Goal: Task Accomplishment & Management: Manage account settings

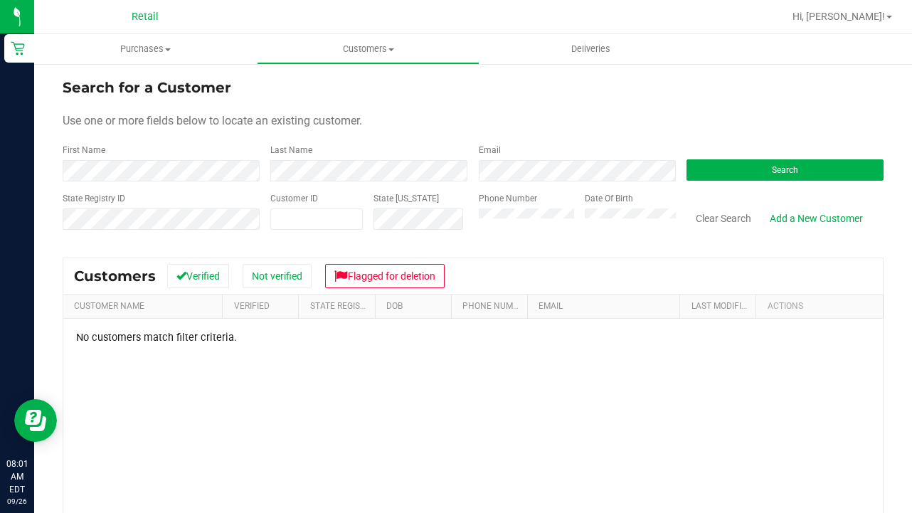
click at [137, 194] on div "State Registry ID" at bounding box center [161, 217] width 197 height 51
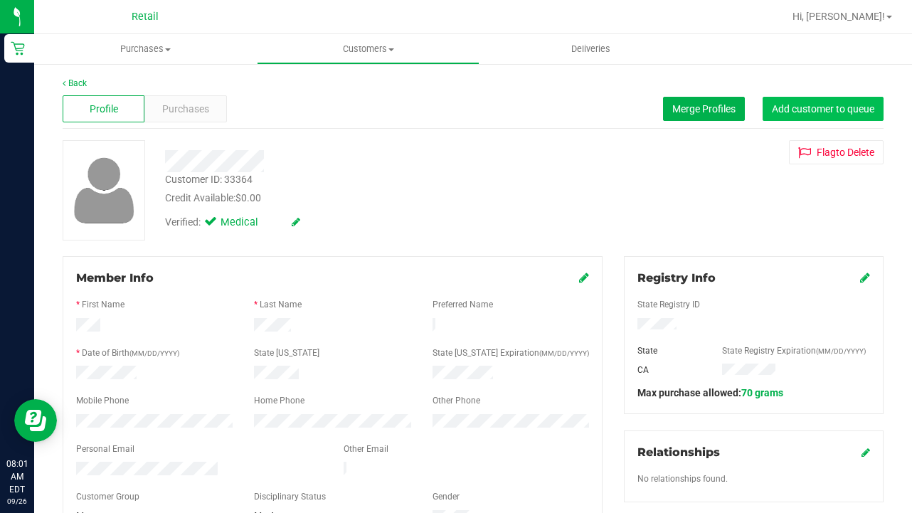
click at [820, 115] on button "Add customer to queue" at bounding box center [823, 109] width 121 height 24
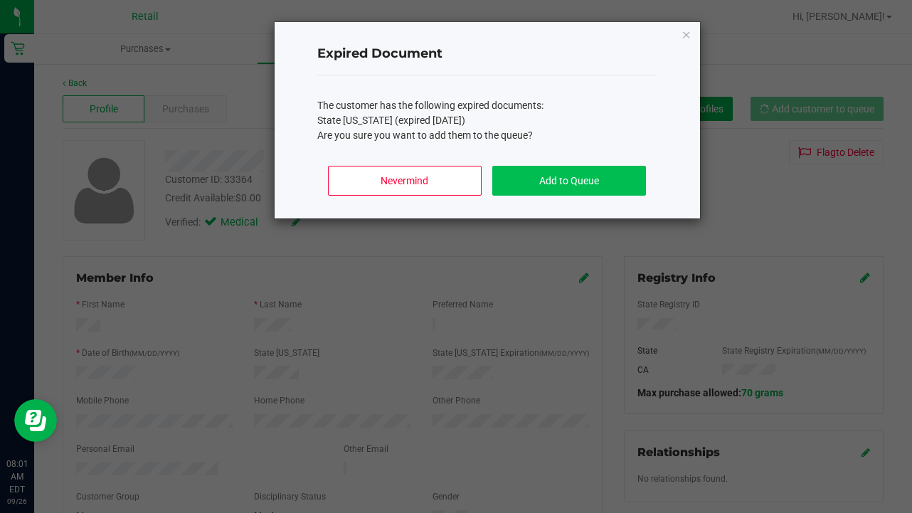
click at [580, 168] on button "Add to Queue" at bounding box center [568, 181] width 153 height 30
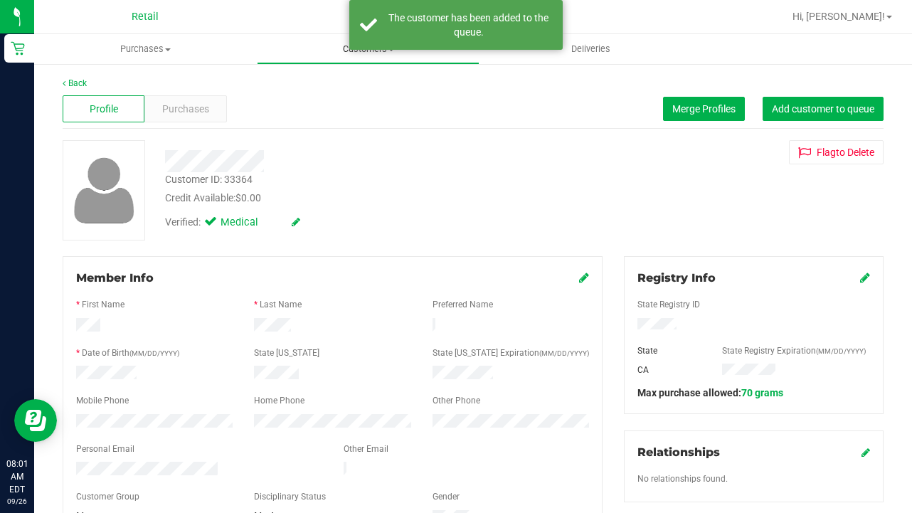
click at [342, 51] on span "Customers" at bounding box center [368, 49] width 221 height 13
click at [342, 77] on ul "All customers Add a new customer All physicians" at bounding box center [368, 103] width 223 height 77
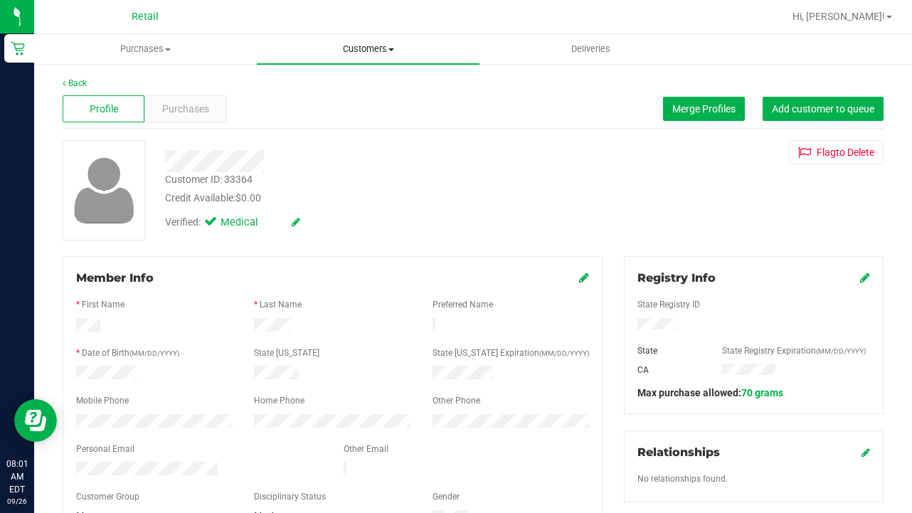
click at [345, 53] on span "Customers" at bounding box center [368, 49] width 223 height 13
click at [343, 91] on span "All customers" at bounding box center [308, 86] width 102 height 12
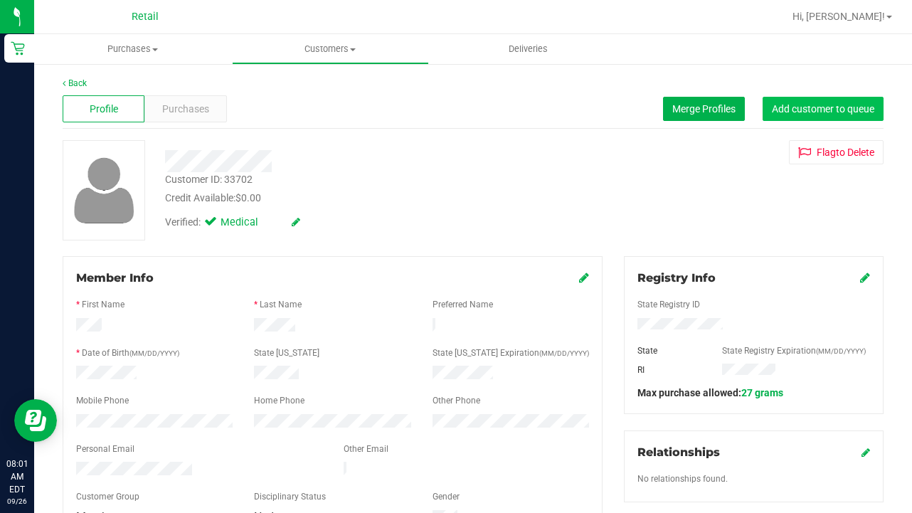
click at [794, 115] on button "Add customer to queue" at bounding box center [823, 109] width 121 height 24
click at [342, 53] on span "Customers" at bounding box center [331, 49] width 196 height 13
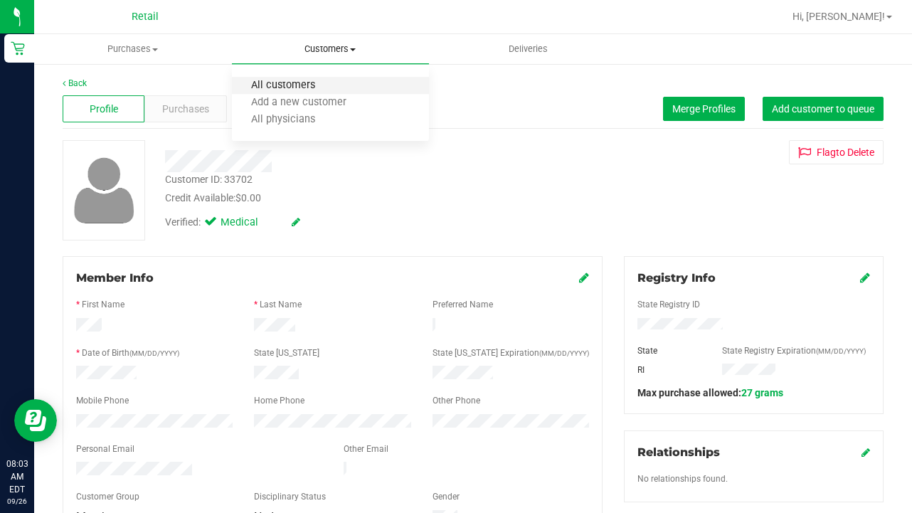
click at [324, 91] on span "All customers" at bounding box center [283, 86] width 102 height 12
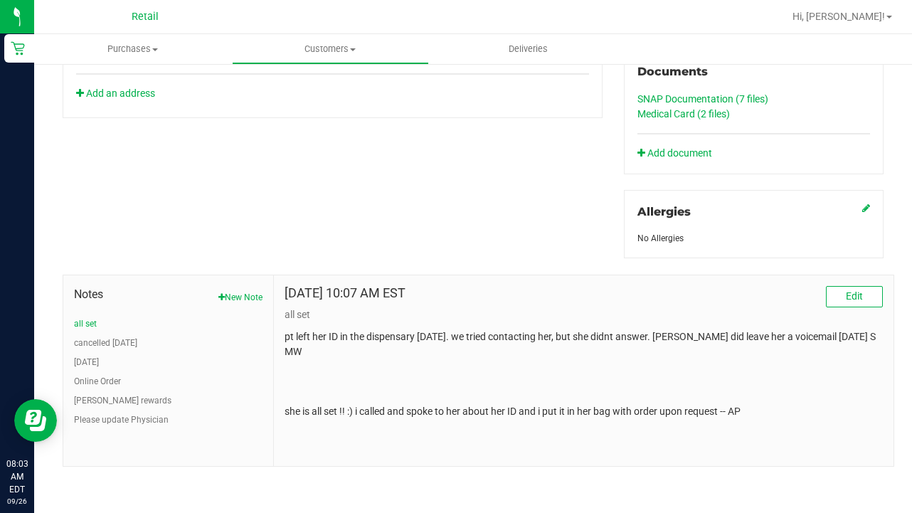
scroll to position [553, 0]
click at [94, 361] on button "[DATE]" at bounding box center [86, 362] width 25 height 13
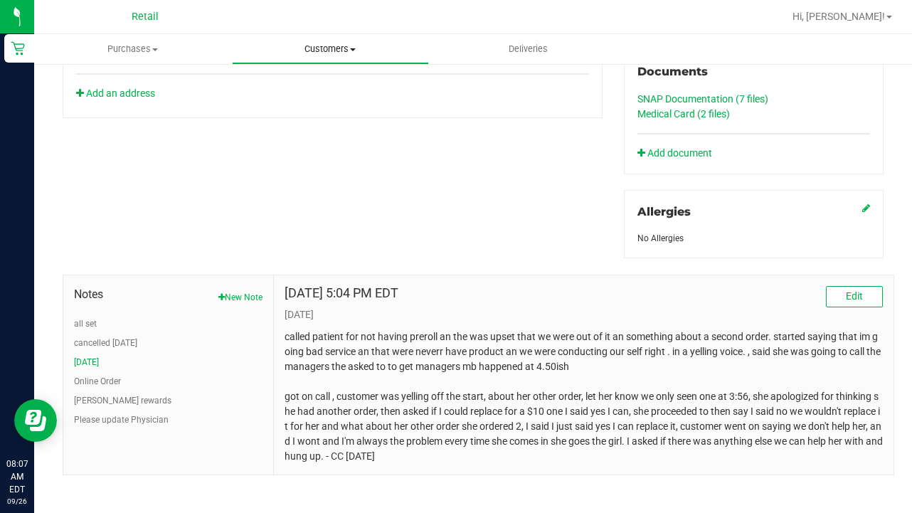
click at [321, 47] on span "Customers" at bounding box center [331, 49] width 196 height 13
click at [325, 86] on span "All customers" at bounding box center [283, 86] width 102 height 12
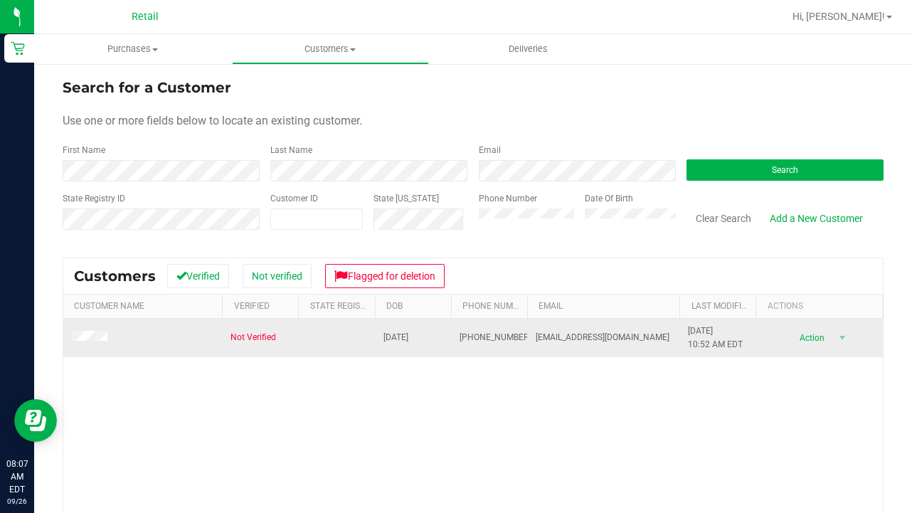
click at [92, 332] on span at bounding box center [92, 338] width 40 height 14
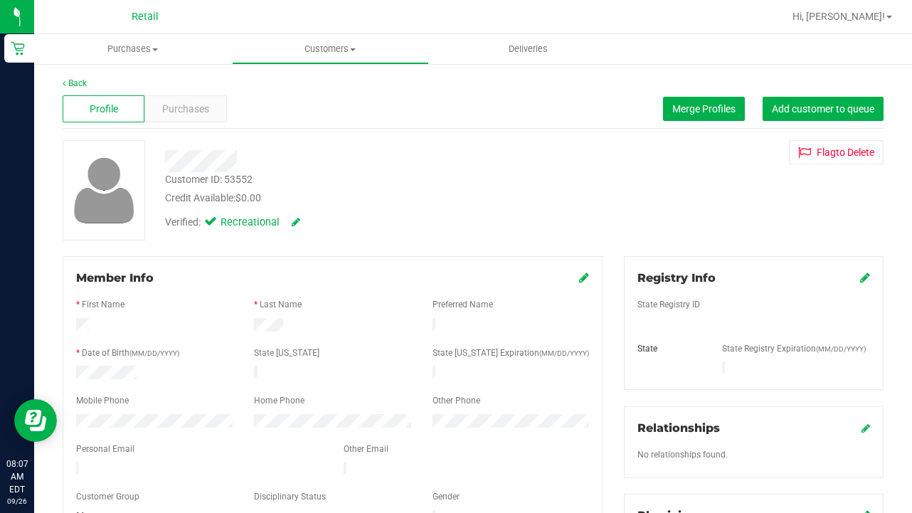
click at [196, 90] on div "Profile Purchases Merge Profiles Add customer to queue" at bounding box center [473, 109] width 821 height 39
click at [197, 102] on span "Purchases" at bounding box center [185, 109] width 47 height 15
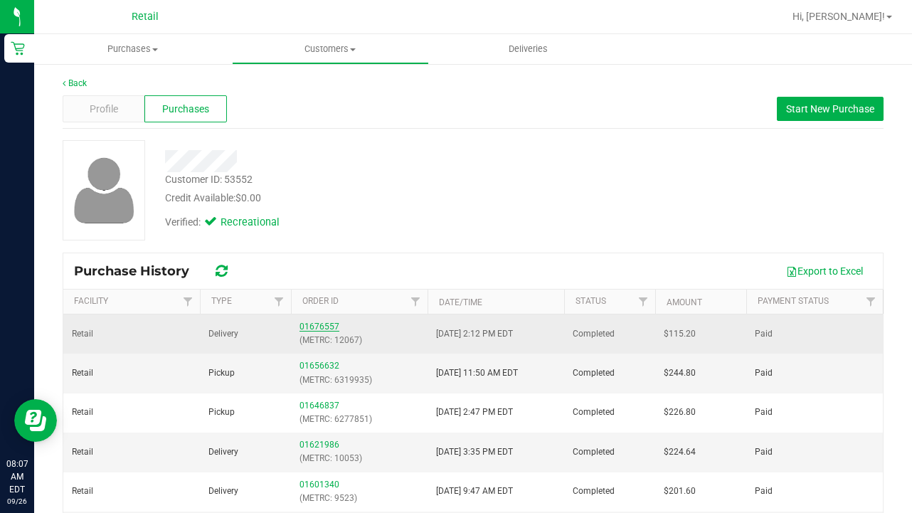
click at [329, 324] on link "01676557" at bounding box center [320, 327] width 40 height 10
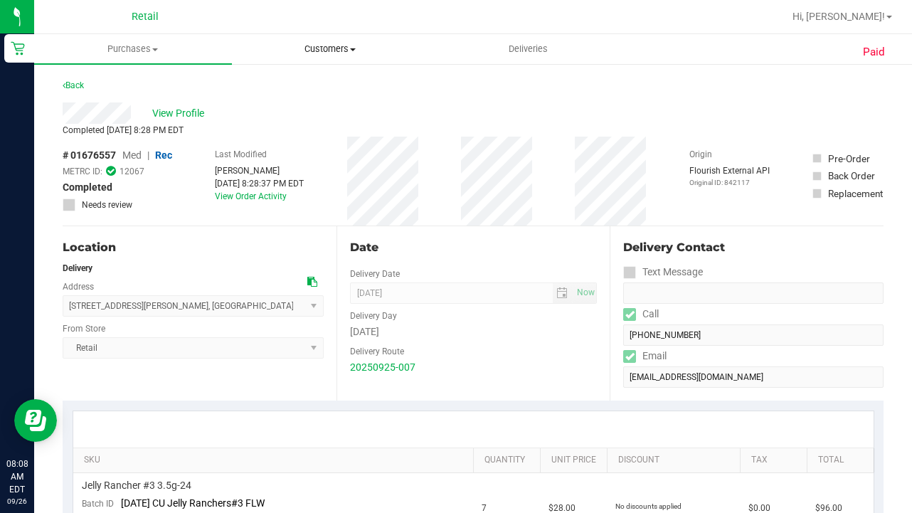
click at [332, 41] on uib-tab-heading "Customers All customers Add a new customer All physicians" at bounding box center [331, 49] width 196 height 28
click at [331, 88] on span "All customers" at bounding box center [283, 86] width 102 height 12
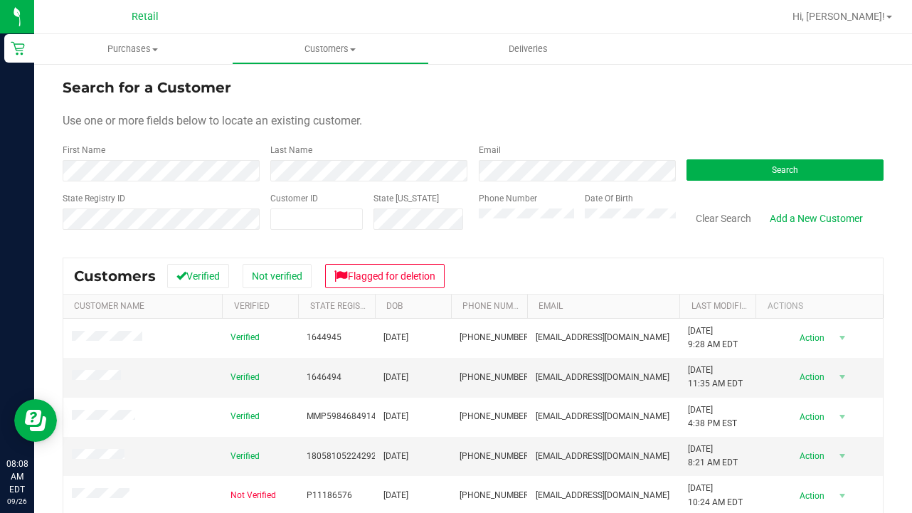
click at [165, 188] on form "Search for a Customer Use one or more fields below to locate an existing custom…" at bounding box center [473, 160] width 821 height 166
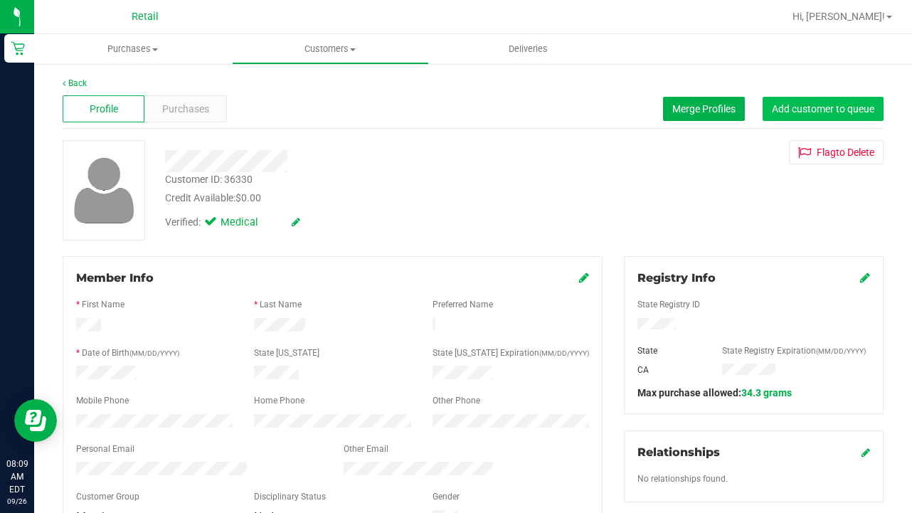
click at [801, 107] on span "Add customer to queue" at bounding box center [823, 108] width 102 height 11
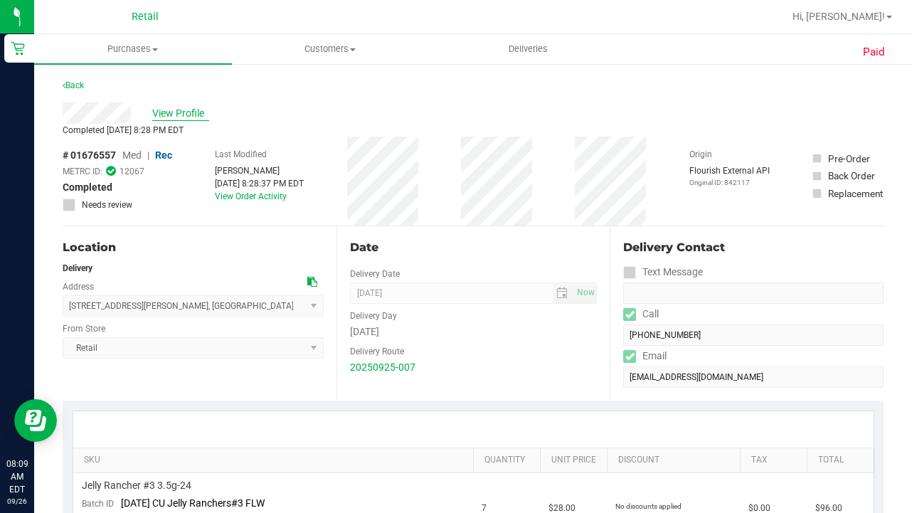
click at [186, 110] on span "View Profile" at bounding box center [180, 113] width 57 height 15
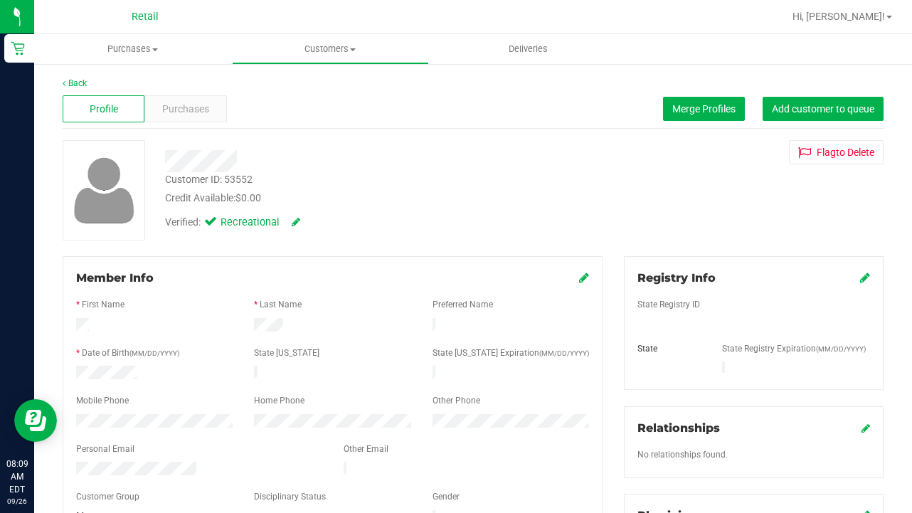
drag, startPoint x: 810, startPoint y: 107, endPoint x: 810, endPoint y: 93, distance: 14.2
click at [810, 106] on span "Add customer to queue" at bounding box center [823, 108] width 102 height 11
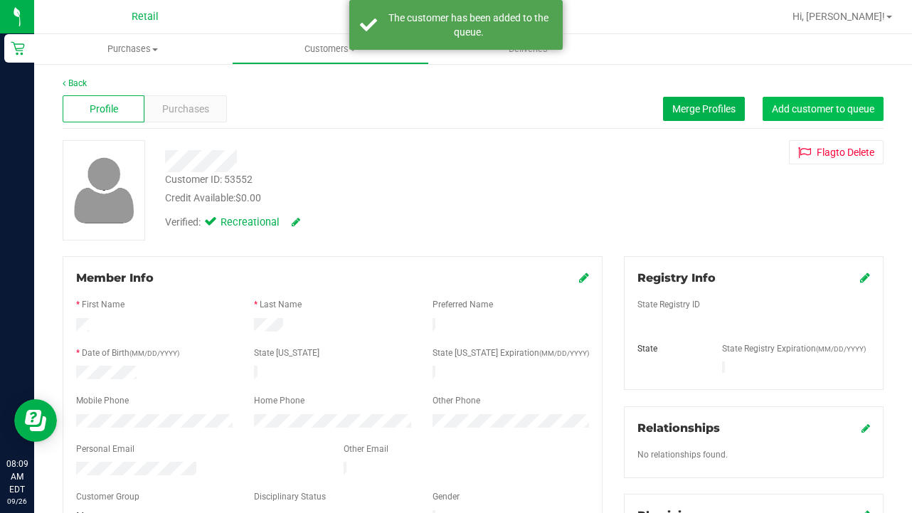
click at [821, 110] on span "Add customer to queue" at bounding box center [823, 108] width 102 height 11
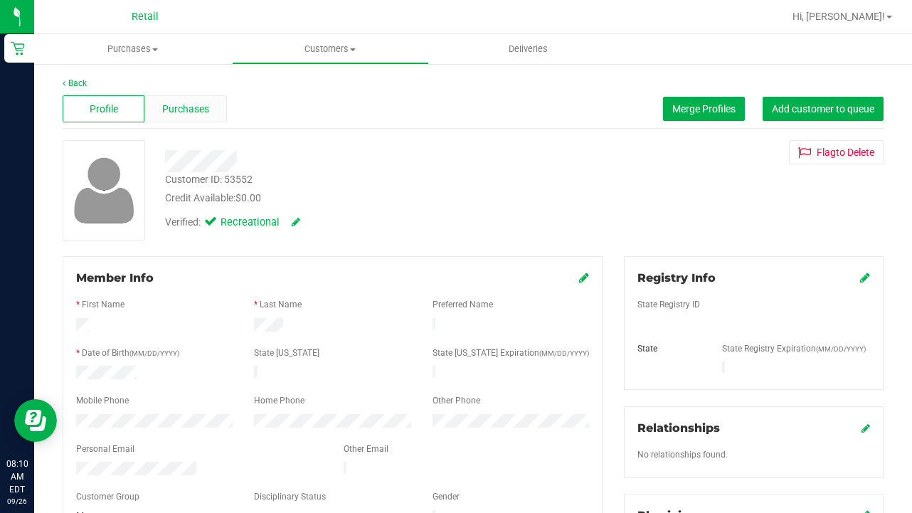
click at [213, 112] on div "Purchases" at bounding box center [185, 108] width 82 height 27
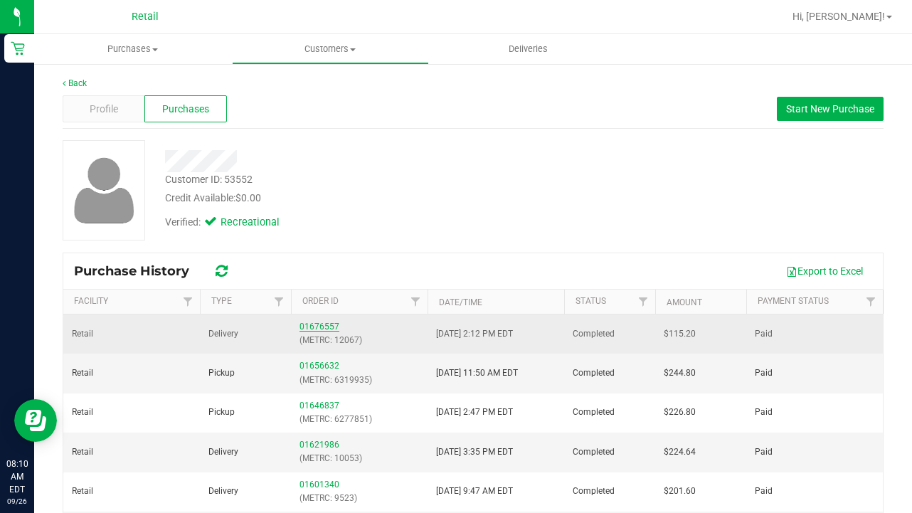
click at [324, 329] on link "01676557" at bounding box center [320, 327] width 40 height 10
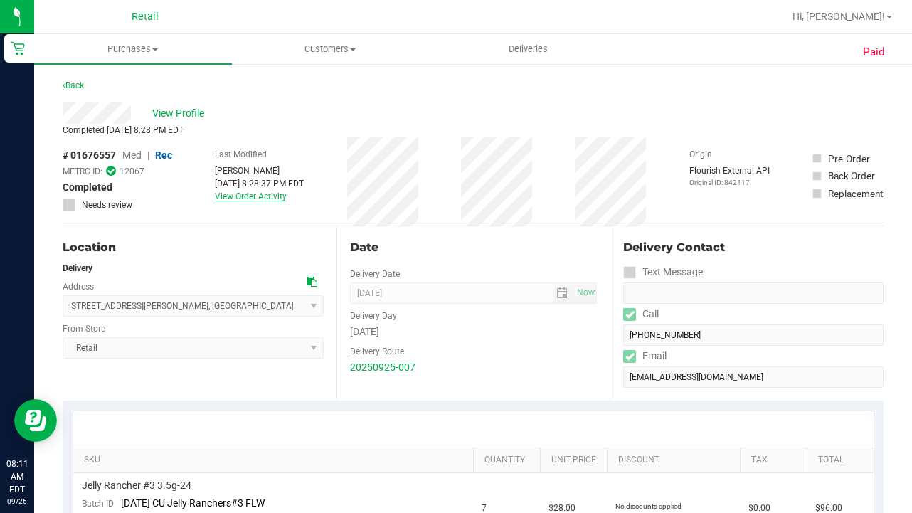
click at [269, 200] on link "View Order Activity" at bounding box center [251, 196] width 72 height 10
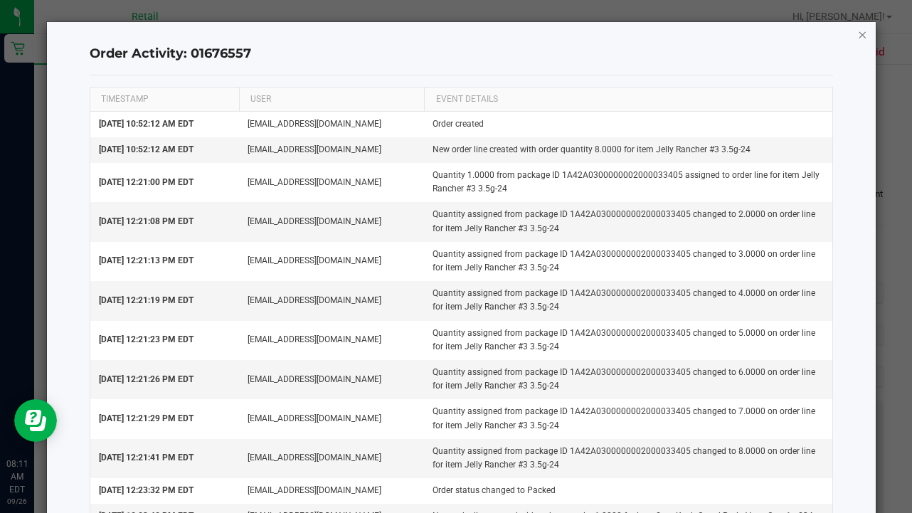
click at [863, 39] on icon "button" at bounding box center [863, 34] width 10 height 17
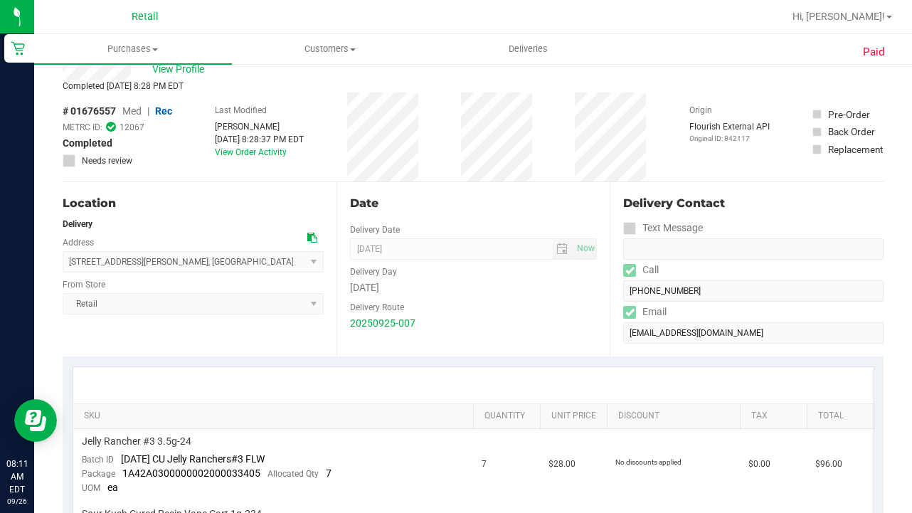
scroll to position [57, 0]
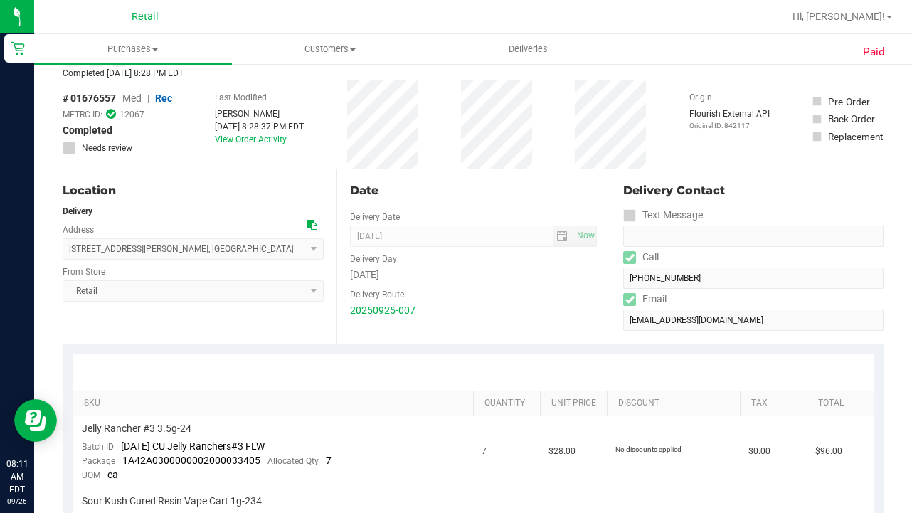
click at [265, 140] on link "View Order Activity" at bounding box center [251, 139] width 72 height 10
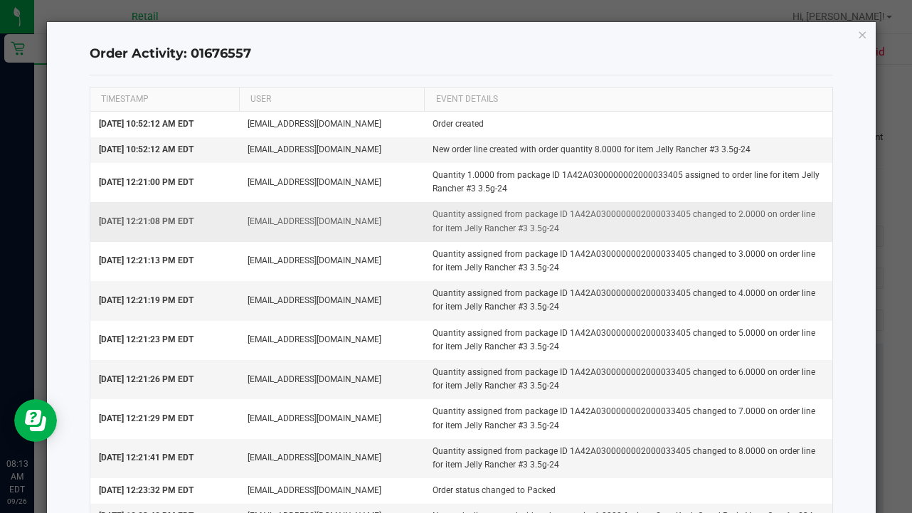
scroll to position [0, 0]
drag, startPoint x: 717, startPoint y: 5, endPoint x: 861, endPoint y: 35, distance: 147.5
click at [861, 35] on icon "button" at bounding box center [863, 34] width 10 height 17
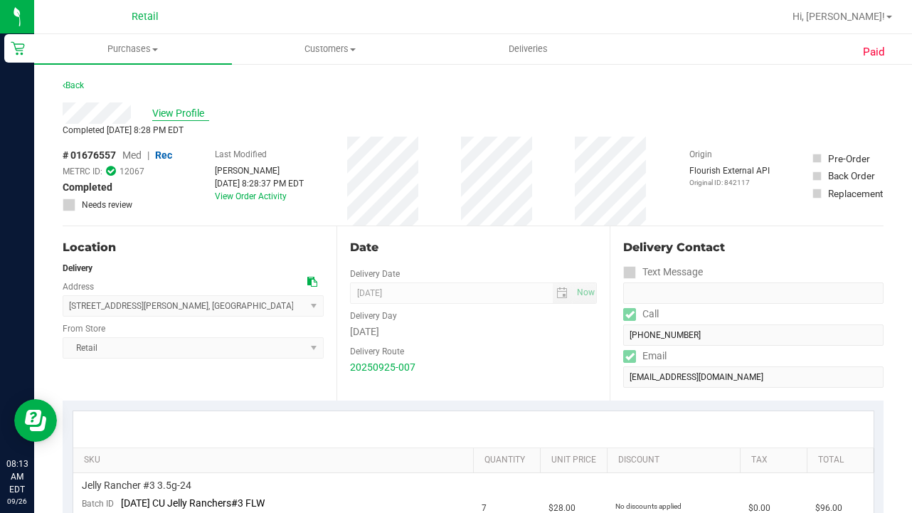
click at [182, 113] on span "View Profile" at bounding box center [180, 113] width 57 height 15
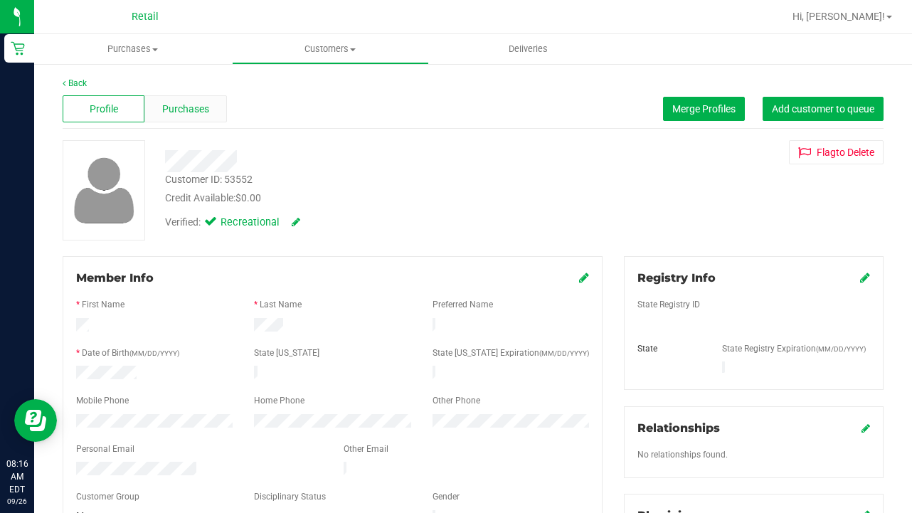
click at [179, 110] on span "Purchases" at bounding box center [185, 109] width 47 height 15
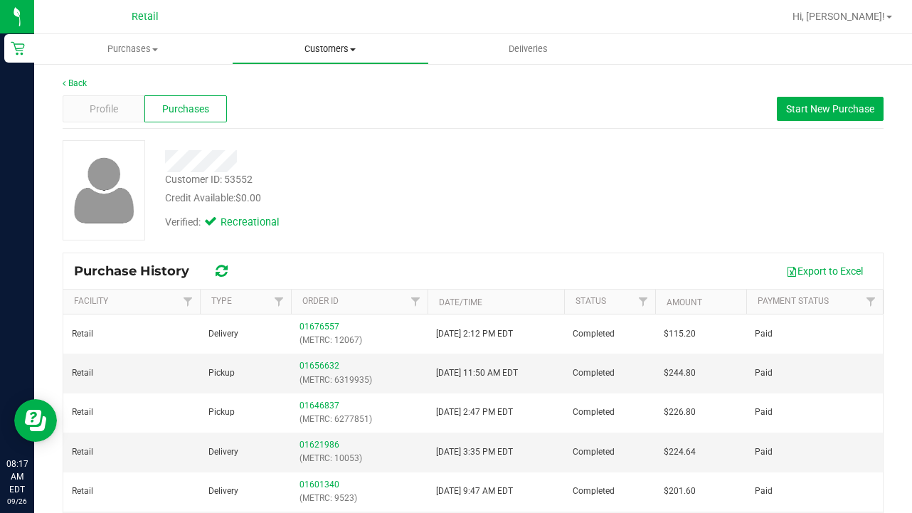
click at [322, 53] on span "Customers" at bounding box center [331, 49] width 196 height 13
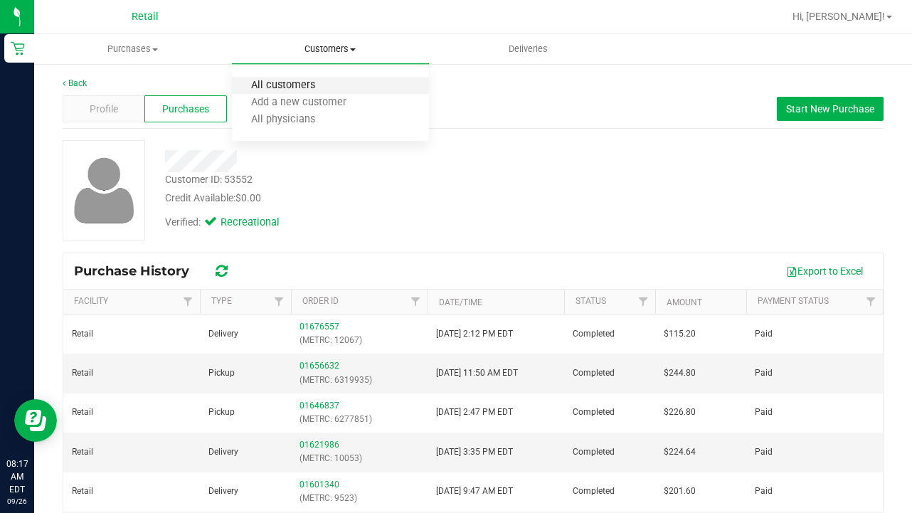
click at [311, 90] on span "All customers" at bounding box center [283, 86] width 102 height 12
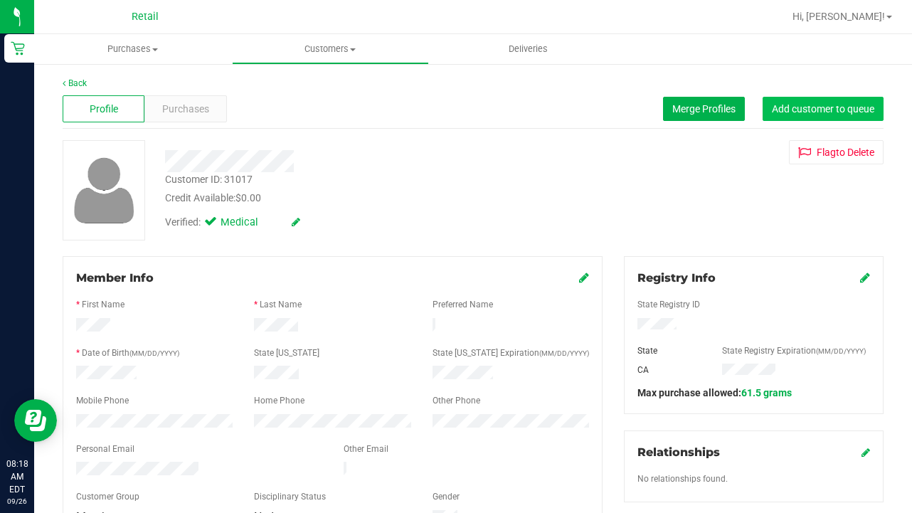
click at [796, 104] on span "Add customer to queue" at bounding box center [823, 108] width 102 height 11
click at [341, 52] on span "Customers" at bounding box center [331, 49] width 196 height 13
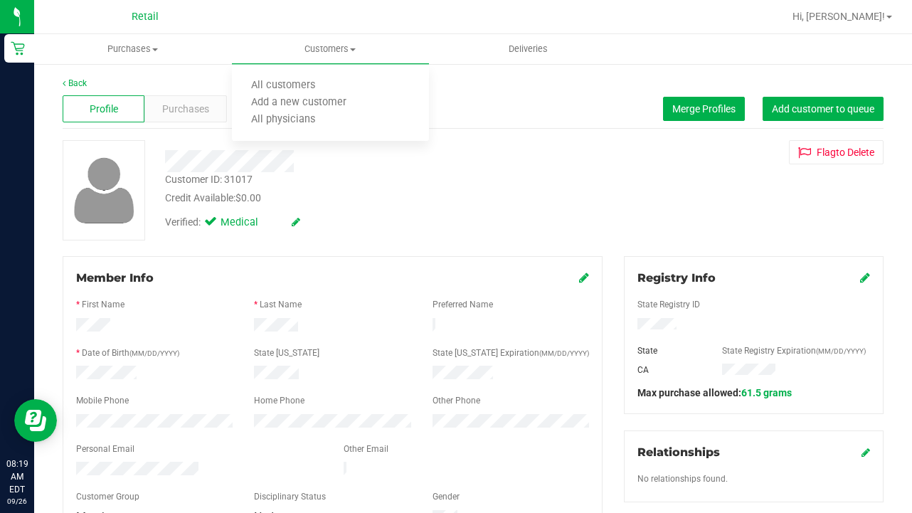
click at [449, 118] on div "Profile Purchases Merge Profiles Add customer to queue" at bounding box center [473, 109] width 821 height 39
click at [74, 86] on link "Back" at bounding box center [75, 83] width 24 height 10
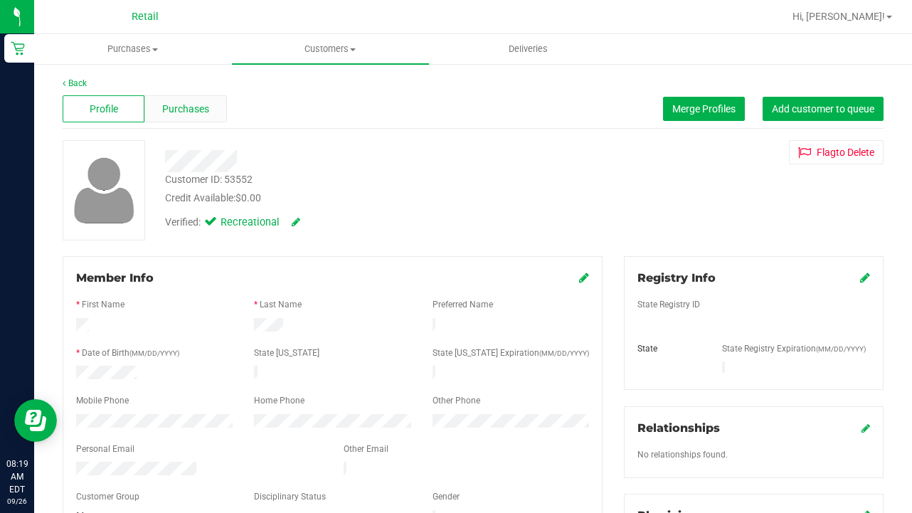
click at [191, 113] on span "Purchases" at bounding box center [185, 109] width 47 height 15
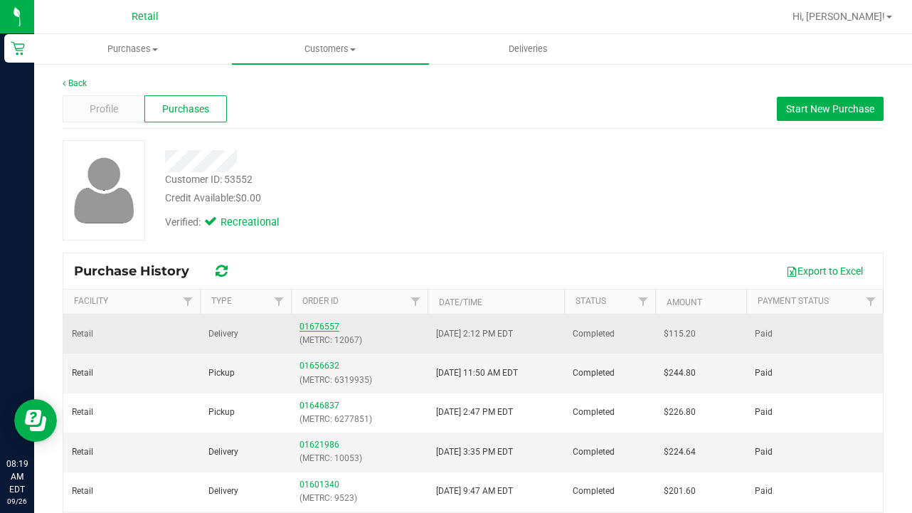
click at [320, 328] on link "01676557" at bounding box center [320, 327] width 40 height 10
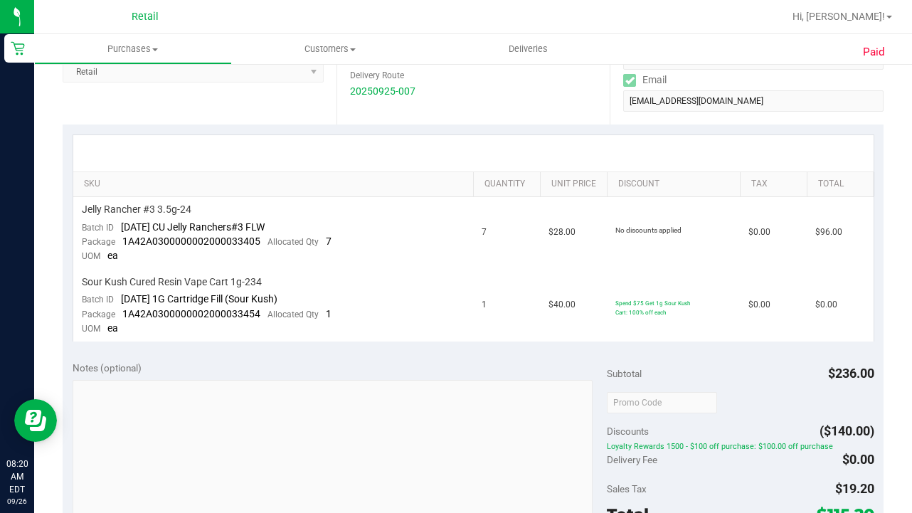
scroll to position [53, 0]
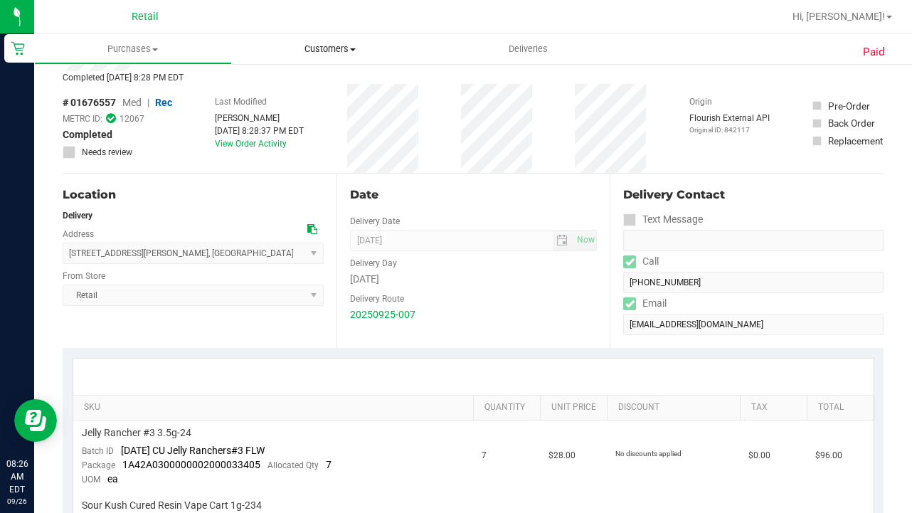
click at [350, 46] on span "Customers" at bounding box center [331, 49] width 198 height 13
click at [314, 91] on span "All customers" at bounding box center [283, 86] width 102 height 12
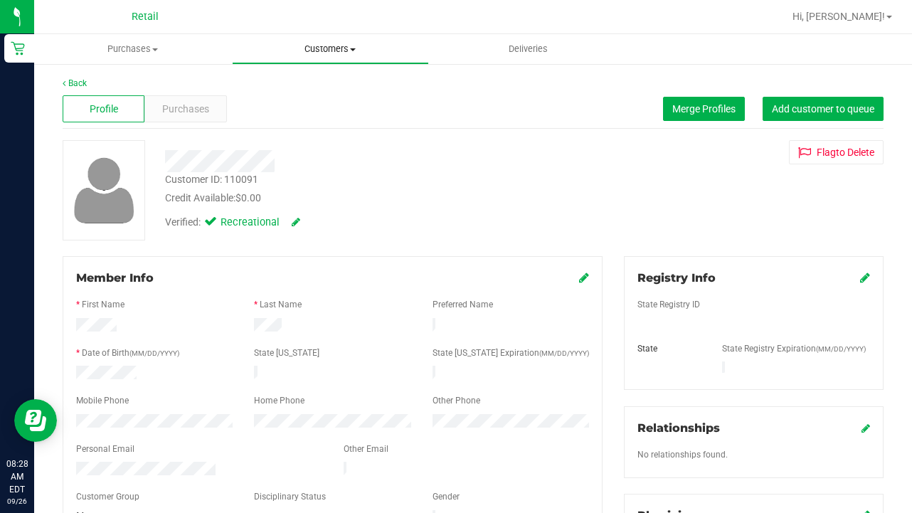
click at [308, 56] on uib-tab-heading "Customers All customers Add a new customer All physicians" at bounding box center [331, 49] width 196 height 28
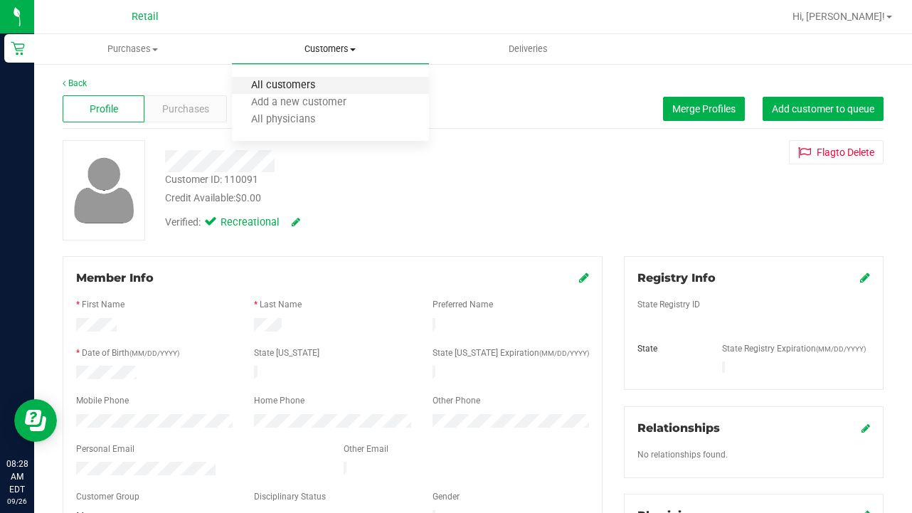
click at [308, 80] on span "All customers" at bounding box center [283, 86] width 102 height 12
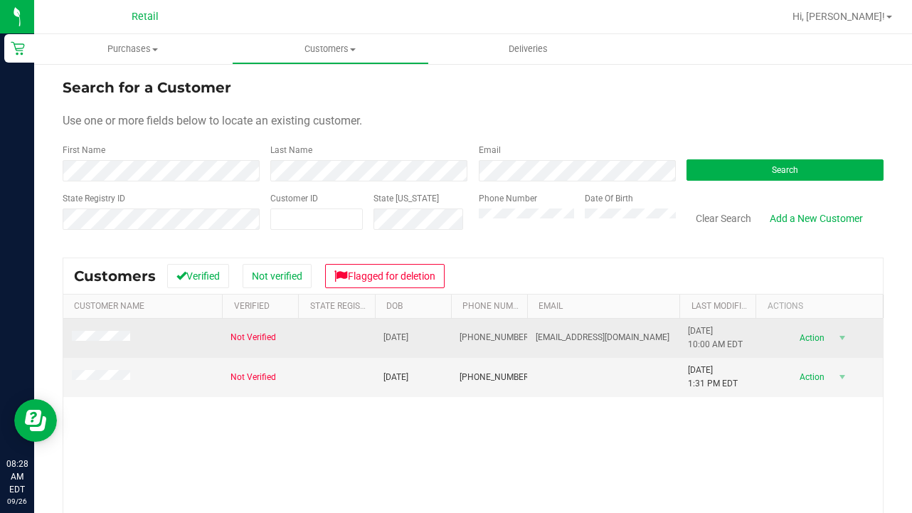
drag, startPoint x: 520, startPoint y: 337, endPoint x: 458, endPoint y: 337, distance: 61.9
click at [458, 337] on td "[PHONE_NUMBER]" at bounding box center [489, 338] width 76 height 39
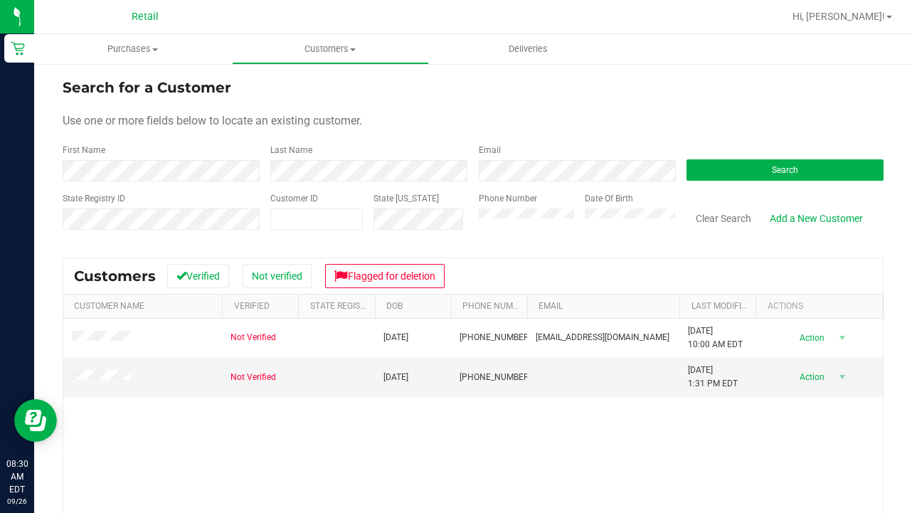
click at [142, 430] on div "Not Verified [DATE] (401) 225-5567 [EMAIL_ADDRESS][DOMAIN_NAME] [DATE] 10:00 AM…" at bounding box center [473, 480] width 820 height 323
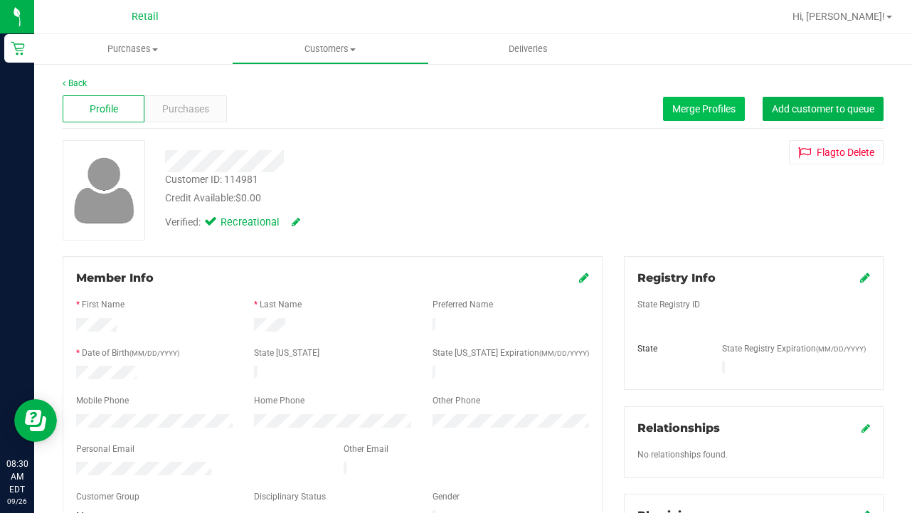
click at [682, 112] on span "Merge Profiles" at bounding box center [703, 108] width 63 height 11
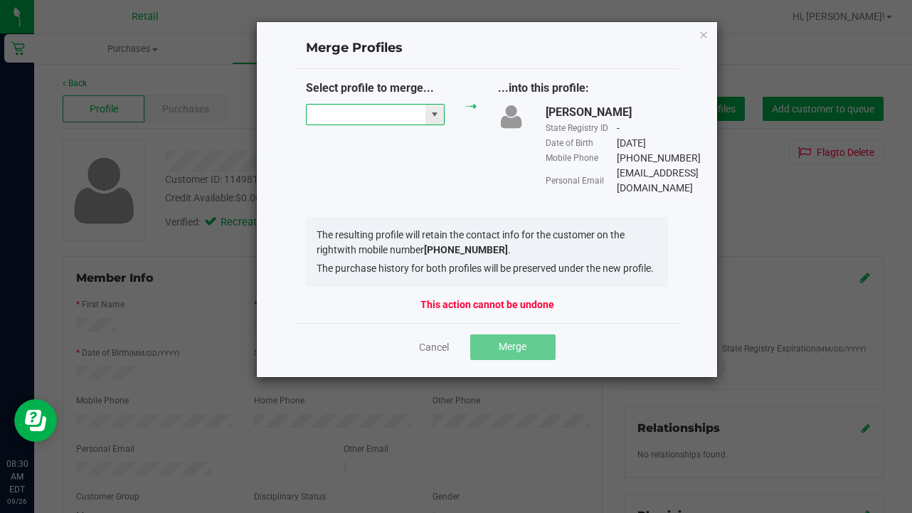
click at [376, 111] on input "NO DATA FOUND" at bounding box center [366, 115] width 119 height 20
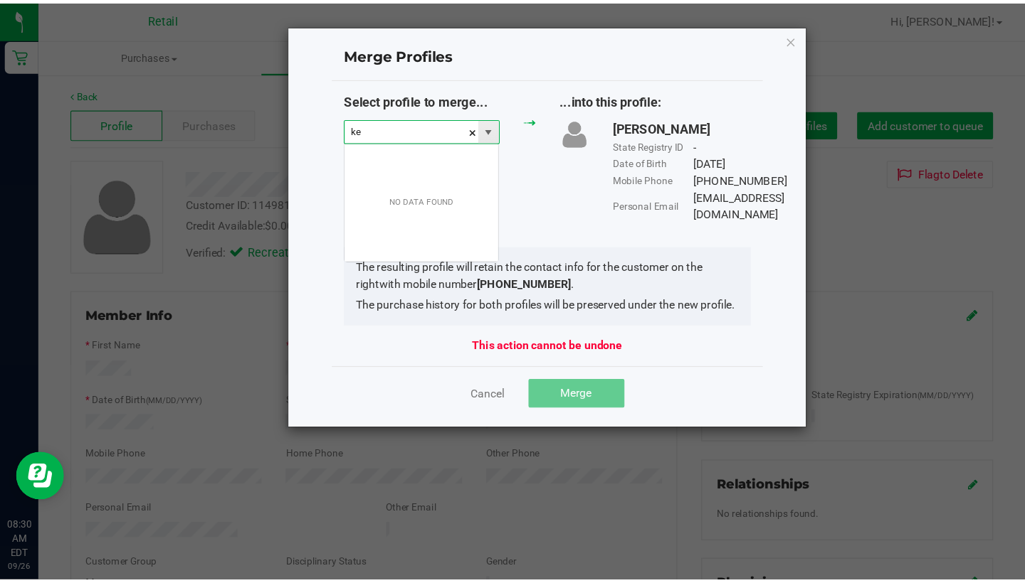
scroll to position [21, 139]
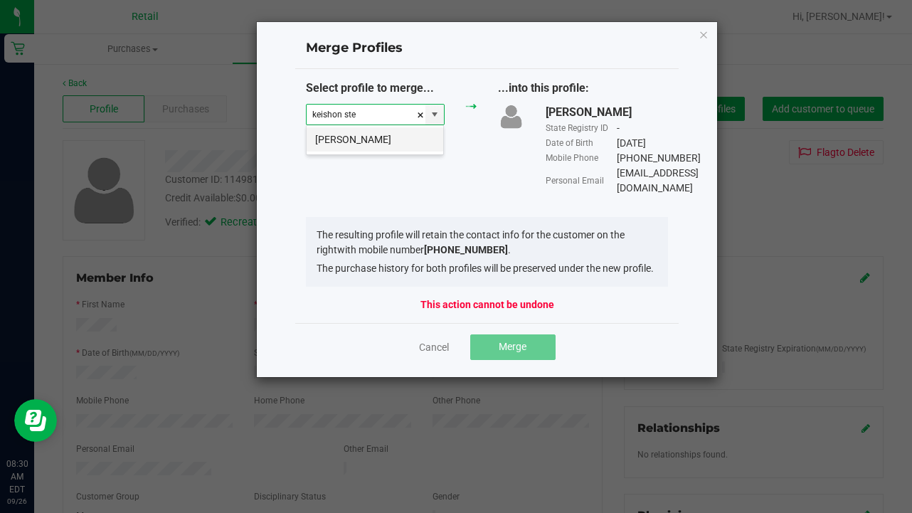
click at [379, 138] on li "[PERSON_NAME]" at bounding box center [375, 139] width 137 height 24
type input "[PERSON_NAME]"
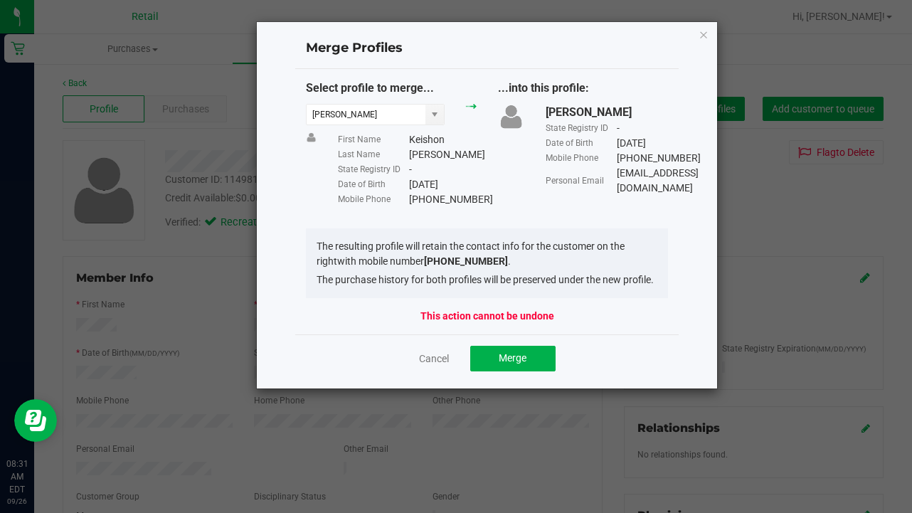
drag, startPoint x: 434, startPoint y: 214, endPoint x: 408, endPoint y: 196, distance: 31.6
click at [408, 196] on div "Mobile Phone [PHONE_NUMBER]" at bounding box center [407, 199] width 138 height 15
copy div "[PHONE_NUMBER]"
click at [539, 371] on button "Merge" at bounding box center [512, 359] width 85 height 26
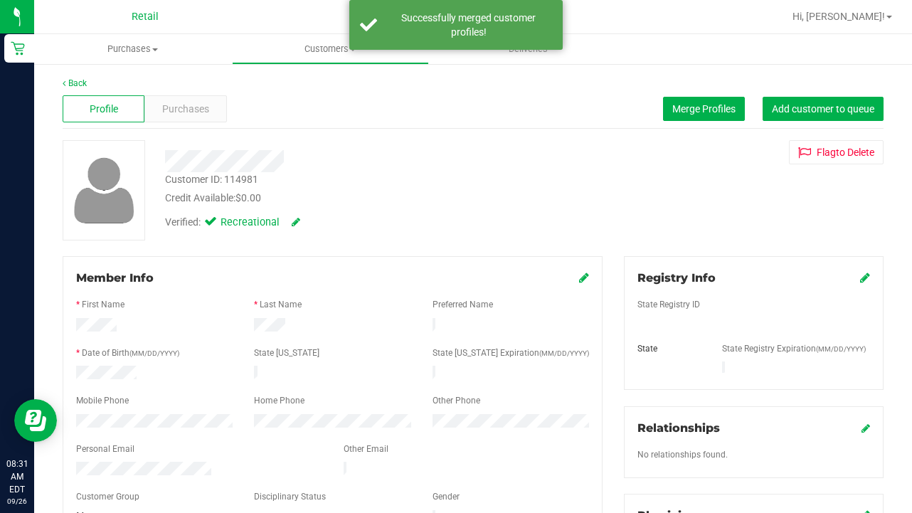
click at [583, 274] on icon at bounding box center [584, 277] width 10 height 11
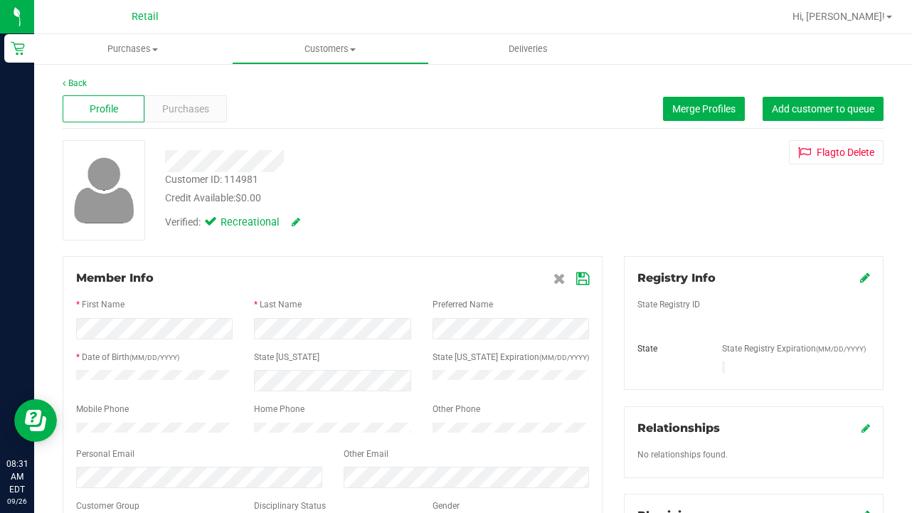
click at [585, 278] on icon at bounding box center [582, 278] width 13 height 11
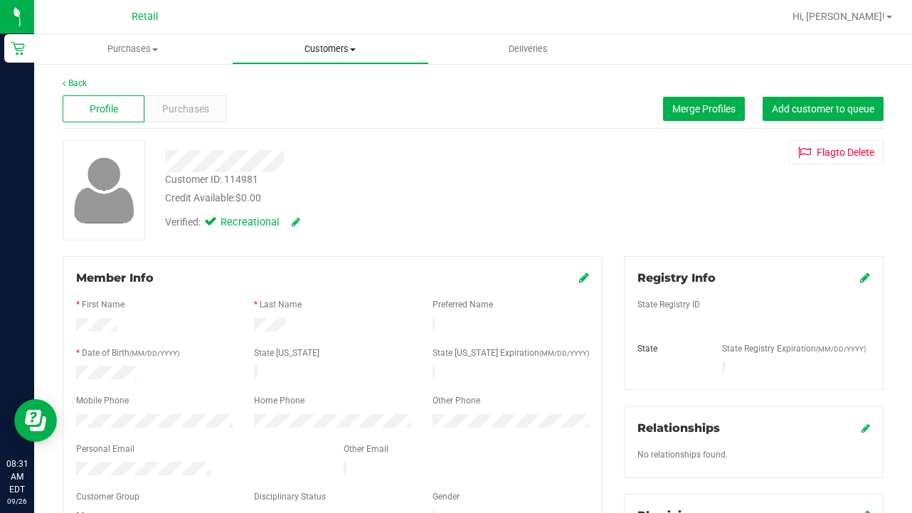
click at [308, 51] on span "Customers" at bounding box center [331, 49] width 196 height 13
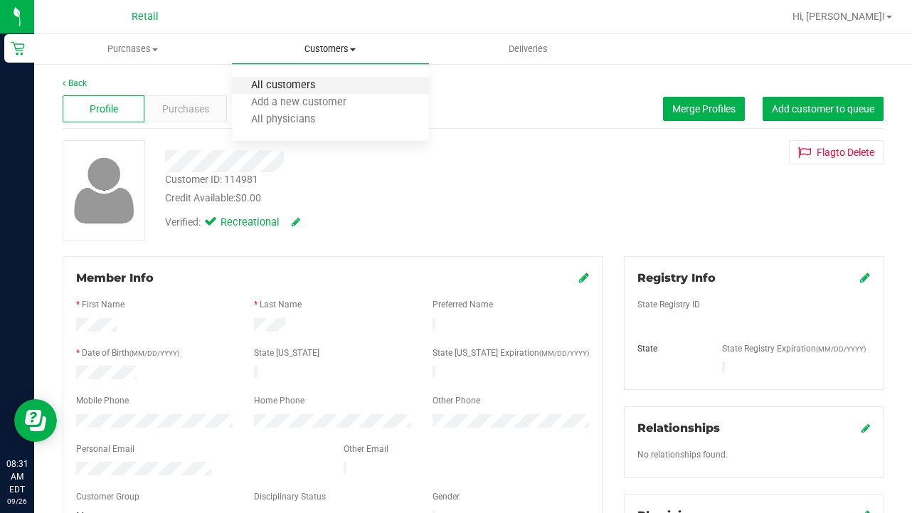
click at [307, 91] on span "All customers" at bounding box center [283, 86] width 102 height 12
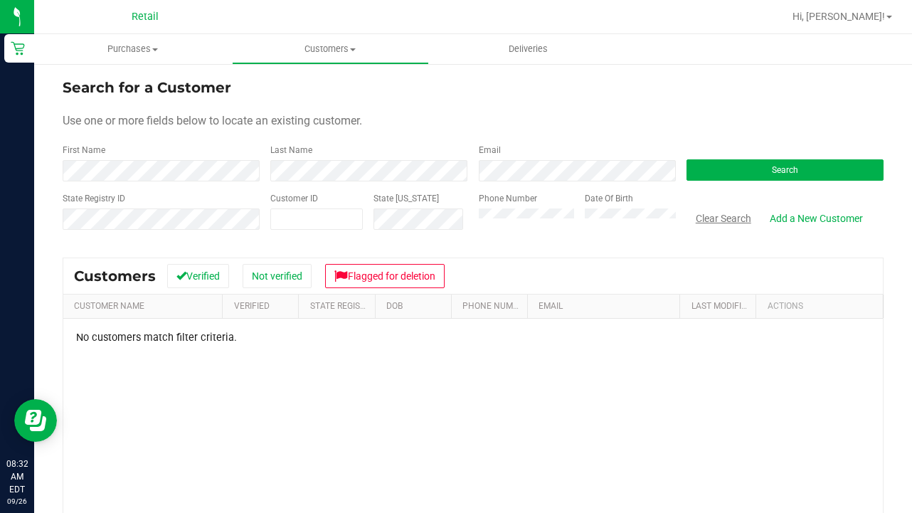
click at [739, 221] on button "Clear Search" at bounding box center [724, 218] width 74 height 24
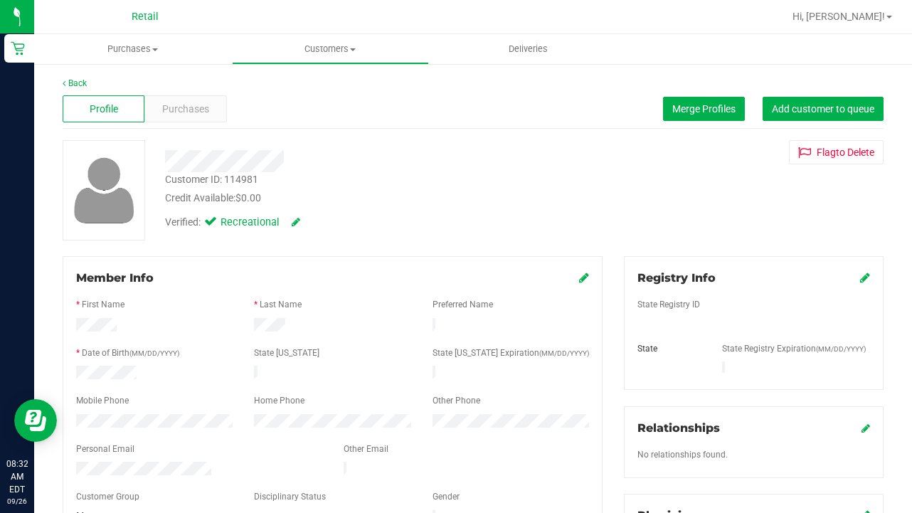
click at [72, 414] on div at bounding box center [154, 422] width 178 height 17
click at [339, 45] on span "Customers" at bounding box center [331, 49] width 196 height 13
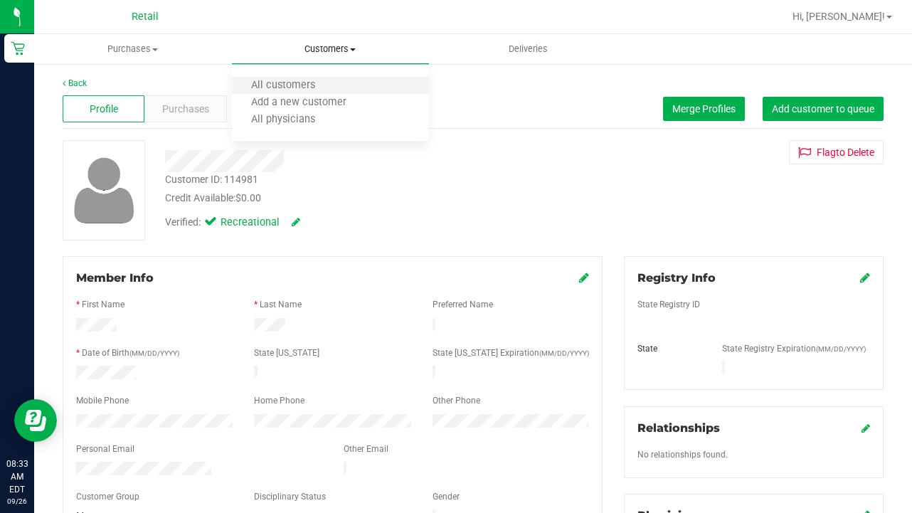
click at [334, 84] on li "All customers" at bounding box center [331, 86] width 198 height 17
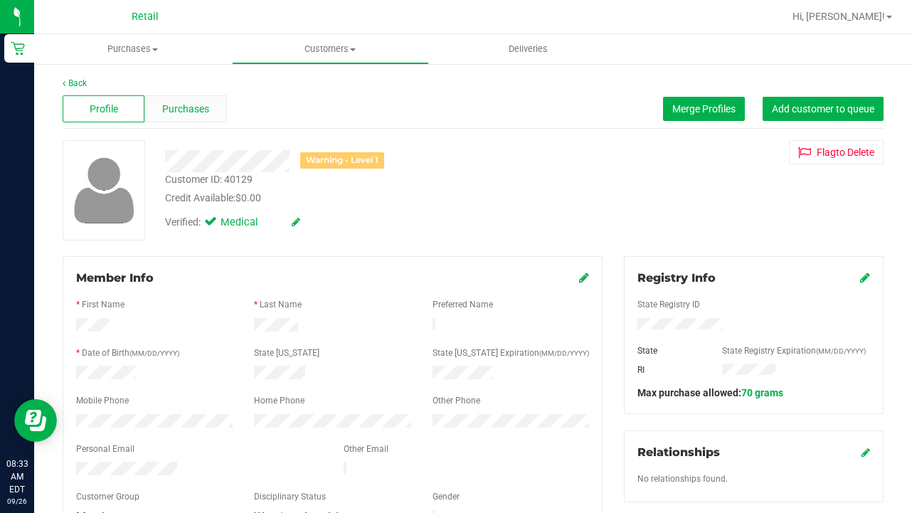
click at [191, 119] on div "Purchases" at bounding box center [185, 108] width 82 height 27
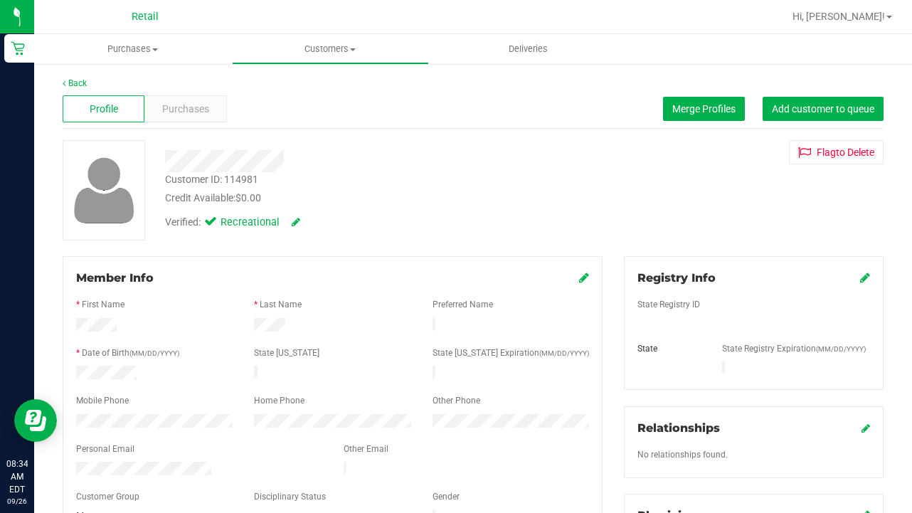
drag, startPoint x: 221, startPoint y: 454, endPoint x: 73, endPoint y: 452, distance: 148.0
click at [73, 452] on div "Member Info * First Name * Last Name Preferred Name * Date of Birth (MM/DD/YYYY…" at bounding box center [333, 398] width 540 height 285
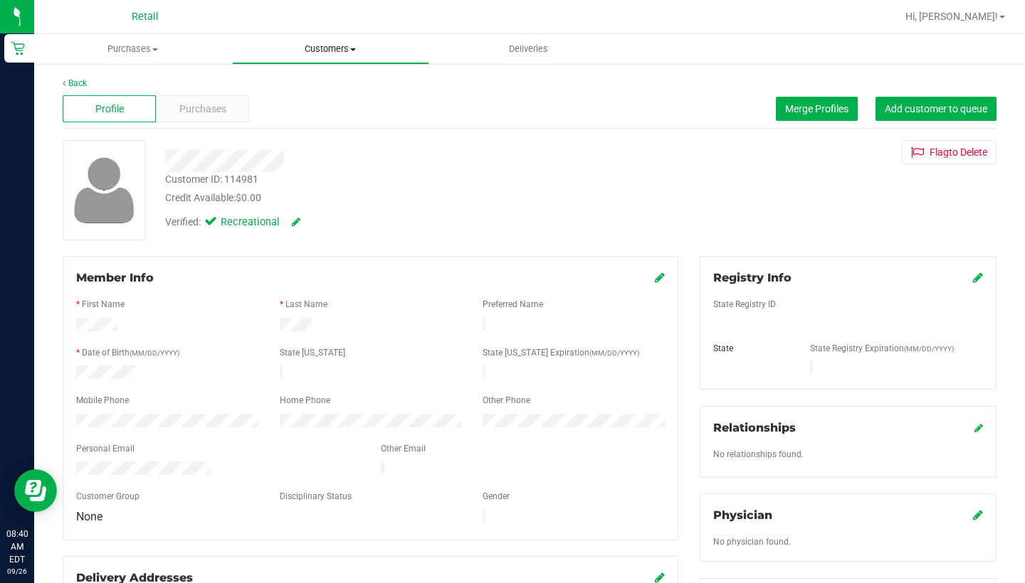
click at [339, 53] on span "Customers" at bounding box center [331, 49] width 196 height 13
click at [339, 80] on li "All customers" at bounding box center [331, 86] width 198 height 17
click at [805, 107] on span "Merge Profiles" at bounding box center [816, 108] width 63 height 11
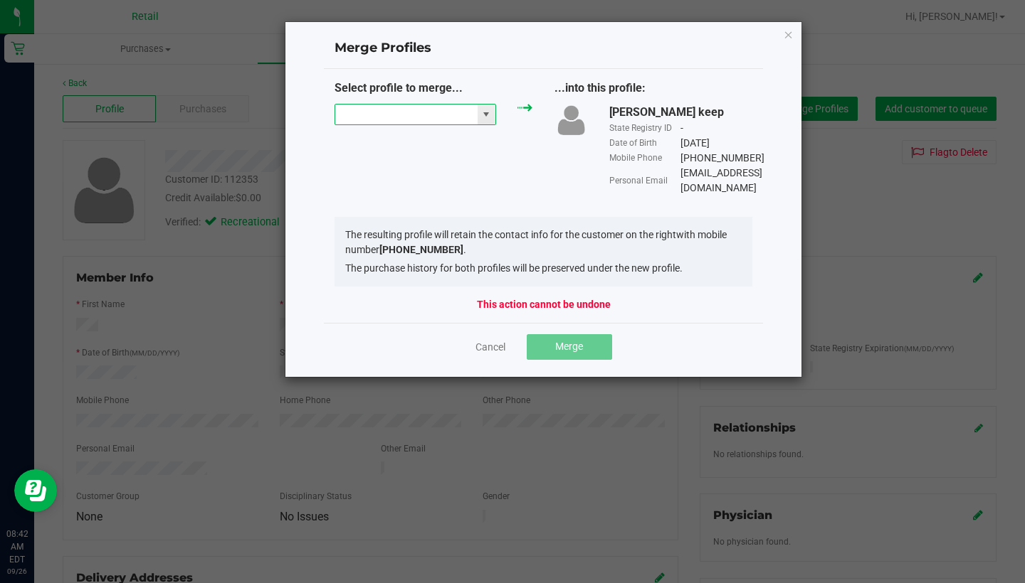
click at [385, 110] on input "NO DATA FOUND" at bounding box center [406, 115] width 142 height 20
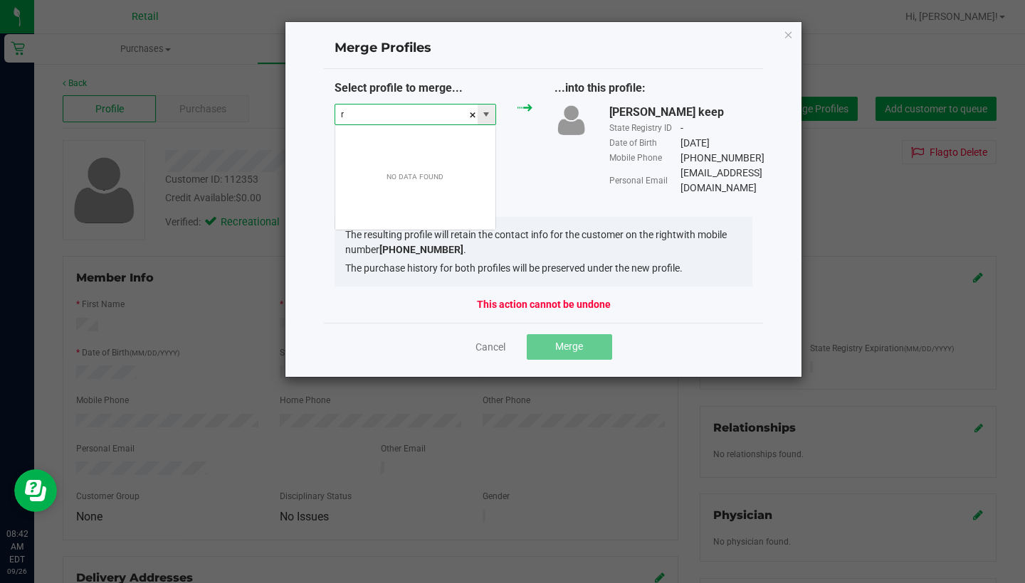
scroll to position [21, 162]
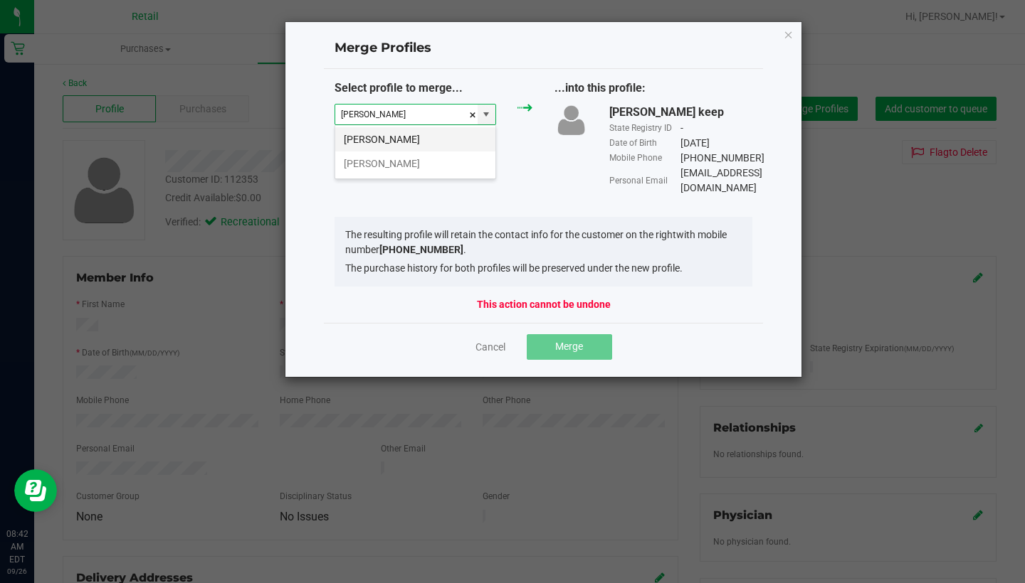
click at [378, 144] on li "[PERSON_NAME]" at bounding box center [415, 139] width 160 height 24
type input "[PERSON_NAME]"
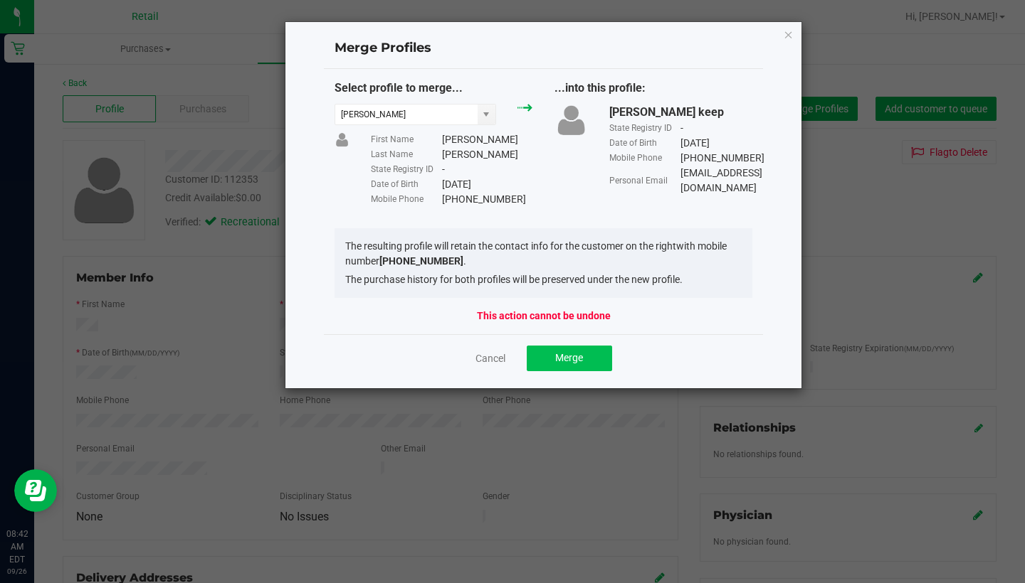
click at [580, 354] on span "Merge" at bounding box center [569, 357] width 28 height 11
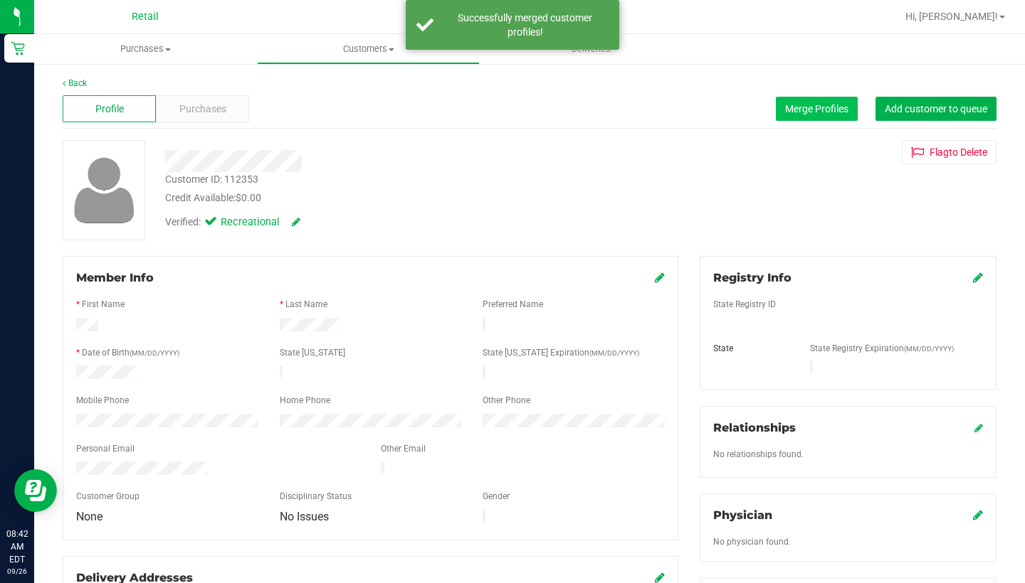
click at [818, 109] on span "Merge Profiles" at bounding box center [816, 108] width 63 height 11
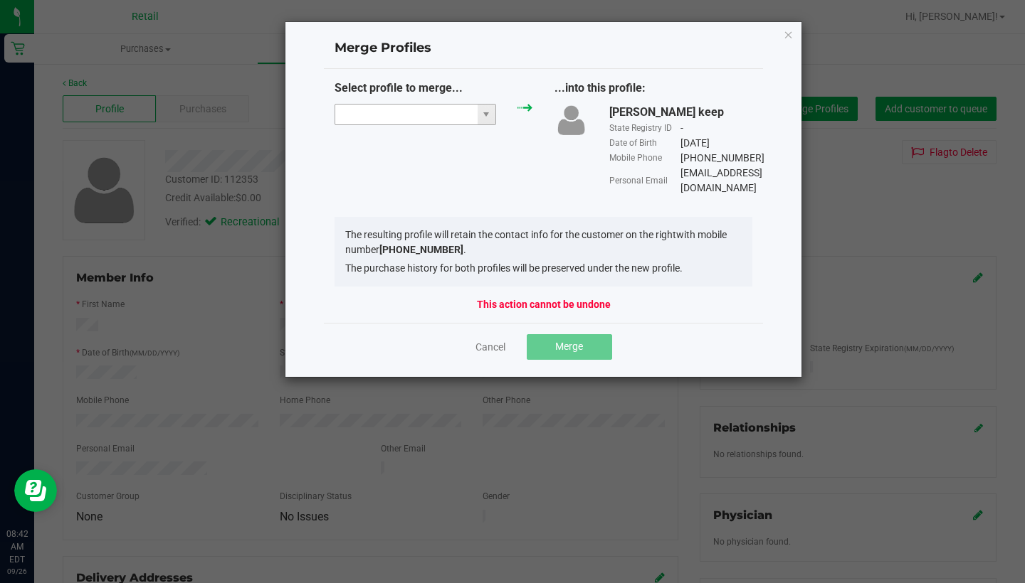
click at [350, 118] on input "NO DATA FOUND" at bounding box center [406, 115] width 142 height 20
click at [381, 141] on li "[PERSON_NAME]" at bounding box center [415, 139] width 160 height 24
type input "[PERSON_NAME]"
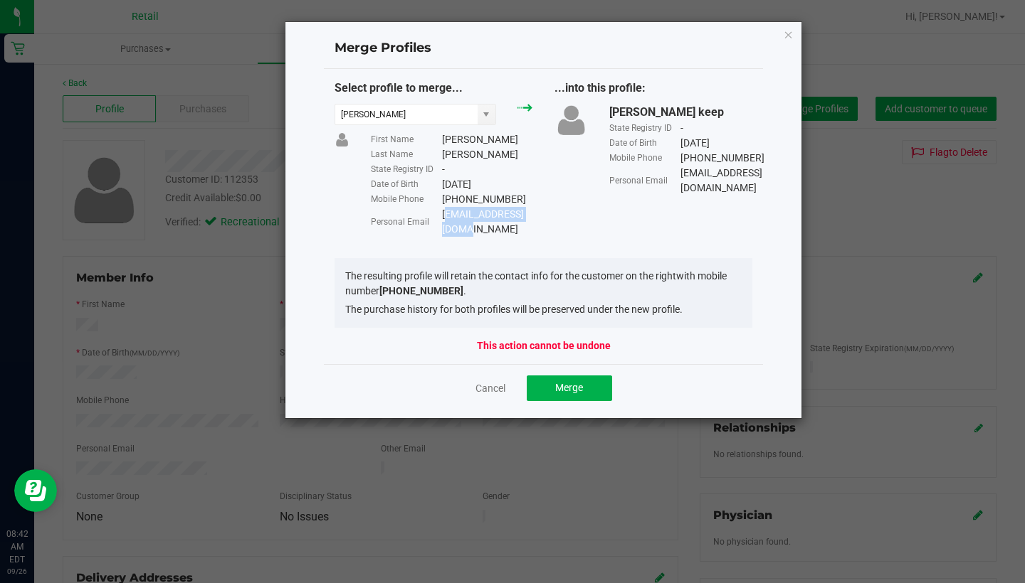
drag, startPoint x: 544, startPoint y: 215, endPoint x: 440, endPoint y: 212, distance: 103.2
click at [441, 213] on div "Personal Email [EMAIL_ADDRESS][DOMAIN_NAME]" at bounding box center [452, 222] width 162 height 30
copy div "[EMAIL_ADDRESS][DOMAIN_NAME]"
click at [569, 379] on button "Merge" at bounding box center [569, 389] width 85 height 26
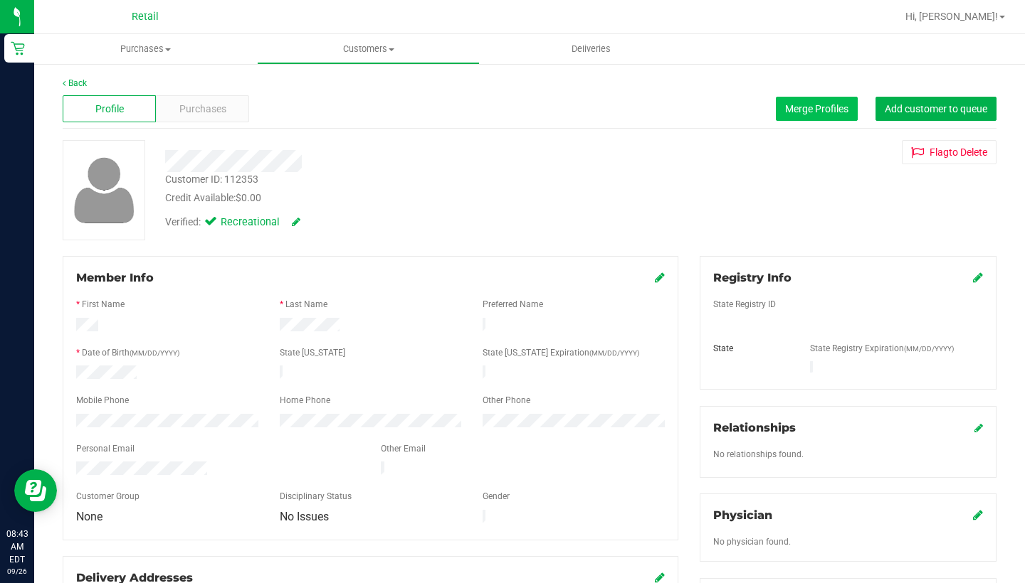
click at [817, 109] on span "Merge Profiles" at bounding box center [816, 108] width 63 height 11
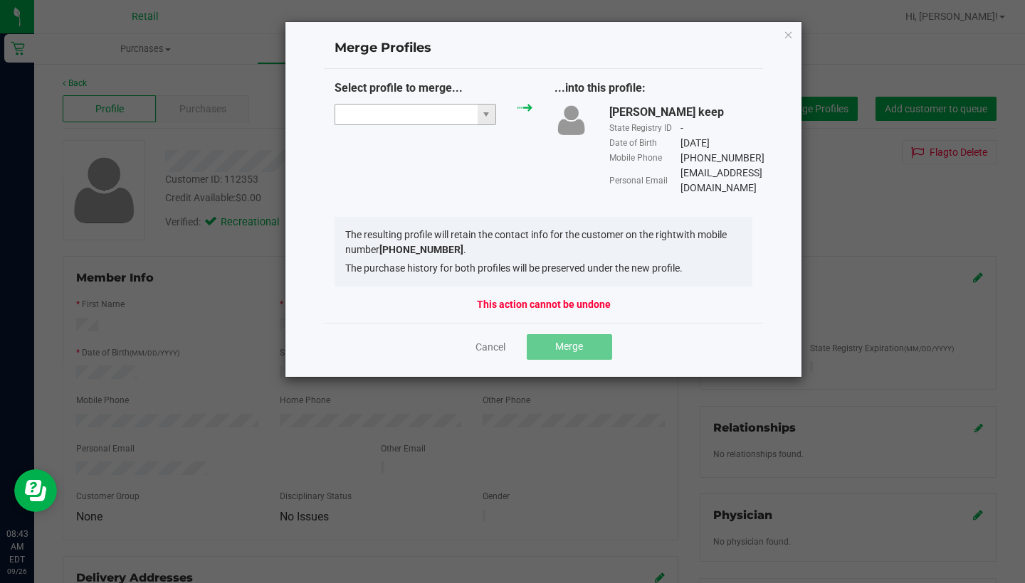
click at [403, 120] on input "NO DATA FOUND" at bounding box center [406, 115] width 142 height 20
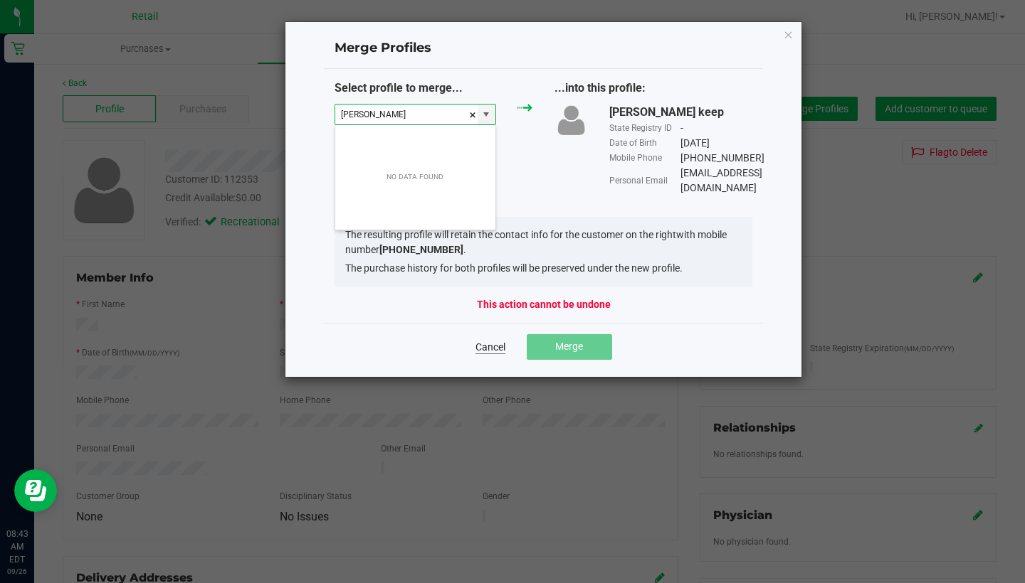
type input "[PERSON_NAME]"
click at [491, 340] on link "Cancel" at bounding box center [490, 347] width 30 height 14
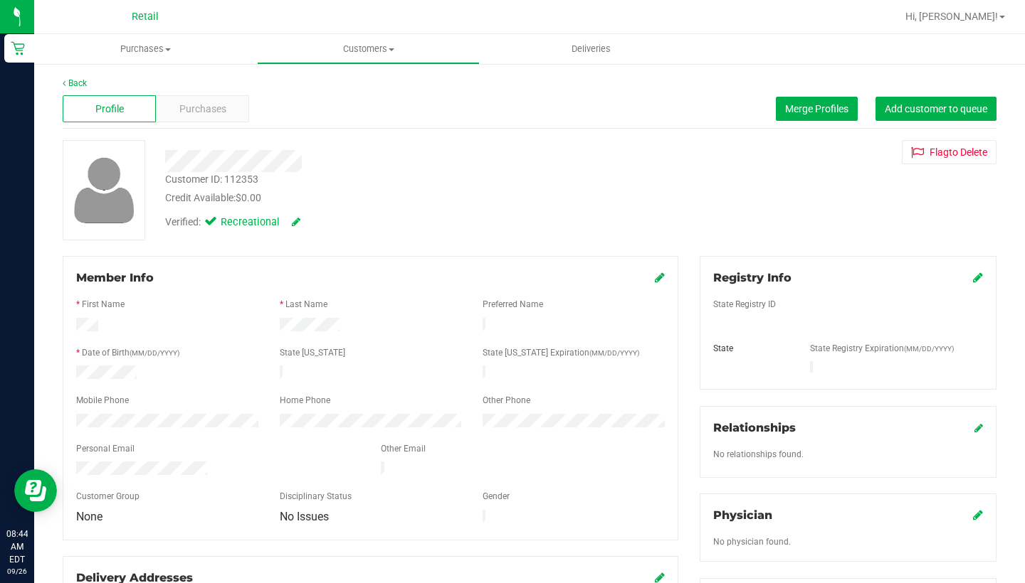
click at [658, 282] on icon at bounding box center [660, 277] width 10 height 11
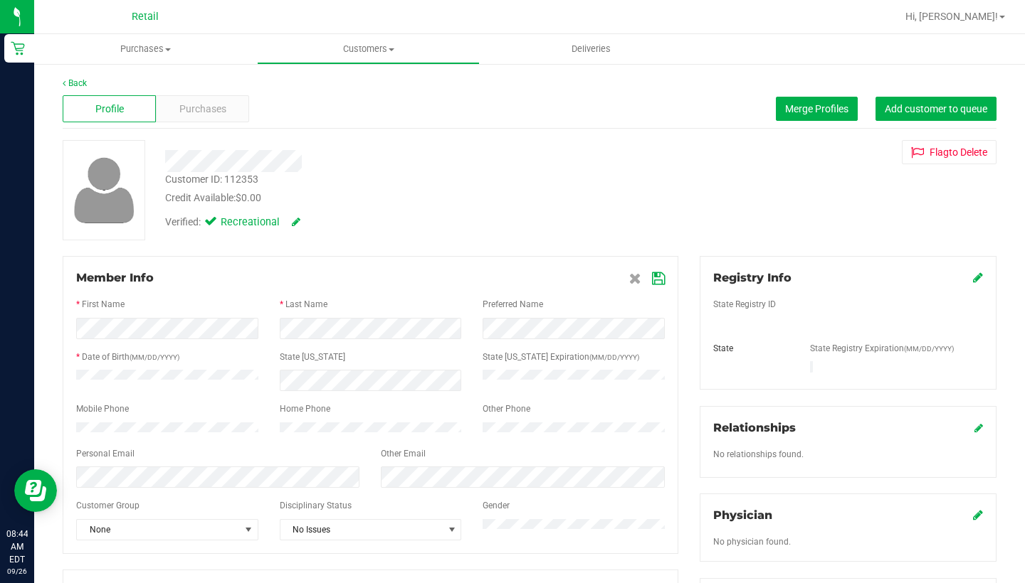
click at [662, 280] on icon at bounding box center [658, 278] width 13 height 11
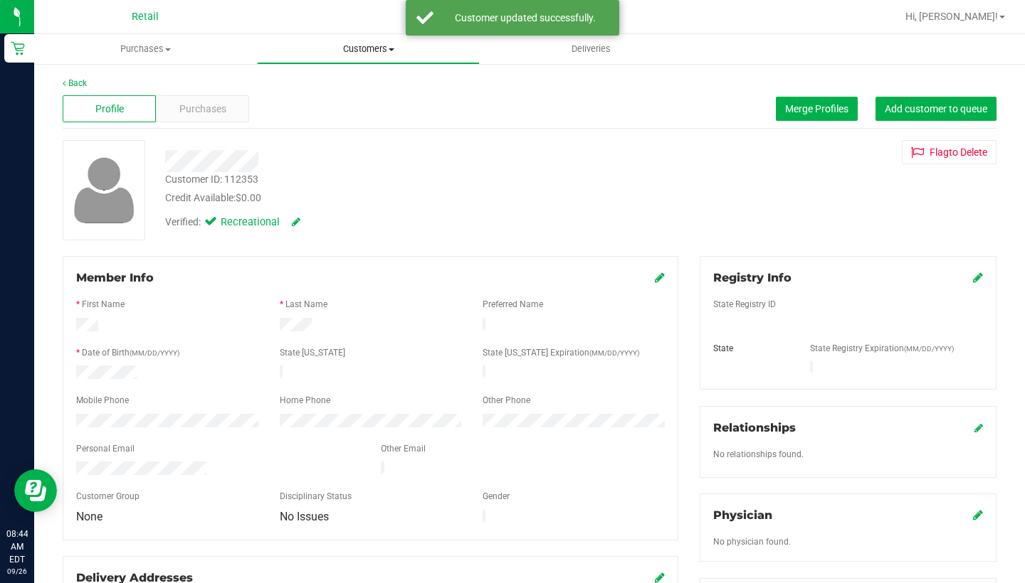
click at [356, 51] on span "Customers" at bounding box center [368, 49] width 221 height 13
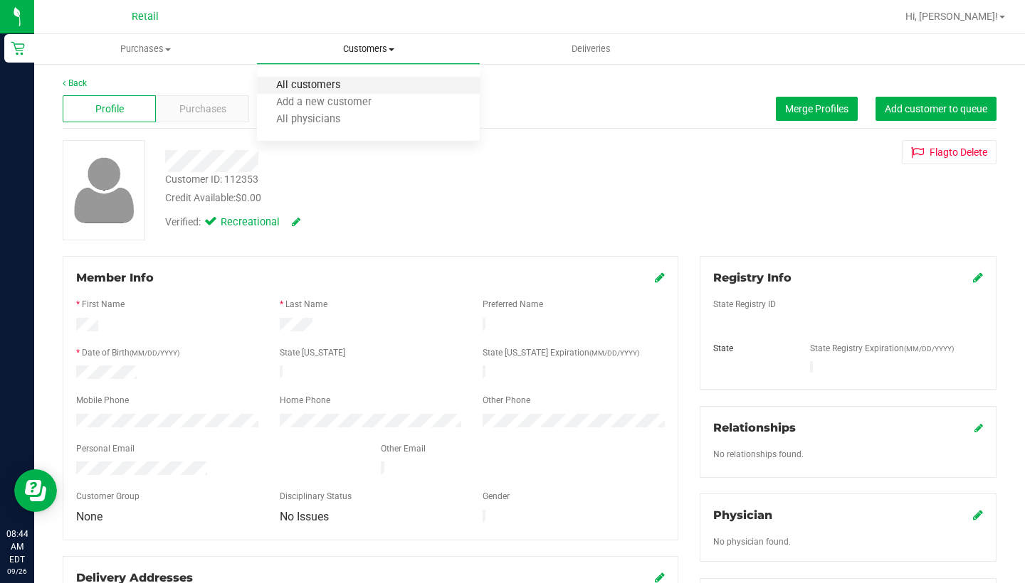
click at [356, 88] on span "All customers" at bounding box center [308, 86] width 102 height 12
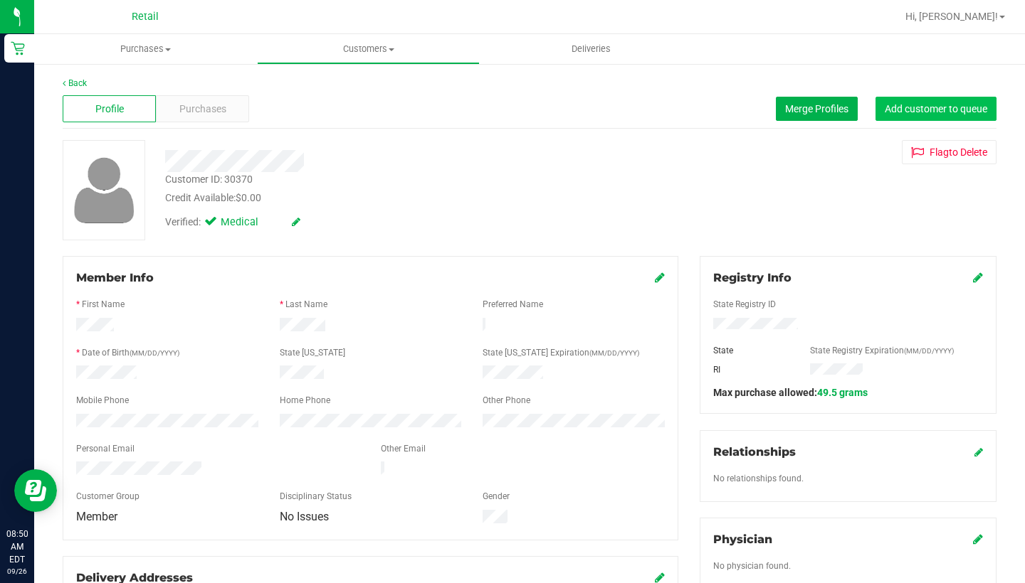
click at [911, 105] on span "Add customer to queue" at bounding box center [935, 108] width 102 height 11
click at [369, 63] on link "Customers All customers Add a new customer All physicians" at bounding box center [368, 49] width 223 height 30
click at [368, 92] on li "All customers" at bounding box center [368, 86] width 223 height 17
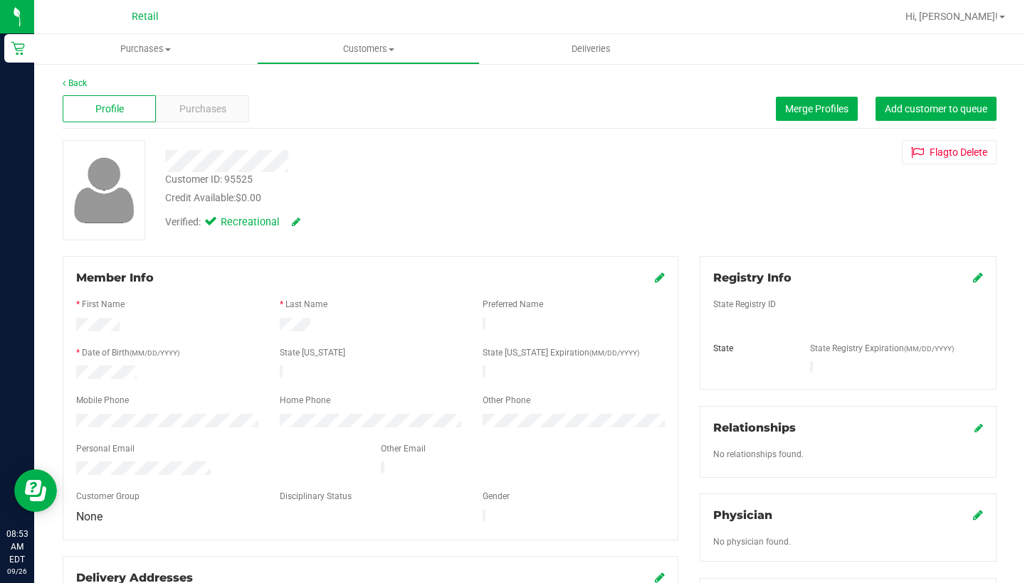
click at [816, 93] on div "Profile Purchases Merge Profiles Add customer to queue" at bounding box center [530, 109] width 934 height 39
click at [815, 113] on span "Merge Profiles" at bounding box center [816, 108] width 63 height 11
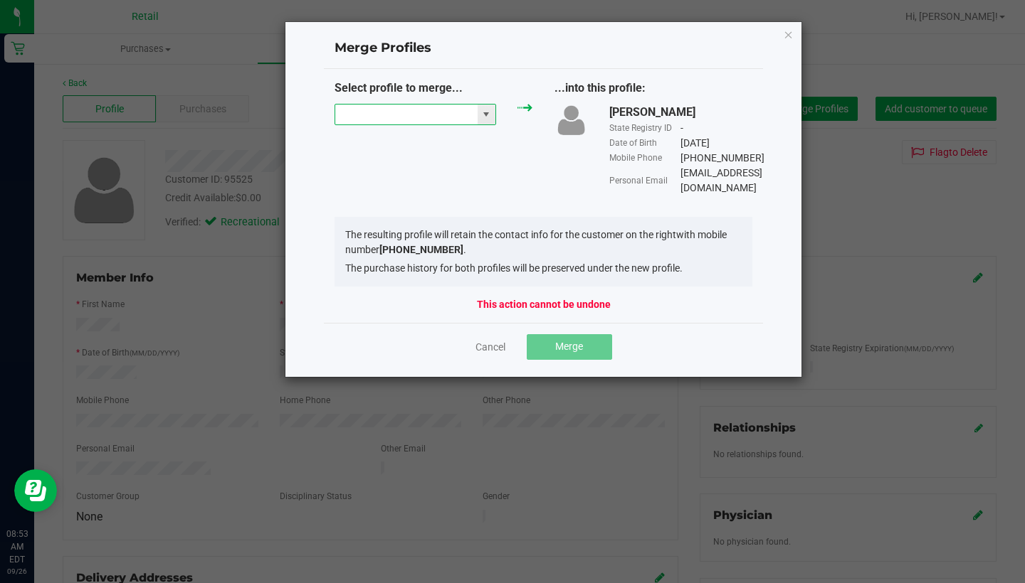
click at [402, 120] on input "NO DATA FOUND" at bounding box center [406, 115] width 142 height 20
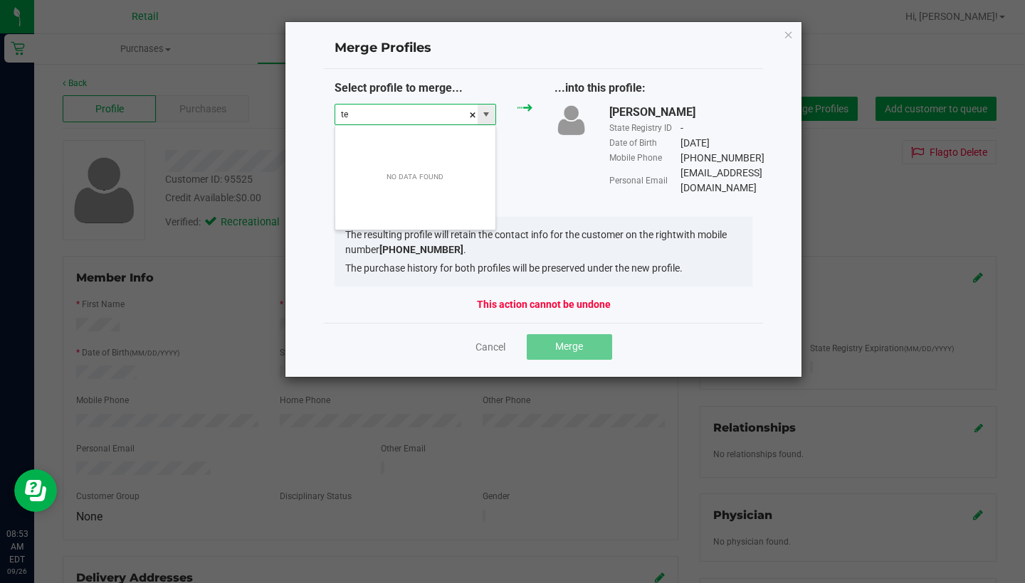
scroll to position [21, 162]
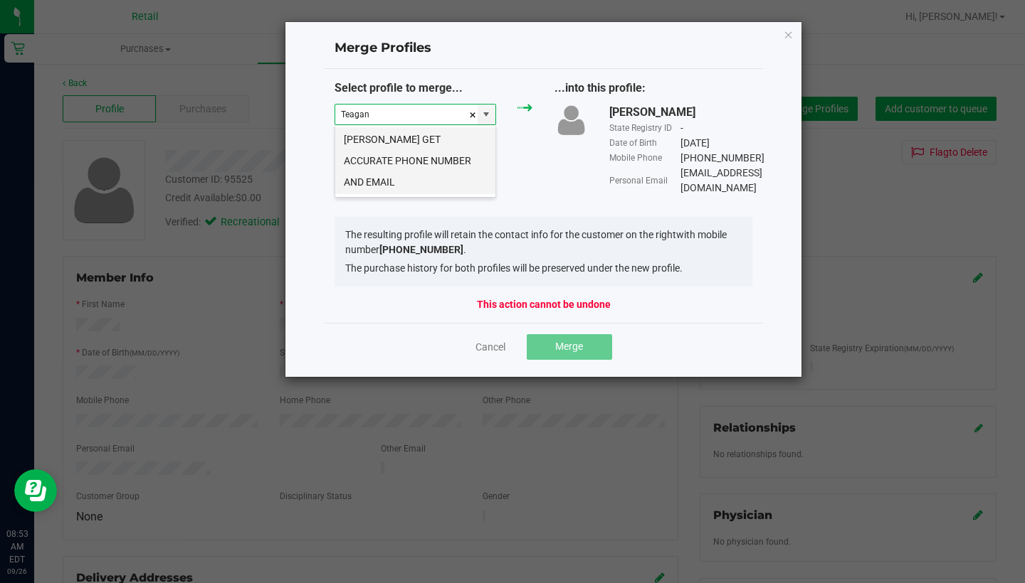
drag, startPoint x: 402, startPoint y: 120, endPoint x: 472, endPoint y: 167, distance: 83.7
click at [472, 167] on li "[PERSON_NAME] GET ACCURATE PHONE NUMBER AND EMAIL" at bounding box center [415, 160] width 160 height 67
type input "[PERSON_NAME] GET ACCURATE PHONE NUMBER AND EMAIL"
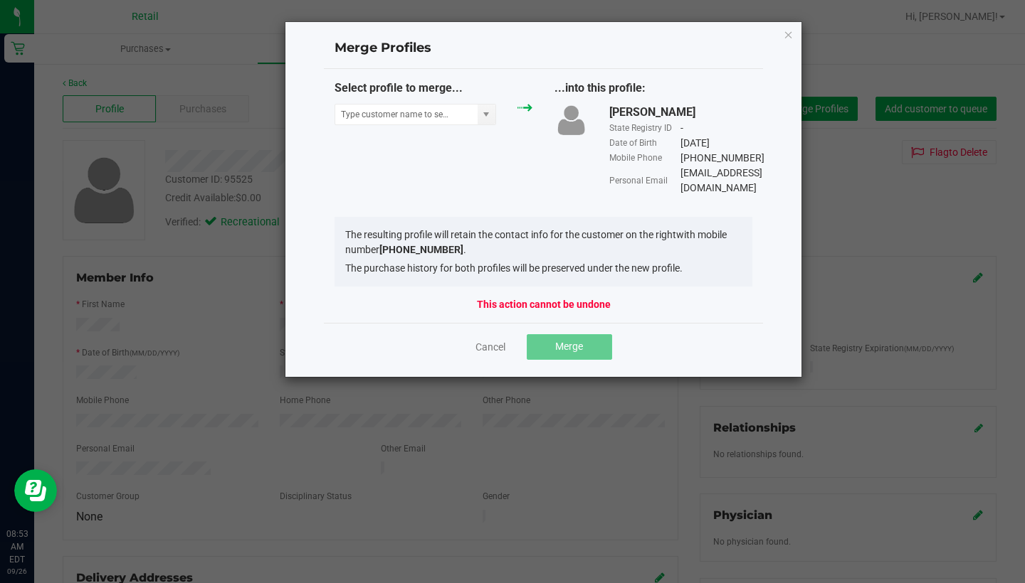
click at [579, 405] on ngb-modal-window "Merge Profiles Select profile to merge... ...into this profile: [PERSON_NAME] S…" at bounding box center [517, 291] width 1035 height 583
click at [418, 117] on input at bounding box center [406, 115] width 142 height 20
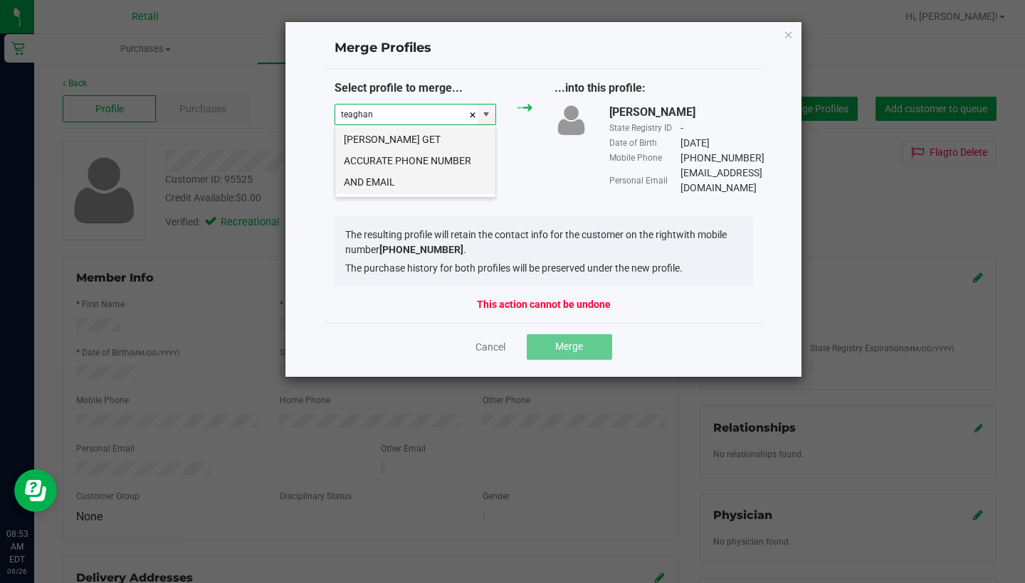
click at [411, 157] on li "[PERSON_NAME] GET ACCURATE PHONE NUMBER AND EMAIL" at bounding box center [415, 160] width 160 height 67
type input "[PERSON_NAME] GET ACCURATE PHONE NUMBER AND EMAIL"
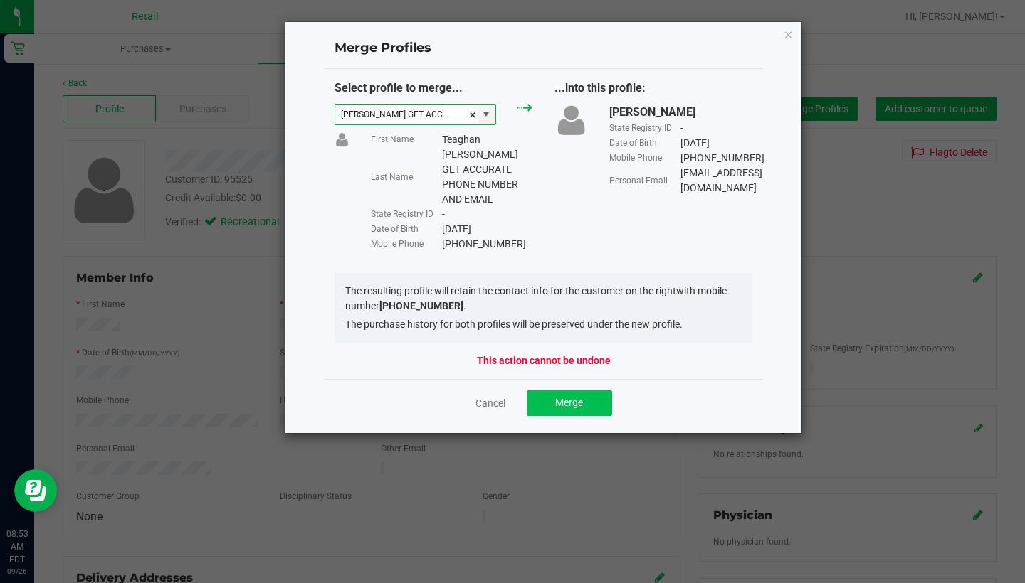
click at [576, 400] on span "Merge" at bounding box center [569, 402] width 28 height 11
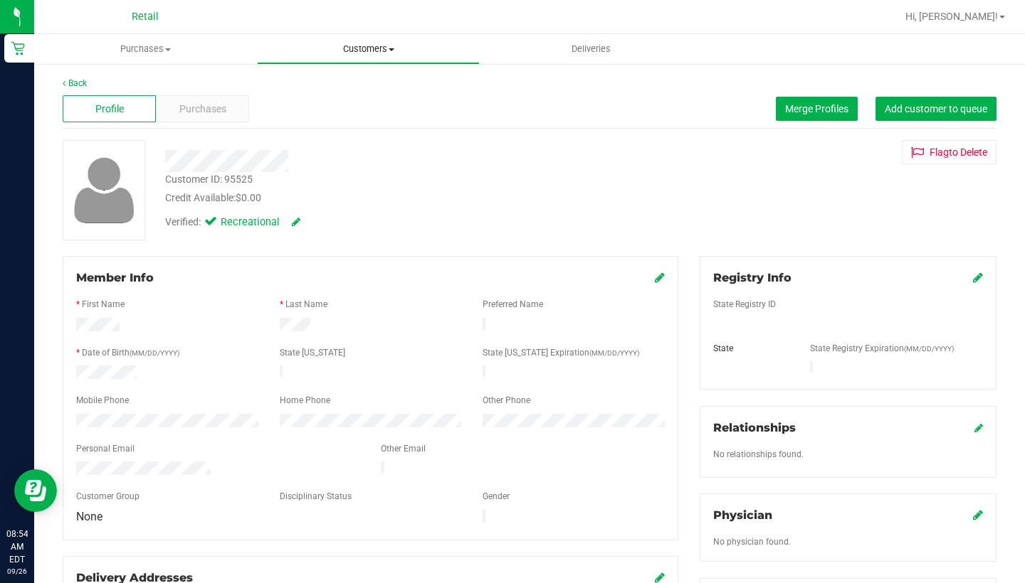
click at [366, 41] on uib-tab-heading "Customers All customers Add a new customer All physicians" at bounding box center [368, 49] width 221 height 28
click at [367, 83] on li "All customers" at bounding box center [368, 86] width 223 height 17
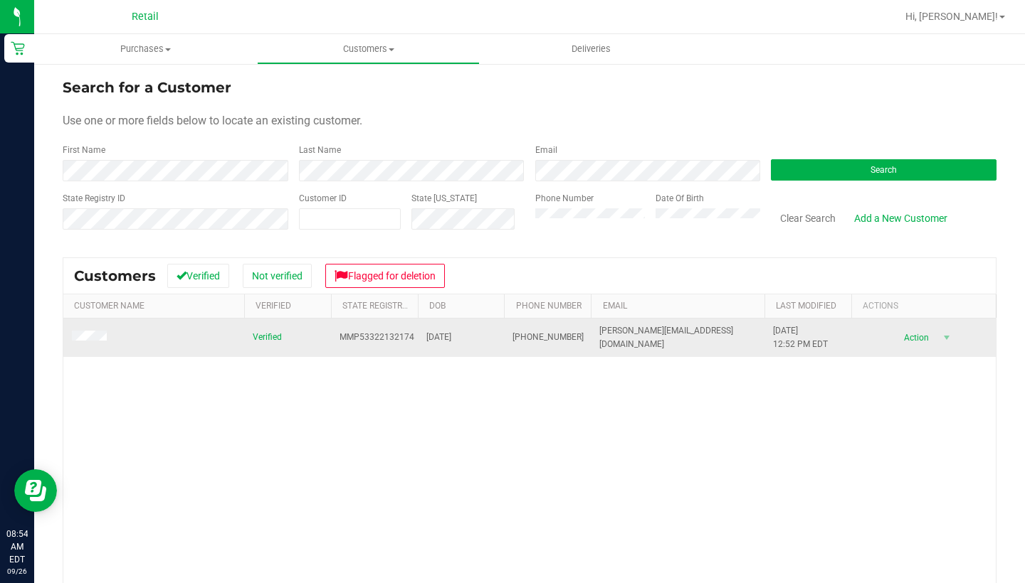
click at [83, 331] on span at bounding box center [91, 338] width 39 height 14
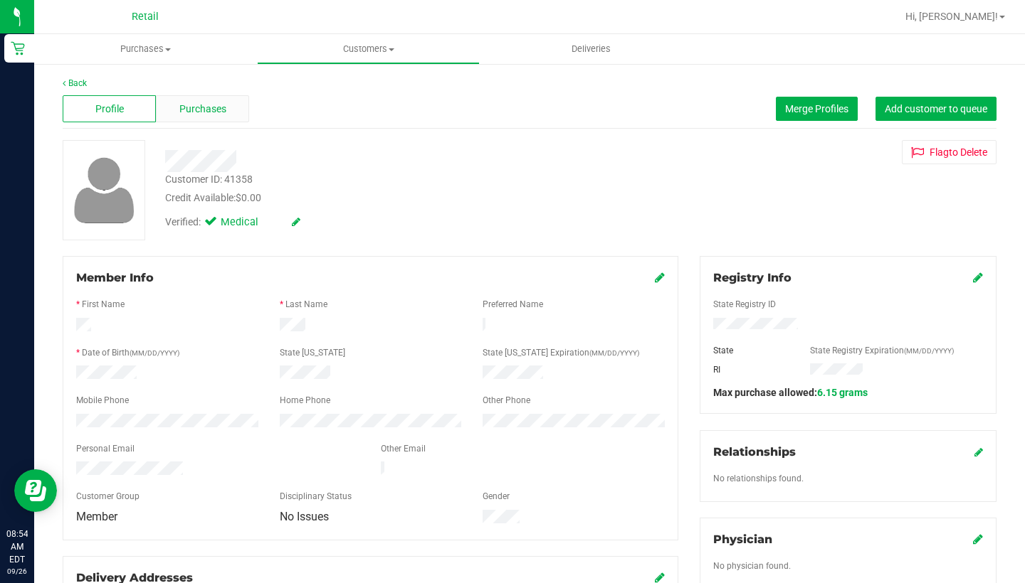
click at [219, 113] on span "Purchases" at bounding box center [202, 109] width 47 height 15
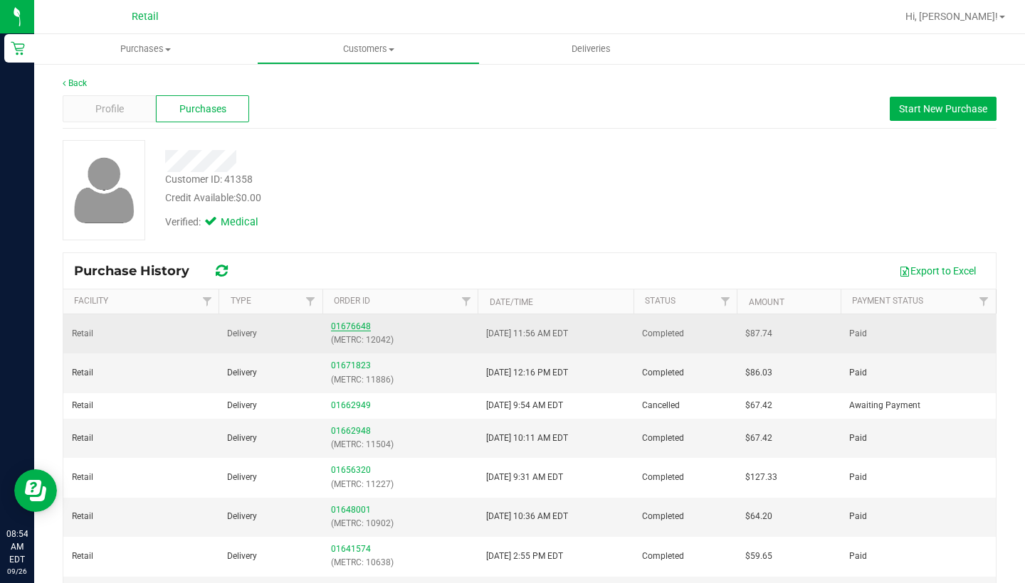
click at [342, 330] on link "01676648" at bounding box center [351, 327] width 40 height 10
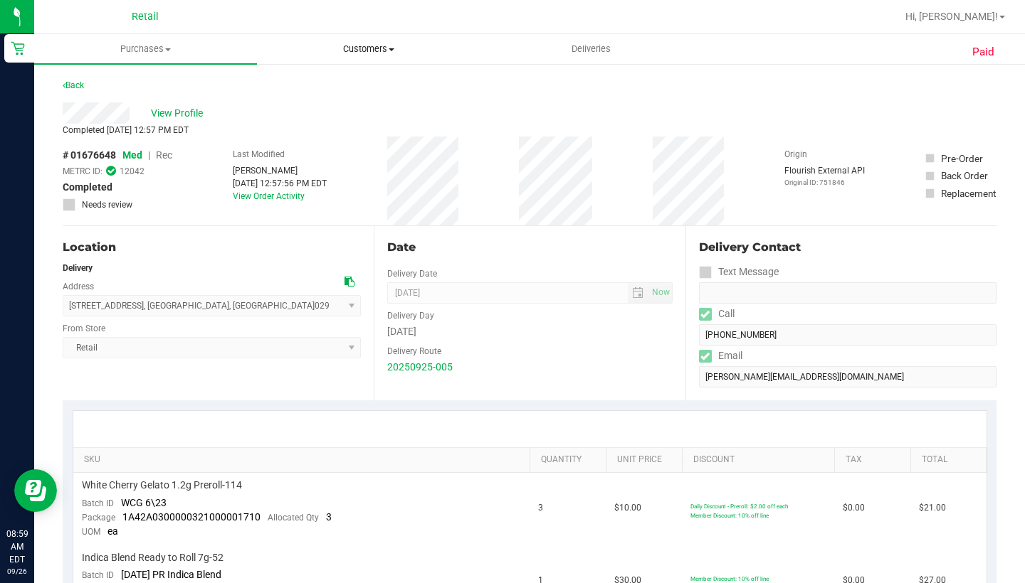
click at [366, 48] on span "Customers" at bounding box center [368, 49] width 221 height 13
click at [354, 87] on span "All customers" at bounding box center [308, 86] width 102 height 12
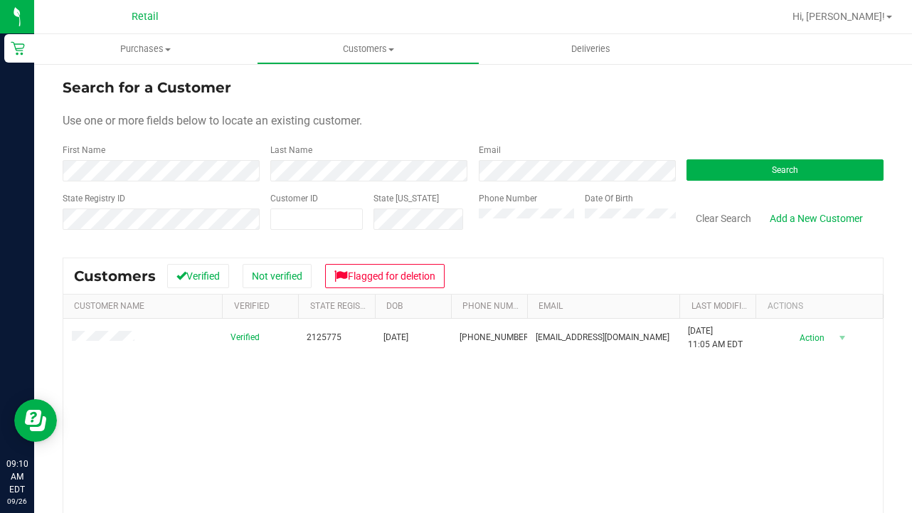
drag, startPoint x: 149, startPoint y: 327, endPoint x: 538, endPoint y: 260, distance: 394.1
click at [538, 260] on div "Customers Verified Not verified Flagged for deletion" at bounding box center [473, 276] width 820 height 36
click at [713, 220] on button "Clear Search" at bounding box center [724, 218] width 74 height 24
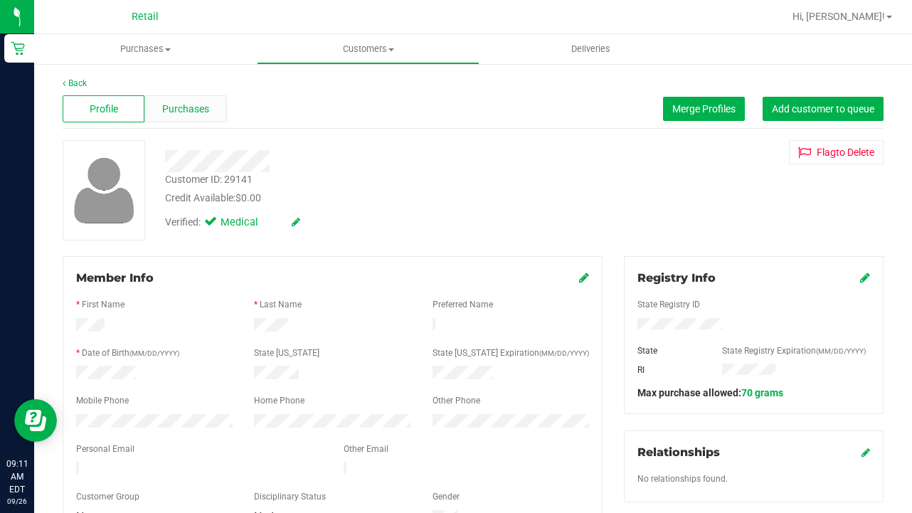
click at [199, 117] on div "Purchases" at bounding box center [185, 108] width 82 height 27
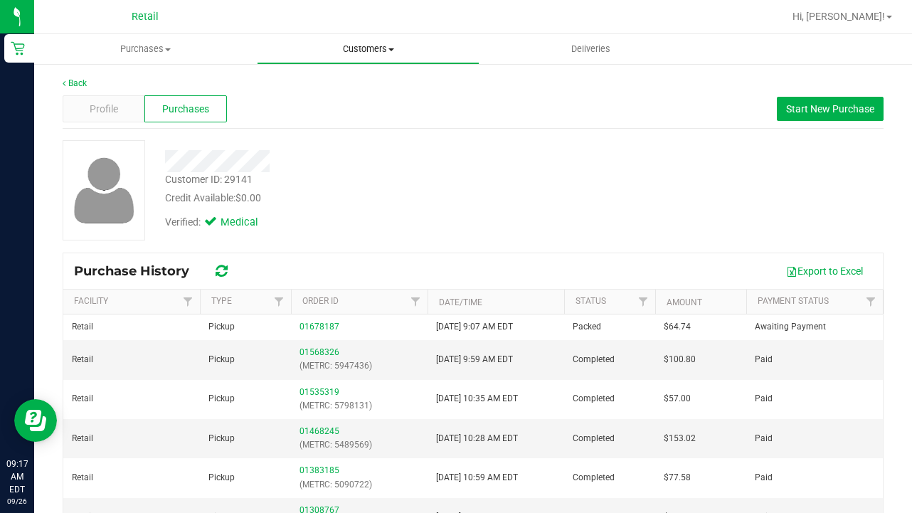
click at [364, 49] on span "Customers" at bounding box center [368, 49] width 221 height 13
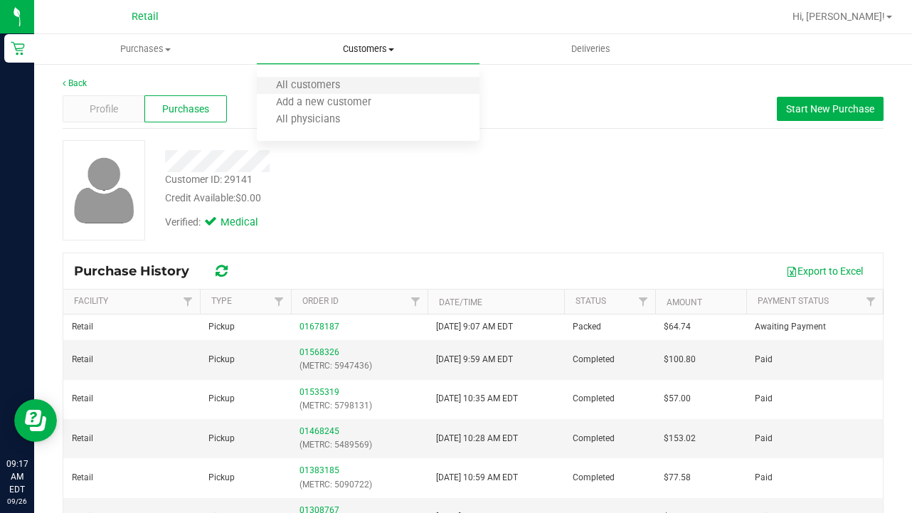
click at [362, 89] on li "All customers" at bounding box center [368, 86] width 223 height 17
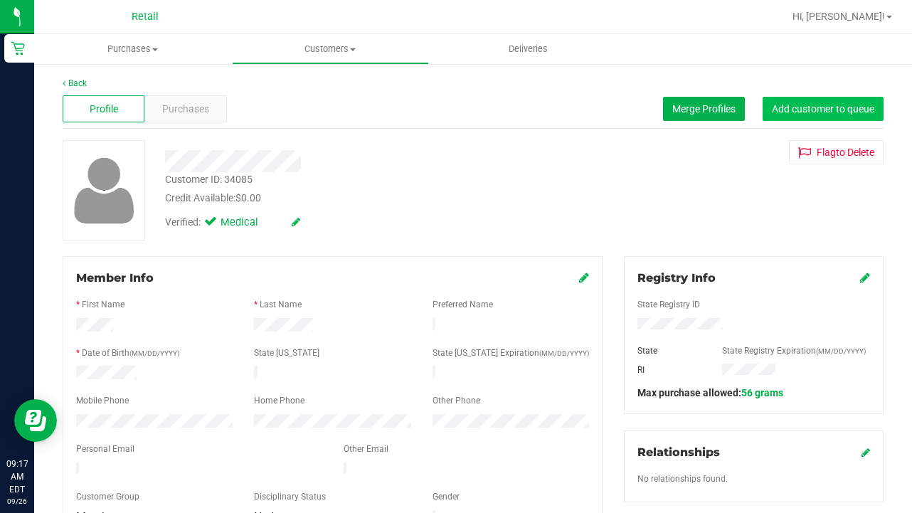
click at [831, 110] on span "Add customer to queue" at bounding box center [823, 108] width 102 height 11
click at [337, 49] on span "Customers" at bounding box center [331, 49] width 196 height 13
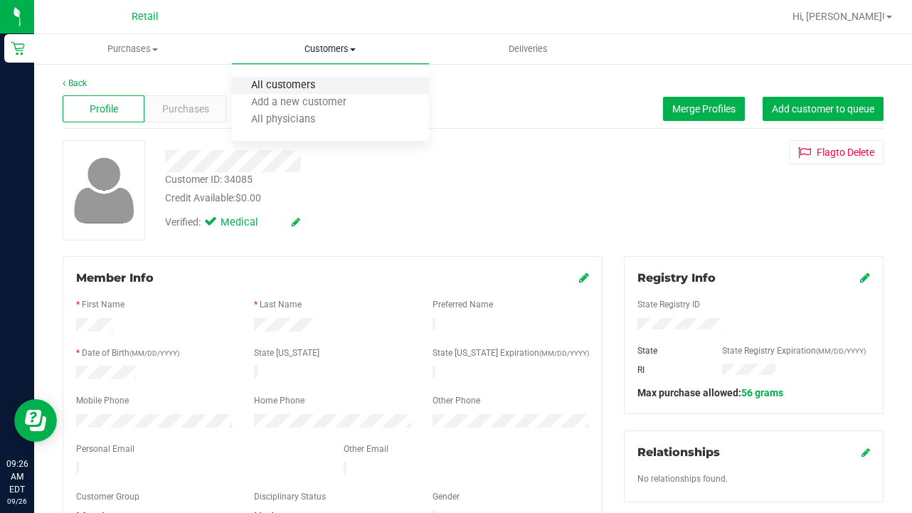
click at [325, 87] on span "All customers" at bounding box center [283, 86] width 102 height 12
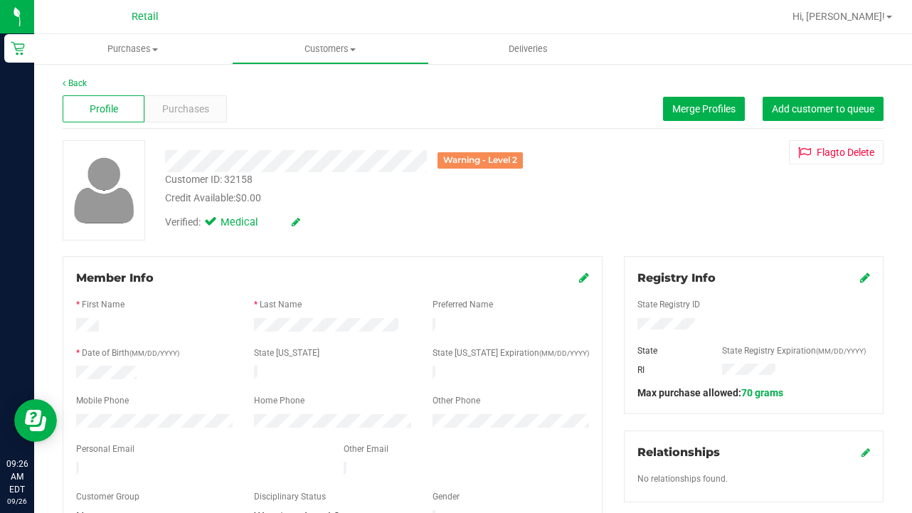
click at [826, 123] on div "Profile Purchases Merge Profiles Add customer to queue" at bounding box center [473, 109] width 821 height 39
click at [826, 117] on button "Add customer to queue" at bounding box center [823, 109] width 121 height 24
click at [322, 45] on span "Customers" at bounding box center [331, 49] width 196 height 13
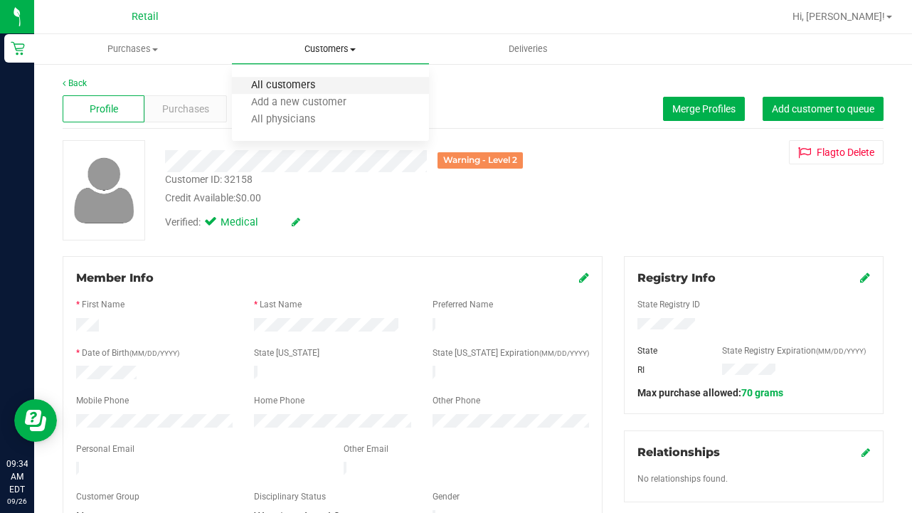
click at [329, 81] on span "All customers" at bounding box center [283, 86] width 102 height 12
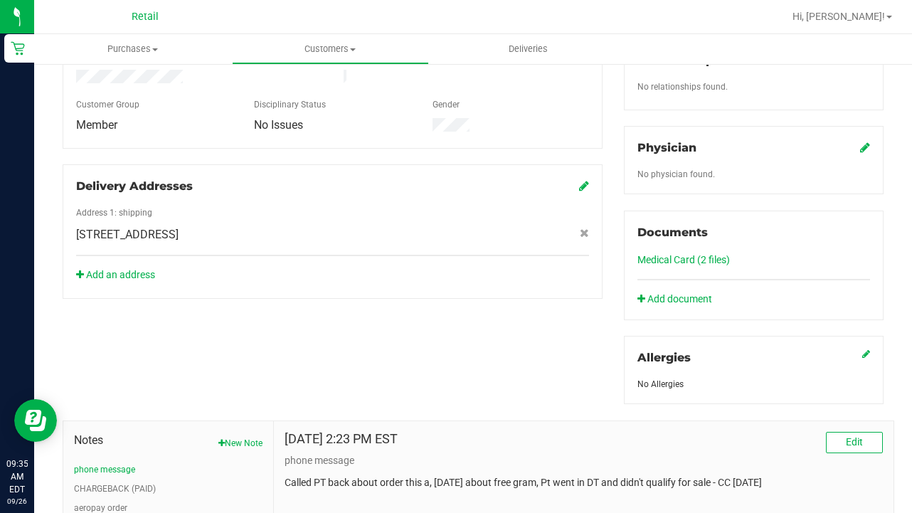
scroll to position [538, 0]
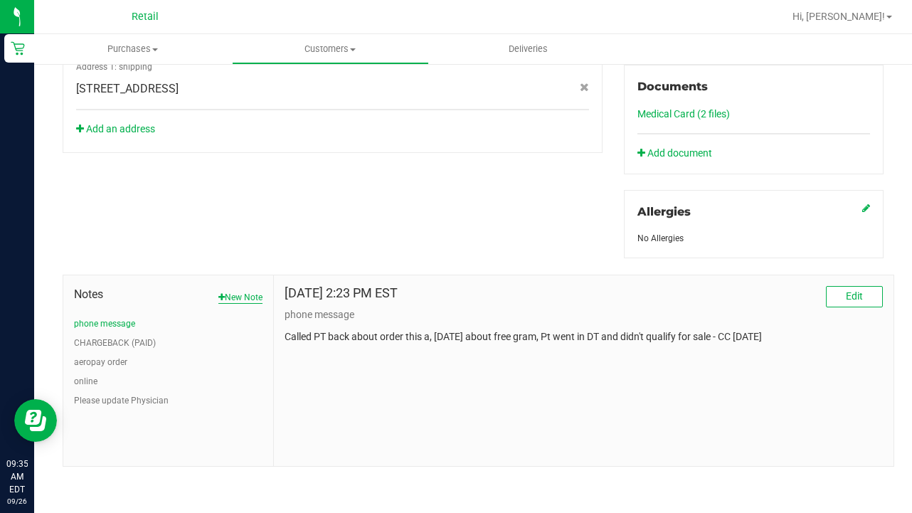
click at [234, 294] on button "New Note" at bounding box center [240, 297] width 44 height 13
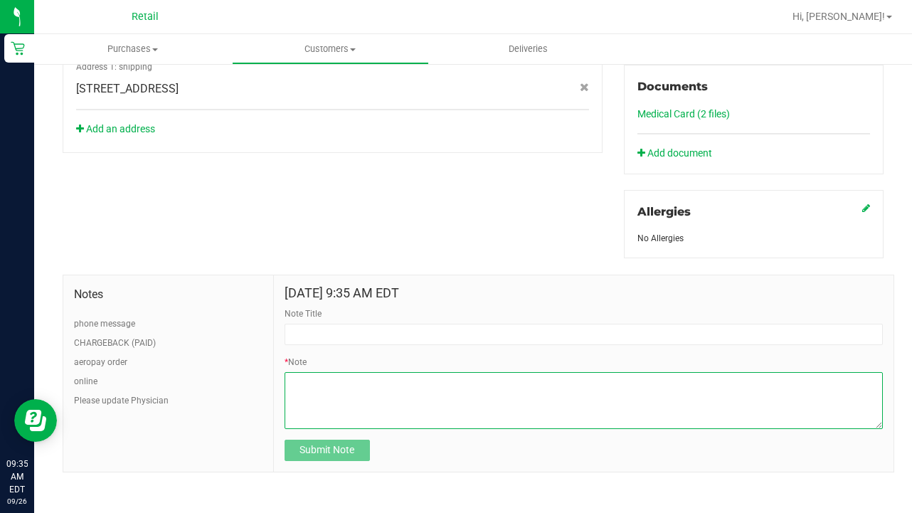
click at [354, 404] on textarea "* Note" at bounding box center [584, 400] width 598 height 57
paste textarea "L ipsumd sitame conse adipiscin e sed-doei tem incididu ut lab etdolore magnaal…"
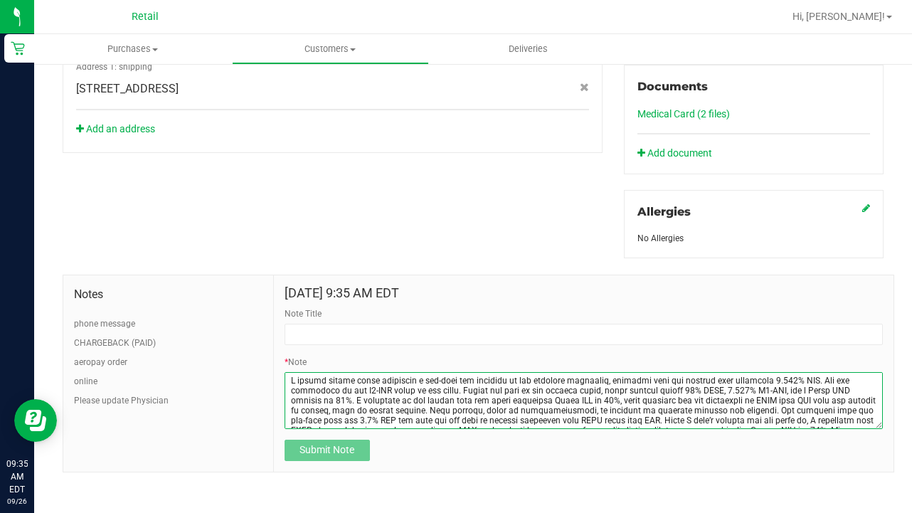
scroll to position [50, 0]
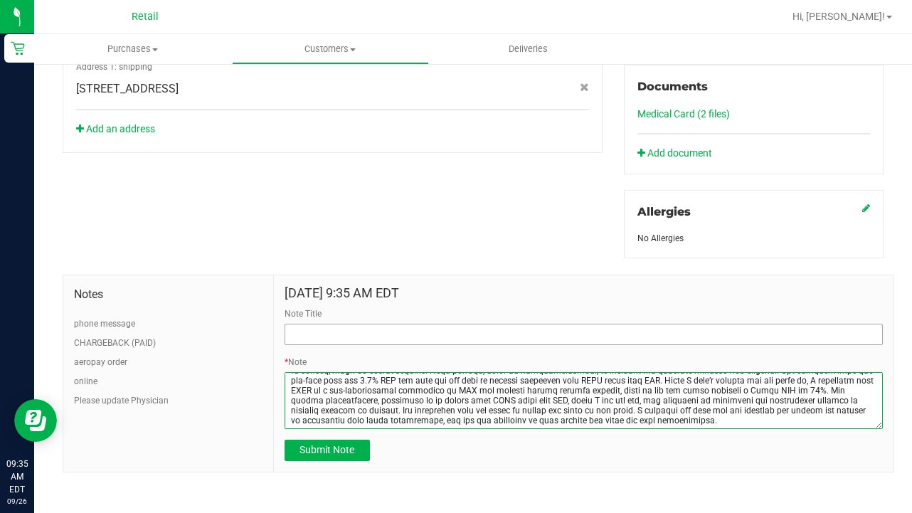
type textarea "L ipsumd sitame conse adipiscin e sed-doei tem incididu ut lab etdolore magnaal…"
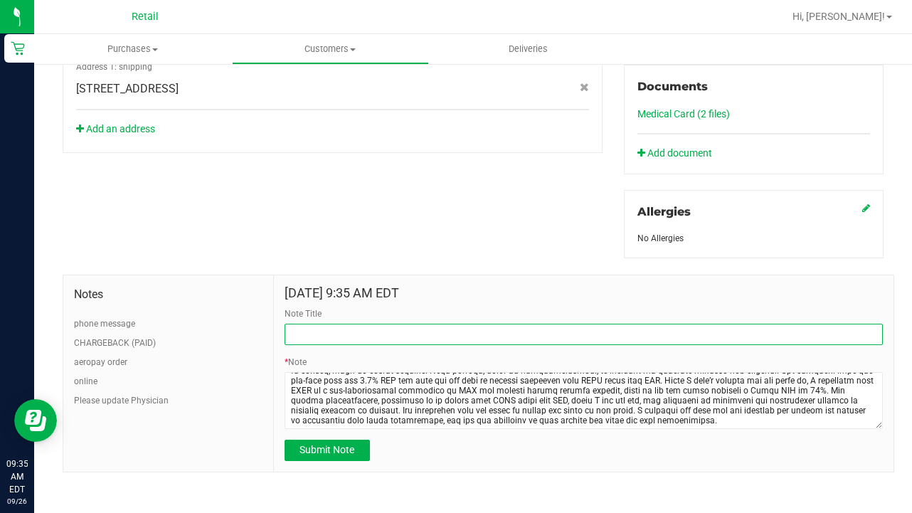
click at [344, 333] on input "Note Title" at bounding box center [584, 334] width 598 height 21
type input "SEE NOTE-COMPLAINT"
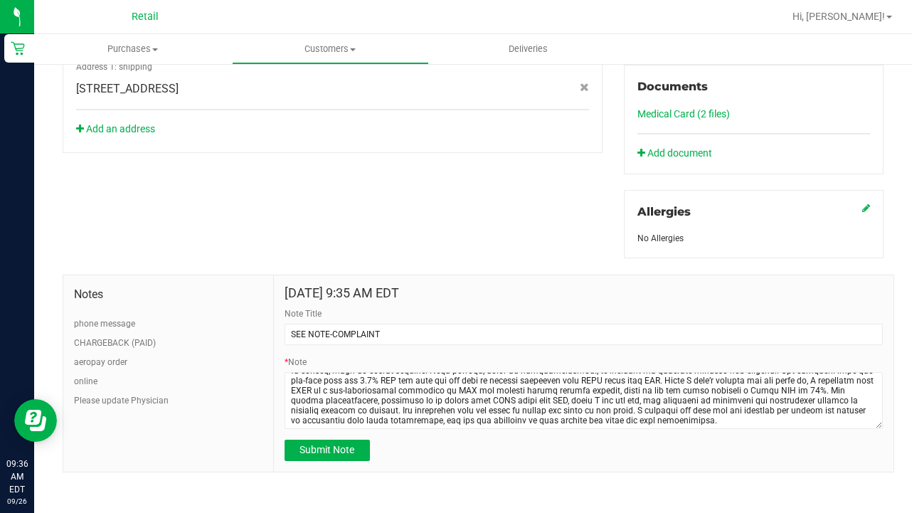
click at [322, 435] on form "[DATE] 9:35 AM EDT Note Title SEE NOTE-COMPLAINT * Note Submit Note" at bounding box center [584, 373] width 598 height 175
click at [326, 456] on button "Submit Note" at bounding box center [327, 450] width 85 height 21
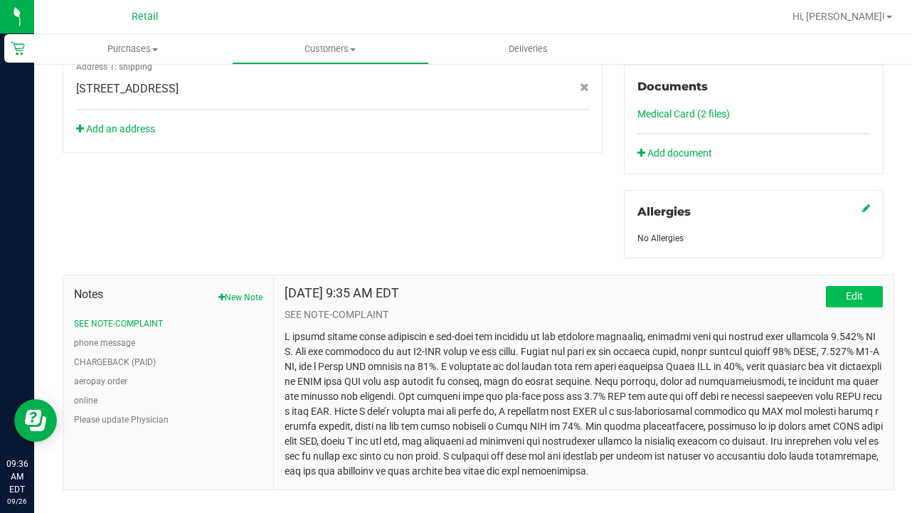
click at [860, 297] on span "Edit" at bounding box center [854, 295] width 17 height 11
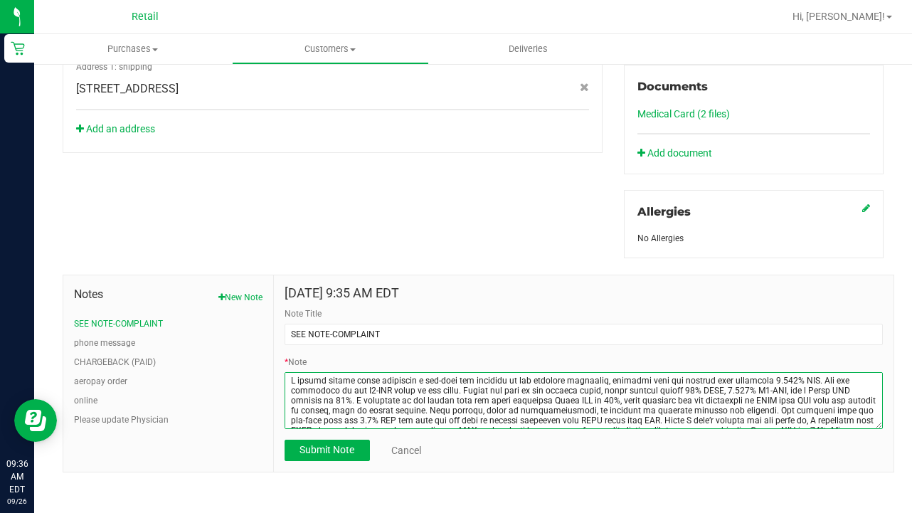
click at [302, 379] on textarea "* Note" at bounding box center [584, 400] width 598 height 57
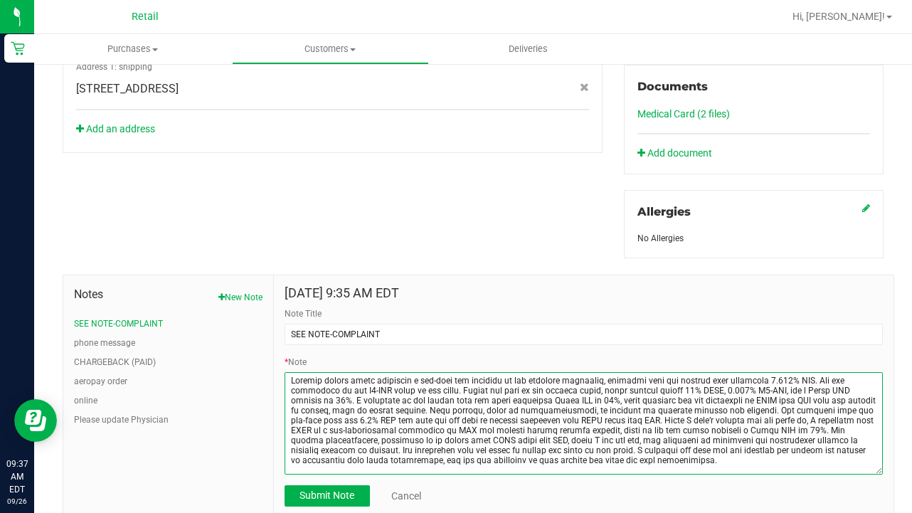
click at [879, 469] on textarea "* Note" at bounding box center [584, 423] width 598 height 102
drag, startPoint x: 677, startPoint y: 411, endPoint x: 863, endPoint y: 392, distance: 187.3
click at [863, 392] on textarea "* Note" at bounding box center [584, 424] width 598 height 105
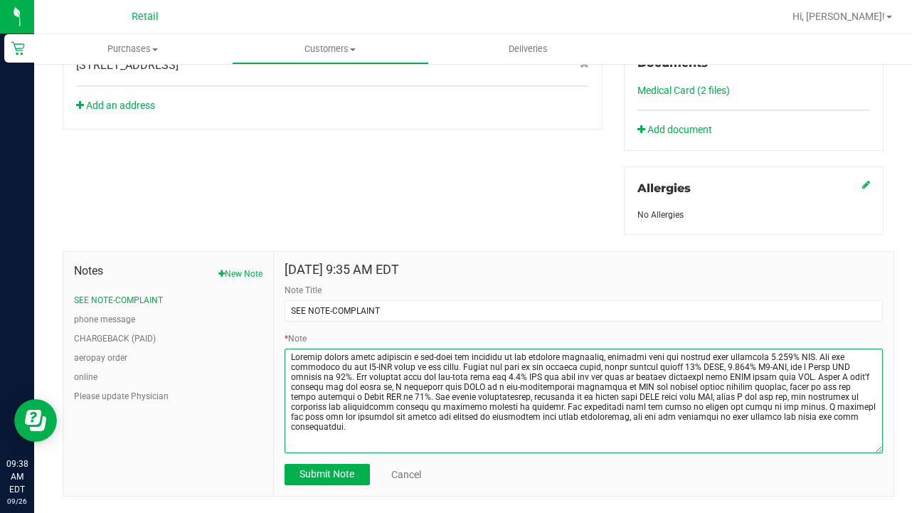
scroll to position [560, 0]
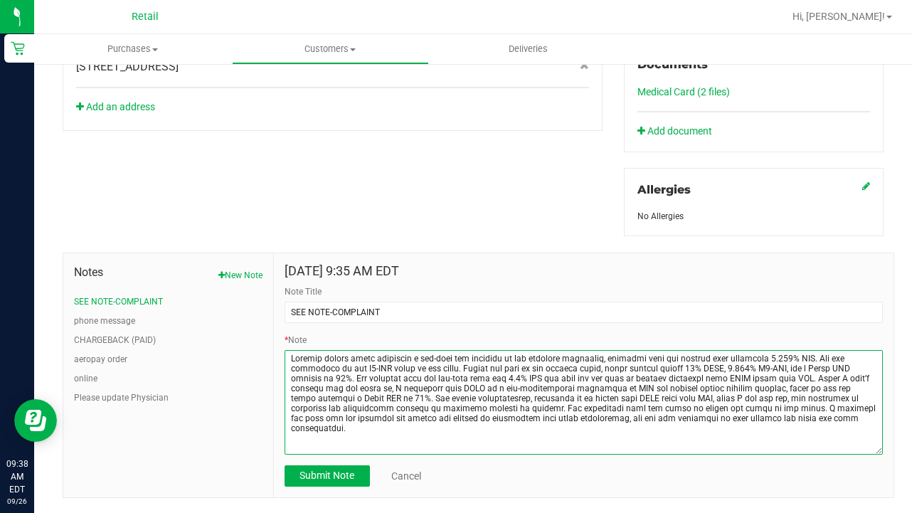
click at [743, 416] on textarea "* Note" at bounding box center [584, 402] width 598 height 105
drag, startPoint x: 716, startPoint y: 418, endPoint x: 476, endPoint y: 418, distance: 239.8
click at [476, 418] on textarea "* Note" at bounding box center [584, 402] width 598 height 105
type textarea "Loremip dolors ametc adipiscin e sed-doei tem incididu ut lab etdolore magnaali…"
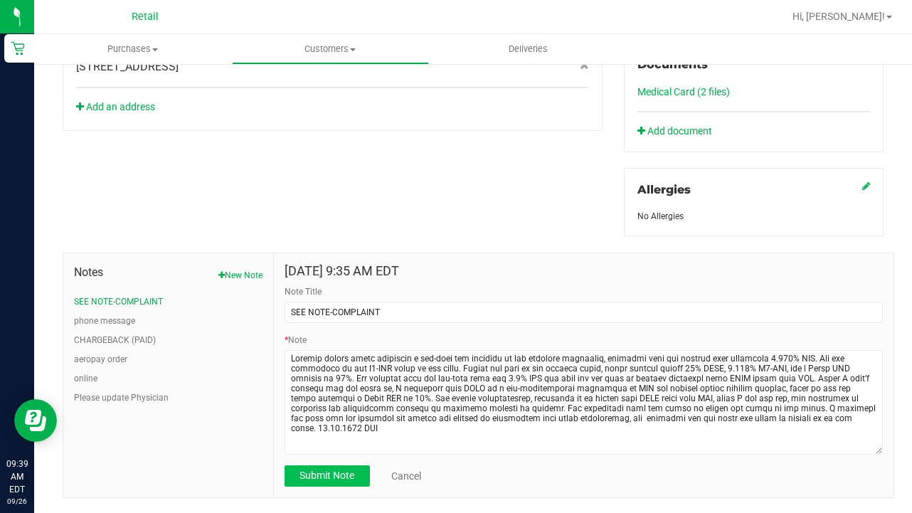
click at [332, 474] on span "Submit Note" at bounding box center [327, 475] width 55 height 11
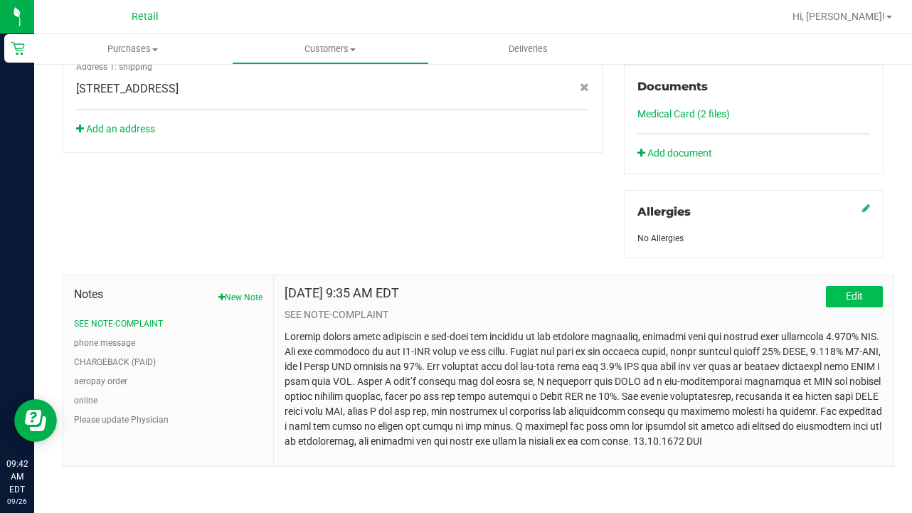
click at [856, 294] on span "Edit" at bounding box center [854, 295] width 17 height 11
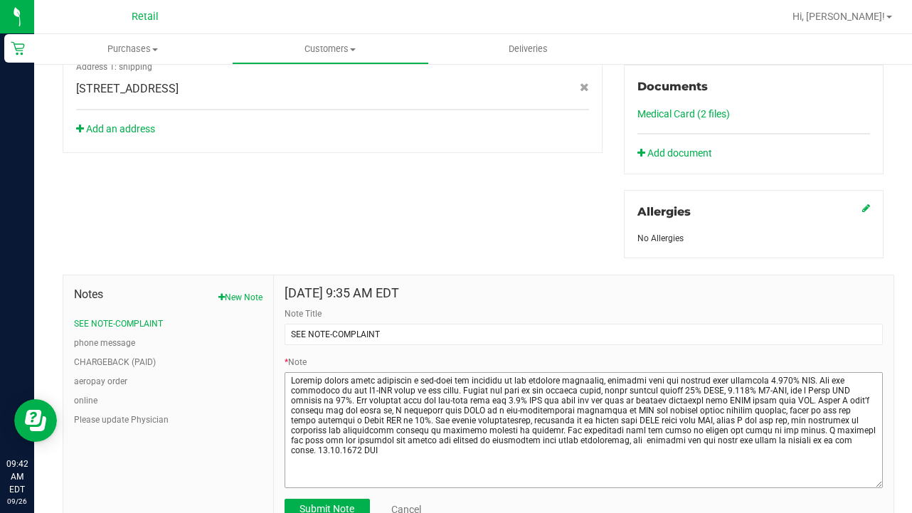
click at [879, 483] on textarea "* Note" at bounding box center [584, 430] width 598 height 116
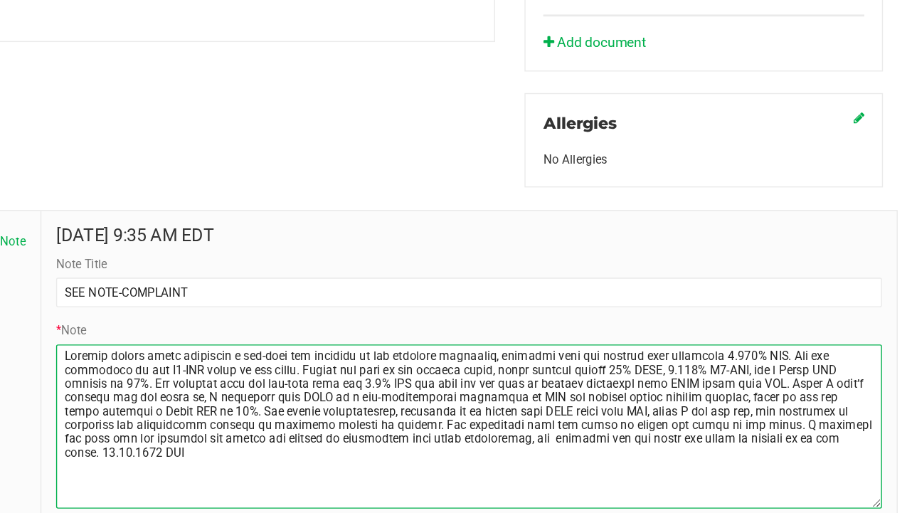
click at [501, 372] on textarea "* Note" at bounding box center [584, 431] width 598 height 119
click at [285, 372] on textarea "* Note" at bounding box center [584, 431] width 598 height 119
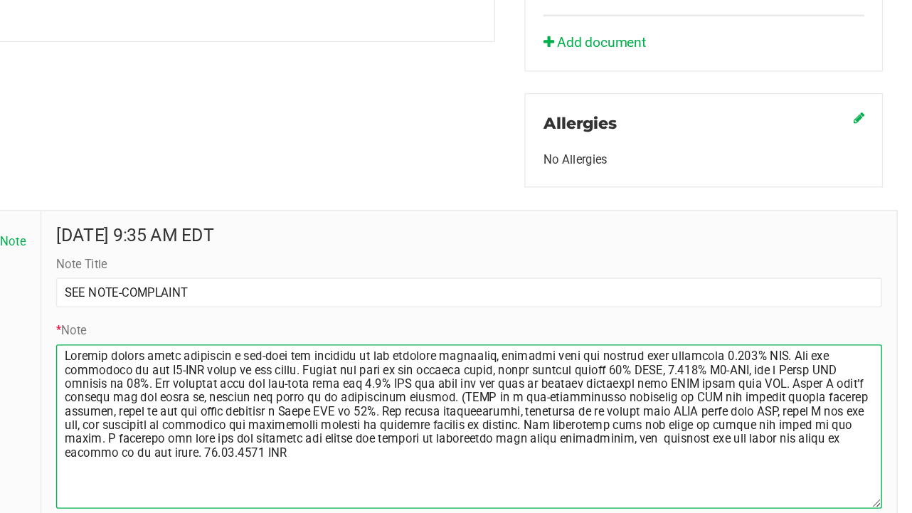
click at [285, 372] on textarea "* Note" at bounding box center [584, 431] width 598 height 119
click at [564, 372] on textarea "* Note" at bounding box center [584, 431] width 598 height 119
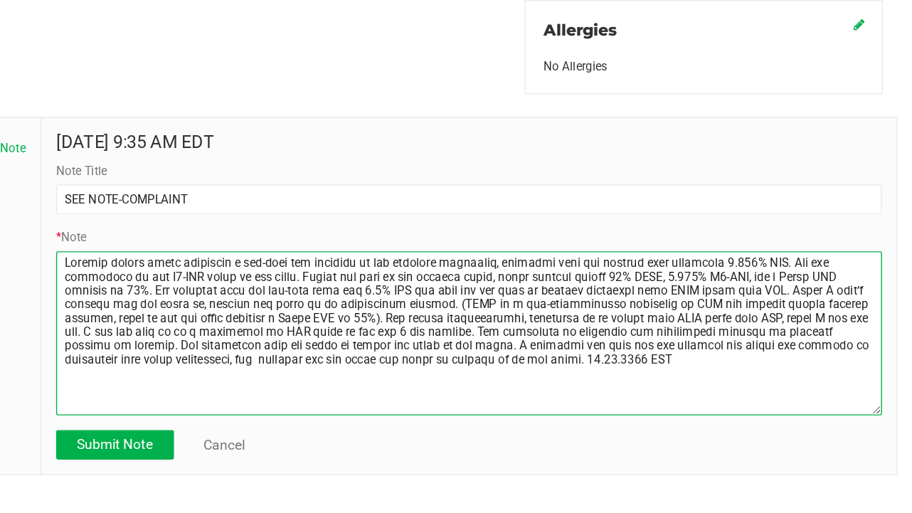
scroll to position [605, 0]
type textarea "Loremip dolors ametc adipiscin e sed-doei tem incididu ut lab etdolore magnaali…"
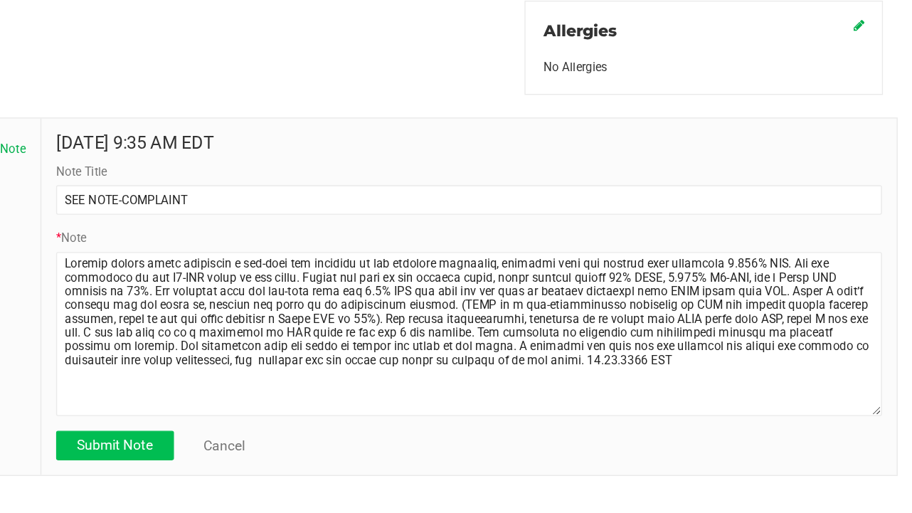
click at [300, 439] on span "Submit Note" at bounding box center [327, 444] width 55 height 11
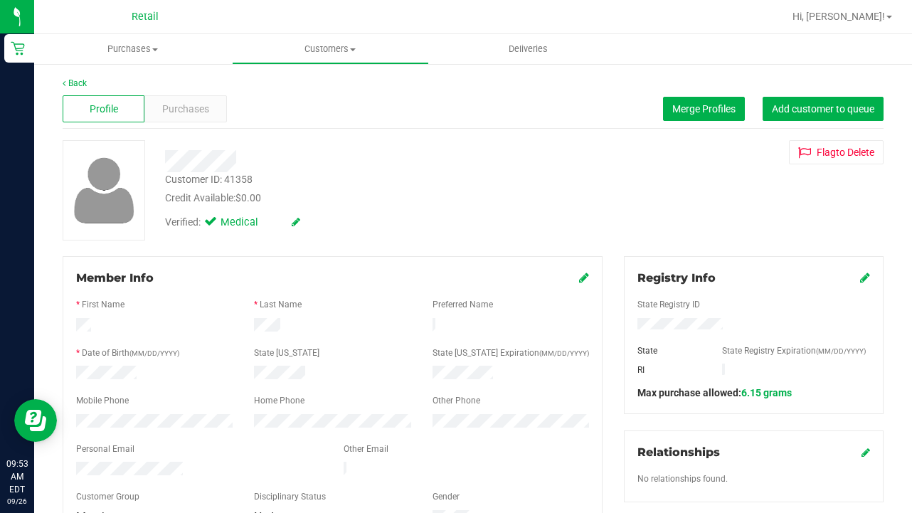
scroll to position [0, 0]
click at [334, 43] on span "Customers" at bounding box center [331, 49] width 196 height 13
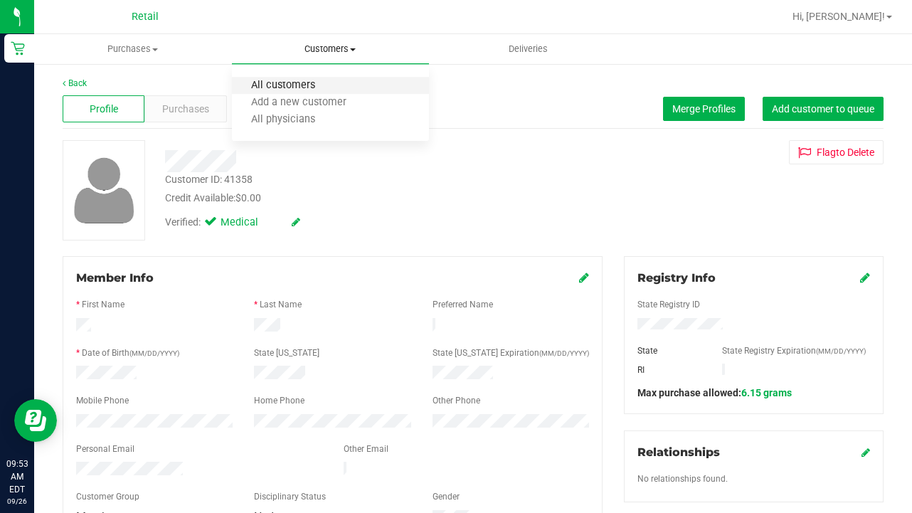
click at [327, 84] on span "All customers" at bounding box center [283, 86] width 102 height 12
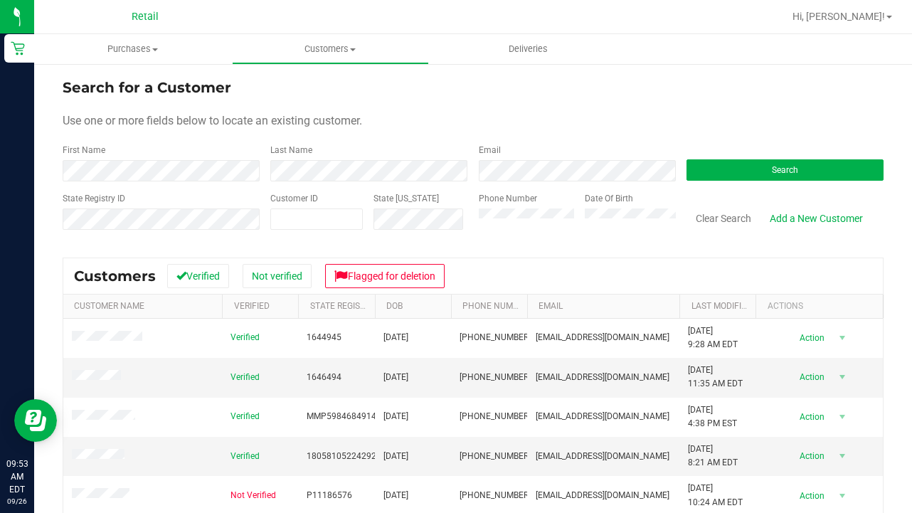
click at [526, 206] on div "Phone Number" at bounding box center [526, 217] width 95 height 51
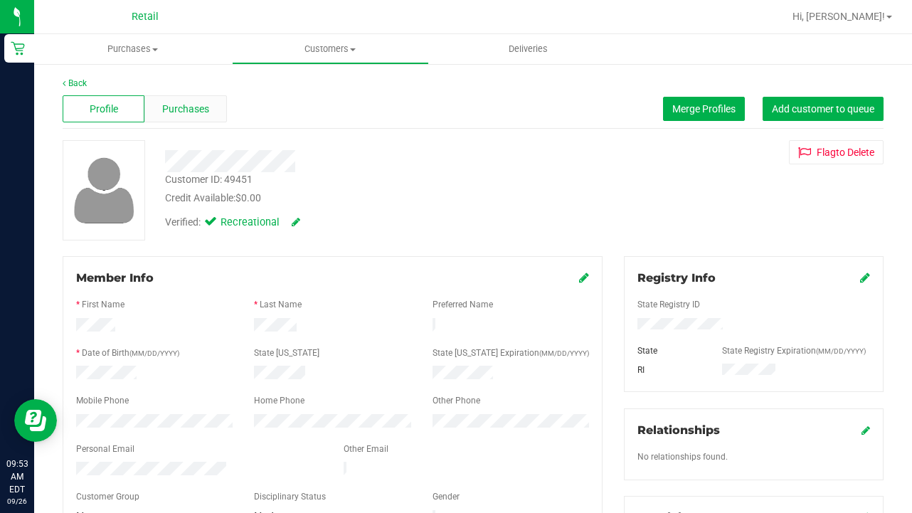
click at [176, 109] on span "Purchases" at bounding box center [185, 109] width 47 height 15
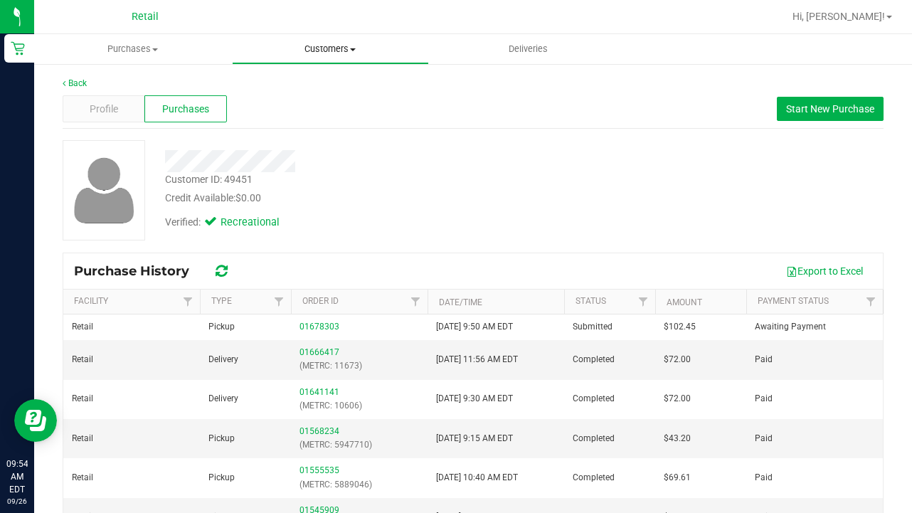
click at [328, 51] on span "Customers" at bounding box center [331, 49] width 196 height 13
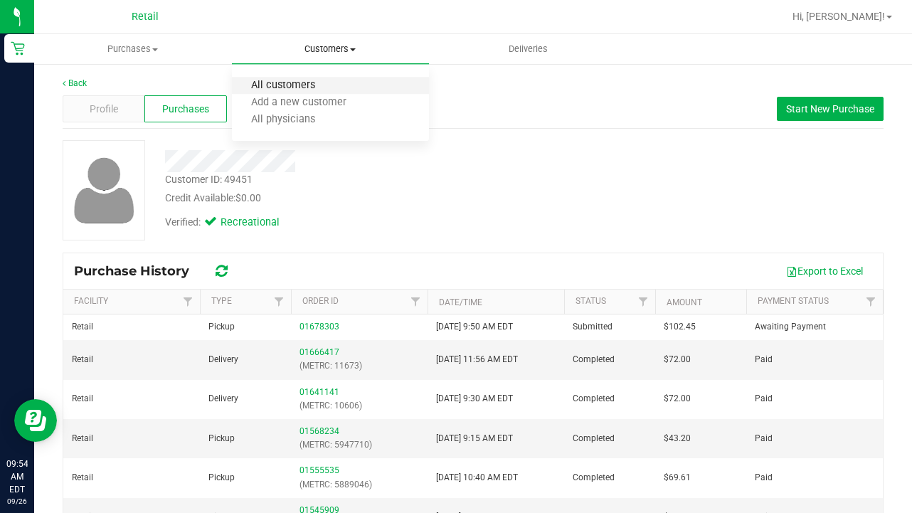
click at [323, 86] on span "All customers" at bounding box center [283, 86] width 102 height 12
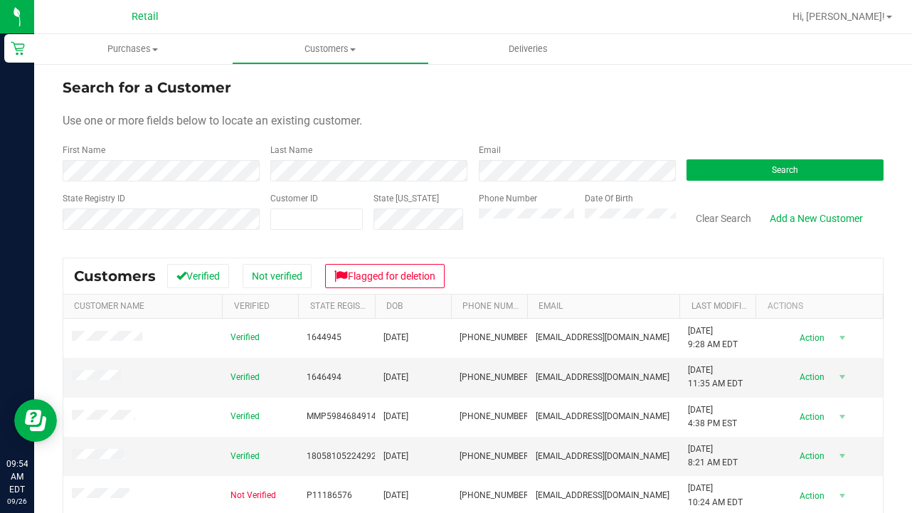
click at [180, 181] on form "Search for a Customer Use one or more fields below to locate an existing custom…" at bounding box center [473, 160] width 821 height 166
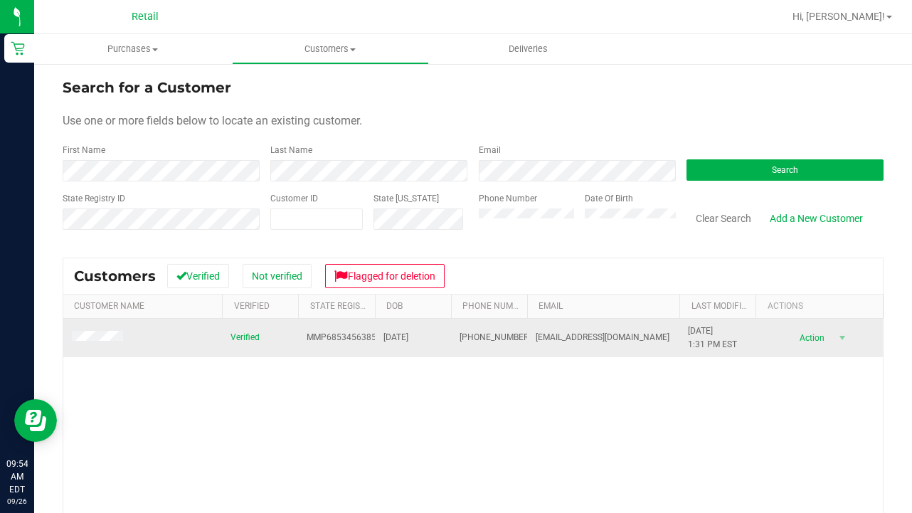
click at [97, 343] on span at bounding box center [100, 338] width 56 height 14
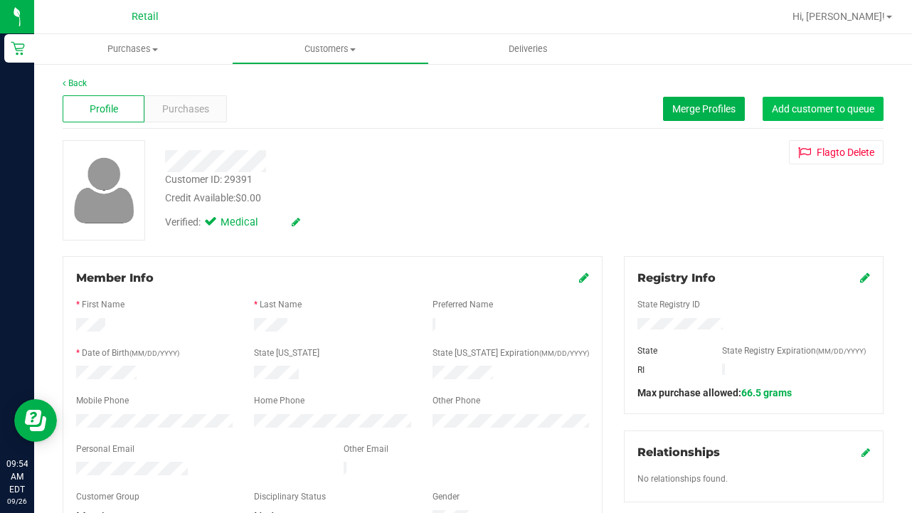
click at [805, 105] on span "Add customer to queue" at bounding box center [823, 108] width 102 height 11
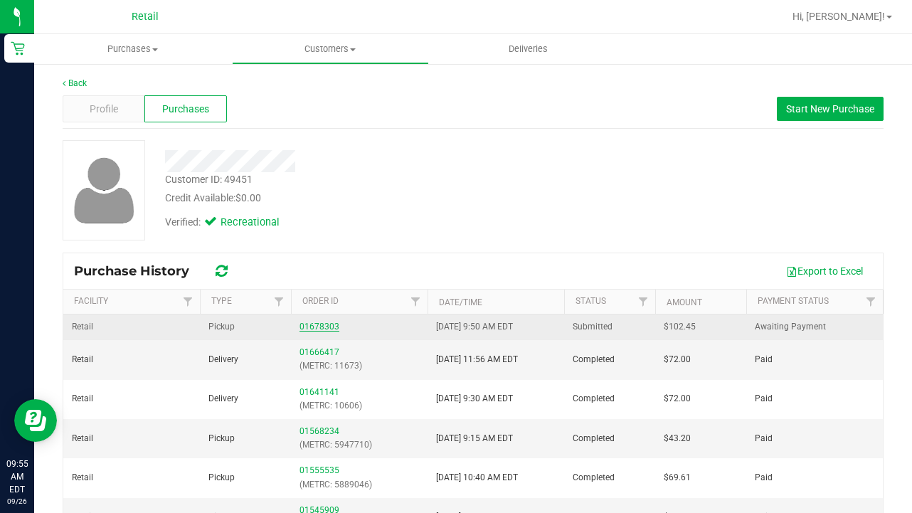
click at [329, 326] on link "01678303" at bounding box center [320, 327] width 40 height 10
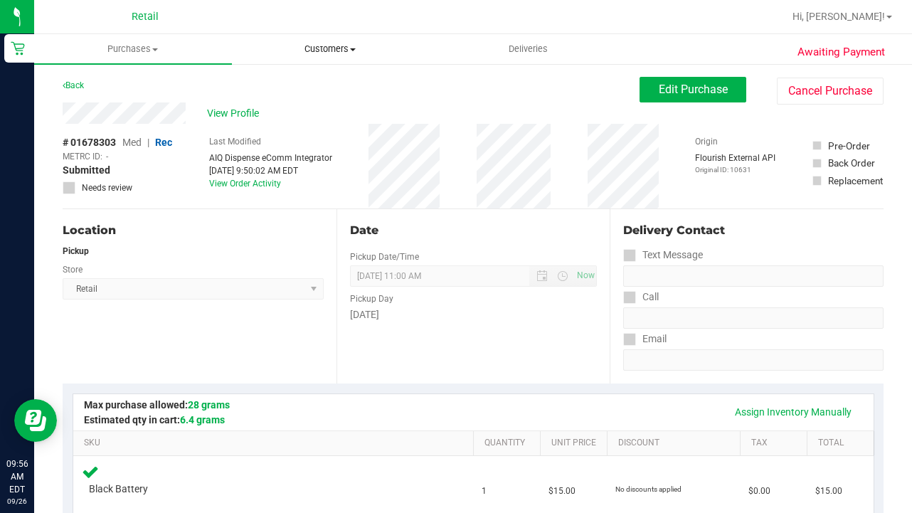
click at [347, 43] on span "Customers" at bounding box center [331, 49] width 196 height 13
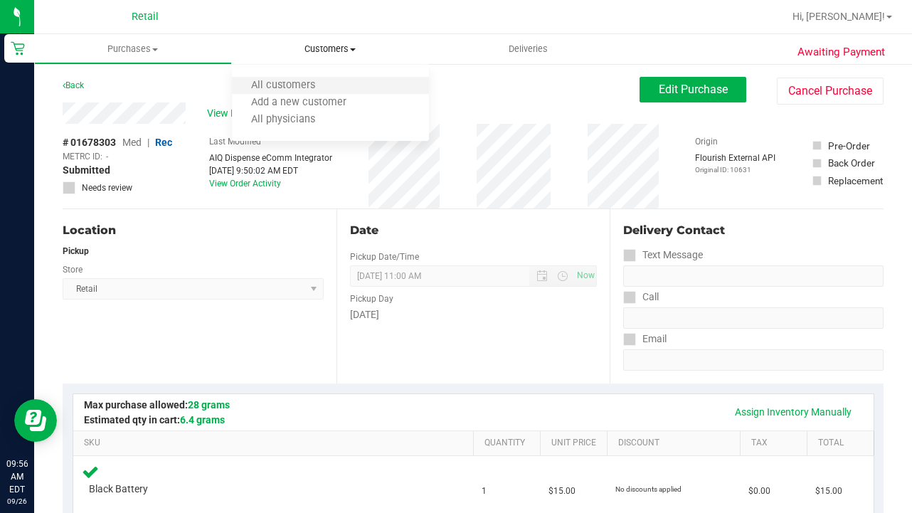
click at [347, 88] on li "All customers" at bounding box center [331, 86] width 198 height 17
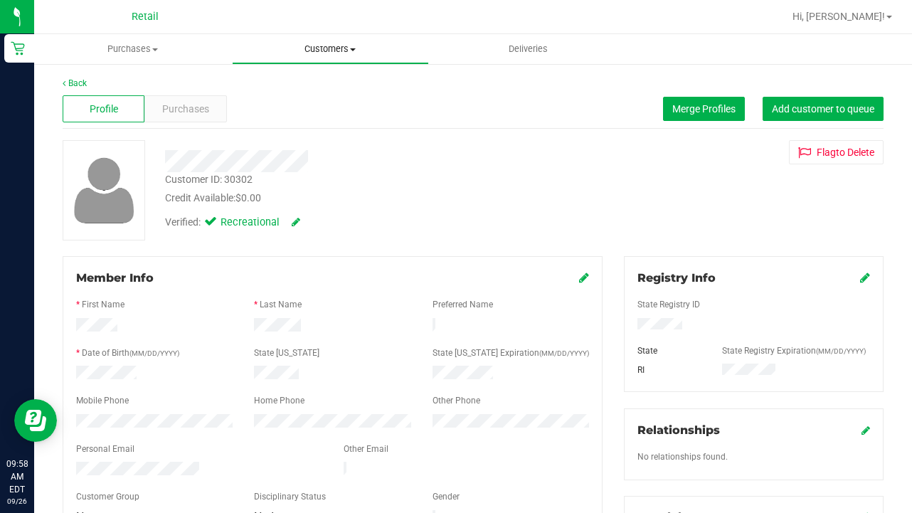
click at [318, 53] on span "Customers" at bounding box center [331, 49] width 196 height 13
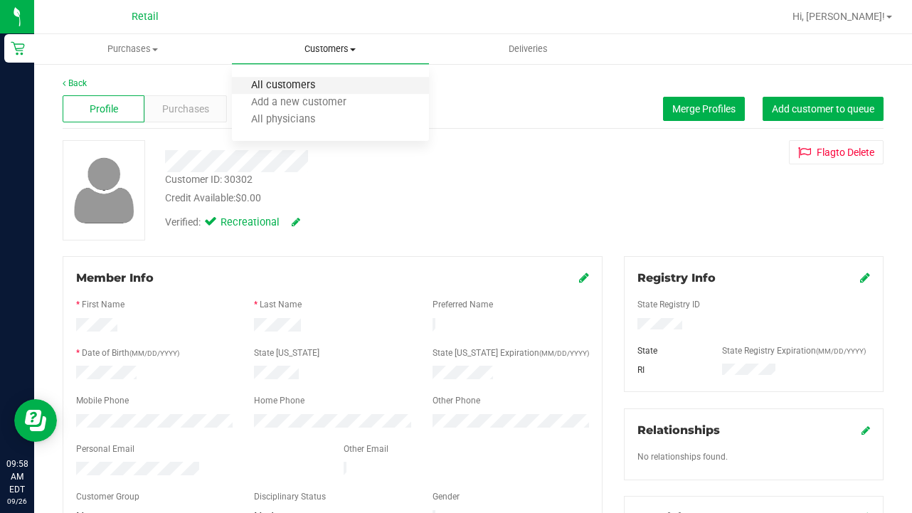
click at [319, 85] on span "All customers" at bounding box center [283, 86] width 102 height 12
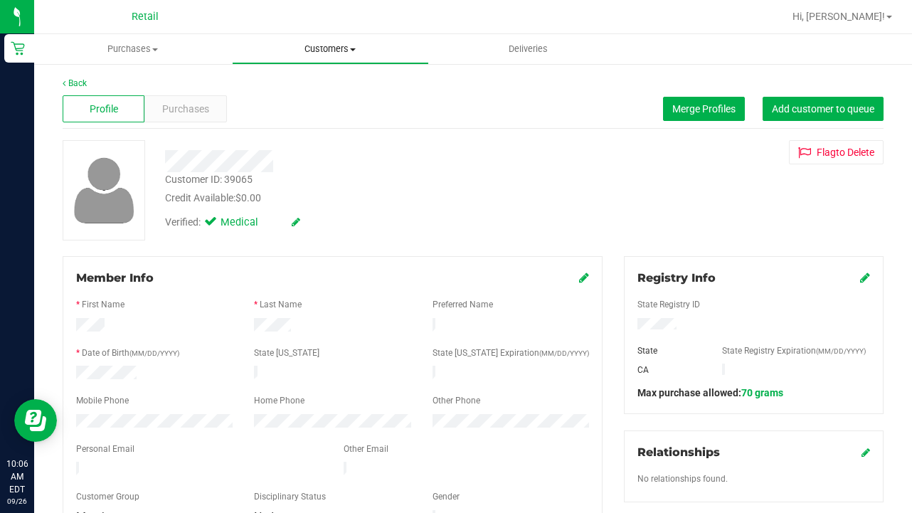
click at [315, 58] on uib-tab-heading "Customers All customers Add a new customer All physicians" at bounding box center [331, 49] width 196 height 28
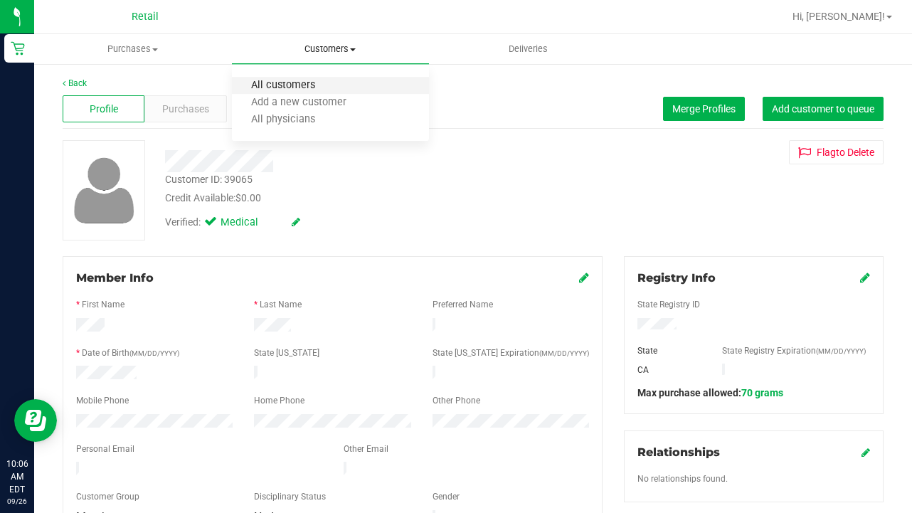
click at [316, 88] on span "All customers" at bounding box center [283, 86] width 102 height 12
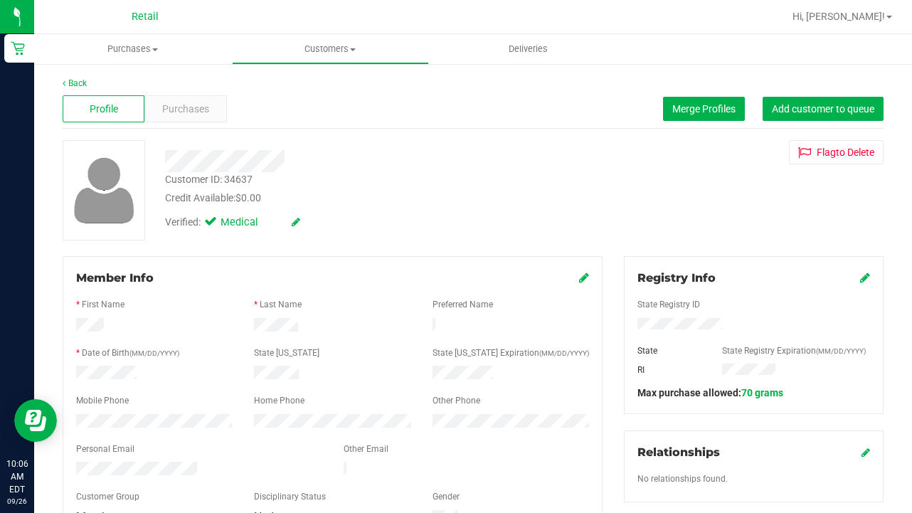
click at [823, 96] on div "Profile Purchases Merge Profiles Add customer to queue" at bounding box center [473, 109] width 821 height 39
click at [819, 103] on span "Add customer to queue" at bounding box center [823, 108] width 102 height 11
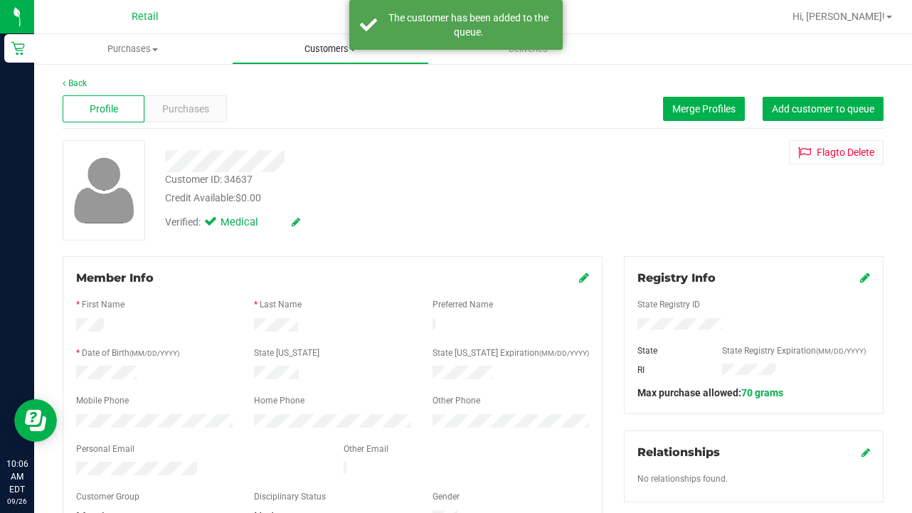
click at [316, 58] on uib-tab-heading "Customers All customers Add a new customer All physicians" at bounding box center [331, 49] width 196 height 28
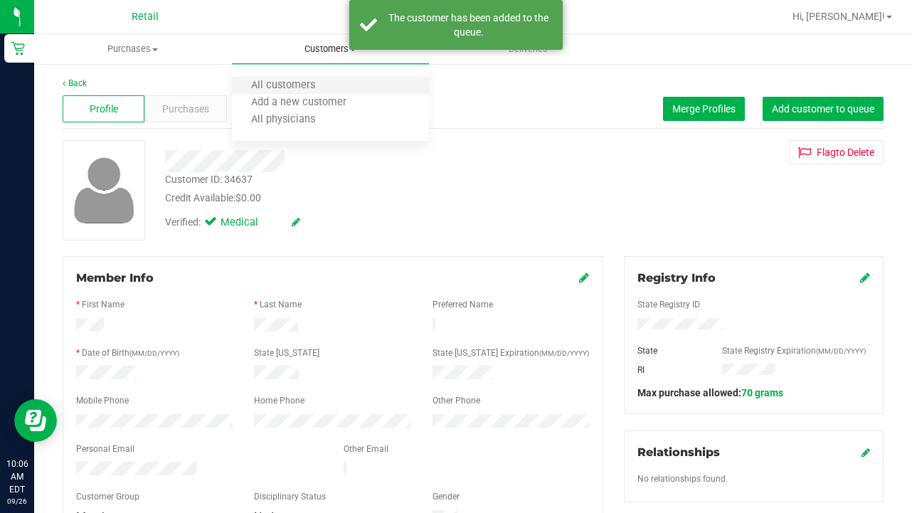
click at [311, 92] on li "All customers" at bounding box center [331, 86] width 198 height 17
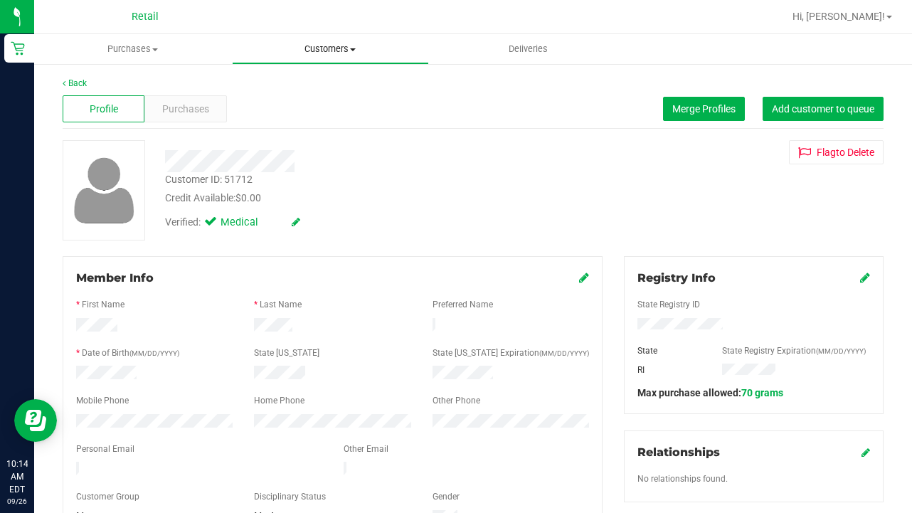
click at [325, 53] on span "Customers" at bounding box center [331, 49] width 196 height 13
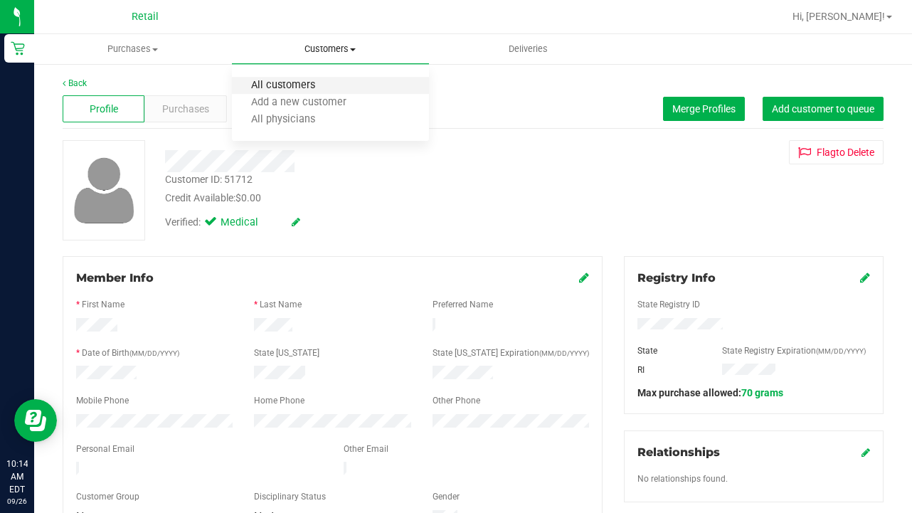
click at [332, 83] on span "All customers" at bounding box center [283, 86] width 102 height 12
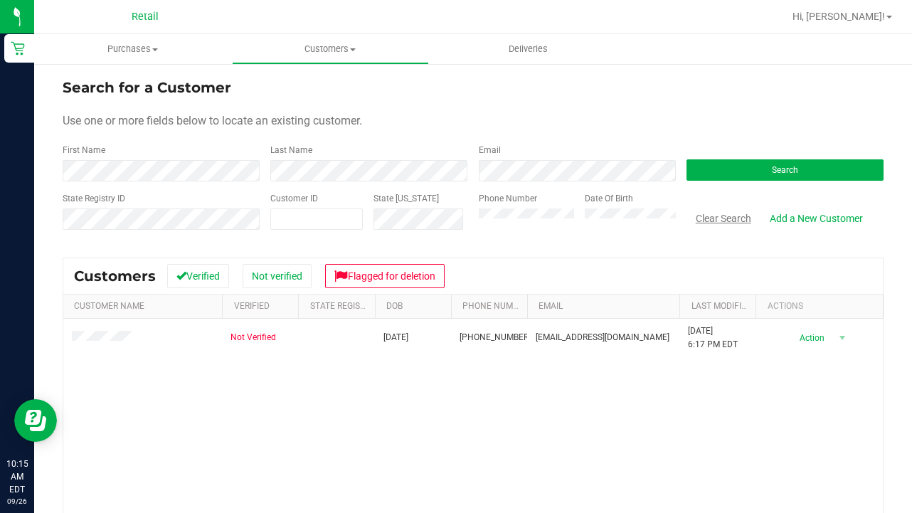
click at [725, 216] on button "Clear Search" at bounding box center [724, 218] width 74 height 24
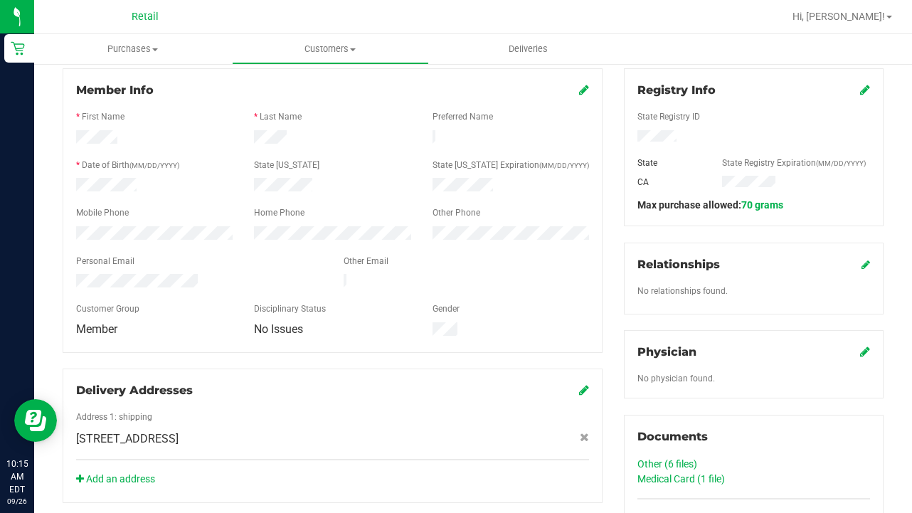
scroll to position [219, 0]
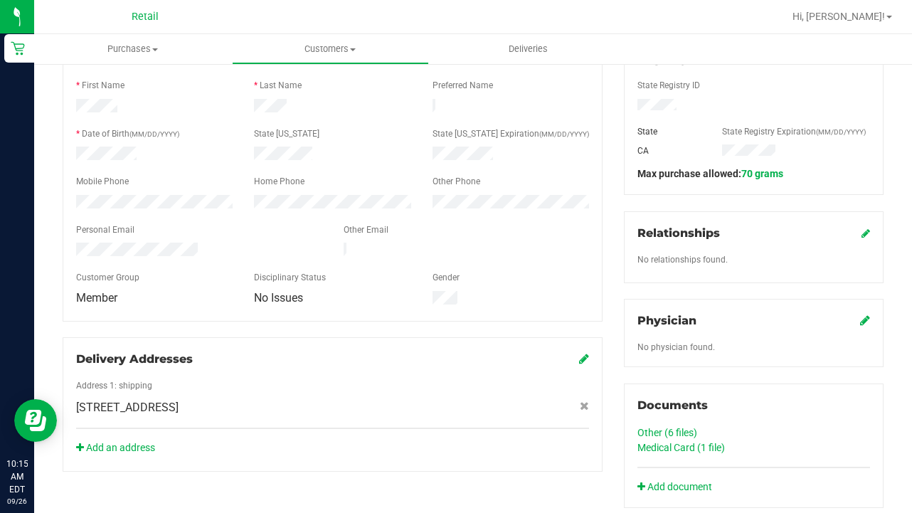
click at [693, 453] on div "Medical Card (1 file)" at bounding box center [754, 447] width 233 height 15
click at [713, 451] on link "Medical Card (1 file)" at bounding box center [682, 447] width 88 height 11
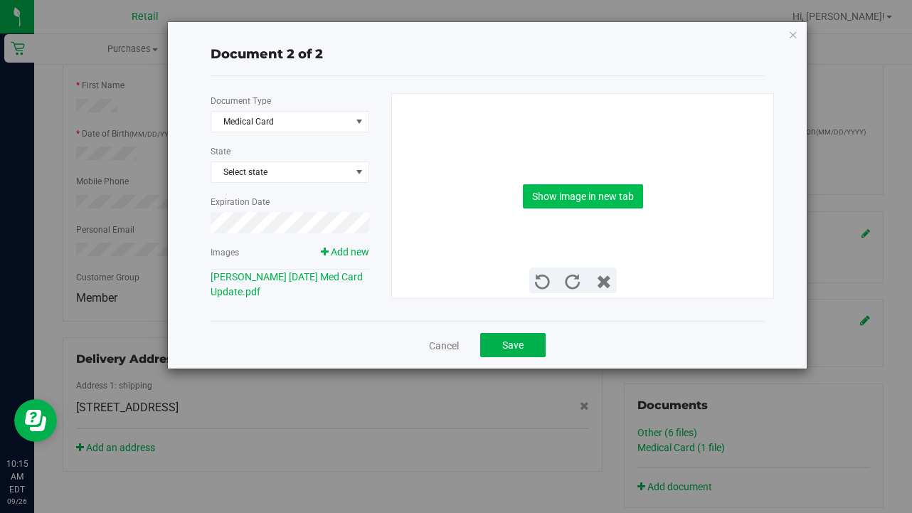
click at [601, 206] on button "Show image in new tab" at bounding box center [583, 196] width 120 height 24
click at [512, 347] on span "Save" at bounding box center [512, 344] width 21 height 11
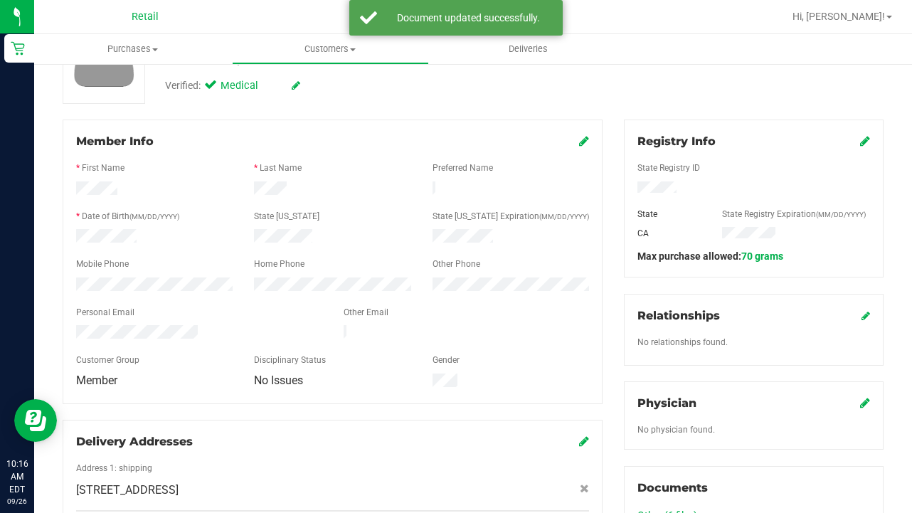
scroll to position [134, 0]
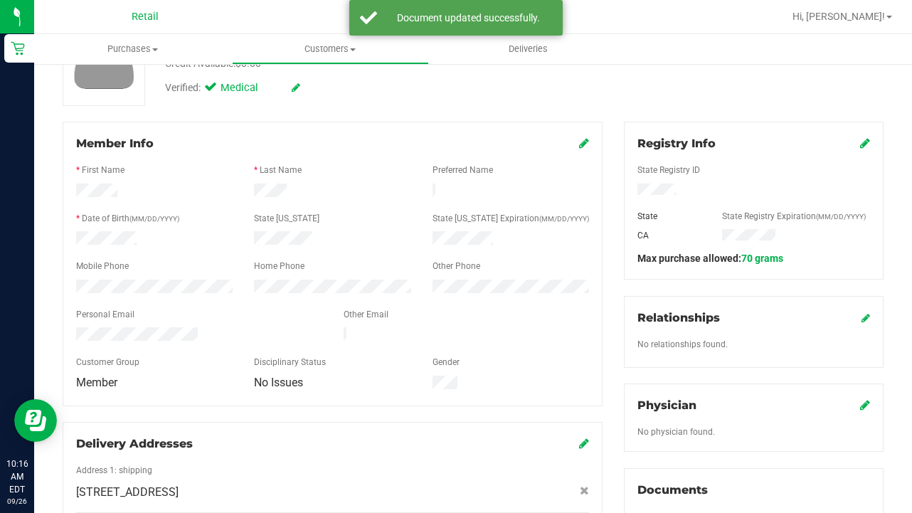
click at [867, 142] on icon at bounding box center [865, 142] width 10 height 11
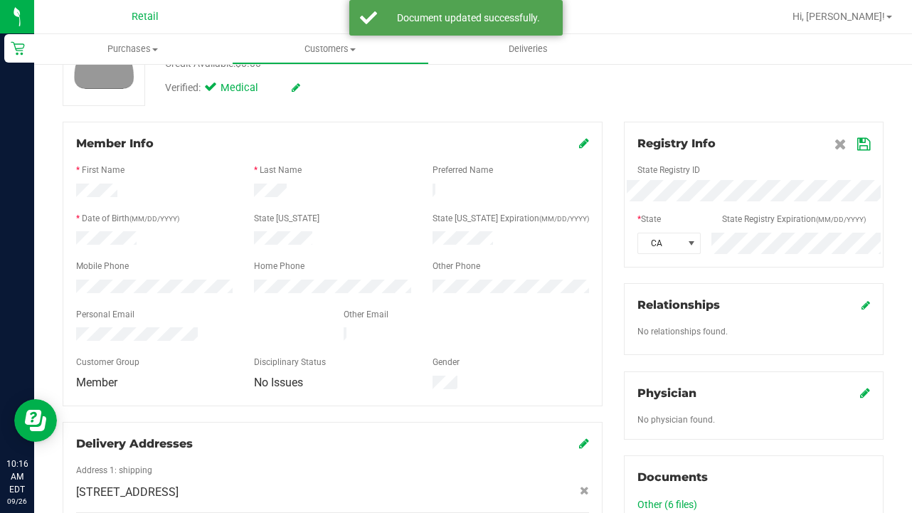
click at [486, 230] on div "Member Info * First Name * Last Name Preferred Name * Date of Birth (MM/DD/YYYY…" at bounding box center [473, 497] width 842 height 751
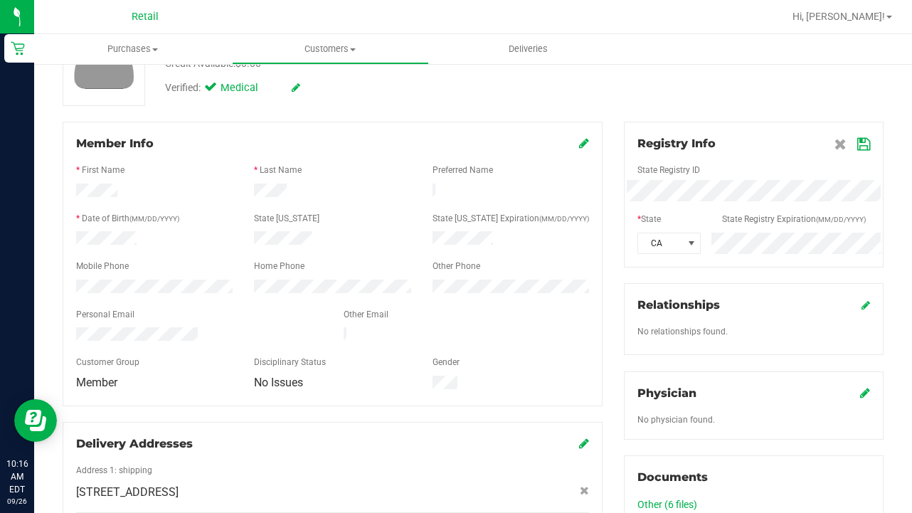
click at [863, 144] on icon at bounding box center [863, 144] width 13 height 11
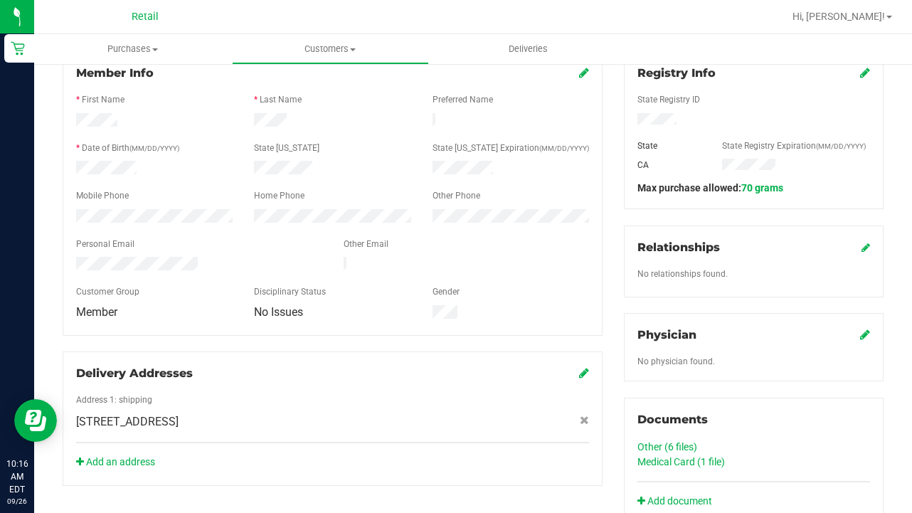
scroll to position [152, 0]
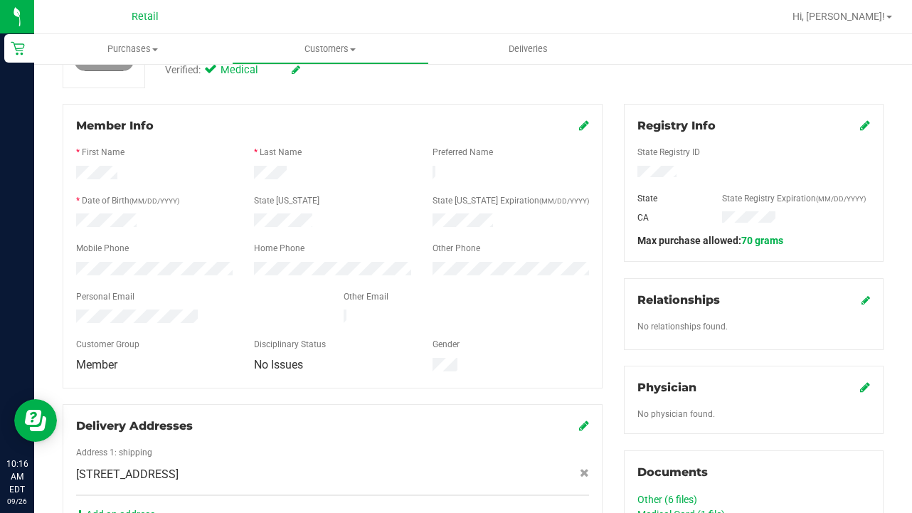
click at [588, 124] on icon at bounding box center [584, 125] width 10 height 11
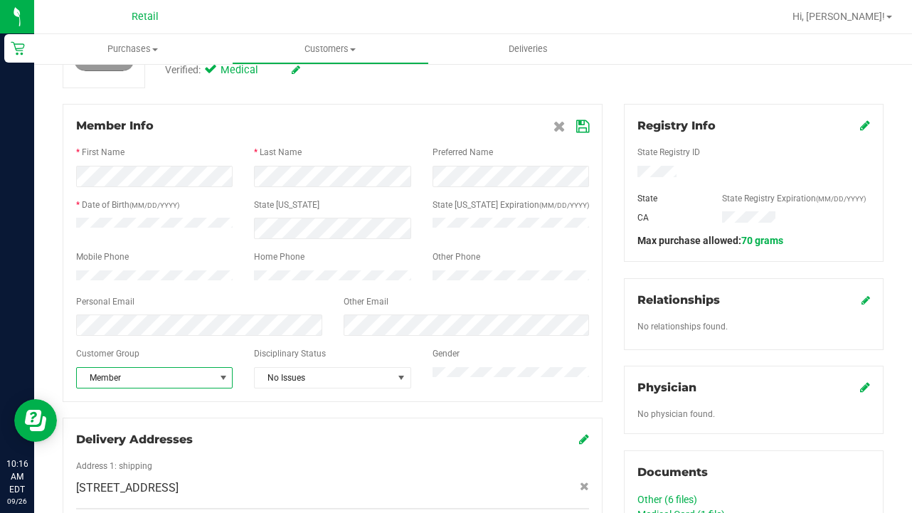
click at [196, 388] on span "Member" at bounding box center [145, 378] width 137 height 20
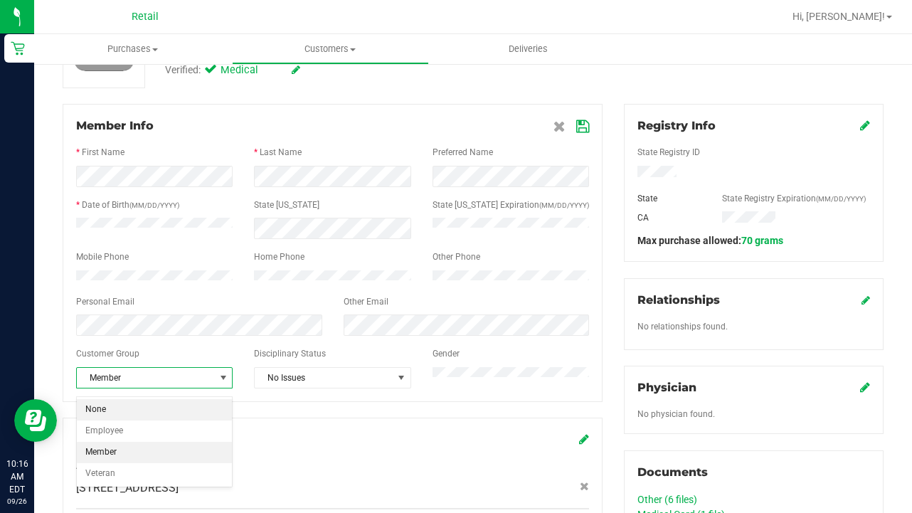
click at [197, 404] on li "None" at bounding box center [154, 409] width 155 height 21
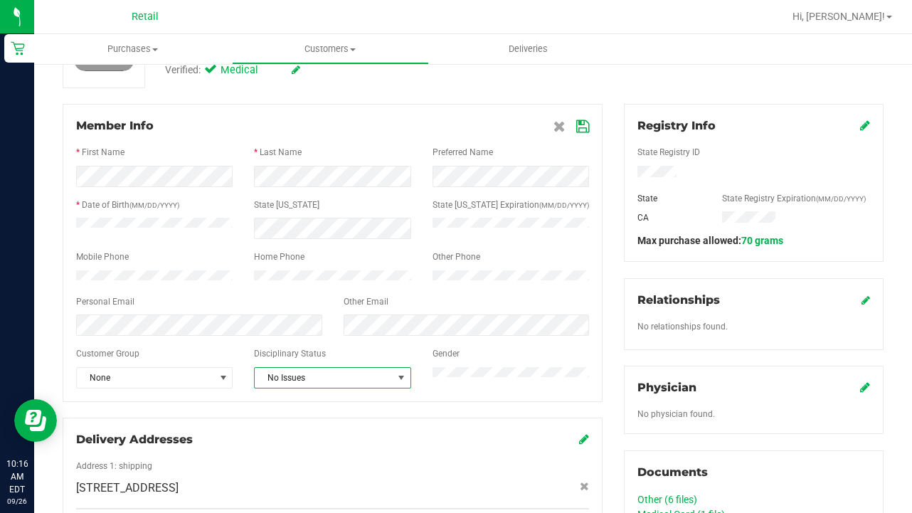
click at [349, 386] on span "No Issues" at bounding box center [323, 378] width 137 height 20
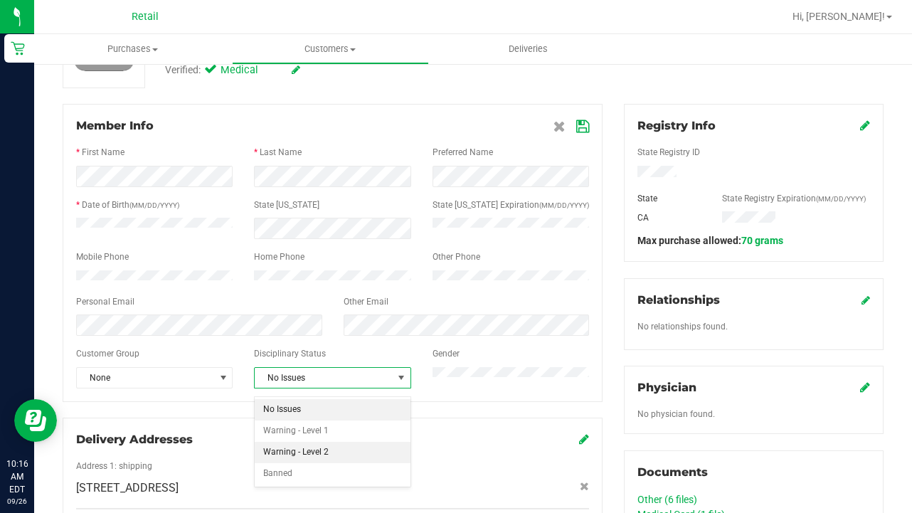
click at [344, 447] on li "Warning - Level 2" at bounding box center [332, 452] width 155 height 21
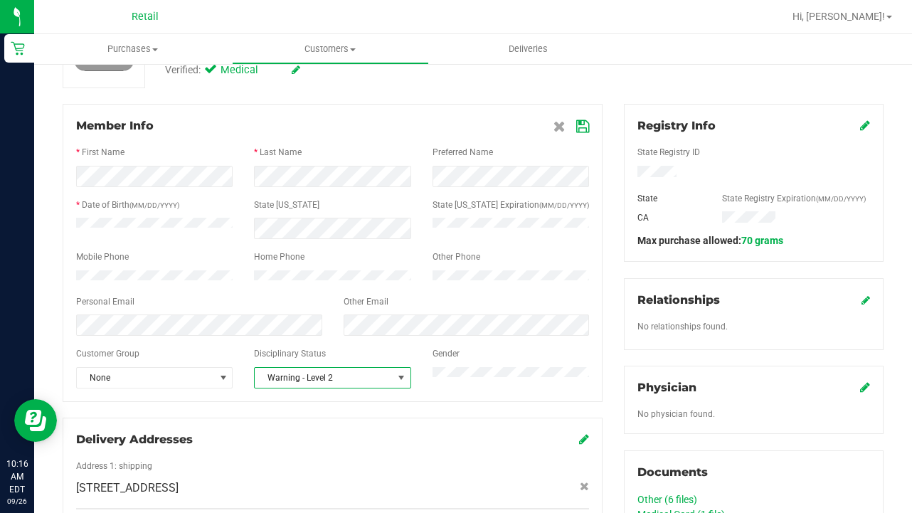
click at [586, 125] on icon at bounding box center [582, 126] width 13 height 11
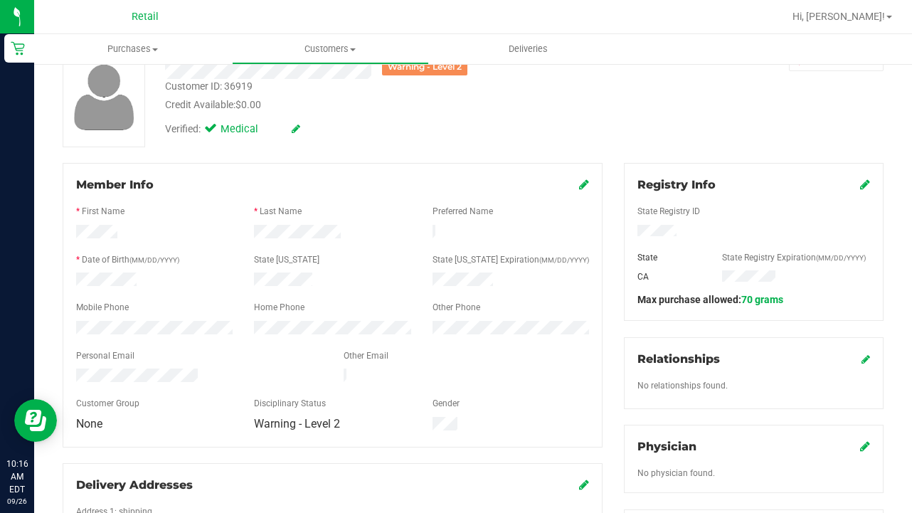
scroll to position [107, 0]
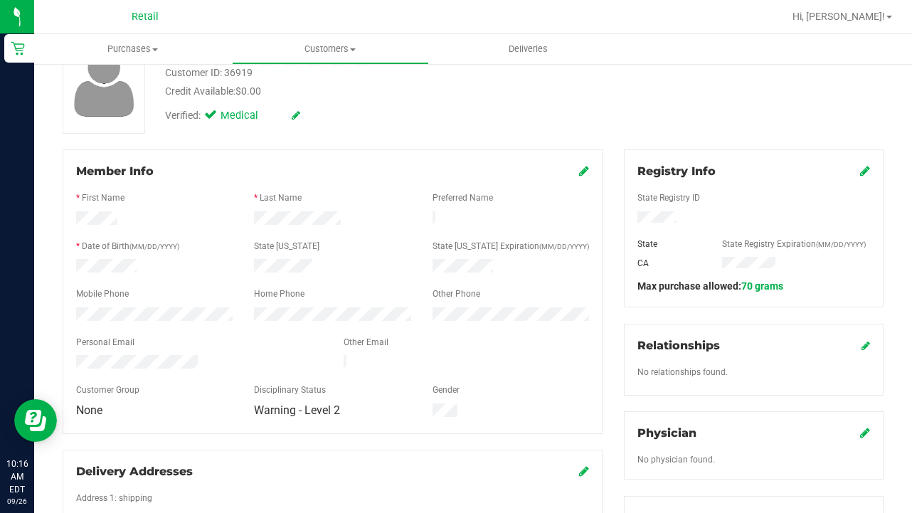
click at [583, 174] on icon at bounding box center [584, 170] width 10 height 11
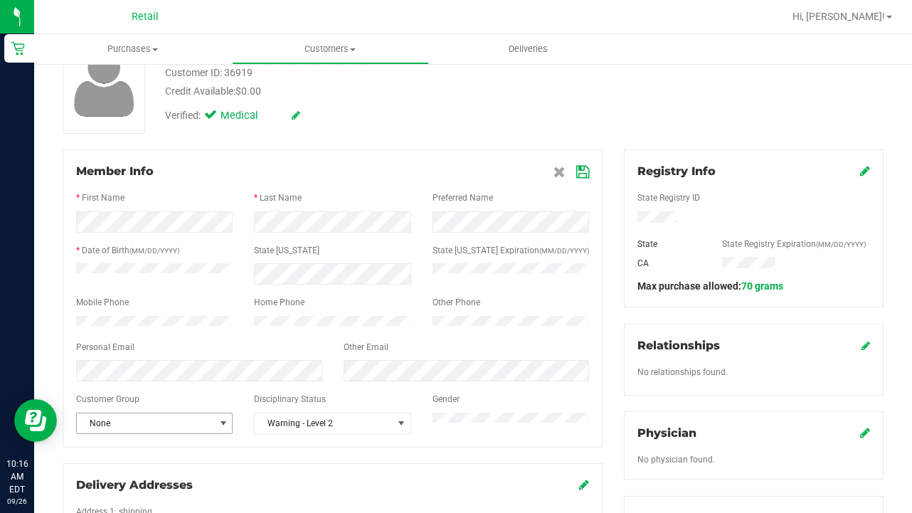
click at [142, 433] on span "None" at bounding box center [145, 423] width 137 height 20
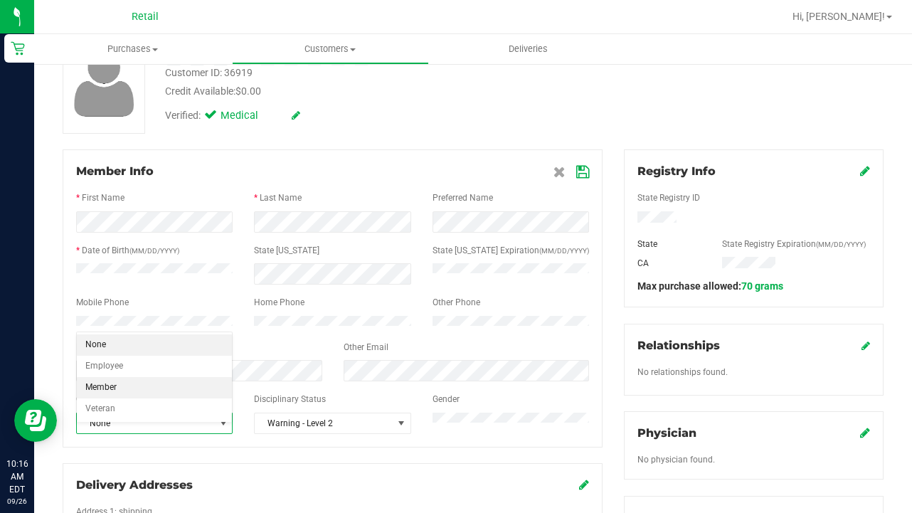
click at [115, 385] on li "Member" at bounding box center [154, 387] width 155 height 21
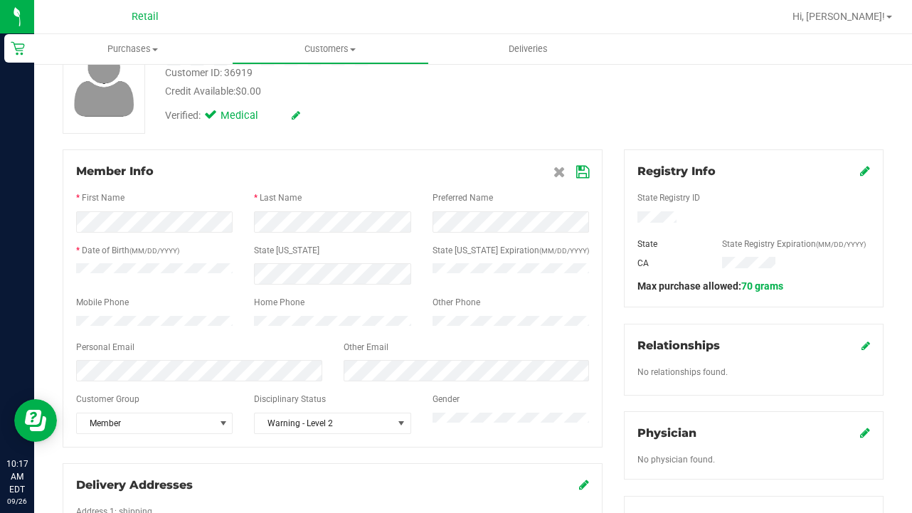
click at [574, 170] on span at bounding box center [572, 171] width 36 height 17
click at [578, 172] on icon at bounding box center [582, 172] width 13 height 11
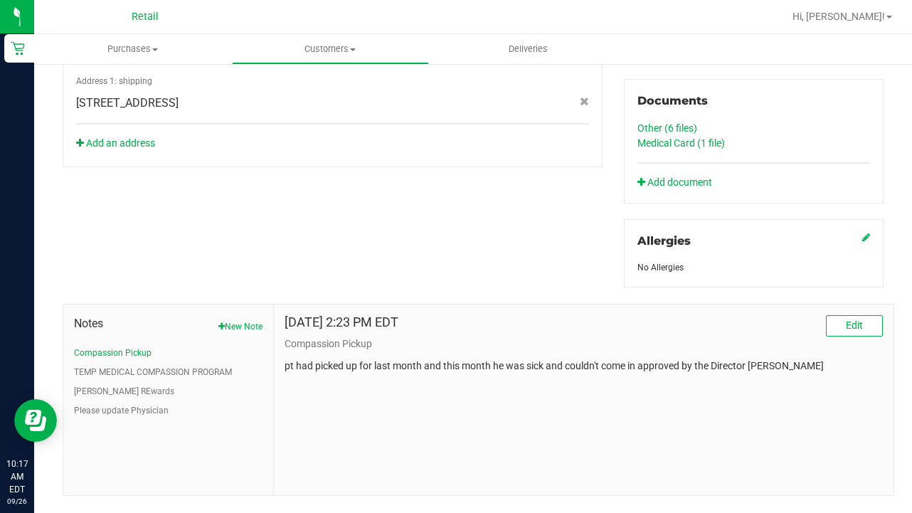
scroll to position [525, 0]
click at [658, 129] on link "Other (6 files)" at bounding box center [668, 126] width 60 height 11
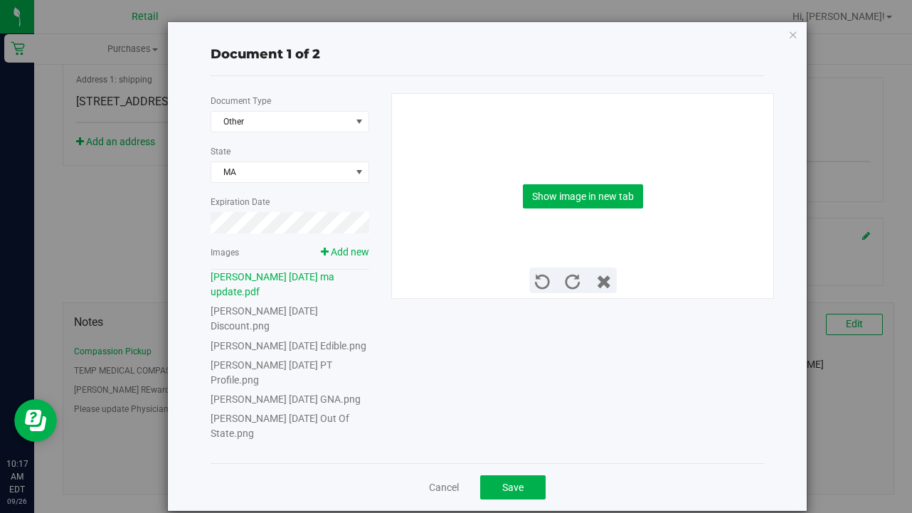
click at [246, 307] on link "[PERSON_NAME] [DATE] Discount.png" at bounding box center [264, 318] width 107 height 26
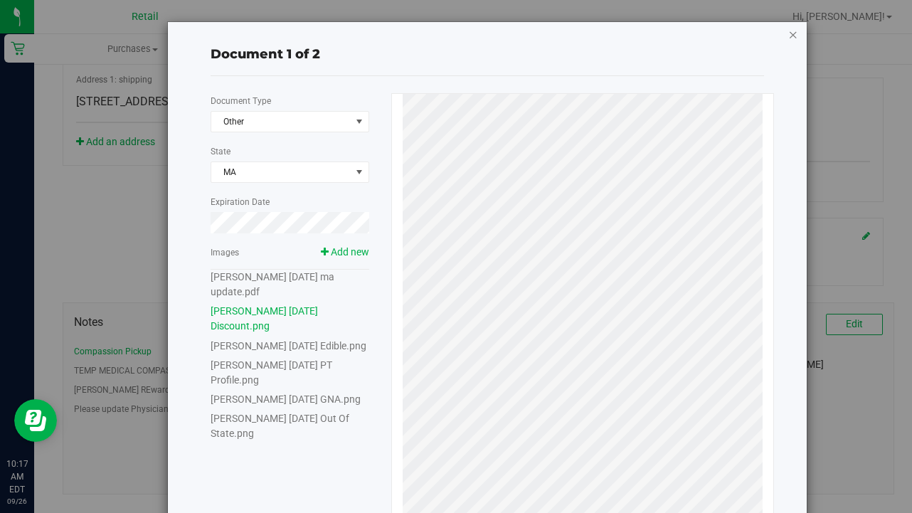
click at [789, 36] on icon "button" at bounding box center [793, 34] width 10 height 17
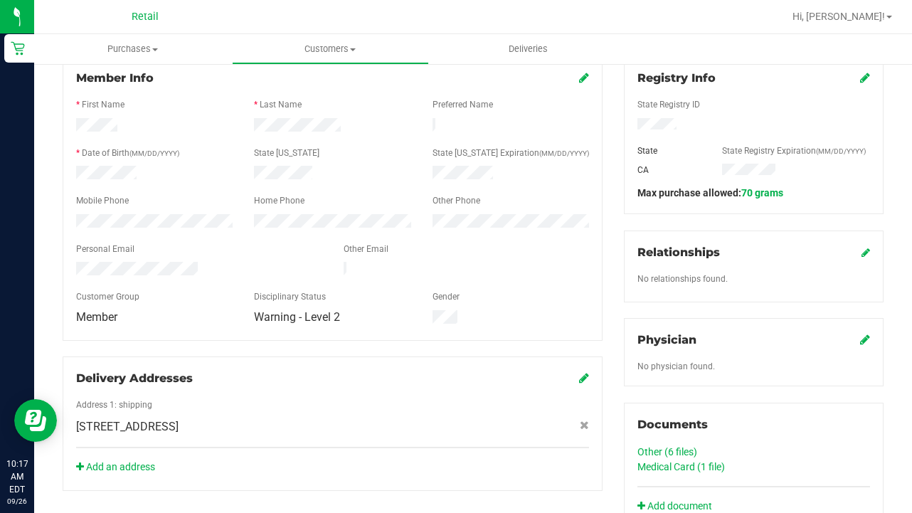
scroll to position [204, 0]
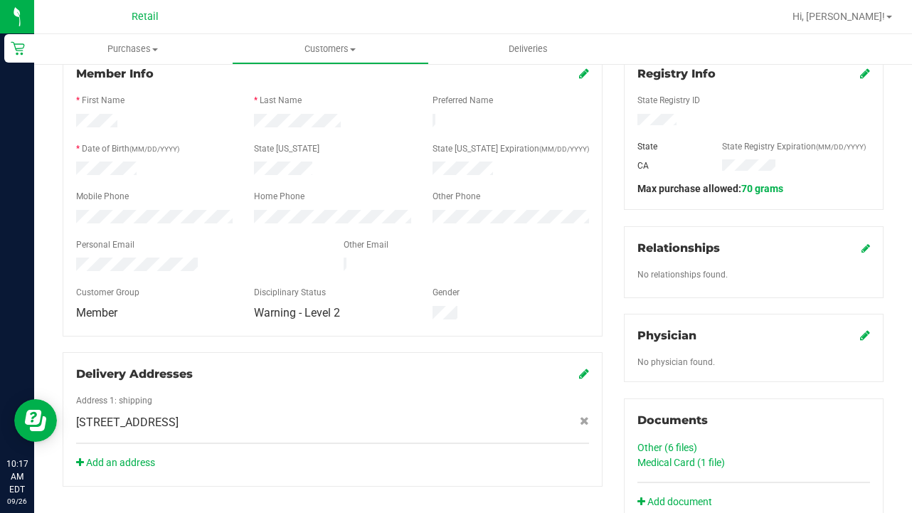
click at [586, 72] on icon at bounding box center [584, 73] width 10 height 11
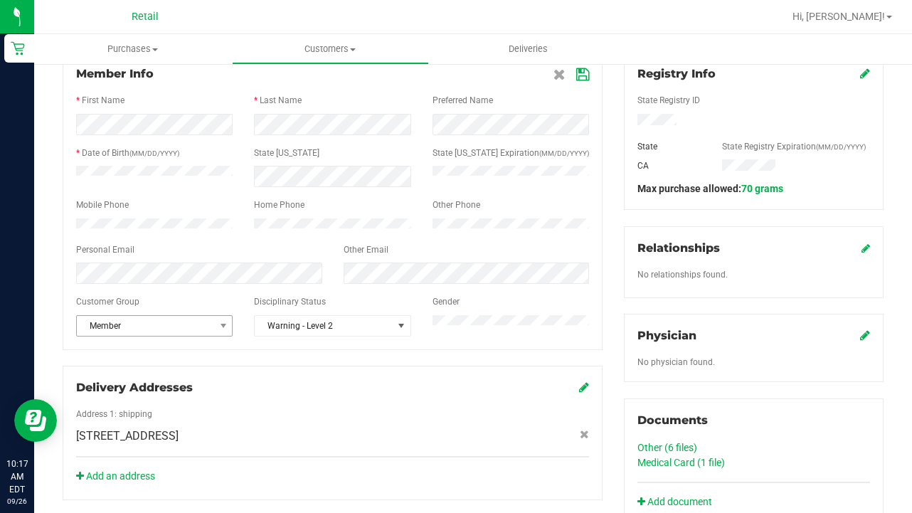
click at [169, 336] on span "Member" at bounding box center [145, 326] width 137 height 20
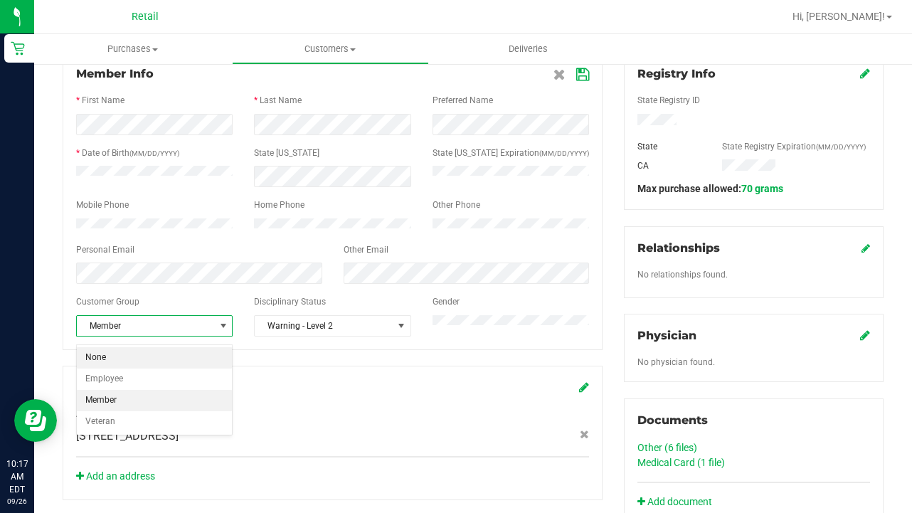
click at [173, 360] on li "None" at bounding box center [154, 357] width 155 height 21
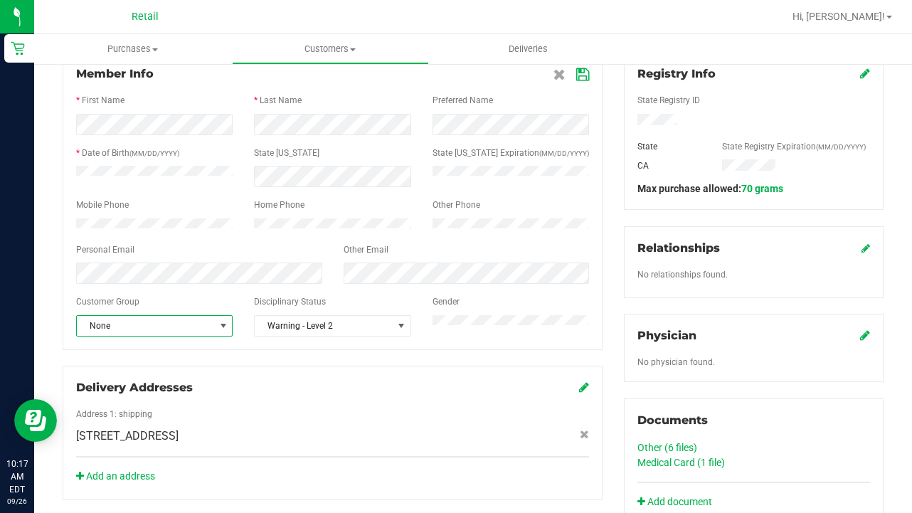
click at [584, 78] on icon at bounding box center [582, 74] width 13 height 11
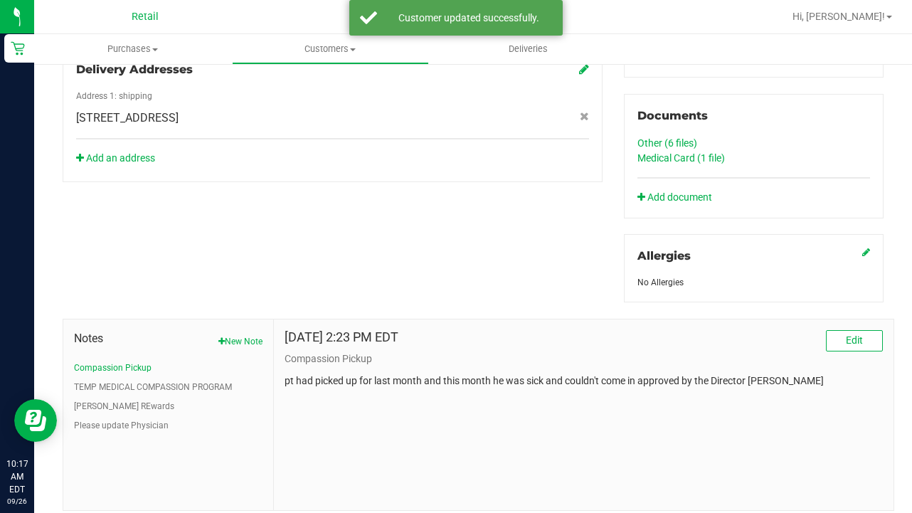
scroll to position [553, 0]
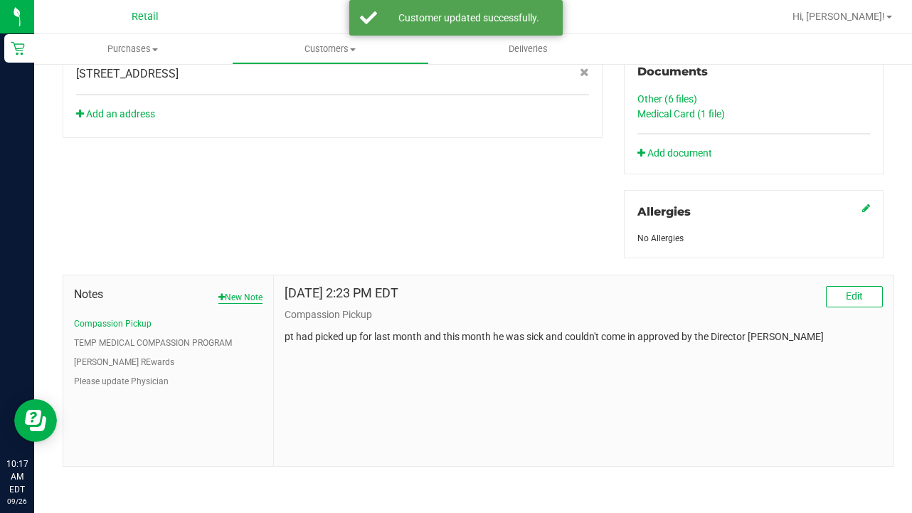
click at [241, 302] on button "New Note" at bounding box center [240, 297] width 44 height 13
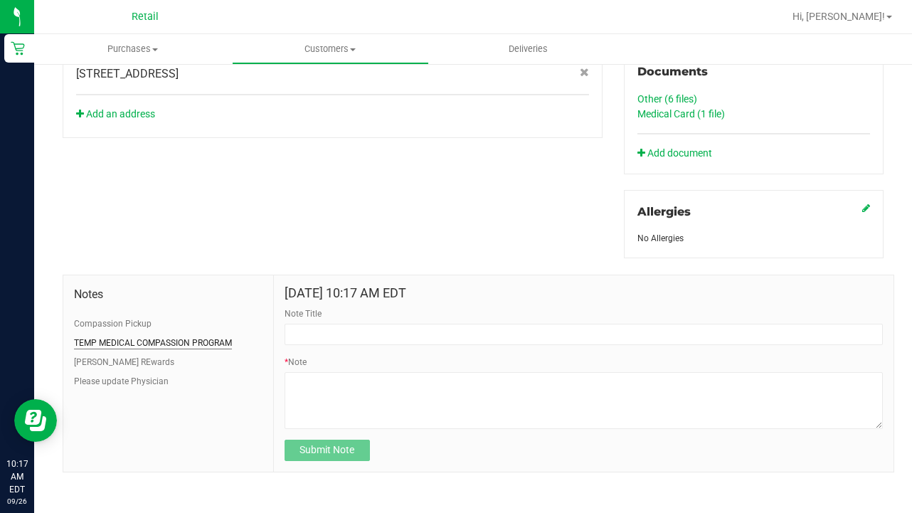
click at [220, 337] on button "TEMP MEDICAL COMPASSION PROGRAM" at bounding box center [153, 343] width 158 height 13
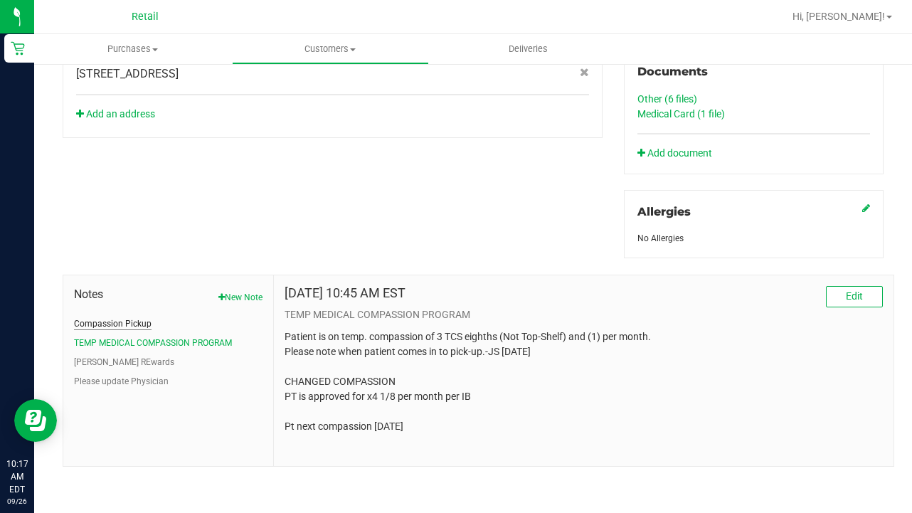
click at [128, 324] on button "Compassion Pickup" at bounding box center [113, 323] width 78 height 13
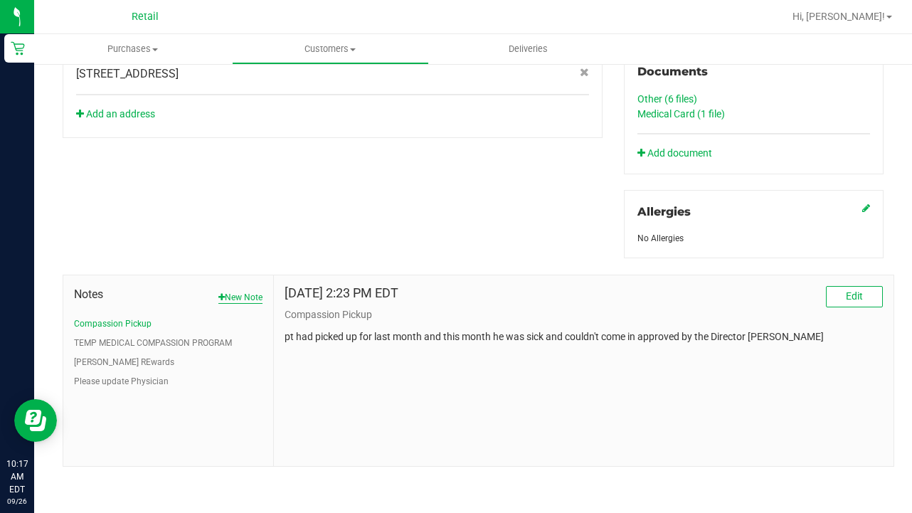
click at [246, 299] on button "New Note" at bounding box center [240, 297] width 44 height 13
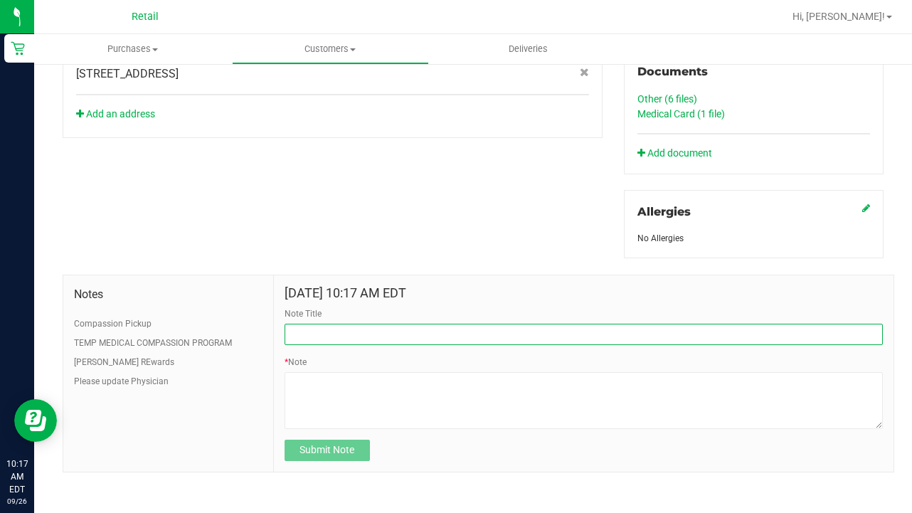
click at [347, 327] on input "Note Title" at bounding box center [584, 334] width 598 height 21
type input "SEE NOTE-DISCOUNT"
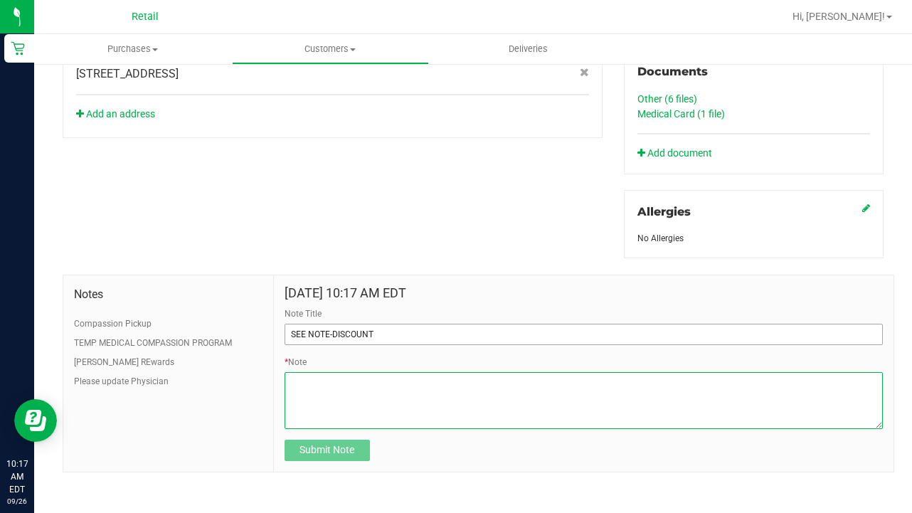
type textarea "T"
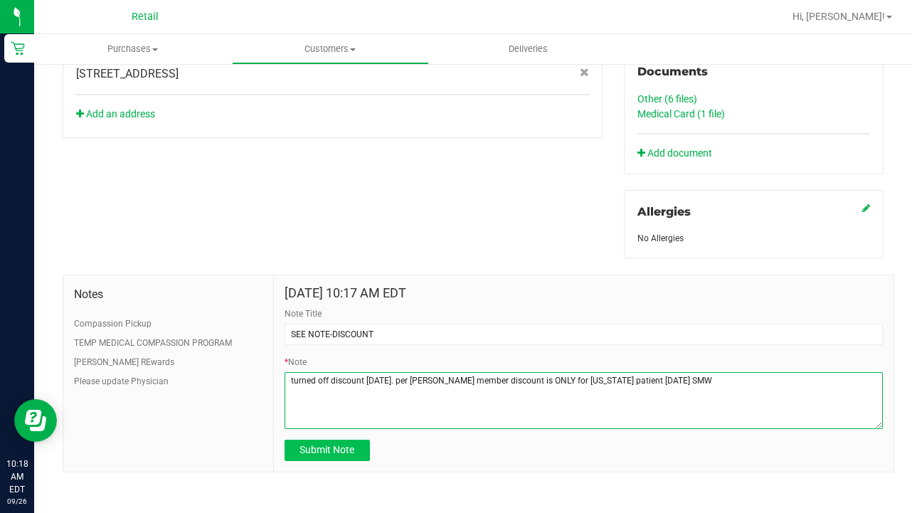
type textarea "turned off discount [DATE]. per [PERSON_NAME] member discount is ONLY for [US_S…"
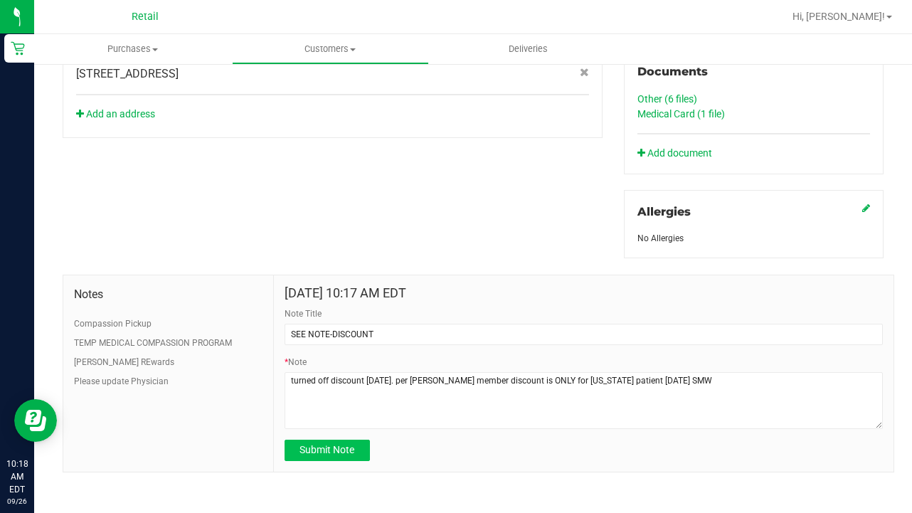
click at [324, 458] on button "Submit Note" at bounding box center [327, 450] width 85 height 21
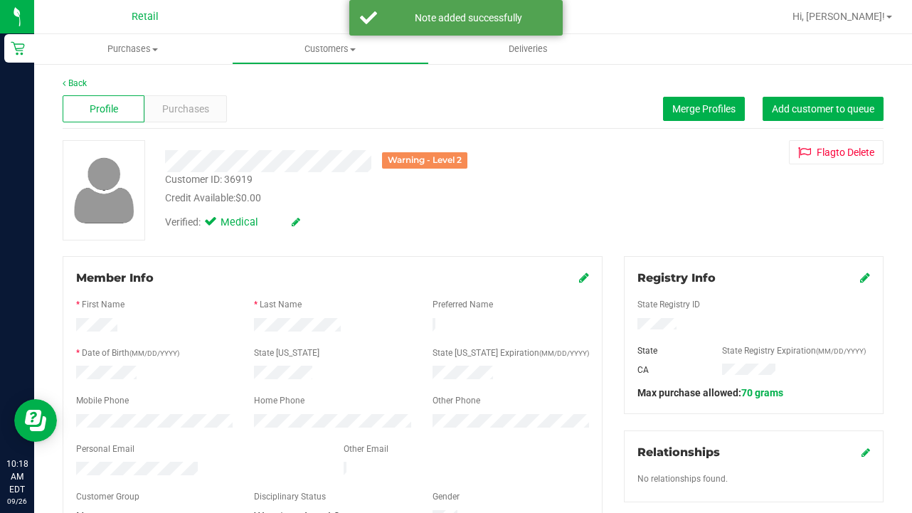
scroll to position [0, 0]
click at [329, 53] on span "Customers" at bounding box center [331, 49] width 196 height 13
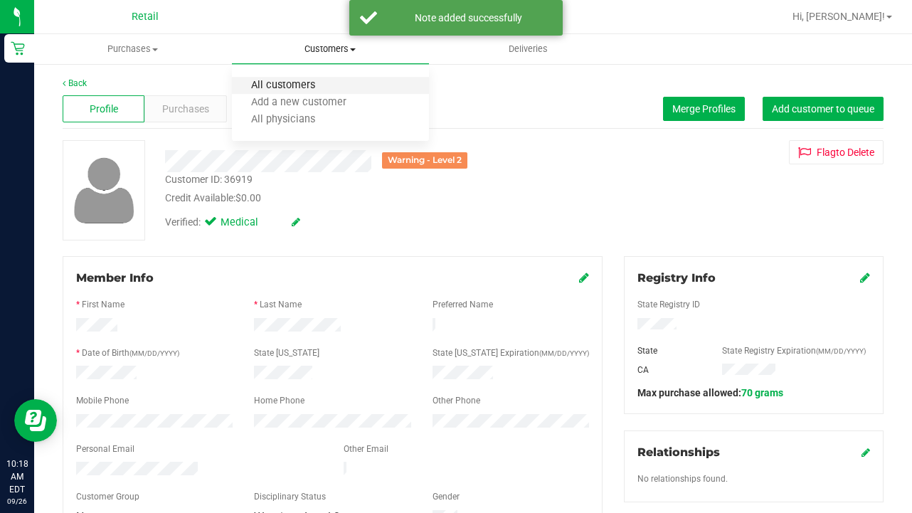
click at [317, 88] on span "All customers" at bounding box center [283, 86] width 102 height 12
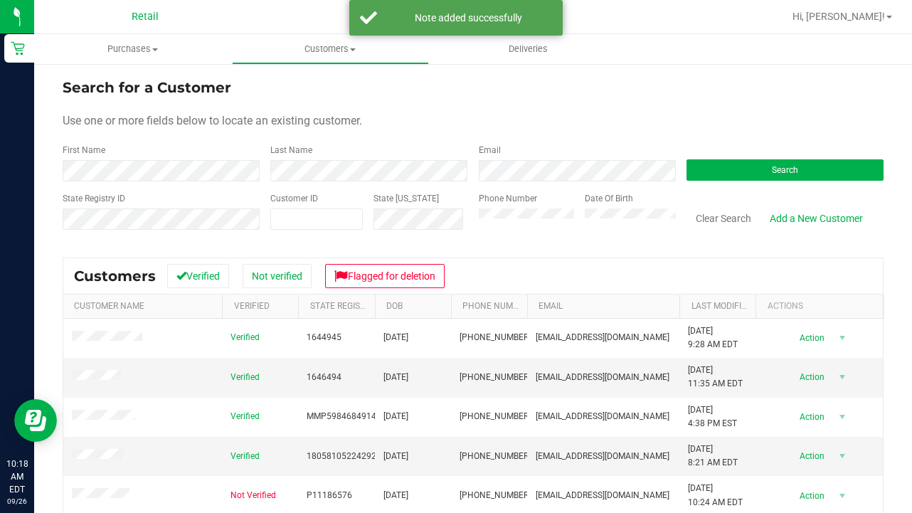
click at [212, 183] on form "Search for a Customer Use one or more fields below to locate an existing custom…" at bounding box center [473, 160] width 821 height 166
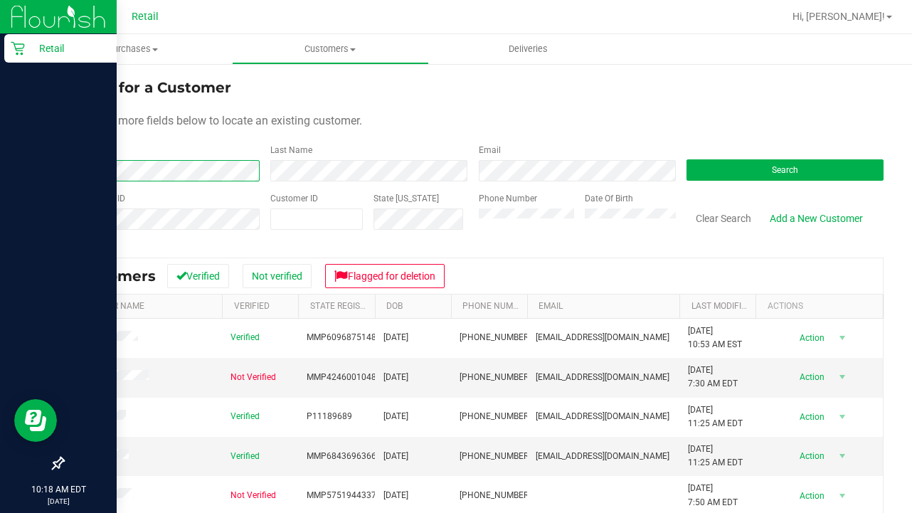
click at [6, 168] on div "Retail 10:18 AM EDT [DATE] 09/26 Retail Hi, [PERSON_NAME]! Purchases Summary of…" at bounding box center [456, 256] width 912 height 513
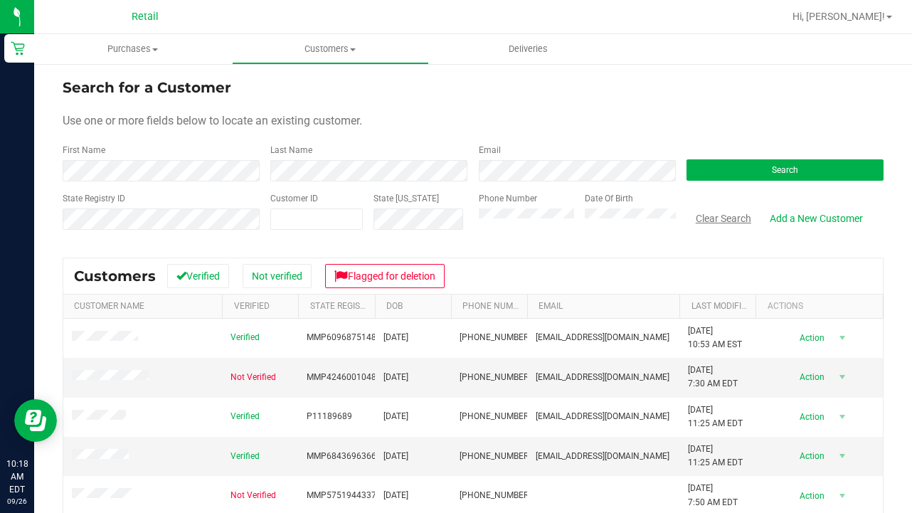
click at [731, 219] on button "Clear Search" at bounding box center [724, 218] width 74 height 24
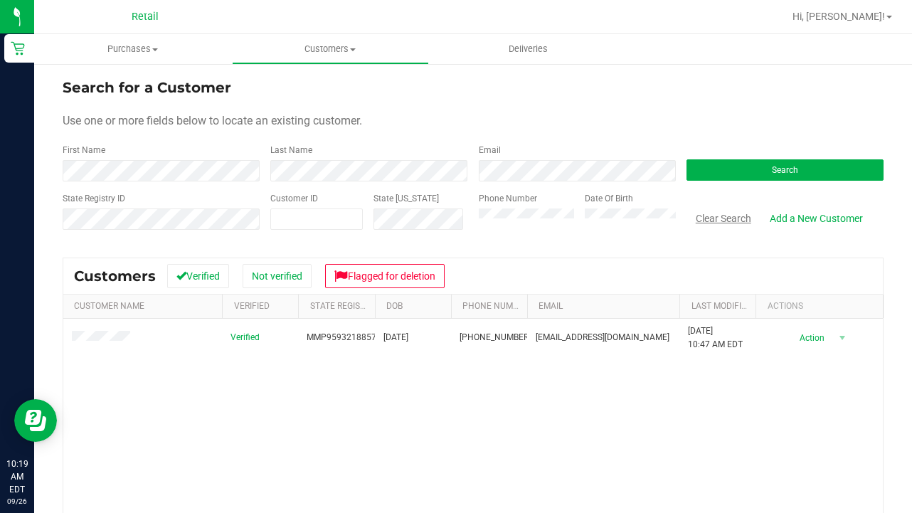
click at [709, 216] on button "Clear Search" at bounding box center [724, 218] width 74 height 24
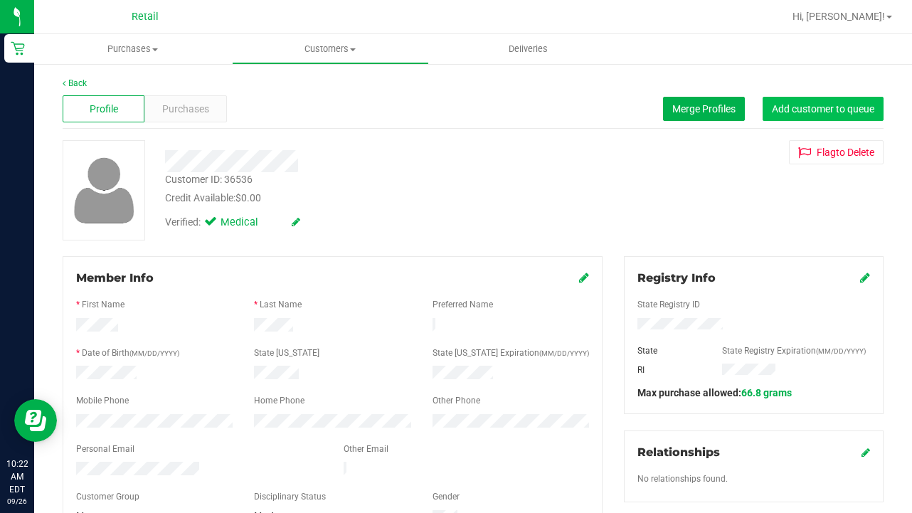
click at [791, 103] on button "Add customer to queue" at bounding box center [823, 109] width 121 height 24
click at [315, 50] on span "Customers" at bounding box center [331, 49] width 196 height 13
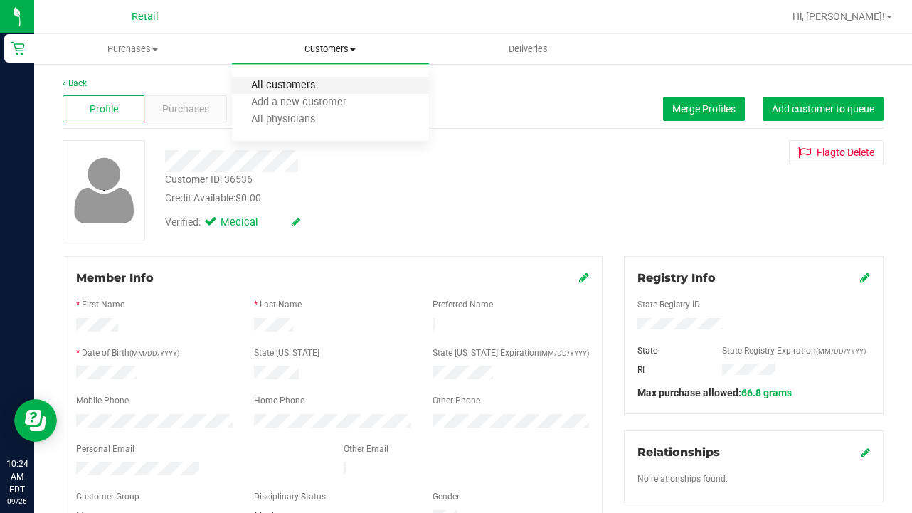
click at [312, 82] on span "All customers" at bounding box center [283, 86] width 102 height 12
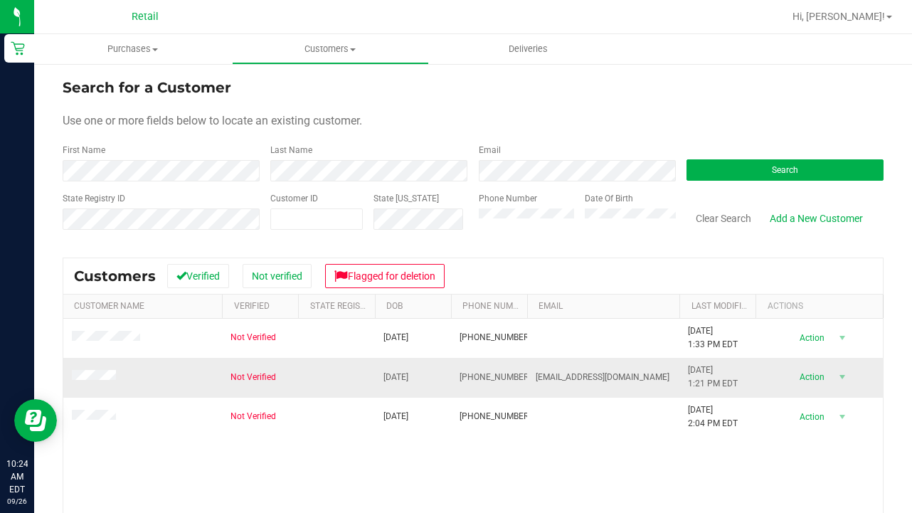
drag, startPoint x: 522, startPoint y: 371, endPoint x: 459, endPoint y: 371, distance: 63.3
click at [459, 371] on td "[PHONE_NUMBER]" at bounding box center [489, 377] width 76 height 39
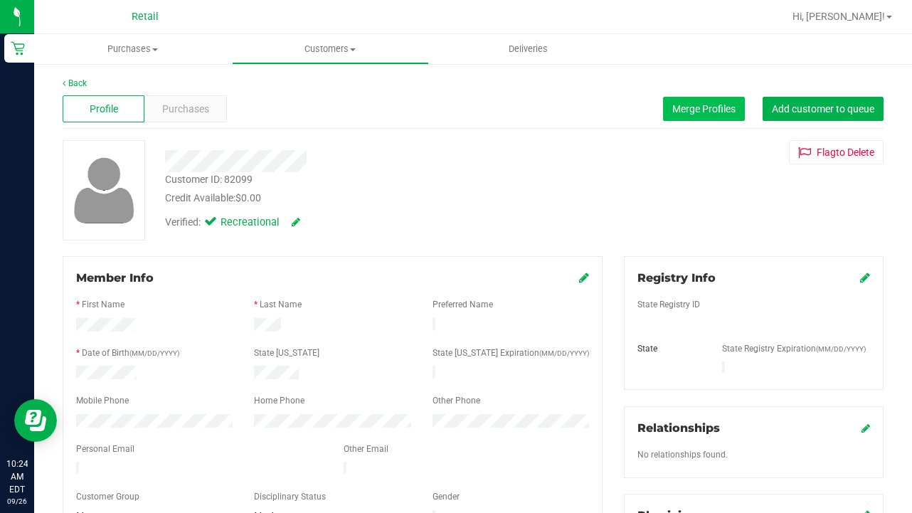
click at [722, 105] on span "Merge Profiles" at bounding box center [703, 108] width 63 height 11
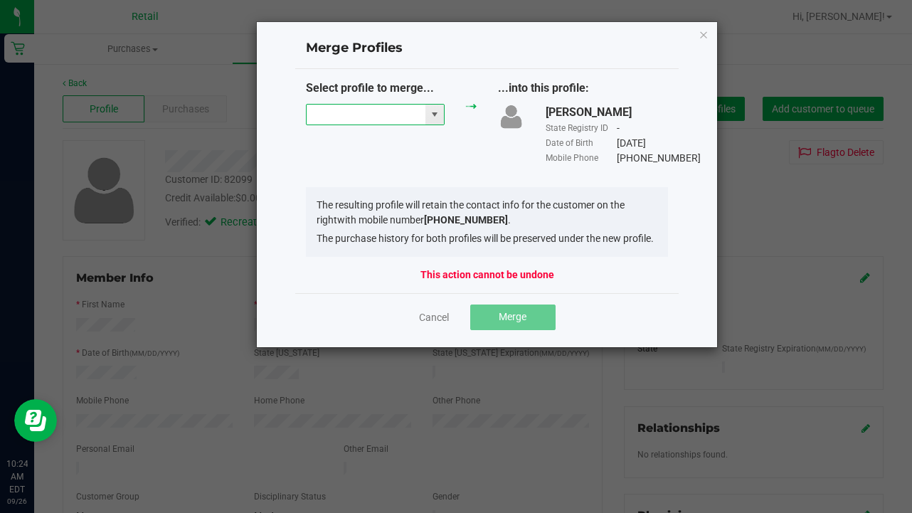
click at [330, 110] on input "NO DATA FOUND" at bounding box center [366, 115] width 119 height 20
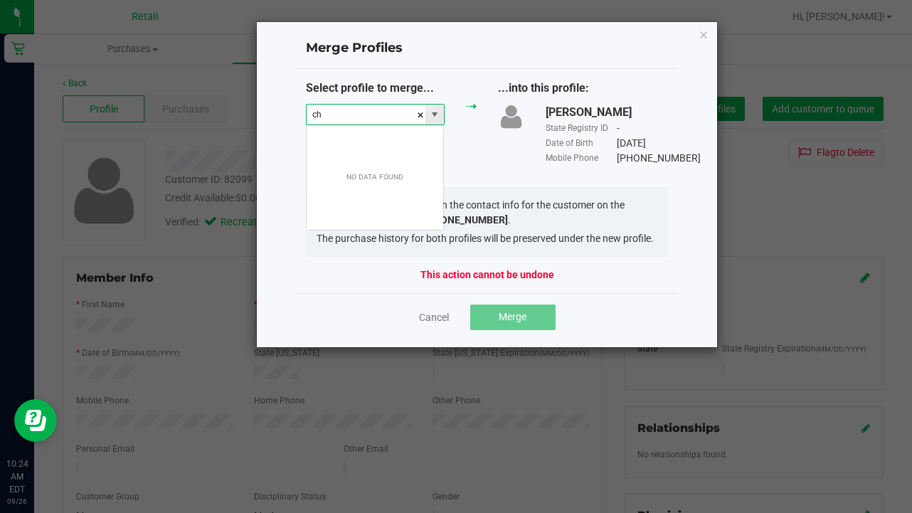
scroll to position [21, 139]
type input "c"
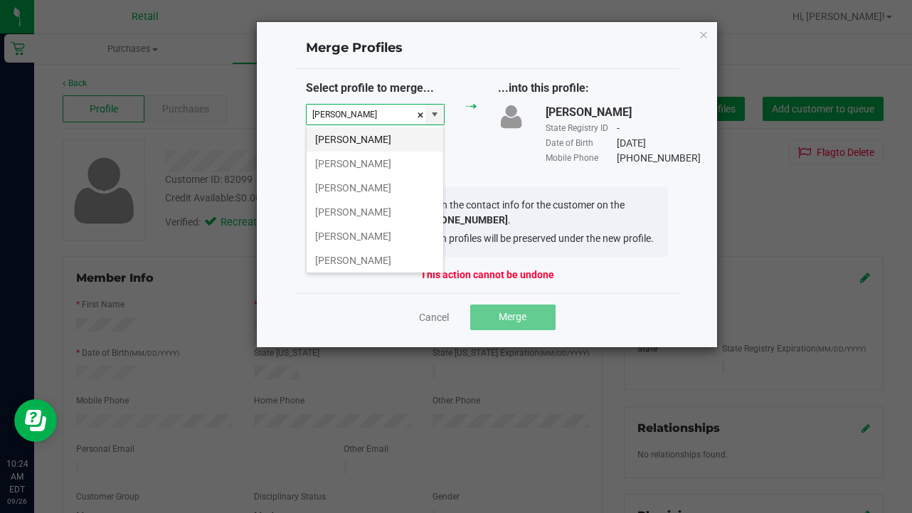
click at [343, 137] on li "[PERSON_NAME]" at bounding box center [375, 139] width 137 height 24
type input "[PERSON_NAME]"
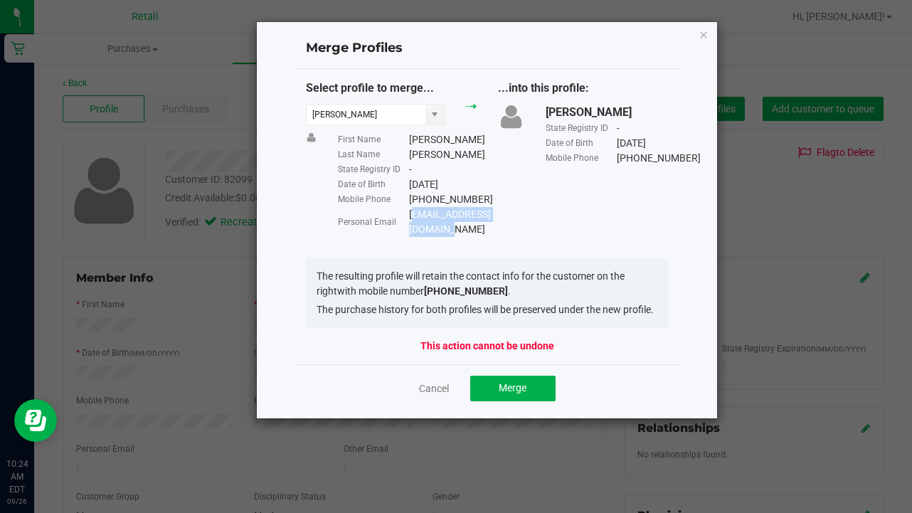
drag, startPoint x: 520, startPoint y: 228, endPoint x: 411, endPoint y: 229, distance: 109.6
click at [411, 229] on div "[EMAIL_ADDRESS][DOMAIN_NAME]" at bounding box center [450, 222] width 82 height 30
copy div "[EMAIL_ADDRESS][DOMAIN_NAME]"
click at [529, 394] on button "Merge" at bounding box center [512, 389] width 85 height 26
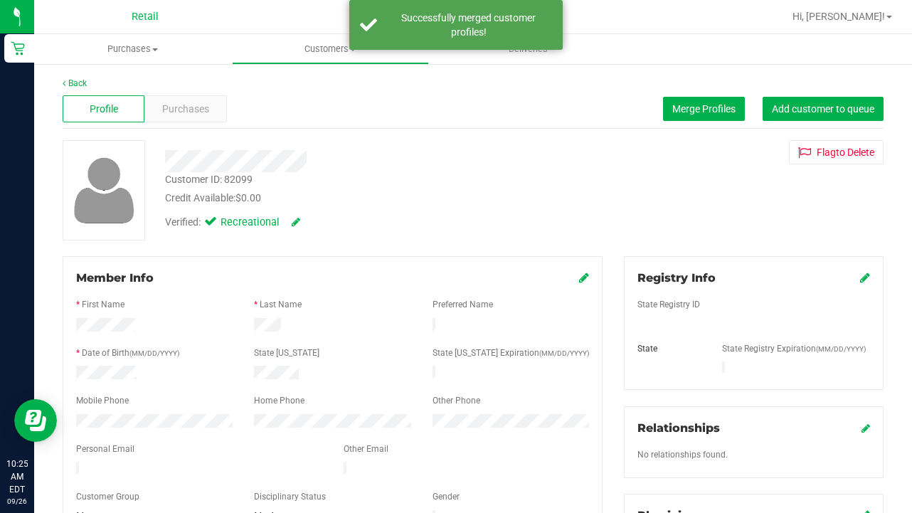
click at [587, 275] on icon at bounding box center [584, 277] width 10 height 11
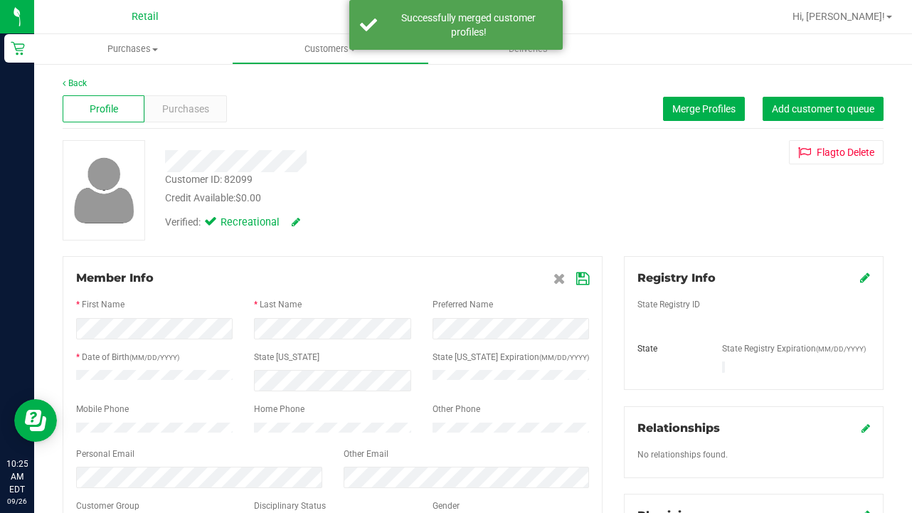
click at [581, 275] on icon at bounding box center [582, 278] width 13 height 11
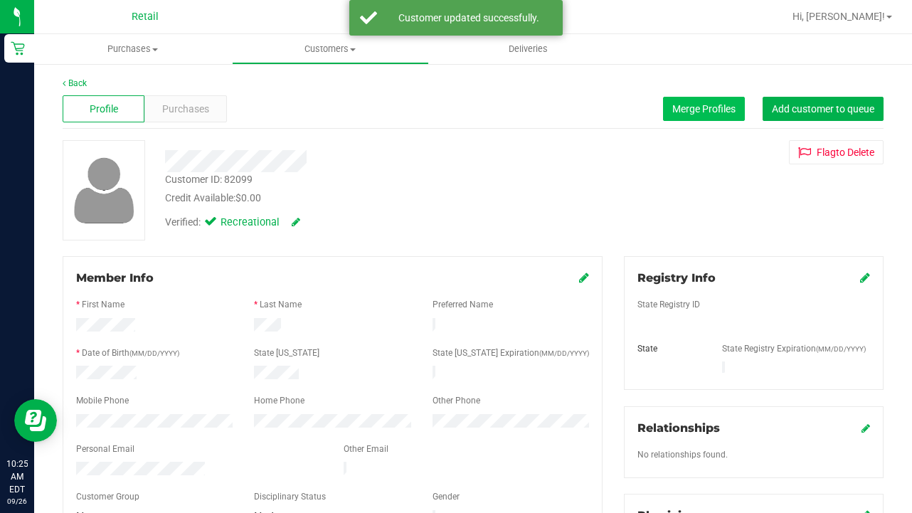
click at [697, 104] on span "Merge Profiles" at bounding box center [703, 108] width 63 height 11
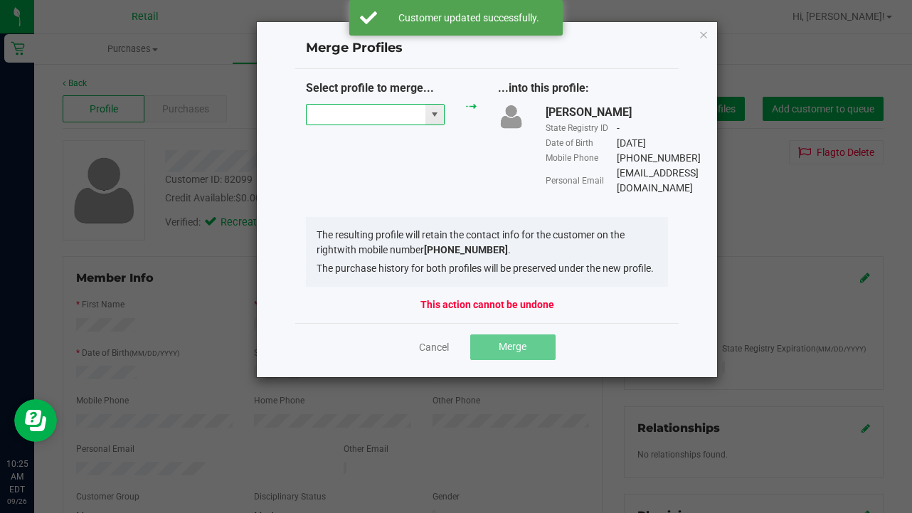
click at [349, 112] on input "NO DATA FOUND" at bounding box center [366, 115] width 119 height 20
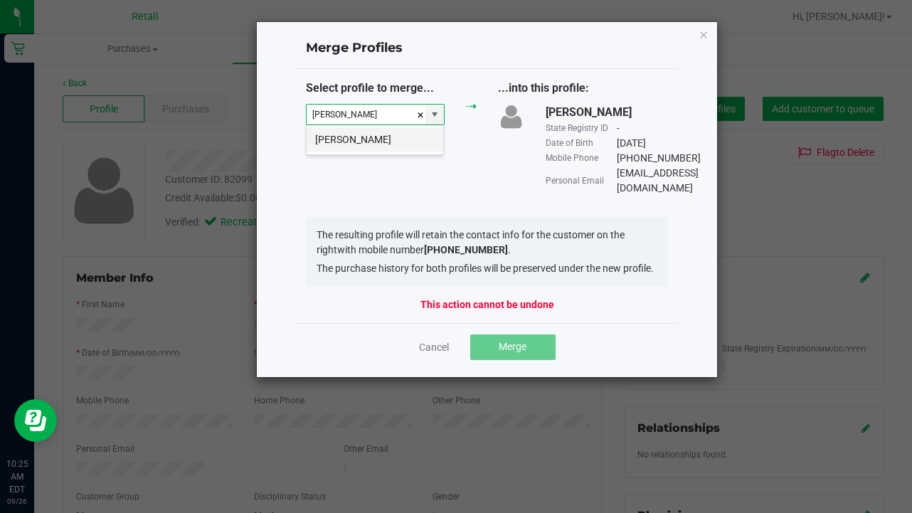
click at [356, 137] on li "[PERSON_NAME]" at bounding box center [375, 139] width 137 height 24
type input "[PERSON_NAME]"
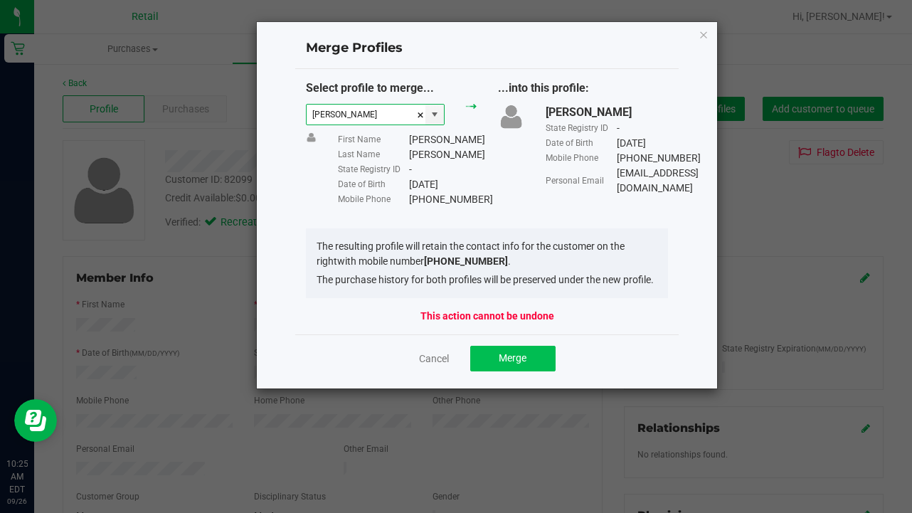
click at [514, 364] on span "Merge" at bounding box center [513, 357] width 28 height 11
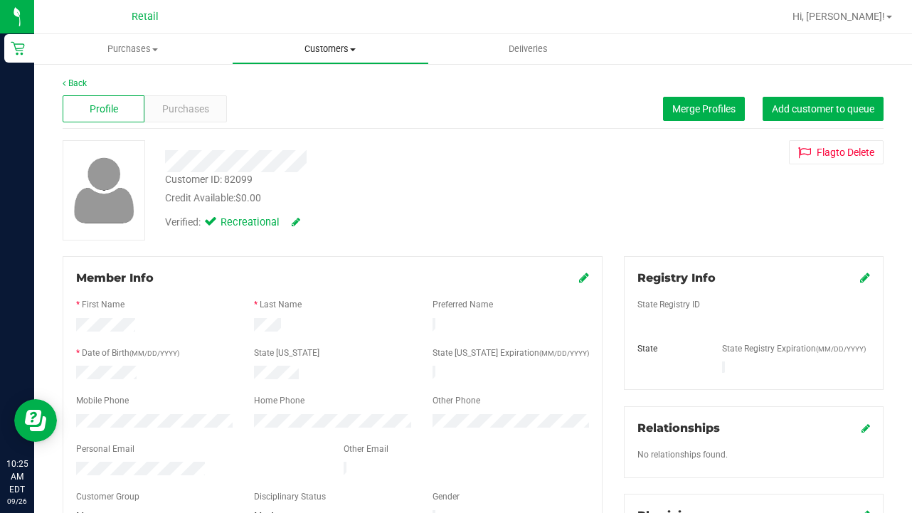
click at [343, 42] on uib-tab-heading "Customers All customers Add a new customer All physicians" at bounding box center [331, 49] width 196 height 28
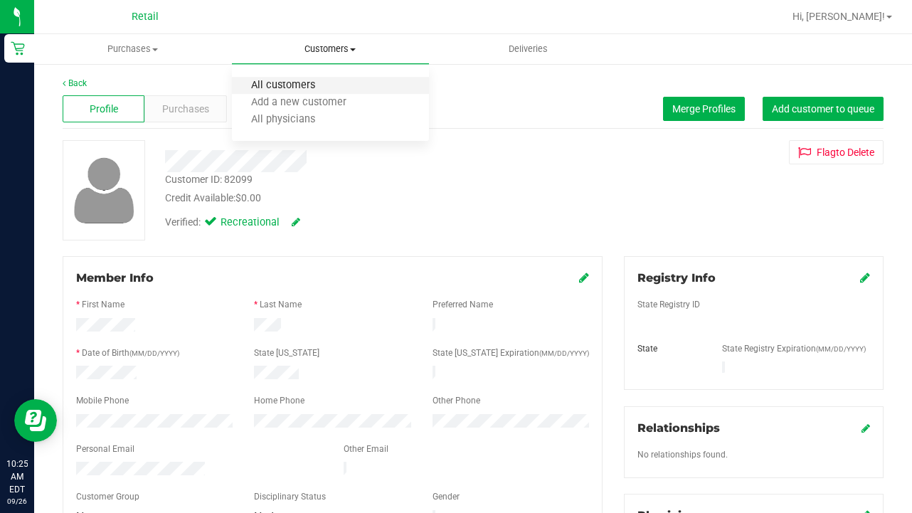
click at [324, 88] on span "All customers" at bounding box center [283, 86] width 102 height 12
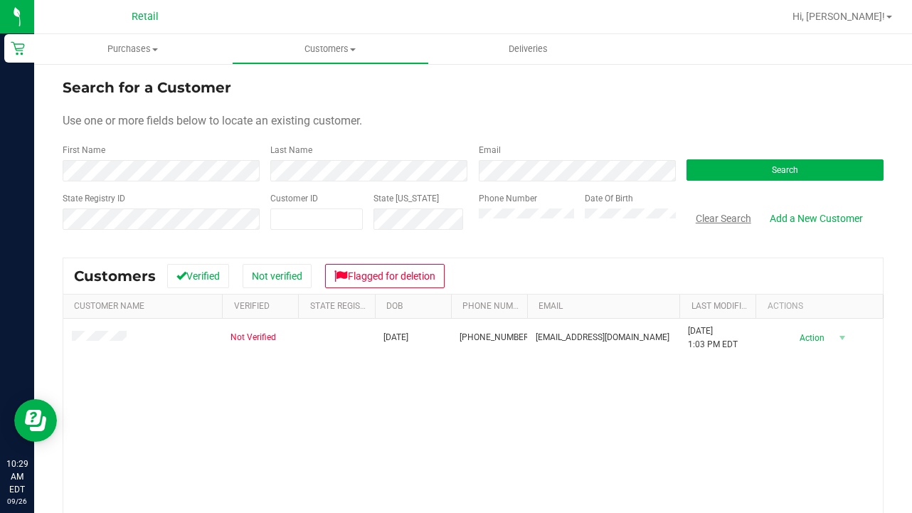
click at [708, 224] on button "Clear Search" at bounding box center [724, 218] width 74 height 24
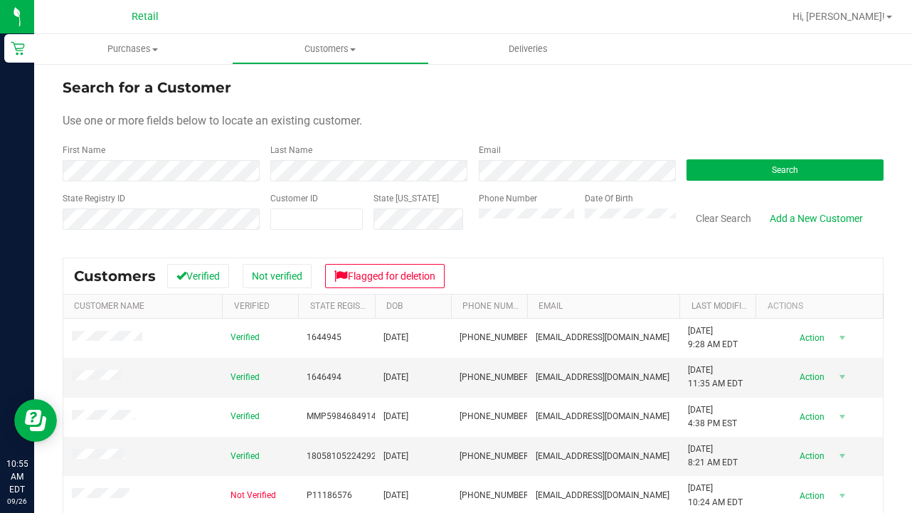
click at [204, 155] on div "First Name" at bounding box center [161, 163] width 197 height 38
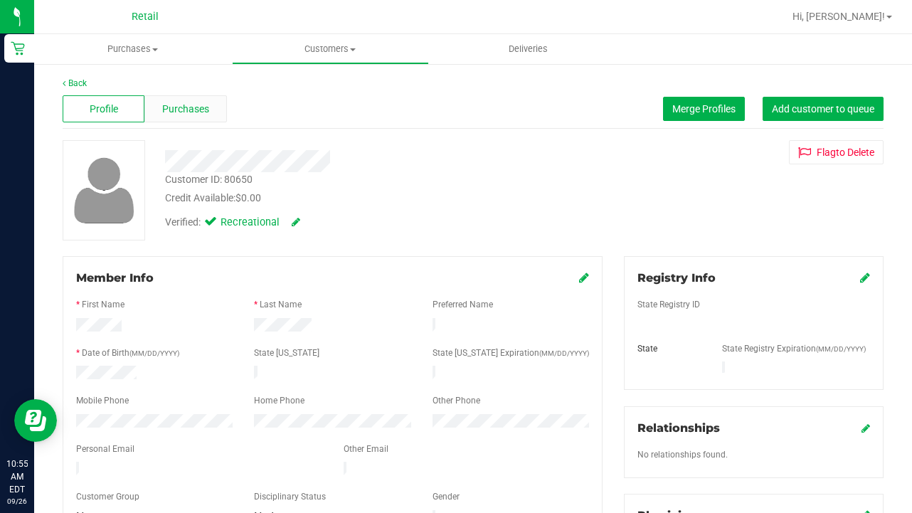
click at [188, 110] on span "Purchases" at bounding box center [185, 109] width 47 height 15
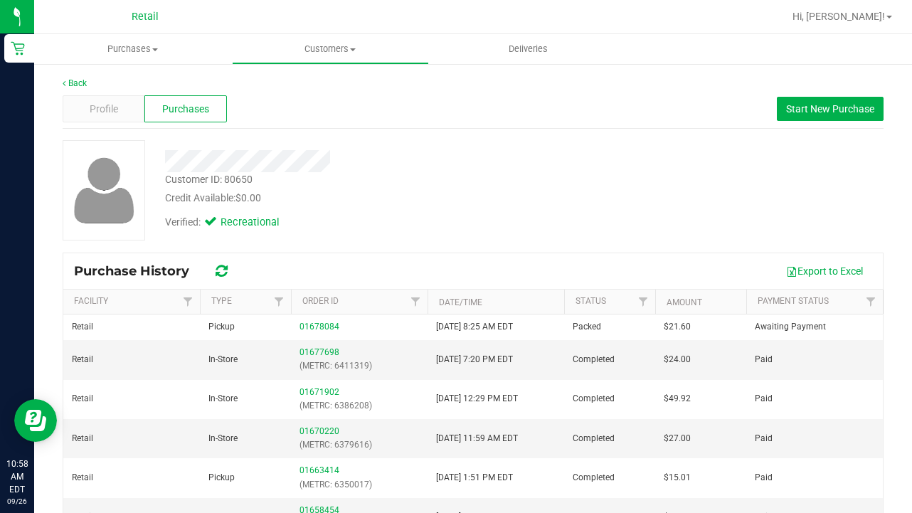
click at [342, 31] on nav "Retail Hi, [PERSON_NAME]!" at bounding box center [473, 17] width 878 height 34
click at [340, 60] on uib-tab-heading "Customers All customers Add a new customer All physicians" at bounding box center [331, 49] width 196 height 28
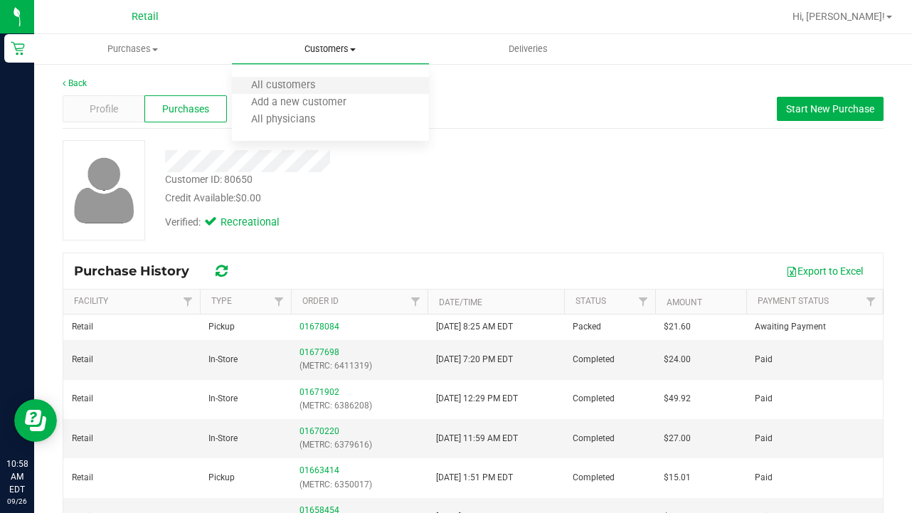
click at [340, 86] on li "All customers" at bounding box center [331, 86] width 198 height 17
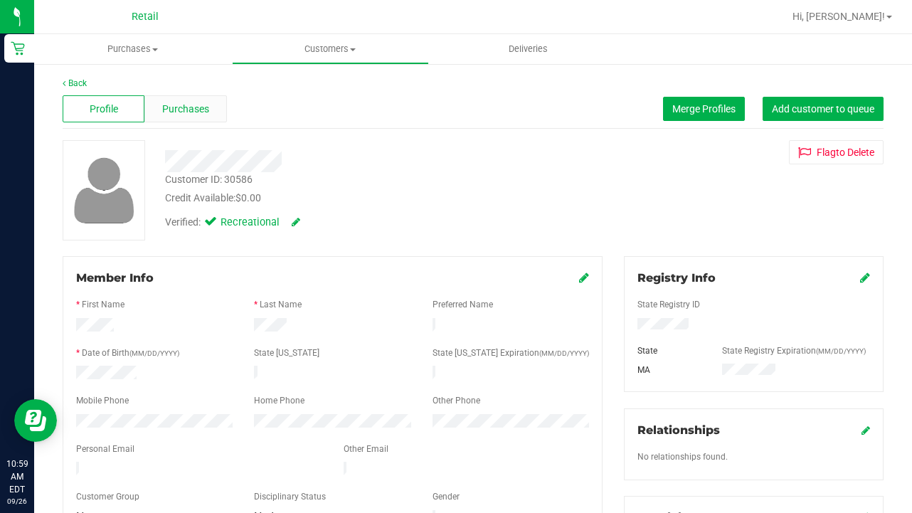
click at [186, 112] on span "Purchases" at bounding box center [185, 109] width 47 height 15
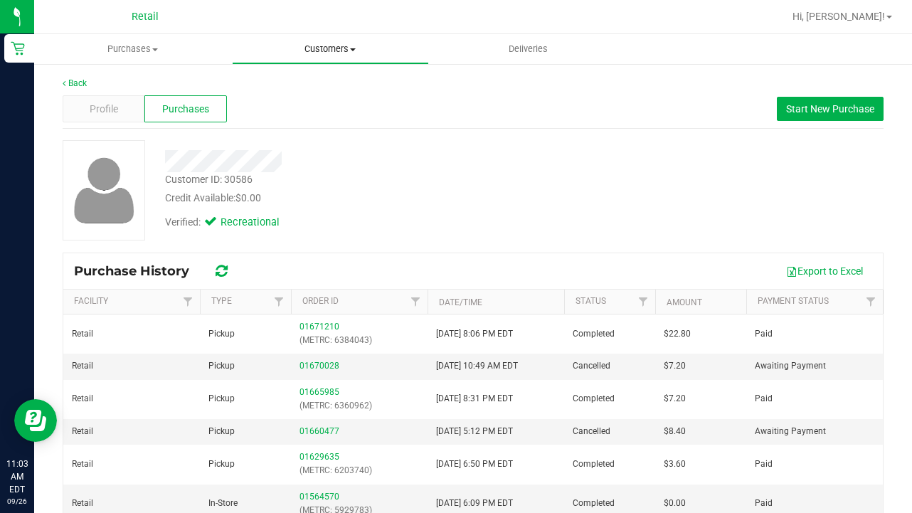
click at [329, 43] on span "Customers" at bounding box center [331, 49] width 196 height 13
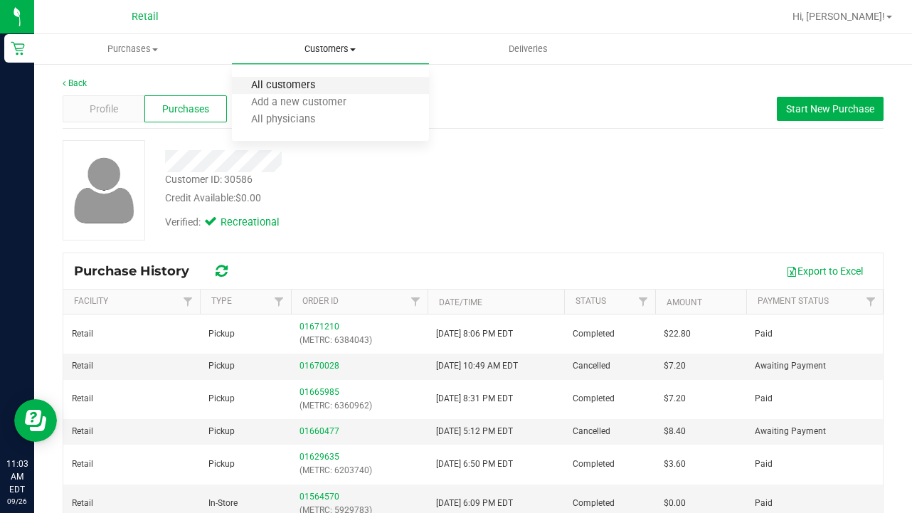
click at [332, 83] on span "All customers" at bounding box center [283, 86] width 102 height 12
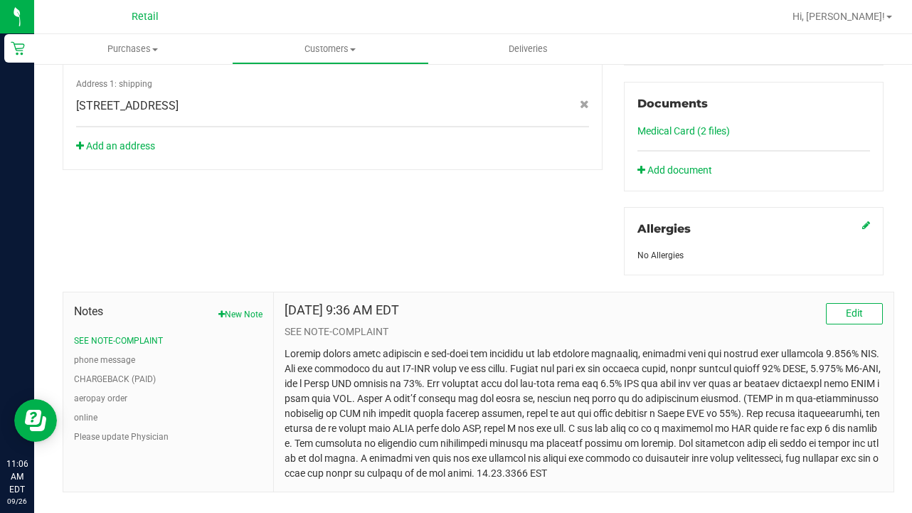
scroll to position [537, 0]
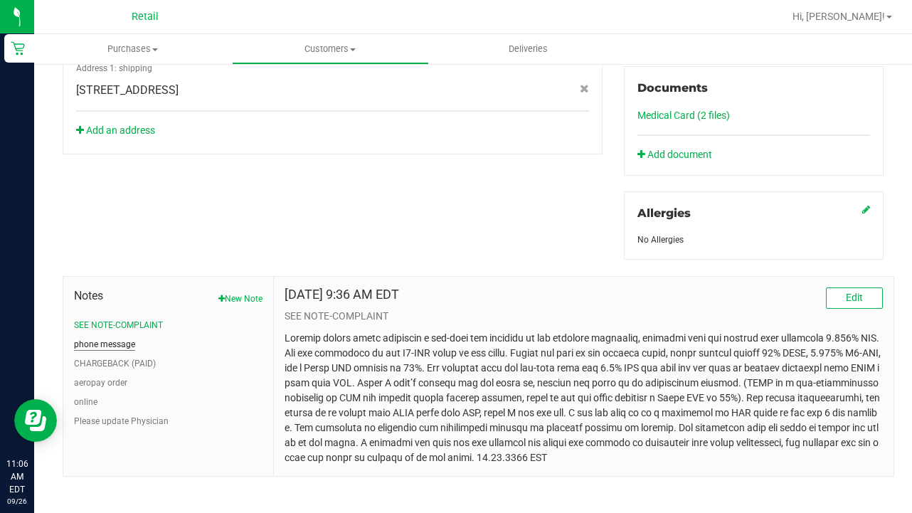
click at [128, 350] on button "phone message" at bounding box center [104, 344] width 61 height 13
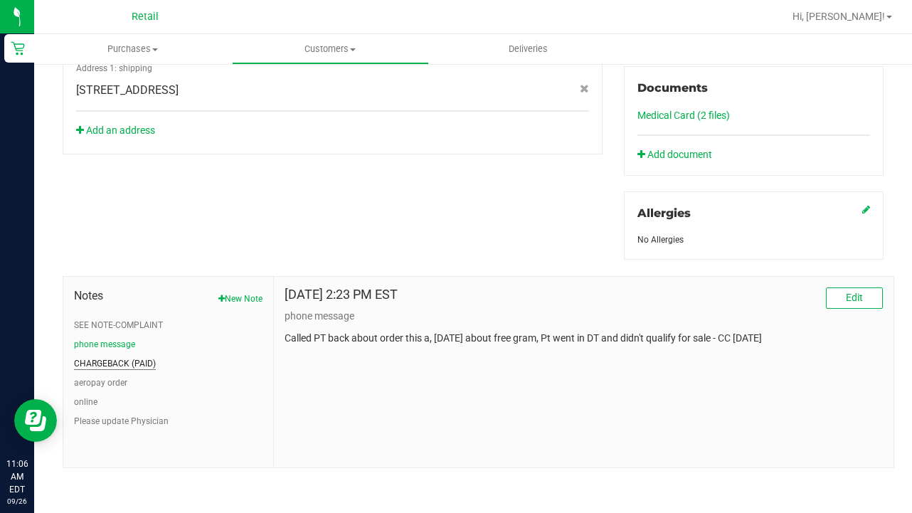
click at [120, 364] on button "CHARGEBACK (PAID)" at bounding box center [115, 363] width 82 height 13
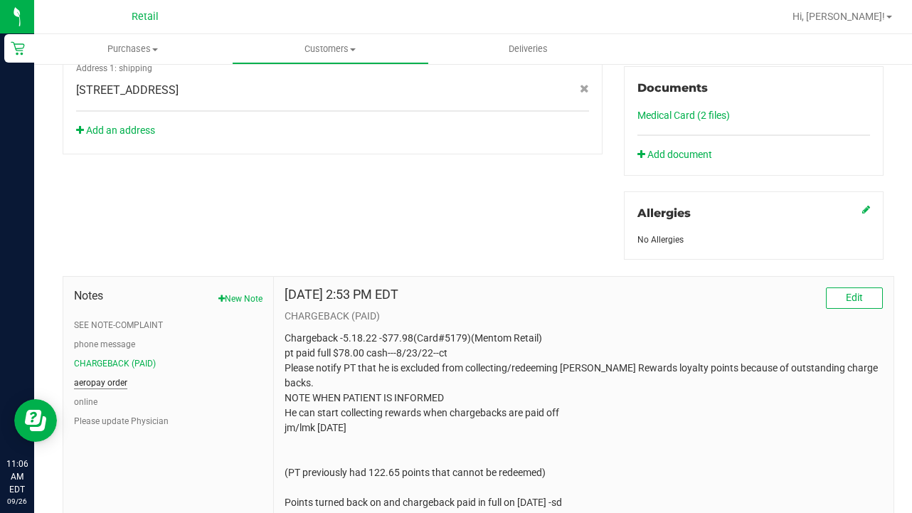
click at [107, 379] on button "aeropay order" at bounding box center [100, 382] width 53 height 13
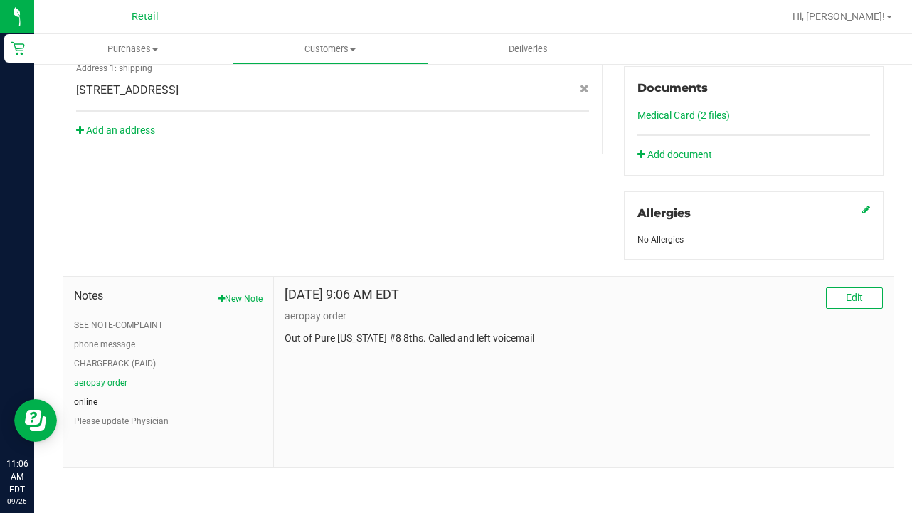
click at [97, 397] on button "online" at bounding box center [85, 402] width 23 height 13
click at [95, 418] on button "Please update Physician" at bounding box center [121, 421] width 95 height 13
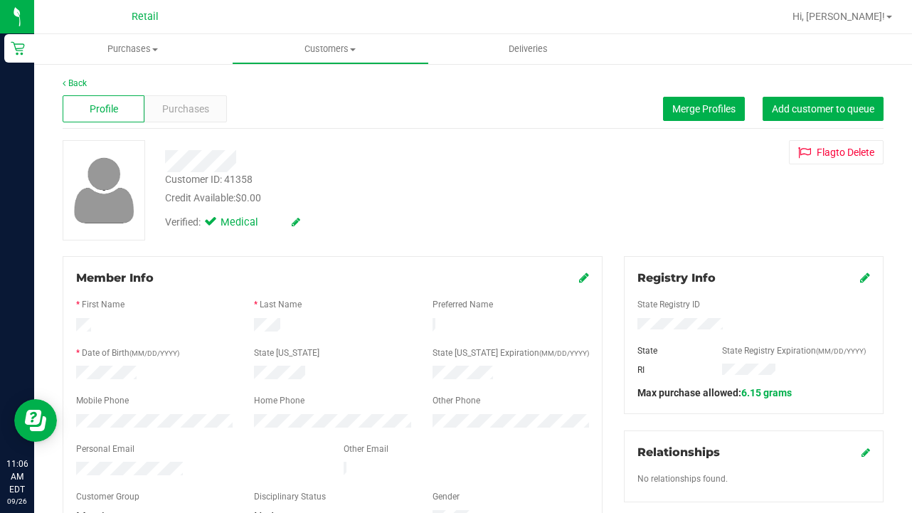
scroll to position [0, 0]
click at [179, 115] on span "Purchases" at bounding box center [185, 109] width 47 height 15
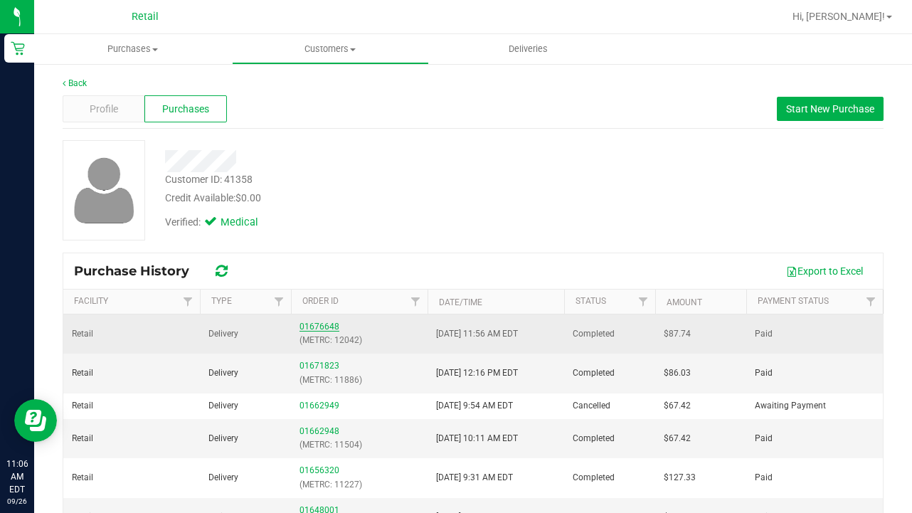
click at [319, 327] on link "01676648" at bounding box center [320, 327] width 40 height 10
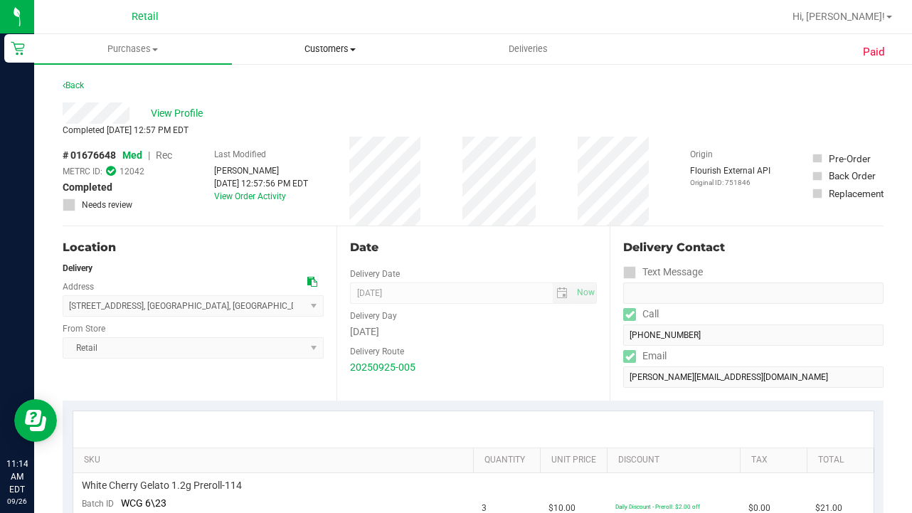
click at [315, 61] on uib-tab-heading "Customers All customers Add a new customer All physicians" at bounding box center [331, 49] width 196 height 28
click at [317, 88] on span "All customers" at bounding box center [283, 86] width 102 height 12
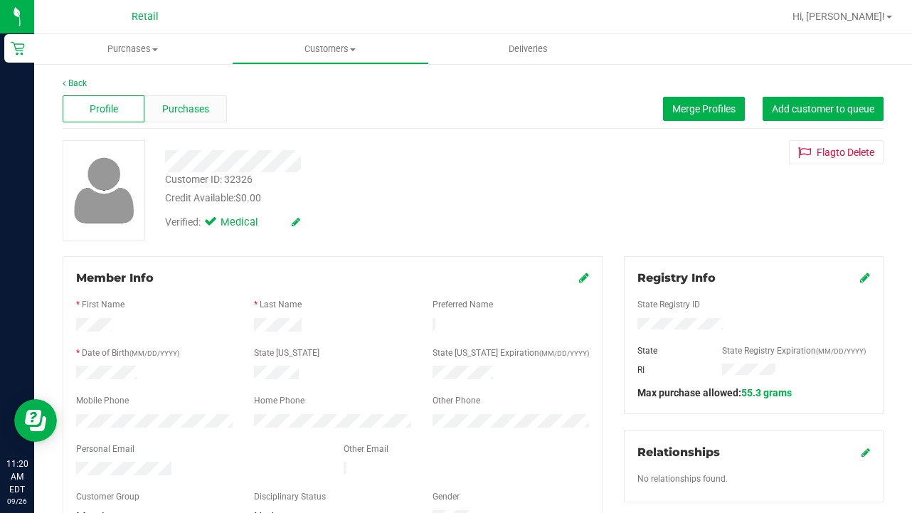
click at [186, 100] on div "Purchases" at bounding box center [185, 108] width 82 height 27
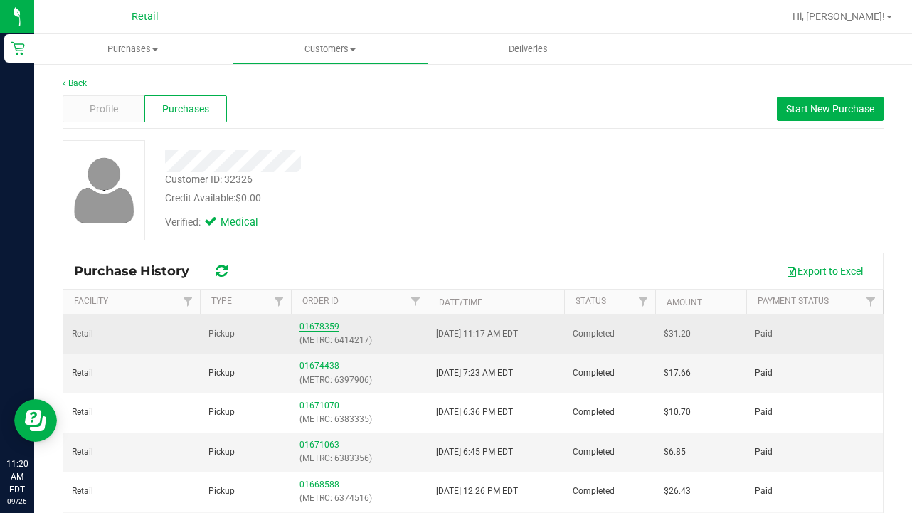
click at [324, 326] on link "01678359" at bounding box center [320, 327] width 40 height 10
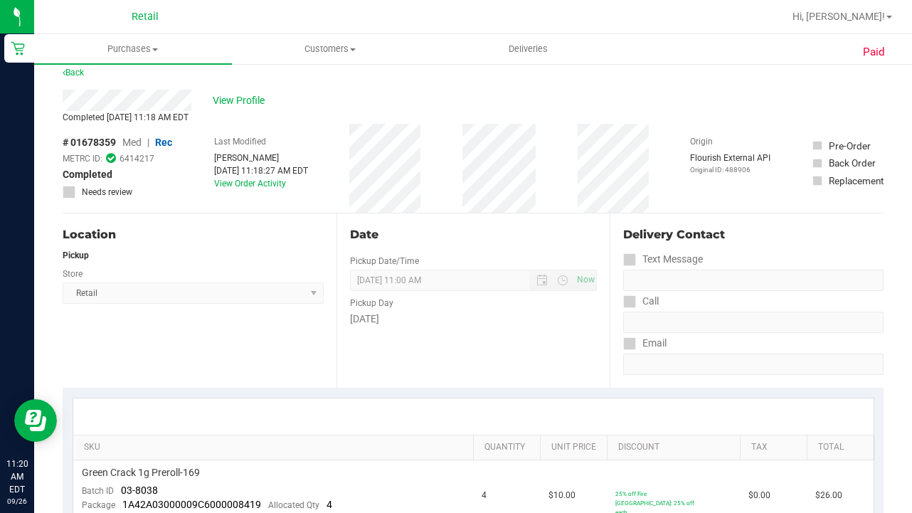
scroll to position [14, 0]
click at [241, 183] on link "View Order Activity" at bounding box center [250, 182] width 72 height 10
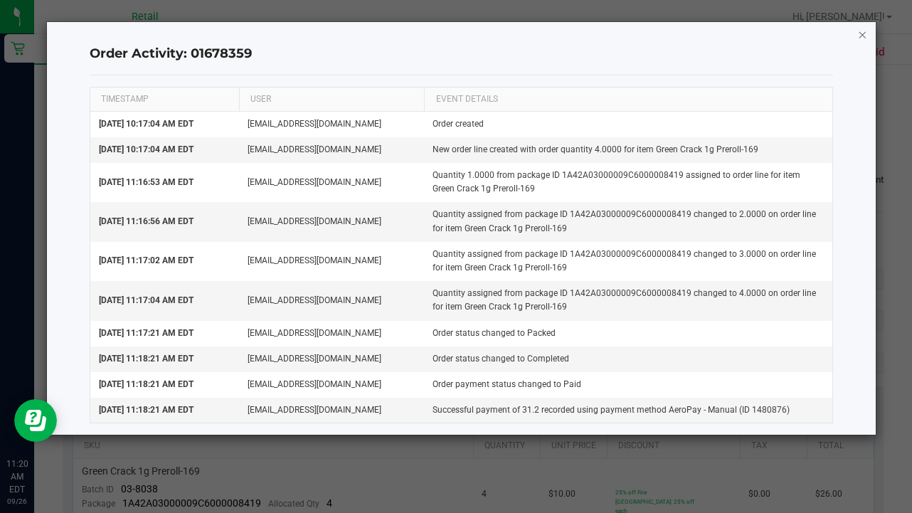
click at [861, 37] on icon "button" at bounding box center [863, 34] width 10 height 17
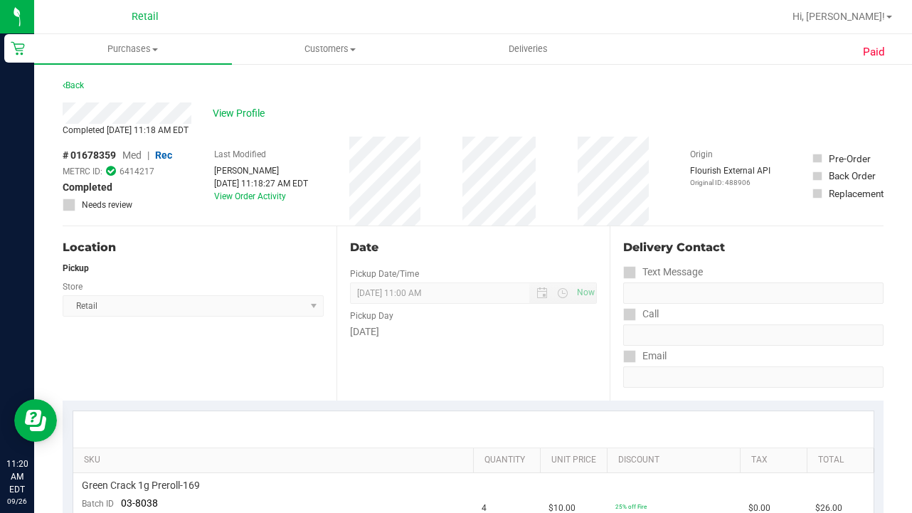
scroll to position [0, 0]
click at [319, 48] on span "Customers" at bounding box center [331, 49] width 196 height 13
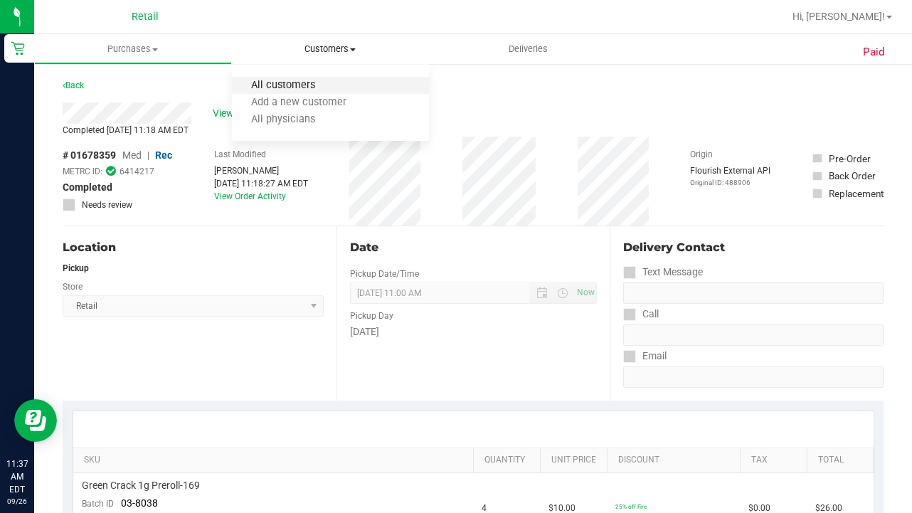
click at [325, 85] on span "All customers" at bounding box center [283, 86] width 102 height 12
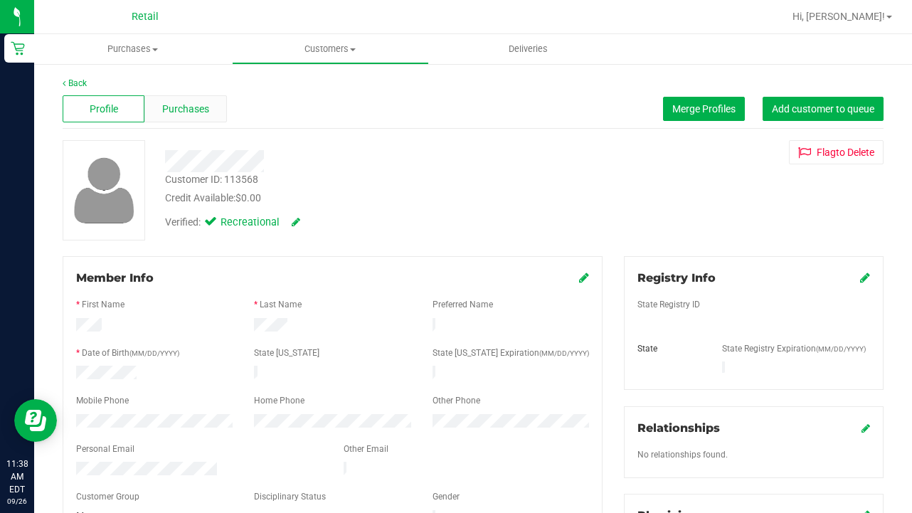
click at [205, 109] on span "Purchases" at bounding box center [185, 109] width 47 height 15
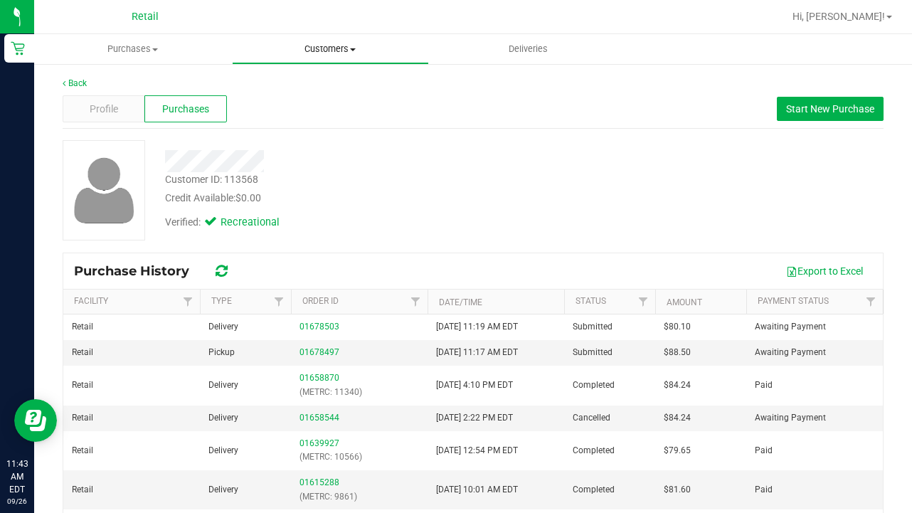
click at [317, 44] on span "Customers" at bounding box center [331, 49] width 196 height 13
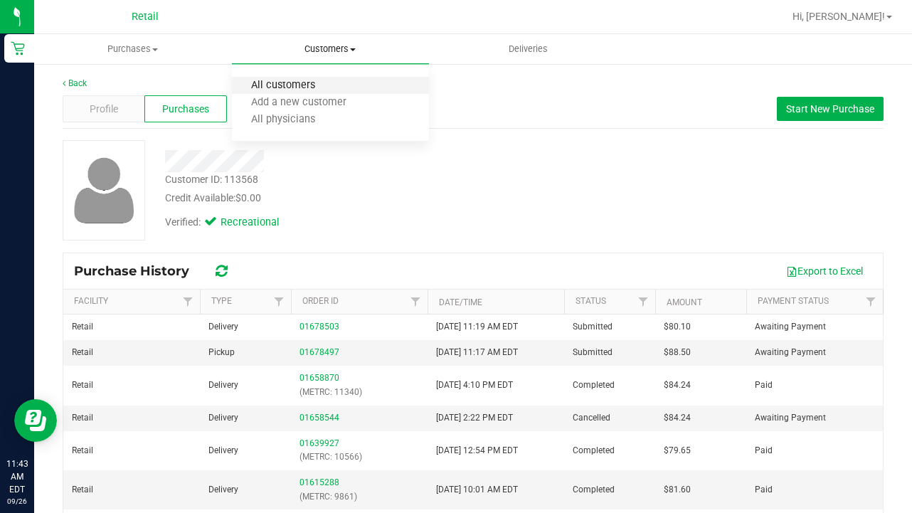
click at [311, 80] on span "All customers" at bounding box center [283, 86] width 102 height 12
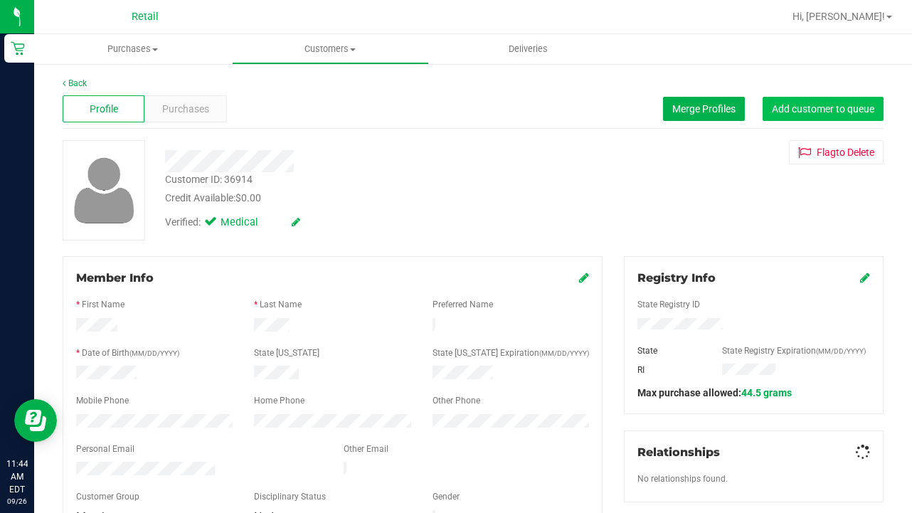
click at [852, 109] on span "Add customer to queue" at bounding box center [823, 108] width 102 height 11
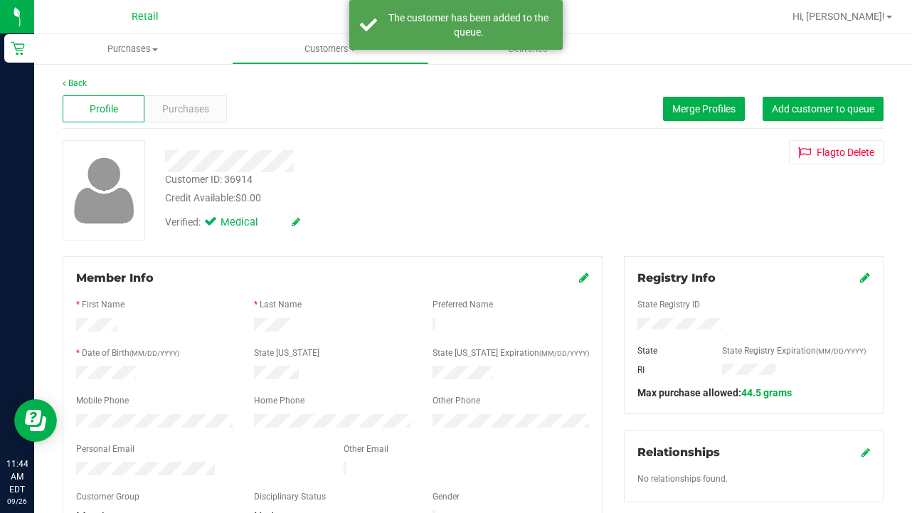
click at [315, 43] on span "Customers" at bounding box center [331, 49] width 196 height 13
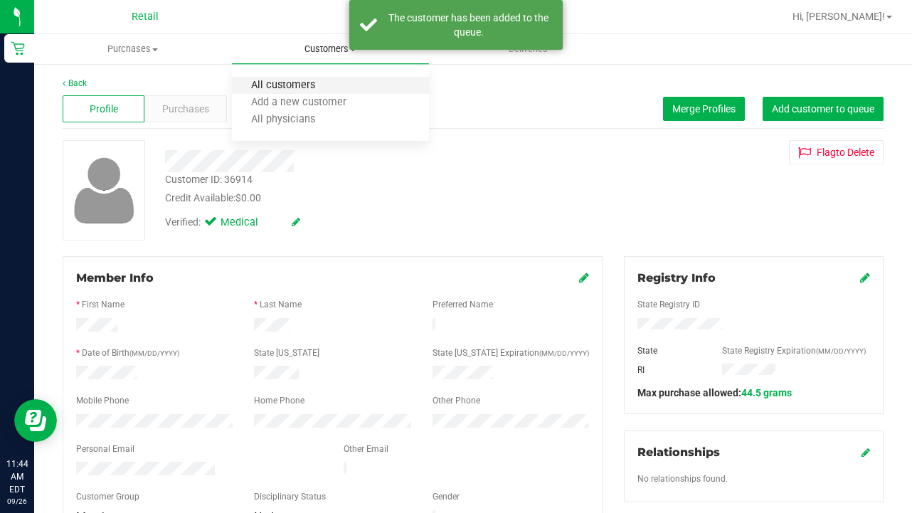
click at [315, 85] on span "All customers" at bounding box center [283, 86] width 102 height 12
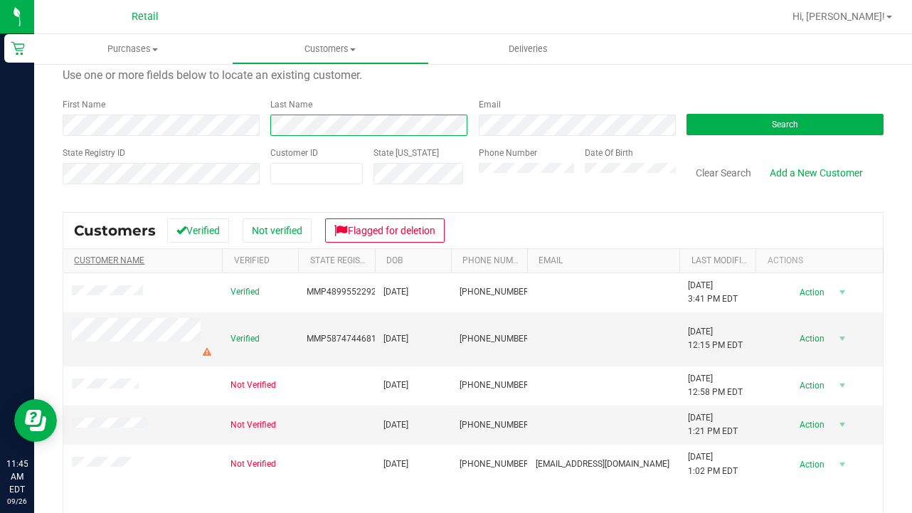
scroll to position [51, 0]
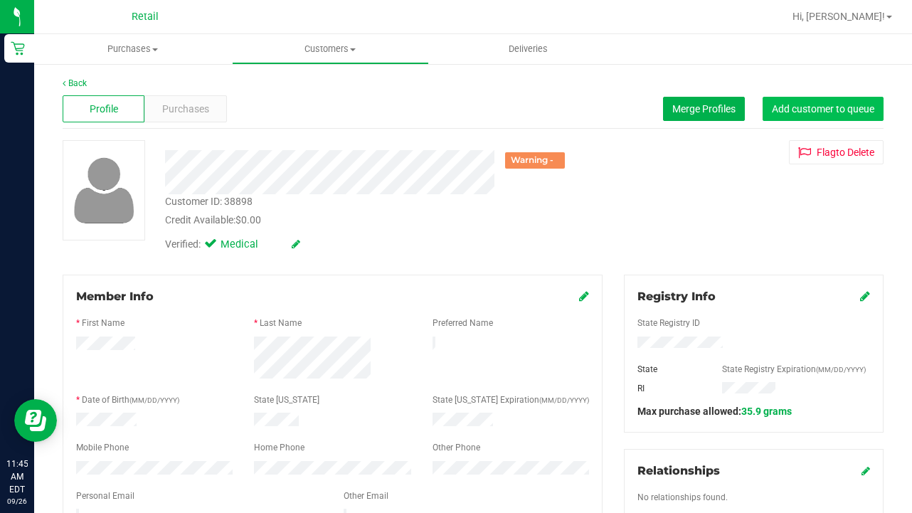
click at [797, 102] on button "Add customer to queue" at bounding box center [823, 109] width 121 height 24
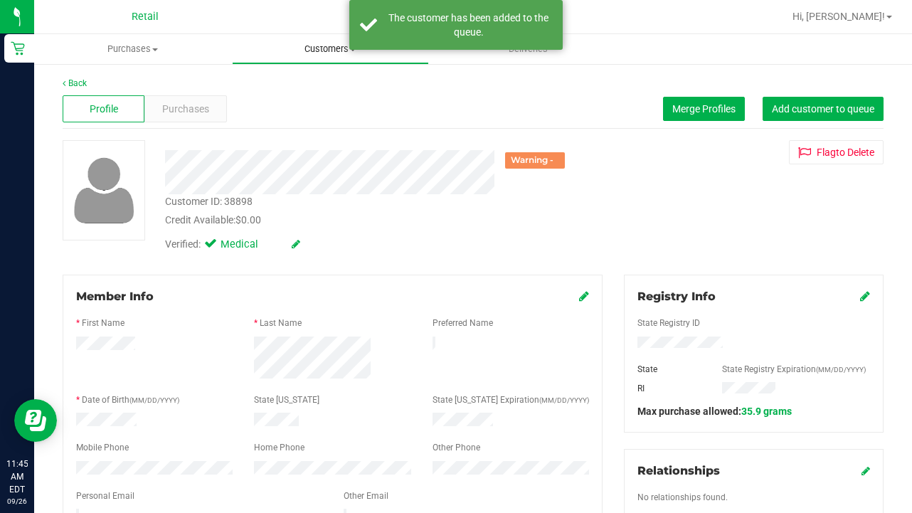
click at [311, 58] on uib-tab-heading "Customers All customers Add a new customer All physicians" at bounding box center [331, 49] width 196 height 28
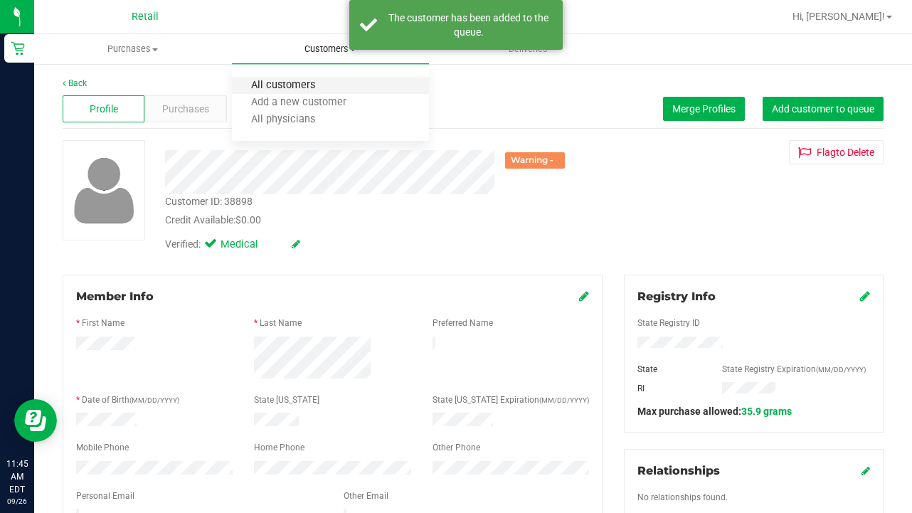
click at [311, 89] on span "All customers" at bounding box center [283, 86] width 102 height 12
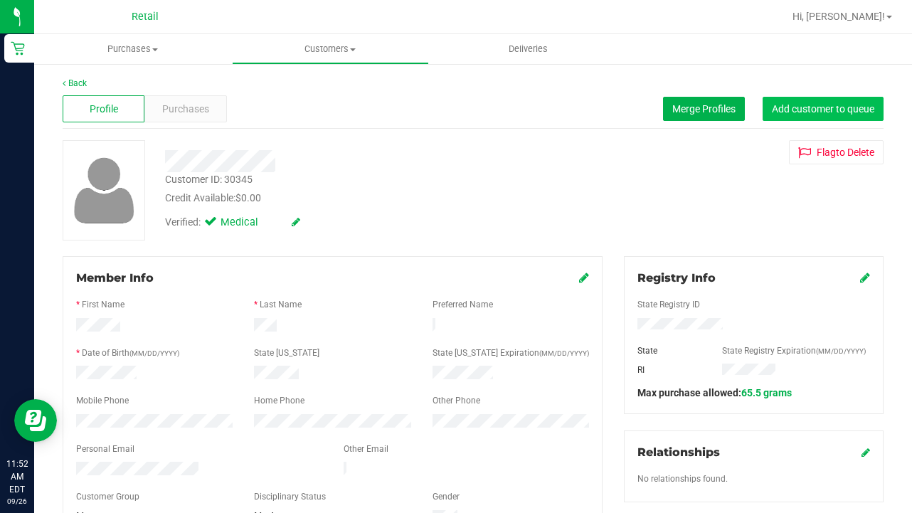
click at [851, 113] on span "Add customer to queue" at bounding box center [823, 108] width 102 height 11
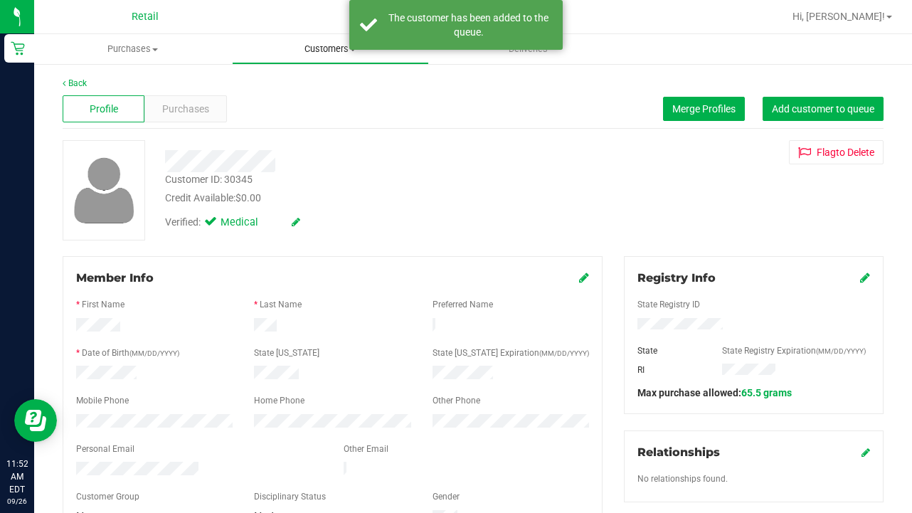
click at [328, 51] on span "Customers" at bounding box center [331, 49] width 196 height 13
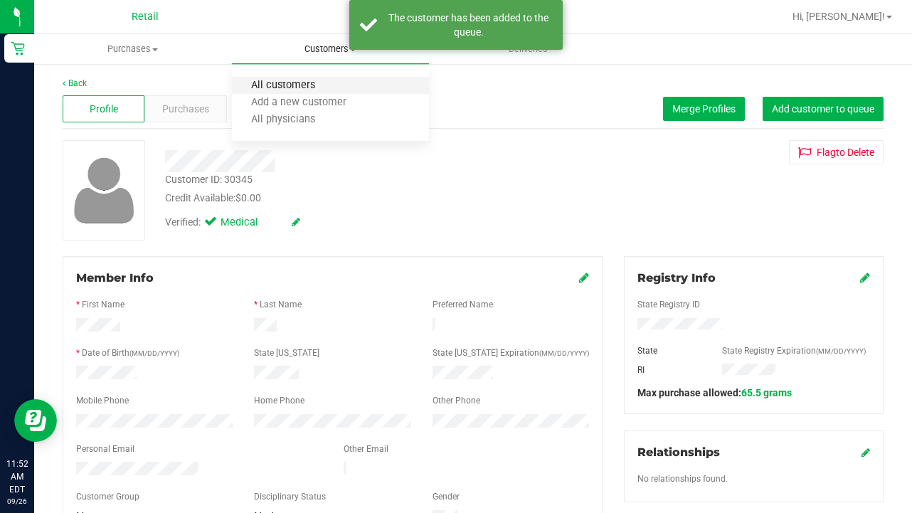
click at [329, 89] on span "All customers" at bounding box center [283, 86] width 102 height 12
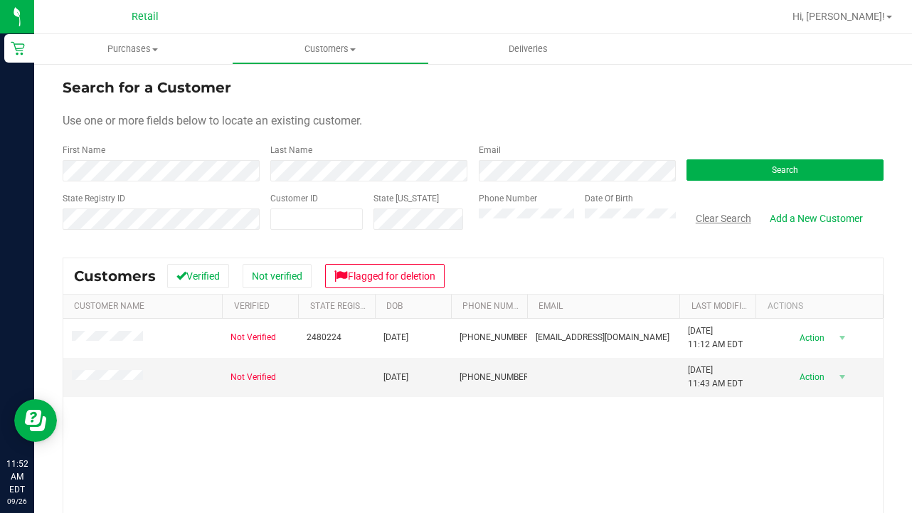
click at [706, 211] on button "Clear Search" at bounding box center [724, 218] width 74 height 24
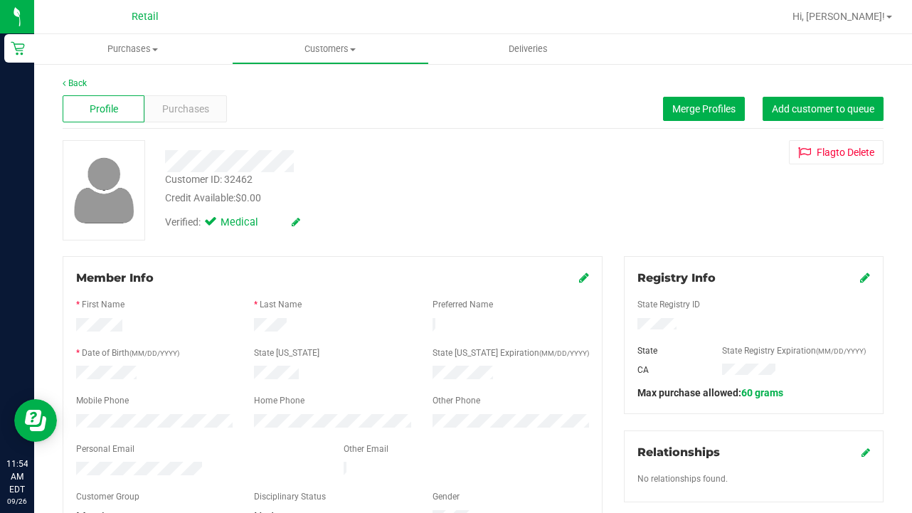
click at [866, 282] on icon at bounding box center [865, 277] width 10 height 11
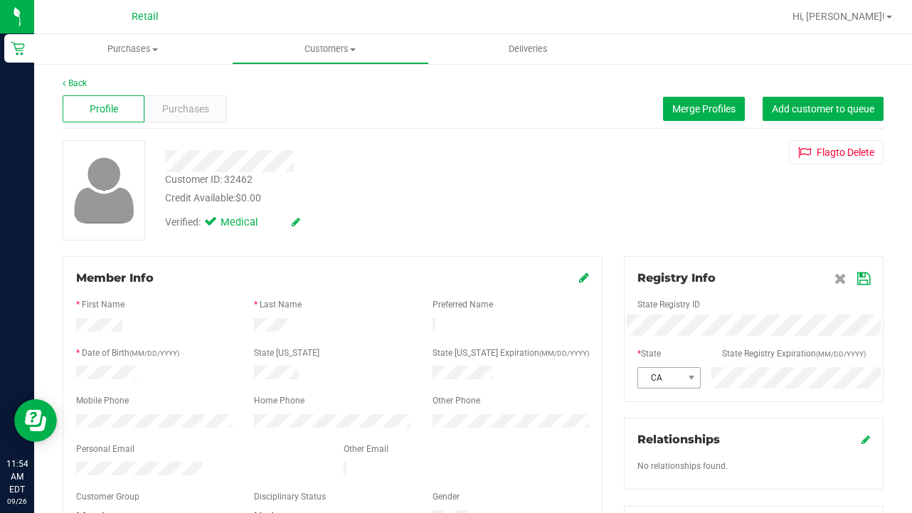
click at [667, 376] on div "CA" at bounding box center [754, 377] width 254 height 21
click at [867, 274] on icon at bounding box center [863, 278] width 13 height 11
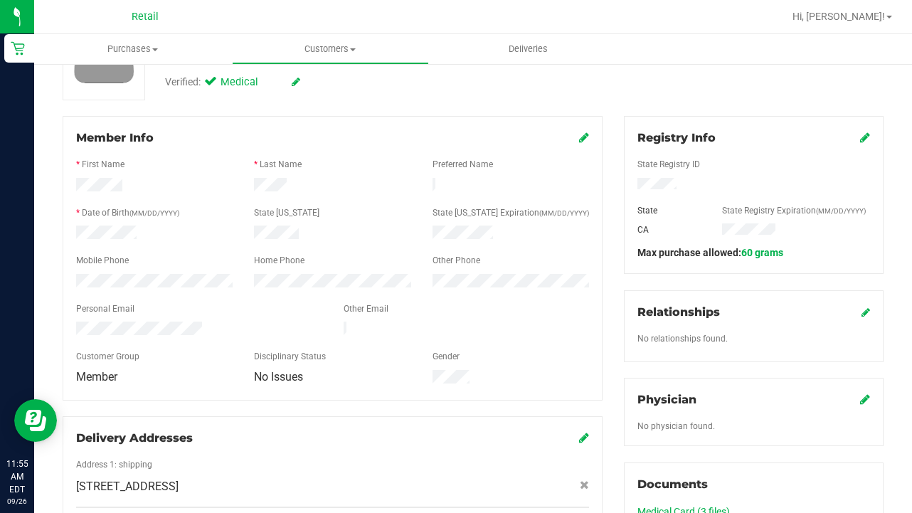
scroll to position [139, 0]
click at [322, 58] on uib-tab-heading "Customers All customers Add a new customer All physicians" at bounding box center [331, 49] width 196 height 28
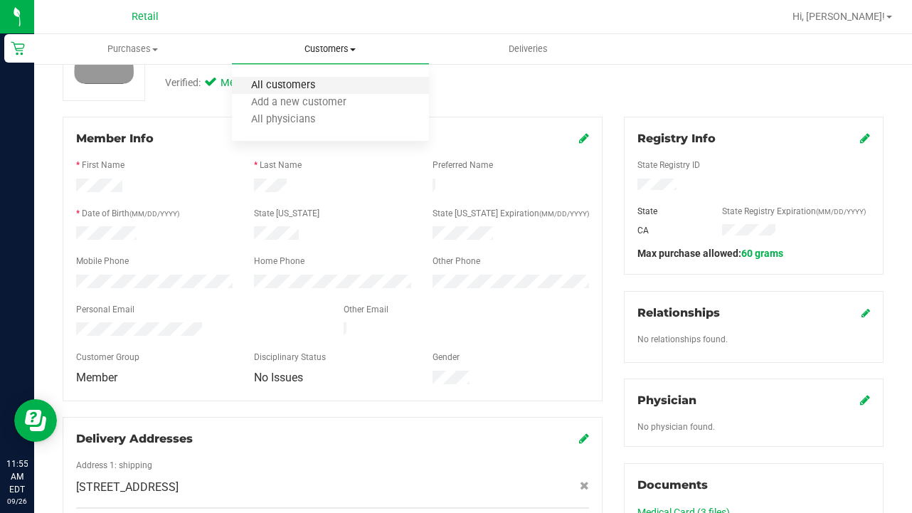
click at [321, 88] on span "All customers" at bounding box center [283, 86] width 102 height 12
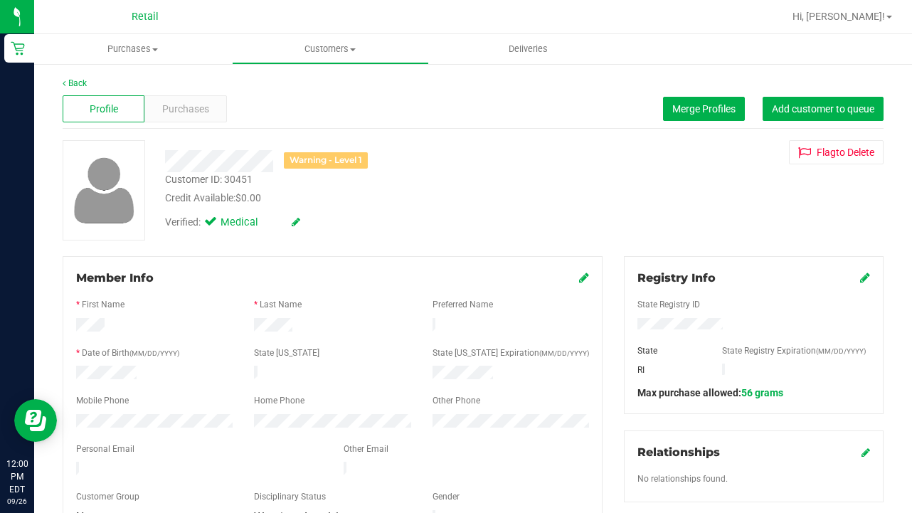
click at [187, 111] on span "Purchases" at bounding box center [185, 109] width 47 height 15
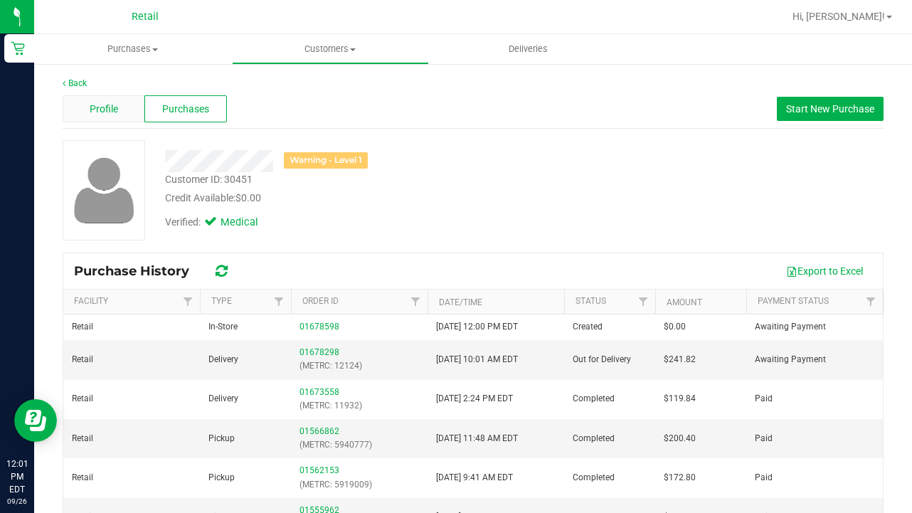
click at [118, 115] on div "Profile" at bounding box center [104, 108] width 82 height 27
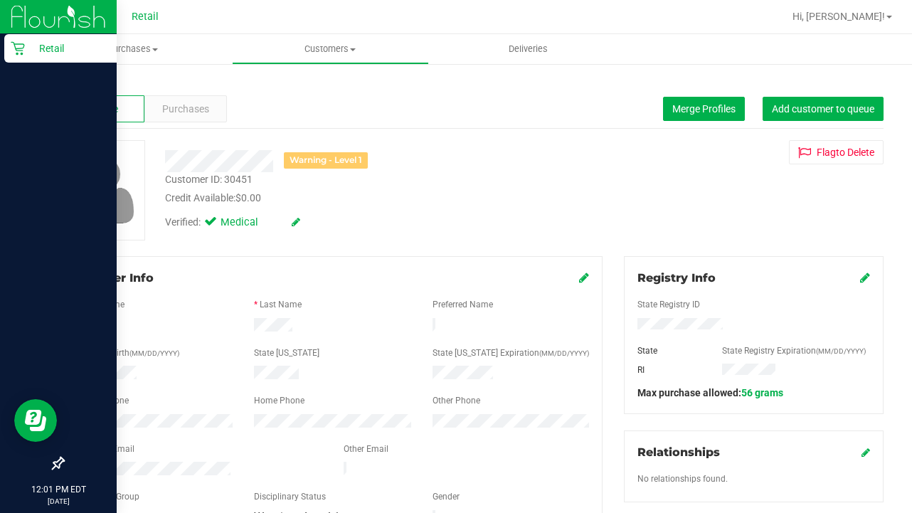
click at [4, 236] on div at bounding box center [58, 257] width 117 height 385
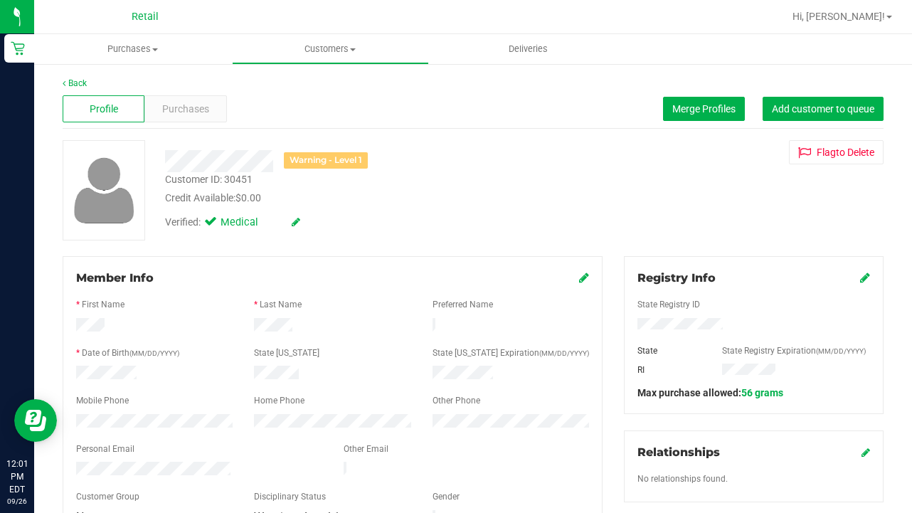
click at [75, 418] on div at bounding box center [154, 422] width 178 height 17
click at [322, 47] on span "Customers" at bounding box center [331, 49] width 196 height 13
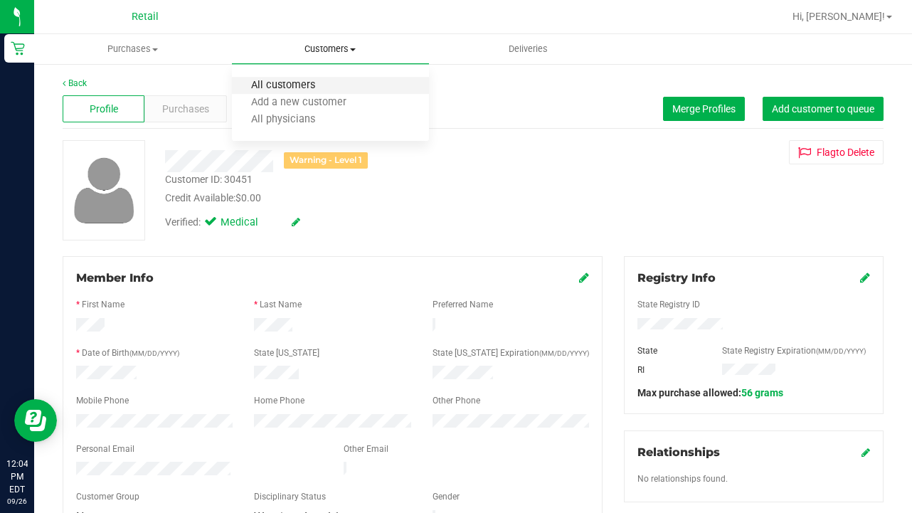
click at [312, 80] on span "All customers" at bounding box center [283, 86] width 102 height 12
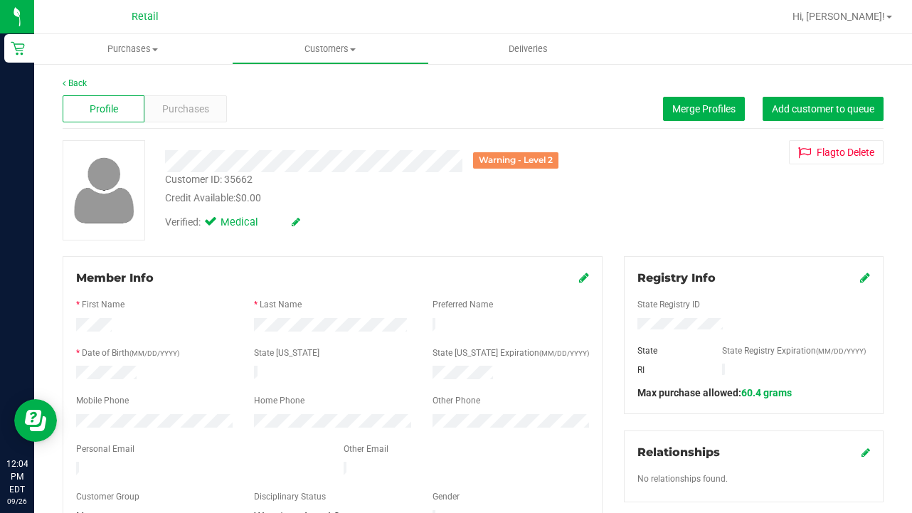
click at [827, 93] on div "Profile Purchases Merge Profiles Add customer to queue" at bounding box center [473, 109] width 821 height 39
click at [821, 109] on span "Add customer to queue" at bounding box center [823, 108] width 102 height 11
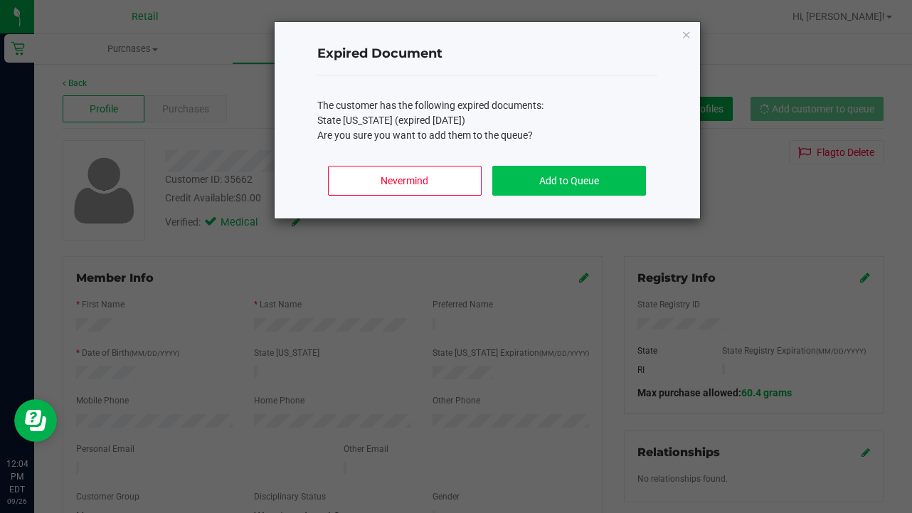
click at [617, 177] on button "Add to Queue" at bounding box center [568, 181] width 153 height 30
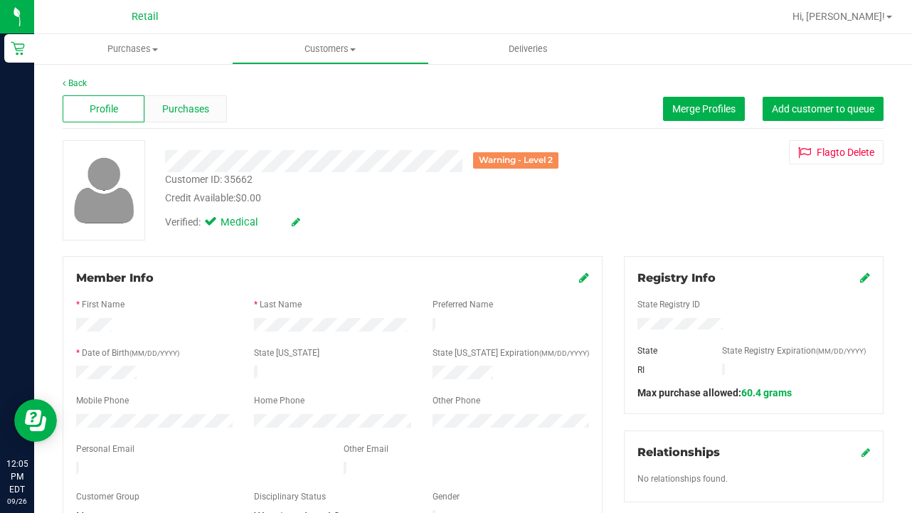
click at [206, 105] on span "Purchases" at bounding box center [185, 109] width 47 height 15
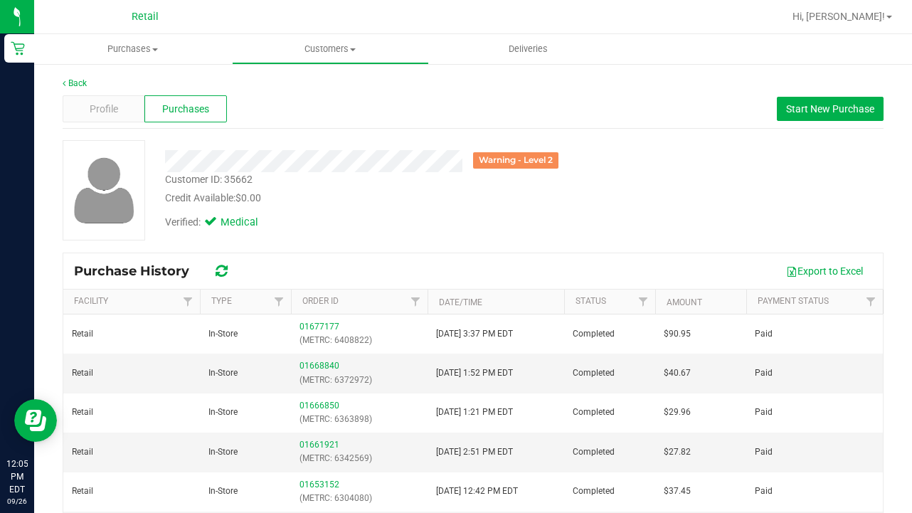
click at [322, 64] on ul "Purchases Summary of purchases Fulfillment All purchases Customers All customer…" at bounding box center [490, 49] width 912 height 31
click at [311, 45] on span "Customers" at bounding box center [331, 49] width 196 height 13
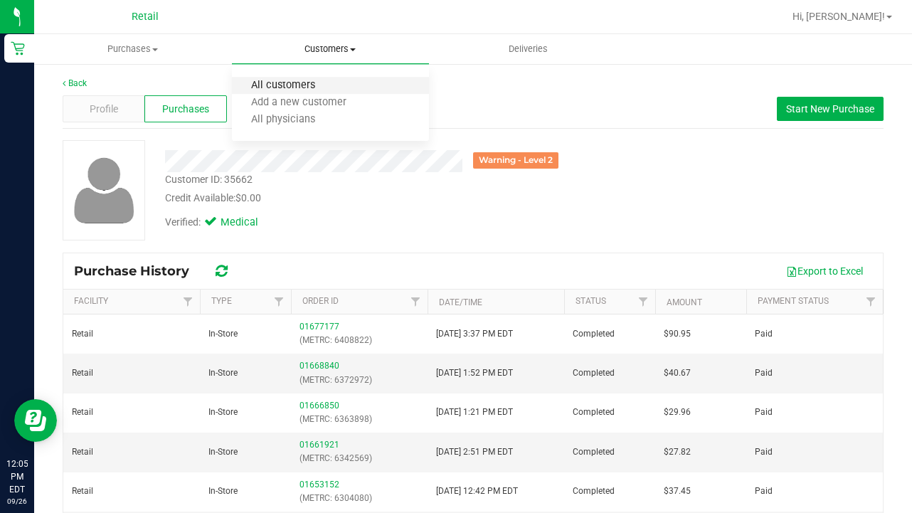
click at [310, 89] on span "All customers" at bounding box center [283, 86] width 102 height 12
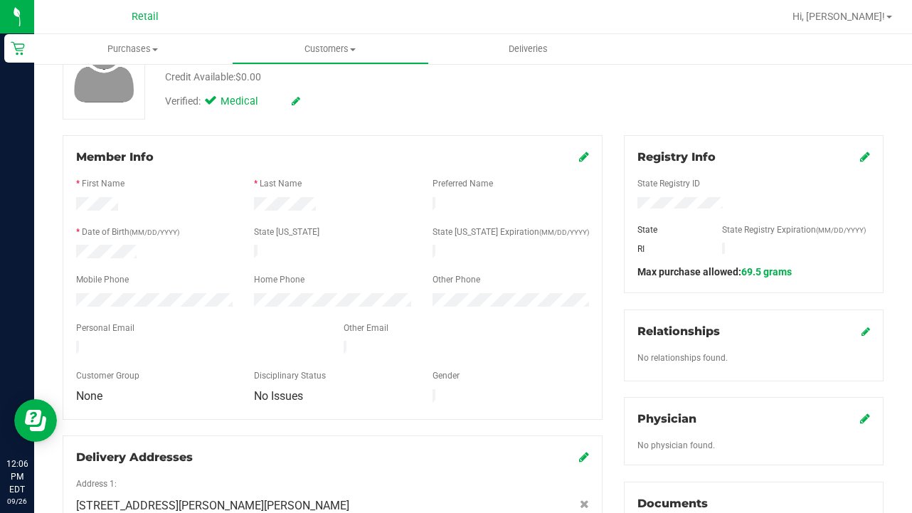
scroll to position [136, 0]
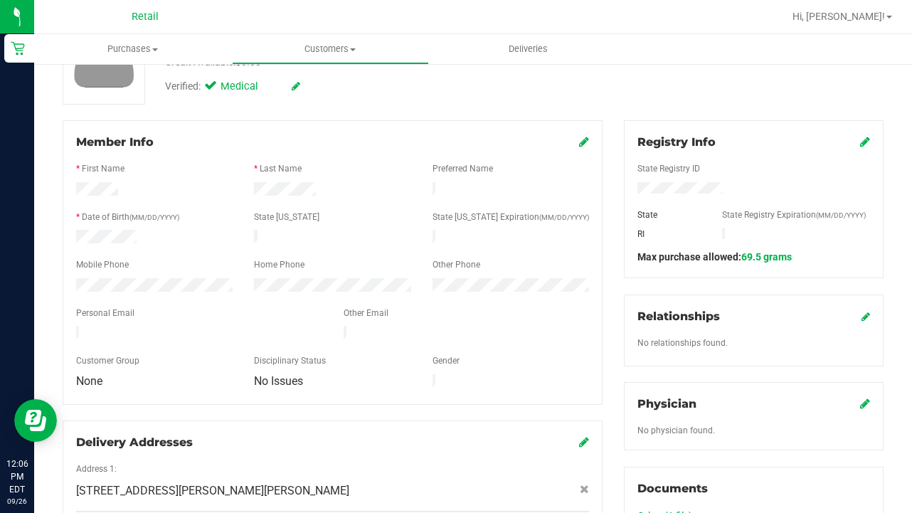
click at [581, 141] on icon at bounding box center [584, 141] width 10 height 11
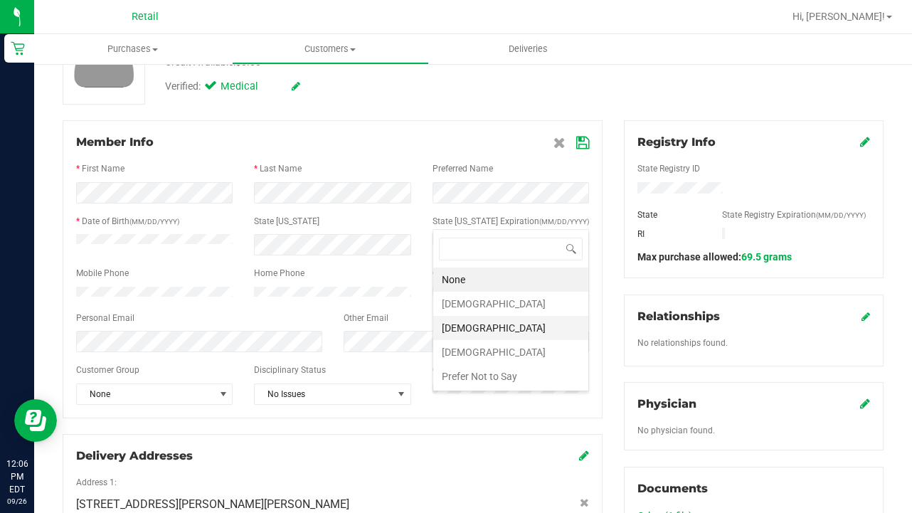
click at [457, 317] on li "[DEMOGRAPHIC_DATA]" at bounding box center [510, 328] width 155 height 24
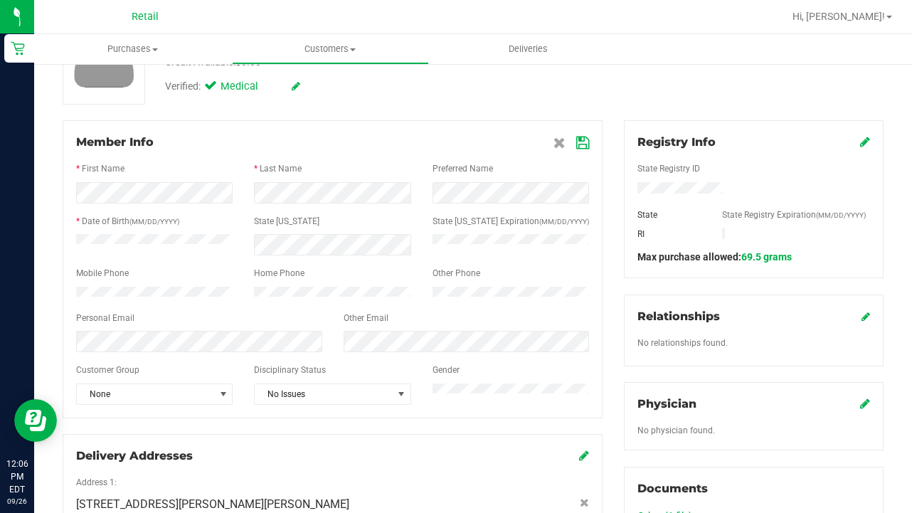
click at [585, 142] on icon at bounding box center [582, 142] width 13 height 11
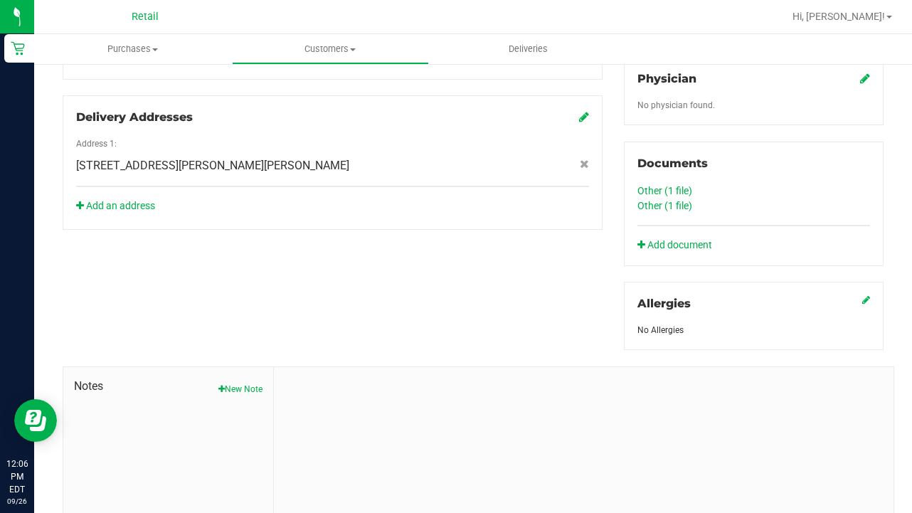
scroll to position [463, 0]
click at [665, 207] on link "Other (1 file)" at bounding box center [665, 204] width 55 height 11
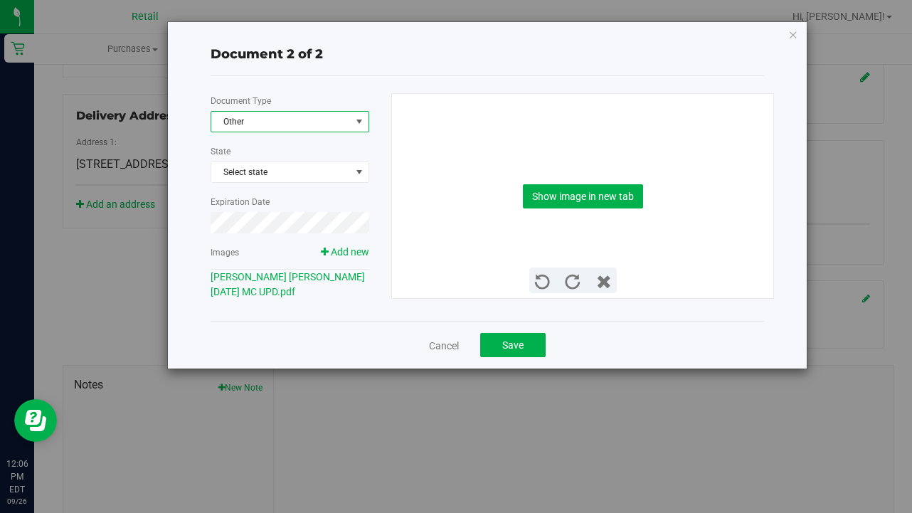
click at [301, 120] on span "Other" at bounding box center [280, 122] width 139 height 20
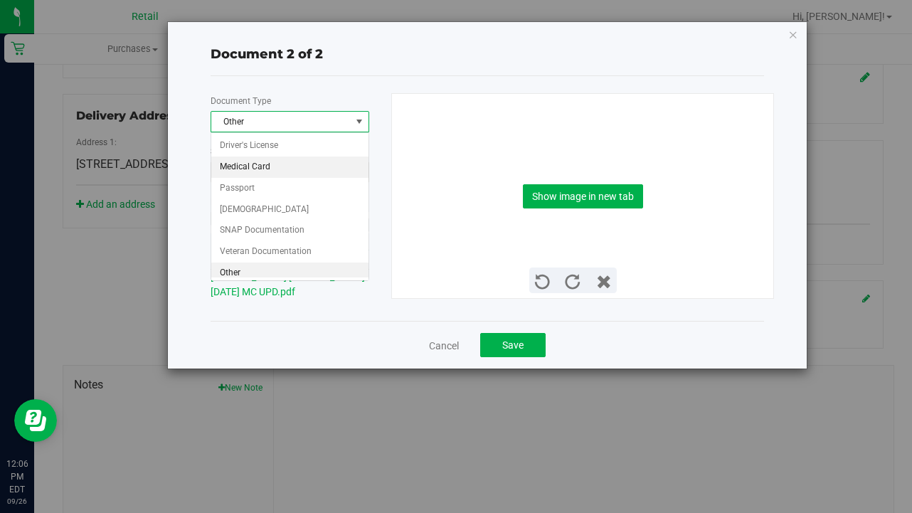
scroll to position [2, 0]
click at [300, 161] on li "Medical Card" at bounding box center [289, 164] width 157 height 21
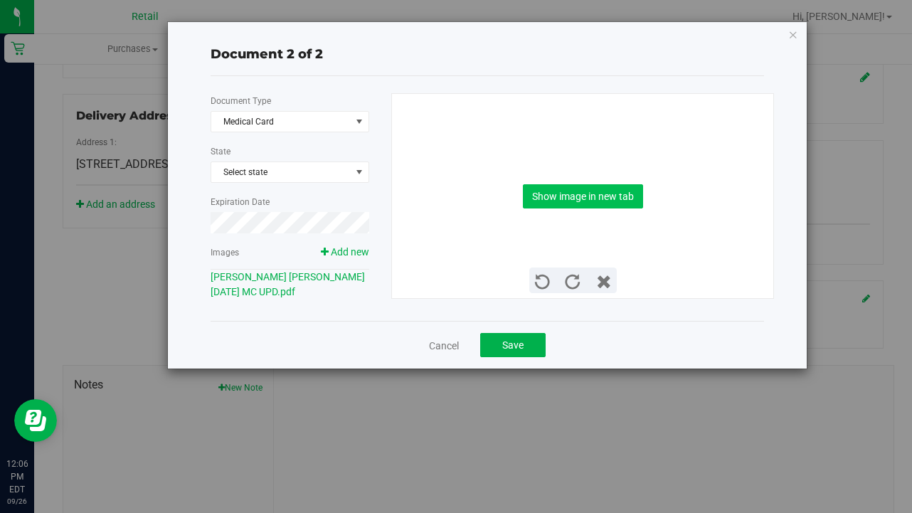
click at [566, 196] on button "Show image in new tab" at bounding box center [583, 196] width 120 height 24
click at [504, 341] on span "Save" at bounding box center [512, 344] width 21 height 11
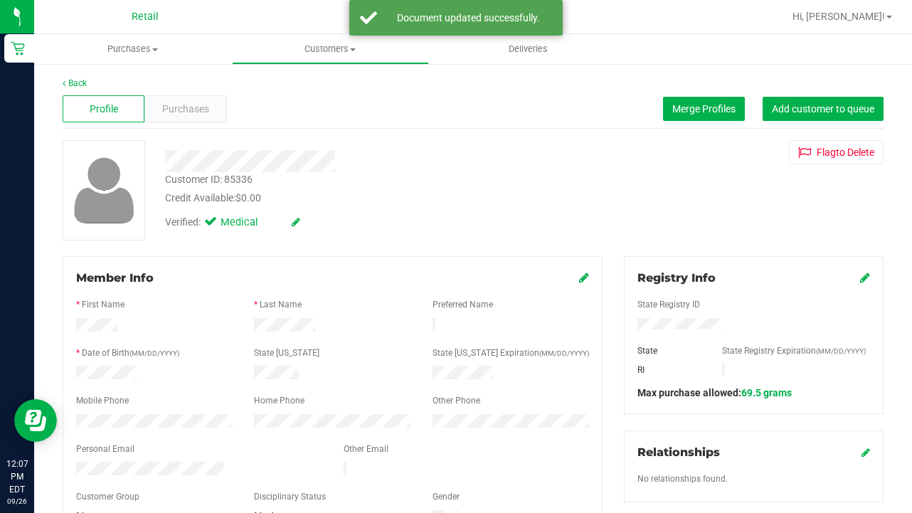
scroll to position [0, 0]
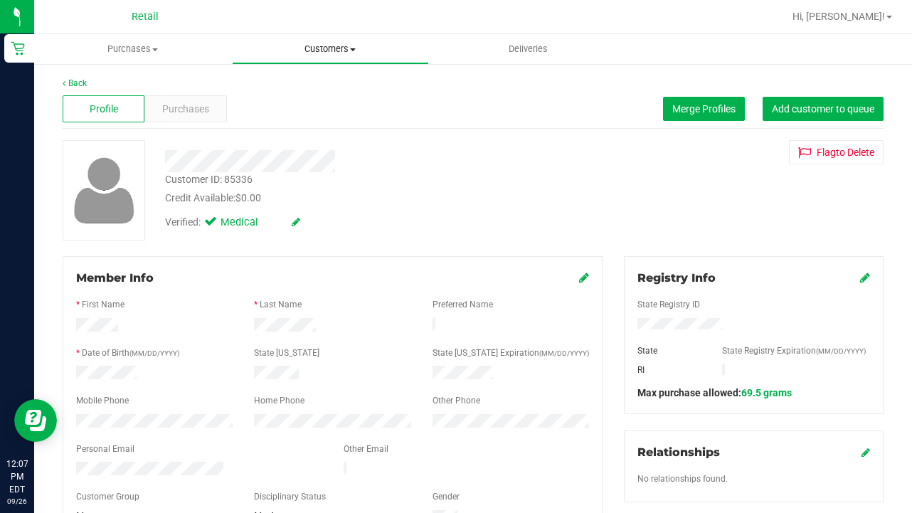
drag, startPoint x: 331, startPoint y: 43, endPoint x: 331, endPoint y: 52, distance: 8.5
click at [331, 43] on span "Customers" at bounding box center [331, 49] width 196 height 13
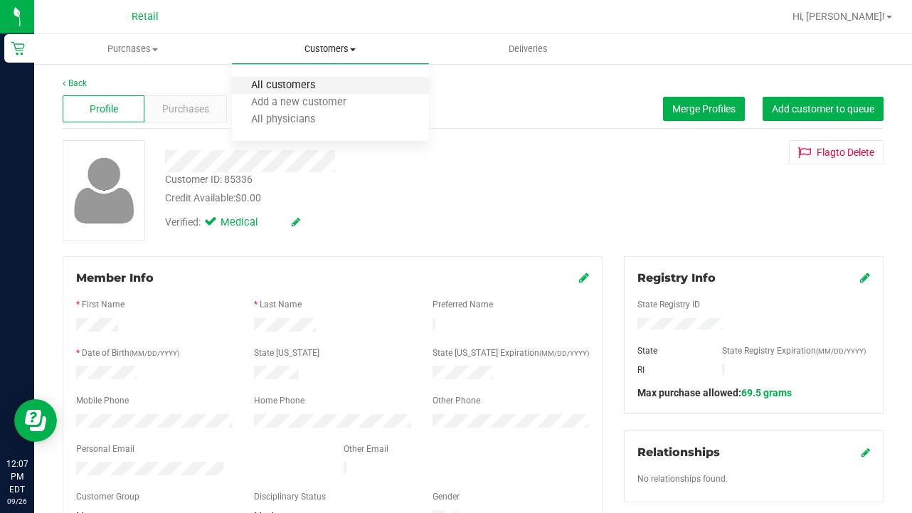
click at [325, 83] on span "All customers" at bounding box center [283, 86] width 102 height 12
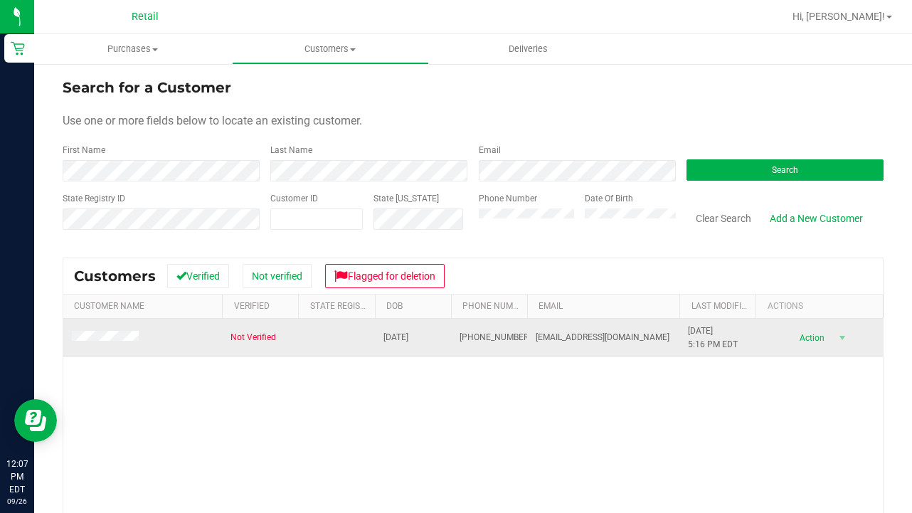
click at [122, 329] on td at bounding box center [142, 338] width 159 height 38
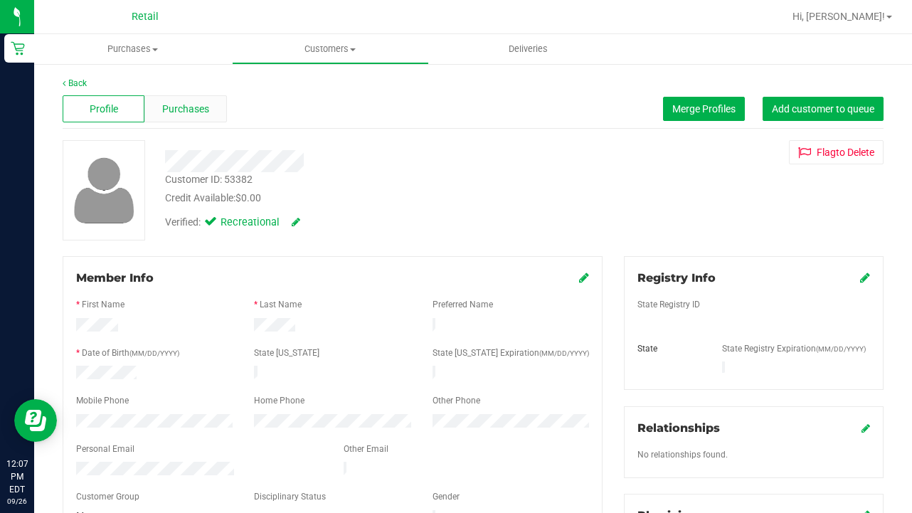
click at [175, 105] on span "Purchases" at bounding box center [185, 109] width 47 height 15
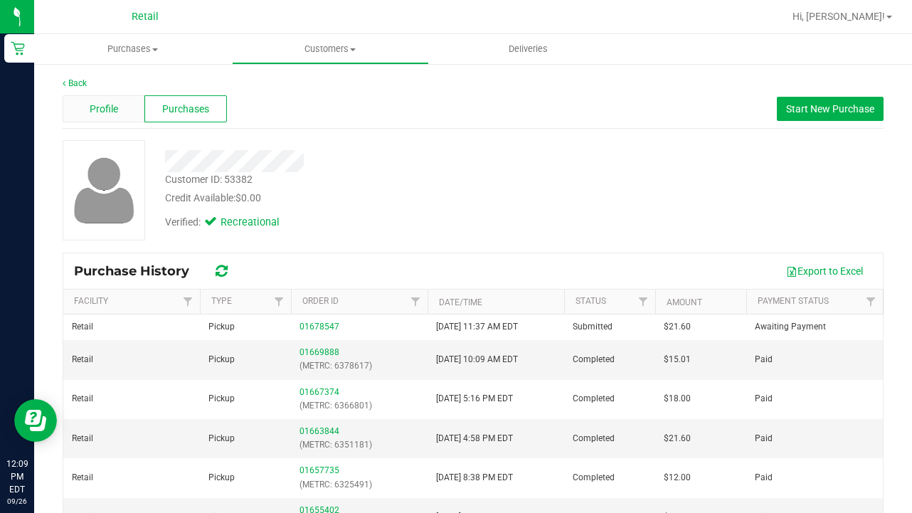
click at [105, 102] on span "Profile" at bounding box center [104, 109] width 28 height 15
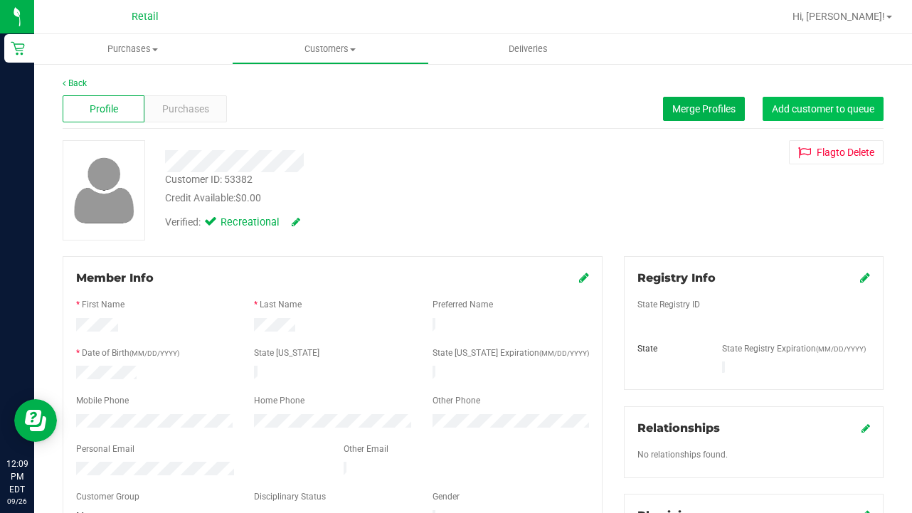
click at [796, 111] on span "Add customer to queue" at bounding box center [823, 108] width 102 height 11
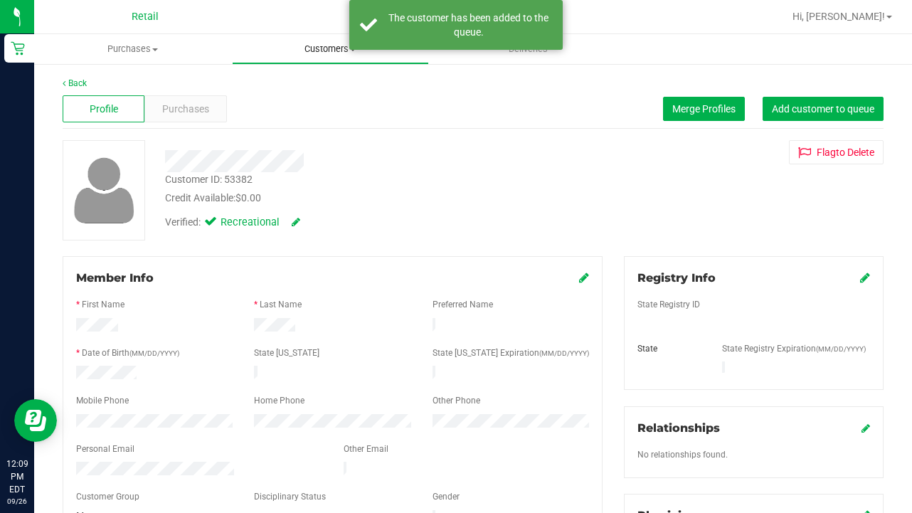
click at [316, 48] on span "Customers" at bounding box center [331, 49] width 196 height 13
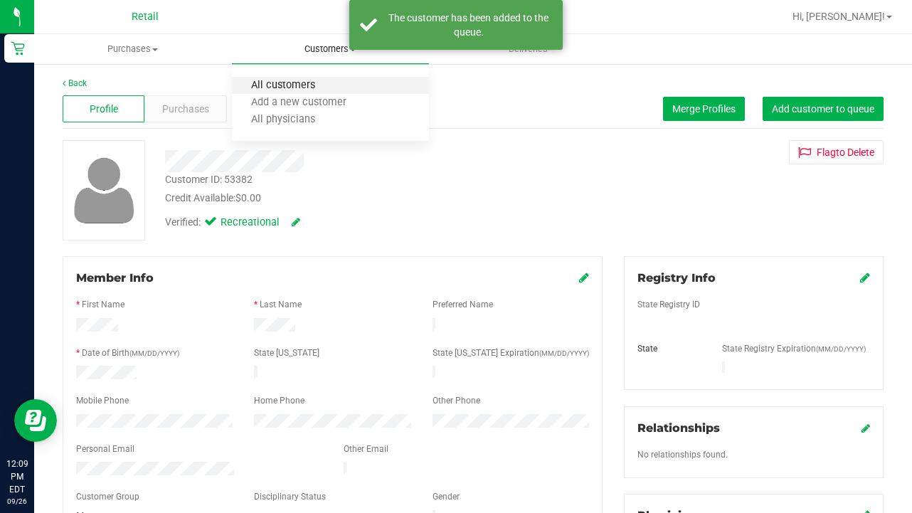
click at [322, 87] on span "All customers" at bounding box center [283, 86] width 102 height 12
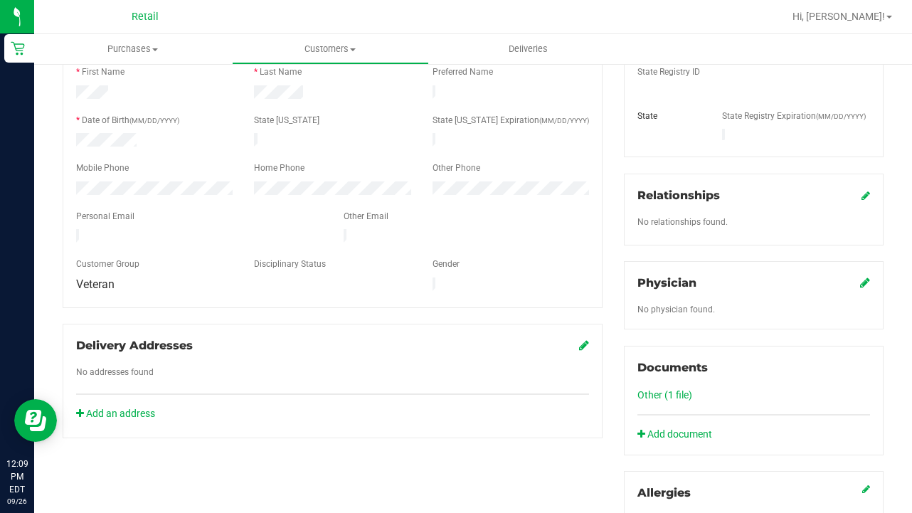
scroll to position [233, 0]
click at [328, 60] on uib-tab-heading "Customers All customers Add a new customer All physicians" at bounding box center [331, 49] width 196 height 28
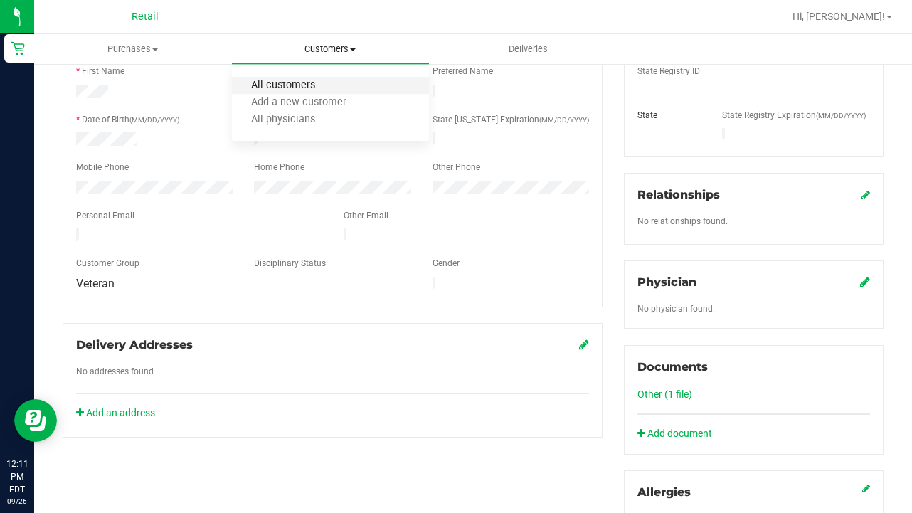
click at [322, 91] on span "All customers" at bounding box center [283, 86] width 102 height 12
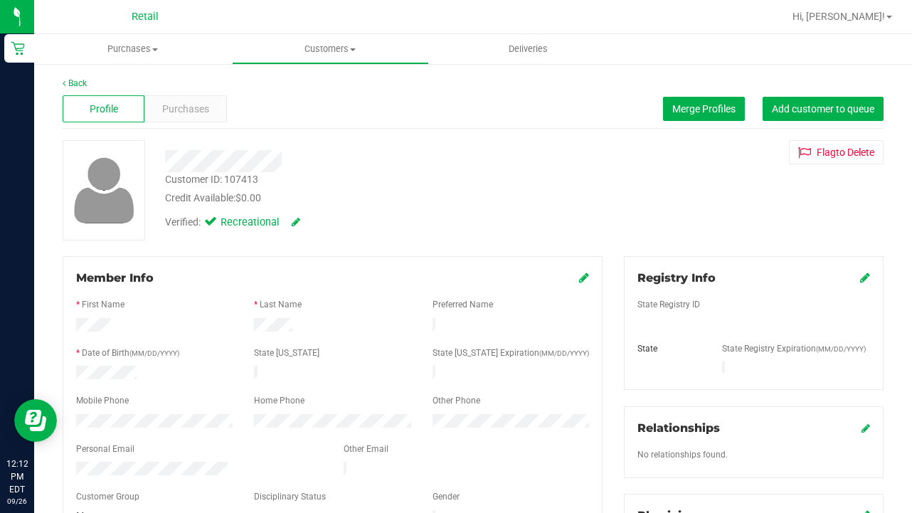
click at [185, 92] on div "Profile Purchases Merge Profiles Add customer to queue" at bounding box center [473, 109] width 821 height 39
click at [190, 100] on div "Purchases" at bounding box center [185, 108] width 82 height 27
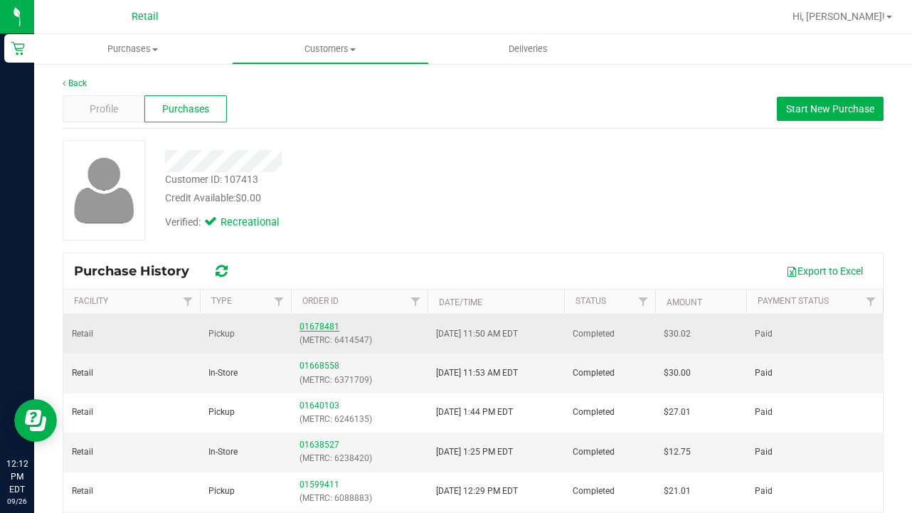
click at [320, 328] on link "01678481" at bounding box center [320, 327] width 40 height 10
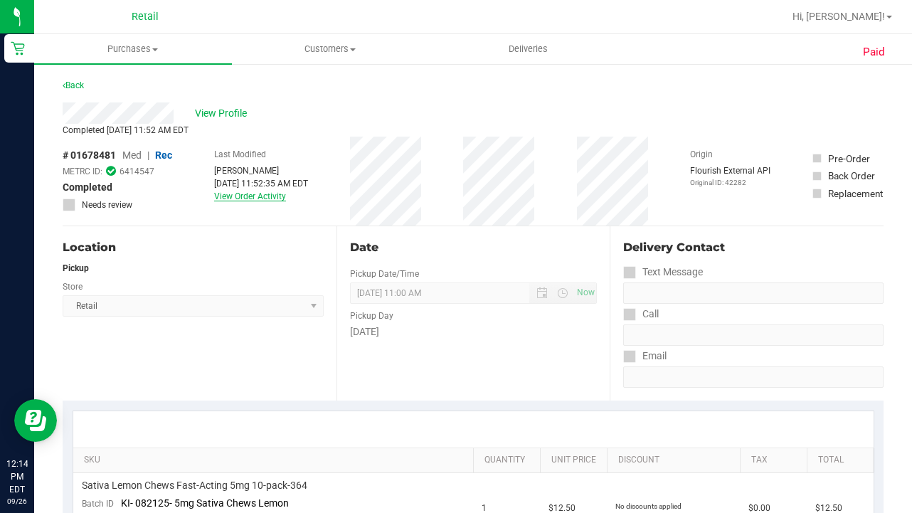
click at [260, 199] on link "View Order Activity" at bounding box center [250, 196] width 72 height 10
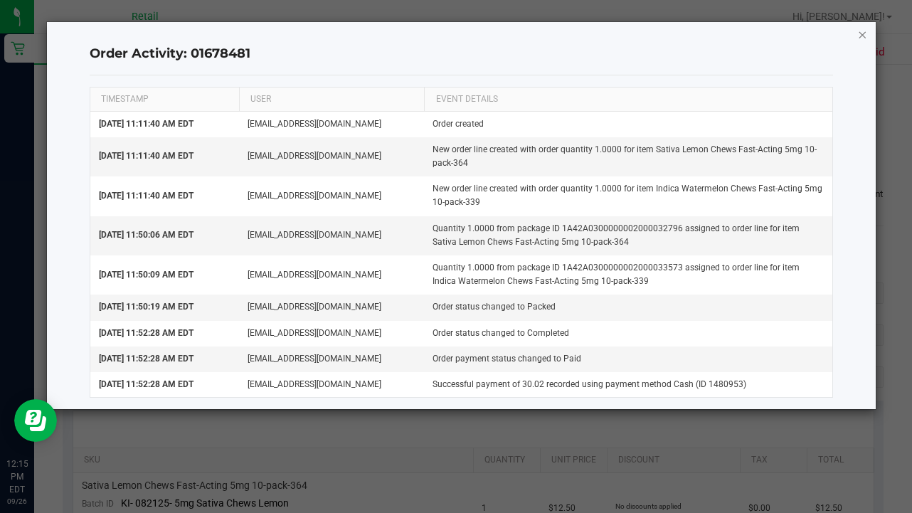
click at [862, 36] on icon "button" at bounding box center [863, 34] width 10 height 17
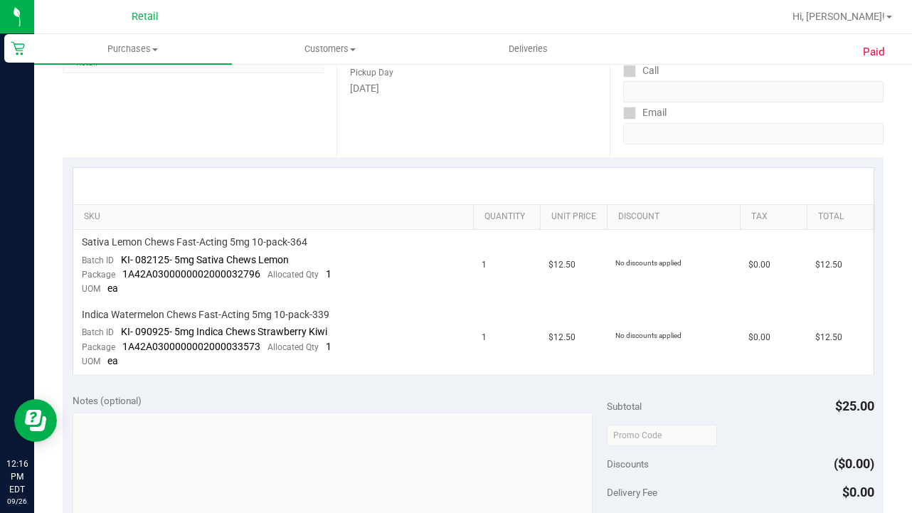
scroll to position [228, 0]
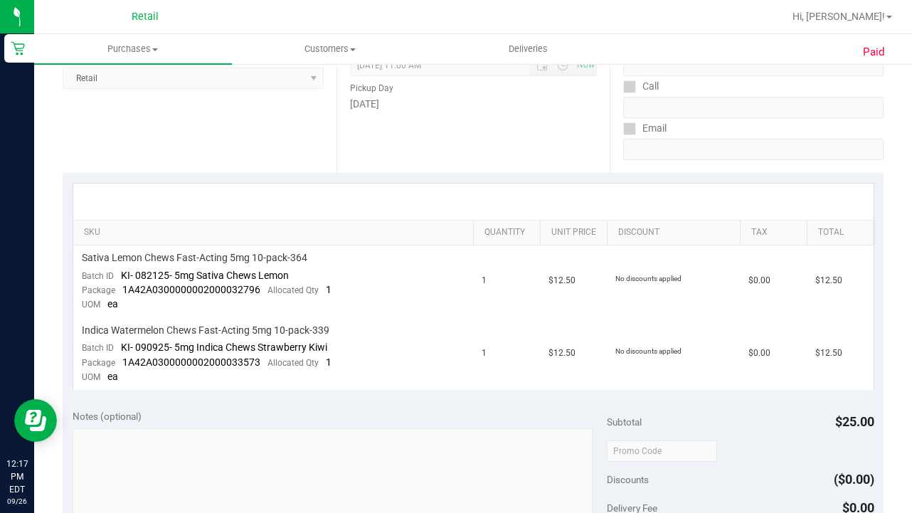
click at [326, 63] on link "Customers All customers Add a new customer All physicians" at bounding box center [331, 49] width 198 height 30
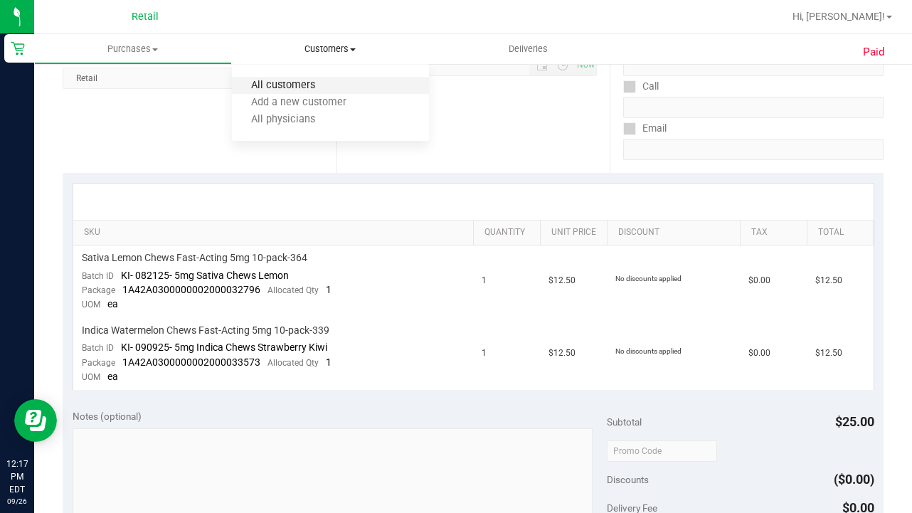
click at [322, 82] on span "All customers" at bounding box center [283, 86] width 102 height 12
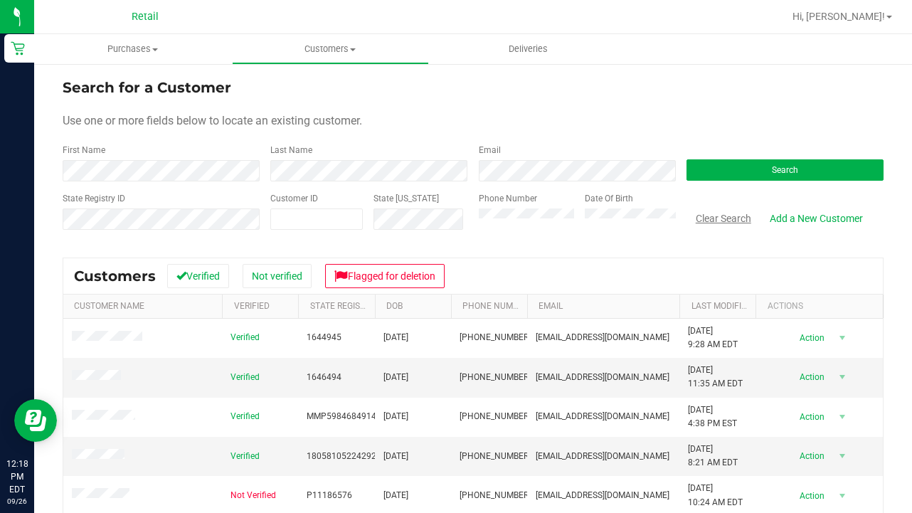
click at [725, 225] on button "Clear Search" at bounding box center [724, 218] width 74 height 24
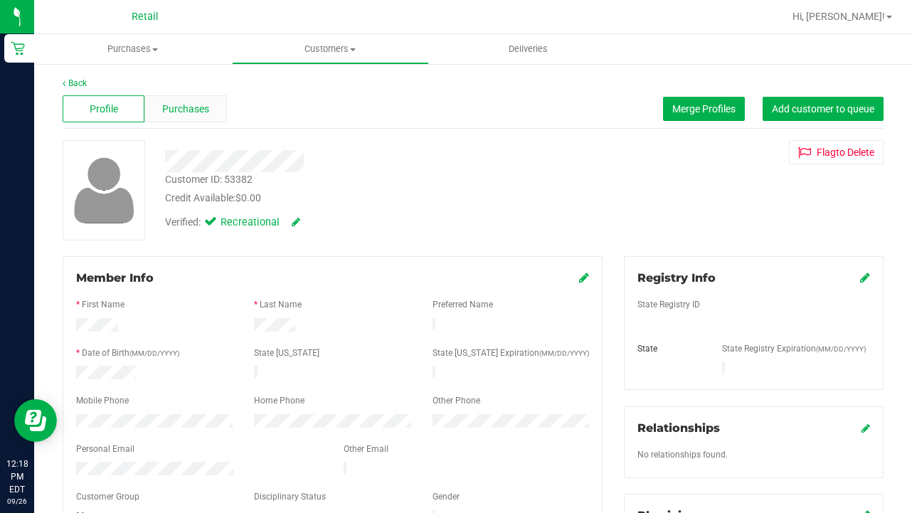
click at [197, 103] on span "Purchases" at bounding box center [185, 109] width 47 height 15
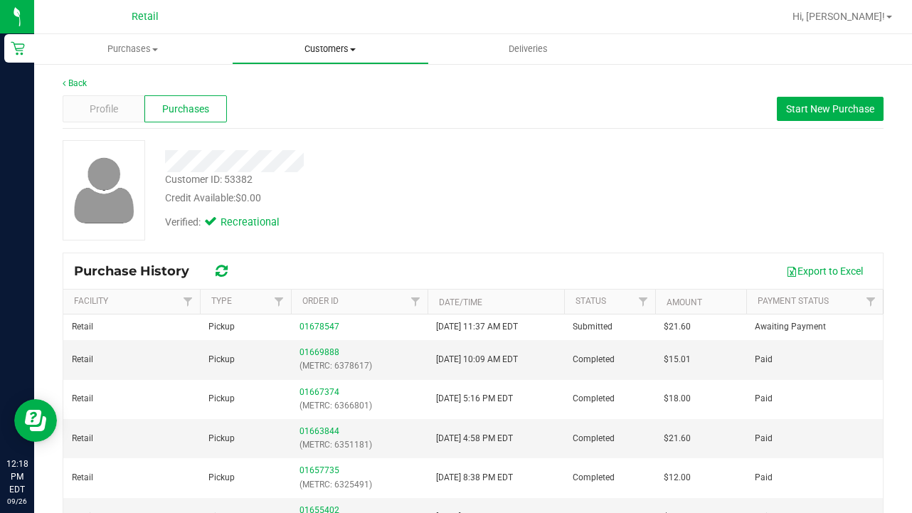
click at [342, 45] on span "Customers" at bounding box center [331, 49] width 196 height 13
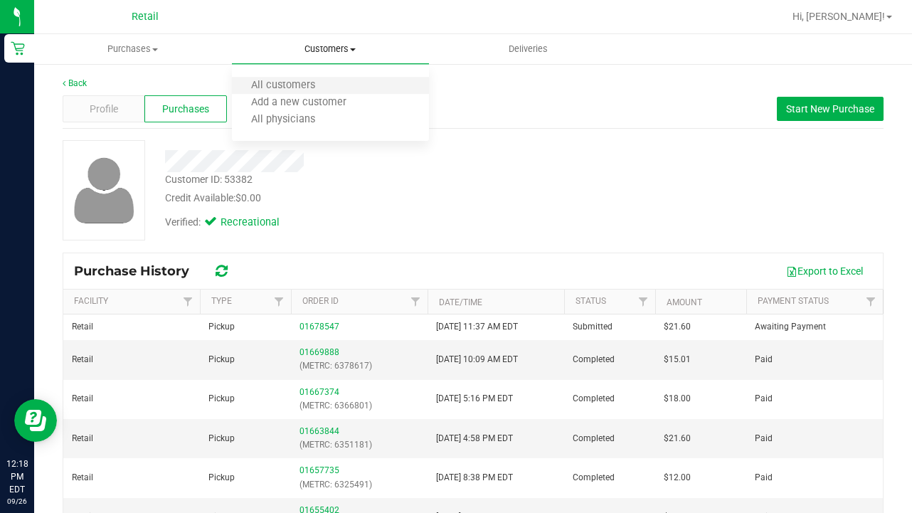
click at [339, 80] on li "All customers" at bounding box center [331, 86] width 198 height 17
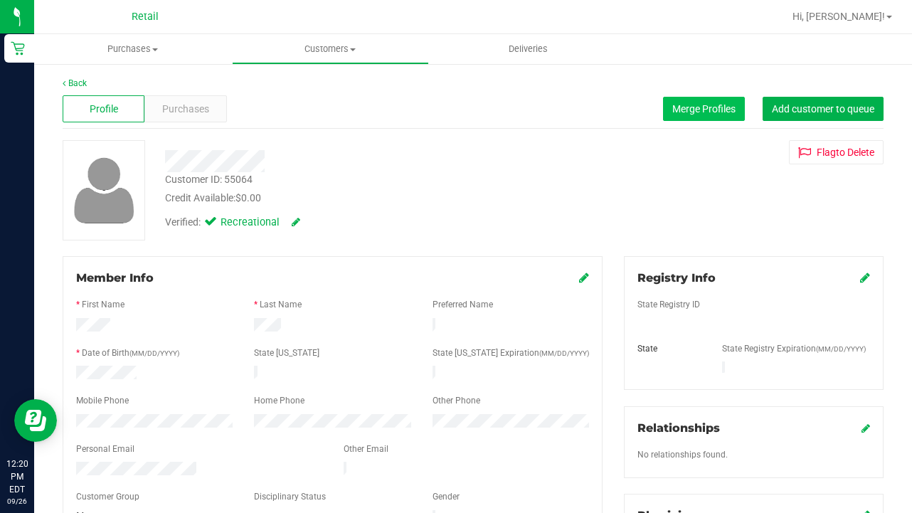
click at [689, 107] on span "Merge Profiles" at bounding box center [703, 108] width 63 height 11
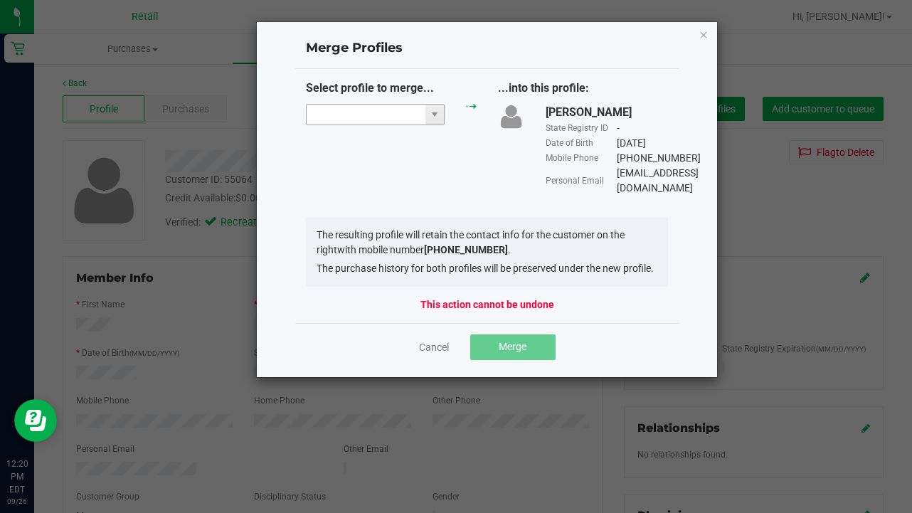
click at [371, 115] on input "NO DATA FOUND" at bounding box center [366, 115] width 119 height 20
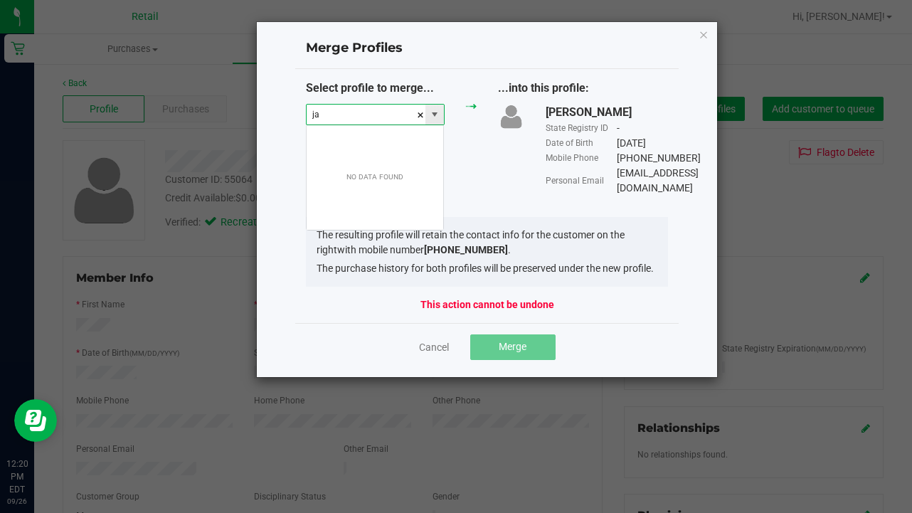
scroll to position [21, 139]
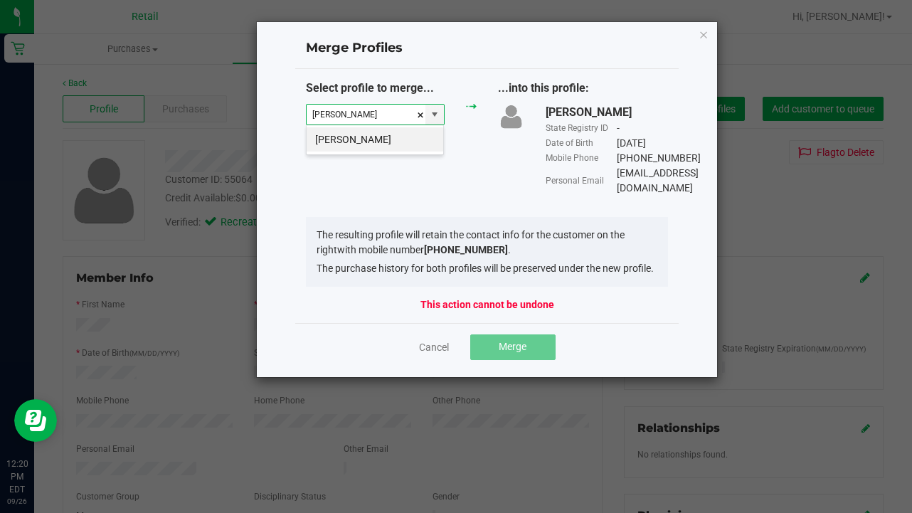
click at [400, 153] on div "[PERSON_NAME]" at bounding box center [375, 140] width 138 height 31
click at [395, 148] on li "[PERSON_NAME]" at bounding box center [375, 139] width 137 height 24
type input "[PERSON_NAME]"
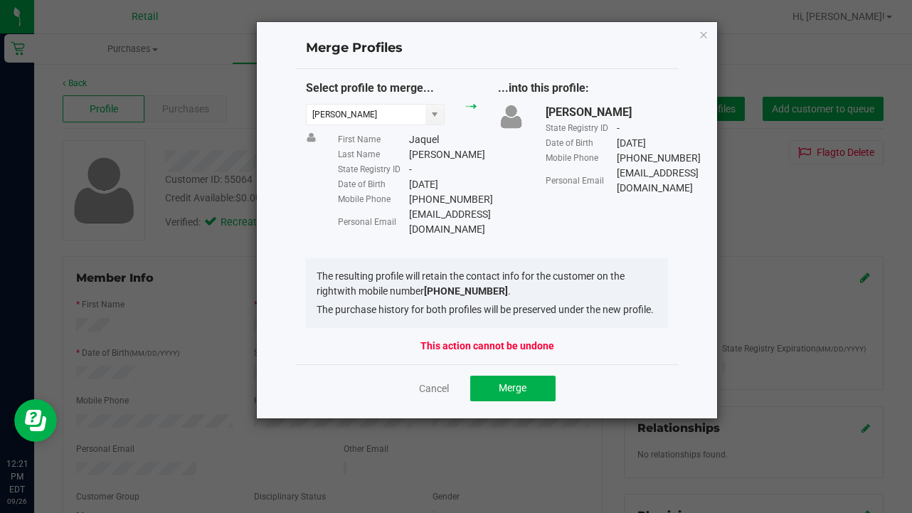
drag, startPoint x: 518, startPoint y: 229, endPoint x: 408, endPoint y: 228, distance: 110.3
click at [408, 229] on div "Personal Email [EMAIL_ADDRESS][DOMAIN_NAME]" at bounding box center [407, 222] width 138 height 30
copy div "[EMAIL_ADDRESS][DOMAIN_NAME]"
click at [519, 376] on button "Merge" at bounding box center [512, 389] width 85 height 26
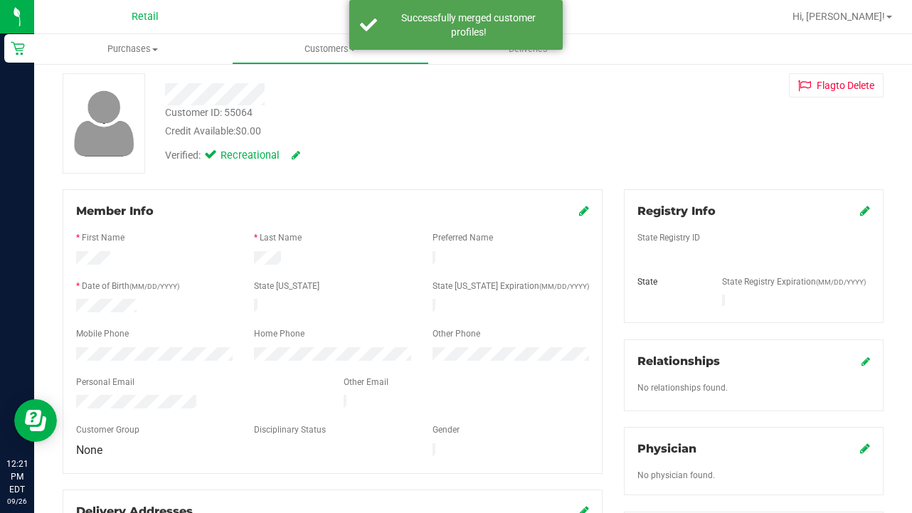
scroll to position [68, 0]
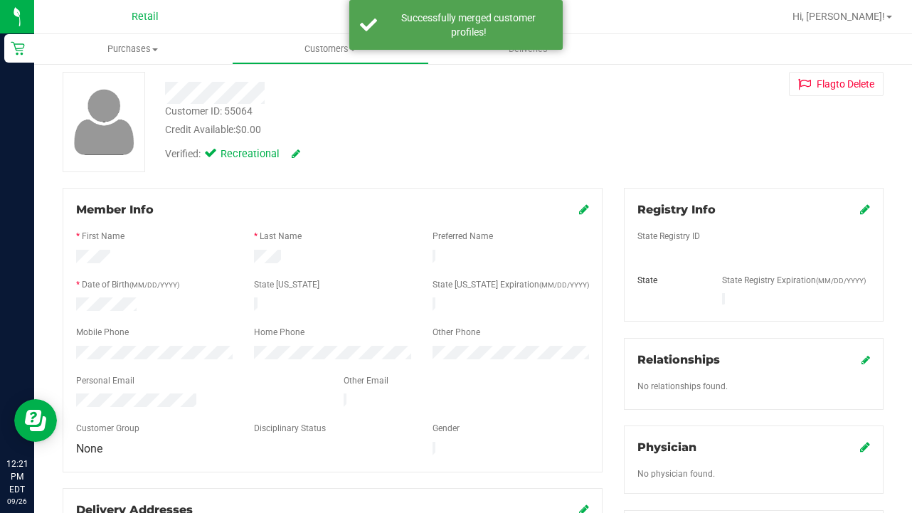
click at [585, 210] on icon at bounding box center [584, 209] width 10 height 11
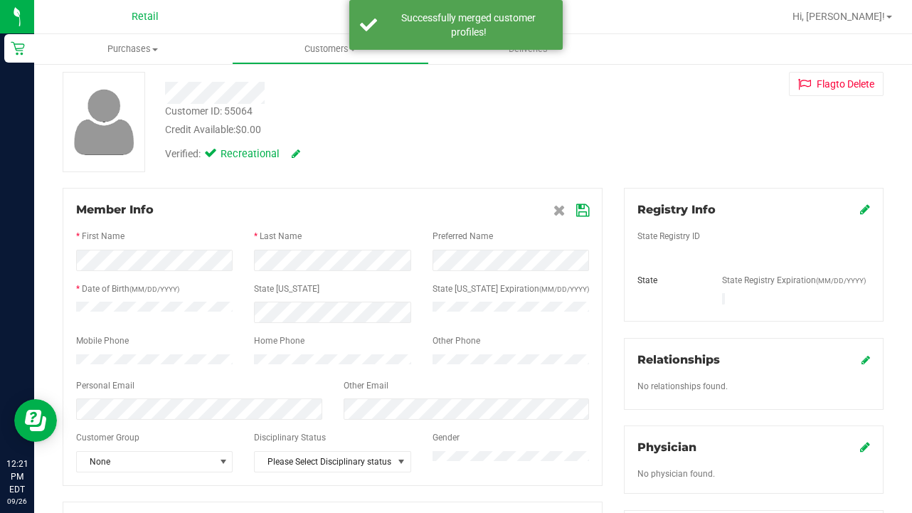
click at [588, 195] on div "Member Info * First Name * Last Name Preferred Name * Date of Birth (MM/DD/YYYY…" at bounding box center [333, 337] width 540 height 298
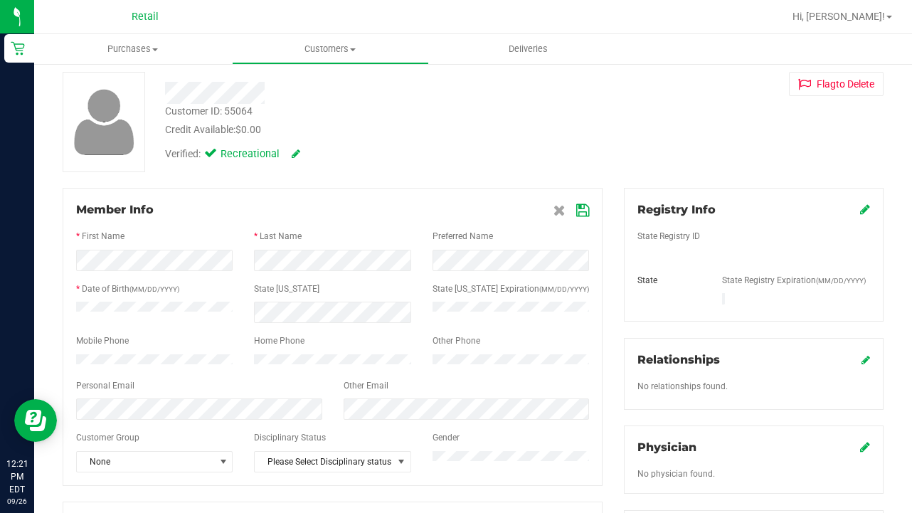
click at [584, 208] on icon at bounding box center [582, 210] width 13 height 11
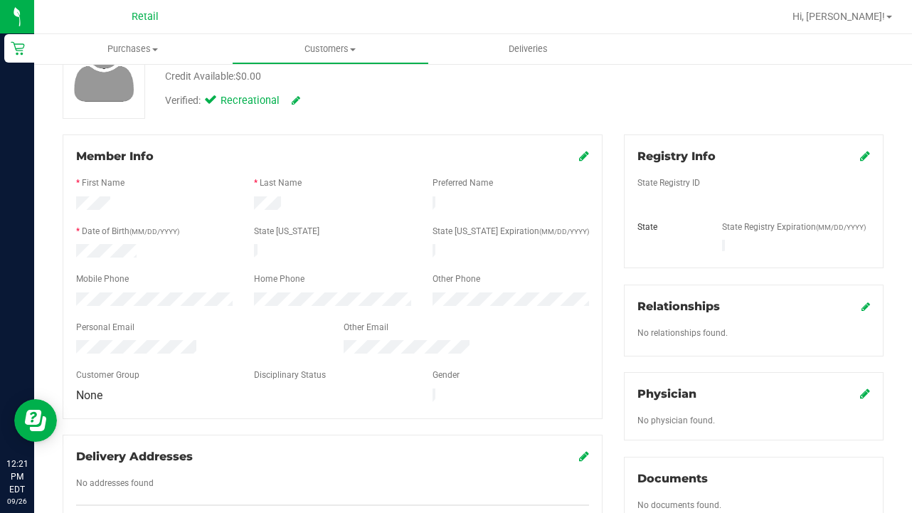
scroll to position [122, 0]
drag, startPoint x: 585, startPoint y: 157, endPoint x: 433, endPoint y: 176, distance: 153.5
click at [585, 157] on icon at bounding box center [584, 155] width 10 height 11
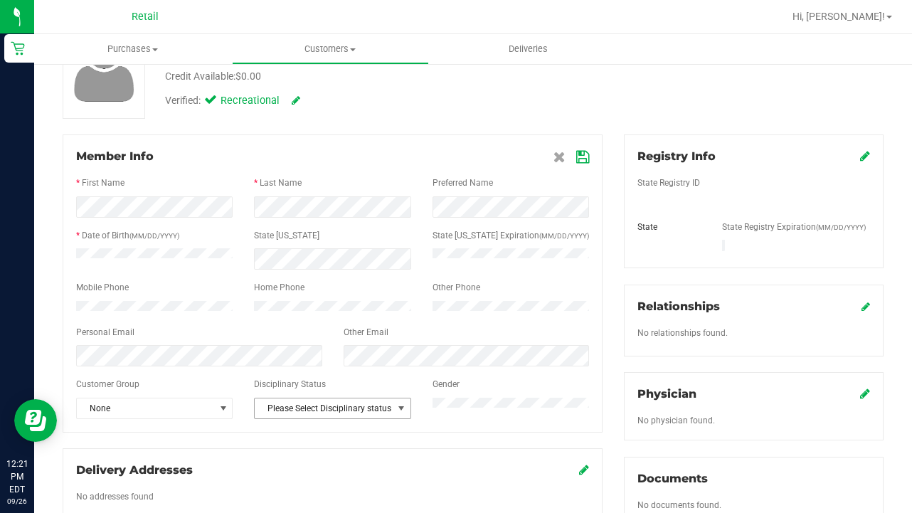
click at [374, 415] on span "Please Select Disciplinary status" at bounding box center [323, 408] width 137 height 20
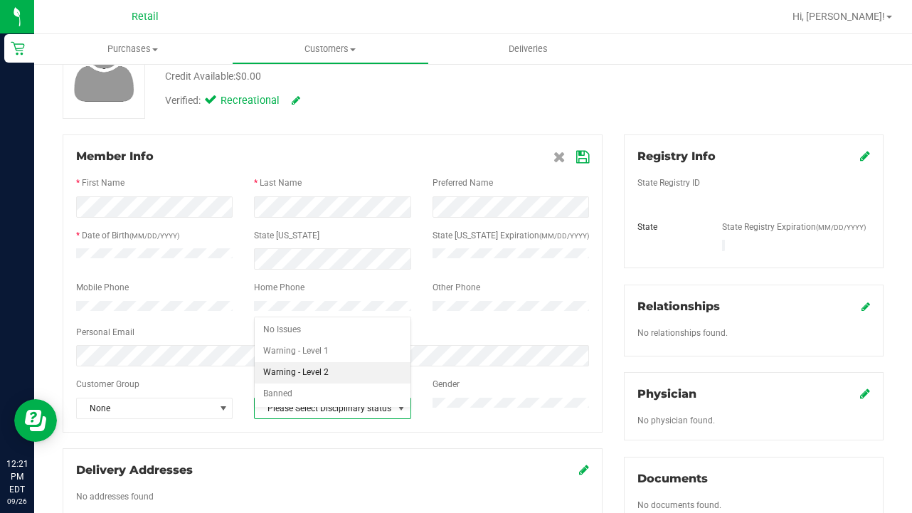
click at [320, 366] on li "Warning - Level 2" at bounding box center [332, 372] width 155 height 21
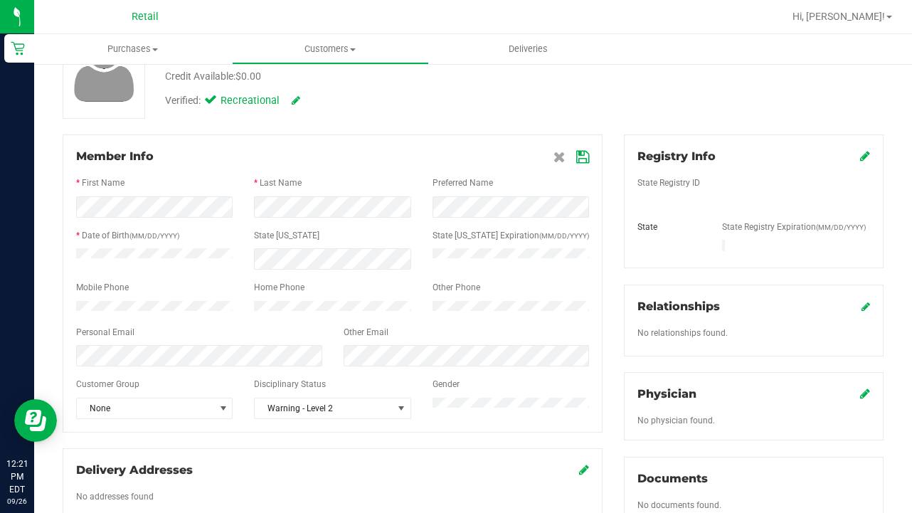
click at [580, 154] on icon at bounding box center [582, 157] width 13 height 11
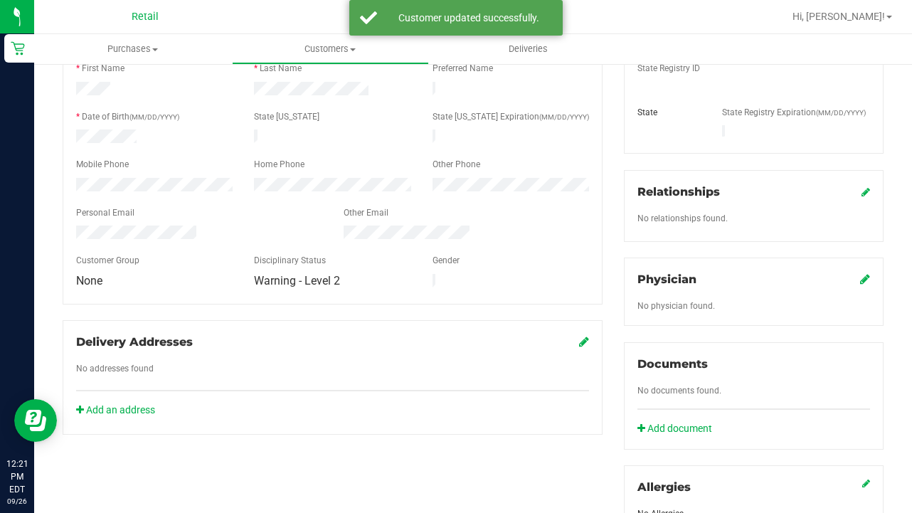
scroll to position [421, 0]
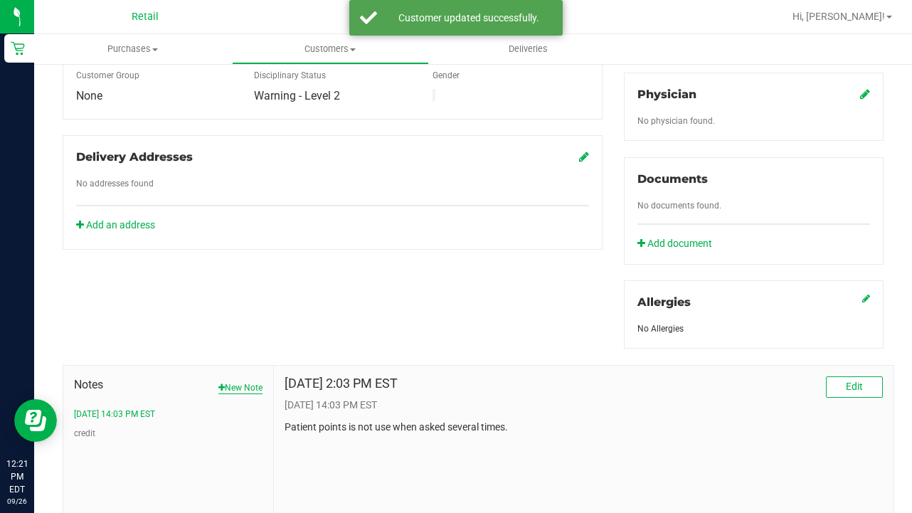
click at [243, 381] on button "New Note" at bounding box center [240, 387] width 44 height 13
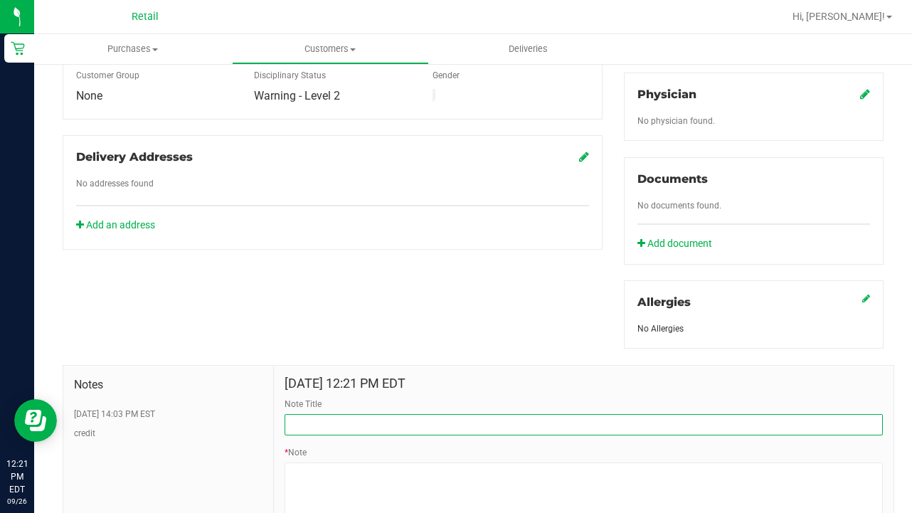
click at [337, 417] on input "Note Title" at bounding box center [584, 424] width 598 height 21
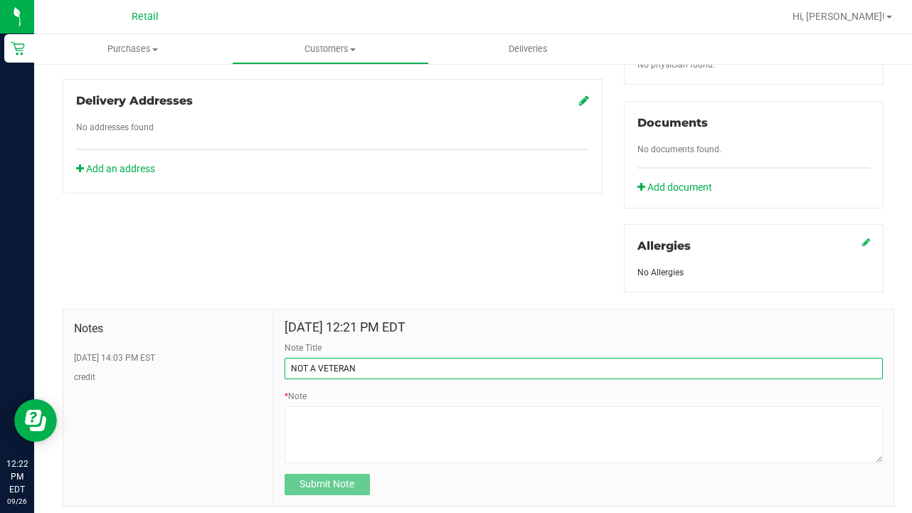
scroll to position [477, 0]
type input "NOT A VETERAN"
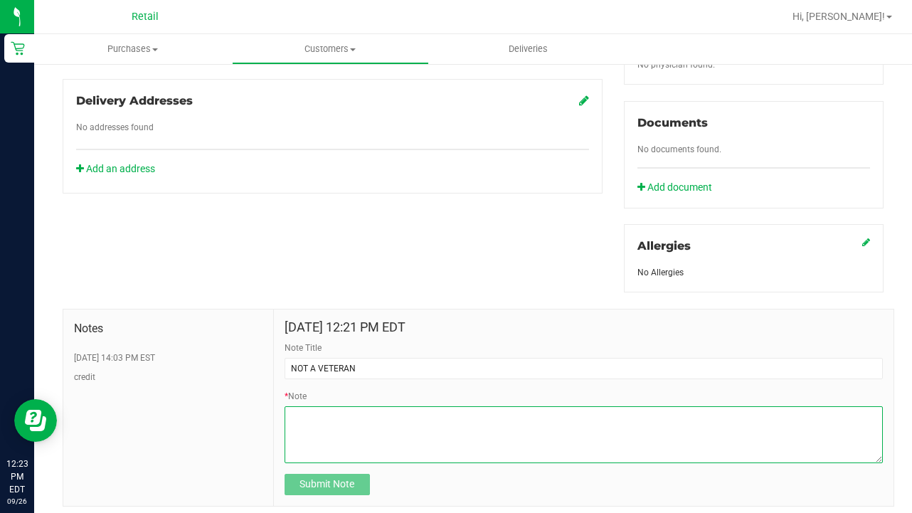
click at [377, 413] on textarea "* Note" at bounding box center [584, 434] width 598 height 57
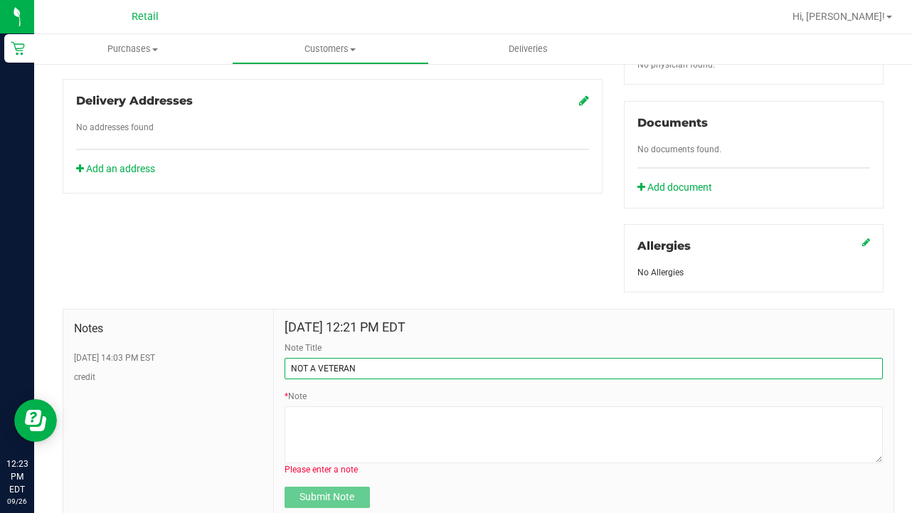
drag, startPoint x: 374, startPoint y: 359, endPoint x: 149, endPoint y: 325, distance: 227.4
click at [149, 325] on div "Notes [DATE] 14:03 PM EST credit [DATE] 12:21 PM EDT Note Title NOT A VETERAN *…" at bounding box center [479, 414] width 832 height 211
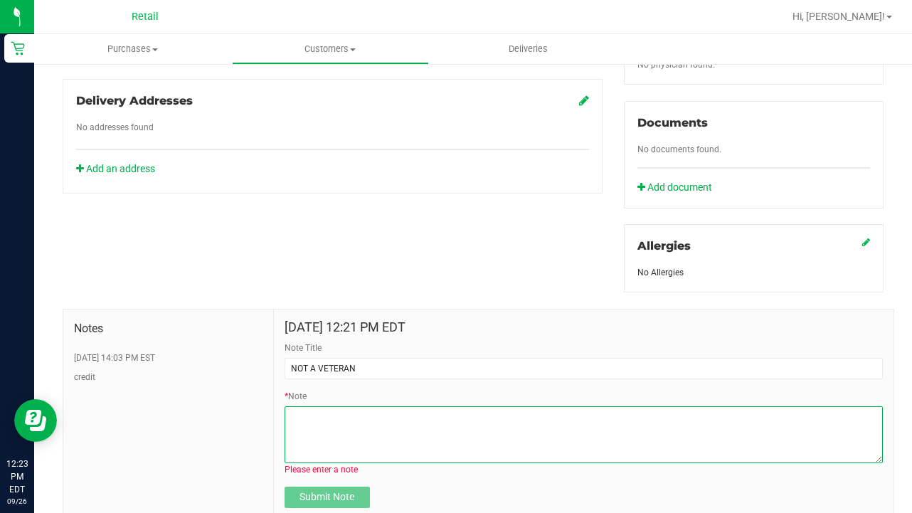
click at [369, 421] on textarea "* Note" at bounding box center [584, 434] width 598 height 57
paste textarea "NOT A VETERAN"
type textarea "NOT A VETERAN"
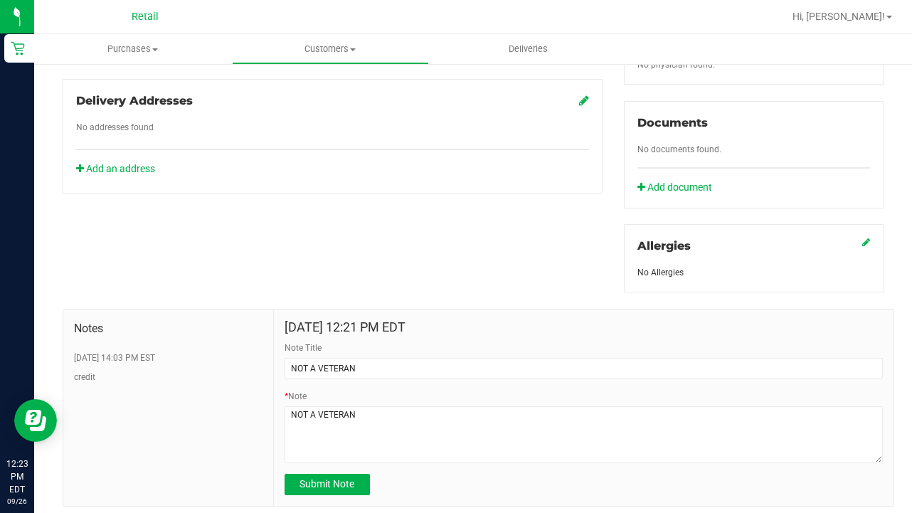
click at [337, 478] on span "Submit Note" at bounding box center [327, 483] width 55 height 11
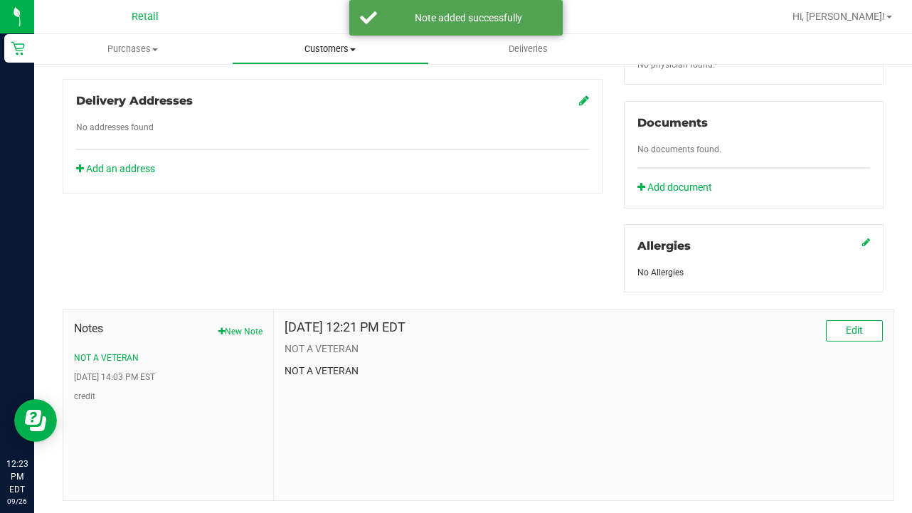
click at [334, 54] on span "Customers" at bounding box center [331, 49] width 196 height 13
click at [334, 83] on li "All customers" at bounding box center [331, 86] width 198 height 17
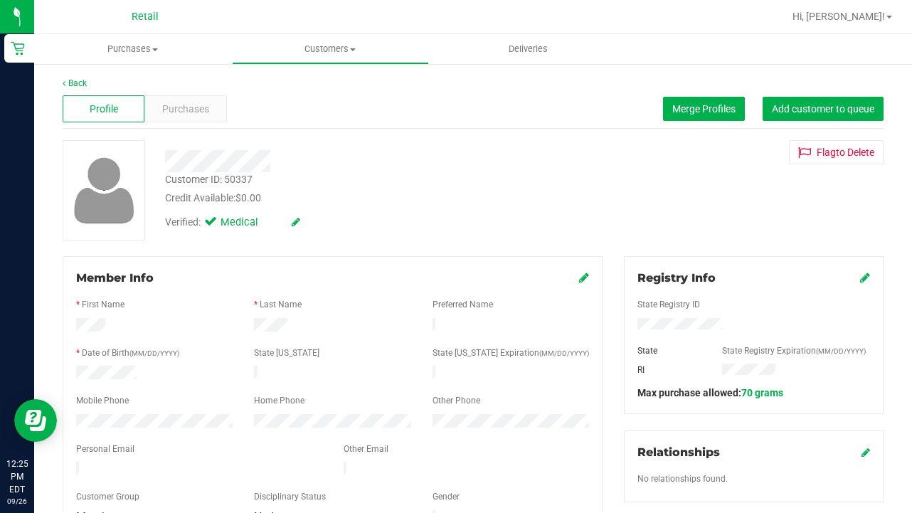
click at [866, 278] on icon at bounding box center [865, 277] width 10 height 11
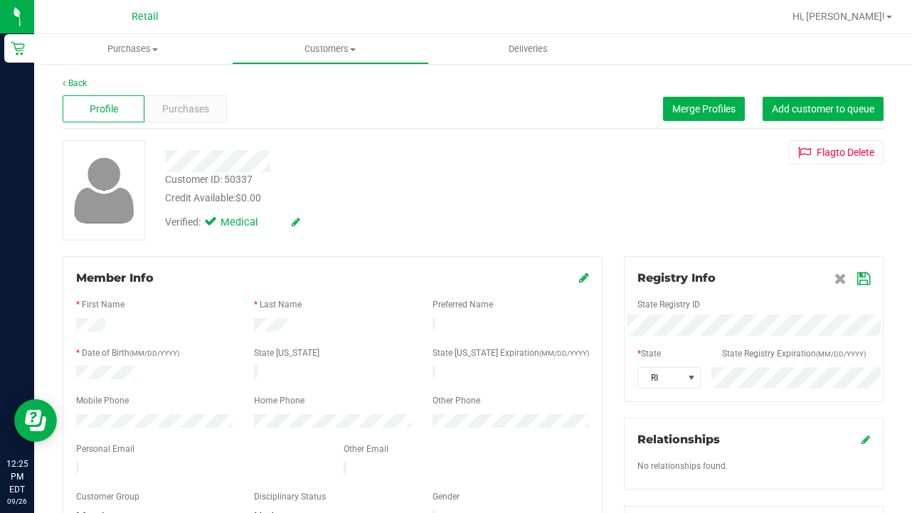
click at [863, 273] on icon at bounding box center [863, 278] width 13 height 11
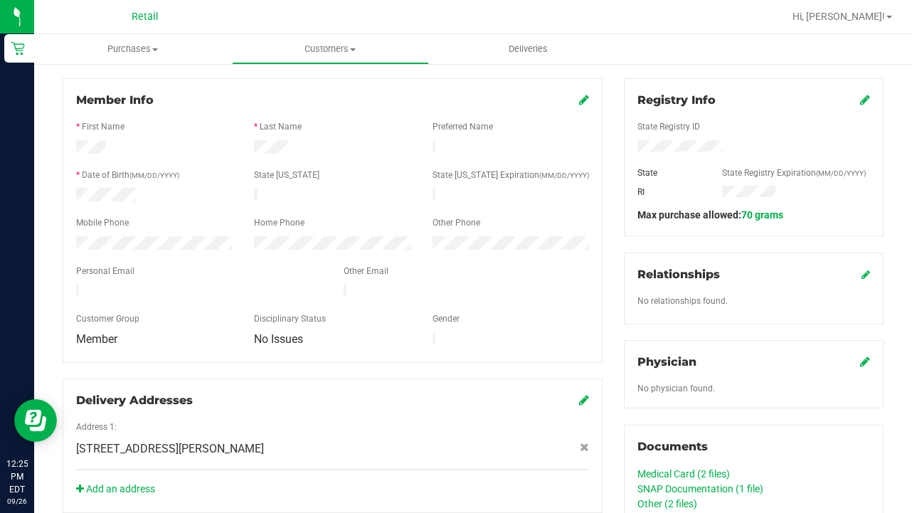
scroll to position [179, 0]
click at [582, 98] on icon at bounding box center [584, 98] width 10 height 11
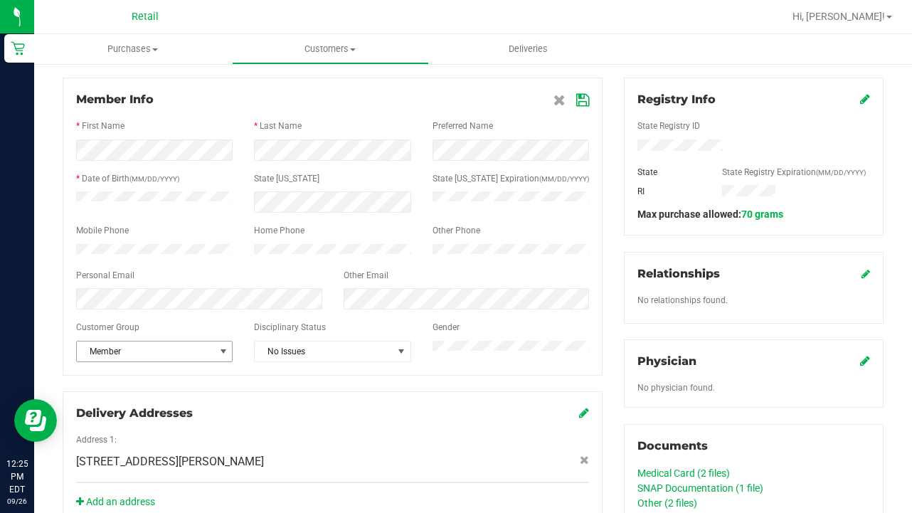
click at [161, 361] on span "Member" at bounding box center [145, 352] width 137 height 20
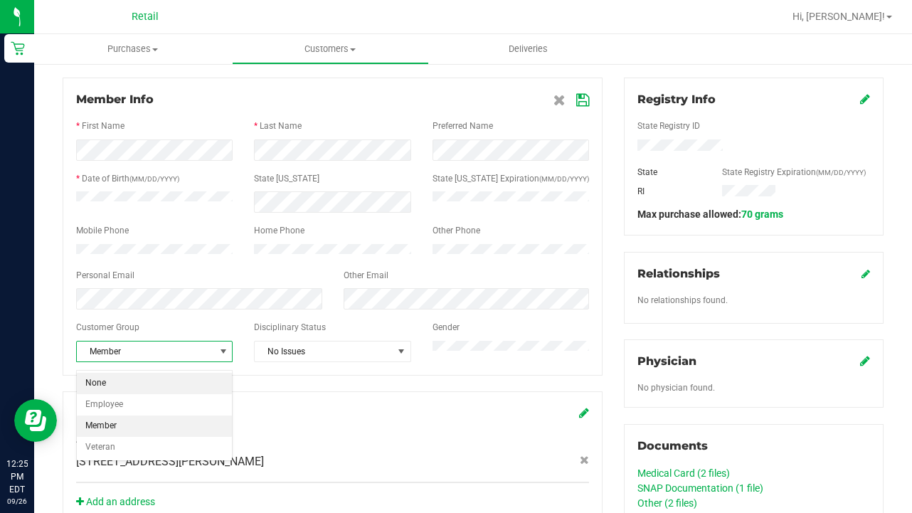
click at [161, 384] on li "None" at bounding box center [154, 383] width 155 height 21
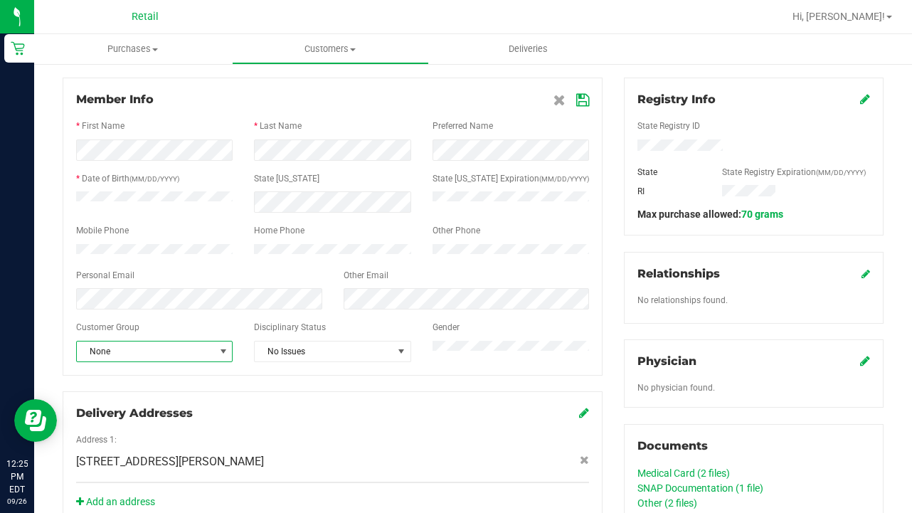
click at [578, 102] on icon at bounding box center [582, 100] width 13 height 11
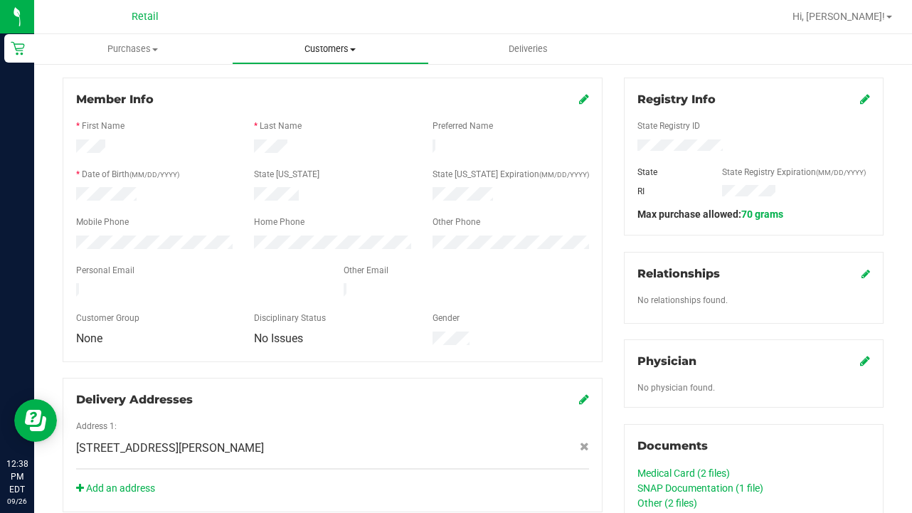
click at [327, 49] on span "Customers" at bounding box center [331, 49] width 196 height 13
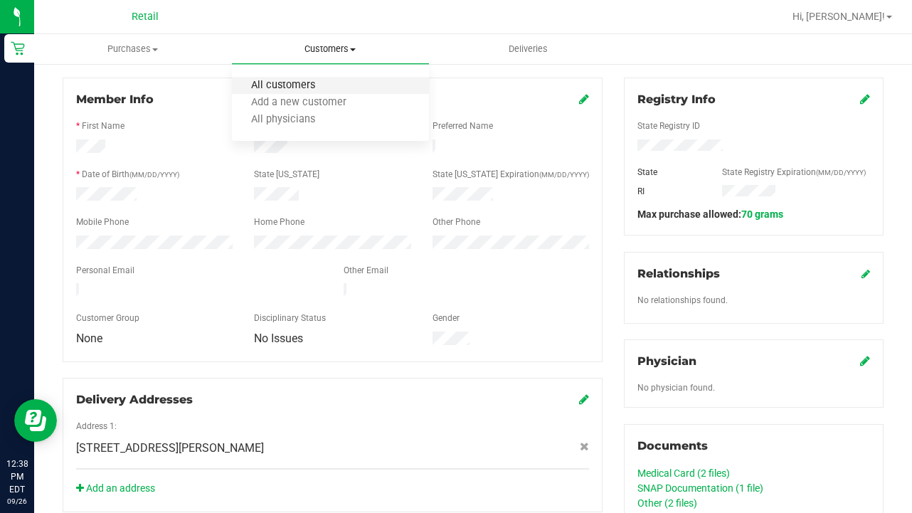
click at [331, 84] on span "All customers" at bounding box center [283, 86] width 102 height 12
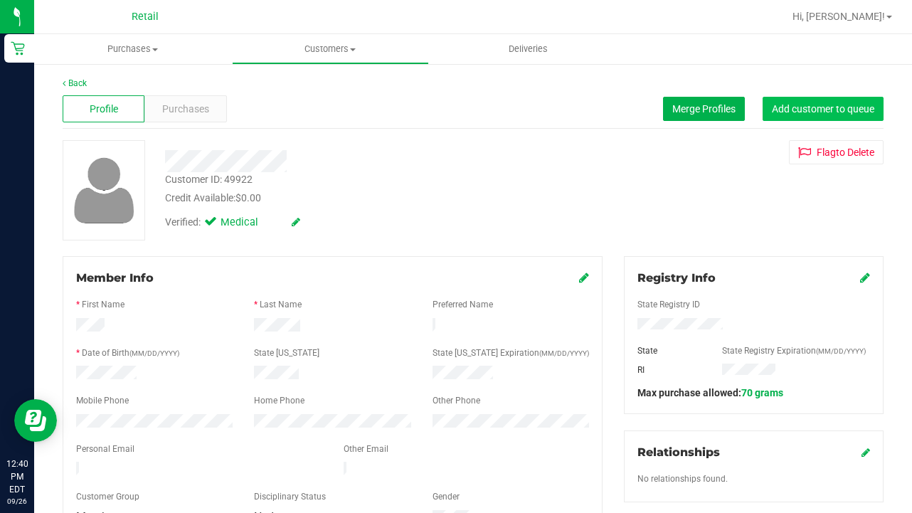
click at [806, 109] on span "Add customer to queue" at bounding box center [823, 108] width 102 height 11
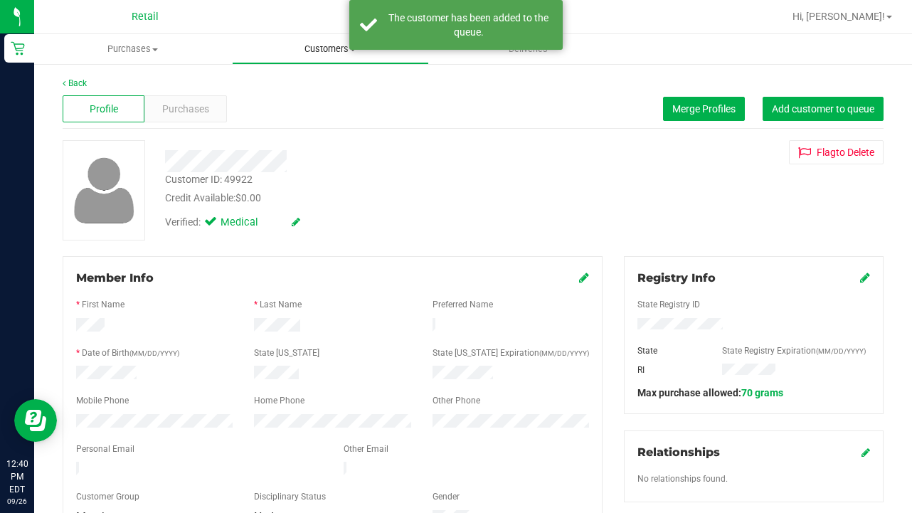
click at [317, 45] on span "Customers" at bounding box center [331, 49] width 196 height 13
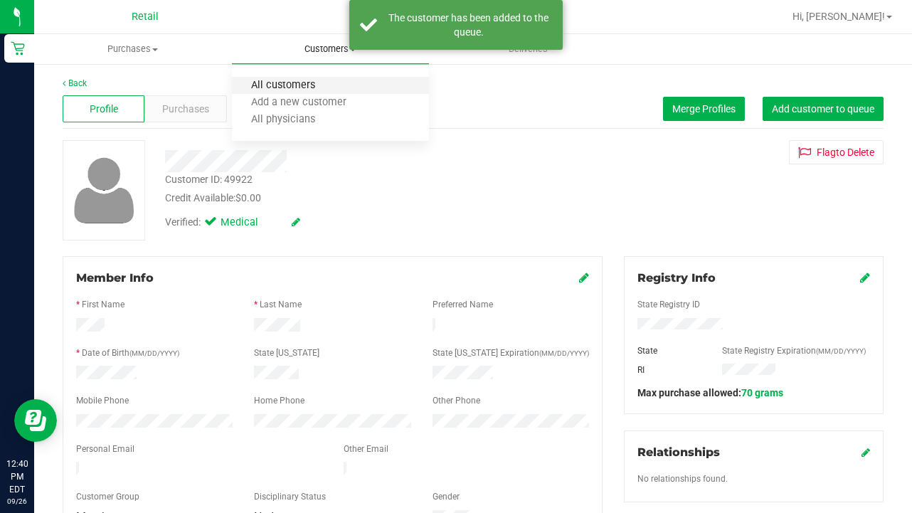
click at [312, 88] on span "All customers" at bounding box center [283, 86] width 102 height 12
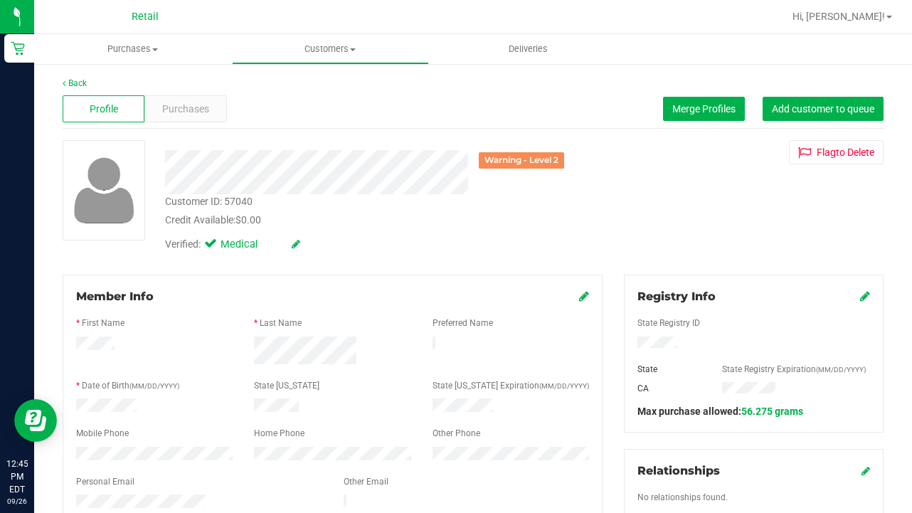
click at [587, 295] on icon at bounding box center [584, 295] width 10 height 11
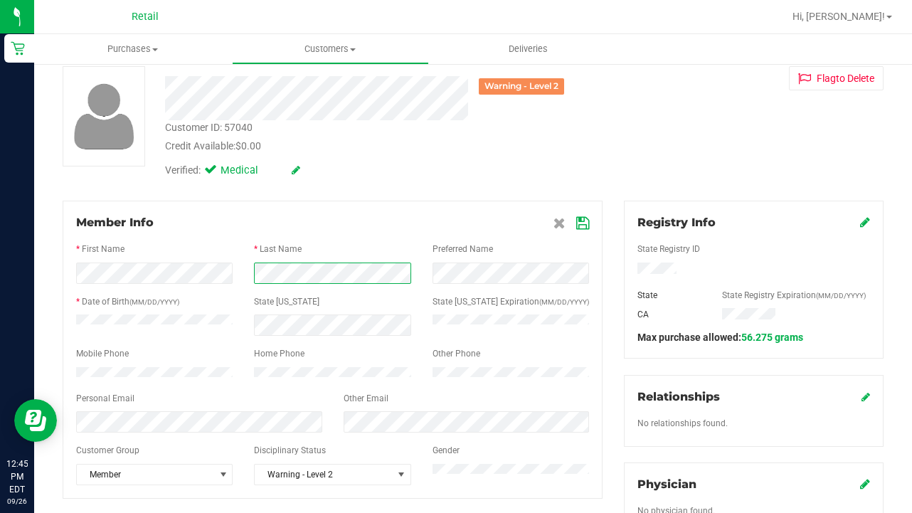
scroll to position [79, 0]
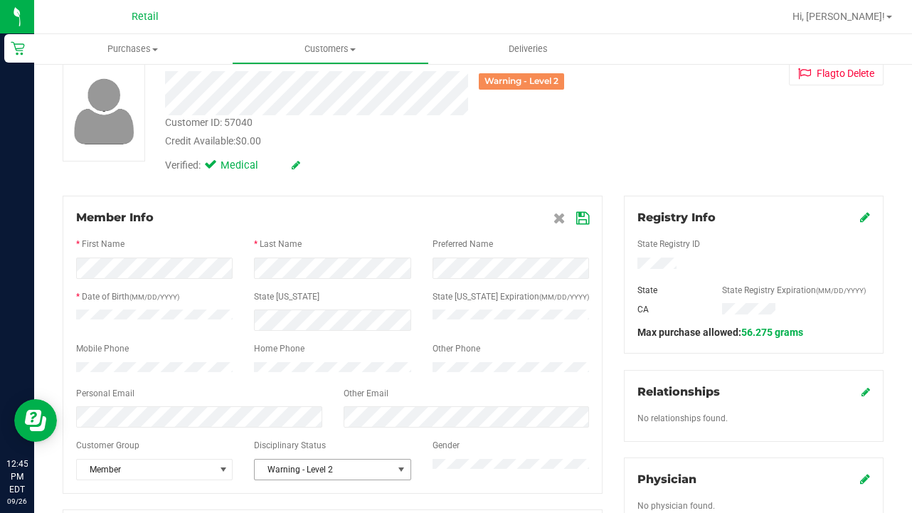
click at [332, 475] on span "Warning - Level 2" at bounding box center [323, 470] width 137 height 20
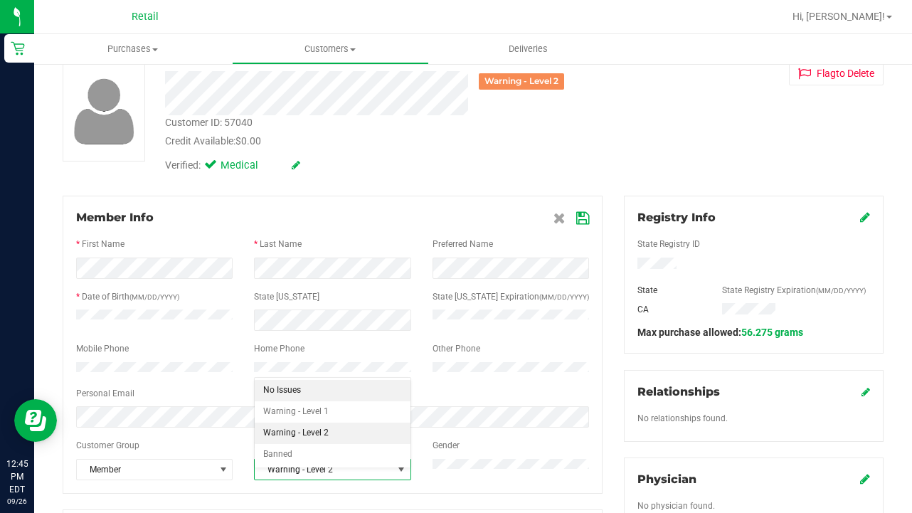
click at [346, 392] on li "No Issues" at bounding box center [332, 390] width 155 height 21
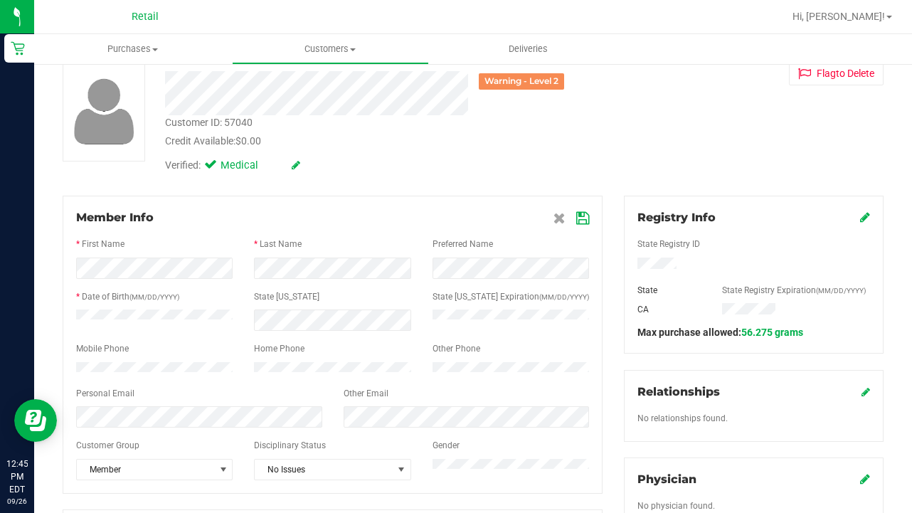
click at [584, 216] on icon at bounding box center [582, 218] width 13 height 11
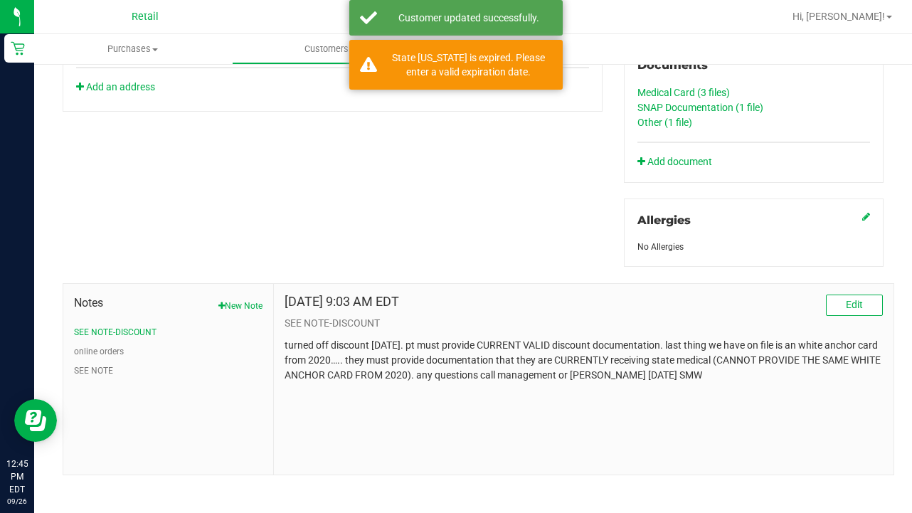
scroll to position [561, 0]
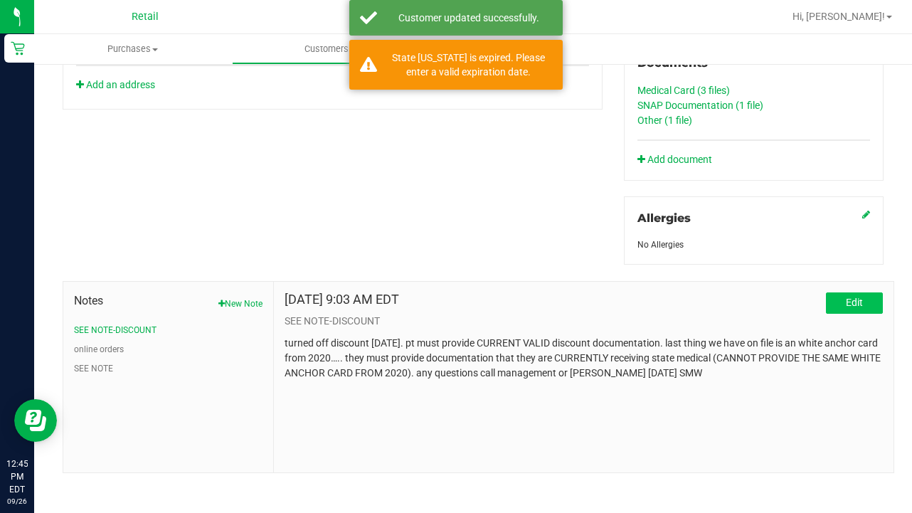
click at [842, 303] on button "Edit" at bounding box center [854, 302] width 57 height 21
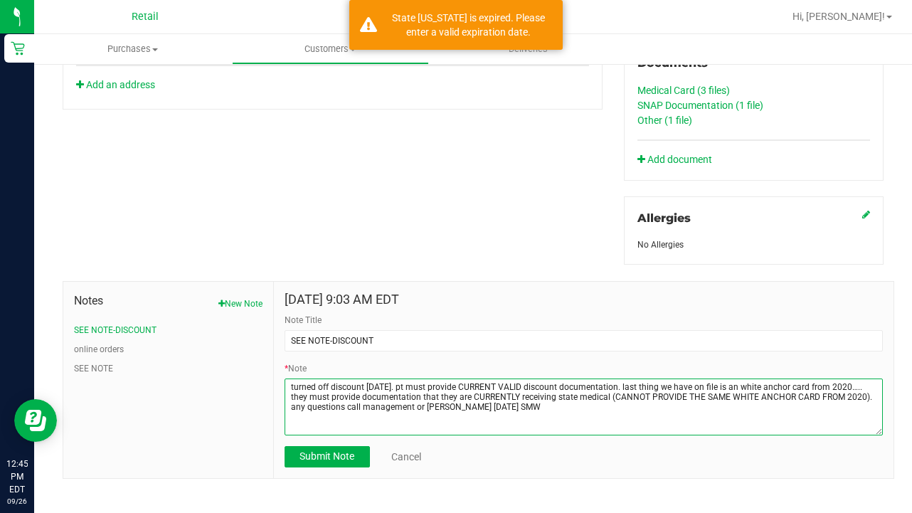
click at [532, 406] on textarea "* Note" at bounding box center [584, 407] width 598 height 57
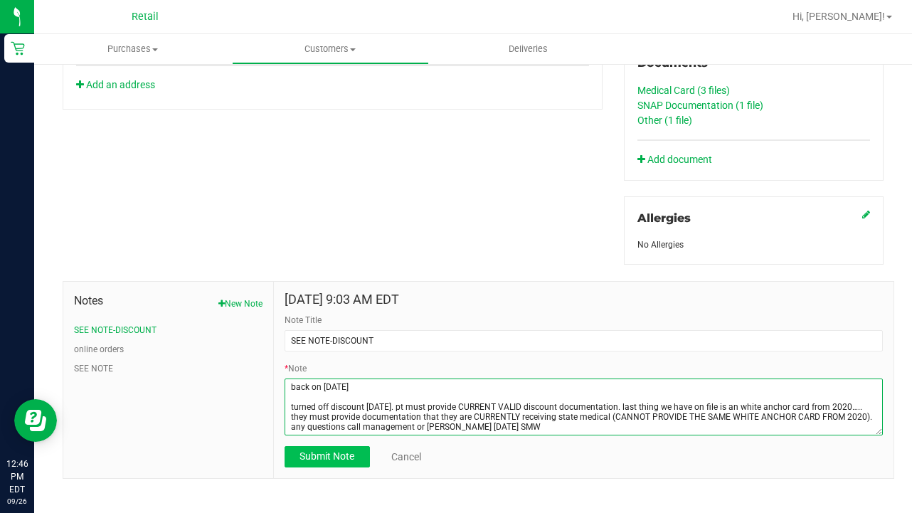
type textarea "back on [DATE] turned off discount [DATE]. pt must provide CURRENT VALID discou…"
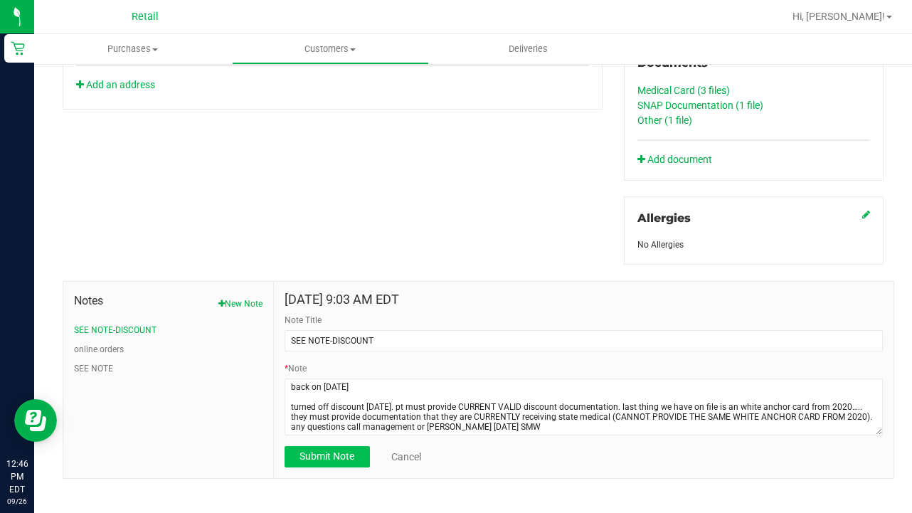
click at [337, 460] on span "Submit Note" at bounding box center [327, 455] width 55 height 11
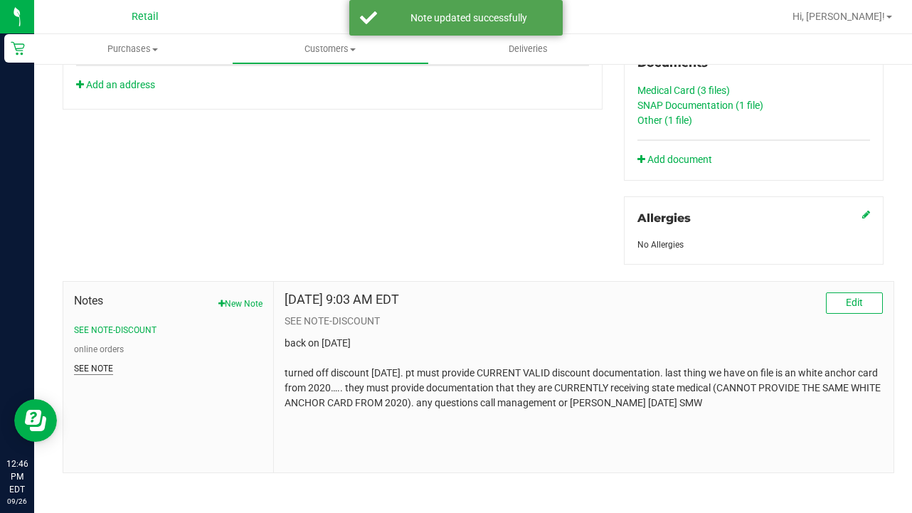
click at [89, 366] on button "SEE NOTE" at bounding box center [93, 368] width 39 height 13
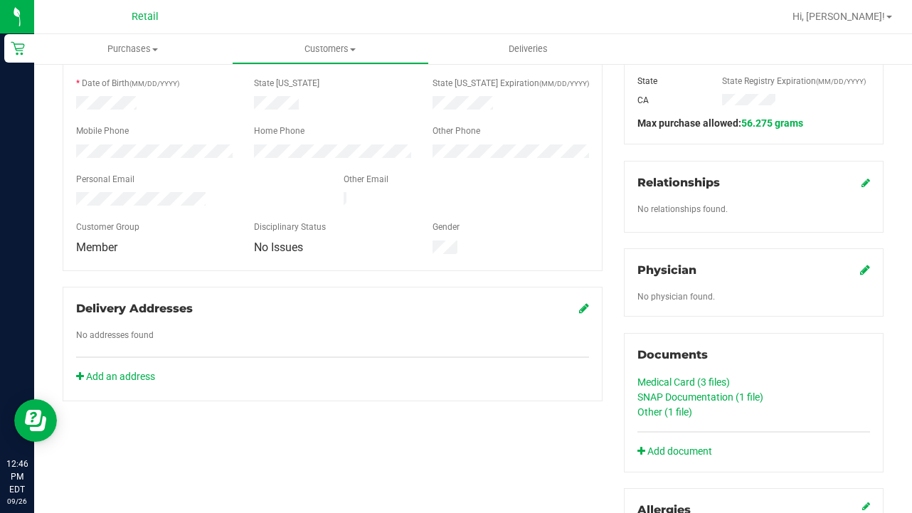
scroll to position [268, 0]
click at [745, 399] on link "SNAP Documentation (1 file)" at bounding box center [701, 398] width 126 height 11
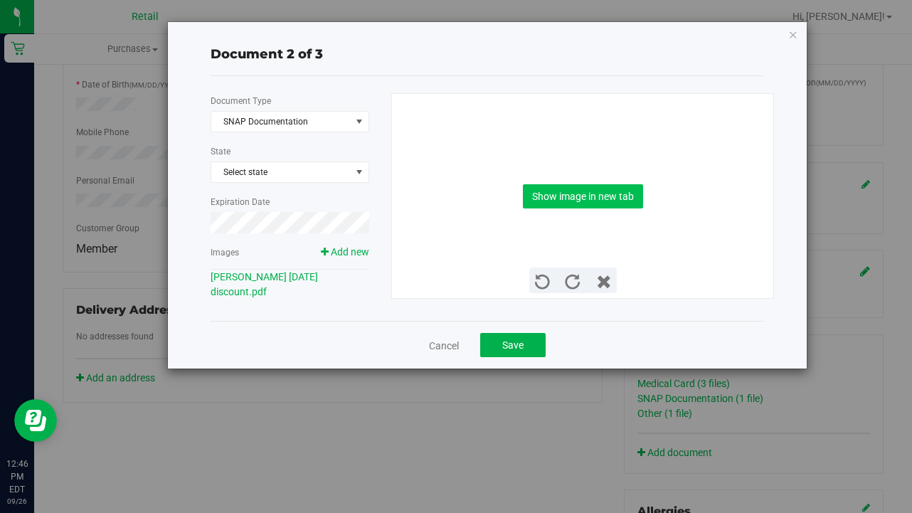
click at [618, 187] on button "Show image in new tab" at bounding box center [583, 196] width 120 height 24
click at [512, 344] on span "Save" at bounding box center [512, 344] width 21 height 11
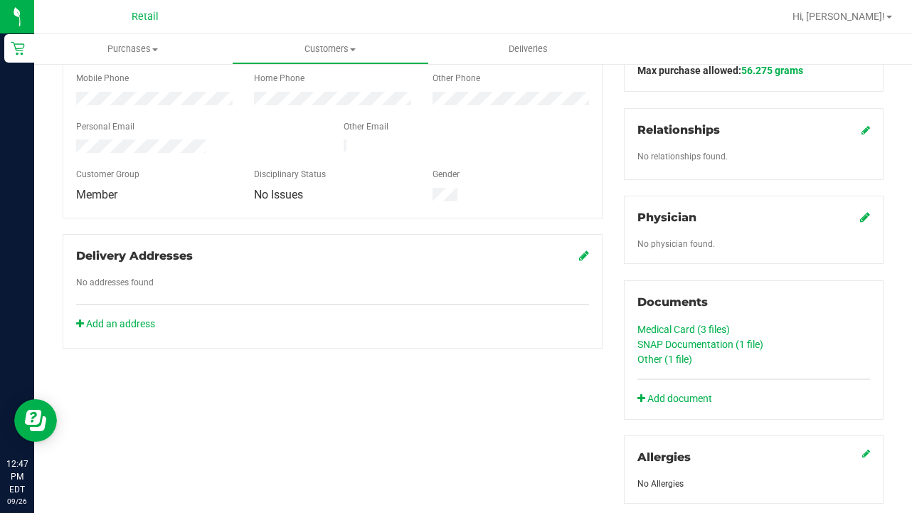
scroll to position [322, 0]
click at [650, 356] on link "Other (1 file)" at bounding box center [665, 359] width 55 height 11
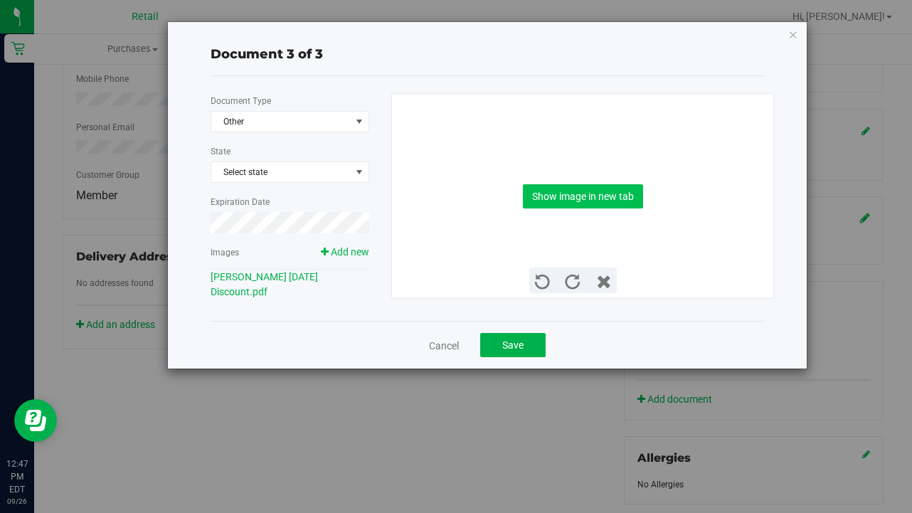
click at [584, 197] on button "Show image in new tab" at bounding box center [583, 196] width 120 height 24
click at [309, 120] on span "Other" at bounding box center [280, 122] width 139 height 20
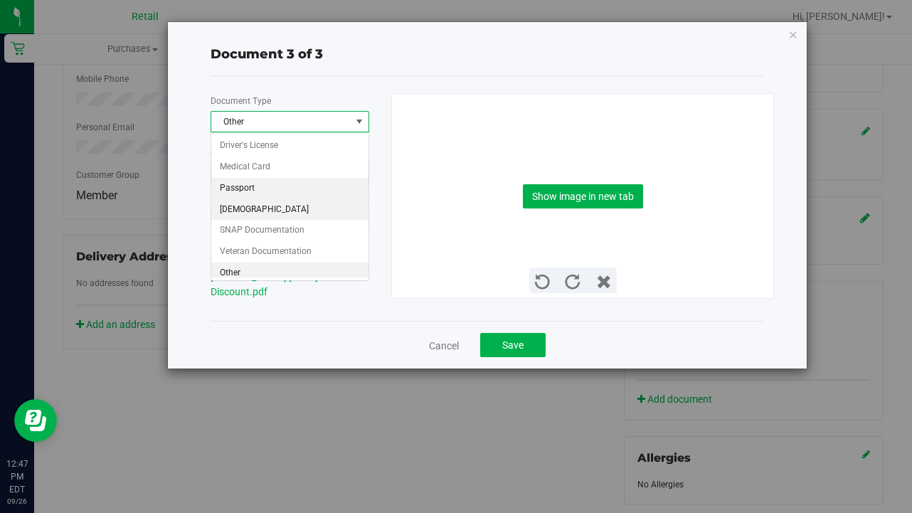
scroll to position [2, 0]
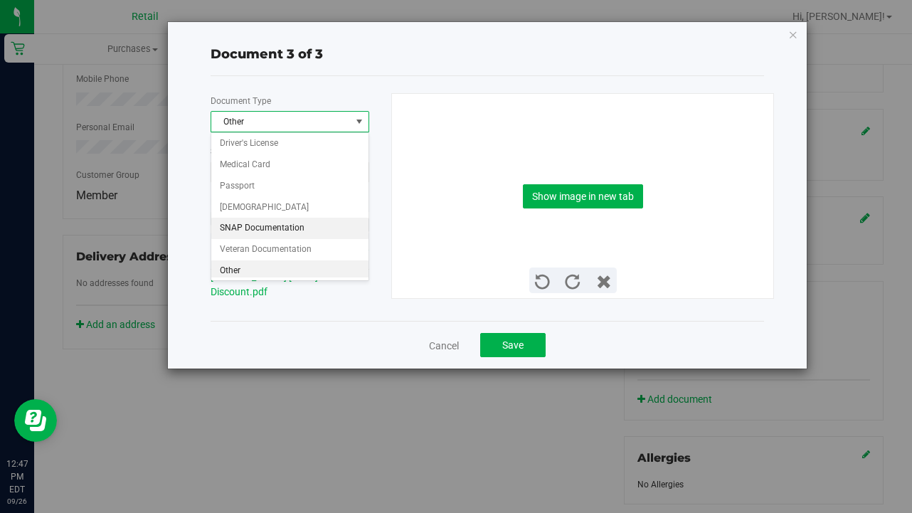
click at [318, 224] on li "SNAP Documentation" at bounding box center [289, 228] width 157 height 21
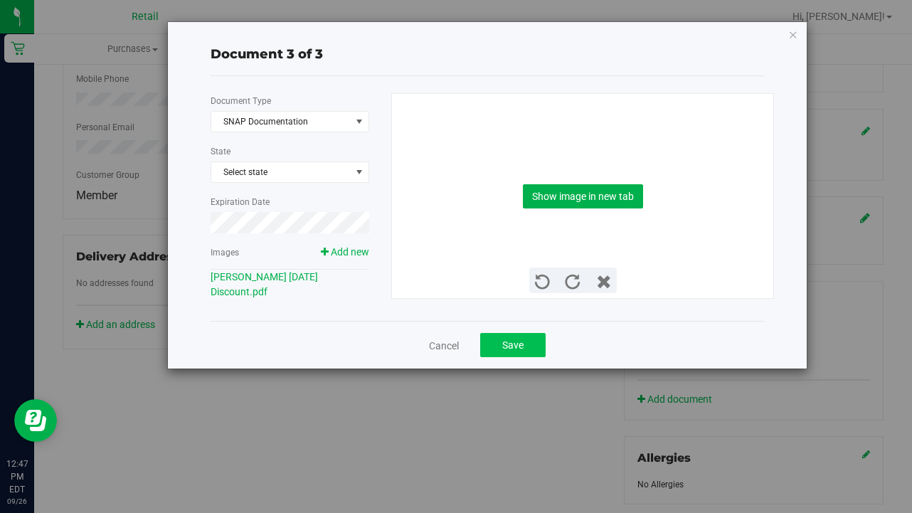
click at [503, 349] on span "Save" at bounding box center [512, 344] width 21 height 11
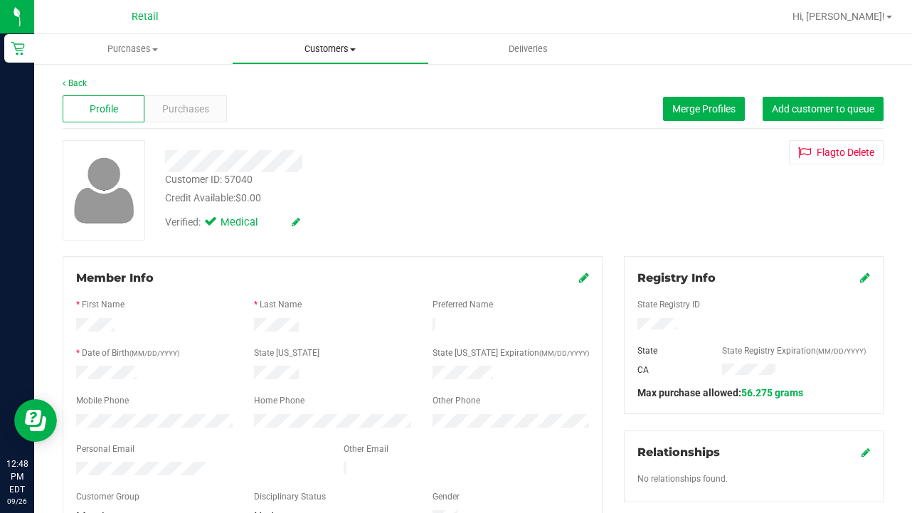
scroll to position [0, 0]
click at [339, 50] on span "Customers" at bounding box center [331, 49] width 196 height 13
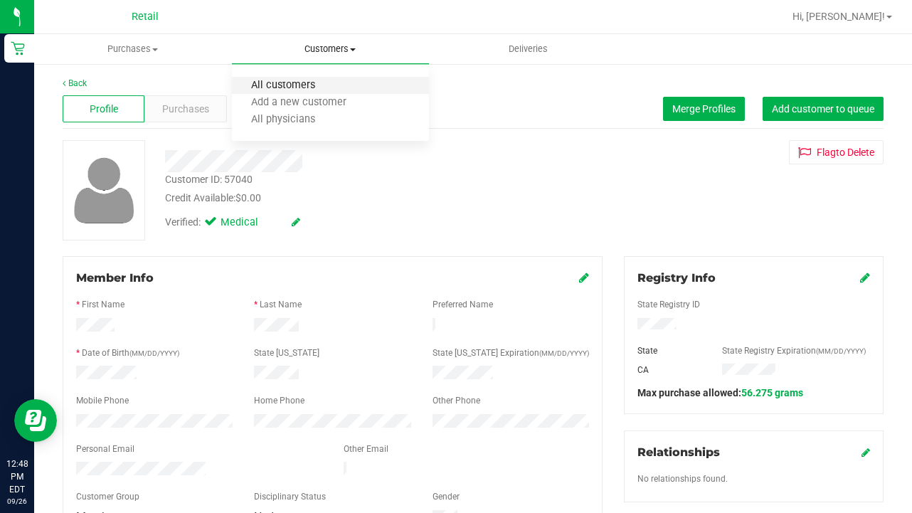
click at [319, 80] on span "All customers" at bounding box center [283, 86] width 102 height 12
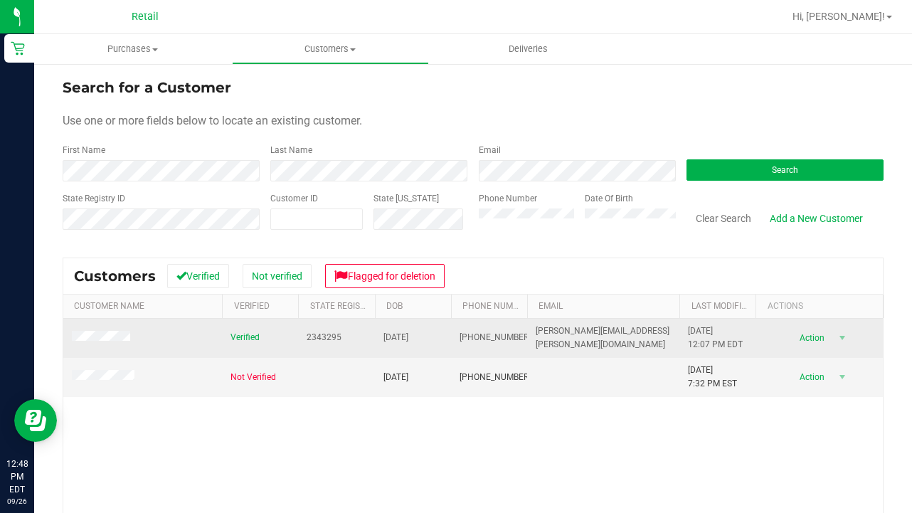
click at [120, 344] on span at bounding box center [103, 338] width 63 height 14
click at [119, 331] on span at bounding box center [103, 338] width 63 height 14
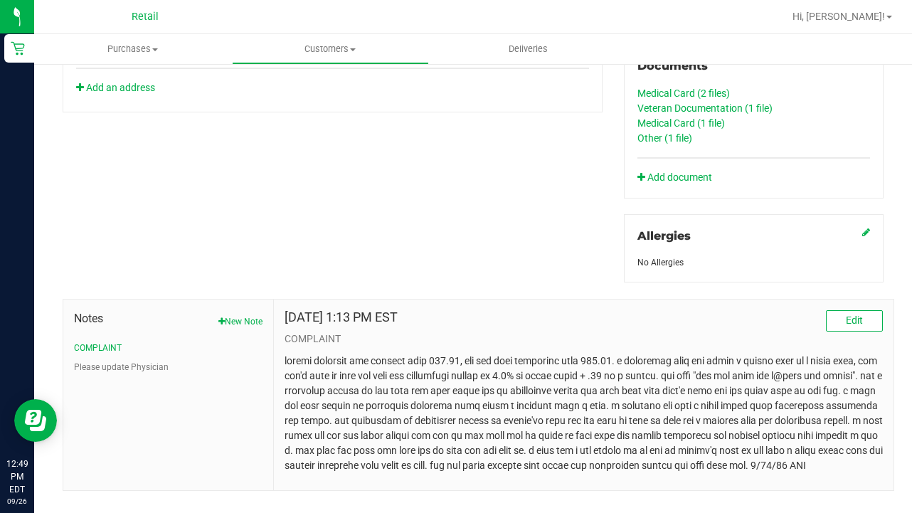
scroll to position [560, 0]
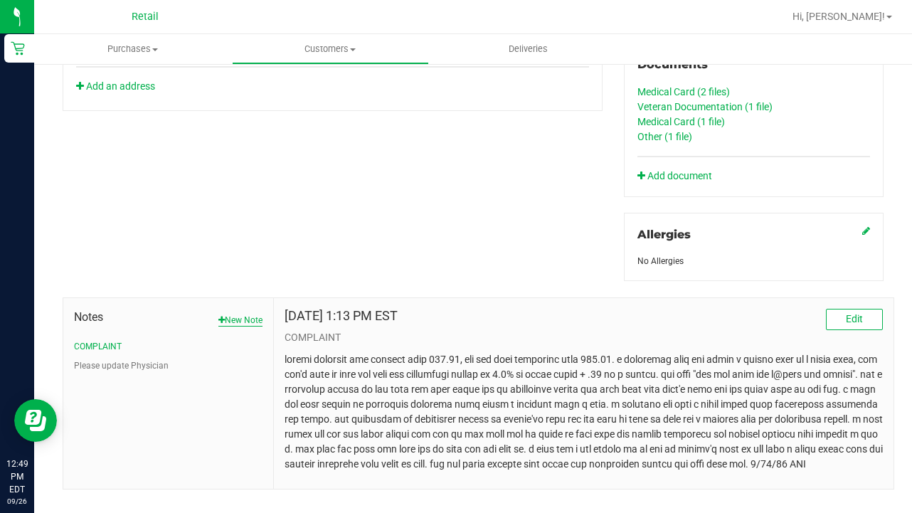
click at [246, 319] on button "New Note" at bounding box center [240, 320] width 44 height 13
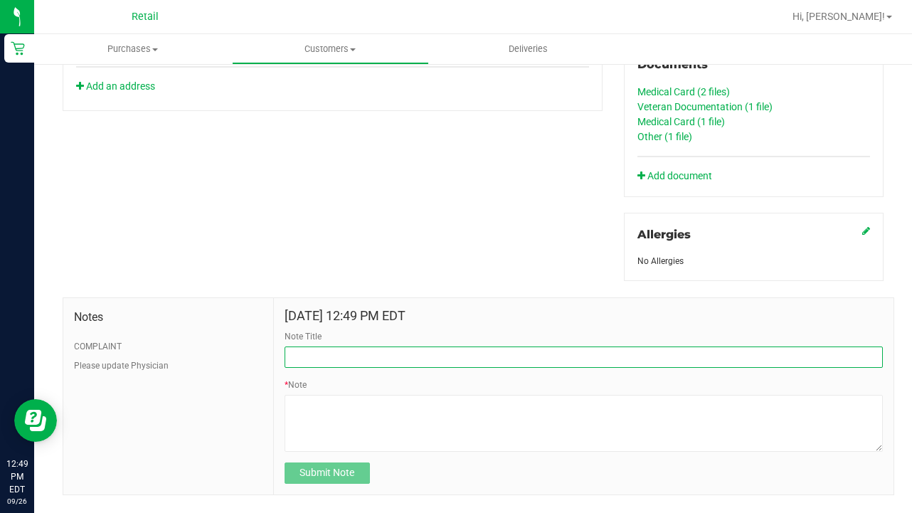
click at [410, 354] on input "Note Title" at bounding box center [584, 357] width 598 height 21
type input "SEE NOTE-DISCOUNT"
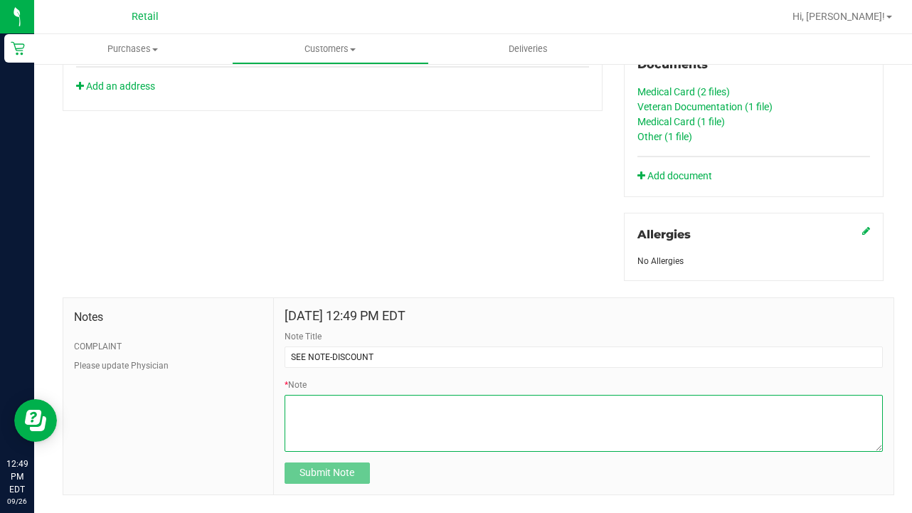
click at [387, 421] on textarea "* Note" at bounding box center [584, 423] width 598 height 57
paste textarea "turned off discount 09.24.2205. must provide CURRENT VALID discount with CURREN…"
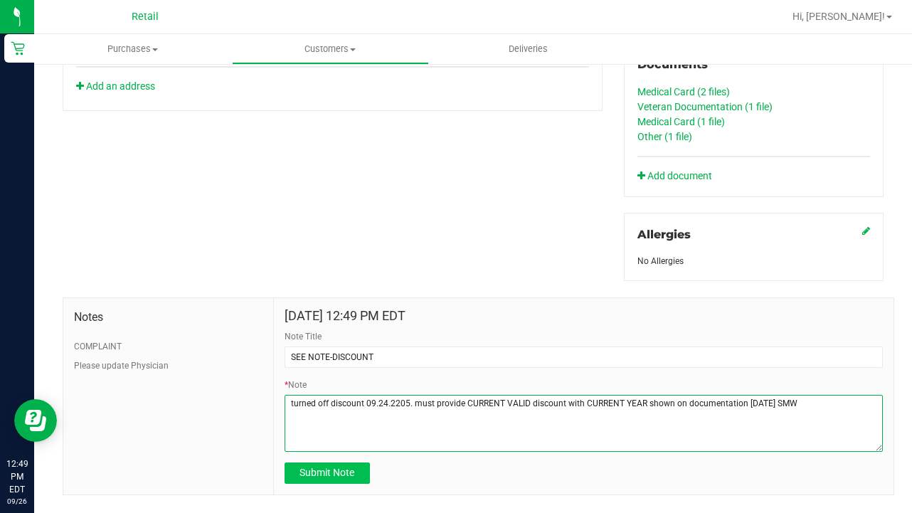
type textarea "turned off discount 09.24.2205. must provide CURRENT VALID discount with CURREN…"
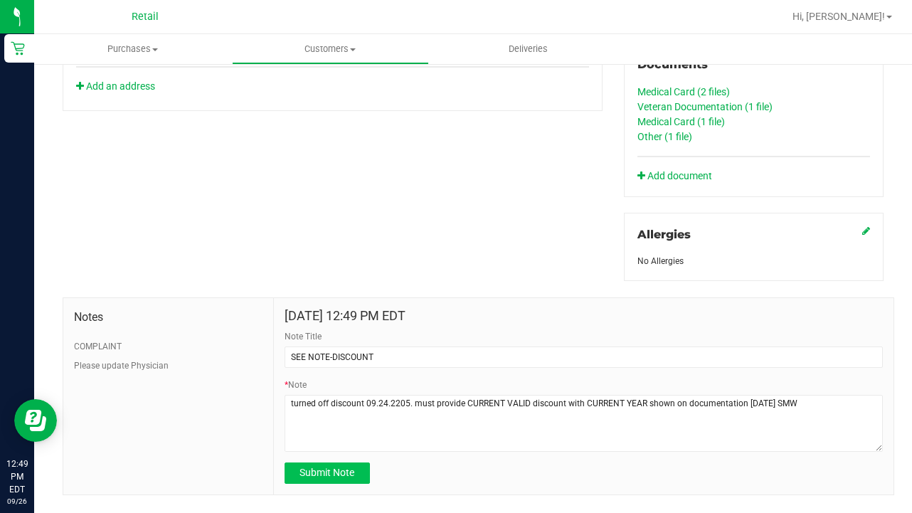
click at [343, 473] on span "Submit Note" at bounding box center [327, 472] width 55 height 11
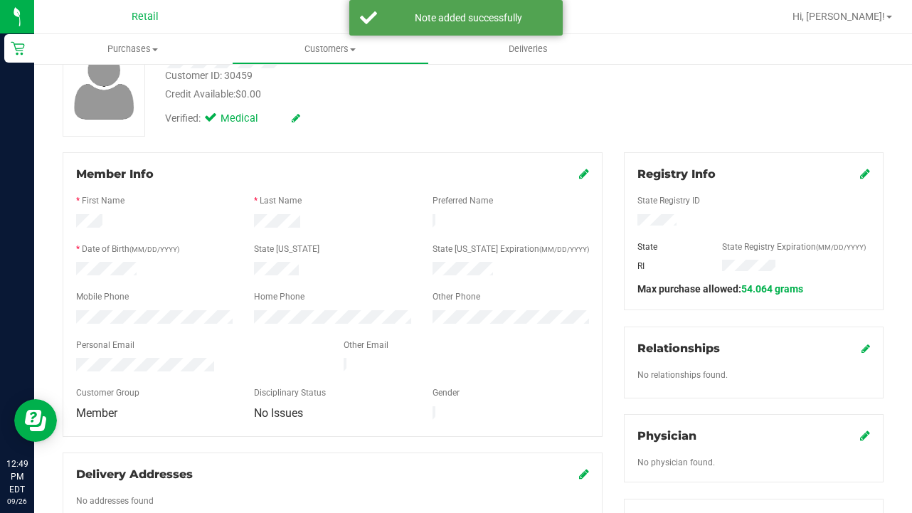
scroll to position [106, 0]
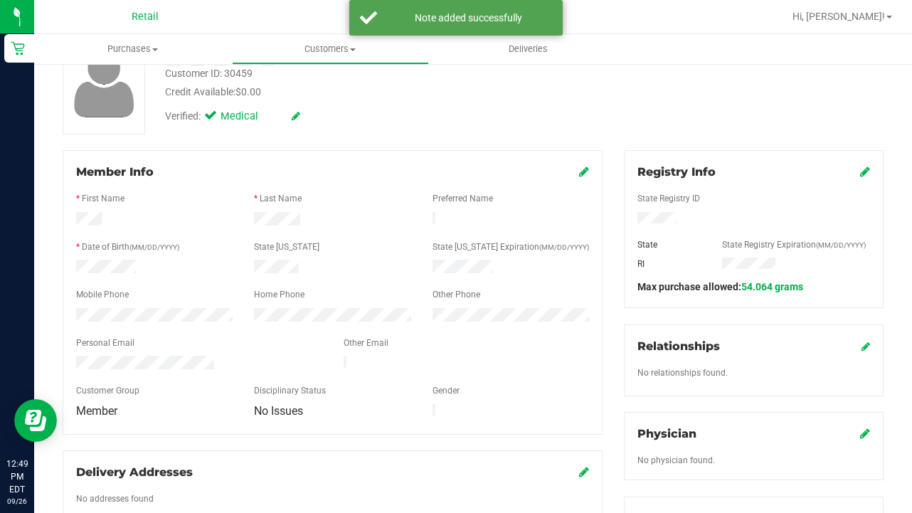
click at [586, 171] on icon at bounding box center [584, 171] width 10 height 11
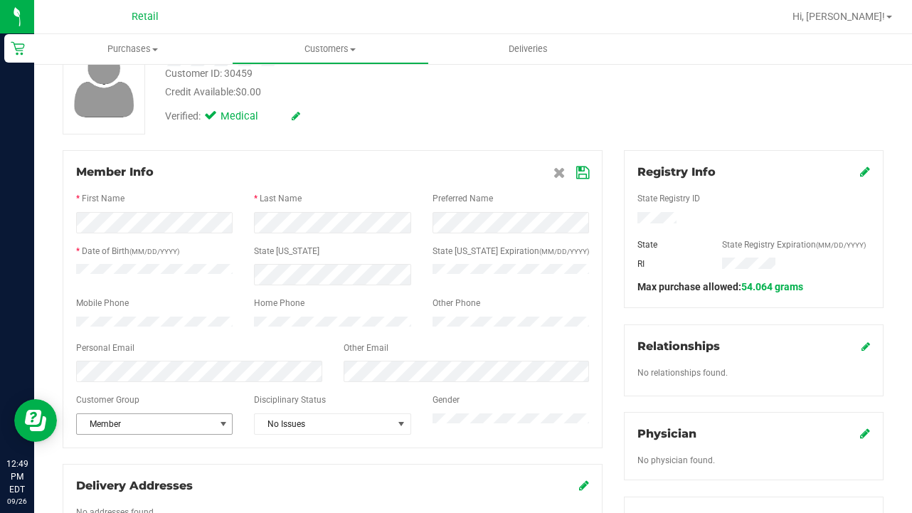
click at [191, 426] on span "Member" at bounding box center [145, 424] width 137 height 20
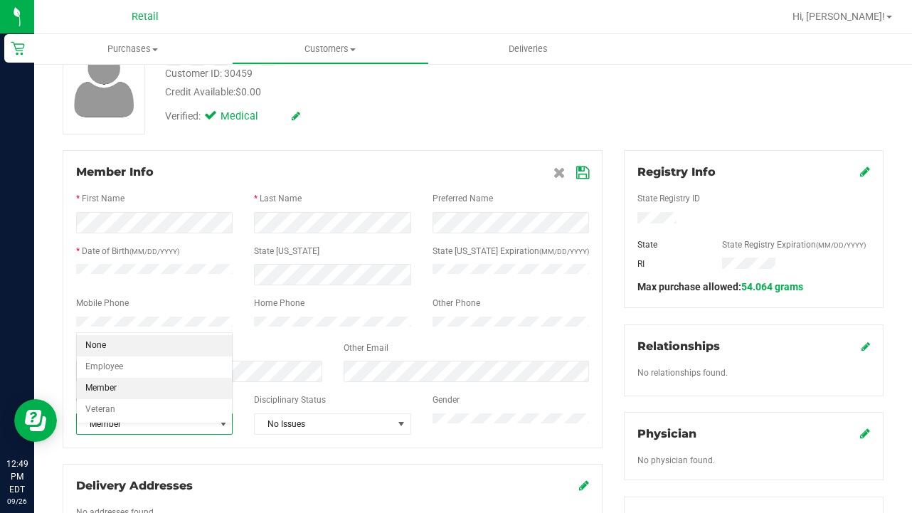
click at [193, 347] on li "None" at bounding box center [154, 345] width 155 height 21
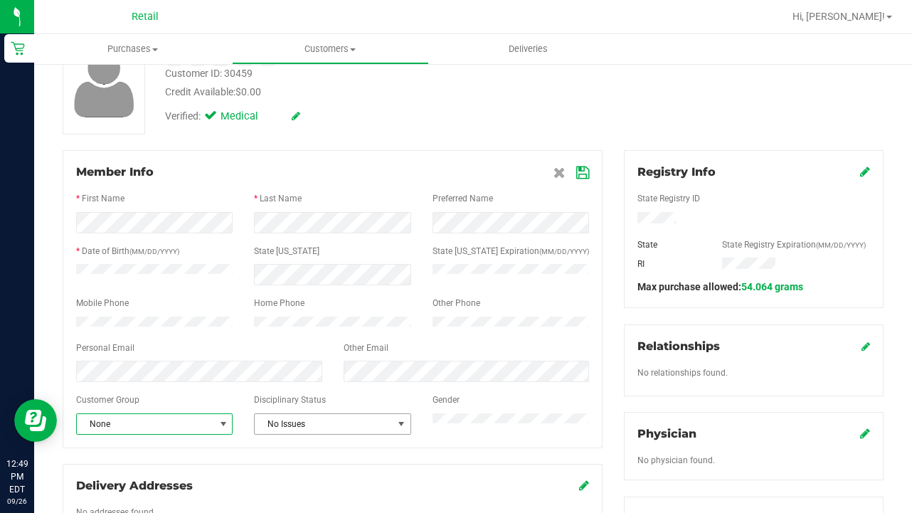
click at [340, 430] on span "No Issues" at bounding box center [323, 424] width 137 height 20
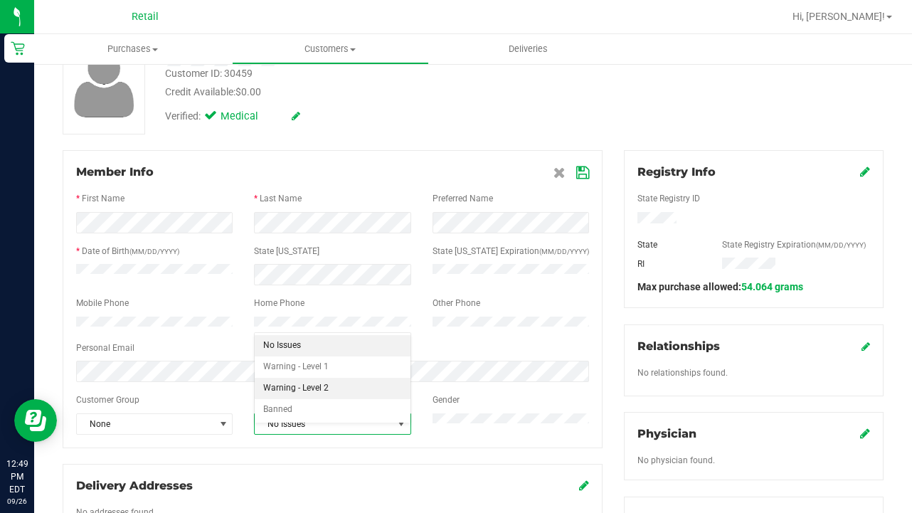
click at [344, 386] on li "Warning - Level 2" at bounding box center [332, 388] width 155 height 21
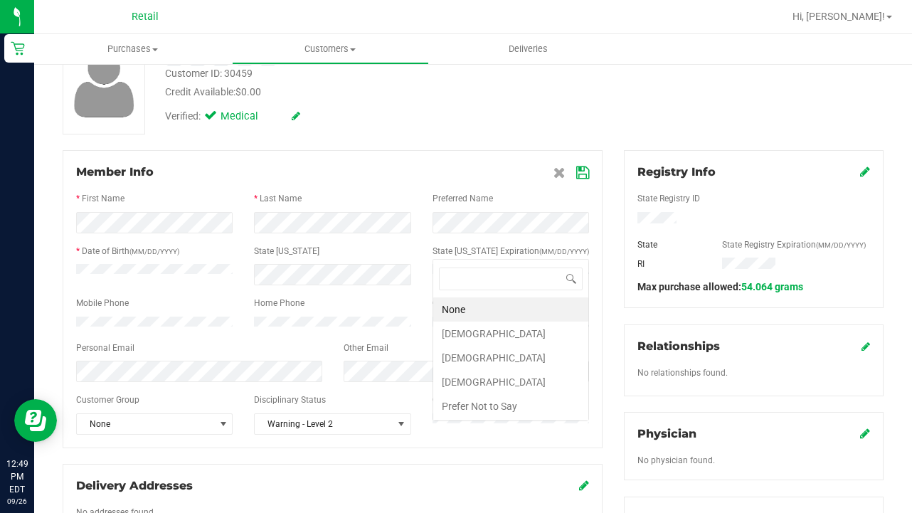
scroll to position [0, 0]
click at [465, 328] on li "[DEMOGRAPHIC_DATA]" at bounding box center [510, 334] width 155 height 24
click at [582, 168] on icon at bounding box center [582, 172] width 13 height 11
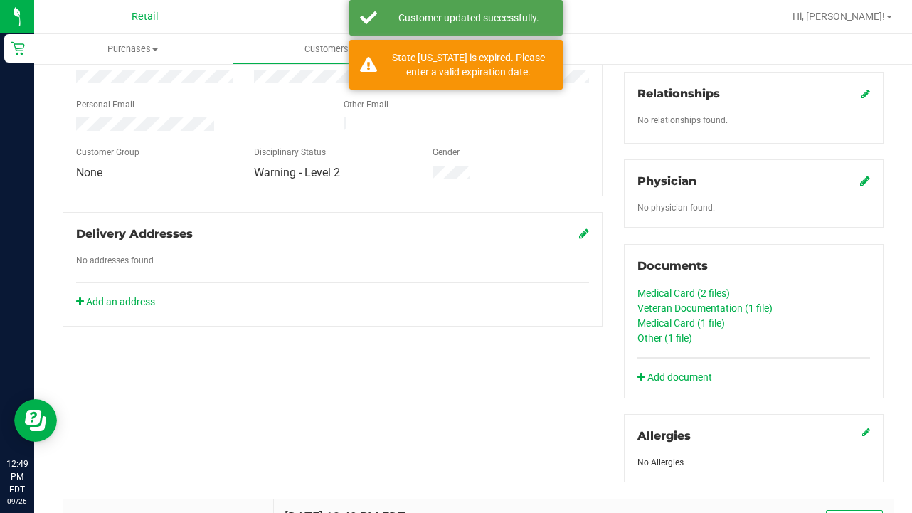
scroll to position [380, 0]
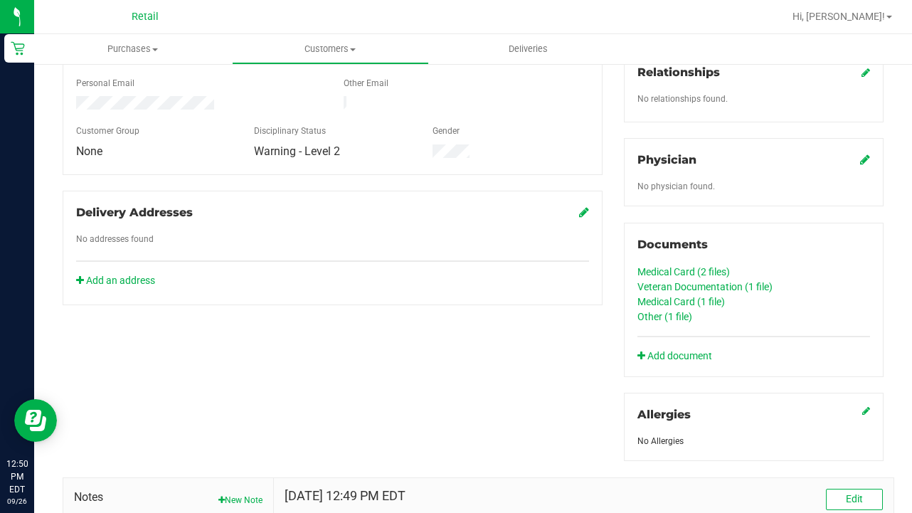
click at [710, 285] on link "Veteran Documentation (1 file)" at bounding box center [705, 286] width 135 height 11
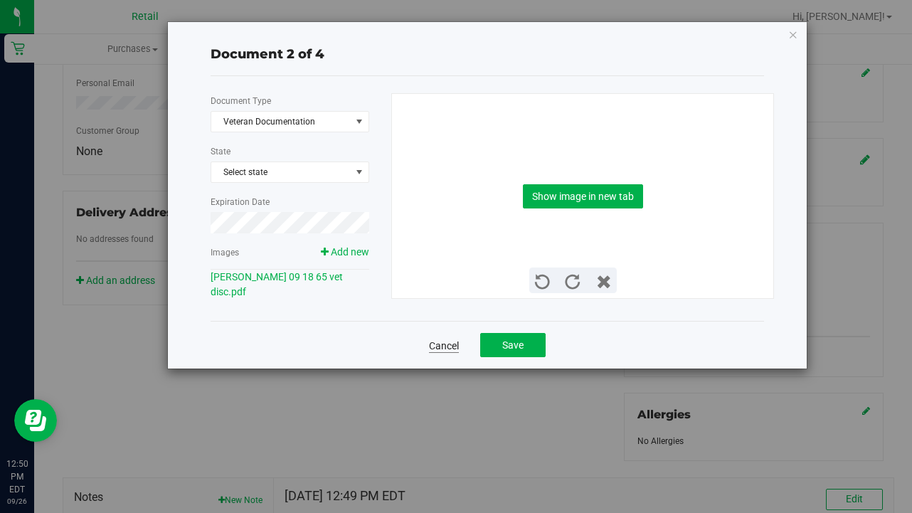
click at [444, 340] on link "Cancel" at bounding box center [444, 346] width 30 height 14
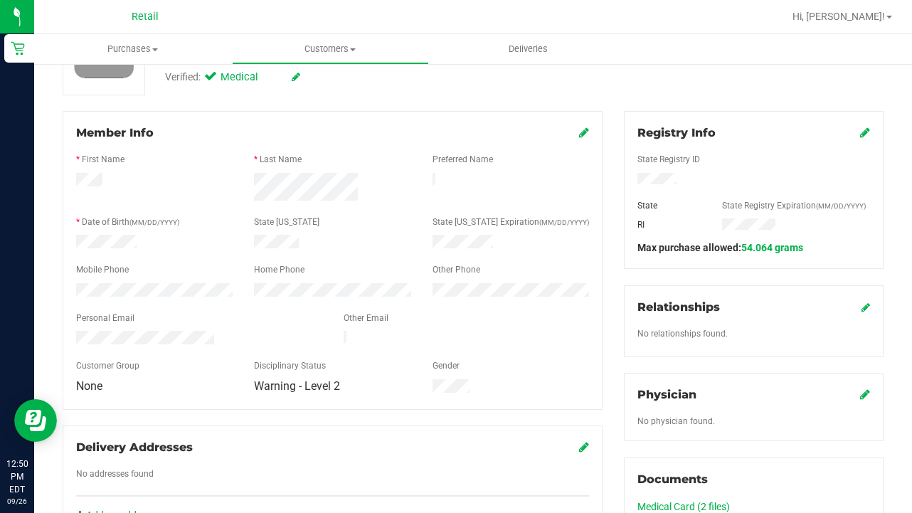
scroll to position [147, 0]
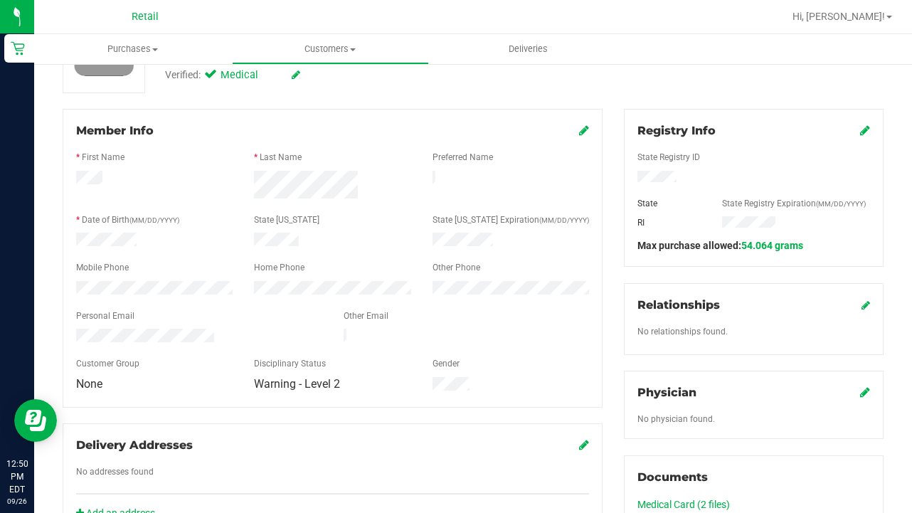
click at [588, 137] on link at bounding box center [584, 131] width 10 height 14
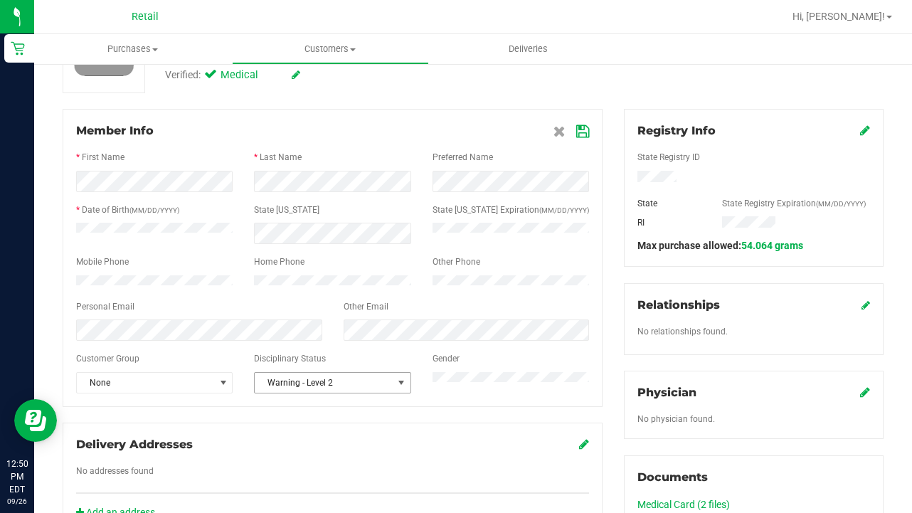
click at [354, 388] on span "Warning - Level 2" at bounding box center [323, 383] width 137 height 20
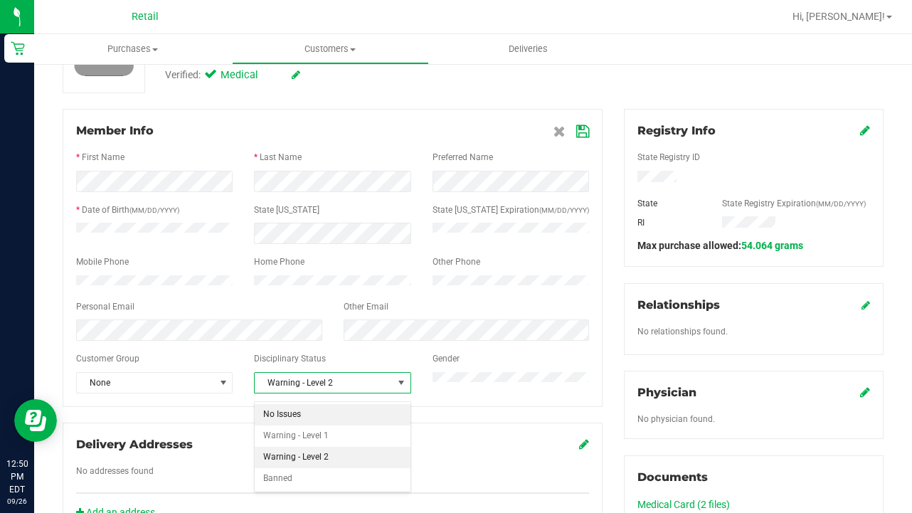
click at [347, 407] on li "No Issues" at bounding box center [332, 414] width 155 height 21
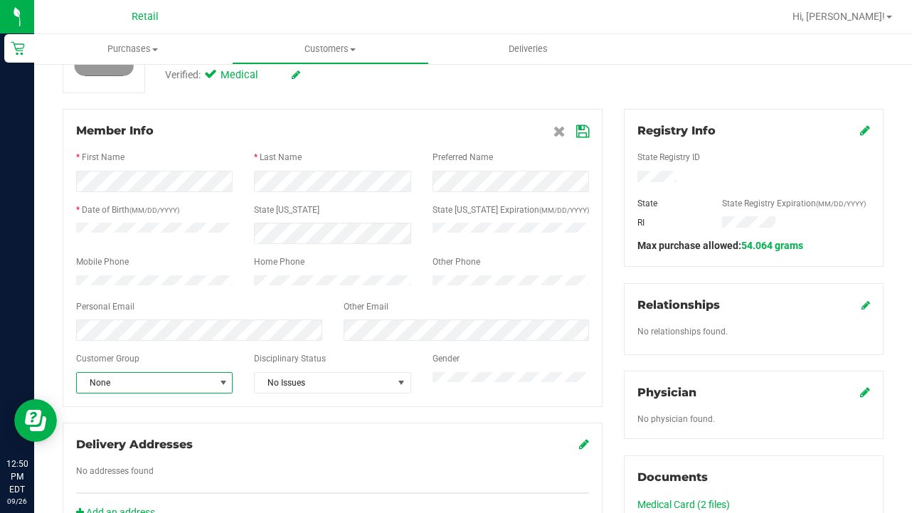
click at [176, 379] on span "None" at bounding box center [154, 382] width 157 height 21
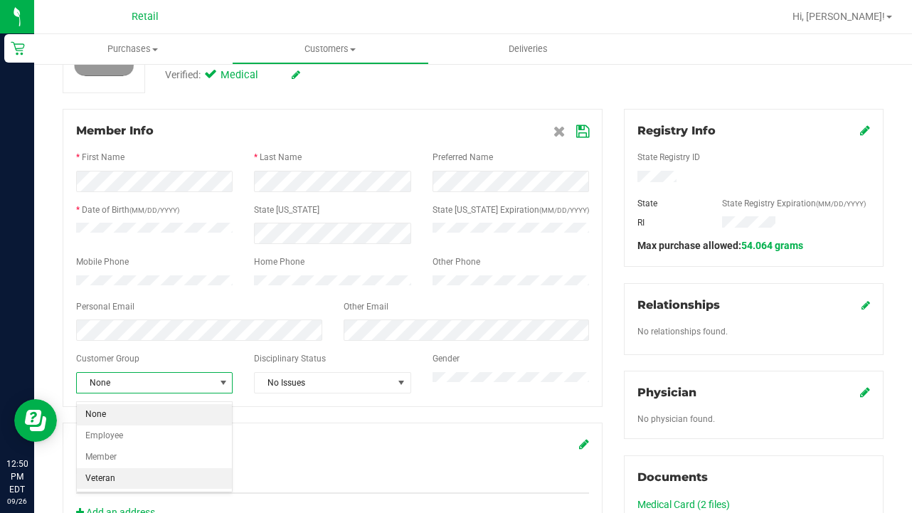
click at [166, 481] on li "Veteran" at bounding box center [154, 478] width 155 height 21
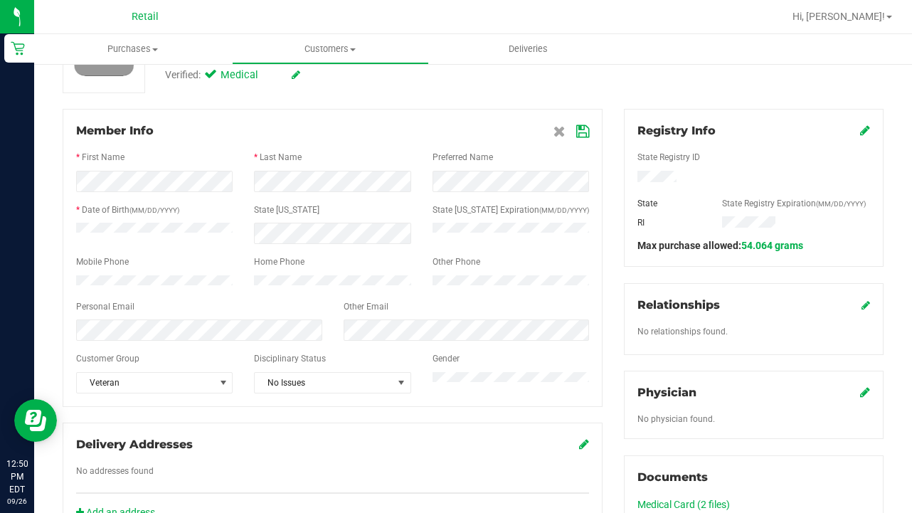
click at [581, 128] on icon at bounding box center [582, 131] width 13 height 11
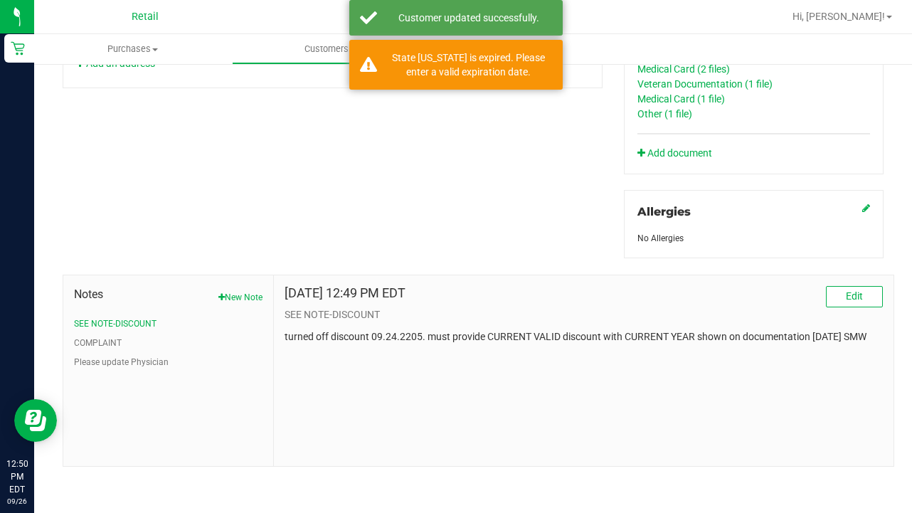
scroll to position [583, 0]
click at [865, 306] on button "Edit" at bounding box center [854, 296] width 57 height 21
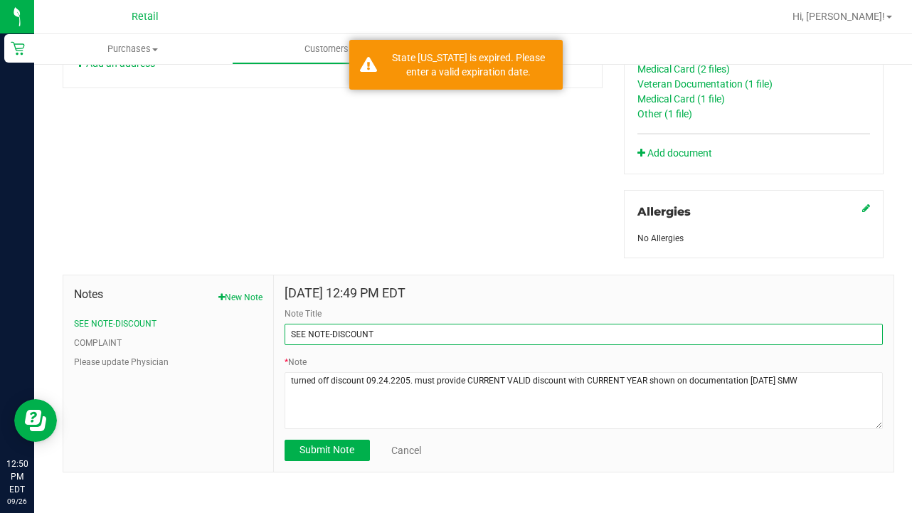
click at [443, 339] on input "SEE NOTE-DISCOUNT" at bounding box center [584, 334] width 598 height 21
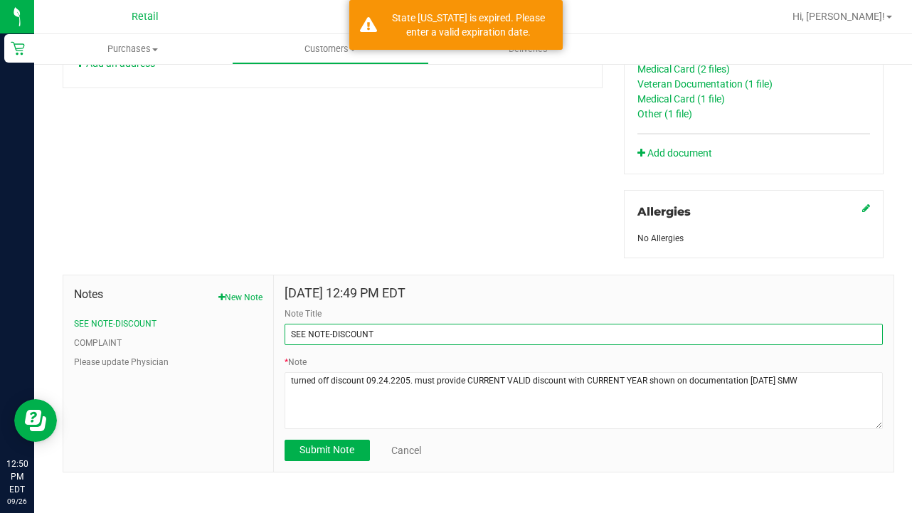
drag, startPoint x: 443, startPoint y: 339, endPoint x: 225, endPoint y: 325, distance: 218.2
click at [225, 325] on div "Notes New Note SEE NOTE-DISCOUNT COMPLAINT Please update Physician [DATE] 12:49…" at bounding box center [479, 374] width 832 height 198
type input "P"
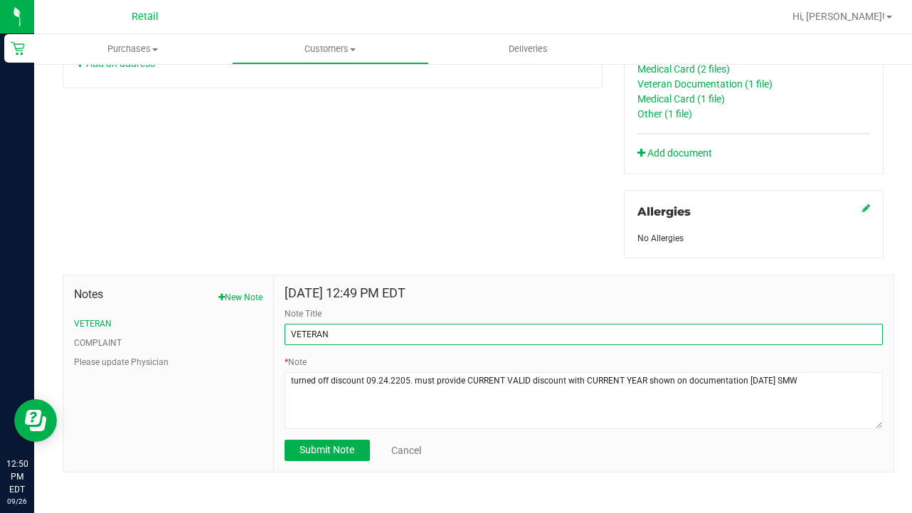
type input "VETERAN"
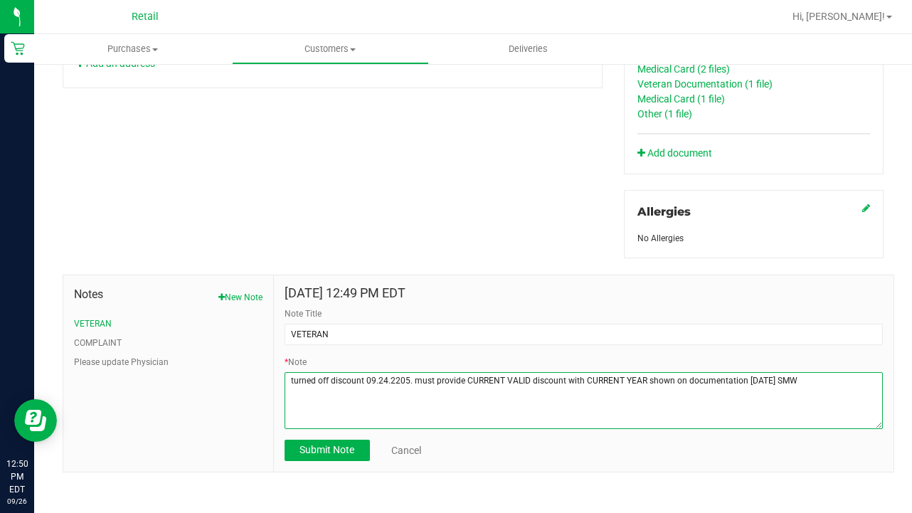
type textarea "p"
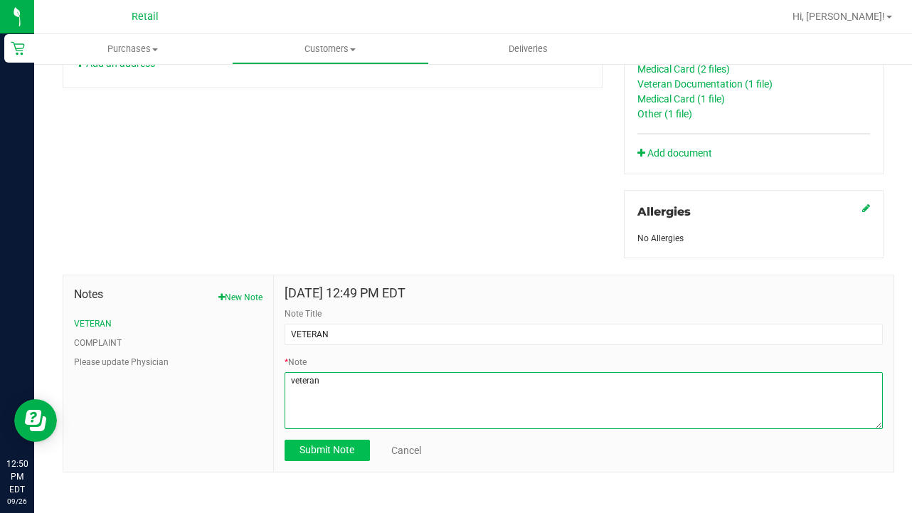
type textarea "veteran"
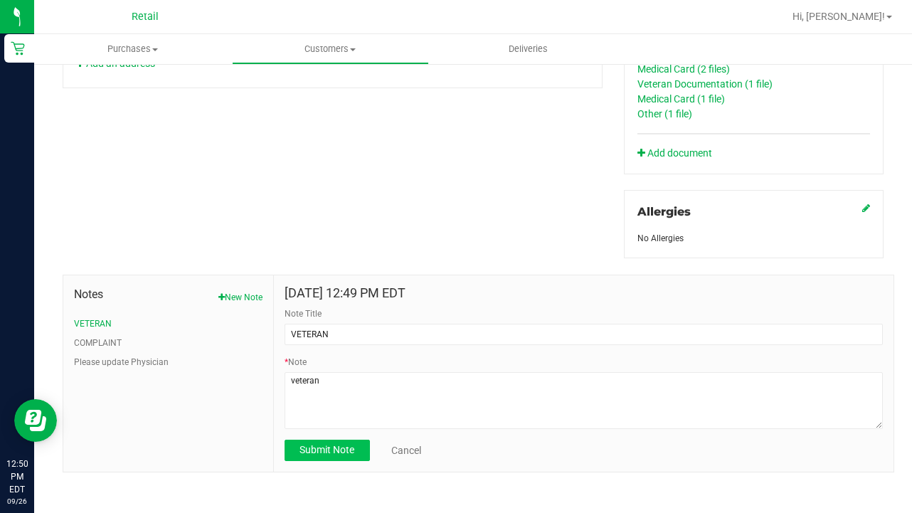
click at [327, 448] on span "Submit Note" at bounding box center [327, 449] width 55 height 11
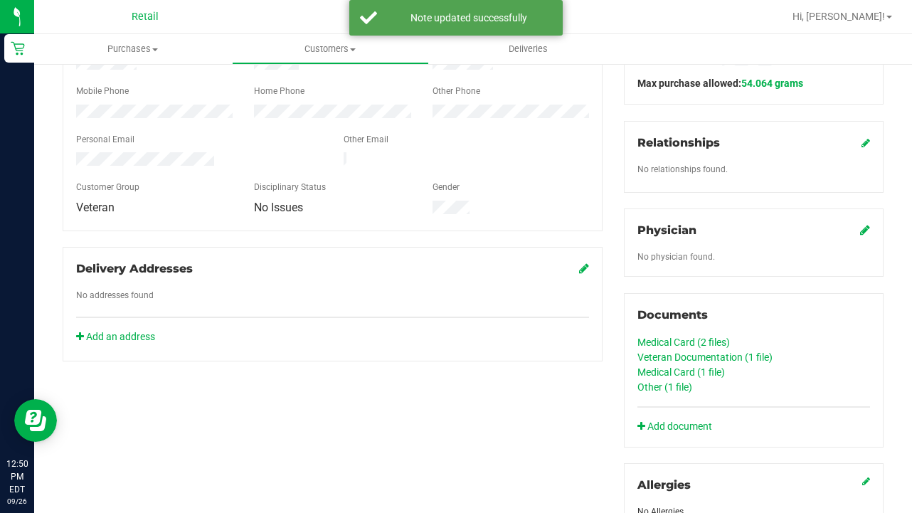
scroll to position [310, 0]
click at [677, 384] on link "Other (1 file)" at bounding box center [665, 386] width 55 height 11
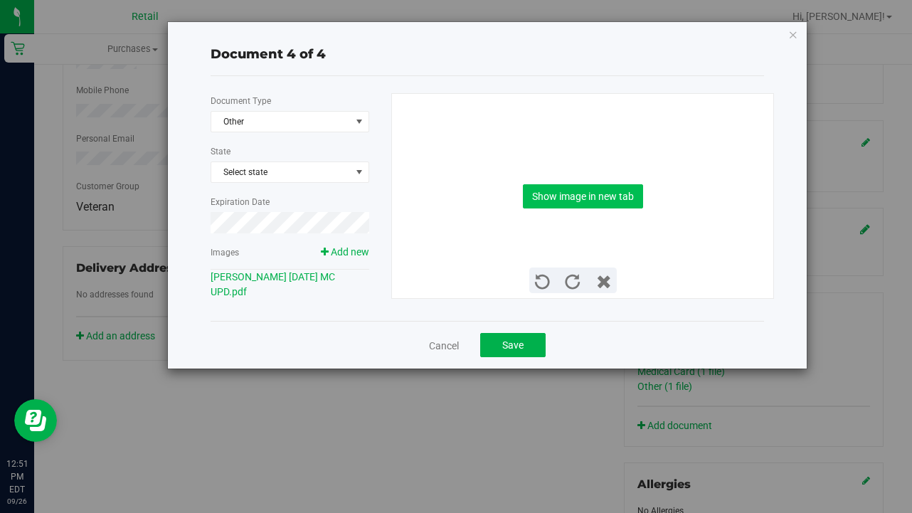
click at [613, 203] on button "Show image in new tab" at bounding box center [583, 196] width 120 height 24
click at [337, 106] on div "Document Type Other 4 State Select state Expiration Date Images Add new [PERSON…" at bounding box center [296, 196] width 170 height 206
click at [337, 119] on span "Other" at bounding box center [280, 122] width 139 height 20
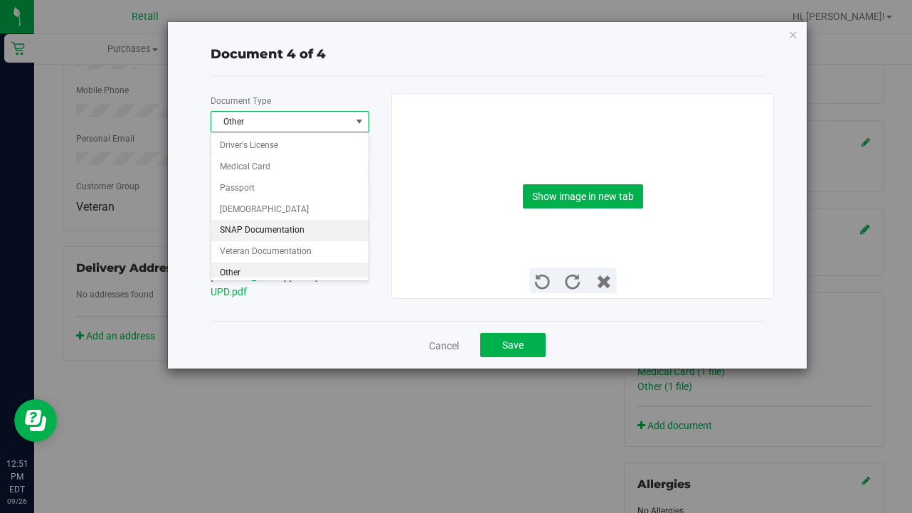
scroll to position [2, 0]
click at [339, 173] on li "Medical Card" at bounding box center [289, 164] width 157 height 21
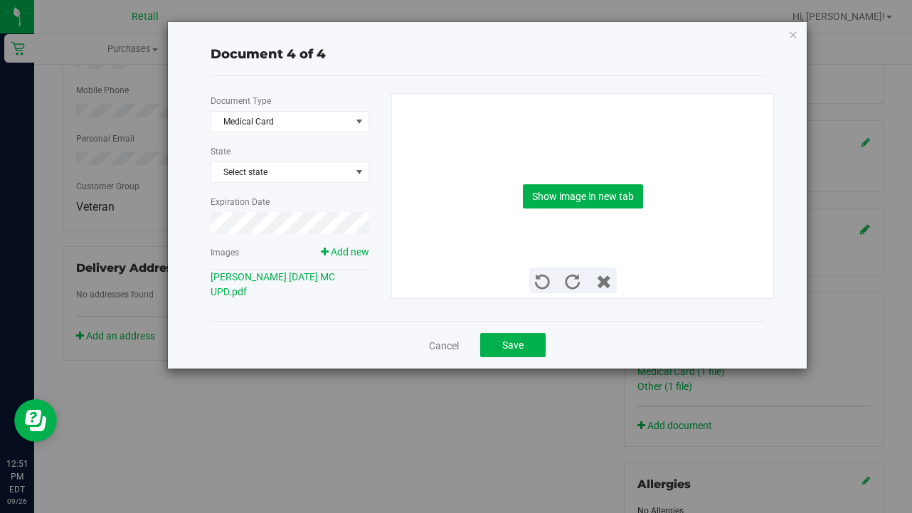
click at [509, 358] on div "Cancel Save" at bounding box center [488, 345] width 554 height 48
click at [520, 344] on span "Save" at bounding box center [512, 344] width 21 height 11
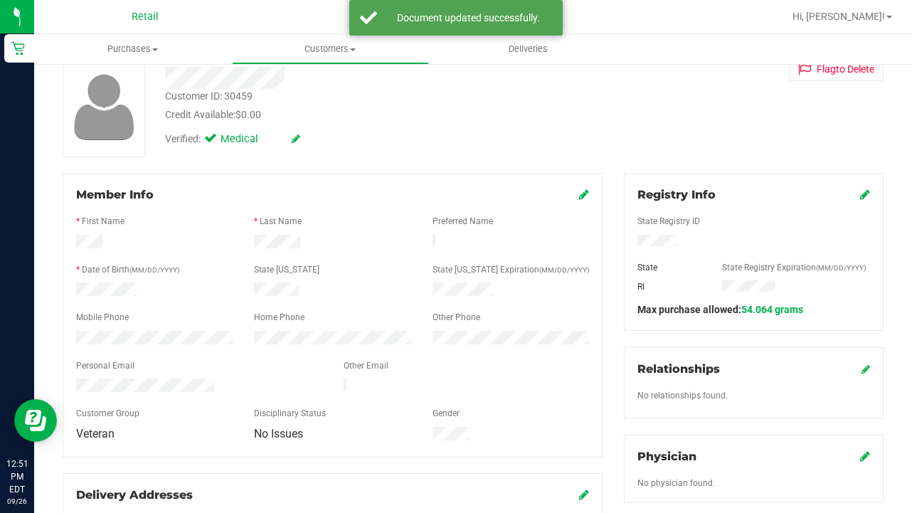
scroll to position [85, 0]
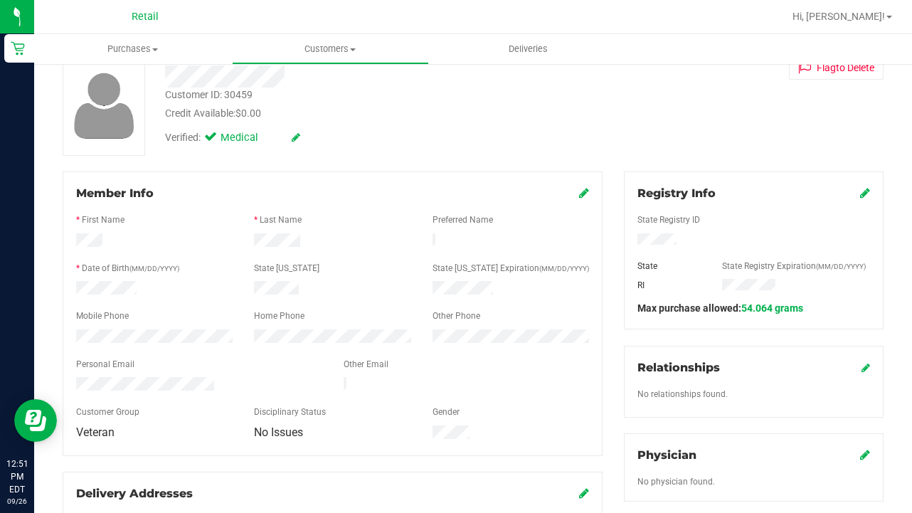
click at [865, 196] on icon at bounding box center [865, 192] width 10 height 11
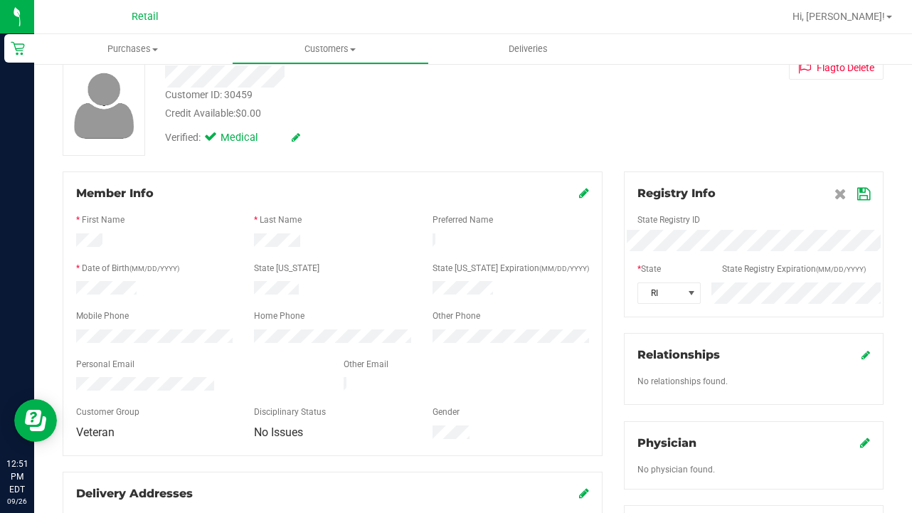
click at [622, 291] on div "Registry Info State Registry ID * State State Registry Expiration (MM/DD/YYYY) …" at bounding box center [753, 457] width 281 height 573
click at [860, 199] on icon at bounding box center [863, 194] width 13 height 11
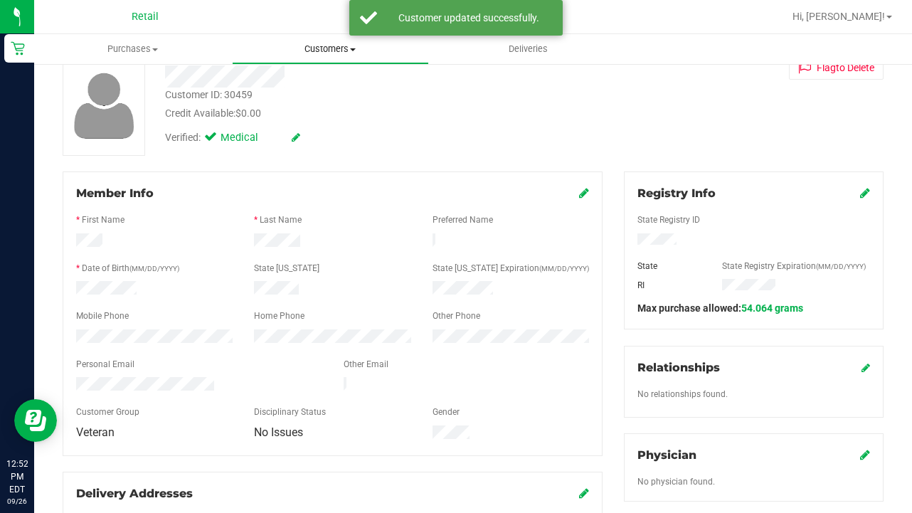
click at [328, 46] on span "Customers" at bounding box center [331, 49] width 196 height 13
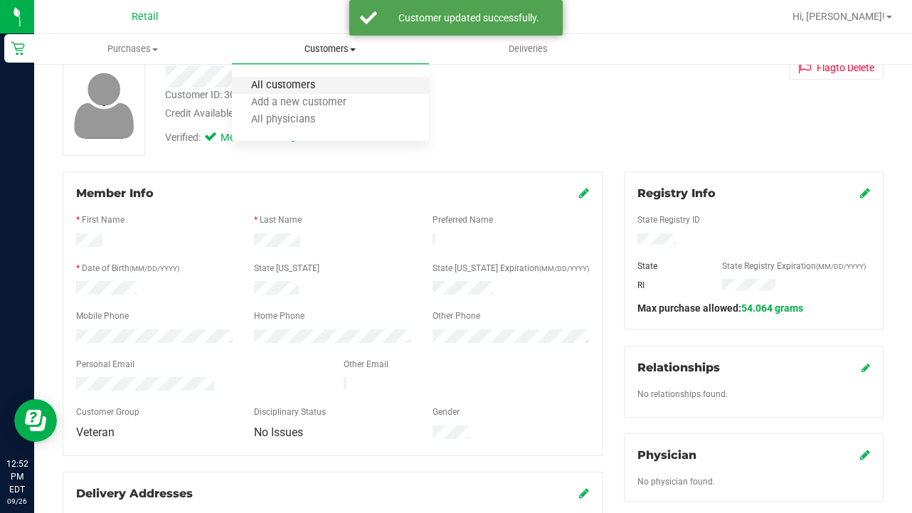
click at [318, 84] on span "All customers" at bounding box center [283, 86] width 102 height 12
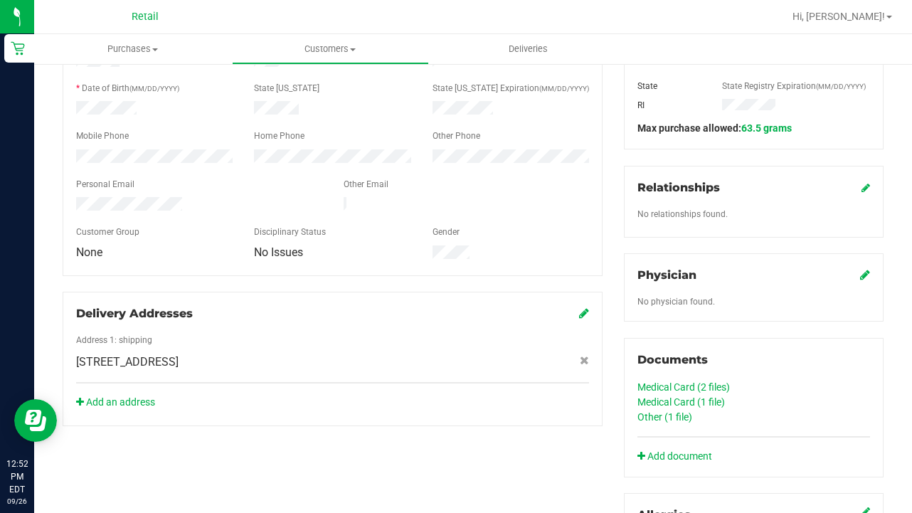
scroll to position [263, 0]
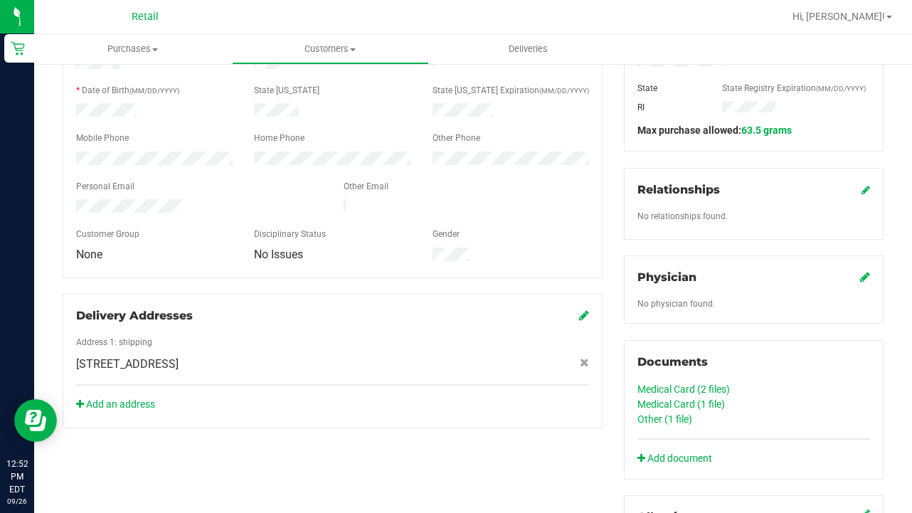
click at [671, 423] on link "Other (1 file)" at bounding box center [665, 418] width 55 height 11
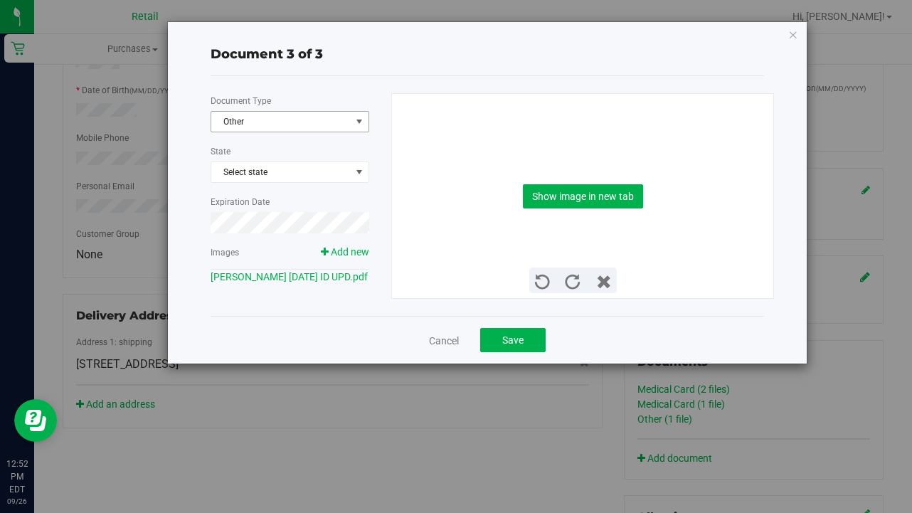
click at [264, 120] on span "Other" at bounding box center [280, 122] width 139 height 20
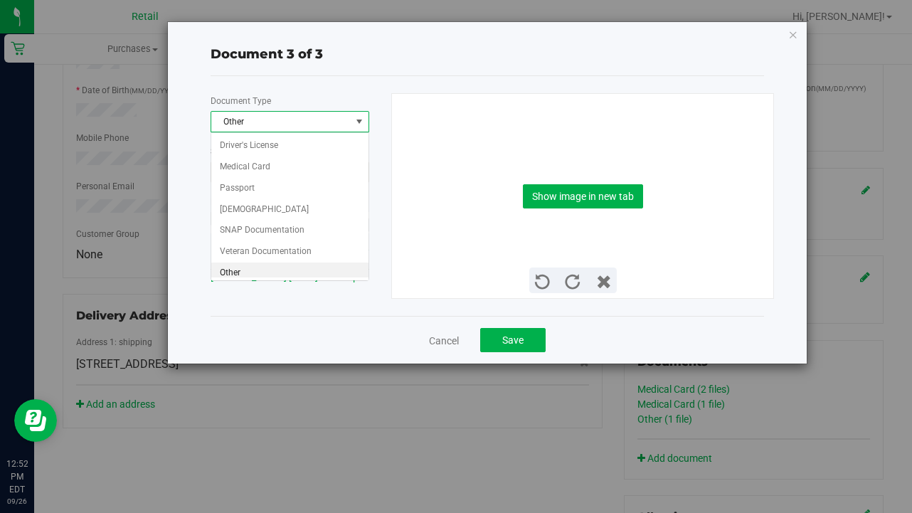
scroll to position [2, 0]
click at [263, 167] on li "Medical Card" at bounding box center [289, 164] width 157 height 21
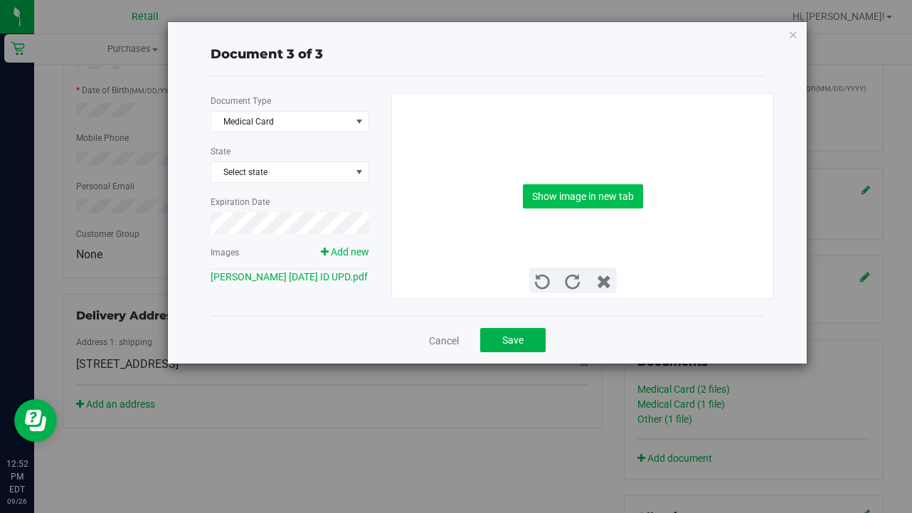
click at [560, 193] on button "Show image in new tab" at bounding box center [583, 196] width 120 height 24
click at [532, 339] on button "Save" at bounding box center [512, 340] width 65 height 24
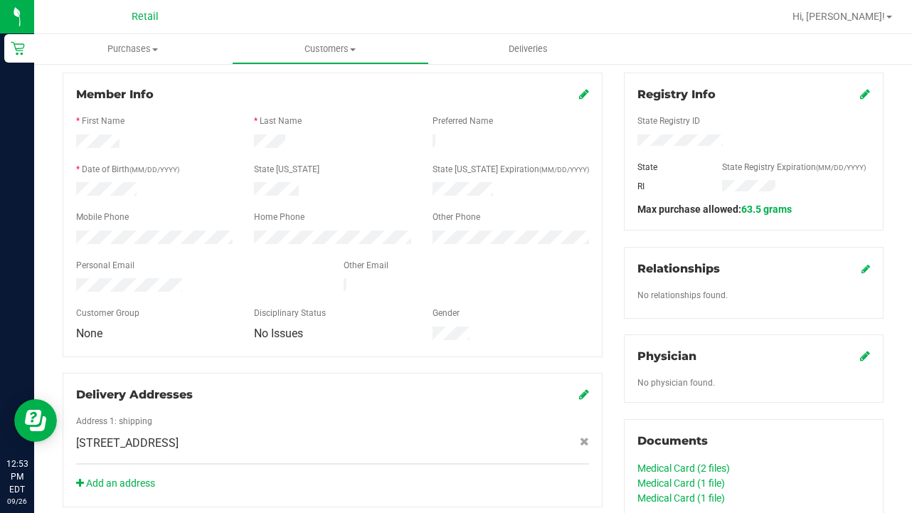
scroll to position [183, 0]
click at [337, 54] on span "Customers" at bounding box center [331, 49] width 196 height 13
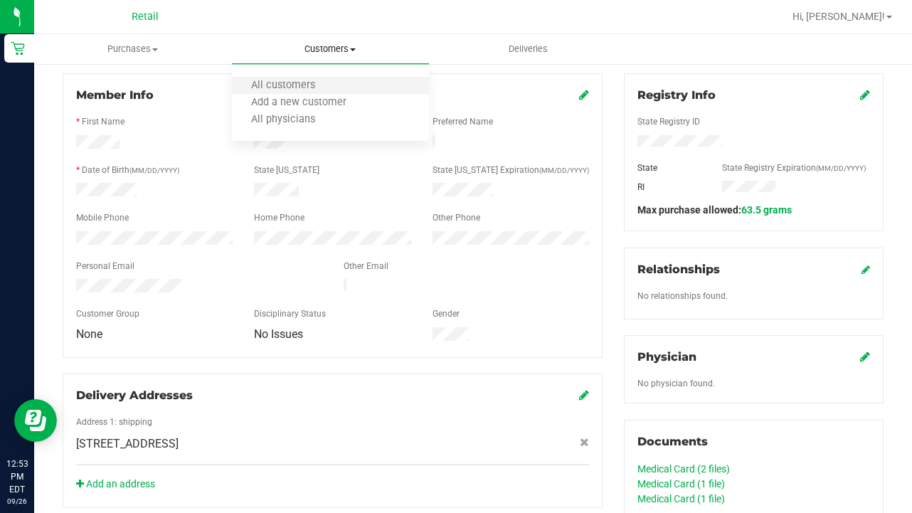
click at [337, 80] on li "All customers" at bounding box center [331, 86] width 198 height 17
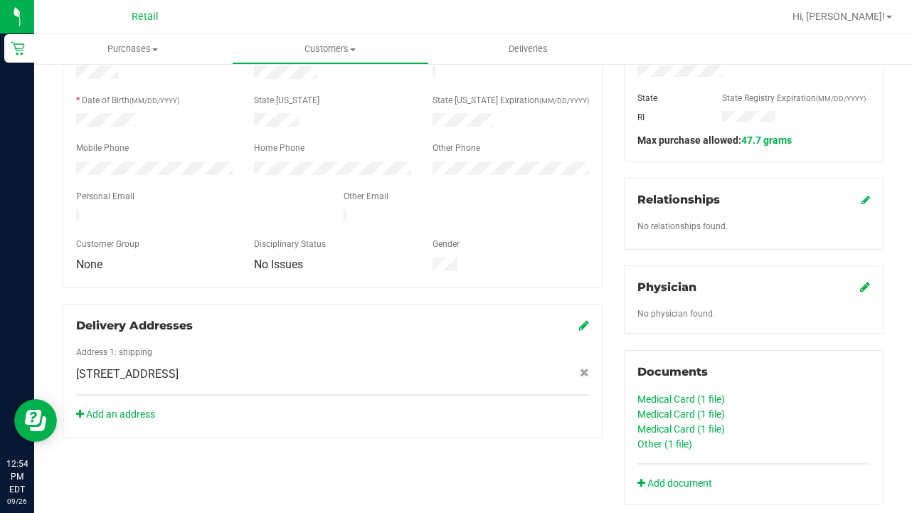
scroll to position [275, 0]
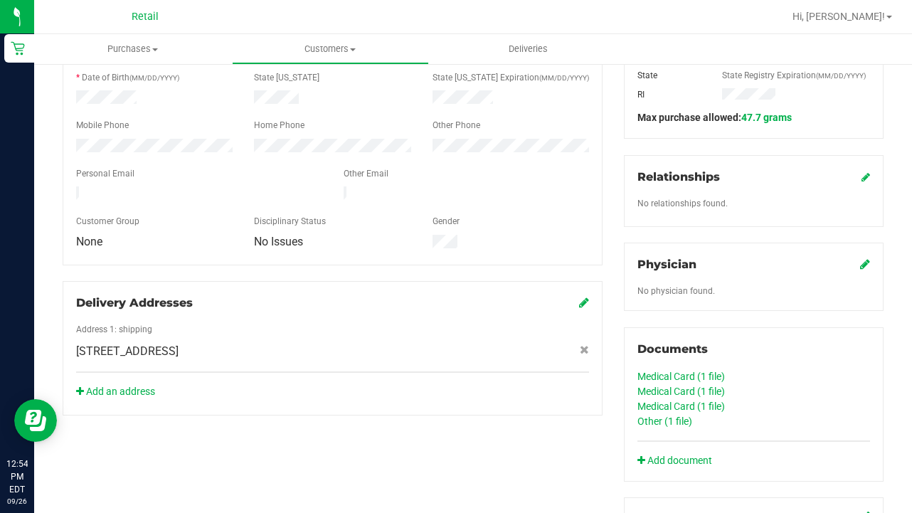
click at [657, 416] on link "Other (1 file)" at bounding box center [665, 421] width 55 height 11
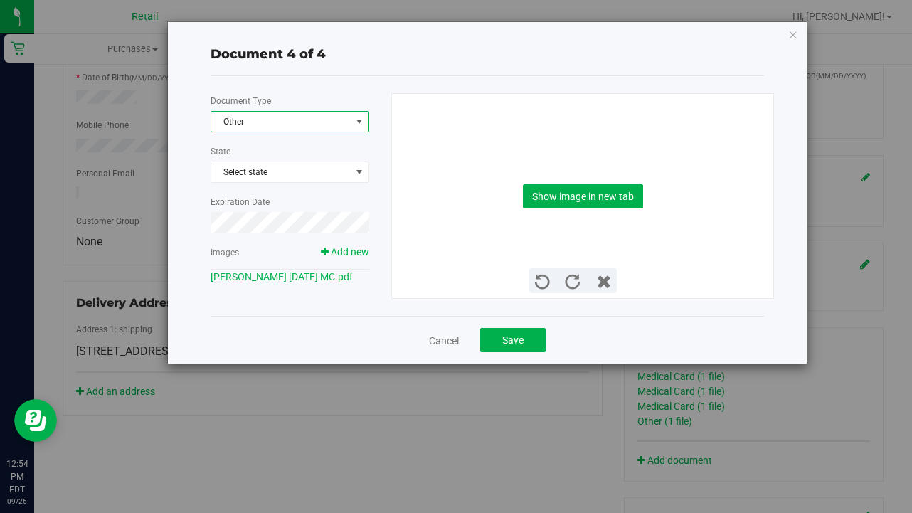
click at [312, 127] on span "Other" at bounding box center [280, 122] width 139 height 20
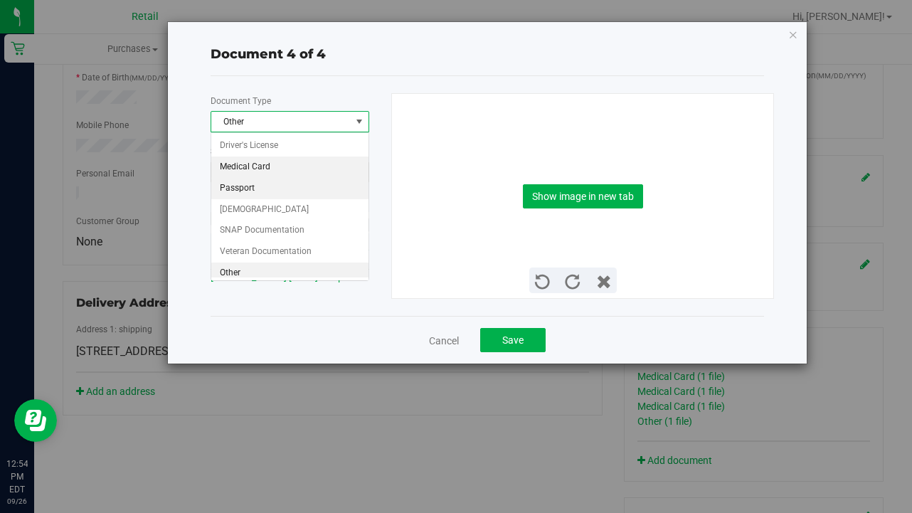
scroll to position [2, 0]
click at [310, 154] on li "Medical Card" at bounding box center [289, 164] width 157 height 21
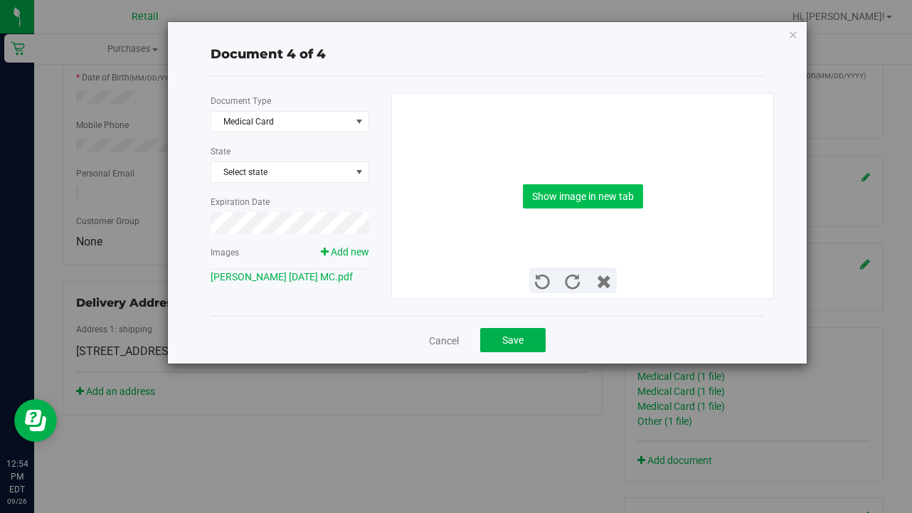
click at [571, 188] on button "Show image in new tab" at bounding box center [583, 196] width 120 height 24
click at [502, 338] on button "Save" at bounding box center [512, 340] width 65 height 24
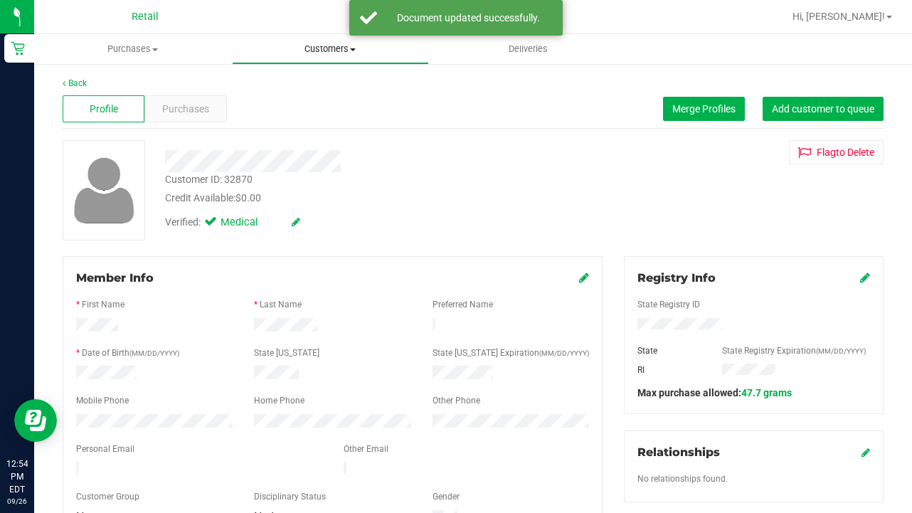
scroll to position [0, 0]
click at [312, 56] on uib-tab-heading "Customers All customers Add a new customer All physicians" at bounding box center [331, 49] width 196 height 28
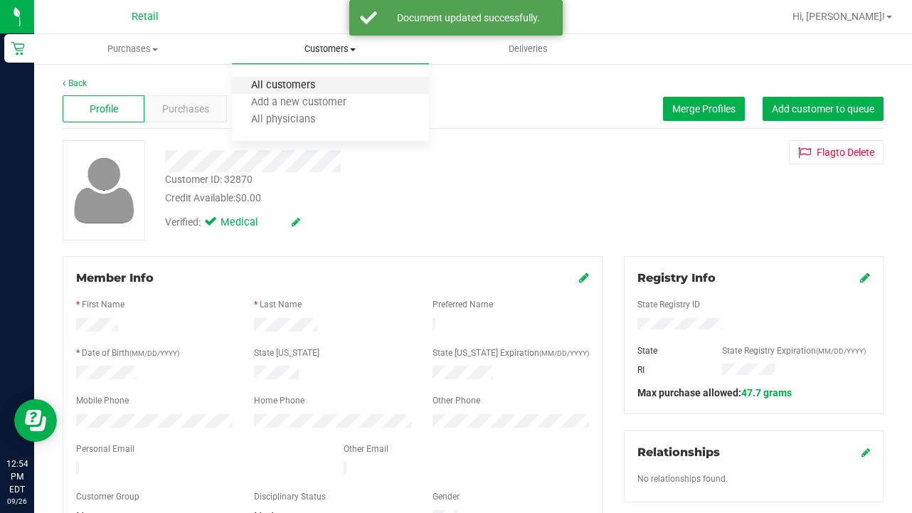
click at [311, 83] on span "All customers" at bounding box center [283, 86] width 102 height 12
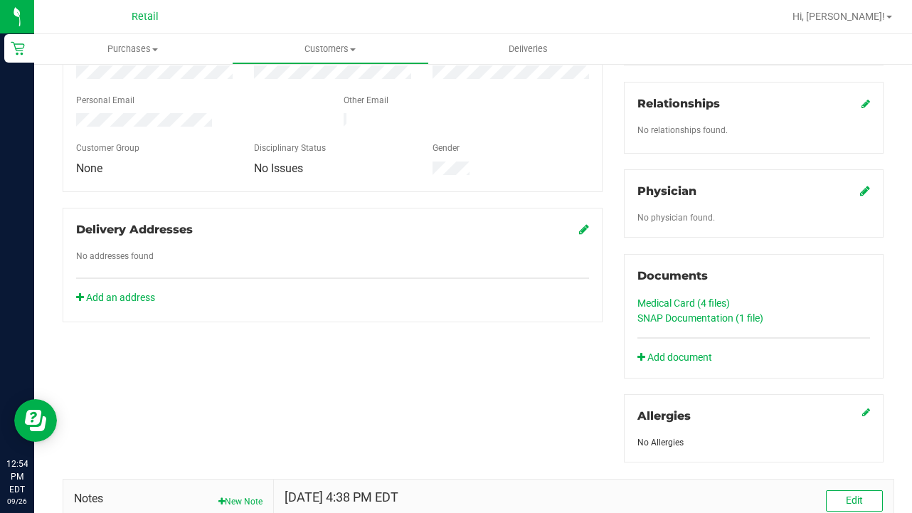
scroll to position [367, 0]
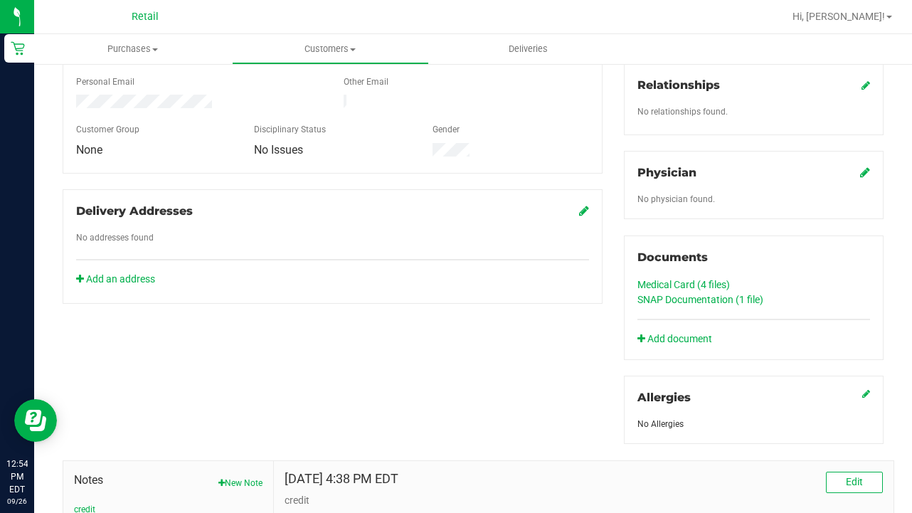
click at [693, 282] on link "Medical Card (4 files)" at bounding box center [684, 284] width 93 height 11
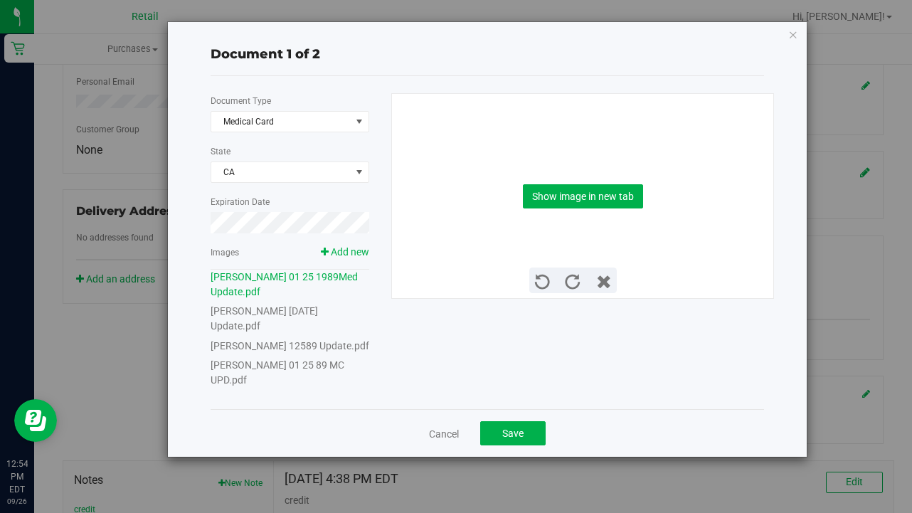
click at [344, 364] on link "[PERSON_NAME] 01 25 89 MC UPD.pdf" at bounding box center [278, 372] width 134 height 26
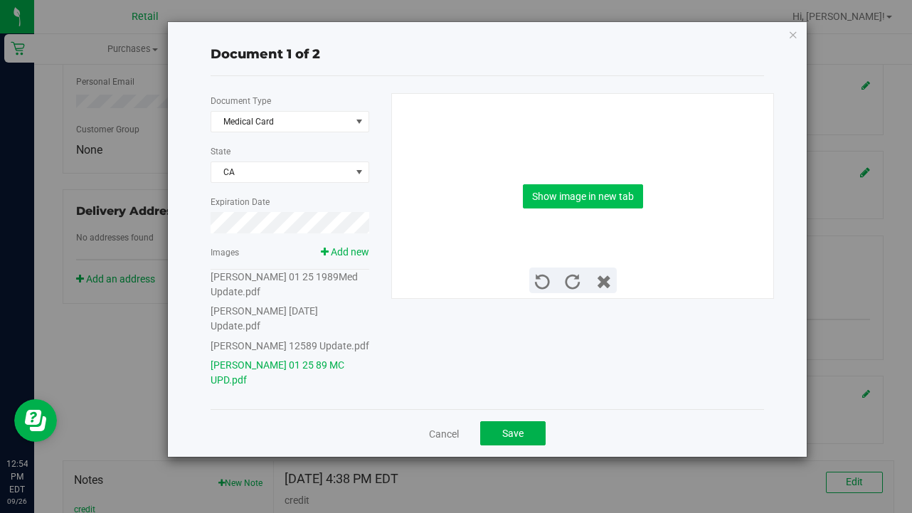
click at [625, 195] on button "Show image in new tab" at bounding box center [583, 196] width 120 height 24
click at [519, 428] on span "Save" at bounding box center [512, 433] width 21 height 11
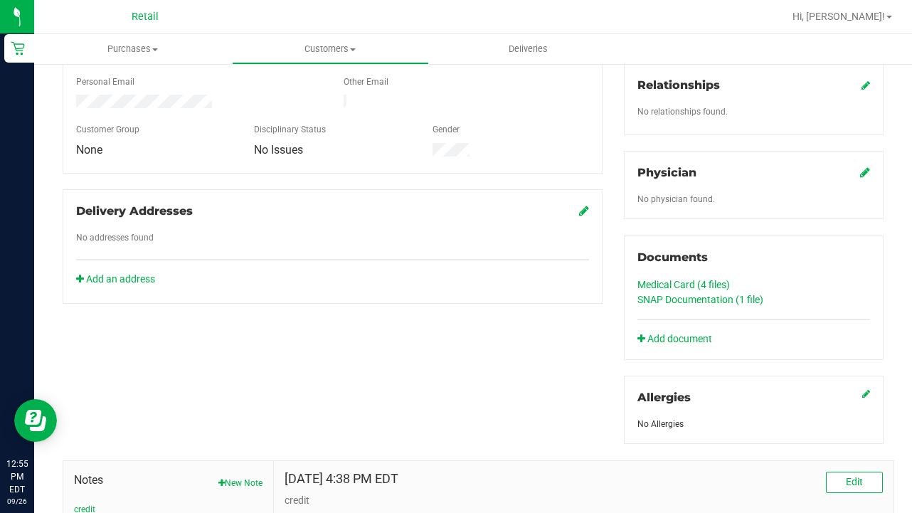
click at [697, 281] on link "Medical Card (4 files)" at bounding box center [684, 284] width 93 height 11
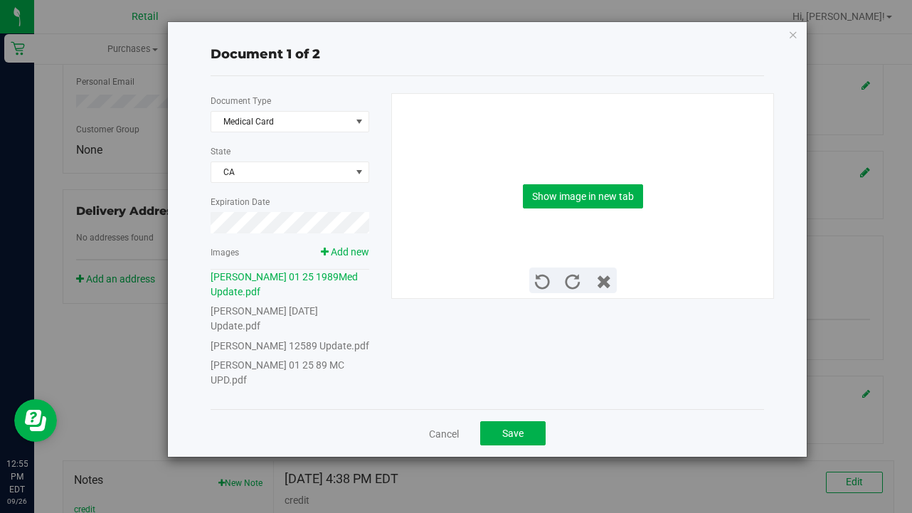
click at [344, 366] on link "[PERSON_NAME] 01 25 89 MC UPD.pdf" at bounding box center [278, 372] width 134 height 26
click at [456, 427] on link "Cancel" at bounding box center [444, 434] width 30 height 14
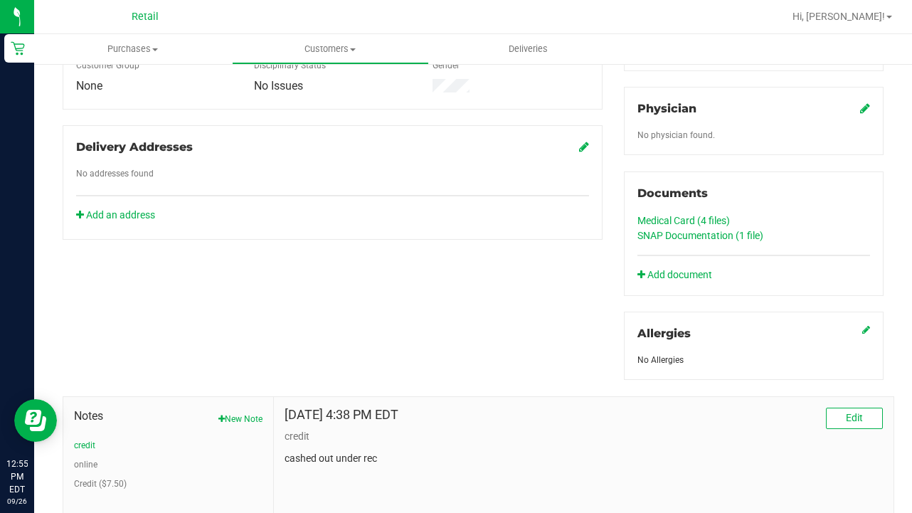
scroll to position [433, 0]
click at [660, 234] on link "SNAP Documentation (1 file)" at bounding box center [701, 233] width 126 height 11
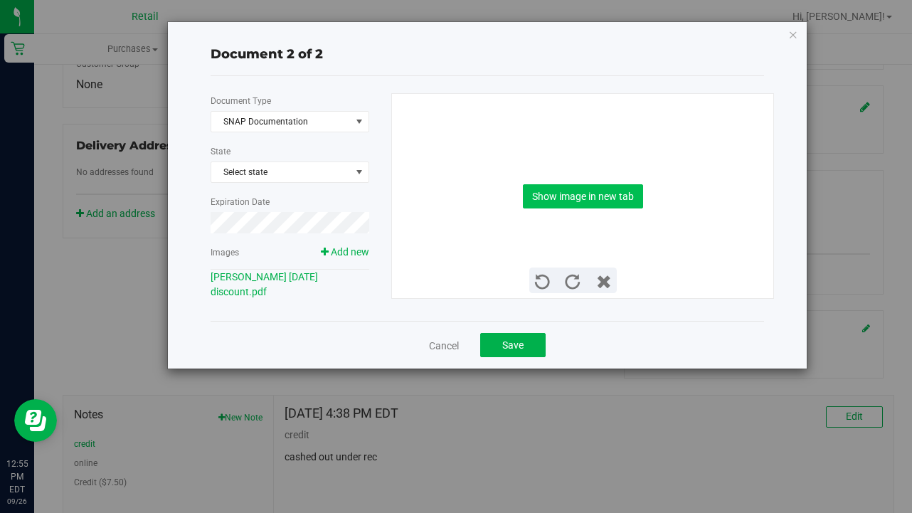
click at [594, 196] on button "Show image in new tab" at bounding box center [583, 196] width 120 height 24
click at [542, 345] on button "Save" at bounding box center [512, 345] width 65 height 24
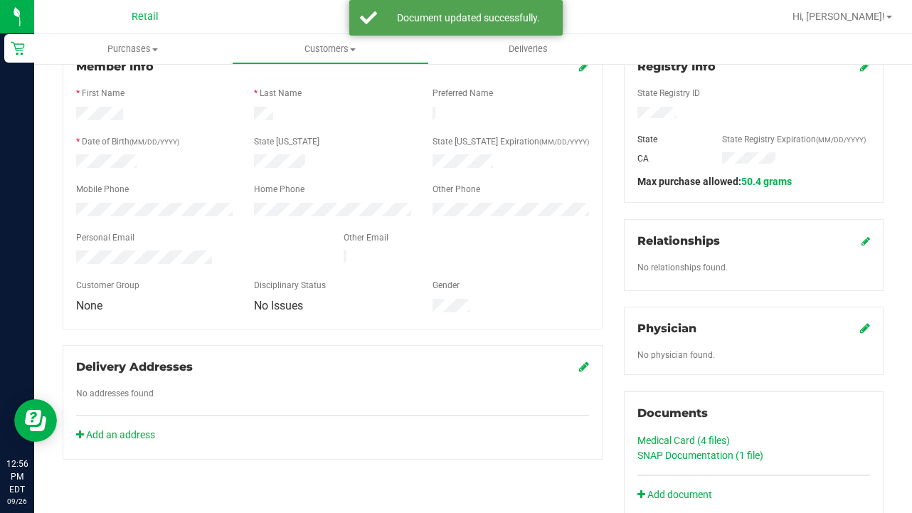
scroll to position [18, 0]
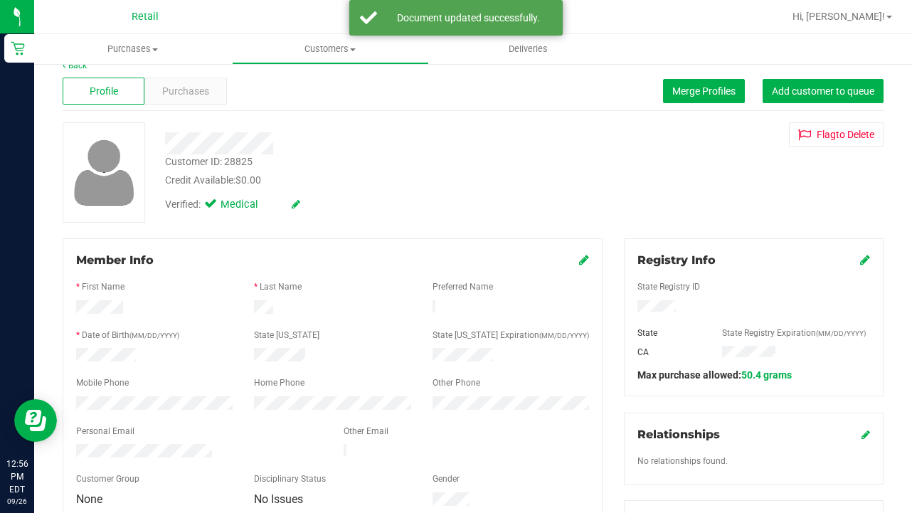
click at [583, 264] on icon at bounding box center [584, 259] width 10 height 11
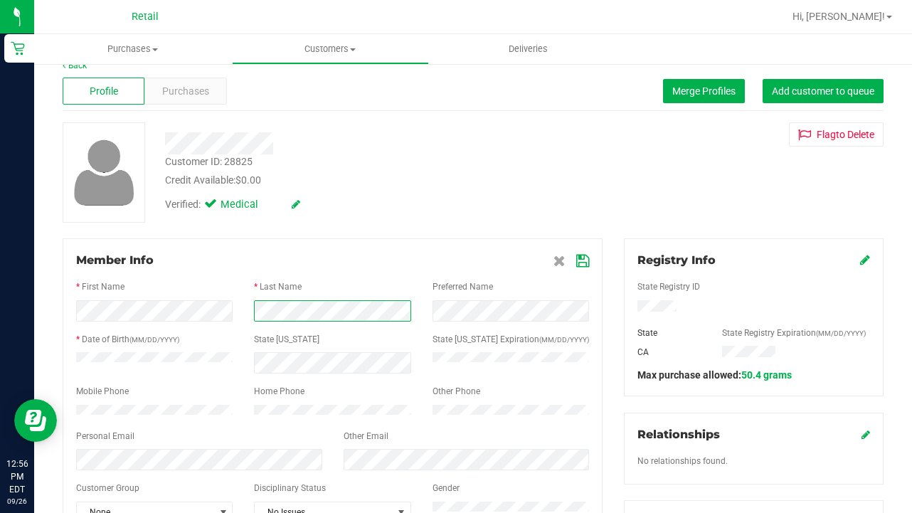
scroll to position [120, 0]
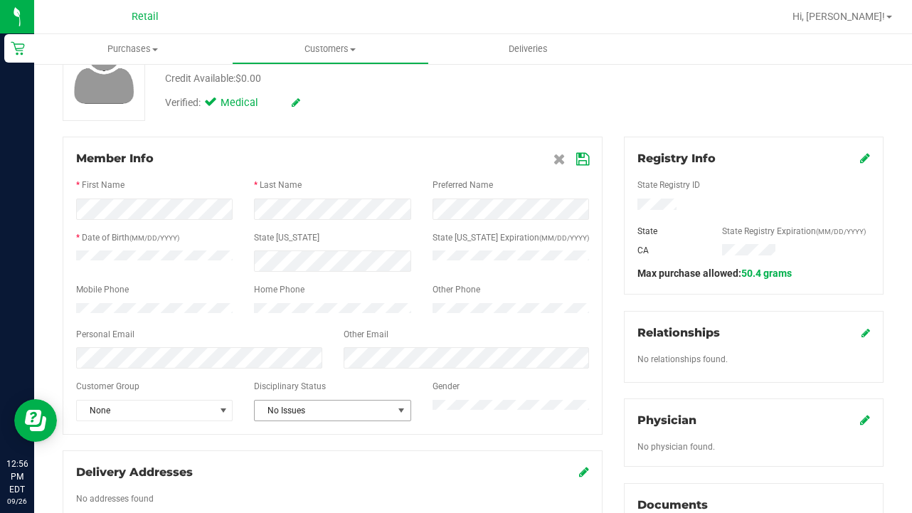
click at [290, 419] on span "No Issues" at bounding box center [323, 411] width 137 height 20
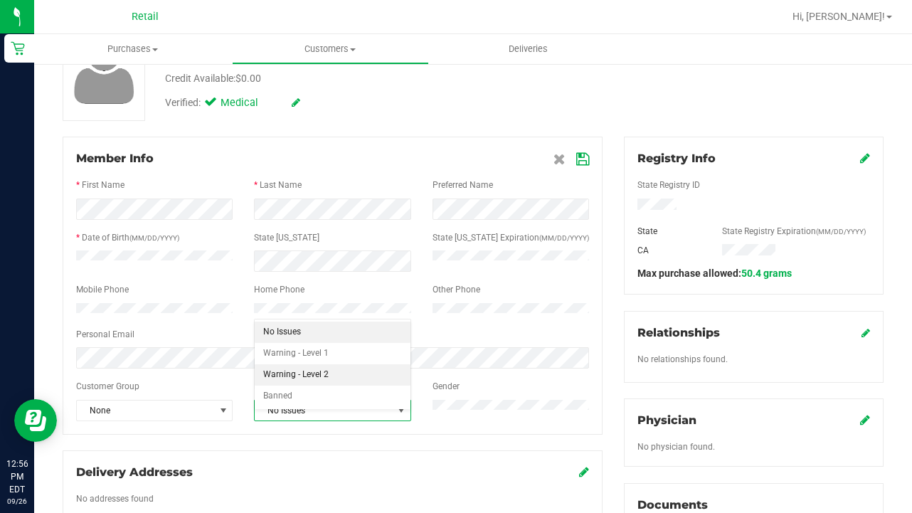
click at [305, 370] on li "Warning - Level 2" at bounding box center [332, 374] width 155 height 21
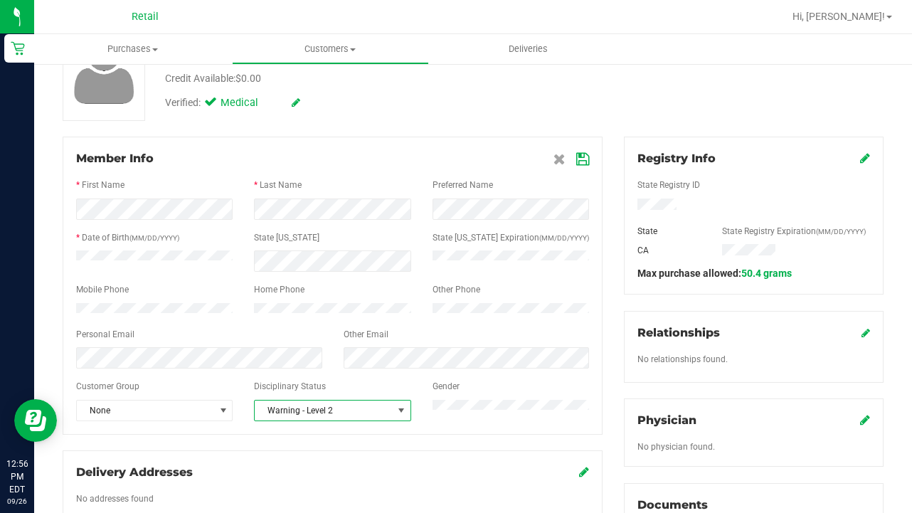
click at [582, 155] on icon at bounding box center [582, 159] width 13 height 11
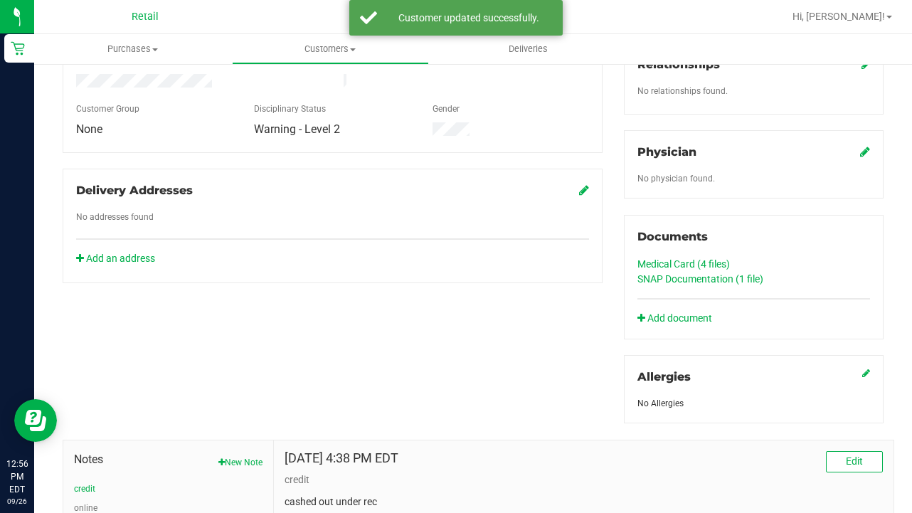
scroll to position [466, 0]
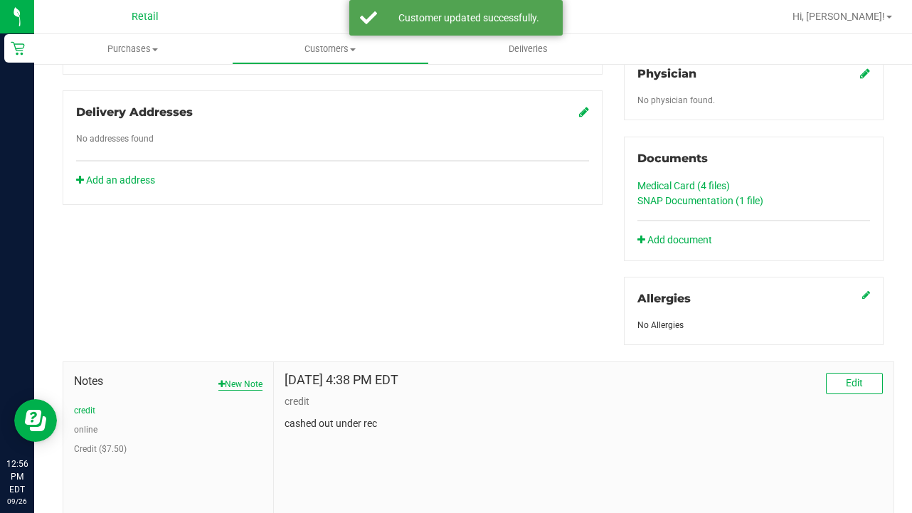
click at [257, 385] on button "New Note" at bounding box center [240, 384] width 44 height 13
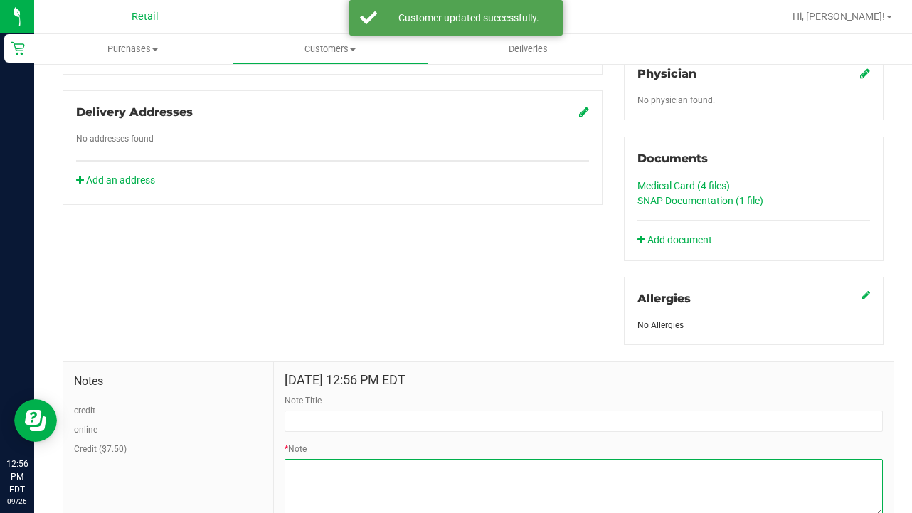
click at [337, 461] on textarea "* Note" at bounding box center [584, 487] width 598 height 57
paste textarea "turned off discount 09.24.2205. must provide CURRENT VALID discount with CURREN…"
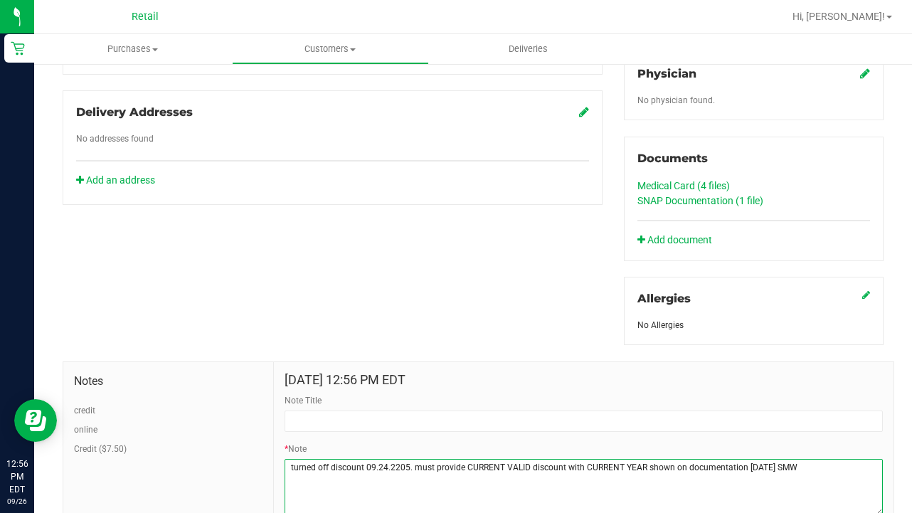
drag, startPoint x: 414, startPoint y: 467, endPoint x: 203, endPoint y: 470, distance: 211.3
click at [203, 470] on div "Notes credit online Credit ($7.50) [DATE] 12:56 PM EDT Note Title * Note Submit…" at bounding box center [479, 460] width 832 height 198
type textarea "must provide CURRENT VALID discount with CURRENT YEAR shown on documentation [D…"
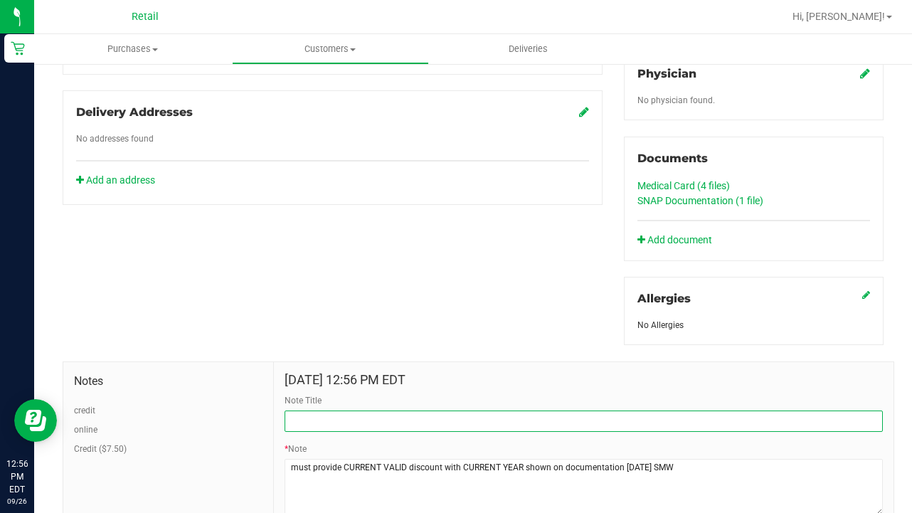
click at [313, 422] on input "Note Title" at bounding box center [584, 421] width 598 height 21
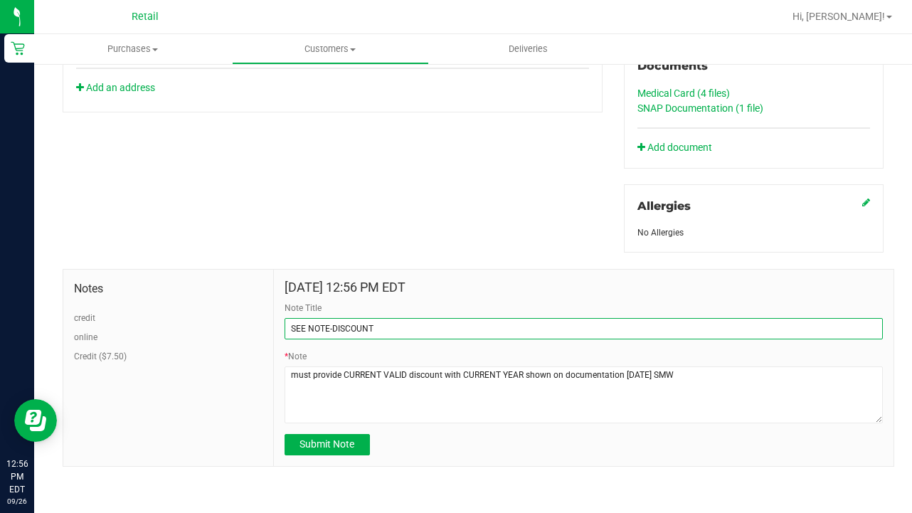
scroll to position [558, 0]
type input "SEE NOTE-DISCOUNT"
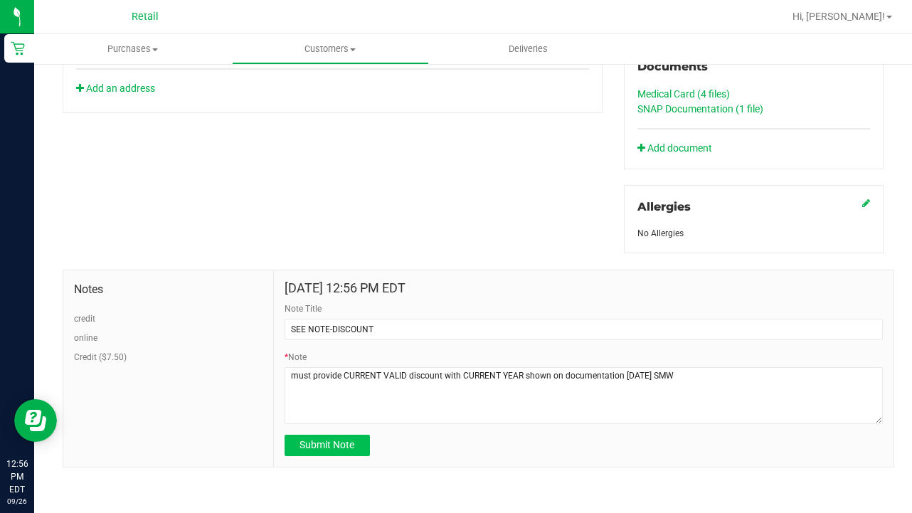
click at [359, 445] on button "Submit Note" at bounding box center [327, 445] width 85 height 21
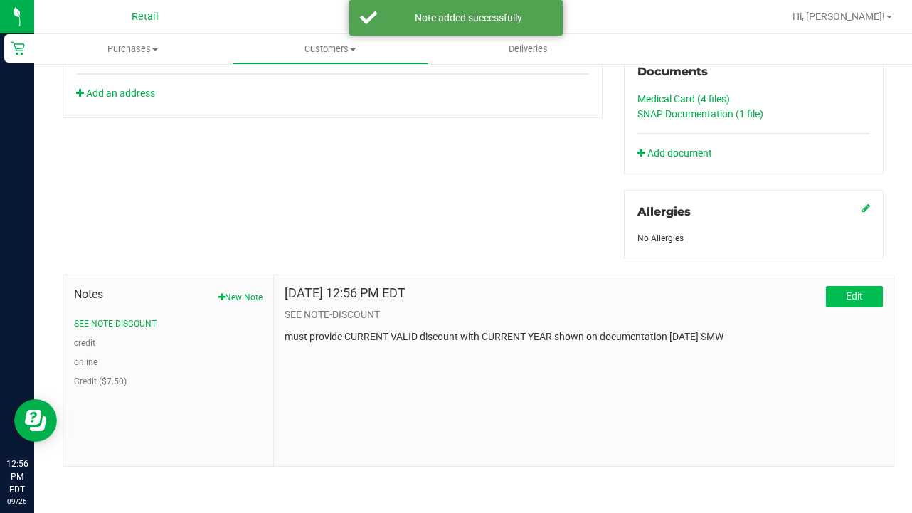
click at [835, 302] on button "Edit" at bounding box center [854, 296] width 57 height 21
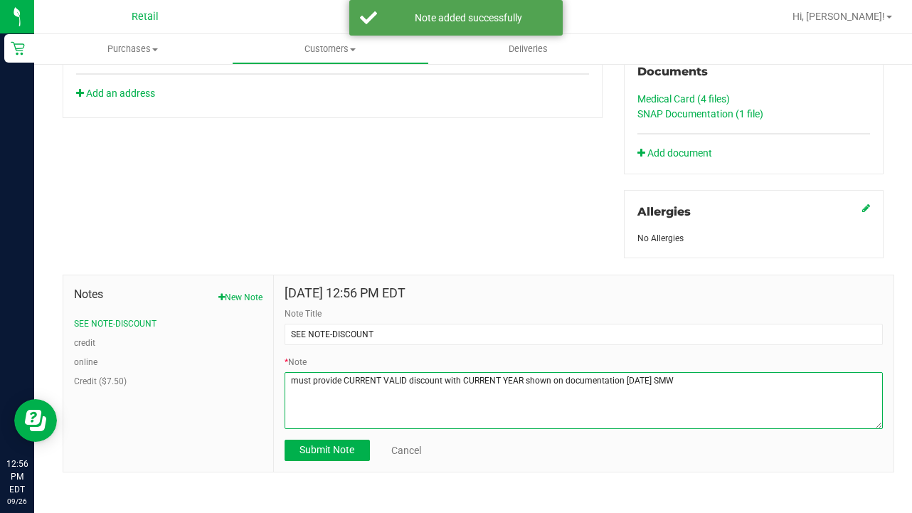
click at [642, 382] on textarea "* Note" at bounding box center [584, 400] width 598 height 57
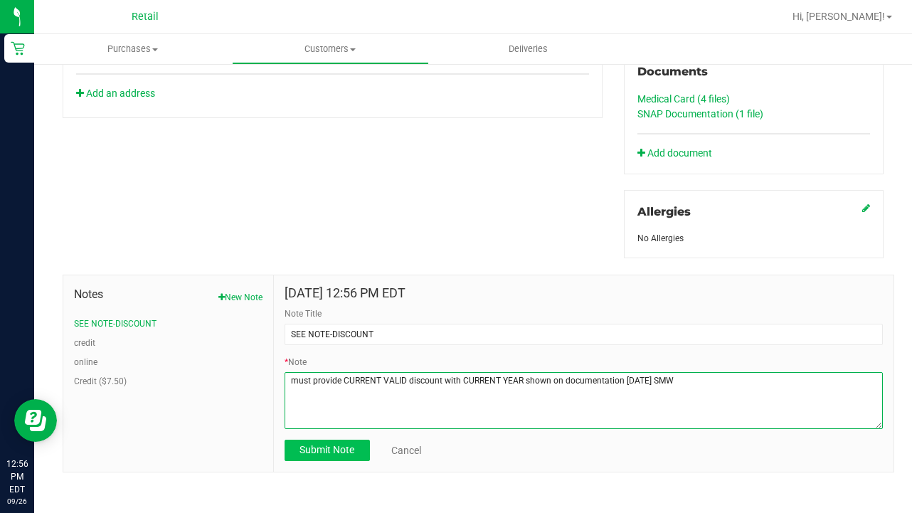
type textarea "must provide CURRENT VALID discount with CURRENT YEAR shown on documentation [D…"
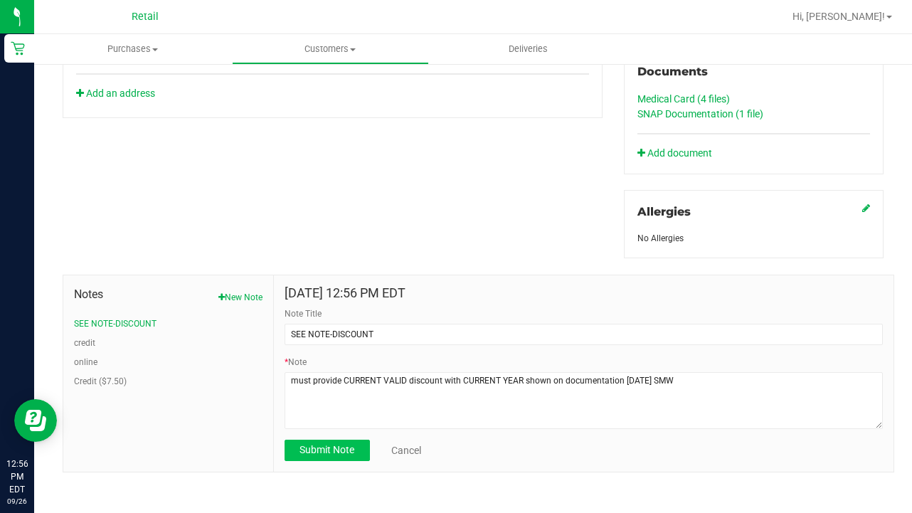
click at [332, 454] on span "Submit Note" at bounding box center [327, 449] width 55 height 11
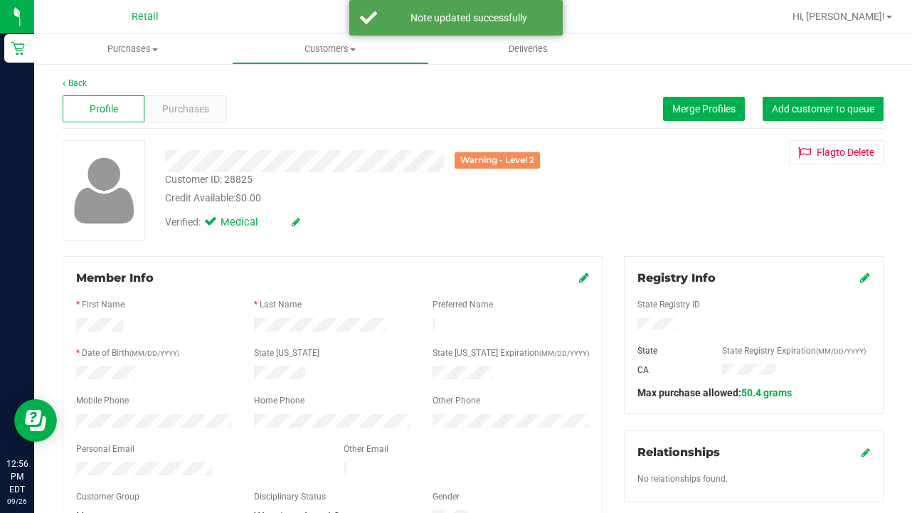
scroll to position [0, 0]
click at [315, 42] on uib-tab-heading "Customers All customers Add a new customer All physicians" at bounding box center [331, 49] width 196 height 28
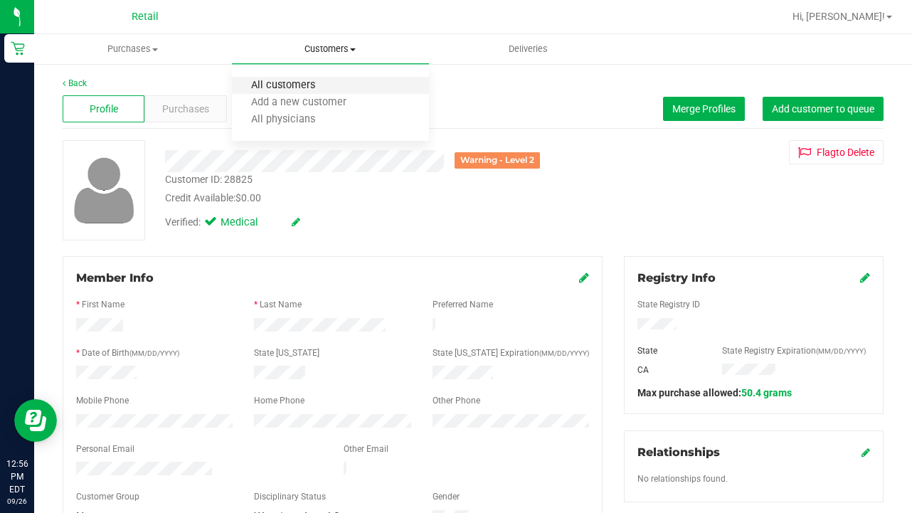
click at [316, 86] on span "All customers" at bounding box center [283, 86] width 102 height 12
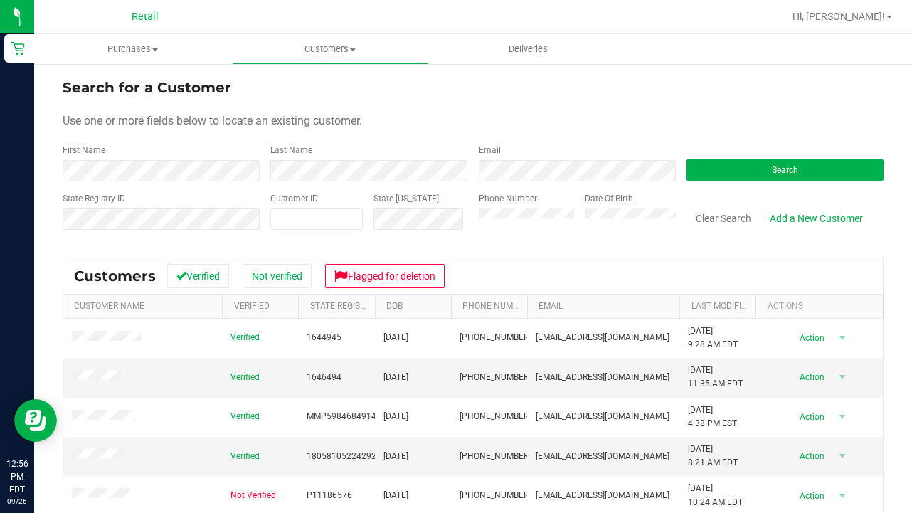
click at [200, 184] on form "Search for a Customer Use one or more fields below to locate an existing custom…" at bounding box center [473, 160] width 821 height 166
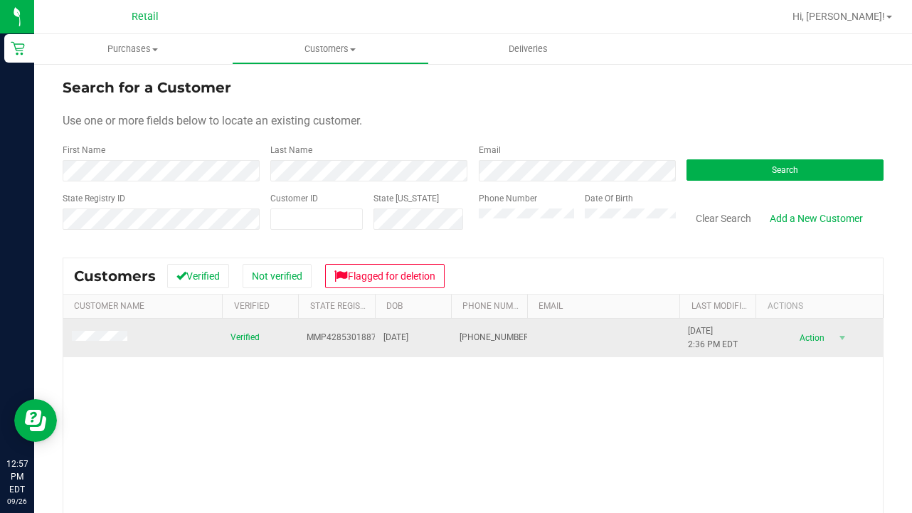
click at [103, 344] on span at bounding box center [102, 338] width 60 height 14
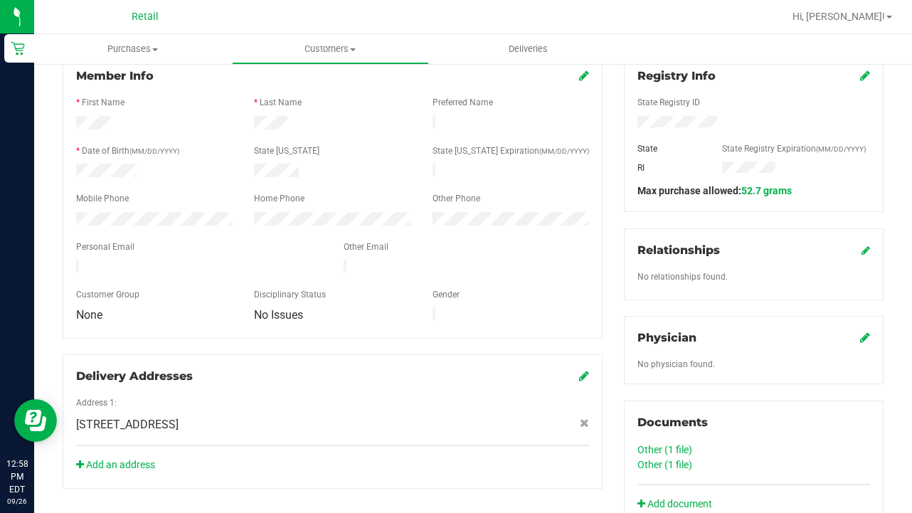
scroll to position [203, 0]
click at [317, 46] on span "Customers" at bounding box center [331, 49] width 196 height 13
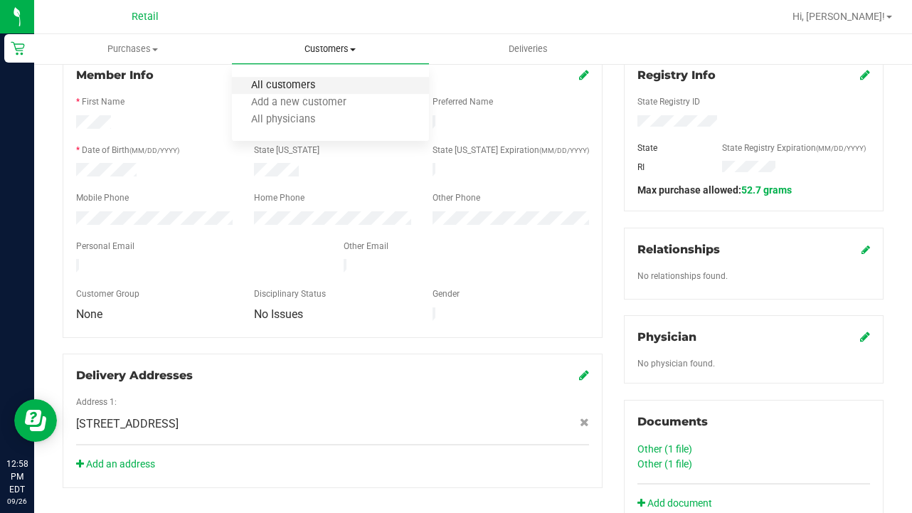
click at [317, 83] on span "All customers" at bounding box center [283, 86] width 102 height 12
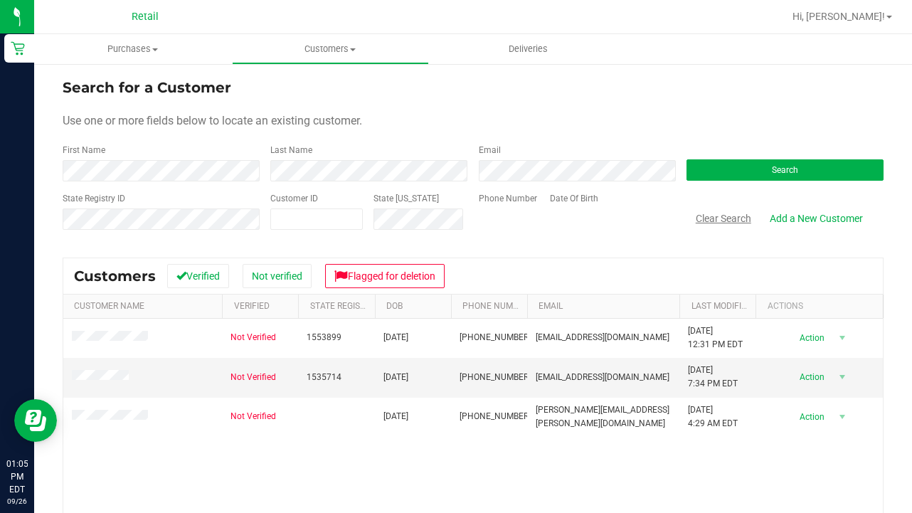
click at [726, 223] on button "Clear Search" at bounding box center [724, 218] width 74 height 24
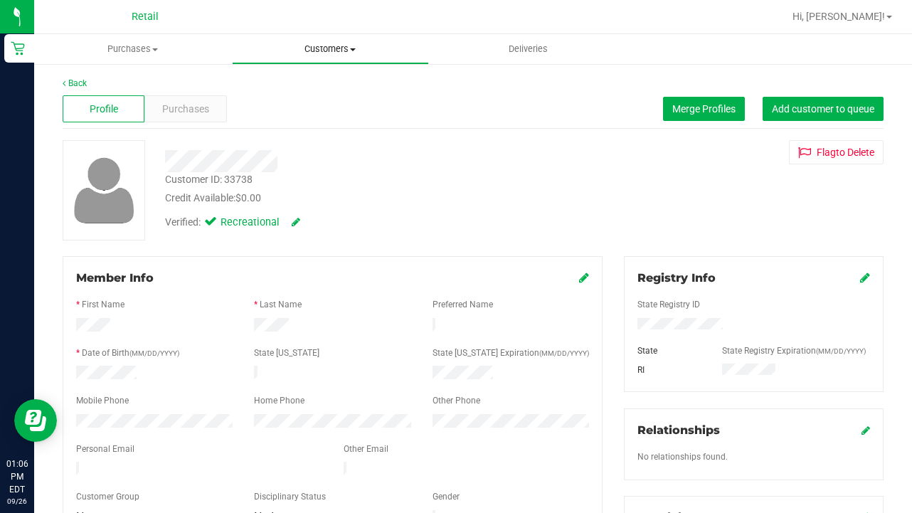
click at [310, 54] on span "Customers" at bounding box center [331, 49] width 196 height 13
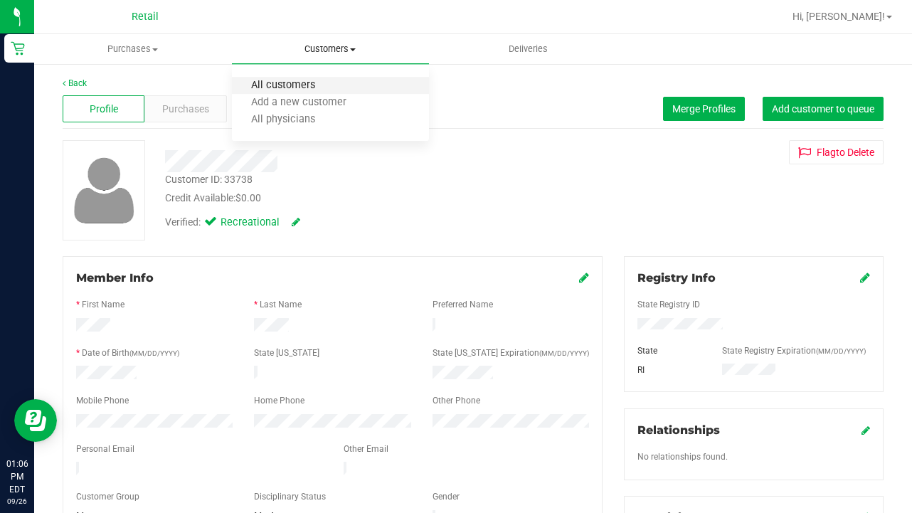
click at [310, 90] on span "All customers" at bounding box center [283, 86] width 102 height 12
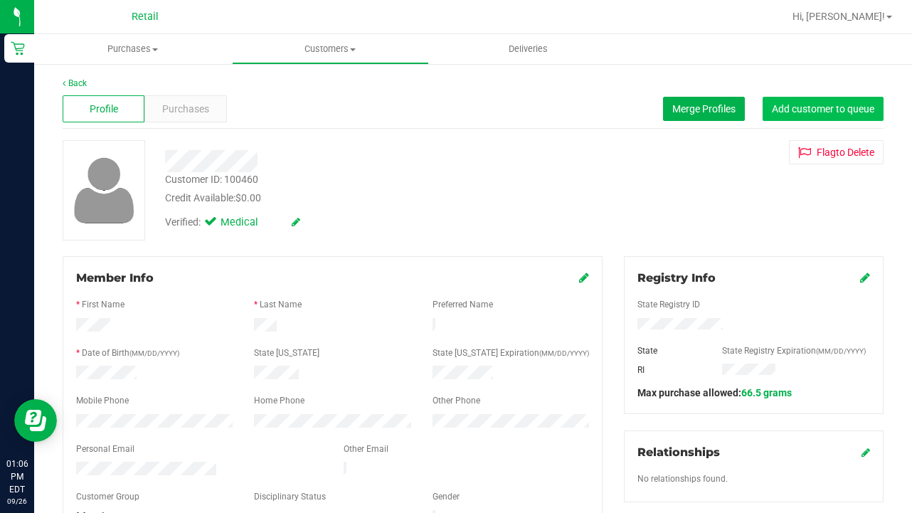
click at [838, 106] on span "Add customer to queue" at bounding box center [823, 108] width 102 height 11
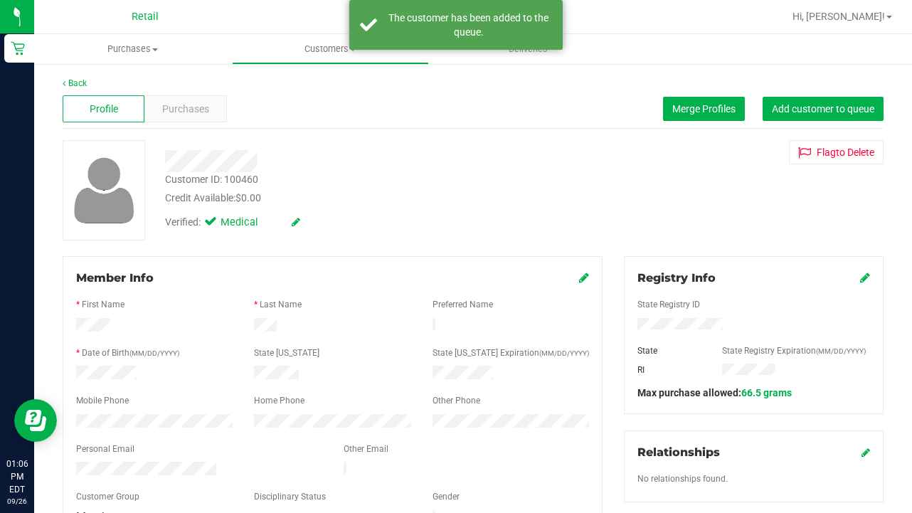
click at [310, 53] on span "Customers" at bounding box center [331, 49] width 196 height 13
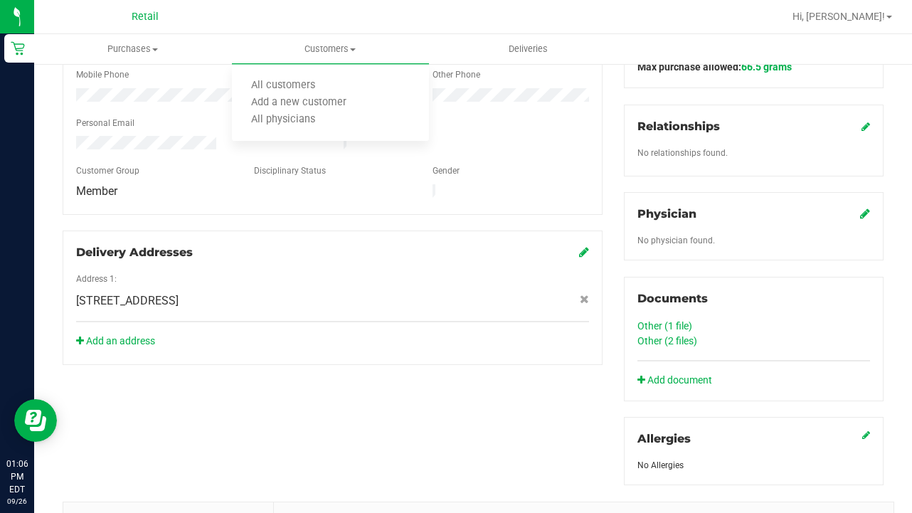
scroll to position [328, 0]
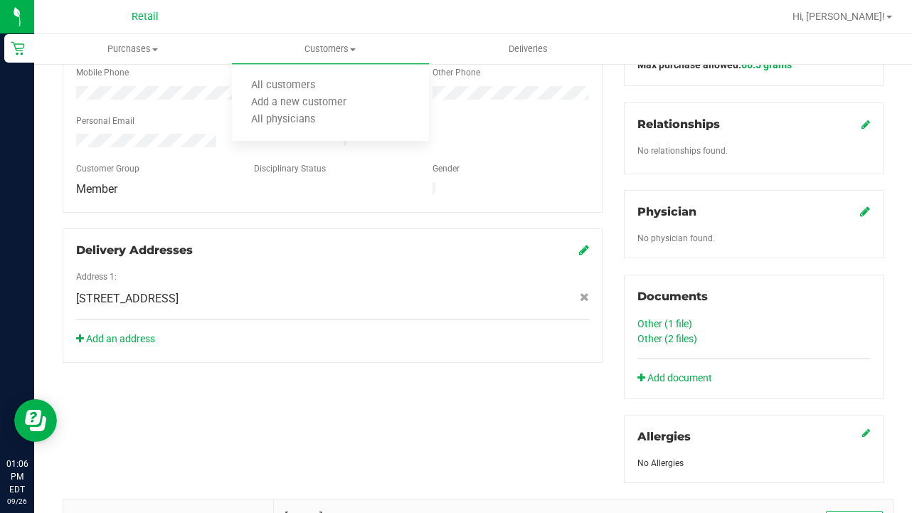
click at [675, 324] on link "Other (1 file)" at bounding box center [665, 323] width 55 height 11
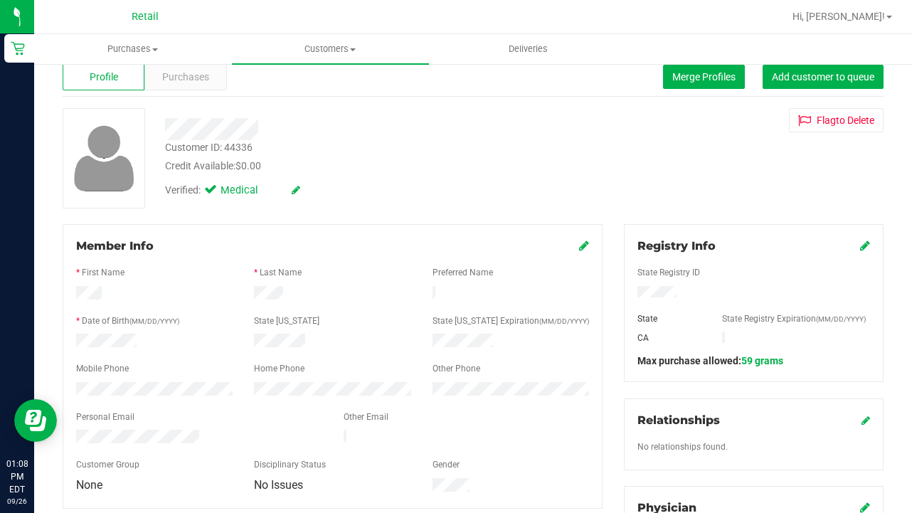
scroll to position [33, 0]
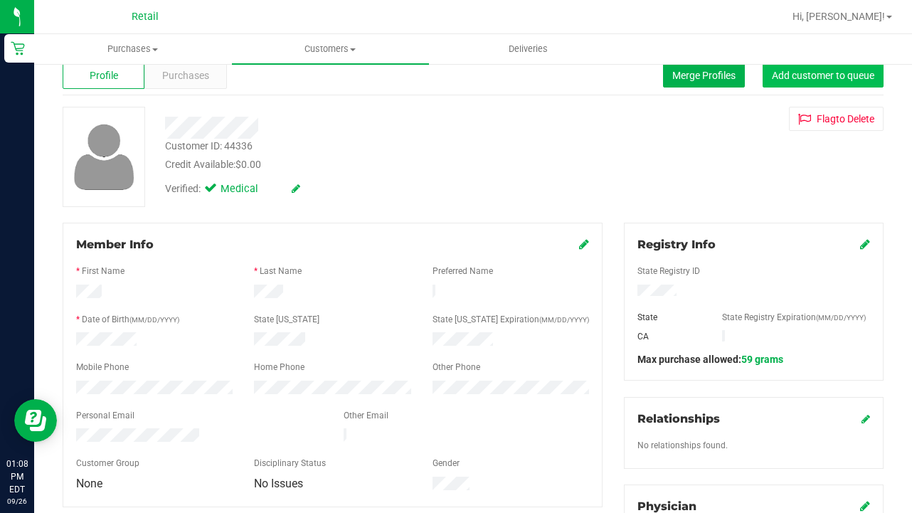
click at [812, 78] on span "Add customer to queue" at bounding box center [823, 75] width 102 height 11
click at [338, 41] on uib-tab-heading "Customers All customers Add a new customer All physicians" at bounding box center [331, 49] width 198 height 30
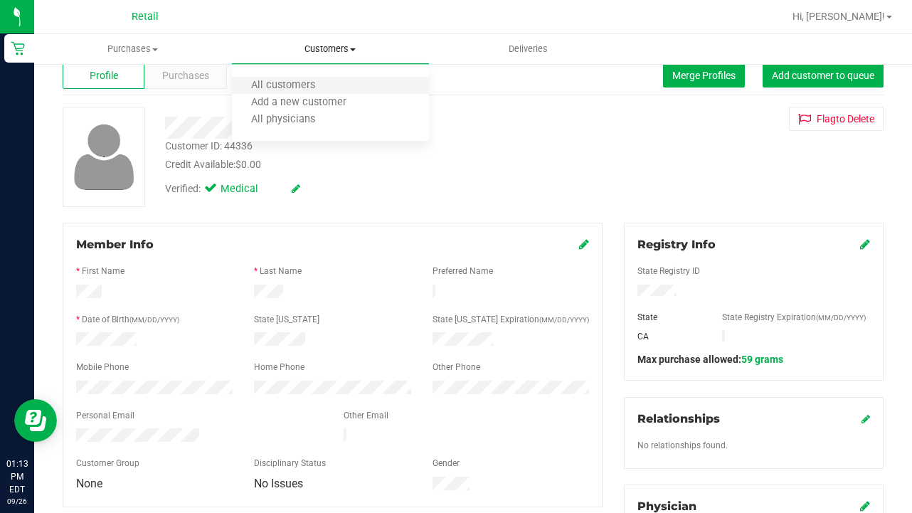
click at [334, 85] on li "All customers" at bounding box center [331, 86] width 198 height 17
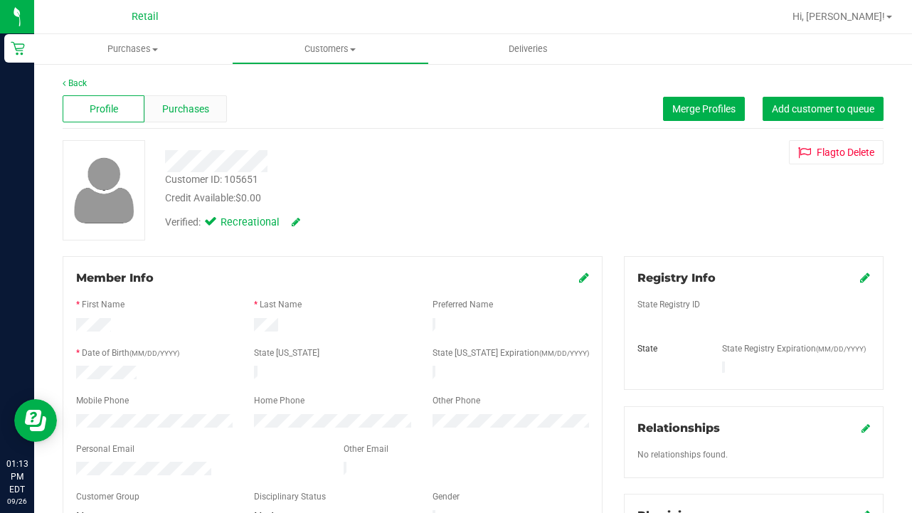
click at [186, 107] on span "Purchases" at bounding box center [185, 109] width 47 height 15
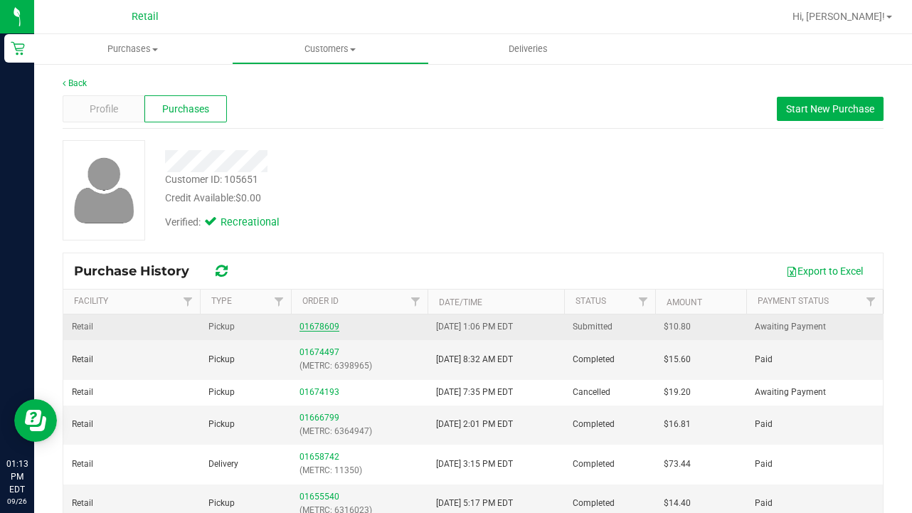
click at [322, 327] on link "01678609" at bounding box center [320, 327] width 40 height 10
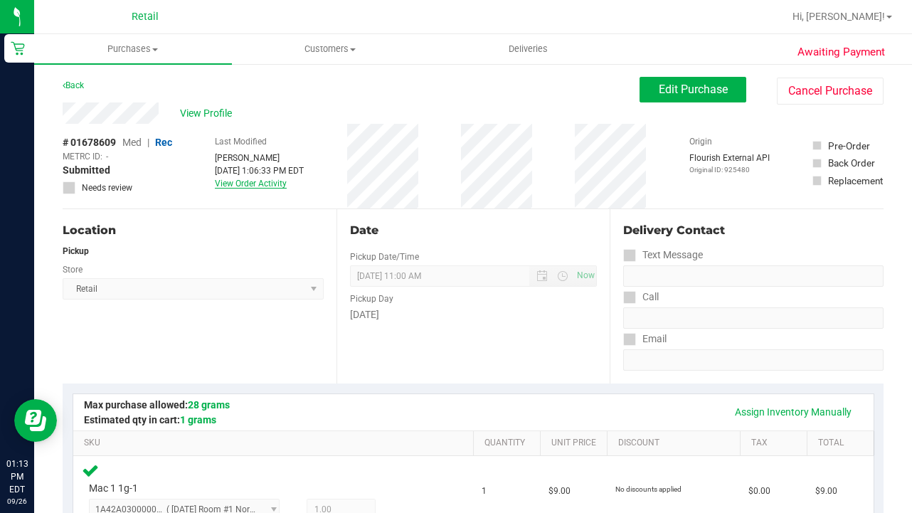
click at [280, 184] on link "View Order Activity" at bounding box center [251, 184] width 72 height 10
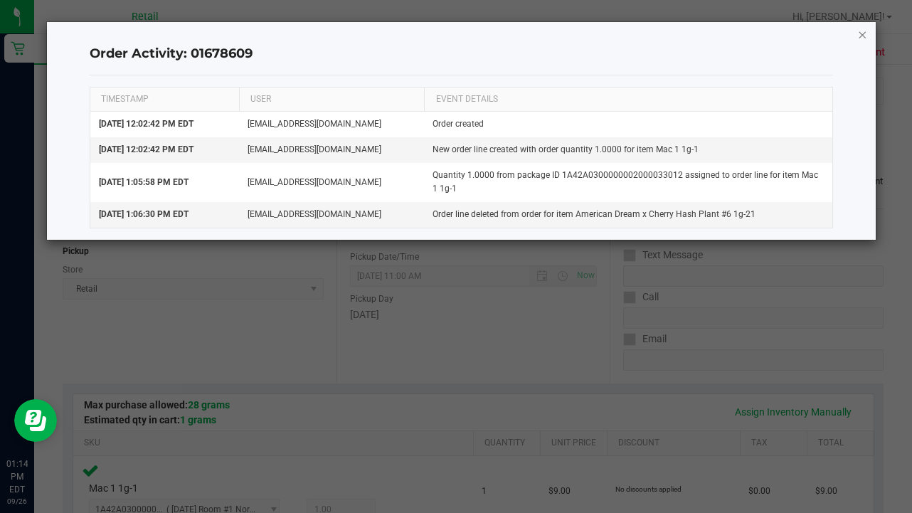
click at [863, 32] on icon "button" at bounding box center [863, 34] width 10 height 17
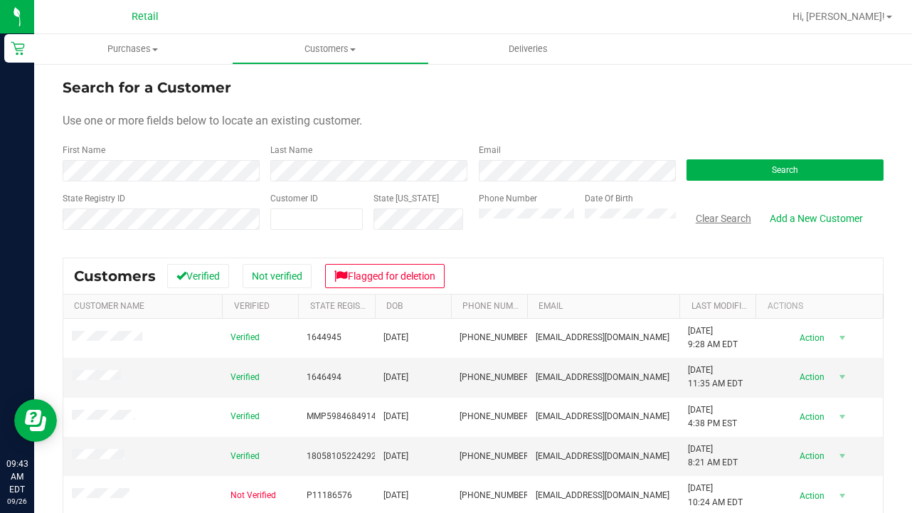
click at [723, 219] on button "Clear Search" at bounding box center [724, 218] width 74 height 24
click at [314, 52] on span "Customers" at bounding box center [331, 49] width 196 height 13
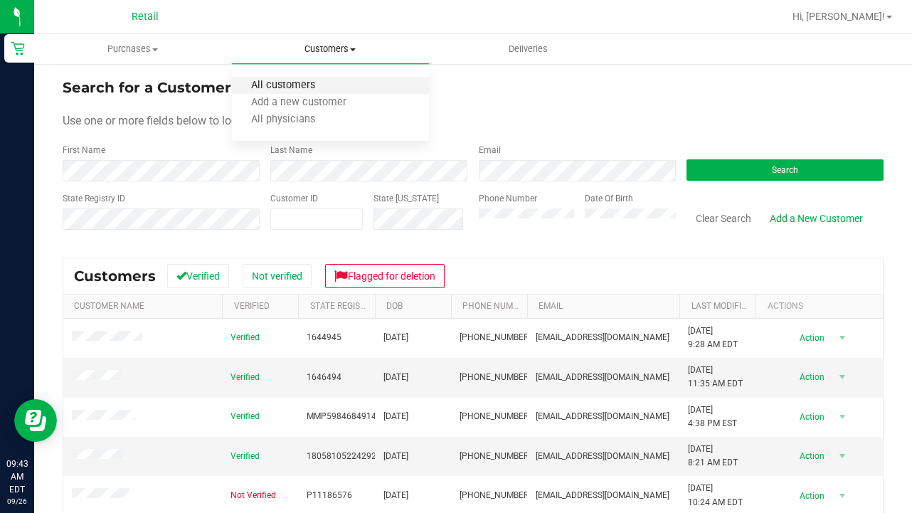
click at [310, 88] on span "All customers" at bounding box center [283, 86] width 102 height 12
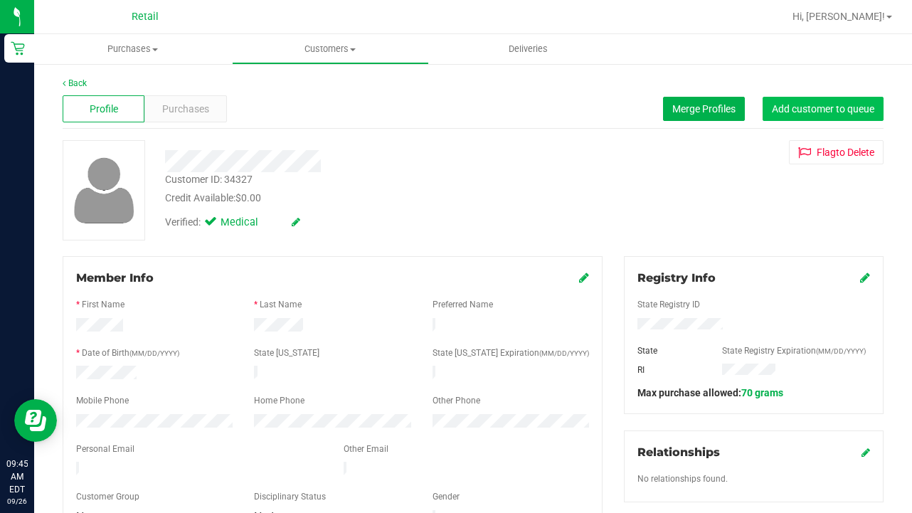
click at [808, 110] on span "Add customer to queue" at bounding box center [823, 108] width 102 height 11
click at [287, 3] on div at bounding box center [519, 17] width 529 height 28
click at [328, 53] on span "Customers" at bounding box center [331, 49] width 196 height 13
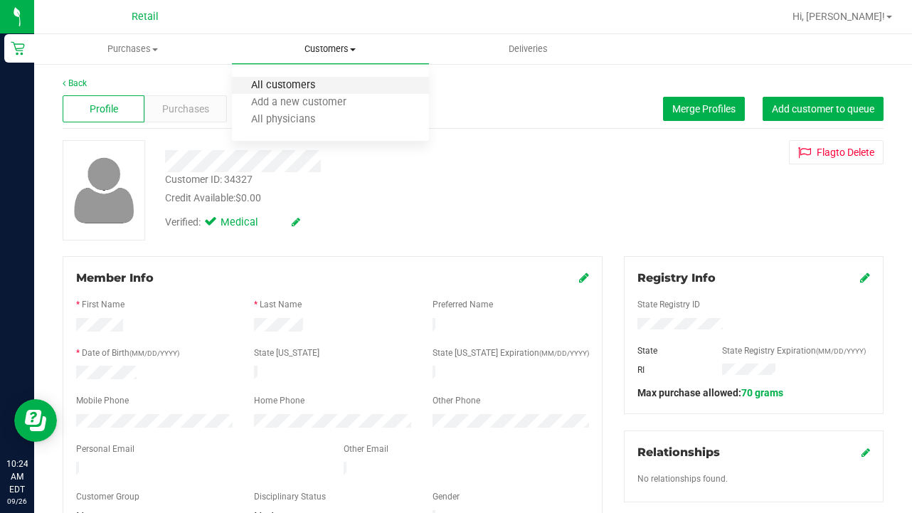
click at [328, 88] on span "All customers" at bounding box center [283, 86] width 102 height 12
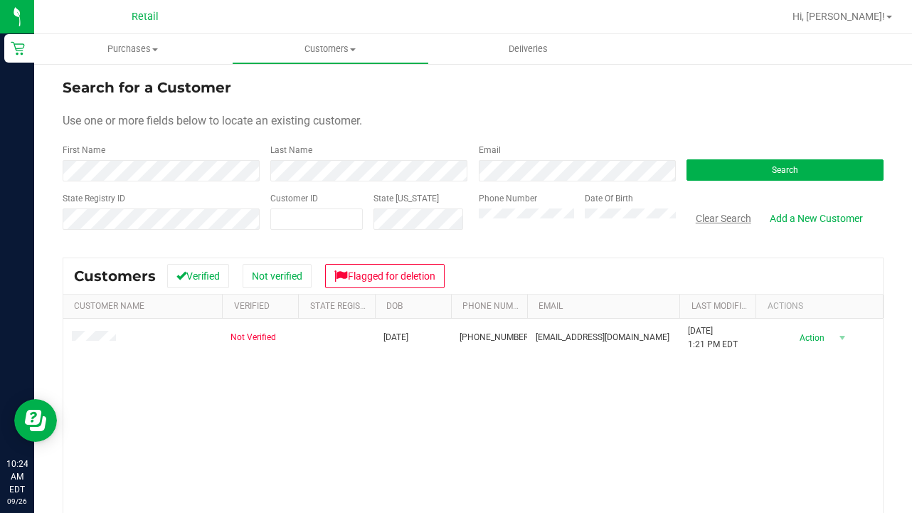
click at [709, 214] on button "Clear Search" at bounding box center [724, 218] width 74 height 24
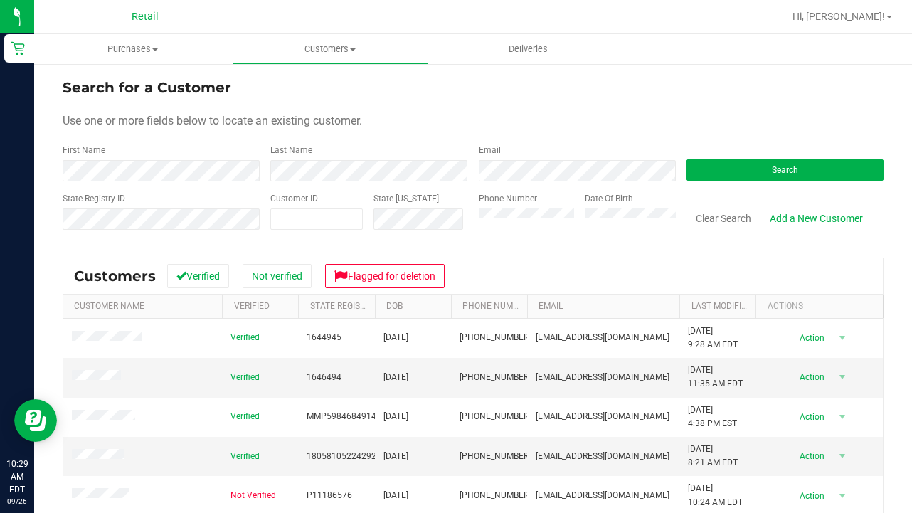
click at [728, 223] on button "Clear Search" at bounding box center [724, 218] width 74 height 24
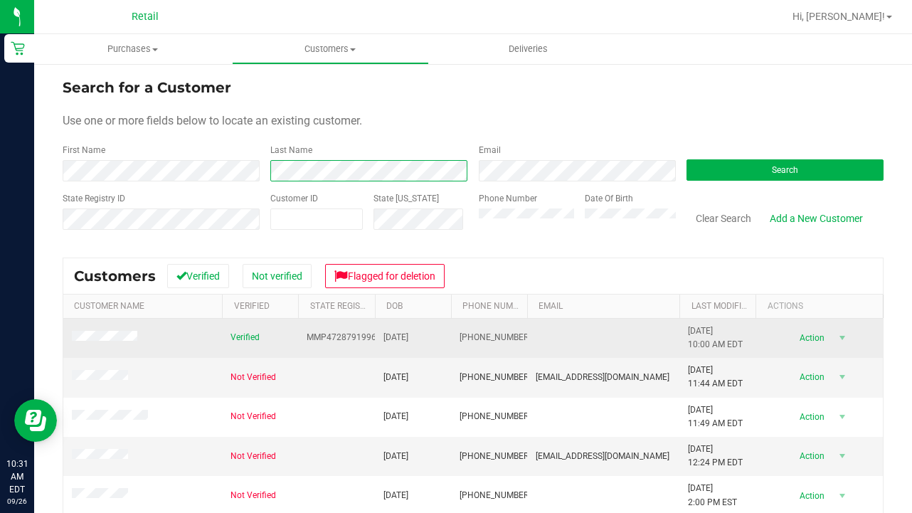
scroll to position [129, 0]
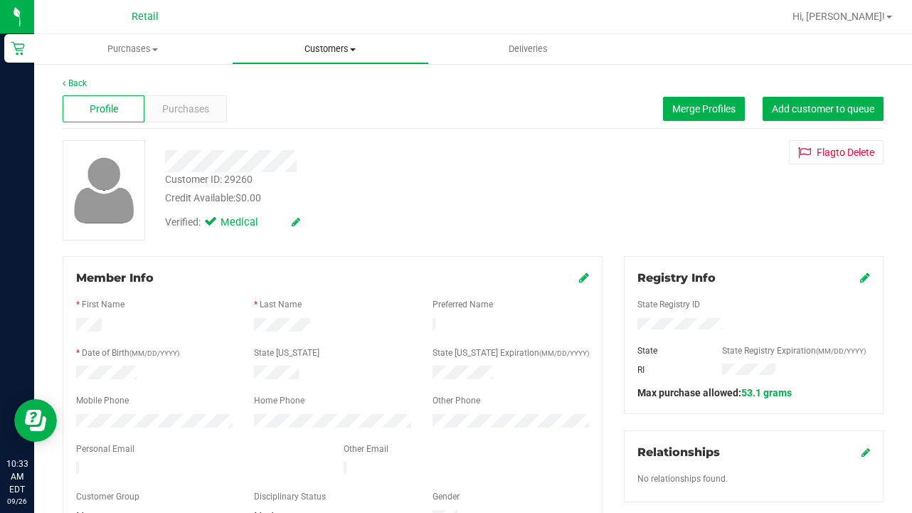
click at [325, 46] on span "Customers" at bounding box center [331, 49] width 196 height 13
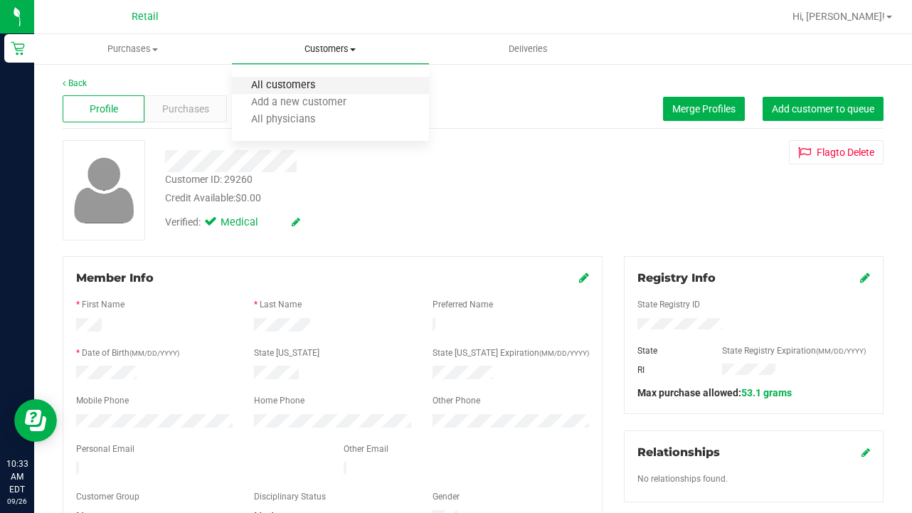
click at [308, 83] on span "All customers" at bounding box center [283, 86] width 102 height 12
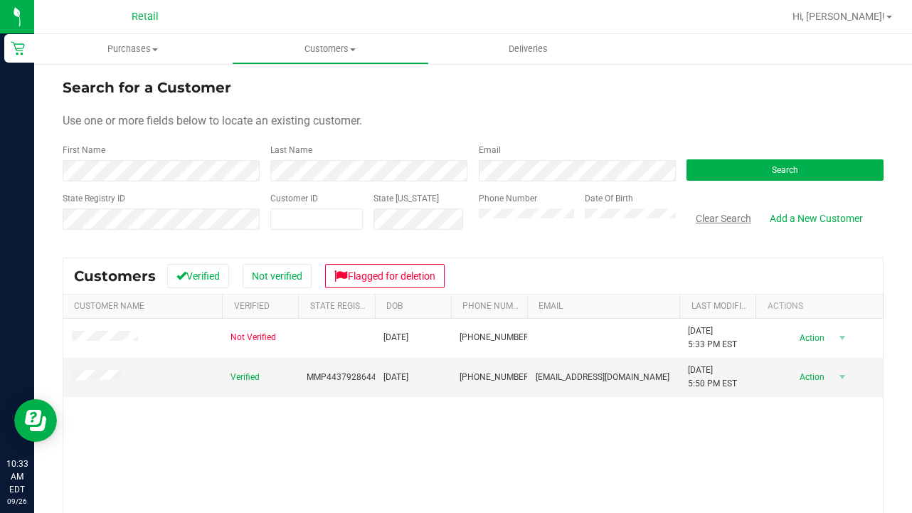
click at [740, 216] on button "Clear Search" at bounding box center [724, 218] width 74 height 24
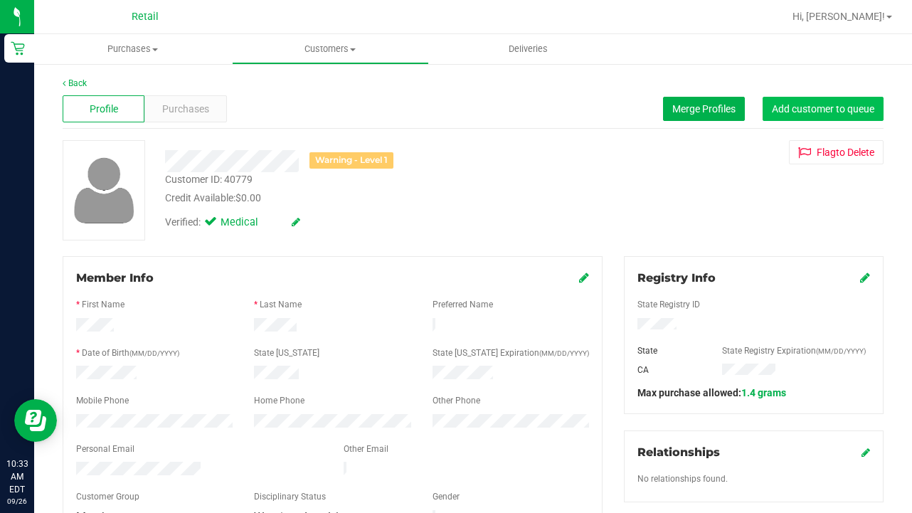
click at [838, 102] on button "Add customer to queue" at bounding box center [823, 109] width 121 height 24
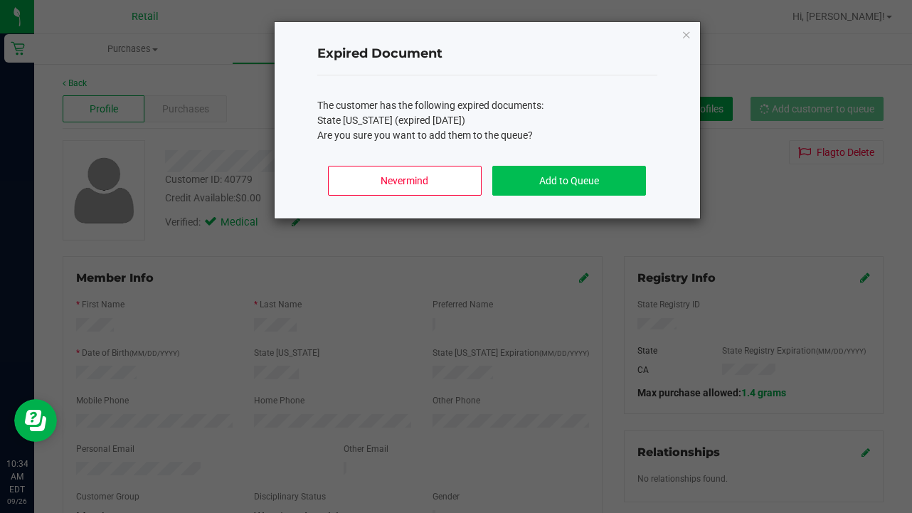
click at [582, 179] on button "Add to Queue" at bounding box center [568, 181] width 153 height 30
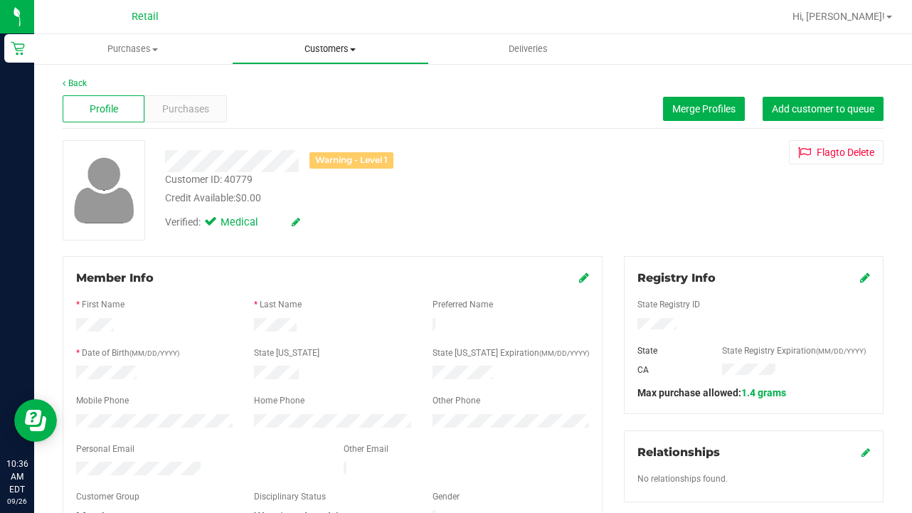
click at [316, 51] on span "Customers" at bounding box center [331, 49] width 196 height 13
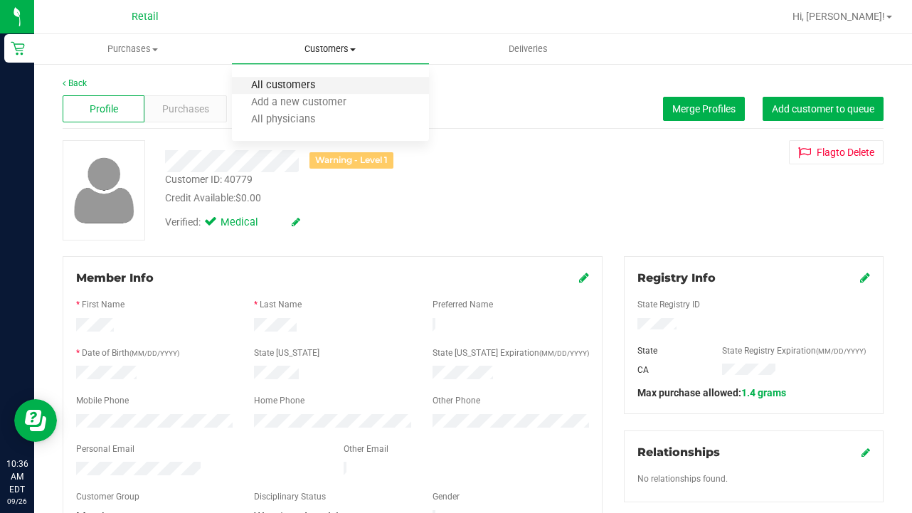
click at [317, 80] on span "All customers" at bounding box center [283, 86] width 102 height 12
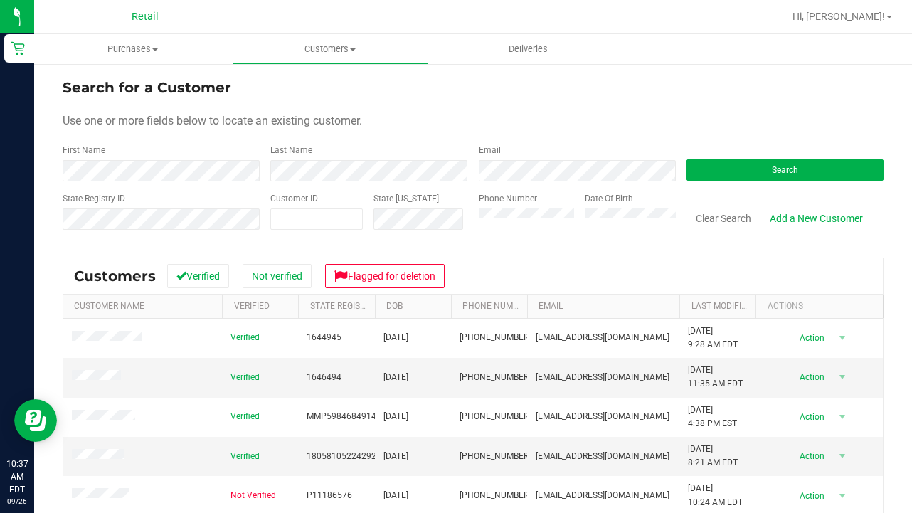
click at [716, 219] on button "Clear Search" at bounding box center [724, 218] width 74 height 24
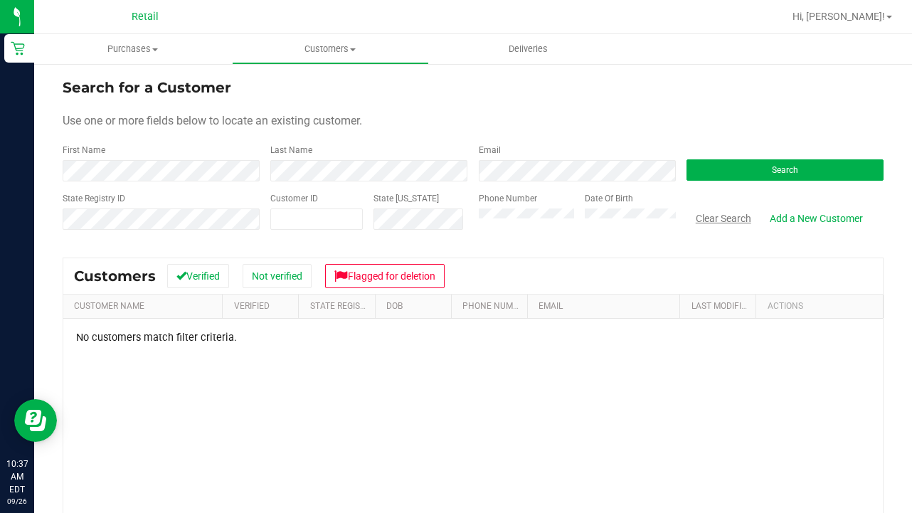
click at [726, 217] on button "Clear Search" at bounding box center [724, 218] width 74 height 24
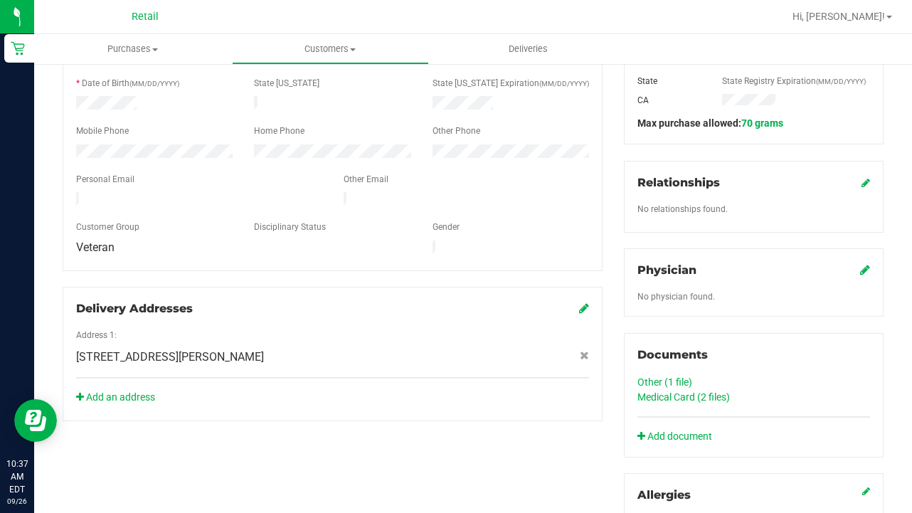
scroll to position [290, 0]
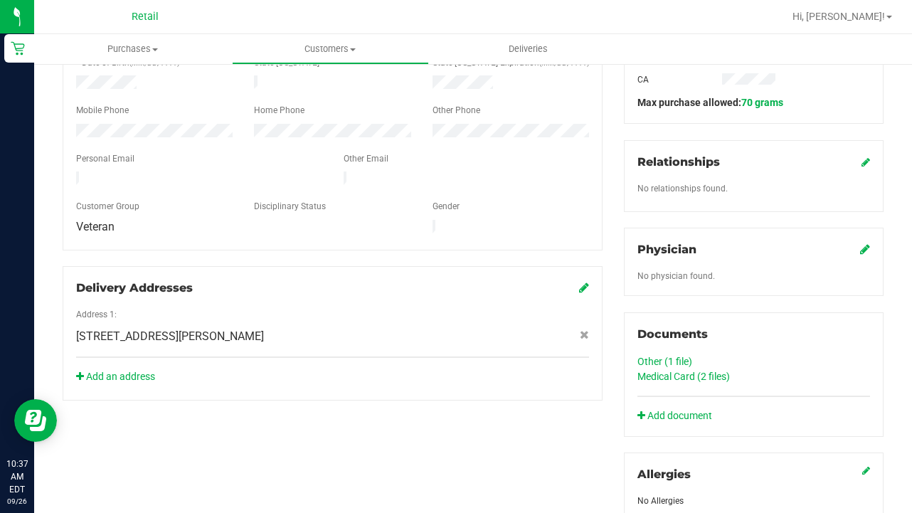
click at [652, 378] on link "Medical Card (2 files)" at bounding box center [684, 376] width 93 height 11
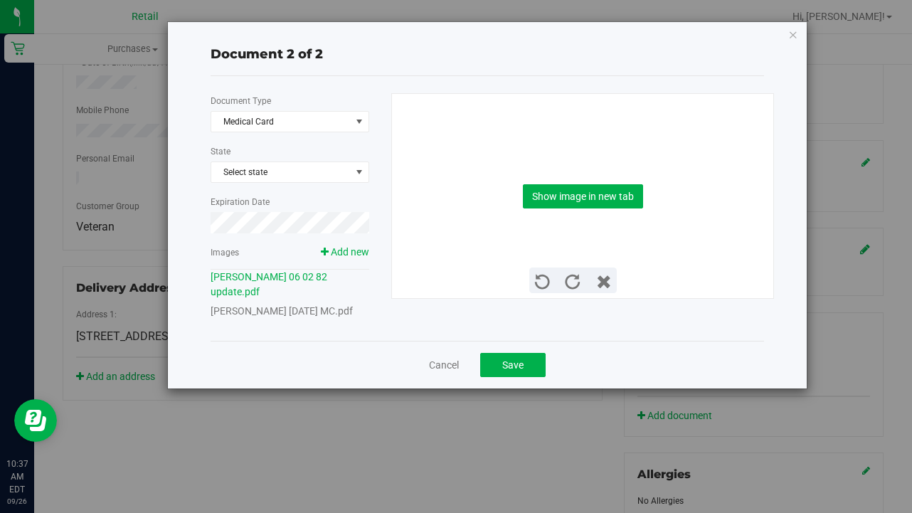
click at [273, 309] on link "Amanda Rawson 06 02 1982 MC.pdf" at bounding box center [282, 310] width 142 height 11
click at [580, 190] on button "Show image in new tab" at bounding box center [583, 196] width 120 height 24
click at [517, 371] on span "Save" at bounding box center [512, 364] width 21 height 11
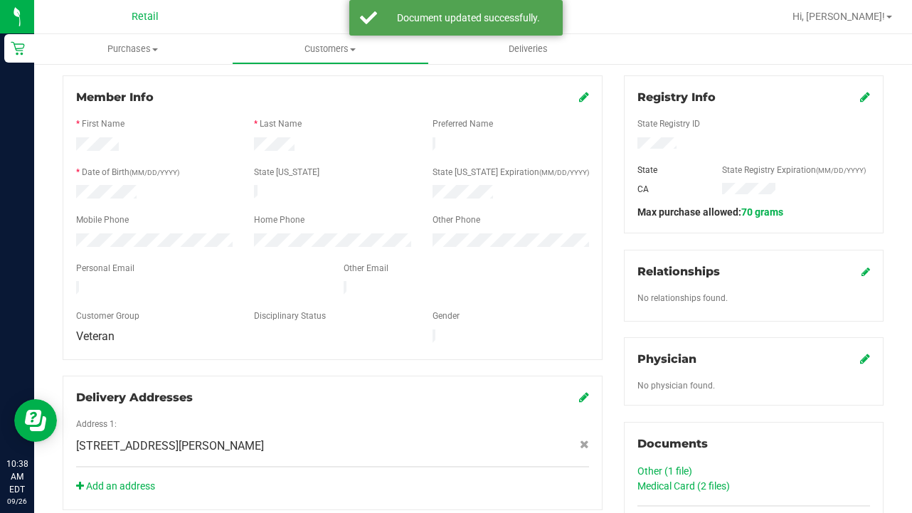
scroll to position [180, 0]
click at [863, 97] on icon at bounding box center [865, 97] width 10 height 11
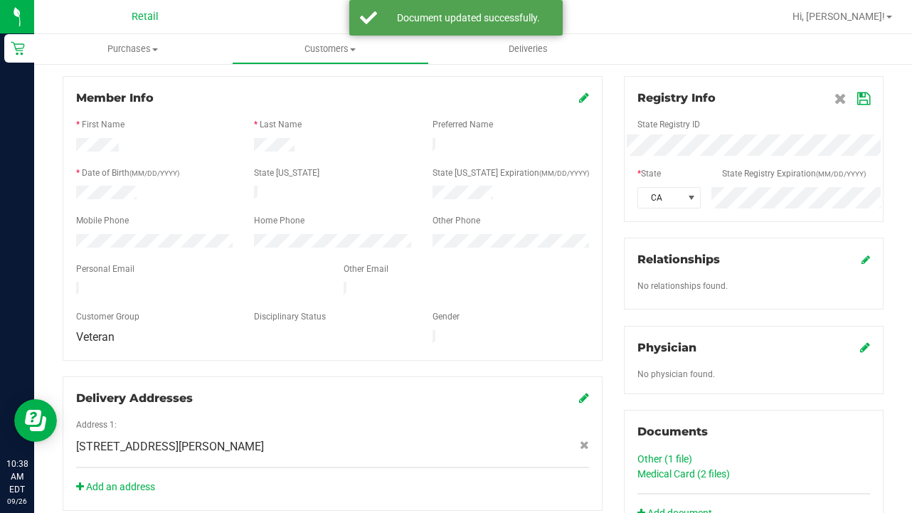
click at [614, 196] on div "Registry Info State Registry ID * State State Registry Expiration (MM/DD/YYYY) …" at bounding box center [753, 347] width 281 height 543
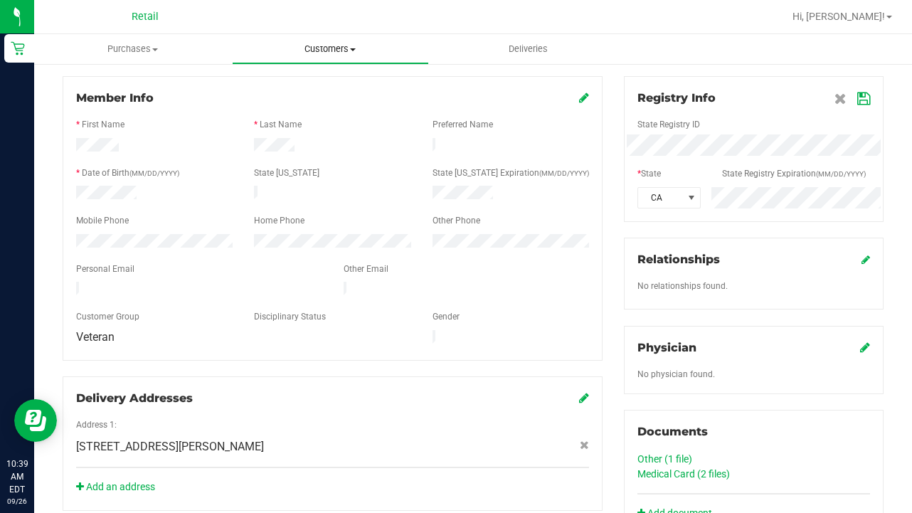
click at [347, 48] on span "Customers" at bounding box center [331, 49] width 196 height 13
click at [326, 91] on span "All customers" at bounding box center [283, 86] width 102 height 12
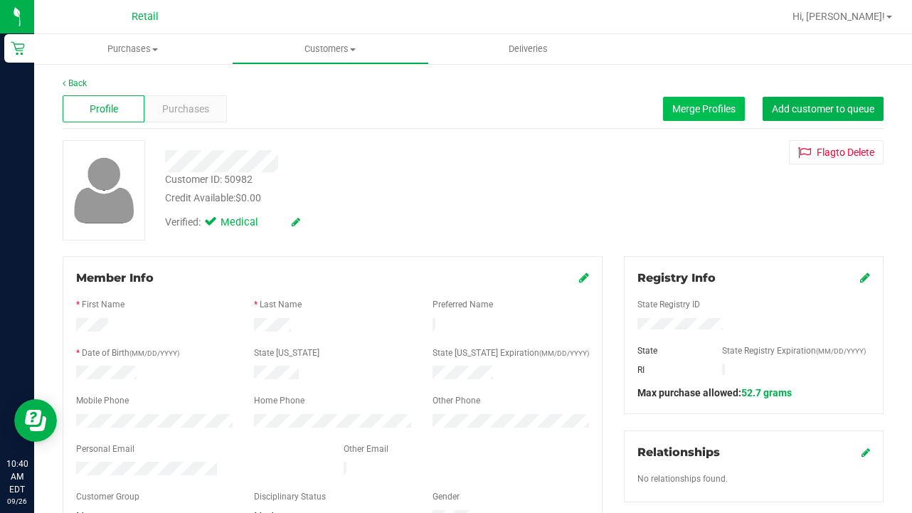
click at [689, 102] on button "Merge Profiles" at bounding box center [704, 109] width 82 height 24
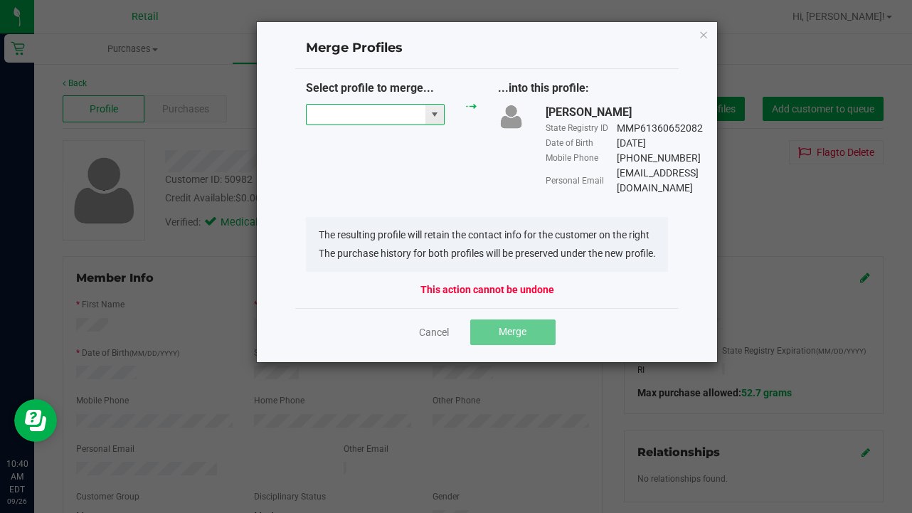
click at [375, 116] on input "NO DATA FOUND" at bounding box center [366, 115] width 119 height 20
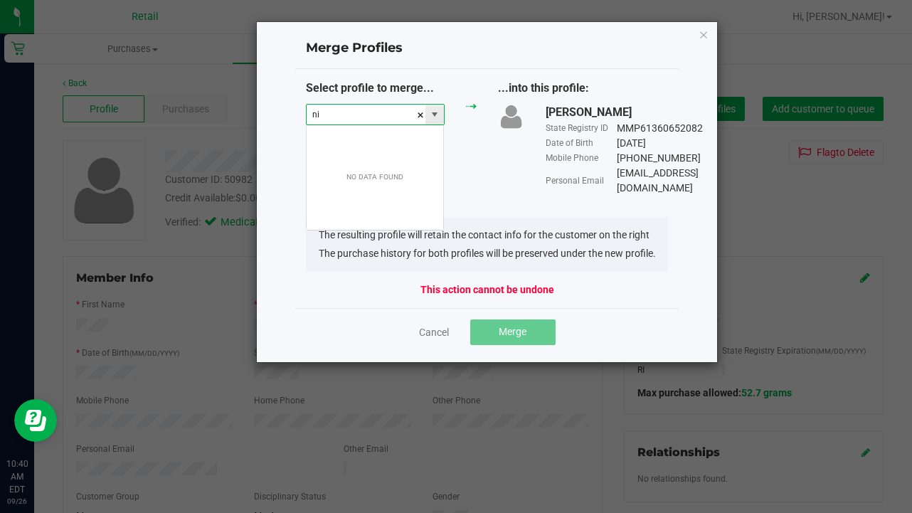
scroll to position [21, 139]
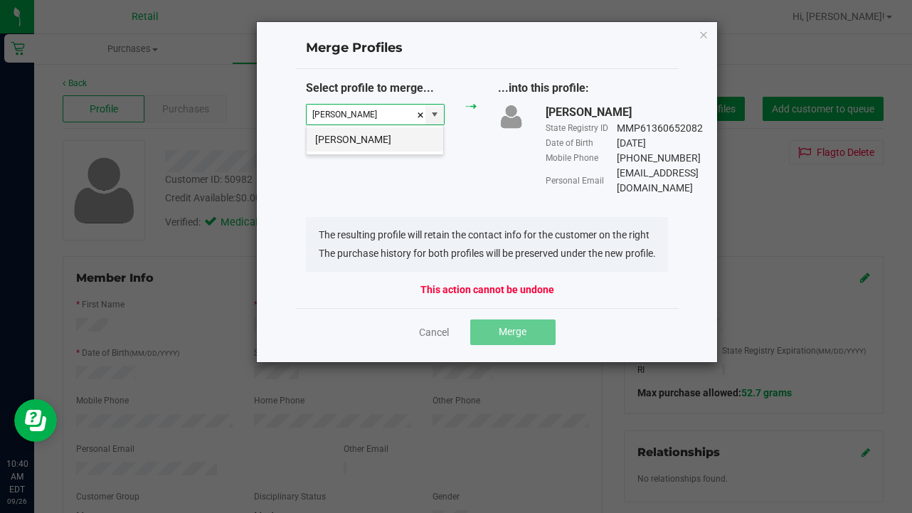
click at [386, 132] on li "Nicole Varatta" at bounding box center [375, 139] width 137 height 24
type input "Nicole Varatta"
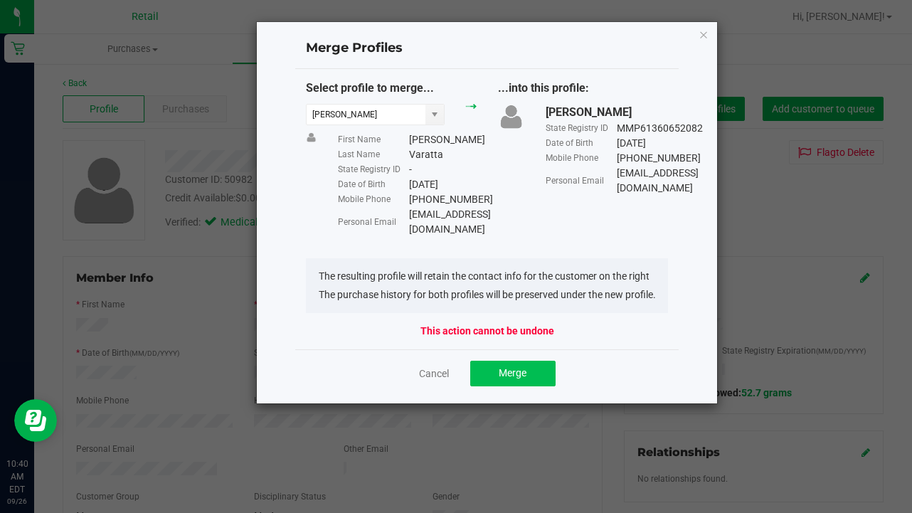
click at [539, 370] on button "Merge" at bounding box center [512, 374] width 85 height 26
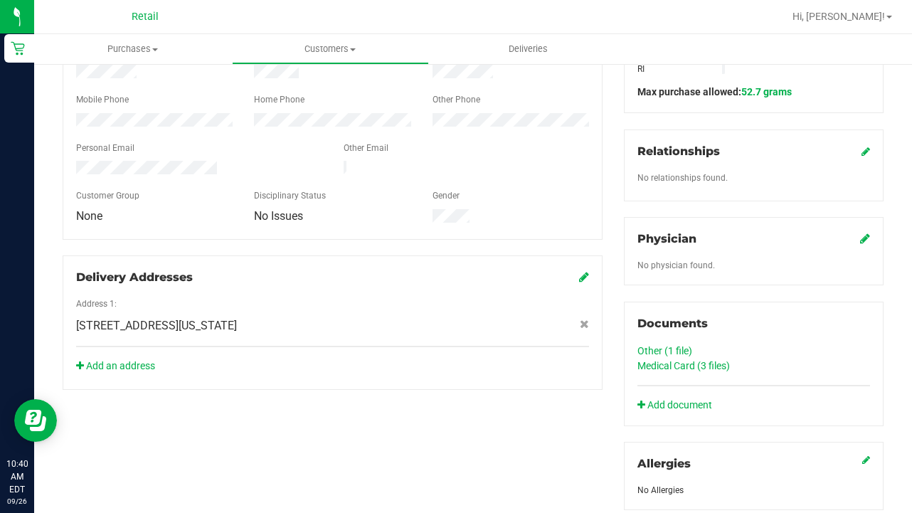
scroll to position [300, 0]
click at [677, 366] on link "Medical Card (3 files)" at bounding box center [684, 366] width 93 height 11
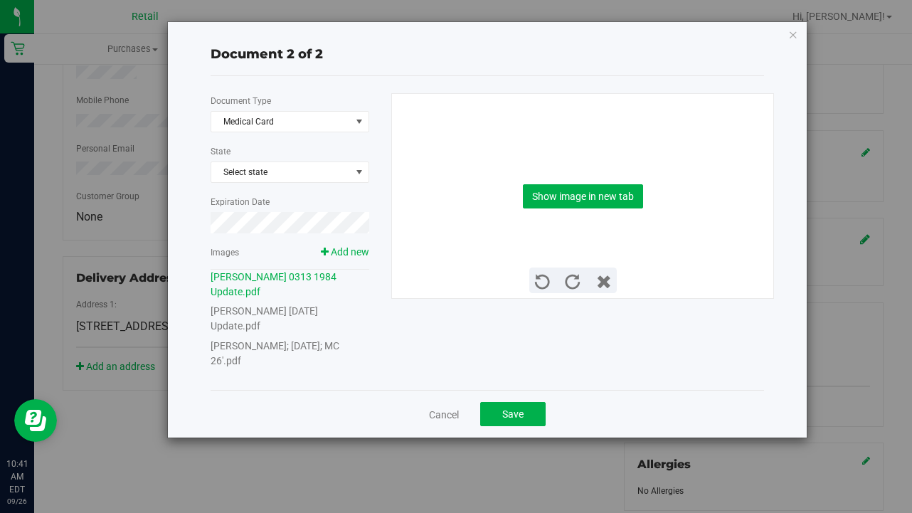
click at [277, 346] on link "Nicole Varatta; 3-13-1984; MC 26'.pdf" at bounding box center [275, 353] width 129 height 26
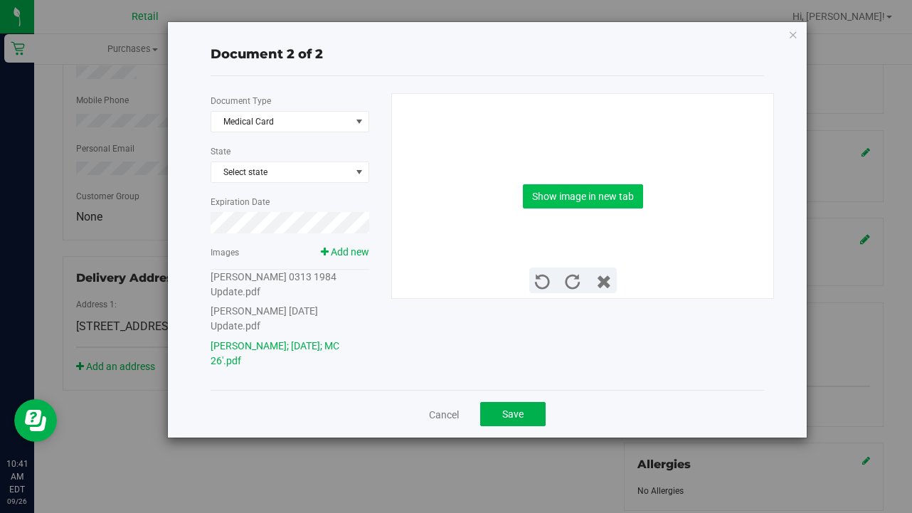
click at [603, 195] on button "Show image in new tab" at bounding box center [583, 196] width 120 height 24
click at [533, 421] on button "Save" at bounding box center [512, 414] width 65 height 24
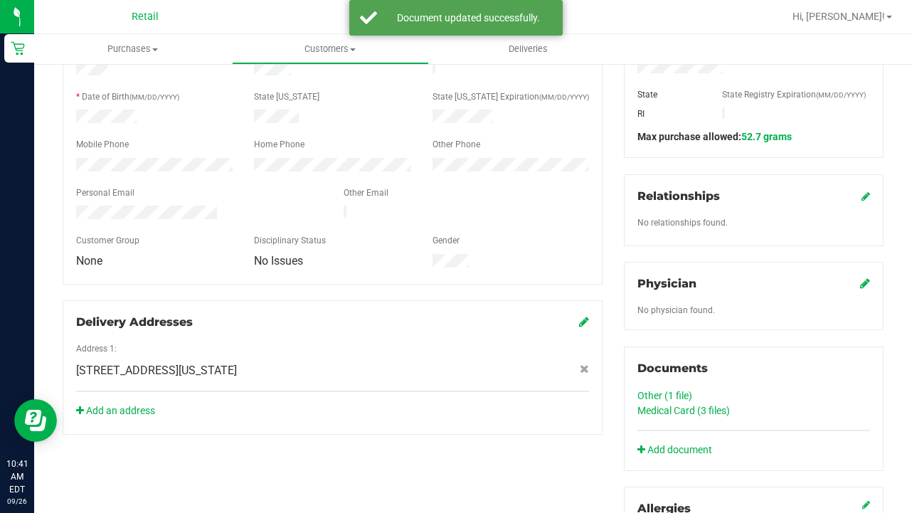
scroll to position [257, 0]
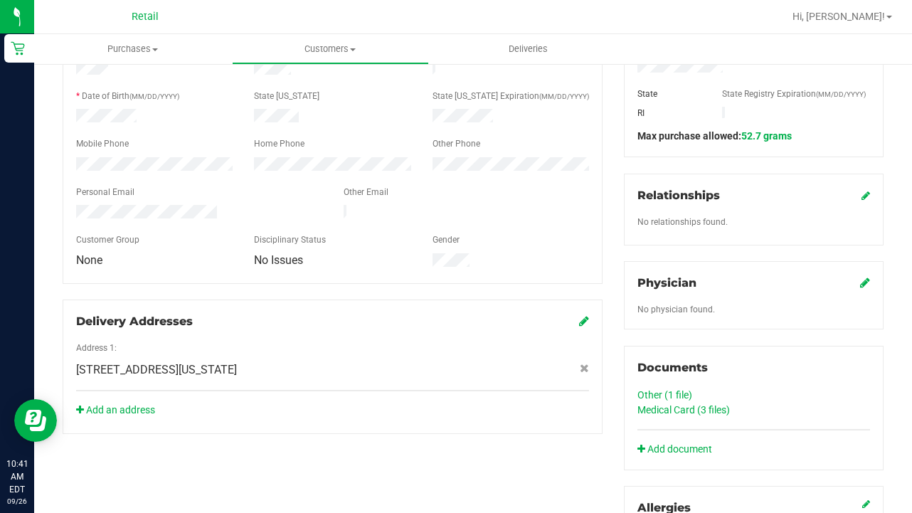
click at [701, 406] on link "Medical Card (3 files)" at bounding box center [684, 409] width 93 height 11
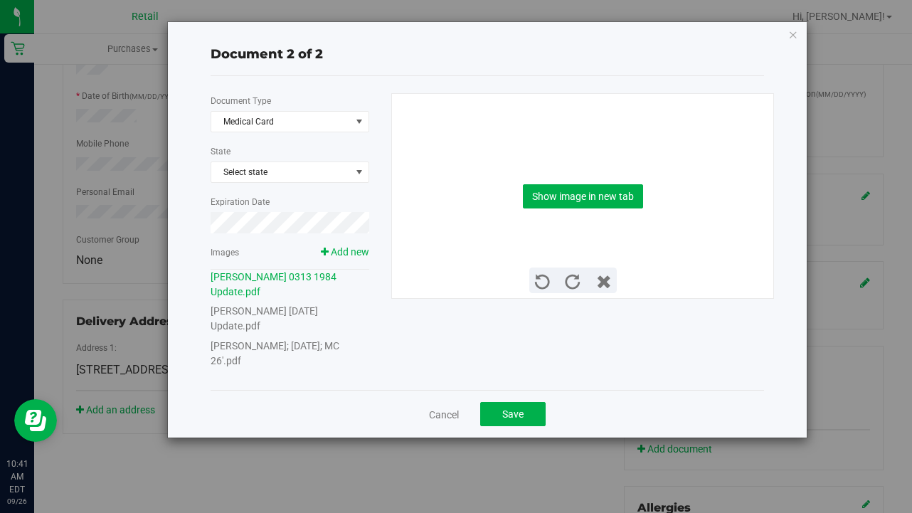
click at [313, 344] on link "Nicole Varatta; 3-13-1984; MC 26'.pdf" at bounding box center [275, 353] width 129 height 26
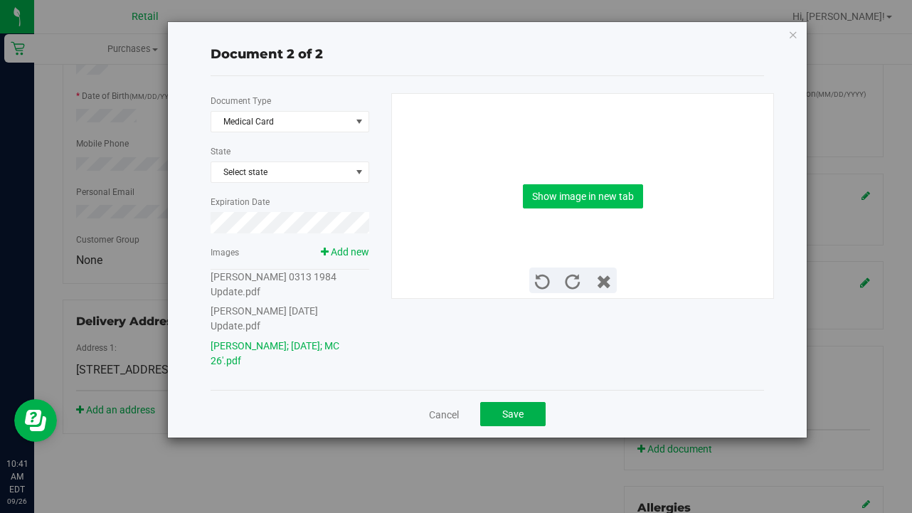
click at [538, 199] on button "Show image in new tab" at bounding box center [583, 196] width 120 height 24
click at [527, 414] on button "Save" at bounding box center [512, 414] width 65 height 24
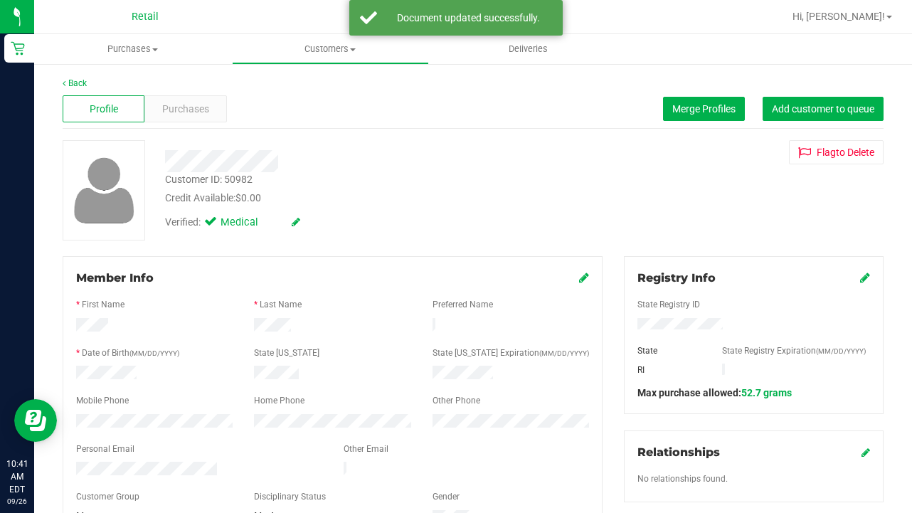
scroll to position [0, 0]
click at [329, 36] on uib-tab-heading "Customers All customers Add a new customer All physicians" at bounding box center [331, 49] width 196 height 28
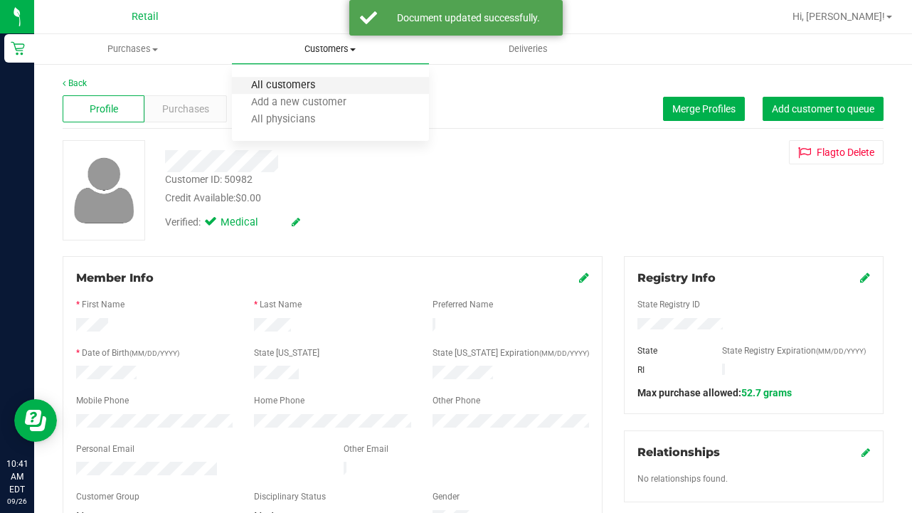
click at [320, 85] on span "All customers" at bounding box center [283, 86] width 102 height 12
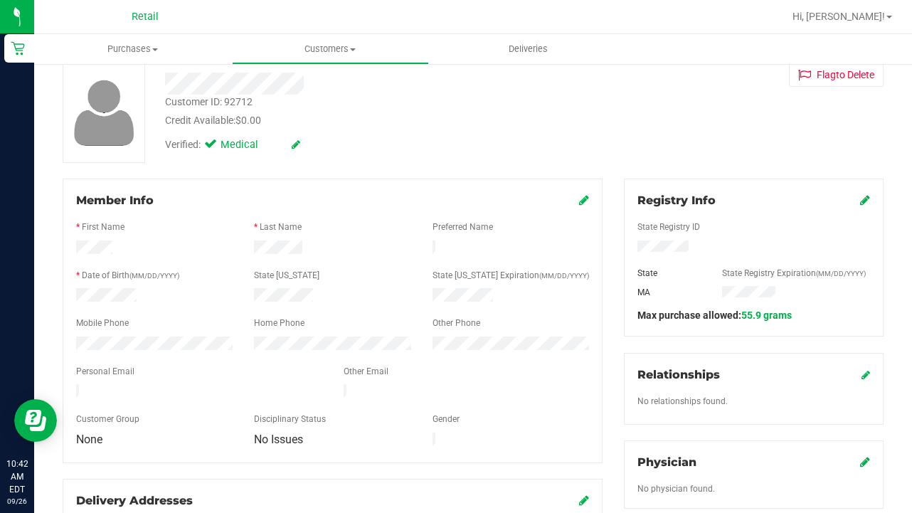
scroll to position [79, 0]
click at [581, 197] on icon at bounding box center [584, 198] width 10 height 11
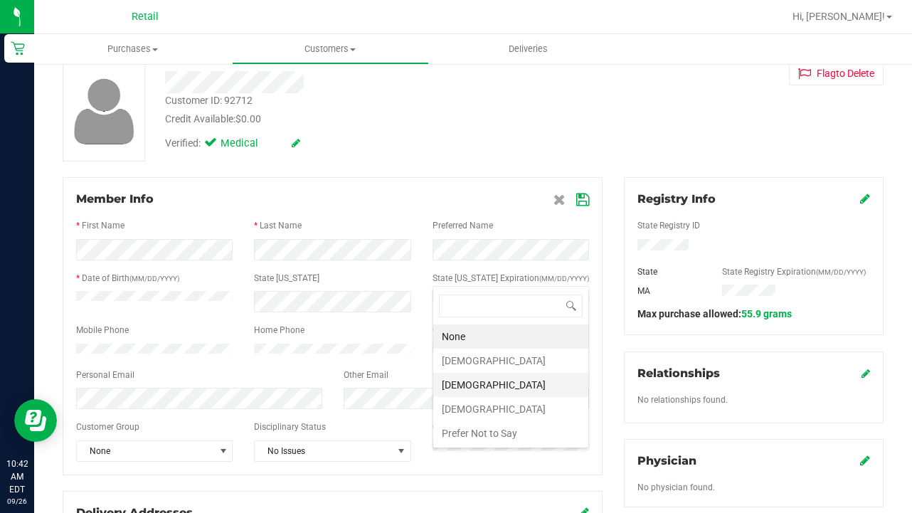
click at [462, 385] on li "[DEMOGRAPHIC_DATA]" at bounding box center [510, 385] width 155 height 24
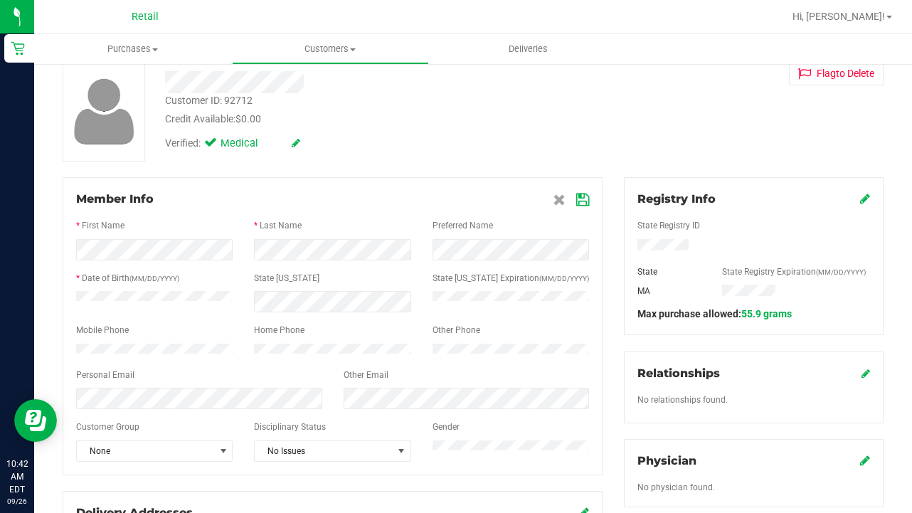
click at [583, 194] on icon at bounding box center [582, 199] width 13 height 11
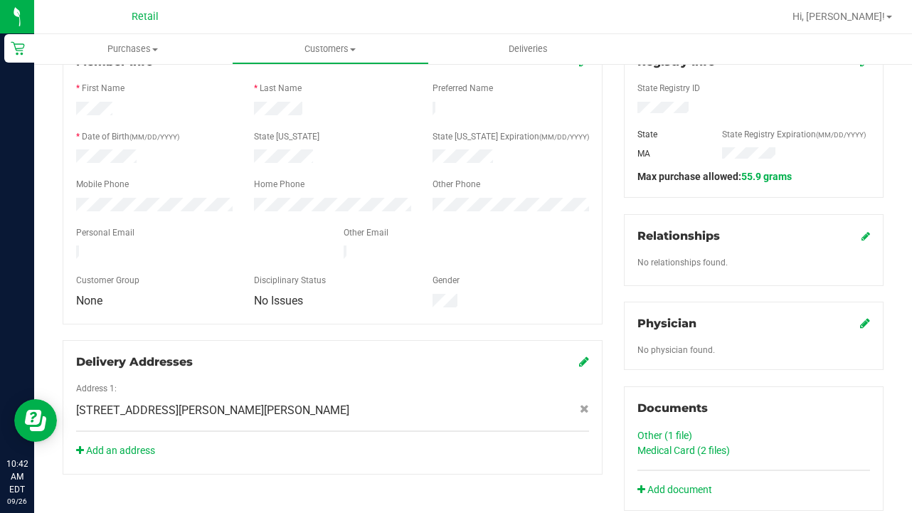
scroll to position [213, 0]
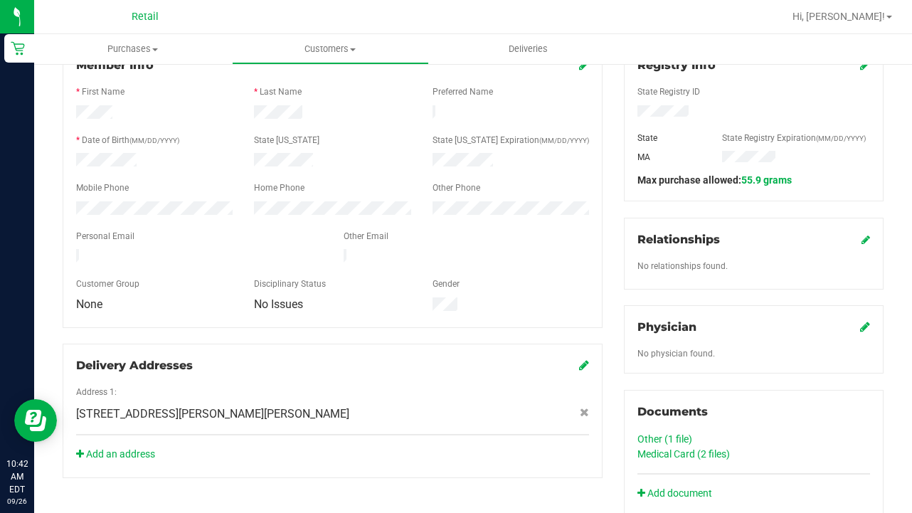
click at [676, 455] on link "Medical Card (2 files)" at bounding box center [684, 453] width 93 height 11
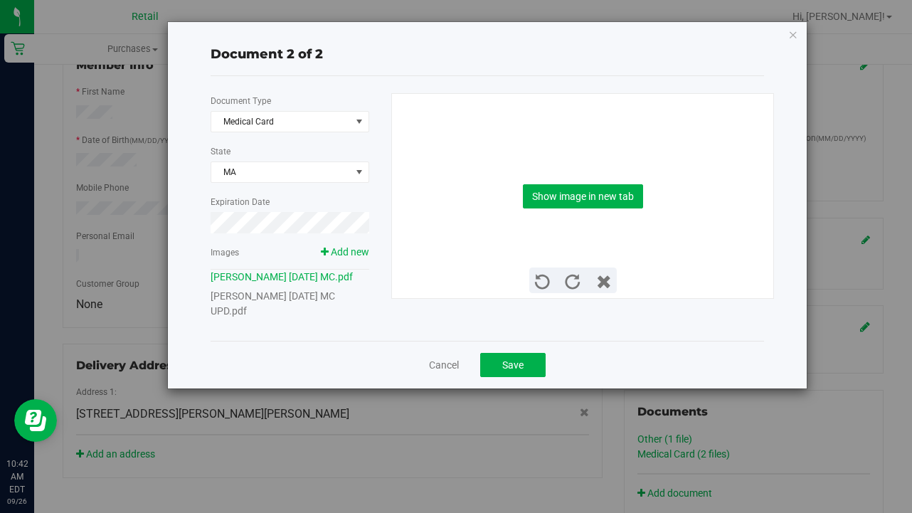
click at [335, 300] on link "George Eiermann 12 14 2004 MC UPD.pdf" at bounding box center [273, 303] width 125 height 26
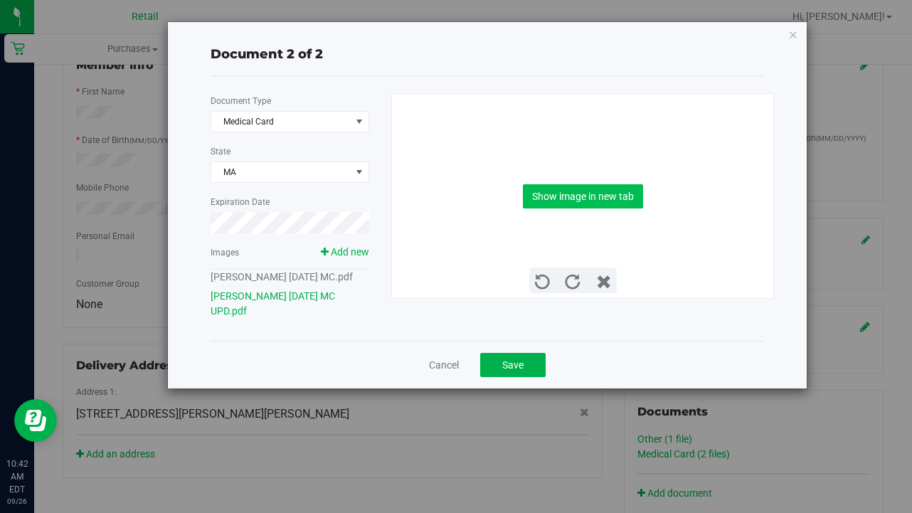
click at [602, 196] on button "Show image in new tab" at bounding box center [583, 196] width 120 height 24
click at [514, 373] on button "Save" at bounding box center [512, 365] width 65 height 24
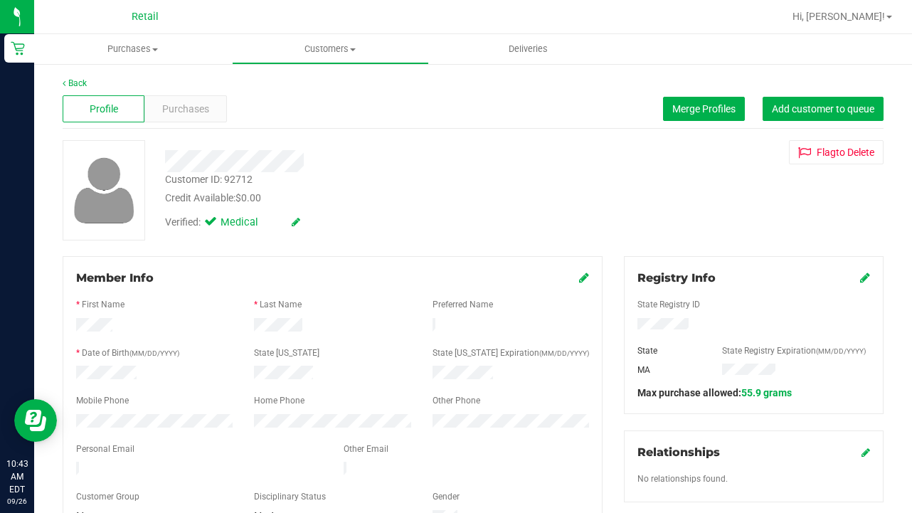
scroll to position [0, 0]
click at [329, 47] on span "Customers" at bounding box center [331, 49] width 196 height 13
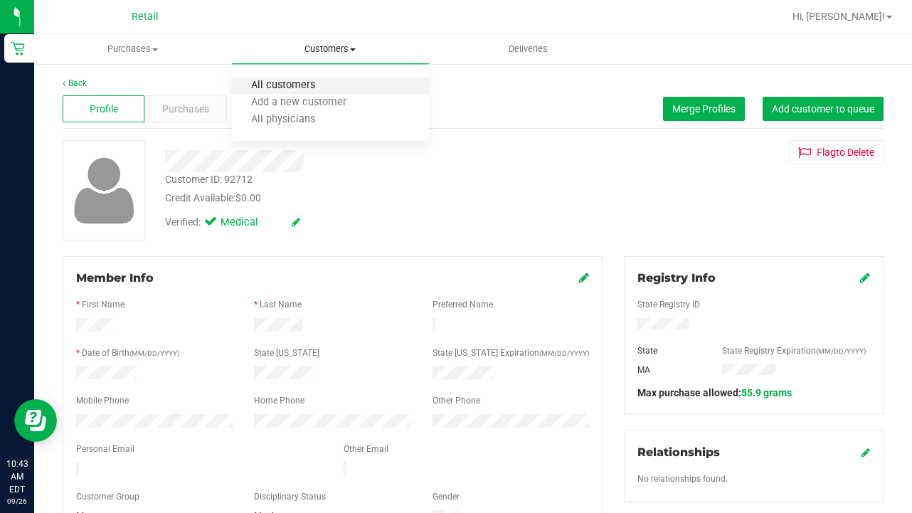
click at [332, 89] on span "All customers" at bounding box center [283, 86] width 102 height 12
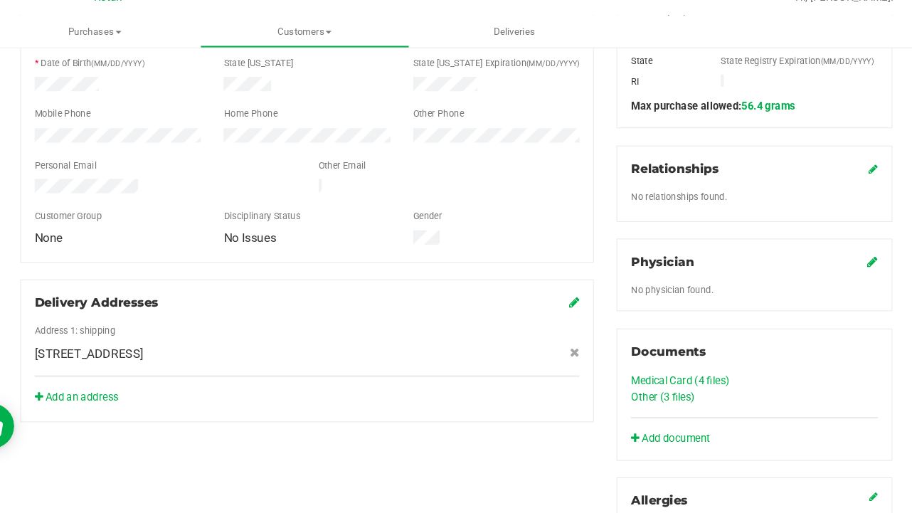
scroll to position [361, 0]
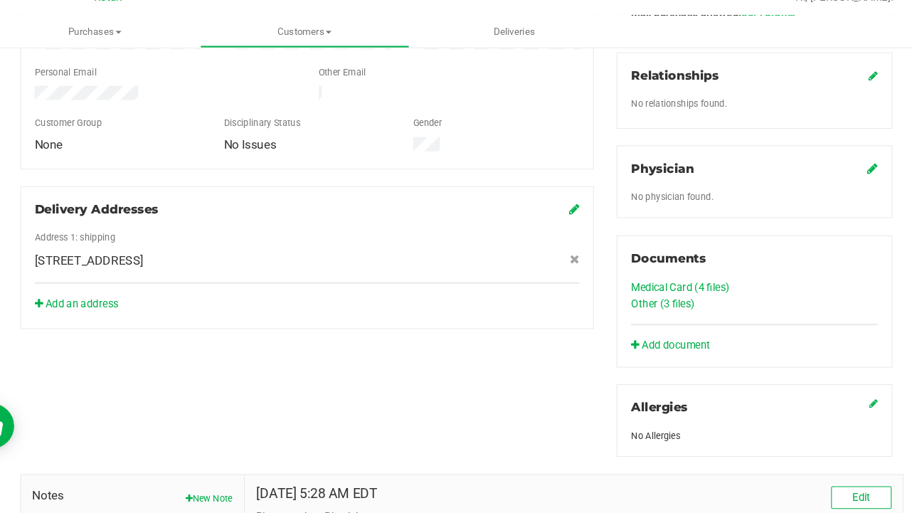
click at [638, 285] on link "Medical Card (4 files)" at bounding box center [684, 290] width 93 height 11
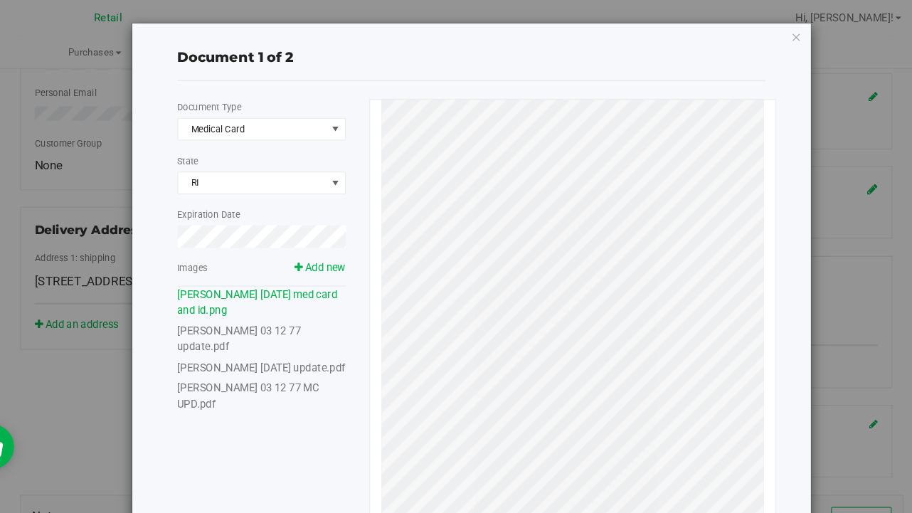
click at [305, 359] on link "Kevin Nagle 03 12 77 MC UPD.pdf" at bounding box center [278, 372] width 134 height 26
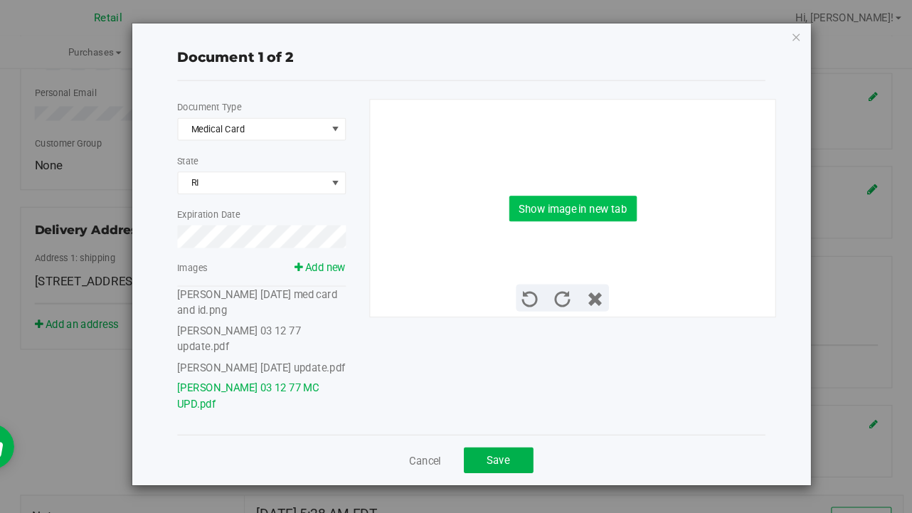
click at [526, 194] on button "Show image in new tab" at bounding box center [583, 196] width 120 height 24
click at [502, 428] on span "Save" at bounding box center [512, 433] width 21 height 11
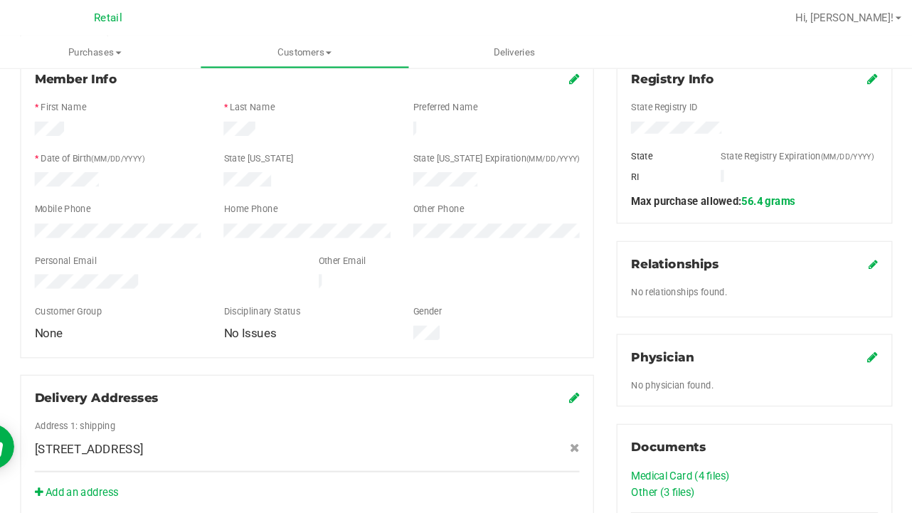
scroll to position [206, 0]
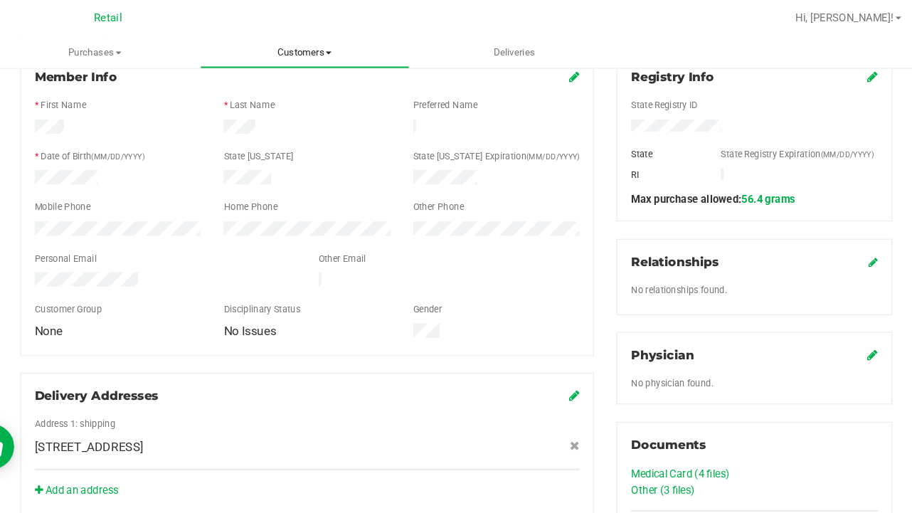
click at [289, 54] on span "Customers" at bounding box center [331, 49] width 196 height 13
click at [287, 85] on span "All customers" at bounding box center [283, 86] width 102 height 12
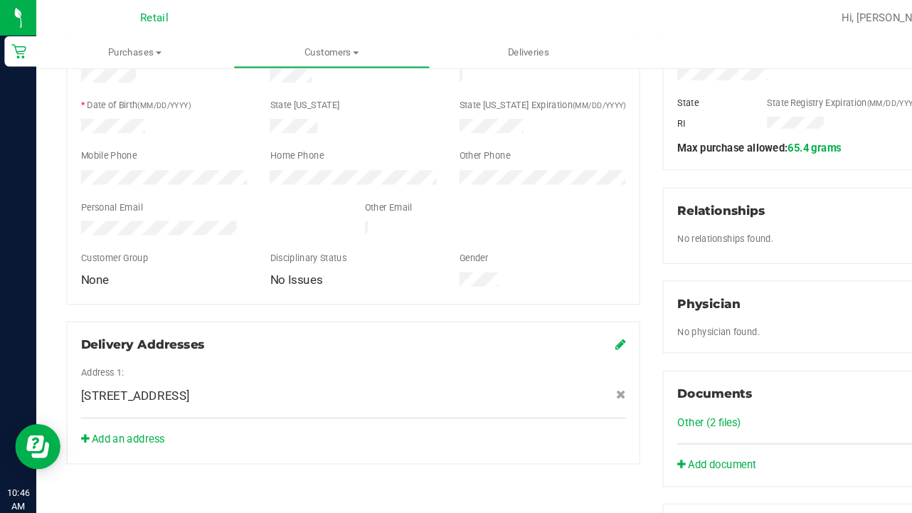
scroll to position [263, 0]
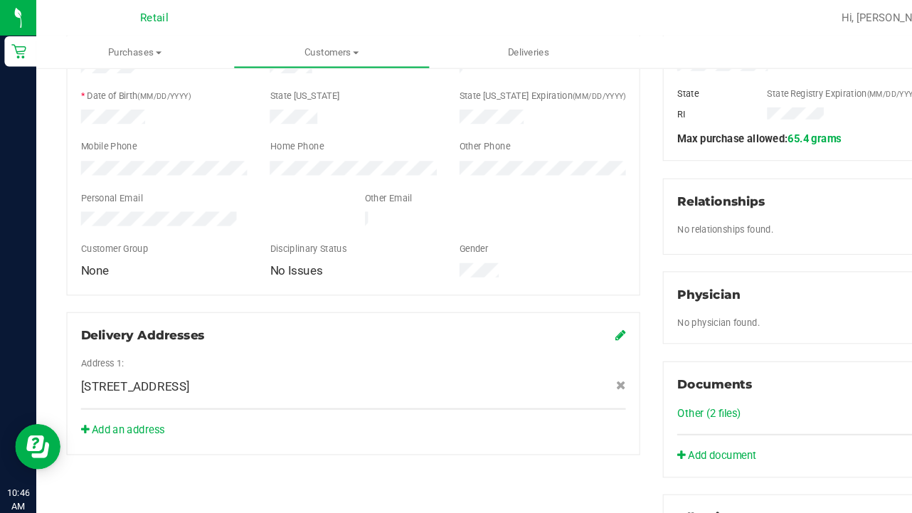
click at [579, 310] on icon at bounding box center [584, 315] width 10 height 11
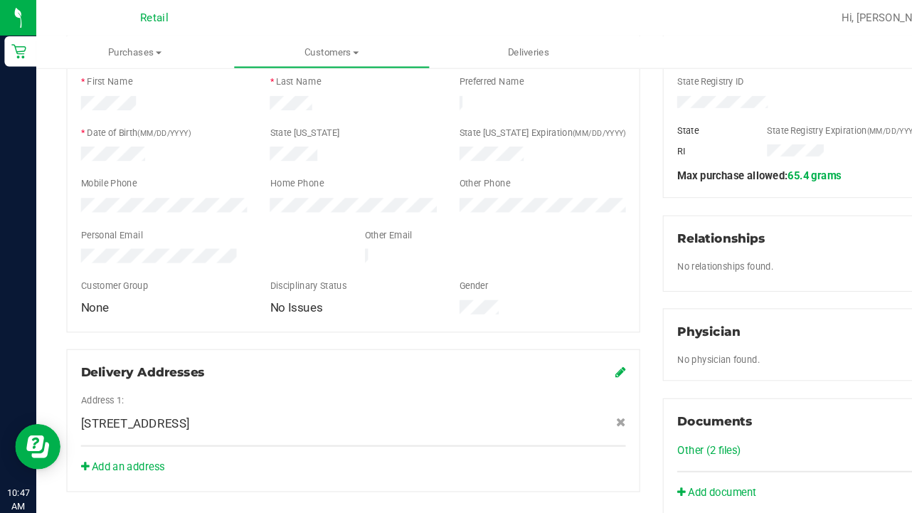
scroll to position [235, 0]
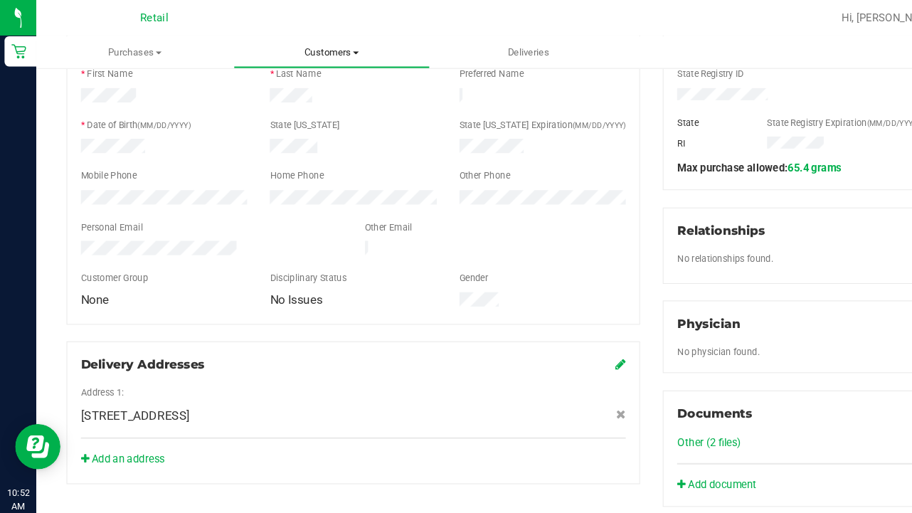
click at [308, 46] on span "Customers" at bounding box center [313, 49] width 184 height 13
click at [305, 80] on span "All customers" at bounding box center [271, 86] width 102 height 12
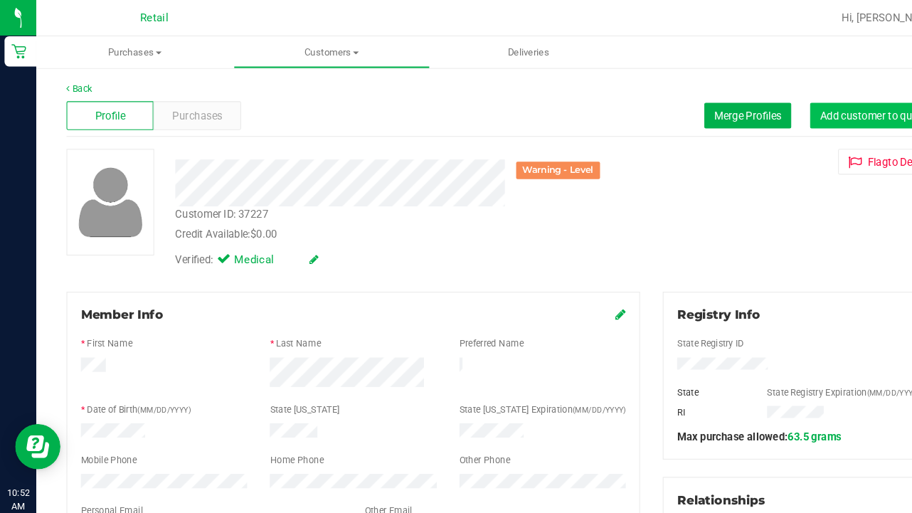
click at [799, 104] on span "Add customer to queue" at bounding box center [823, 108] width 102 height 11
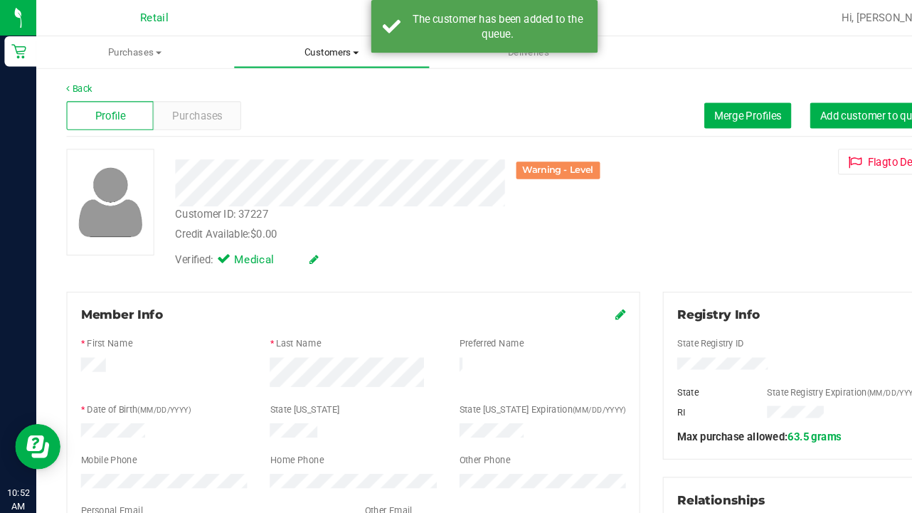
click at [283, 50] on span "Customers" at bounding box center [313, 49] width 184 height 13
click at [290, 80] on span "All customers" at bounding box center [271, 86] width 102 height 12
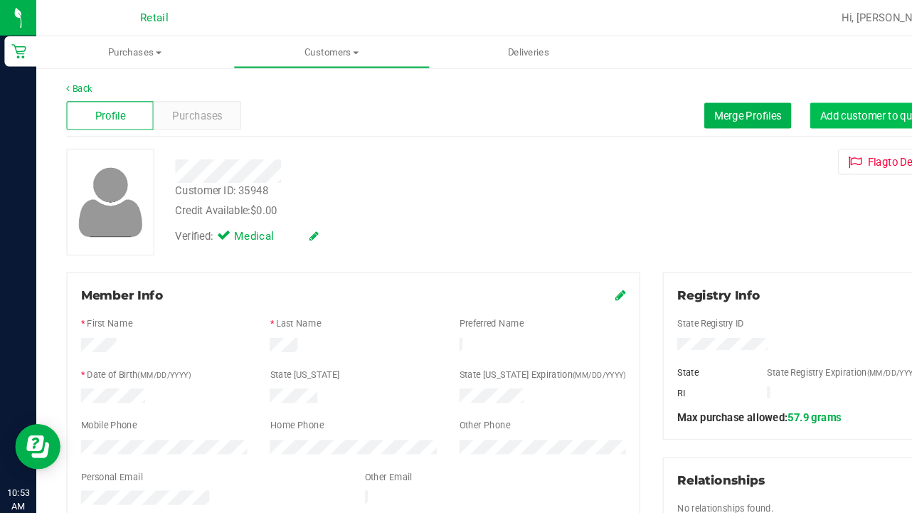
click at [786, 105] on span "Add customer to queue" at bounding box center [823, 108] width 102 height 11
click at [290, 45] on span "Customers" at bounding box center [313, 49] width 184 height 13
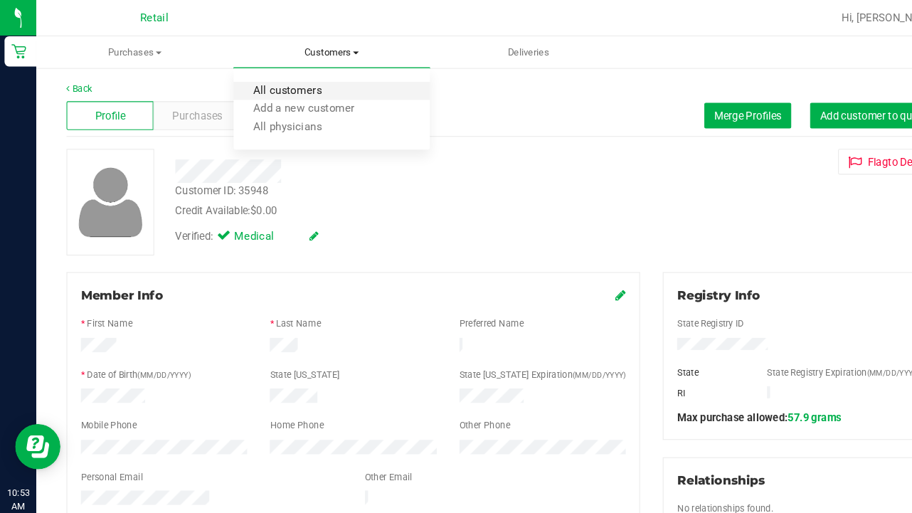
click at [294, 87] on span "All customers" at bounding box center [271, 86] width 102 height 12
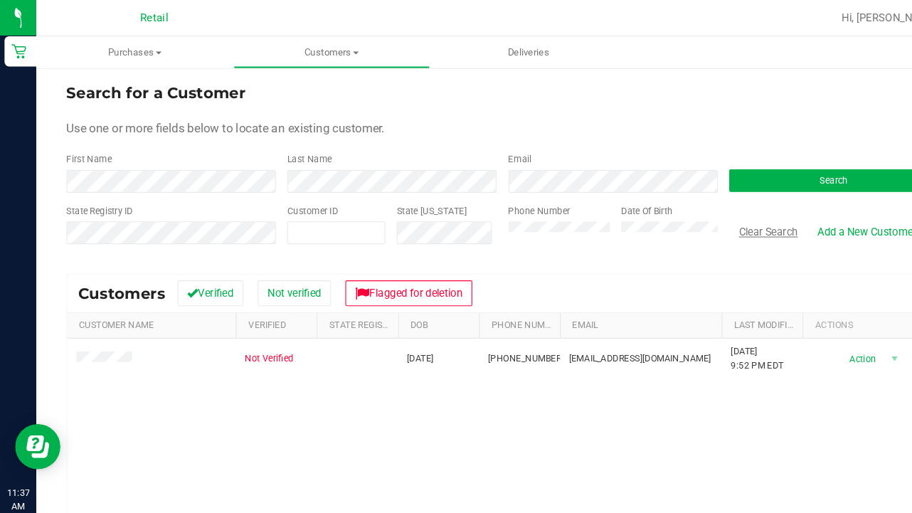
click at [722, 223] on button "Clear Search" at bounding box center [724, 218] width 74 height 24
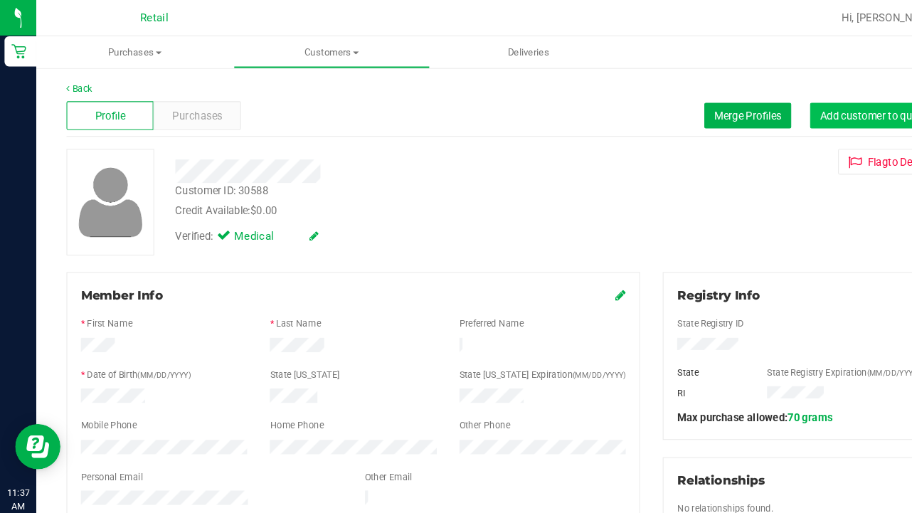
click at [803, 108] on span "Add customer to queue" at bounding box center [823, 108] width 102 height 11
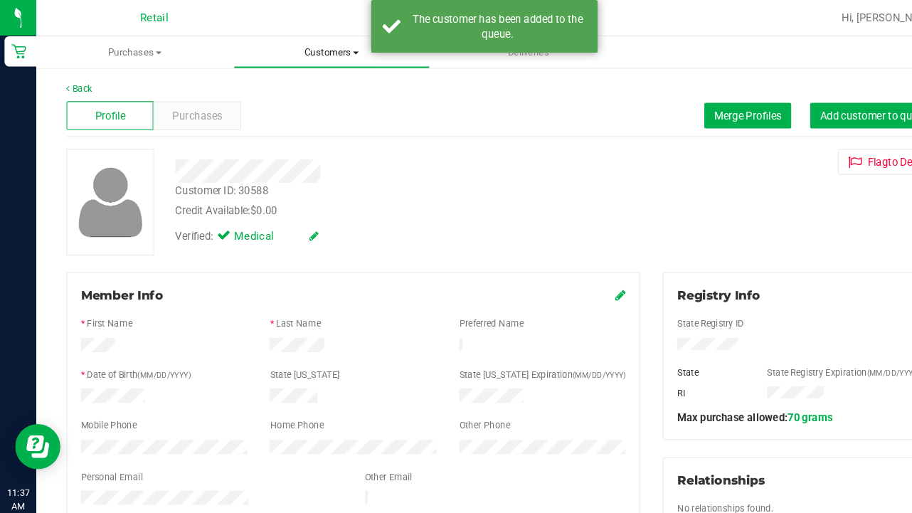
click at [311, 43] on span "Customers" at bounding box center [313, 49] width 184 height 13
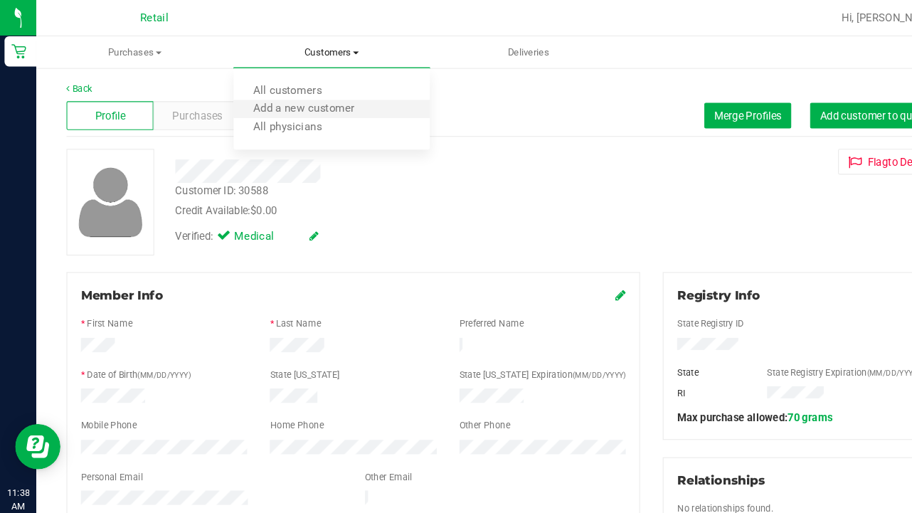
click at [297, 95] on li "Add a new customer" at bounding box center [313, 103] width 186 height 17
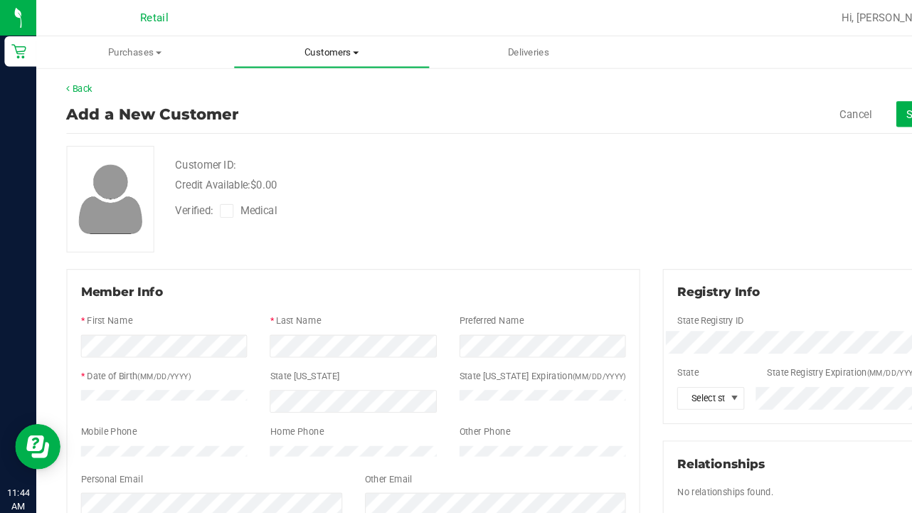
click at [301, 57] on uib-tab-heading "Customers All customers Add a new customer All physicians" at bounding box center [313, 49] width 184 height 28
click at [295, 85] on span "All customers" at bounding box center [271, 86] width 102 height 12
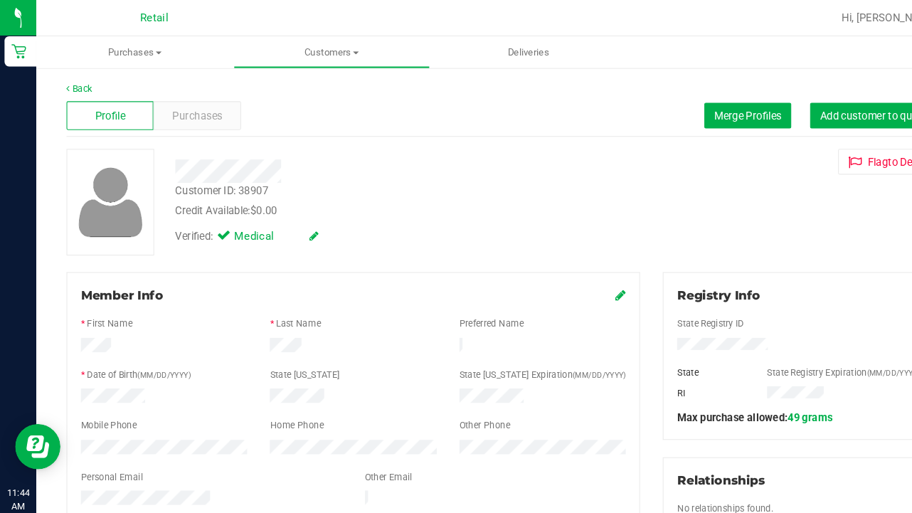
click at [809, 127] on div "Profile Purchases Merge Profiles Add customer to queue" at bounding box center [473, 109] width 821 height 39
click at [809, 115] on button "Add customer to queue" at bounding box center [823, 109] width 121 height 24
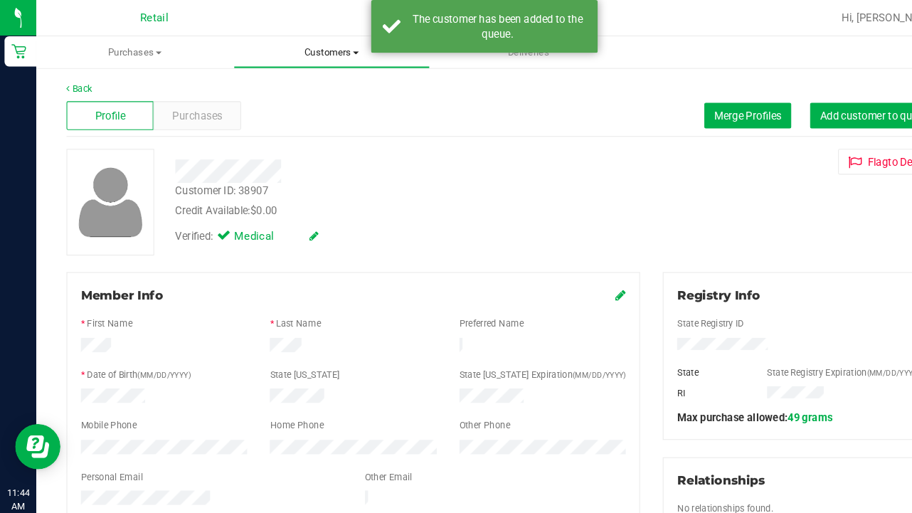
click at [300, 59] on uib-tab-heading "Customers All customers Add a new customer All physicians" at bounding box center [313, 49] width 184 height 28
click at [300, 87] on span "All customers" at bounding box center [271, 86] width 102 height 12
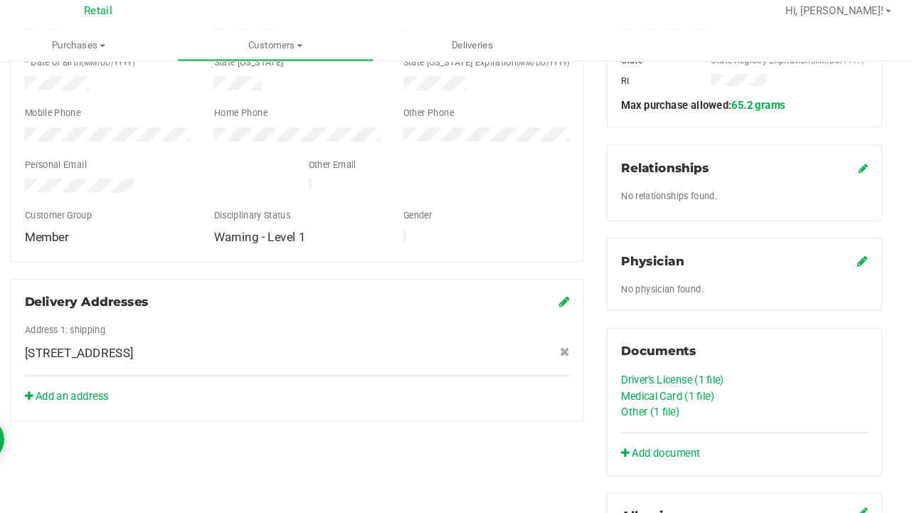
scroll to position [288, 0]
click at [639, 373] on link "Medical Card (1 file)" at bounding box center [682, 378] width 88 height 11
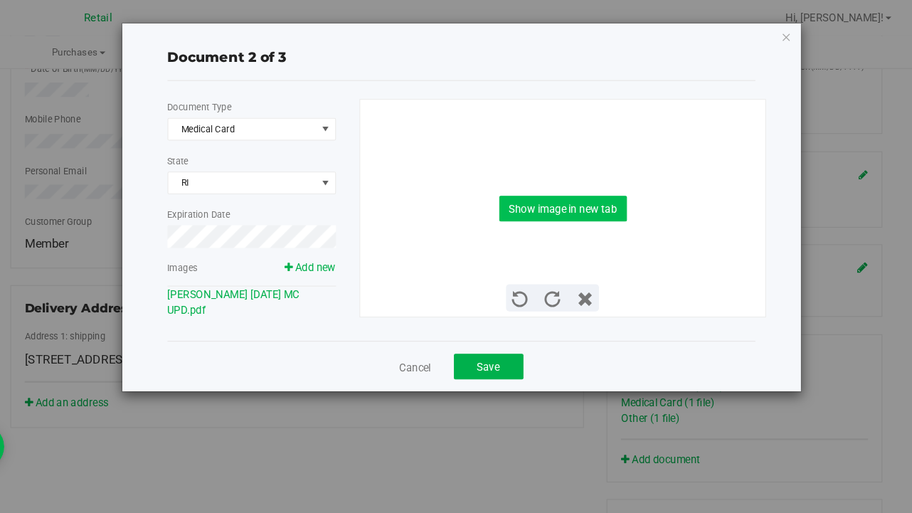
click at [542, 194] on button "Show image in new tab" at bounding box center [583, 196] width 120 height 24
click at [480, 354] on button "Save" at bounding box center [512, 345] width 65 height 24
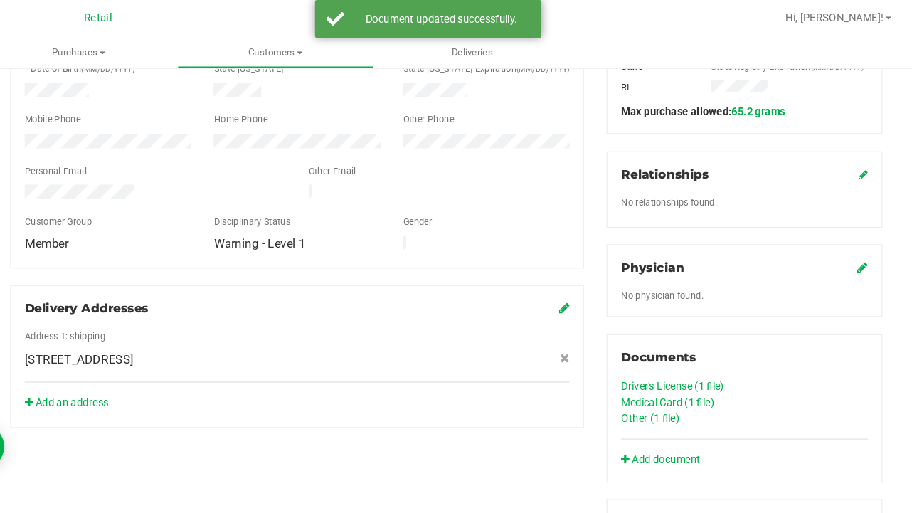
click at [638, 394] on link "Other (1 file)" at bounding box center [665, 393] width 55 height 11
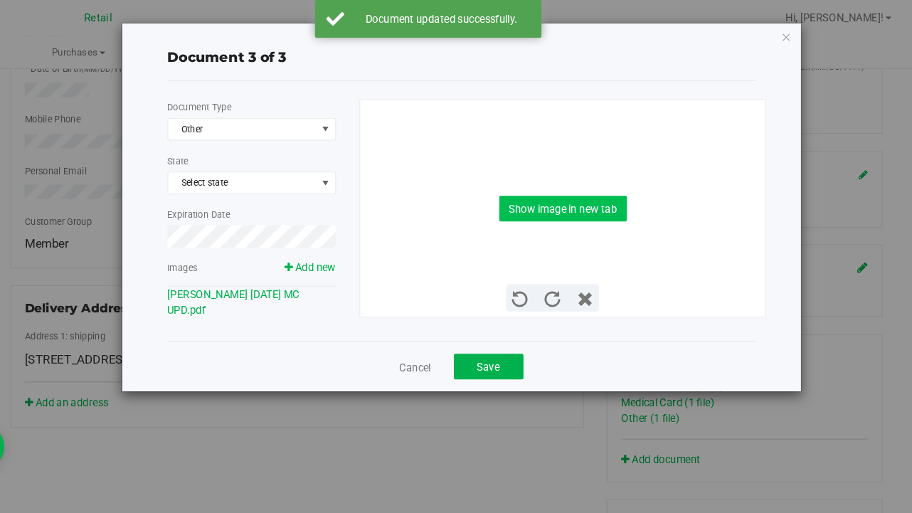
click at [534, 196] on button "Show image in new tab" at bounding box center [583, 196] width 120 height 24
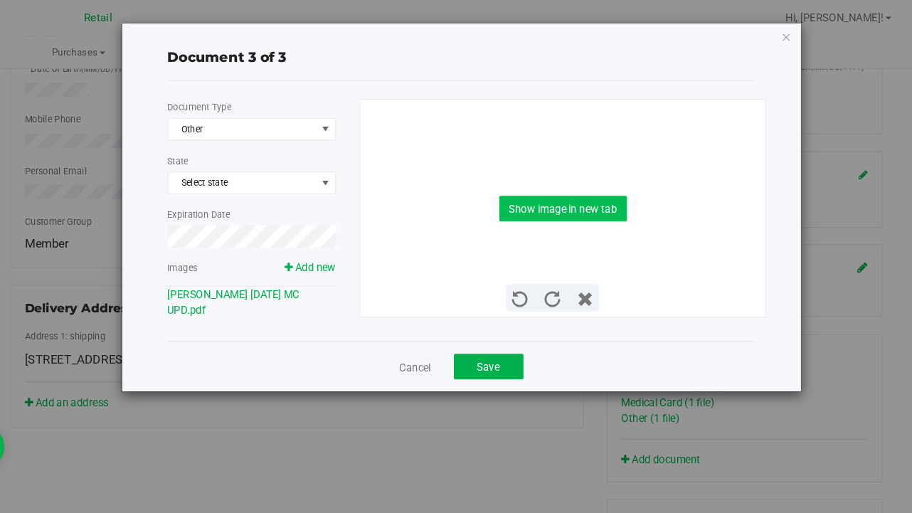
click at [556, 190] on button "Show image in new tab" at bounding box center [583, 196] width 120 height 24
click at [429, 344] on link "Cancel" at bounding box center [444, 346] width 30 height 14
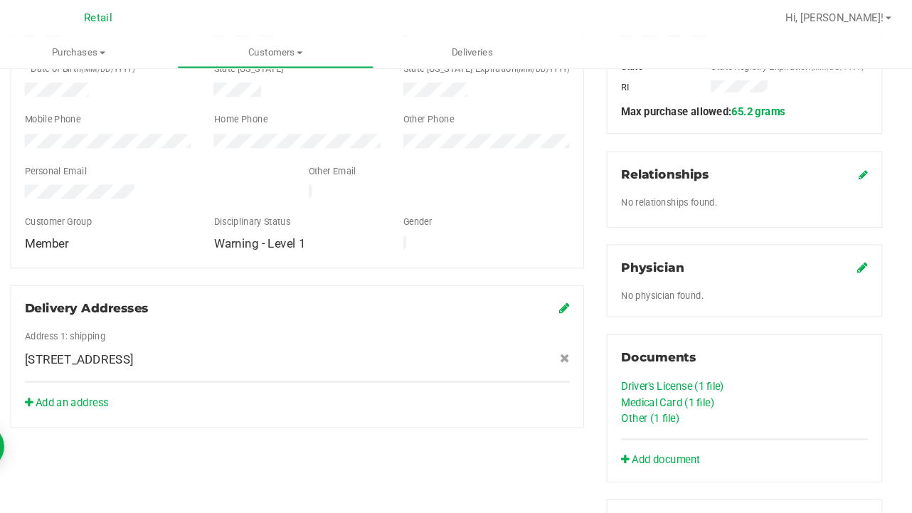
click at [638, 391] on link "Other (1 file)" at bounding box center [665, 393] width 55 height 11
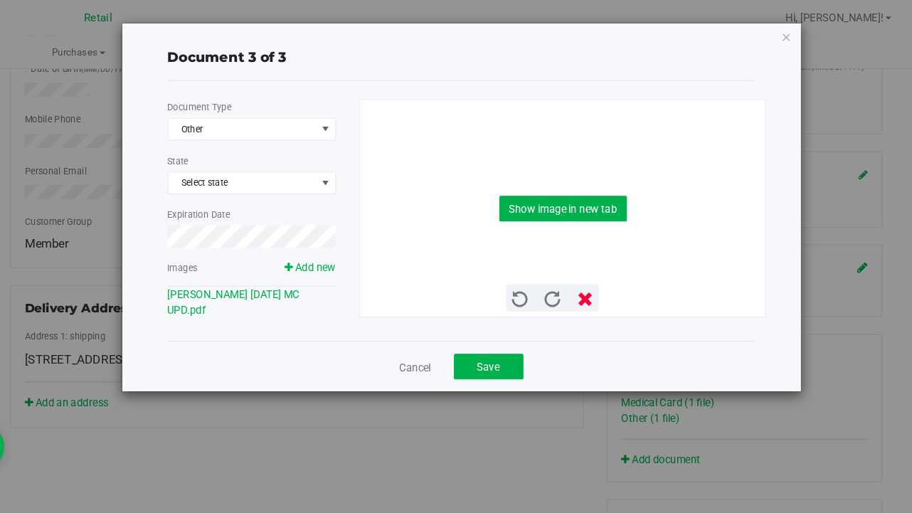
click at [596, 286] on icon at bounding box center [604, 283] width 16 height 16
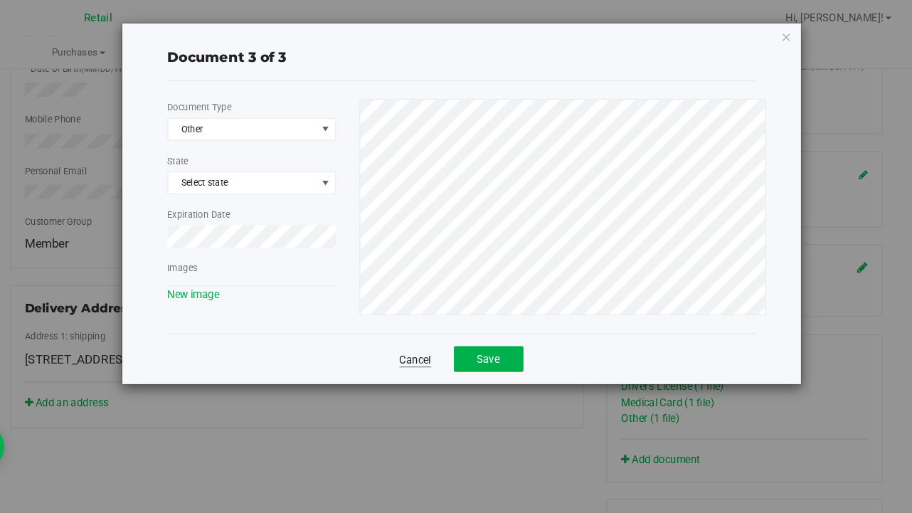
click at [429, 338] on link "Cancel" at bounding box center [444, 339] width 30 height 14
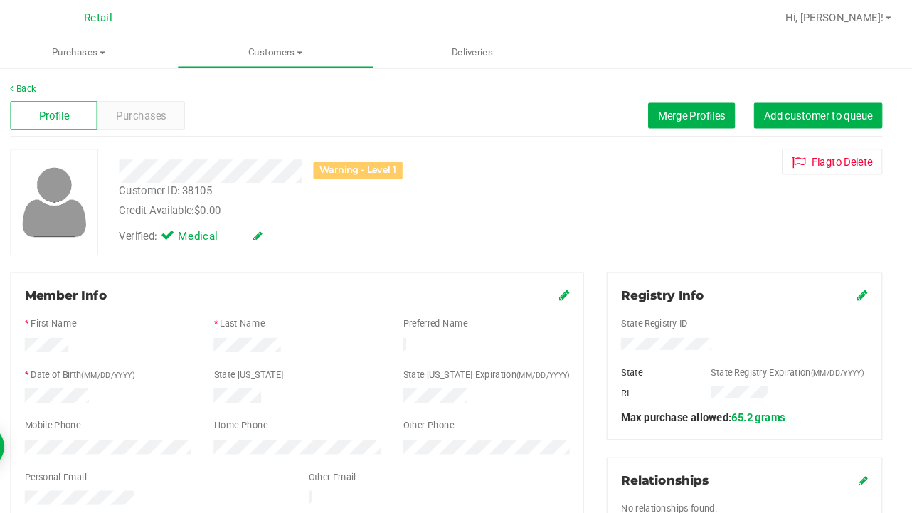
scroll to position [0, 0]
click at [162, 102] on span "Purchases" at bounding box center [185, 109] width 47 height 15
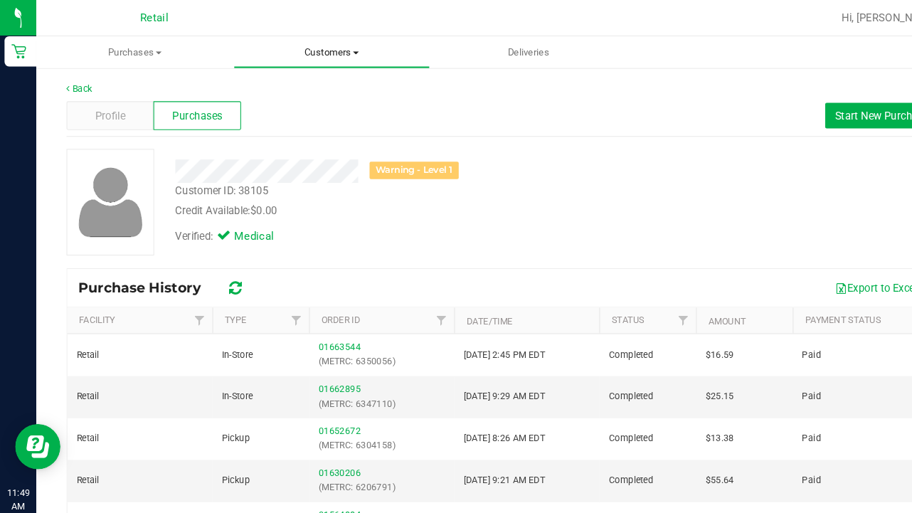
click at [301, 54] on span "Customers" at bounding box center [313, 49] width 184 height 13
click at [67, 83] on link "Back" at bounding box center [75, 83] width 24 height 10
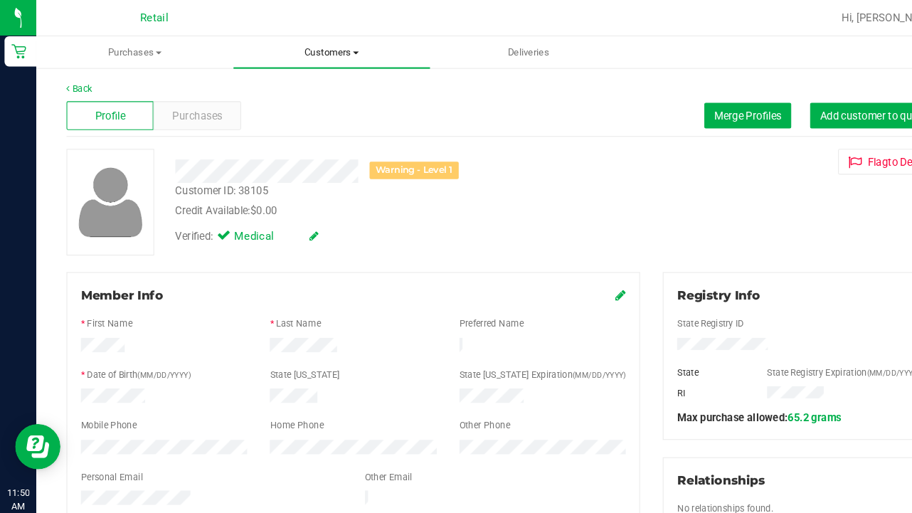
click at [285, 57] on uib-tab-heading "Customers All customers Add a new customer All physicians" at bounding box center [313, 49] width 186 height 30
click at [292, 83] on span "All customers" at bounding box center [271, 86] width 102 height 12
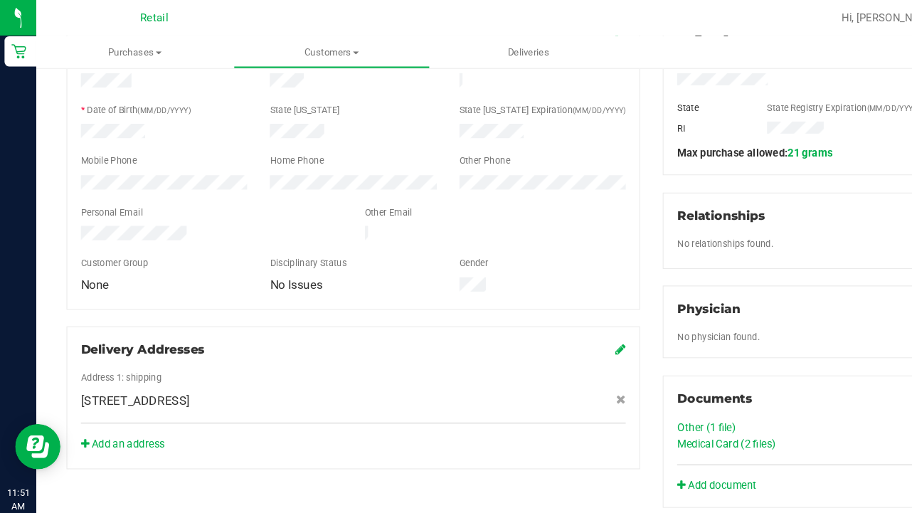
scroll to position [258, 0]
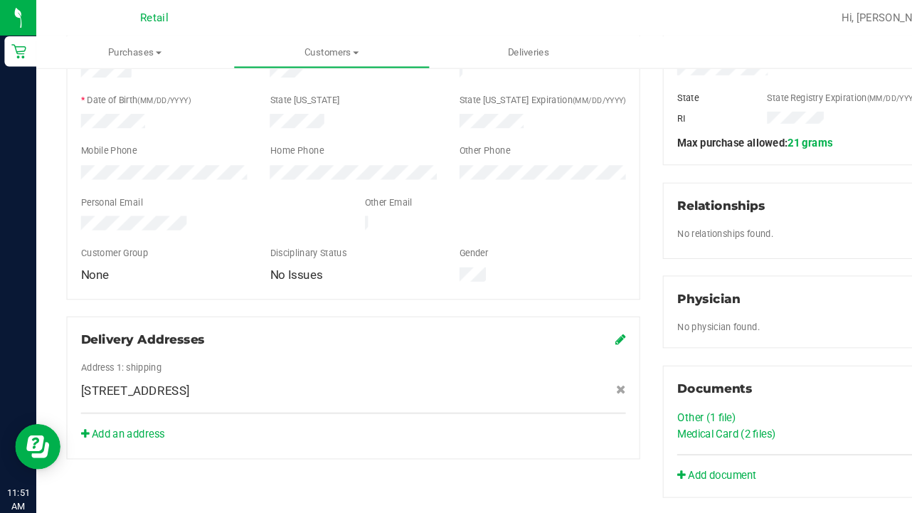
click at [678, 411] on link "Medical Card (2 files)" at bounding box center [684, 408] width 93 height 11
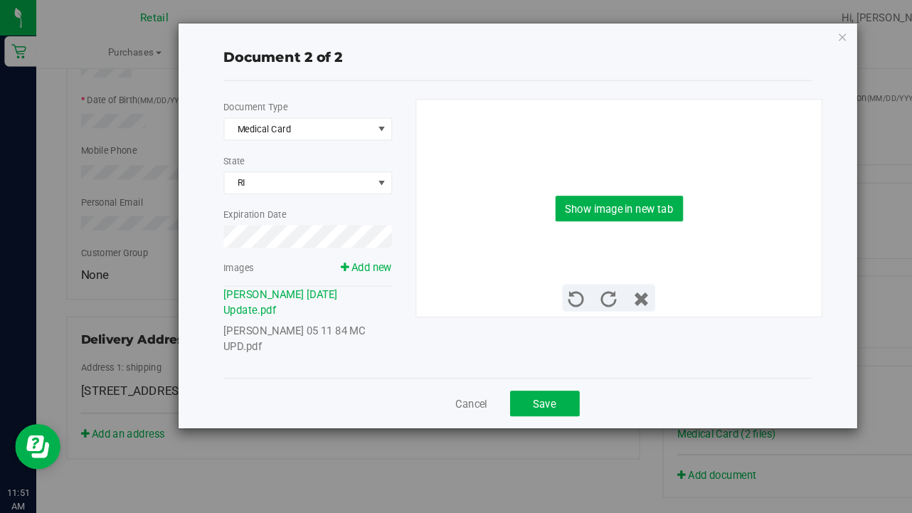
click at [297, 314] on link "Benjamin Tepolt 05 11 84 MC UPD.pdf" at bounding box center [278, 318] width 134 height 26
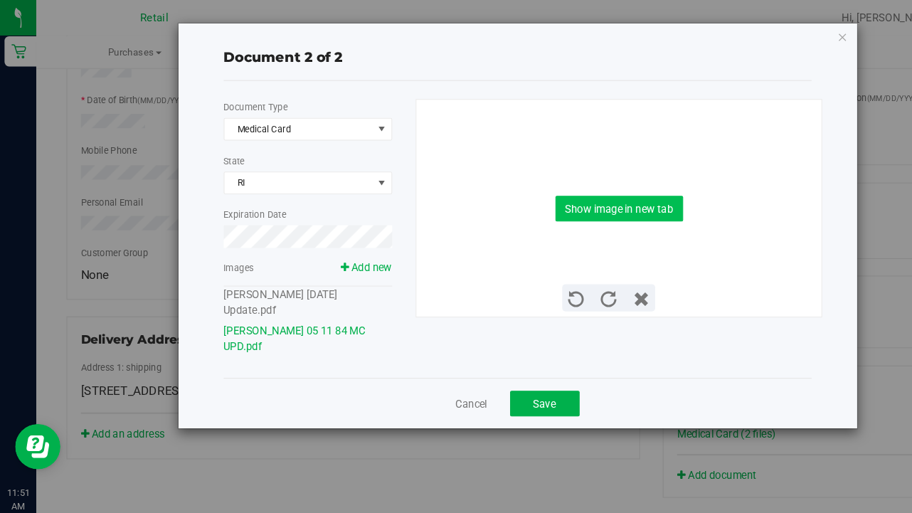
click at [606, 186] on button "Show image in new tab" at bounding box center [583, 196] width 120 height 24
click at [508, 378] on span "Save" at bounding box center [512, 379] width 21 height 11
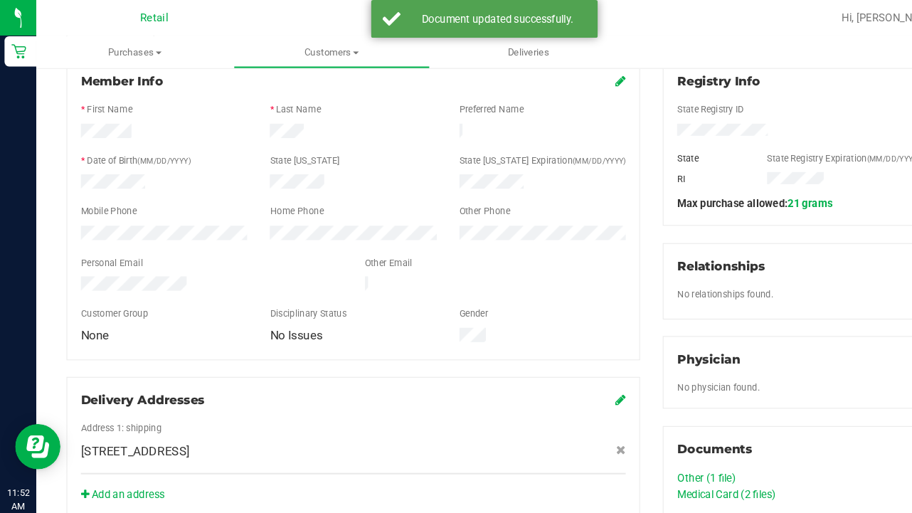
scroll to position [6, 0]
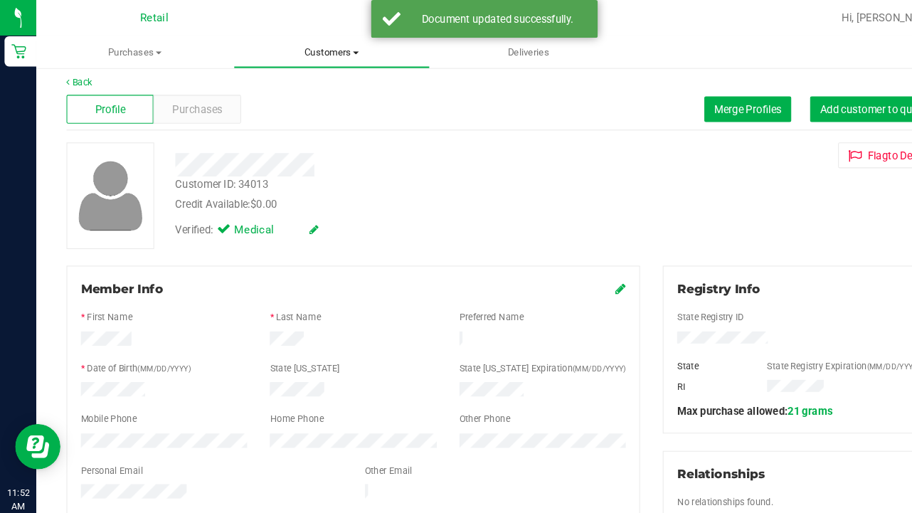
click at [325, 49] on span "Customers" at bounding box center [313, 49] width 184 height 13
click at [325, 80] on li "All customers" at bounding box center [313, 86] width 186 height 17
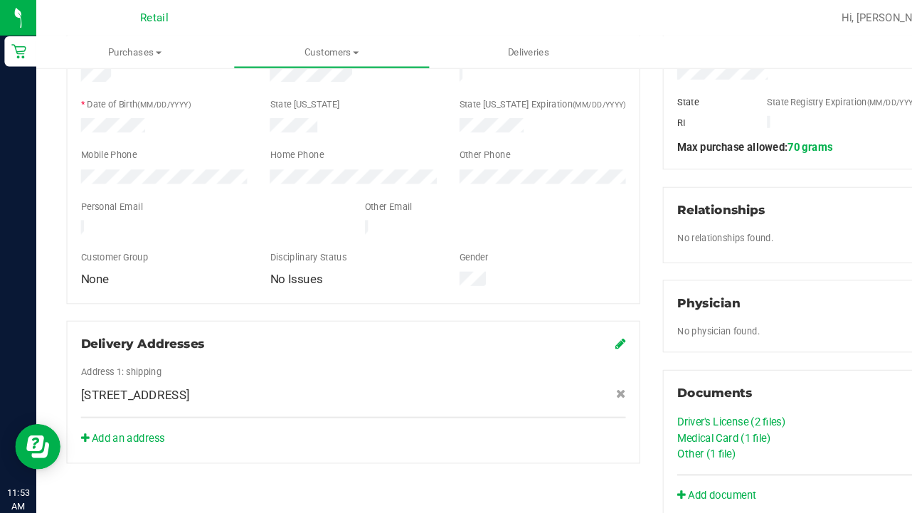
scroll to position [267, 0]
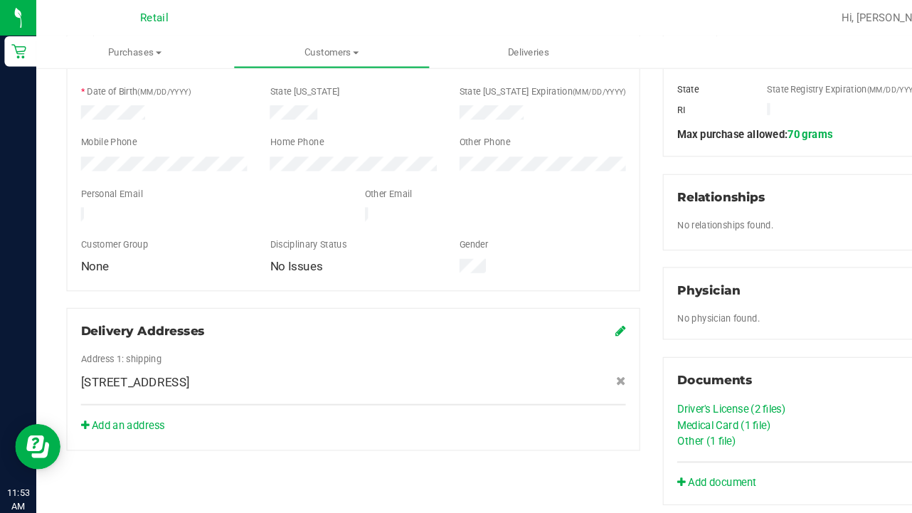
click at [697, 401] on link "Medical Card (1 file)" at bounding box center [682, 399] width 88 height 11
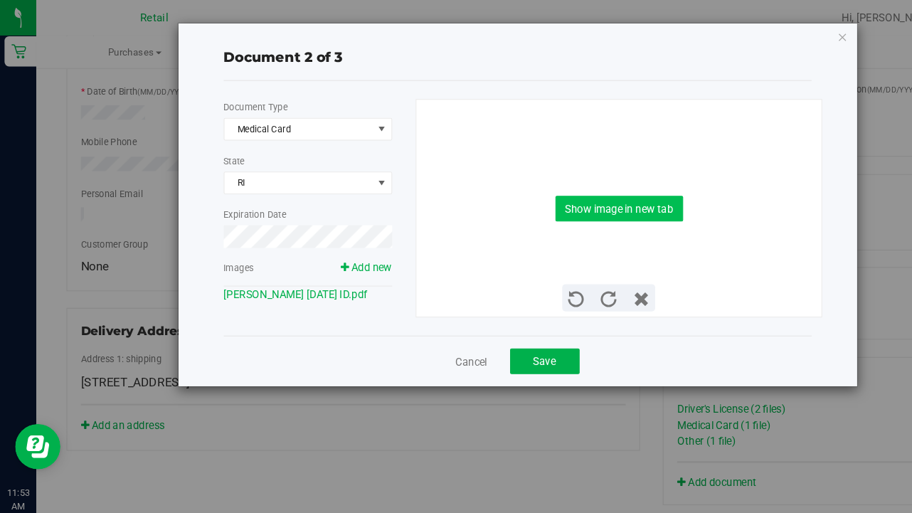
click at [578, 194] on button "Show image in new tab" at bounding box center [583, 196] width 120 height 24
click at [435, 342] on link "Cancel" at bounding box center [444, 341] width 30 height 14
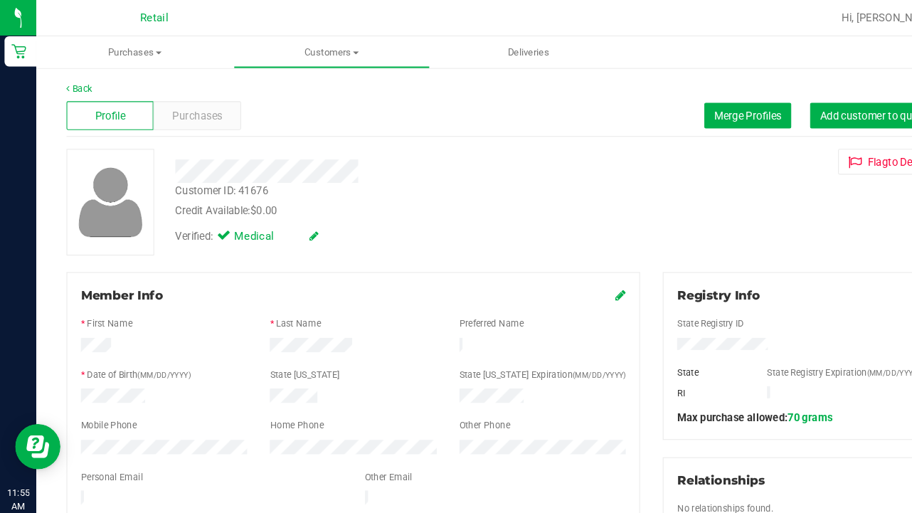
scroll to position [0, 0]
click at [300, 53] on span "Customers" at bounding box center [313, 49] width 184 height 13
click at [303, 85] on span "All customers" at bounding box center [271, 86] width 102 height 12
click at [309, 58] on uib-tab-heading "Customers All customers Add a new customer All physicians" at bounding box center [313, 49] width 184 height 28
click at [310, 80] on span "All customers" at bounding box center [271, 86] width 102 height 12
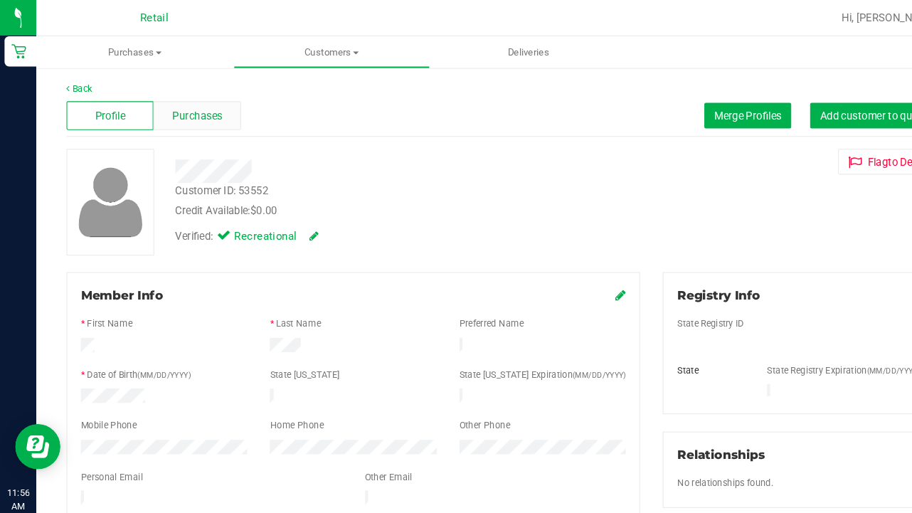
click at [169, 110] on span "Purchases" at bounding box center [185, 109] width 47 height 15
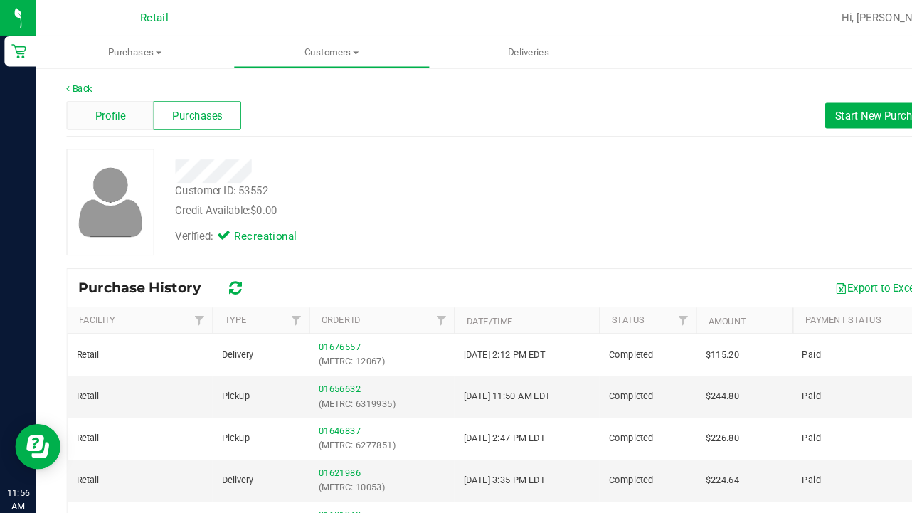
click at [90, 105] on span "Profile" at bounding box center [104, 109] width 28 height 15
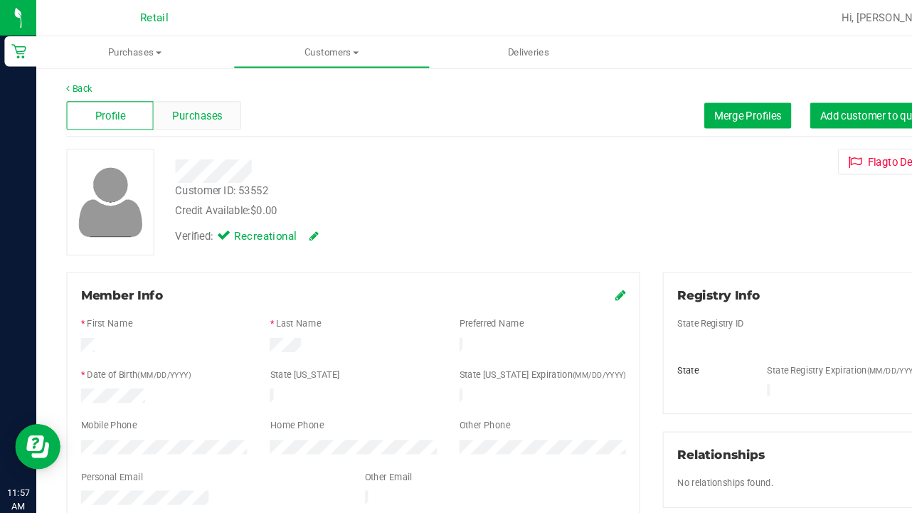
click at [185, 114] on span "Purchases" at bounding box center [185, 109] width 47 height 15
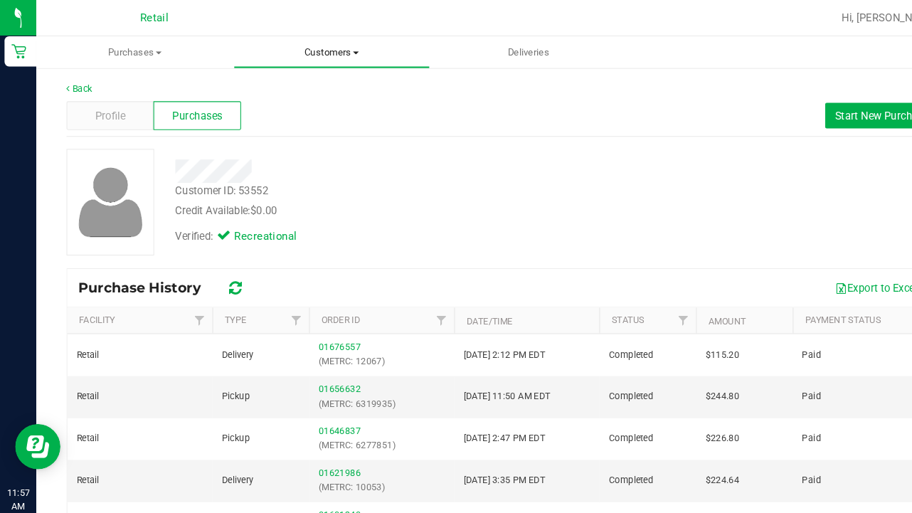
click at [313, 49] on span "Customers" at bounding box center [313, 49] width 184 height 13
click at [310, 82] on span "All customers" at bounding box center [271, 86] width 102 height 12
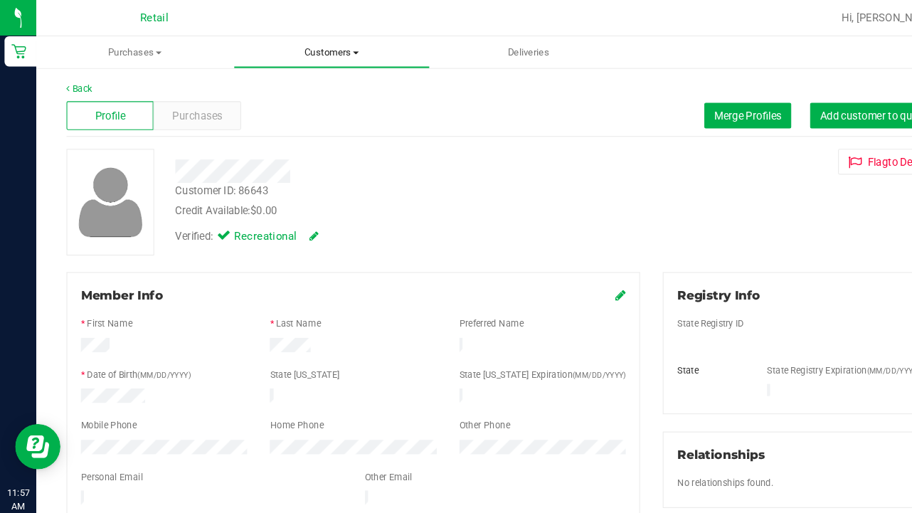
click at [301, 44] on span "Customers" at bounding box center [313, 49] width 184 height 13
click at [303, 83] on span "All customers" at bounding box center [271, 86] width 102 height 12
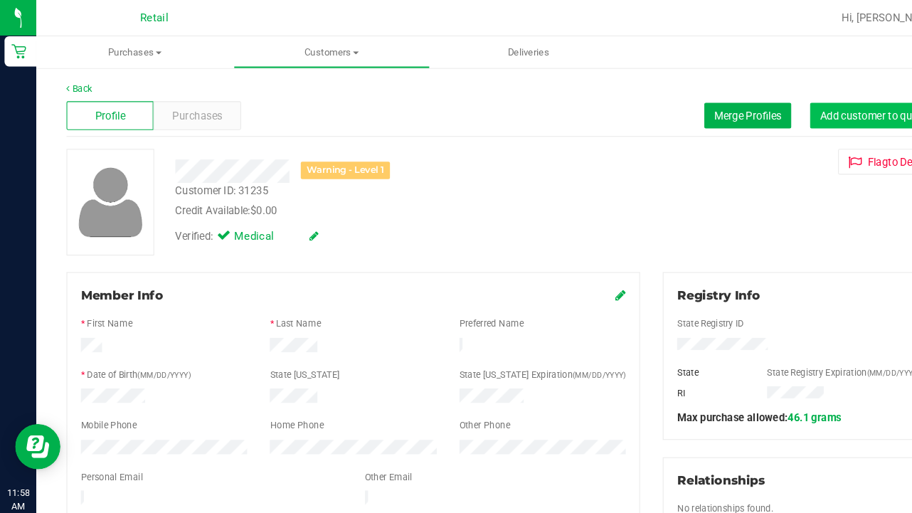
click at [808, 107] on span "Add customer to queue" at bounding box center [823, 108] width 102 height 11
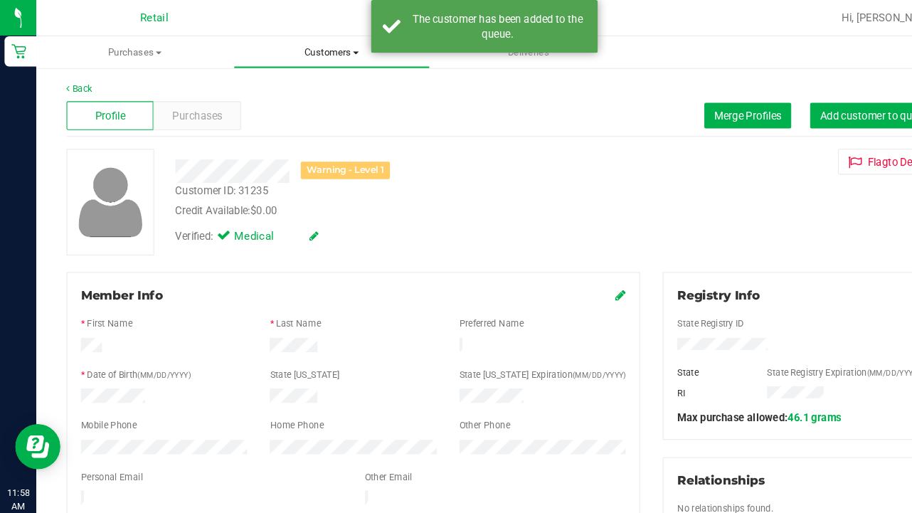
click at [319, 51] on span "Customers" at bounding box center [313, 49] width 184 height 13
click at [319, 85] on span "All customers" at bounding box center [271, 86] width 102 height 12
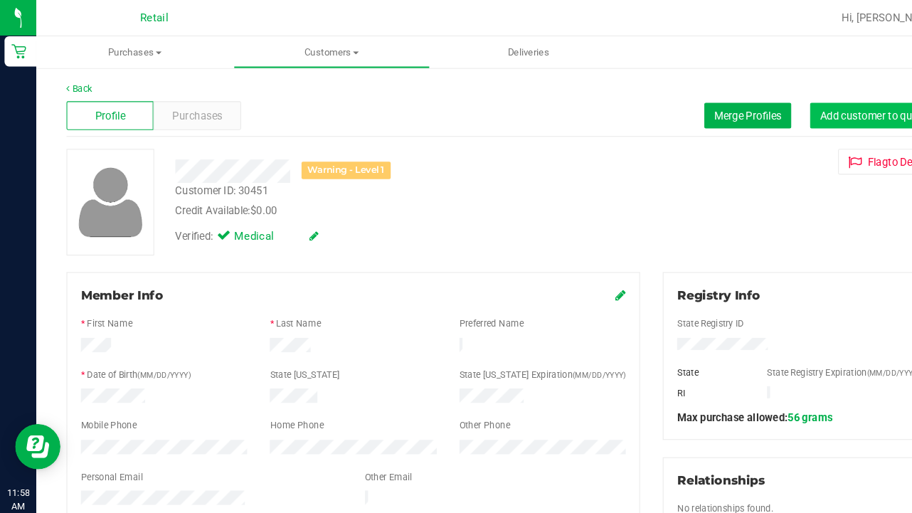
click at [803, 116] on button "Add customer to queue" at bounding box center [823, 109] width 121 height 24
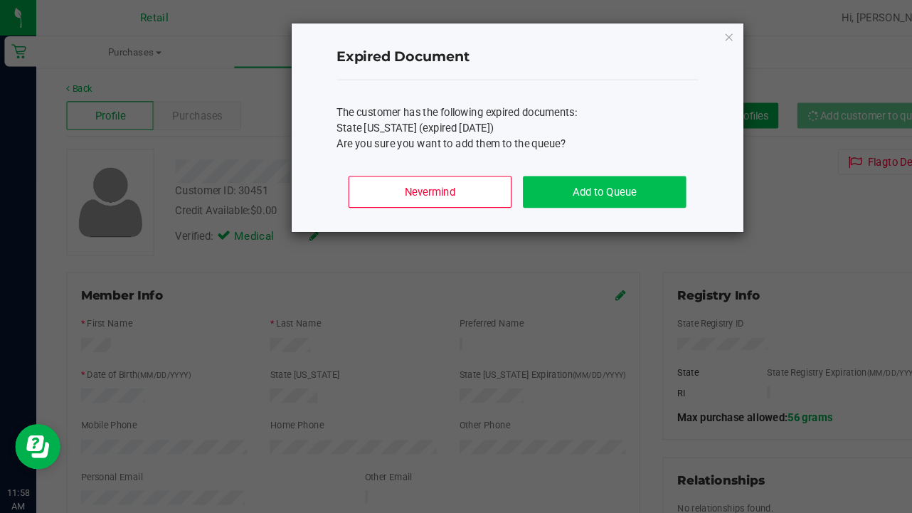
click at [559, 177] on button "Add to Queue" at bounding box center [568, 181] width 153 height 30
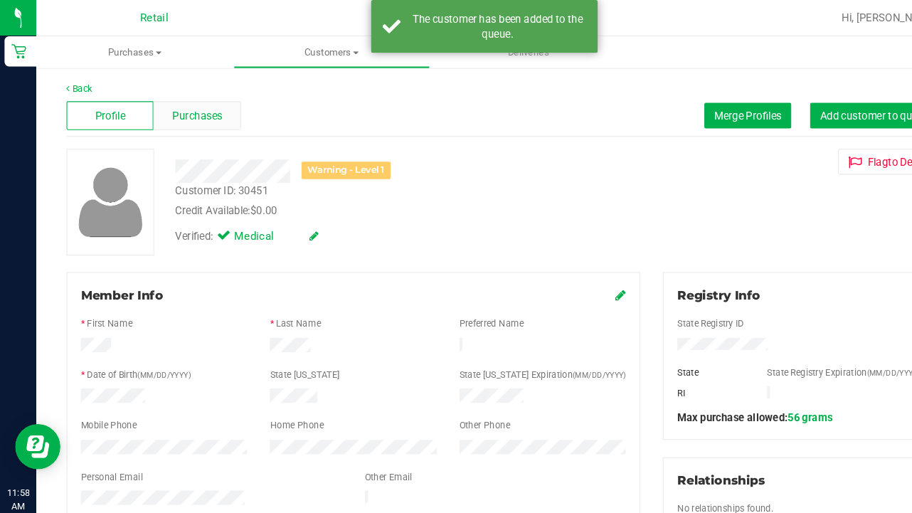
click at [171, 110] on span "Purchases" at bounding box center [185, 109] width 47 height 15
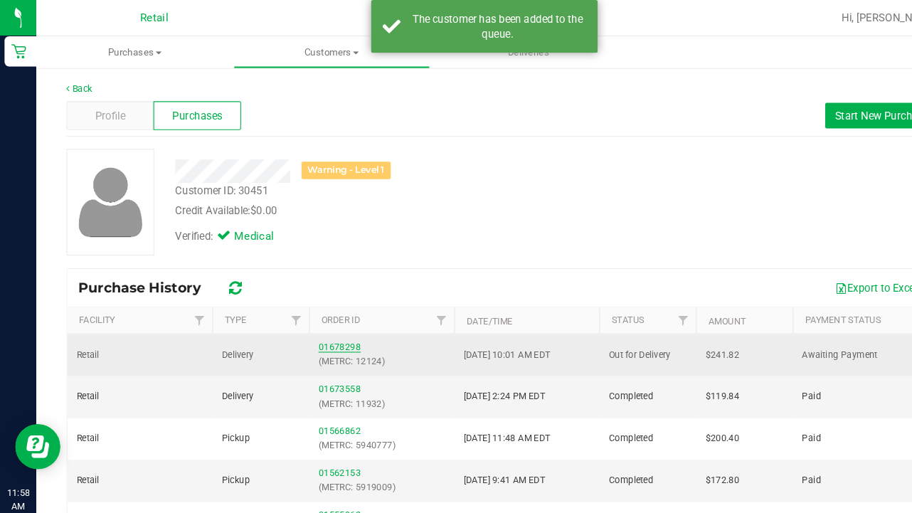
click at [325, 329] on link "01678298" at bounding box center [320, 327] width 40 height 10
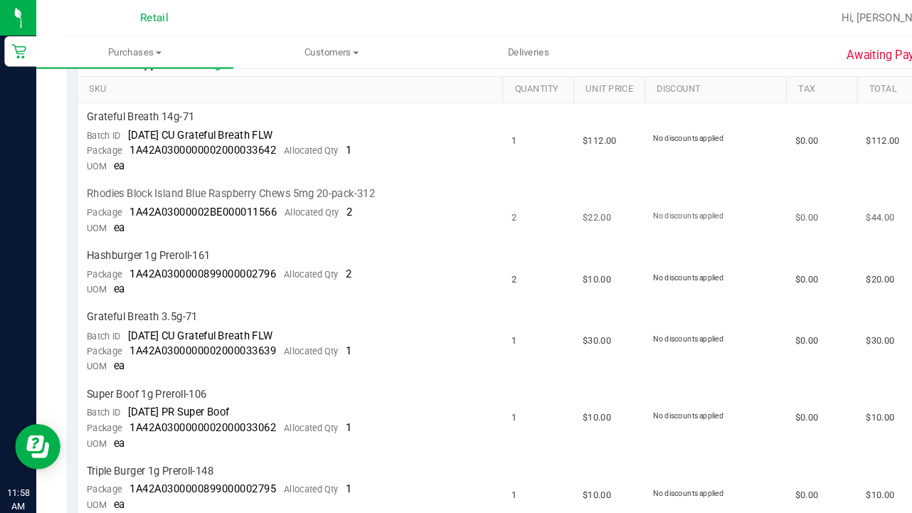
scroll to position [370, 0]
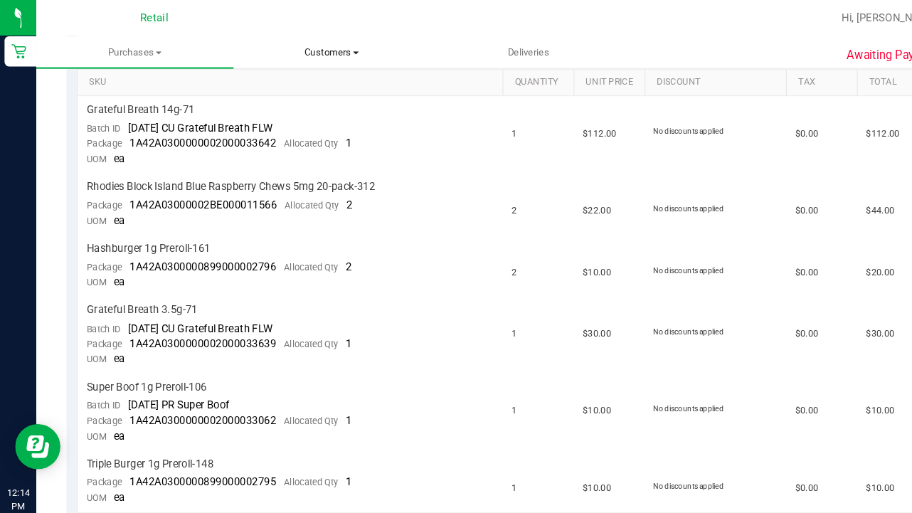
click at [297, 57] on uib-tab-heading "Customers All customers Add a new customer All physicians" at bounding box center [313, 49] width 184 height 28
click at [300, 84] on span "All customers" at bounding box center [271, 86] width 102 height 12
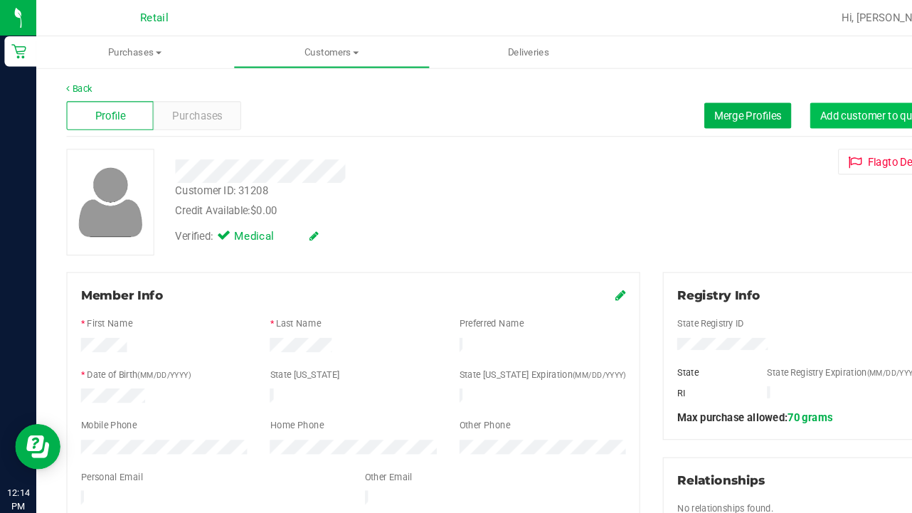
click at [810, 104] on span "Add customer to queue" at bounding box center [823, 108] width 102 height 11
click at [311, 44] on span "Customers" at bounding box center [313, 49] width 184 height 13
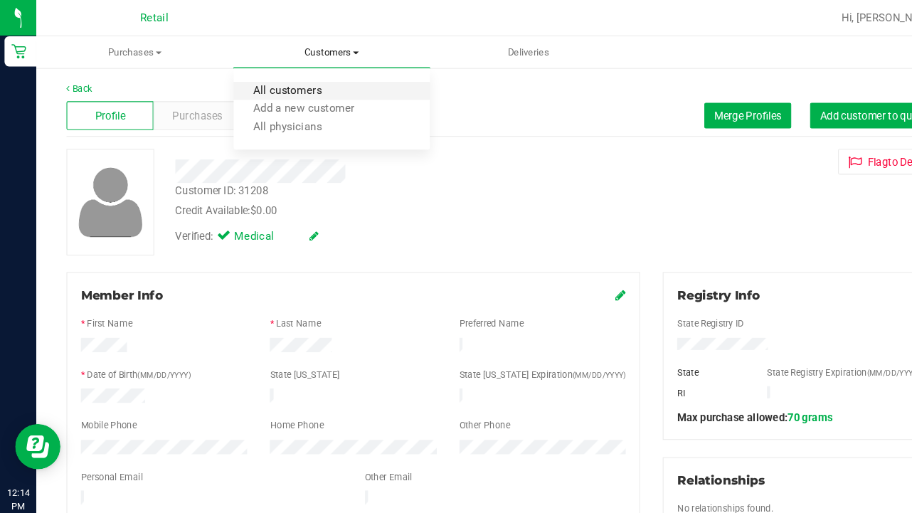
click at [310, 83] on span "All customers" at bounding box center [271, 86] width 102 height 12
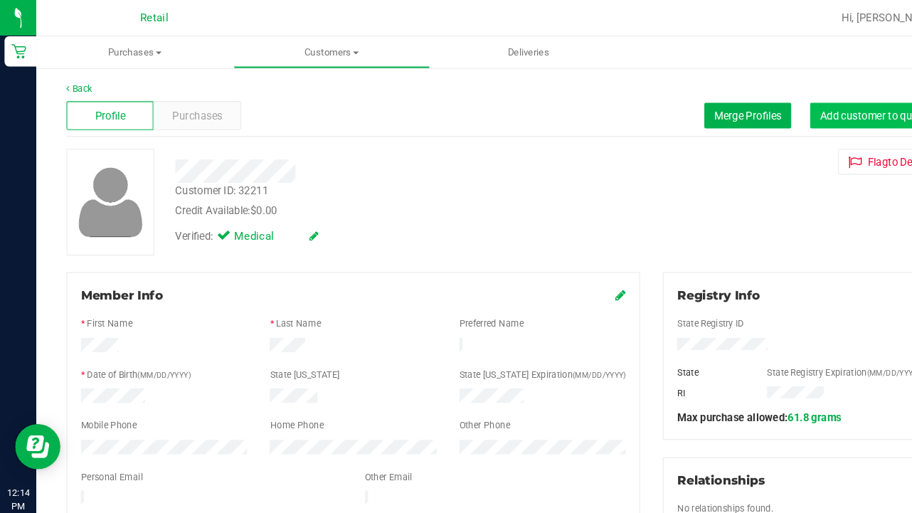
click at [808, 107] on span "Add customer to queue" at bounding box center [823, 108] width 102 height 11
click at [309, 50] on span "Customers" at bounding box center [313, 49] width 184 height 13
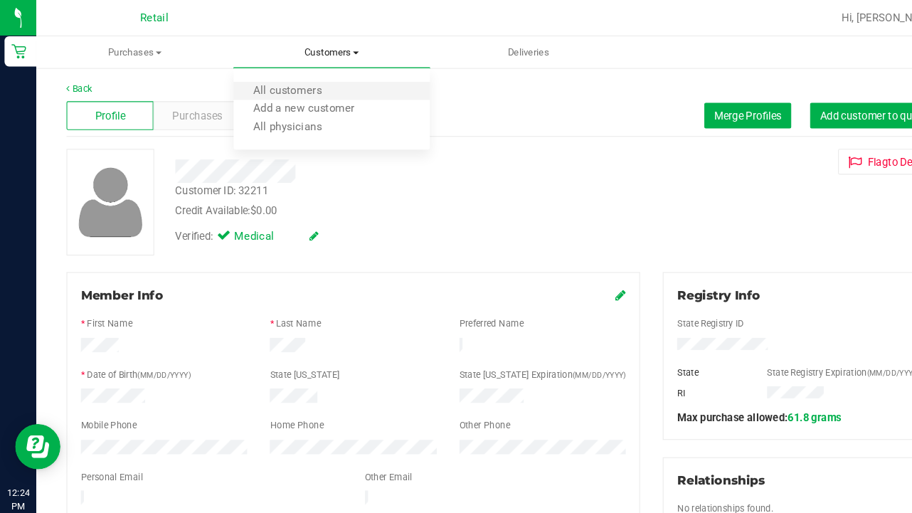
click at [309, 78] on li "All customers" at bounding box center [313, 86] width 186 height 17
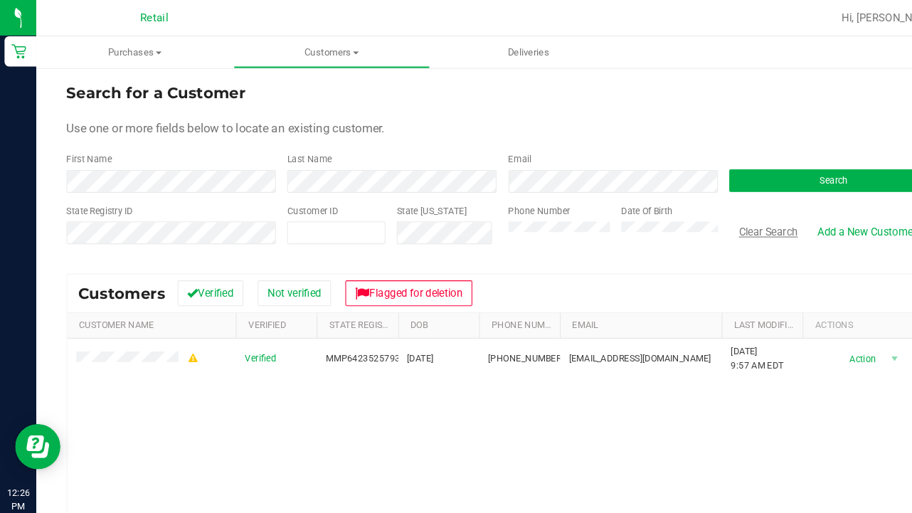
click at [726, 216] on button "Clear Search" at bounding box center [724, 218] width 74 height 24
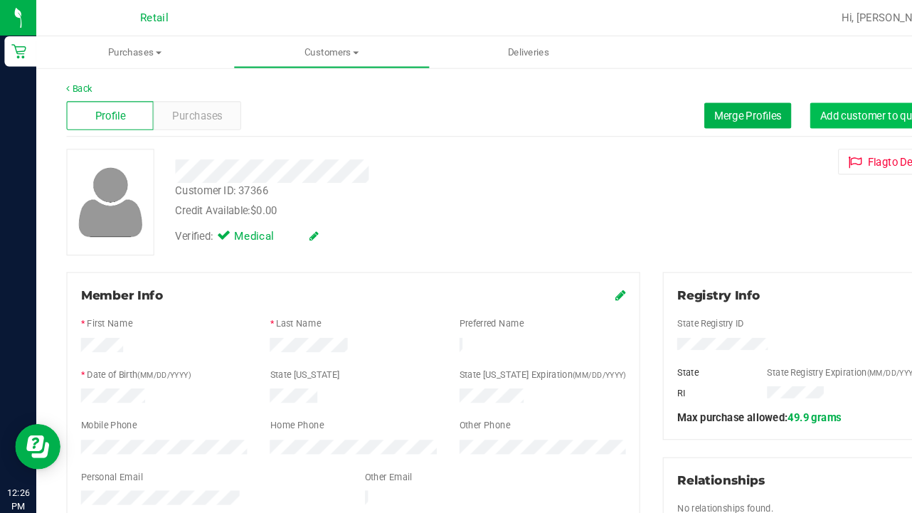
click at [785, 110] on span "Add customer to queue" at bounding box center [823, 108] width 102 height 11
click at [286, 53] on span "Customers" at bounding box center [313, 49] width 184 height 13
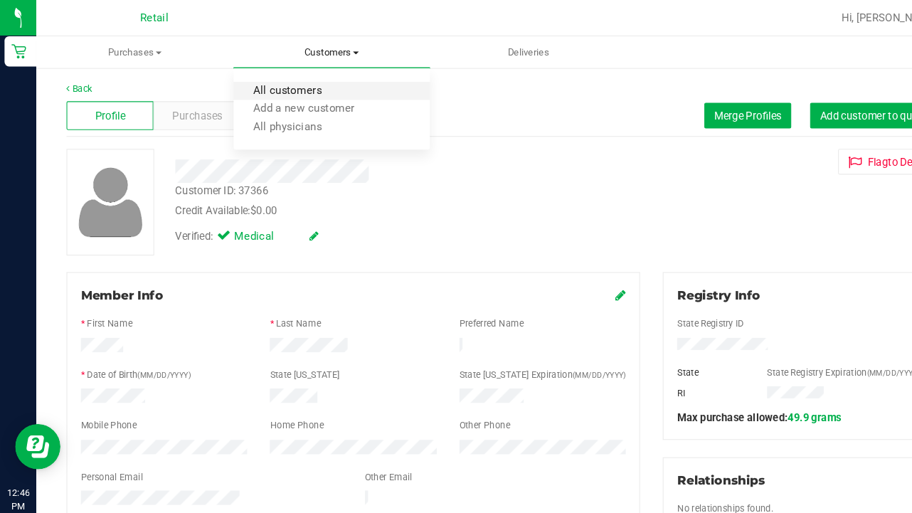
click at [286, 80] on span "All customers" at bounding box center [271, 86] width 102 height 12
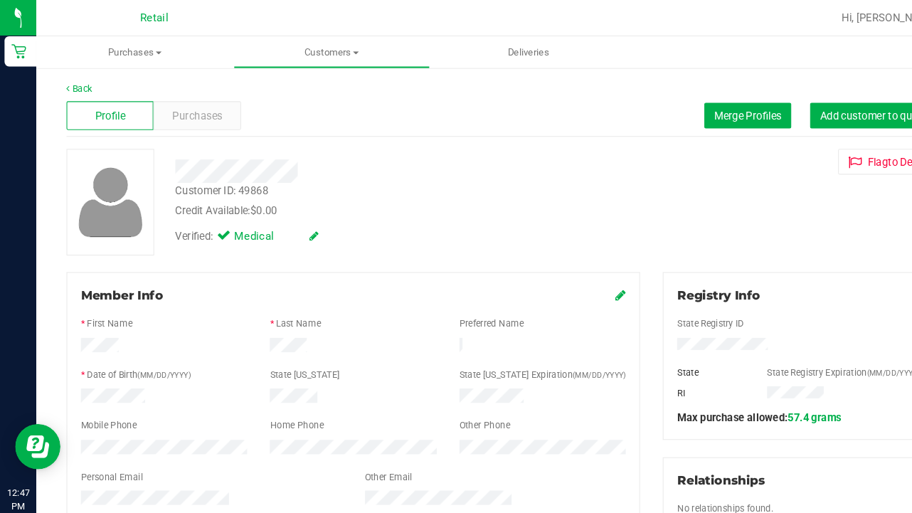
drag, startPoint x: 782, startPoint y: 103, endPoint x: 625, endPoint y: 27, distance: 174.1
click at [779, 103] on span "Add customer to queue" at bounding box center [823, 108] width 102 height 11
click at [303, 50] on span "Customers" at bounding box center [313, 49] width 184 height 13
click at [291, 83] on span "All customers" at bounding box center [271, 86] width 102 height 12
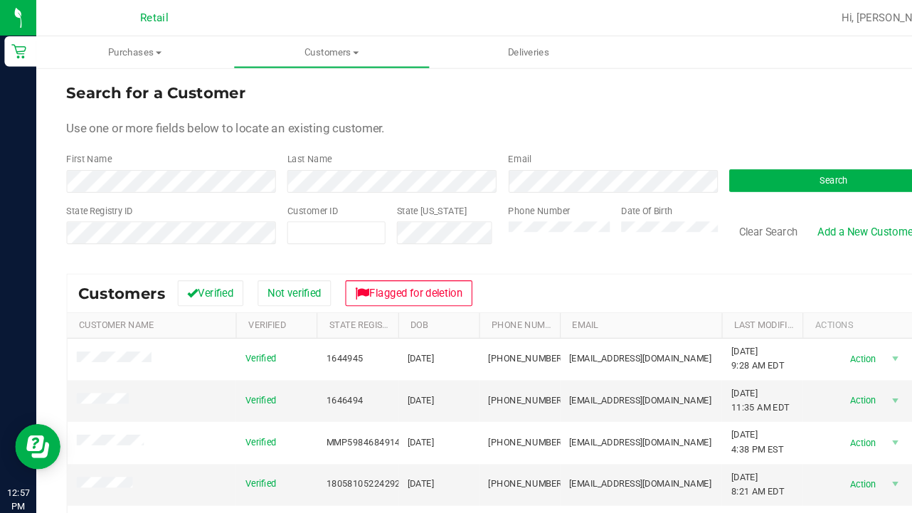
click at [198, 159] on div "First Name" at bounding box center [161, 163] width 197 height 38
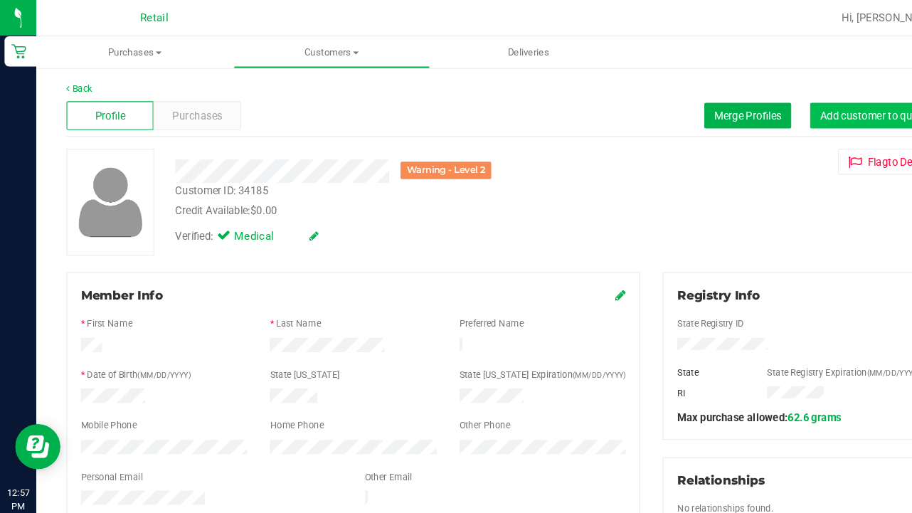
click at [798, 113] on span "Add customer to queue" at bounding box center [823, 108] width 102 height 11
click at [315, 51] on span "Customers" at bounding box center [313, 49] width 184 height 13
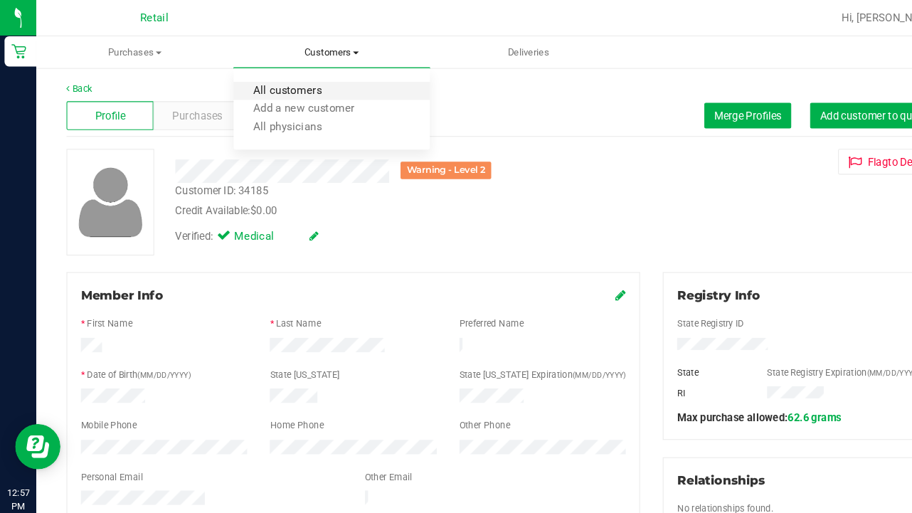
click at [315, 80] on span "All customers" at bounding box center [271, 86] width 102 height 12
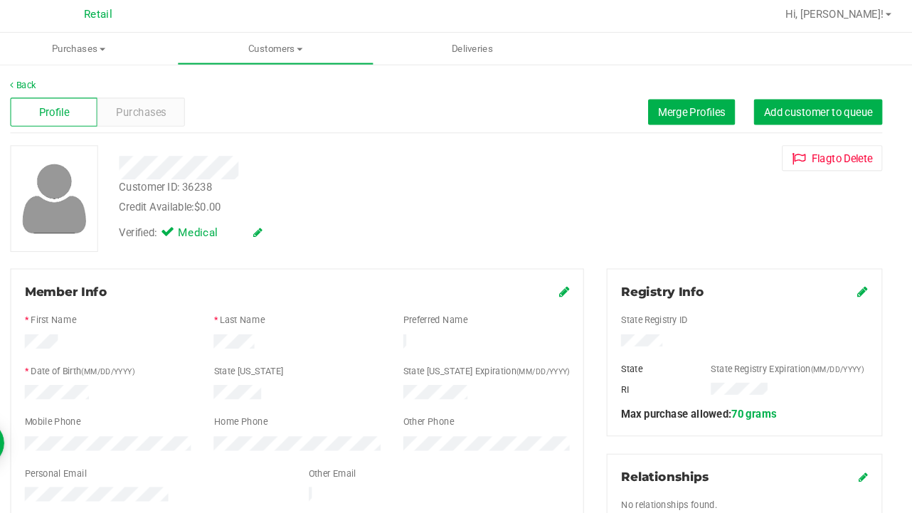
click at [860, 277] on icon at bounding box center [865, 277] width 10 height 11
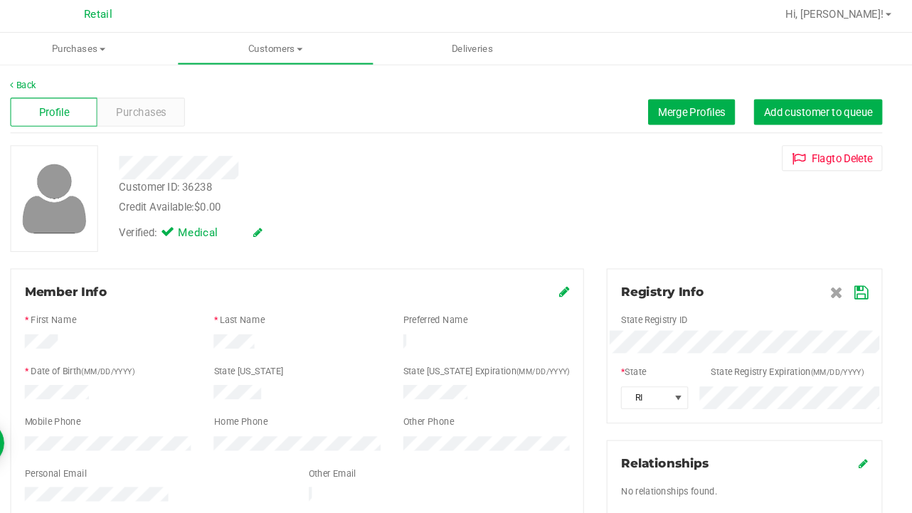
click at [857, 278] on icon at bounding box center [863, 278] width 13 height 11
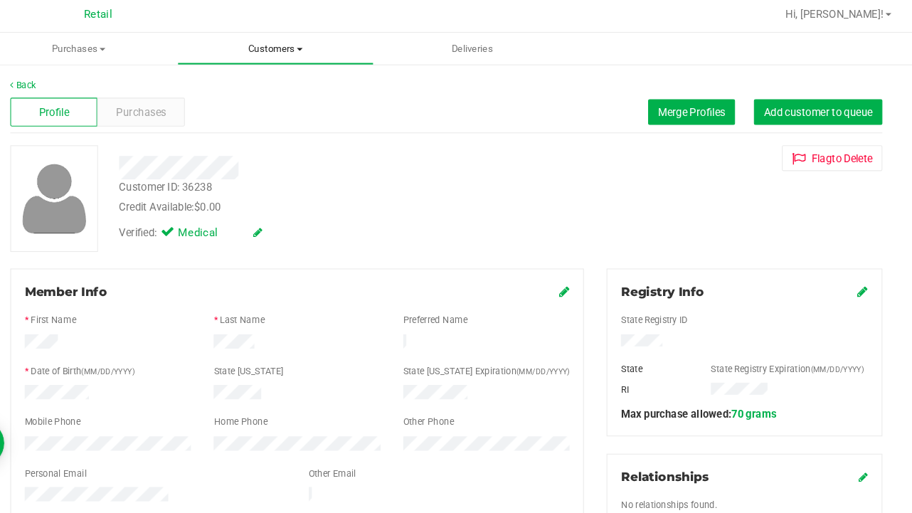
click at [251, 48] on span "Customers" at bounding box center [313, 49] width 184 height 13
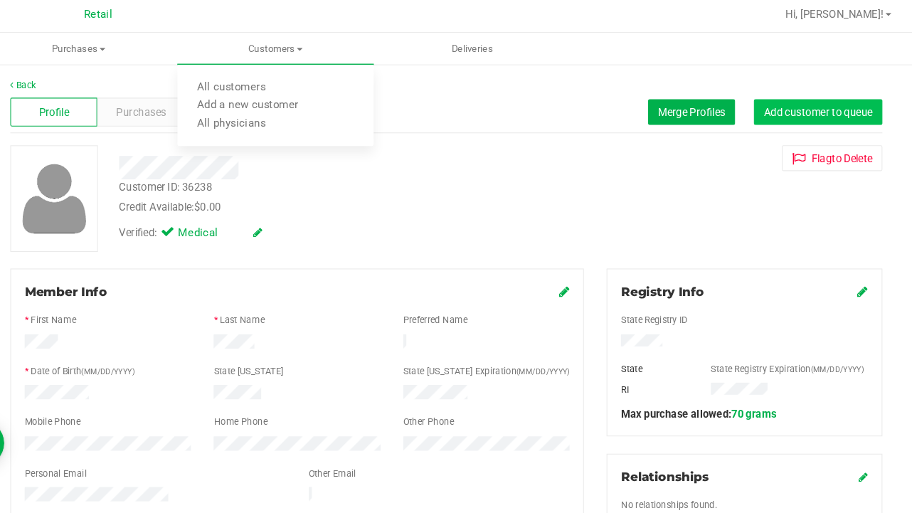
drag, startPoint x: 740, startPoint y: 105, endPoint x: 731, endPoint y: 105, distance: 9.3
click at [772, 105] on span "Add customer to queue" at bounding box center [823, 108] width 102 height 11
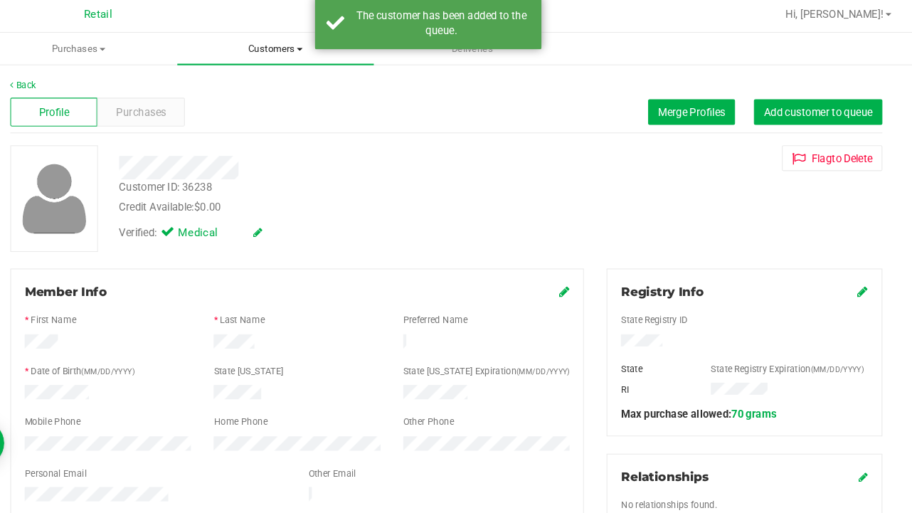
click at [244, 46] on span "Customers" at bounding box center [313, 49] width 186 height 13
click at [248, 80] on span "All customers" at bounding box center [271, 86] width 102 height 12
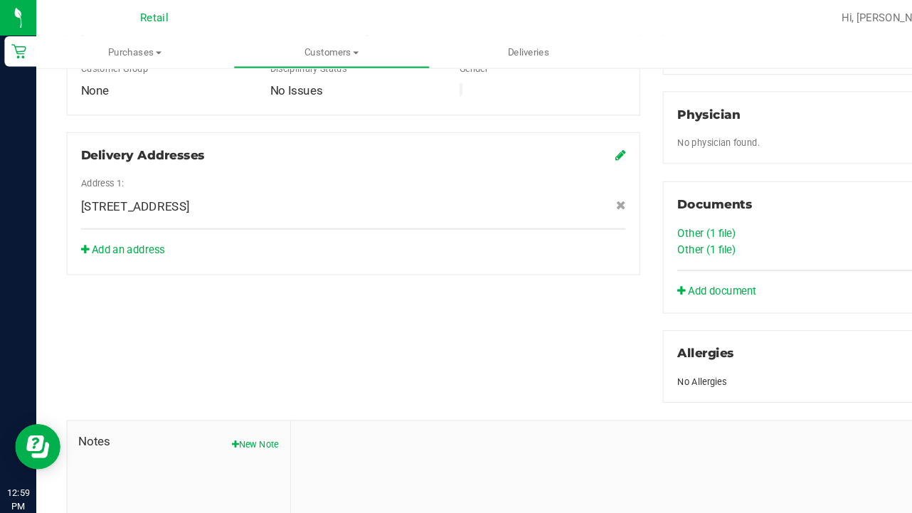
scroll to position [433, 0]
click at [648, 233] on link "Other (1 file)" at bounding box center [665, 233] width 55 height 11
click at [648, 217] on link "Other (1 file)" at bounding box center [665, 218] width 55 height 11
click at [654, 217] on link "Other (1 file)" at bounding box center [665, 218] width 55 height 11
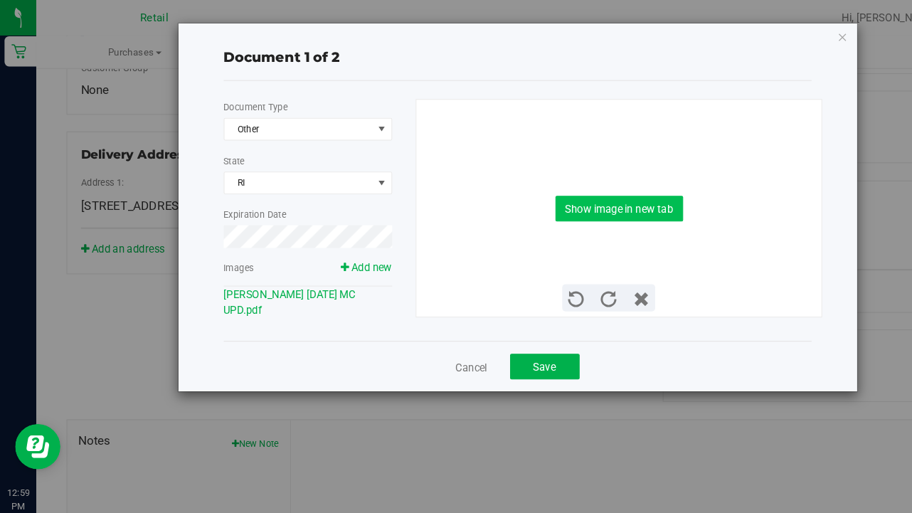
click at [544, 201] on button "Show image in new tab" at bounding box center [583, 196] width 120 height 24
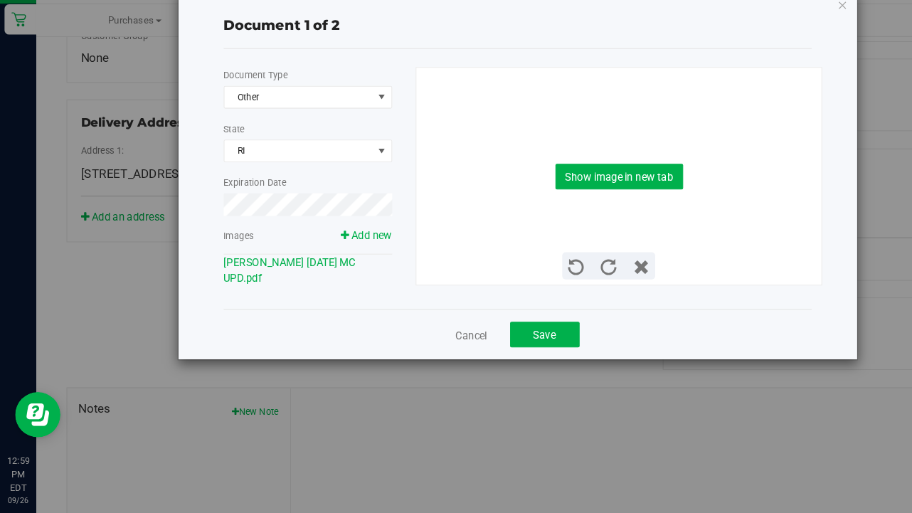
scroll to position [0, 0]
click at [524, 321] on div "Cancel Save" at bounding box center [488, 345] width 554 height 48
click at [519, 339] on span "Save" at bounding box center [512, 344] width 21 height 11
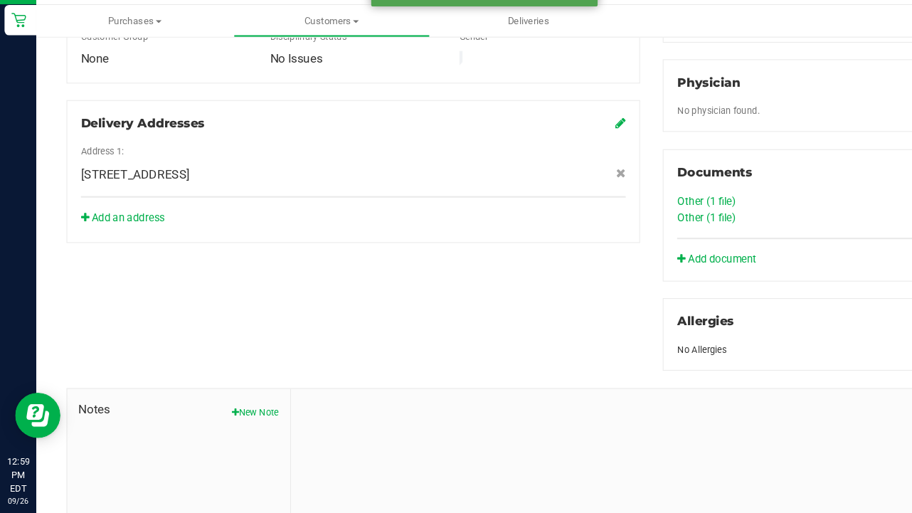
click at [659, 228] on link "Other (1 file)" at bounding box center [665, 233] width 55 height 11
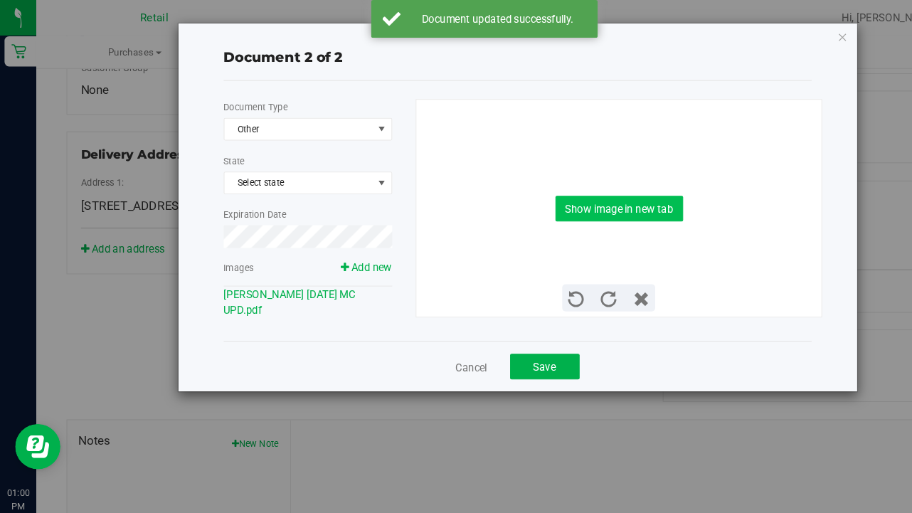
click at [616, 200] on button "Show image in new tab" at bounding box center [583, 196] width 120 height 24
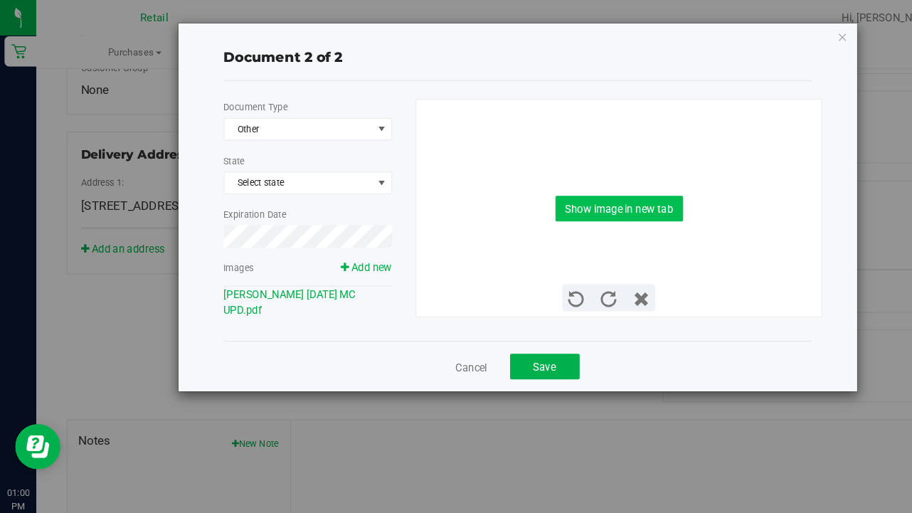
click at [593, 194] on button "Show image in new tab" at bounding box center [583, 196] width 120 height 24
click at [438, 349] on link "Cancel" at bounding box center [444, 346] width 30 height 14
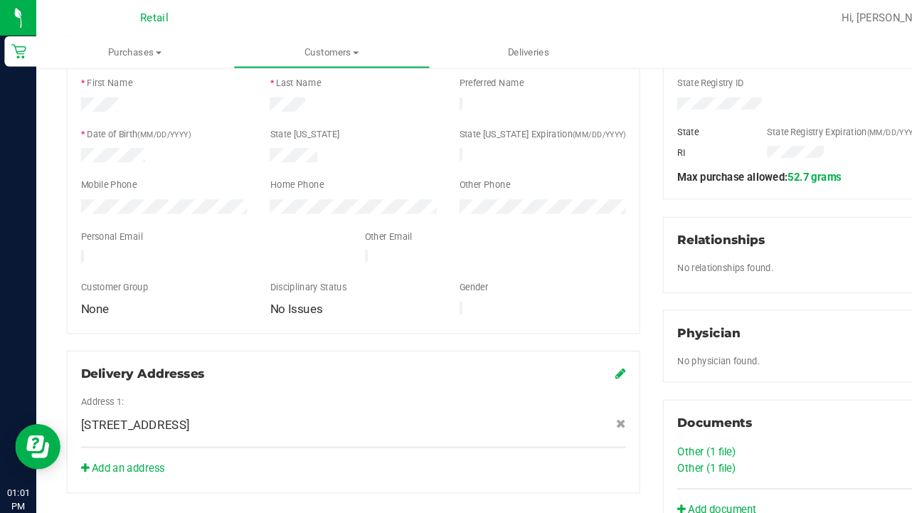
scroll to position [223, 0]
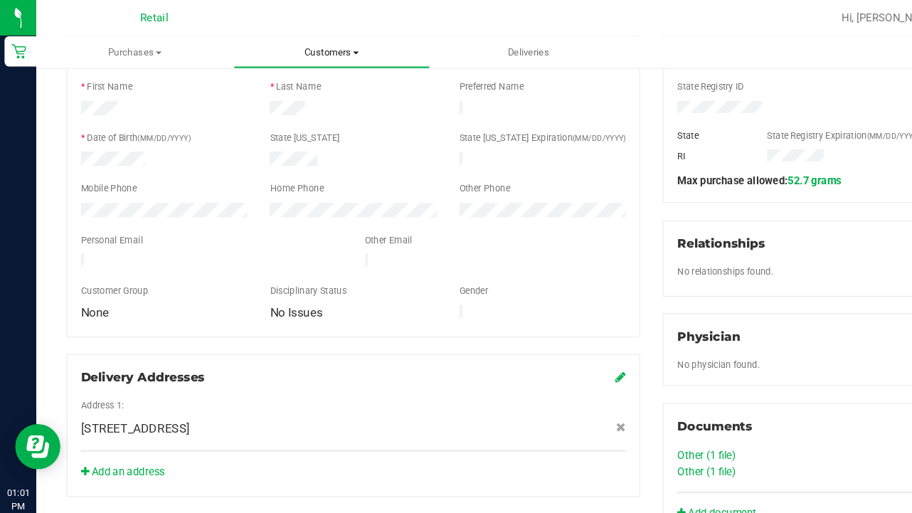
click at [307, 51] on span "Customers" at bounding box center [313, 49] width 184 height 13
click at [306, 81] on span "All customers" at bounding box center [271, 86] width 102 height 12
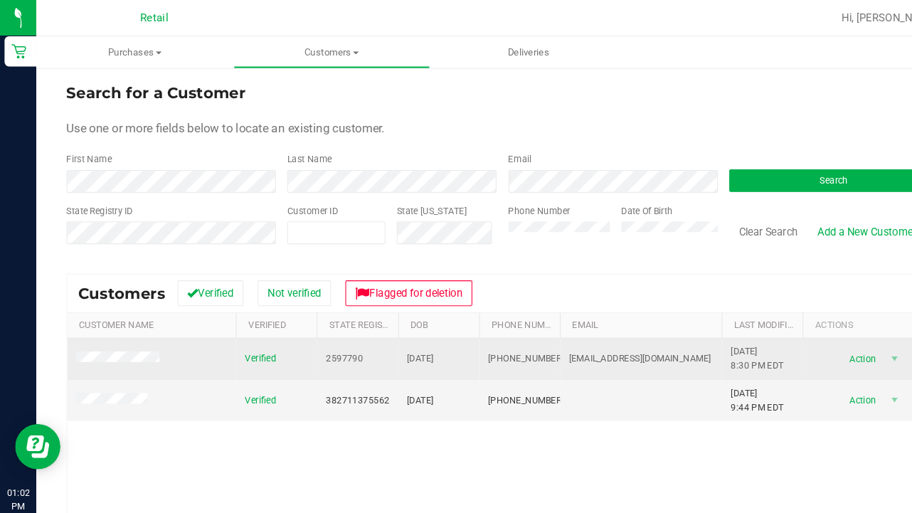
click at [130, 331] on span at bounding box center [113, 338] width 83 height 14
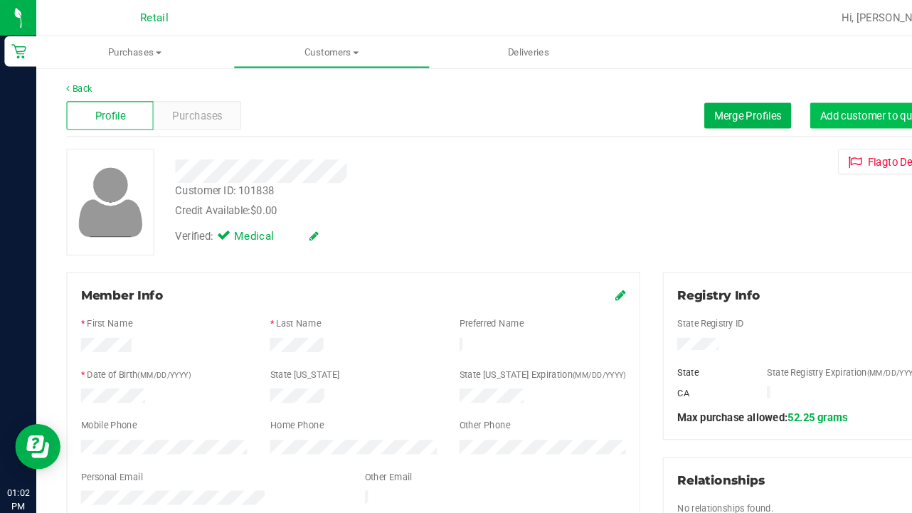
click at [805, 107] on span "Add customer to queue" at bounding box center [823, 108] width 102 height 11
click at [309, 42] on uib-tab-heading "Customers All customers Add a new customer All physicians" at bounding box center [313, 49] width 184 height 28
click at [772, 112] on span "Add customer to queue" at bounding box center [823, 108] width 102 height 11
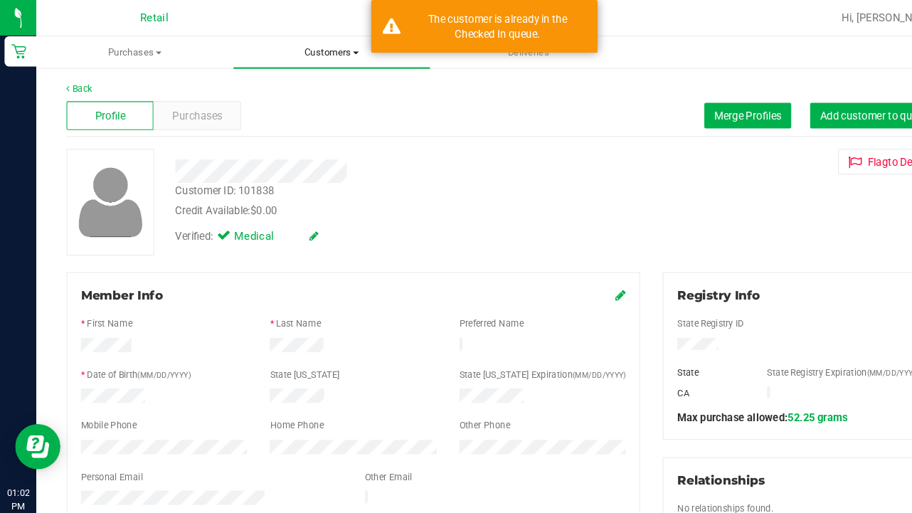
click at [308, 42] on uib-tab-heading "Customers All customers Add a new customer All physicians" at bounding box center [313, 49] width 186 height 30
click at [303, 90] on span "All customers" at bounding box center [271, 86] width 102 height 12
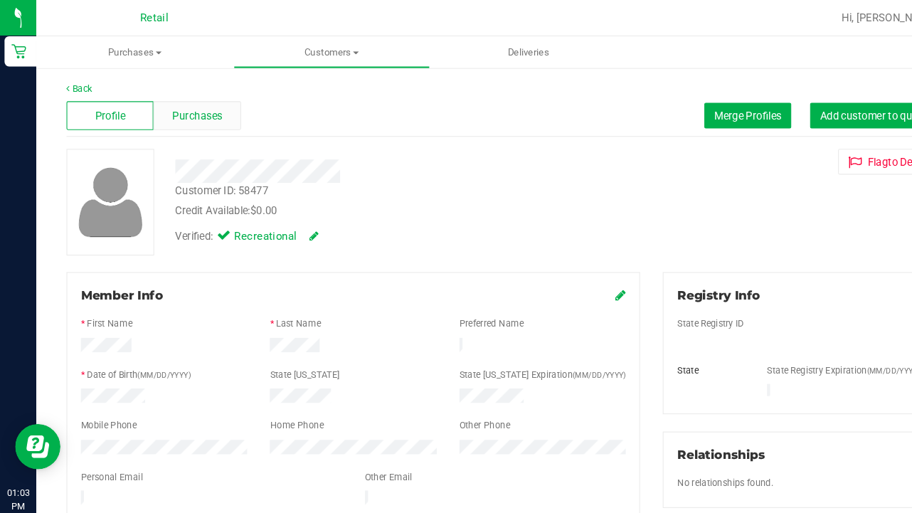
click at [179, 111] on span "Purchases" at bounding box center [185, 109] width 47 height 15
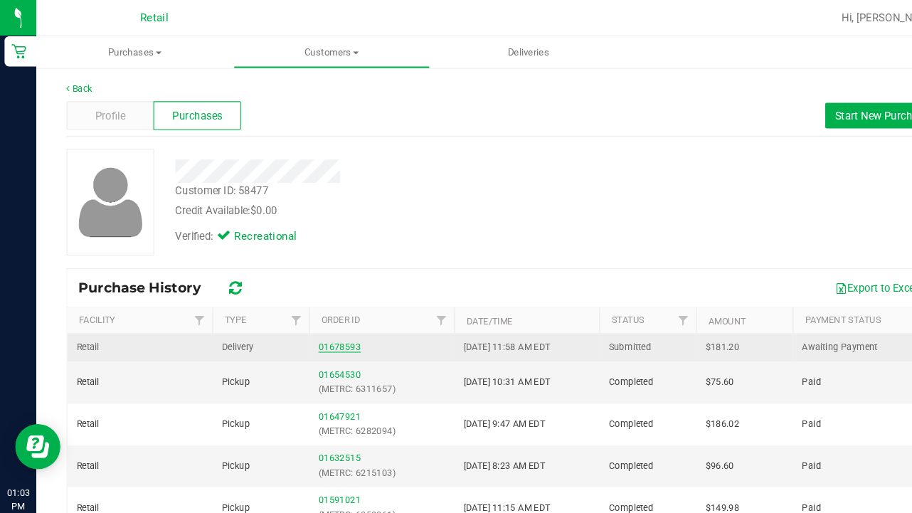
click at [315, 324] on link "01678593" at bounding box center [320, 327] width 40 height 10
